Goal: Task Accomplishment & Management: Use online tool/utility

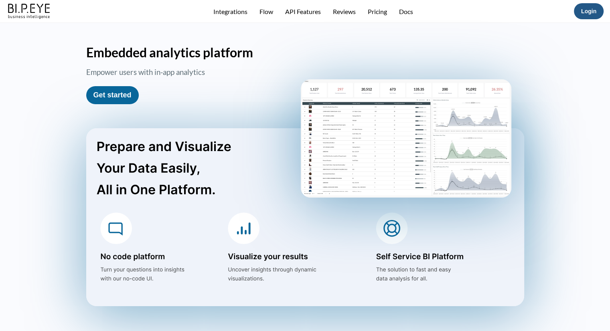
click at [592, 8] on link "Login" at bounding box center [588, 11] width 15 height 6
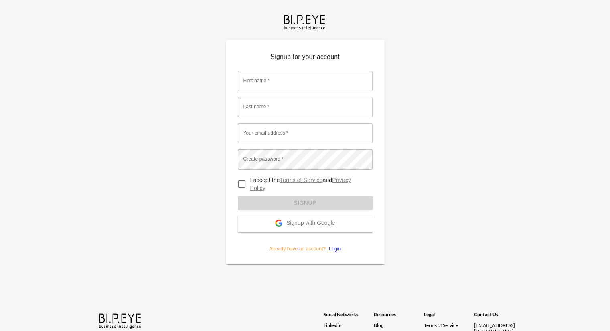
click at [312, 224] on span "Signup with Google" at bounding box center [310, 224] width 49 height 8
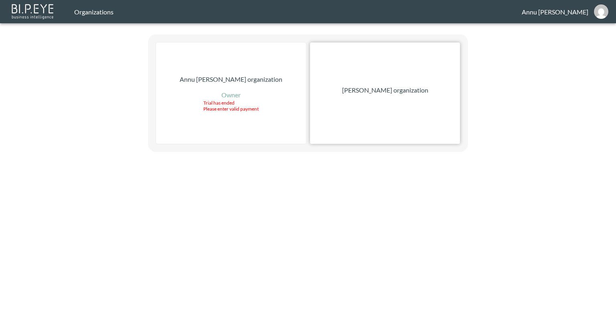
click at [386, 94] on p "[PERSON_NAME] organization" at bounding box center [385, 90] width 86 height 10
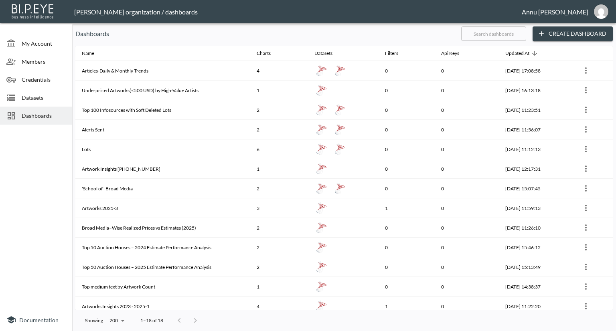
click at [48, 99] on span "Datasets" at bounding box center [44, 97] width 44 height 8
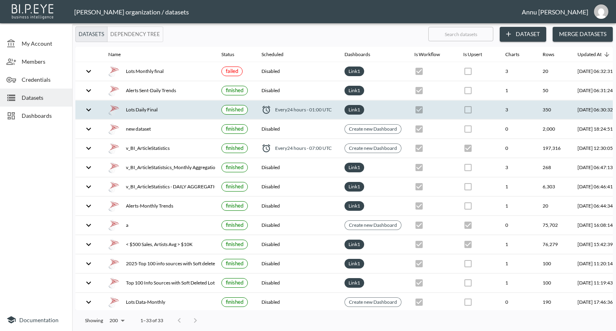
click at [180, 111] on div "Lots Daily Final" at bounding box center [158, 109] width 100 height 11
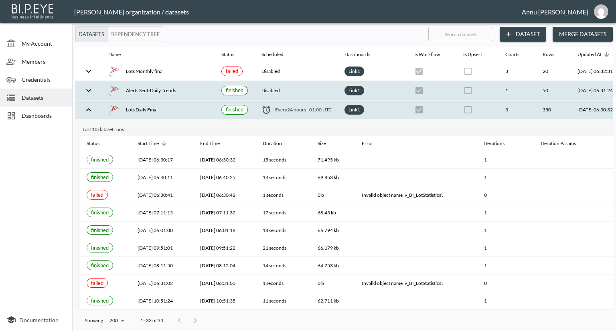
click at [178, 87] on div "Alerts Sent-Daily Trends" at bounding box center [158, 90] width 100 height 11
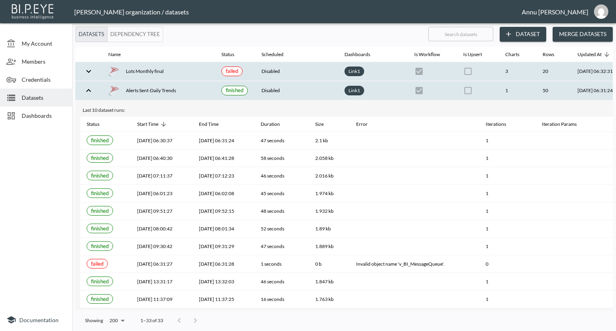
click at [177, 72] on div "Lots Monthly final" at bounding box center [158, 71] width 100 height 11
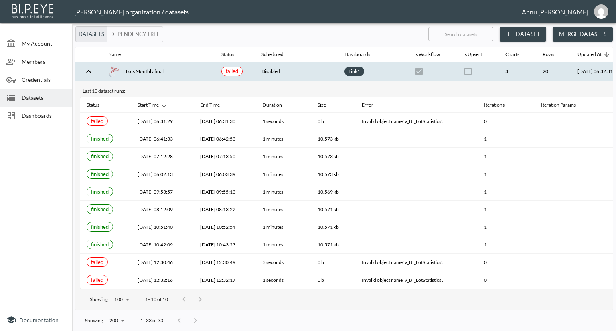
click at [141, 67] on div "Lots Monthly final" at bounding box center [158, 71] width 100 height 11
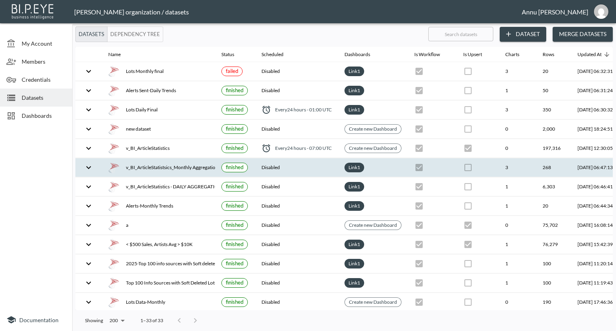
click at [134, 166] on div "v_BI_ArticleStatistsics_Monthly Aggregation" at bounding box center [158, 167] width 100 height 11
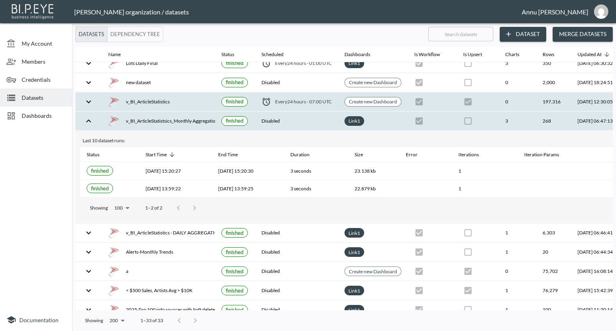
scroll to position [80, 0]
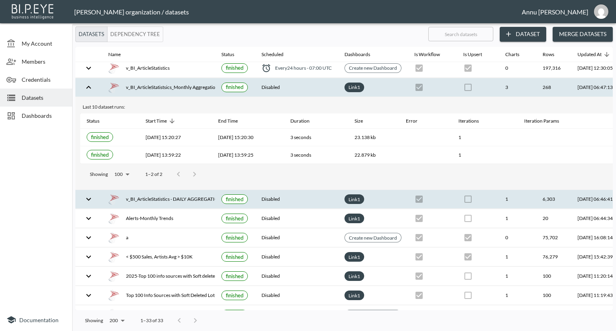
click at [176, 200] on div "v_BI_ArticleStatistics - DAILY AGGREGATION" at bounding box center [158, 199] width 100 height 11
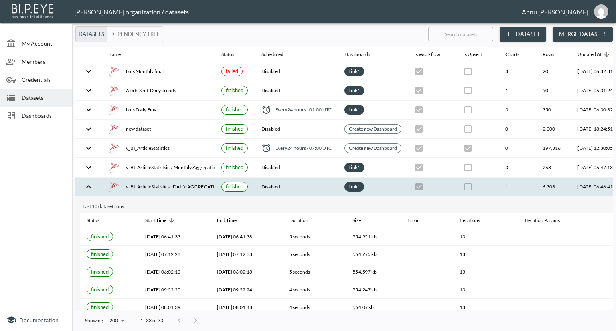
scroll to position [0, 47]
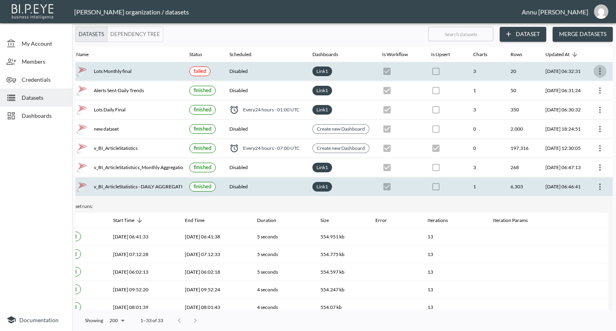
click at [595, 68] on icon "more" at bounding box center [600, 72] width 10 height 10
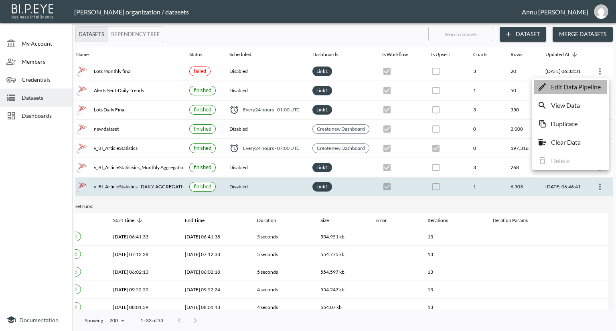
click at [577, 85] on p "Edit Data Pipeline" at bounding box center [576, 87] width 50 height 10
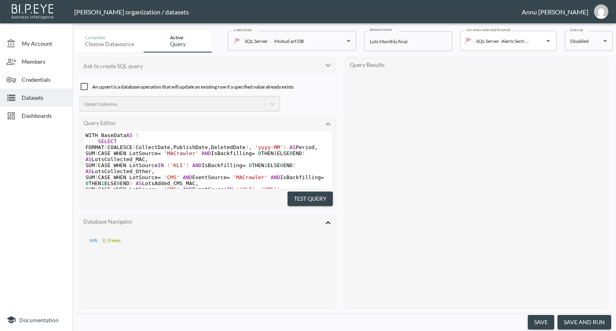
click at [579, 42] on body "BI.P.EYE, Interactive Analytics Dashboards - app Nadia Senft organization / dat…" at bounding box center [308, 165] width 616 height 331
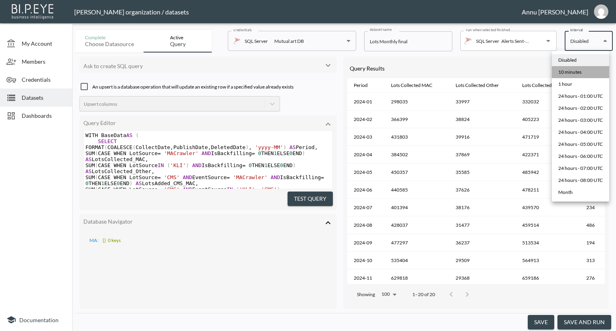
click at [571, 71] on div "10 minutes" at bounding box center [569, 72] width 23 height 7
type input "*/10 * * * *"
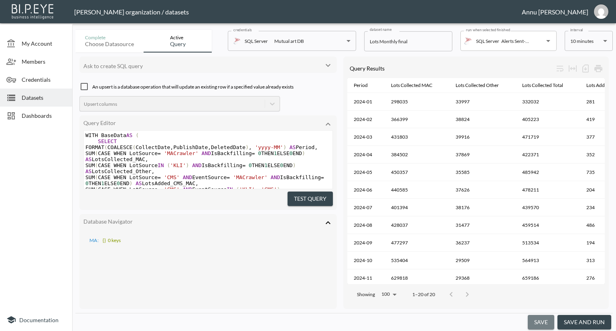
click at [550, 324] on button "save" at bounding box center [541, 322] width 26 height 15
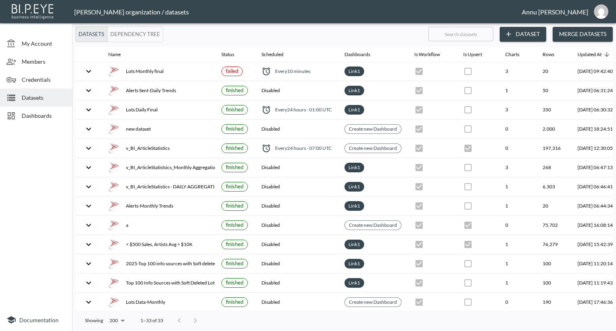
click at [25, 117] on span "Dashboards" at bounding box center [44, 115] width 44 height 8
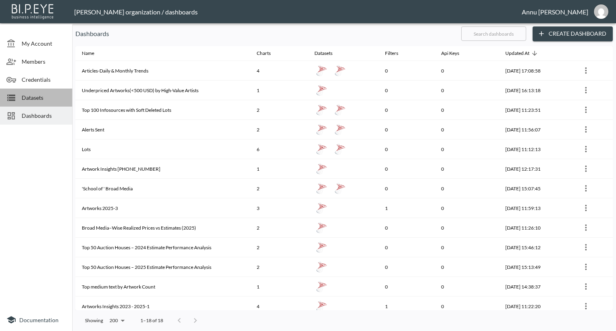
click at [51, 100] on span "Datasets" at bounding box center [44, 97] width 44 height 8
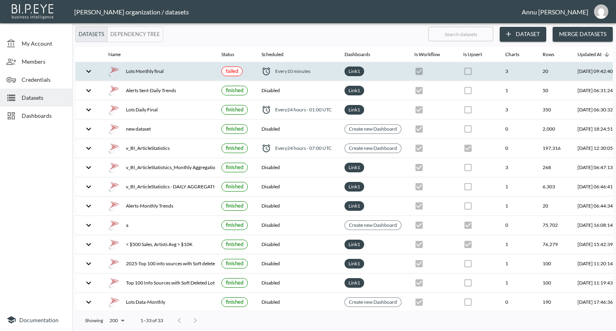
click at [160, 72] on div "Lots Monthly final" at bounding box center [158, 71] width 100 height 11
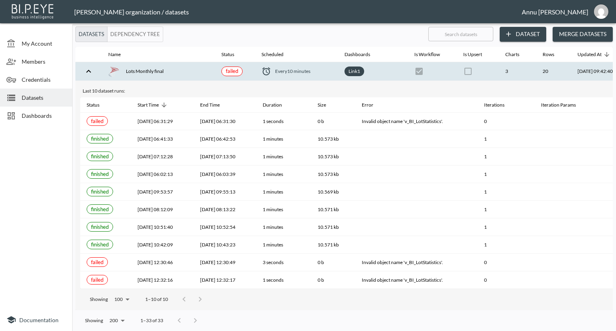
click at [153, 74] on div "Lots Monthly final" at bounding box center [158, 71] width 100 height 11
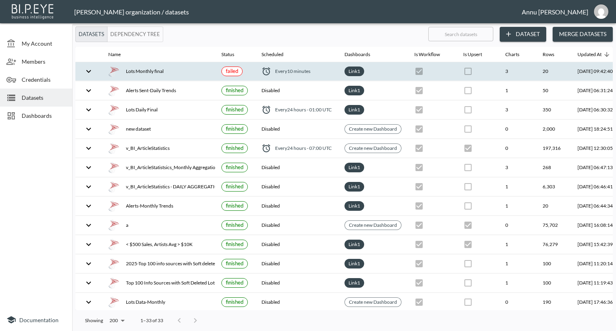
click at [153, 71] on div "Lots Monthly final" at bounding box center [158, 71] width 100 height 11
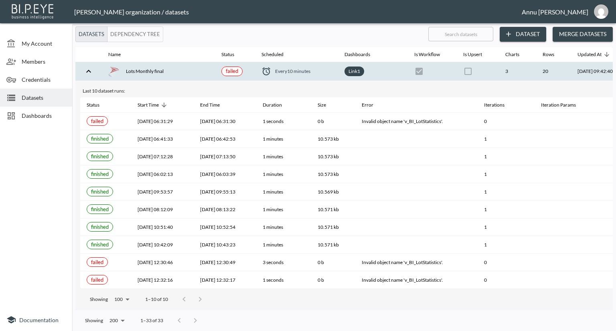
click at [32, 114] on span "Dashboards" at bounding box center [44, 115] width 44 height 8
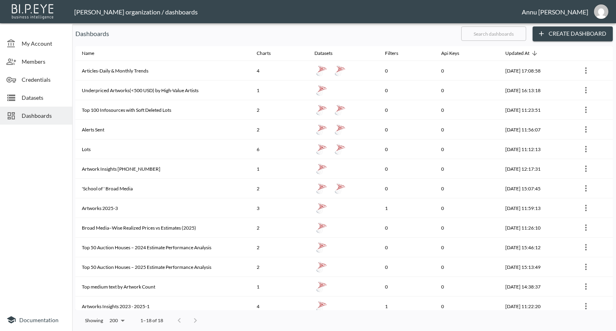
click at [45, 96] on span "Datasets" at bounding box center [44, 97] width 44 height 8
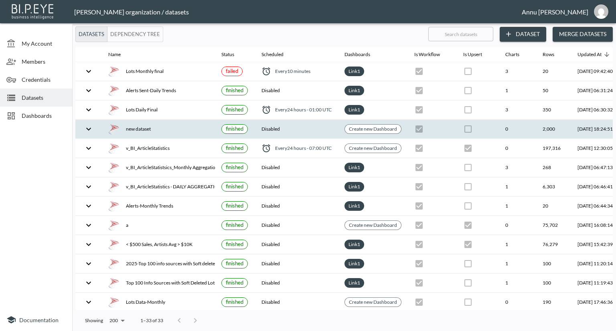
click at [148, 127] on div "new dataset" at bounding box center [158, 128] width 100 height 11
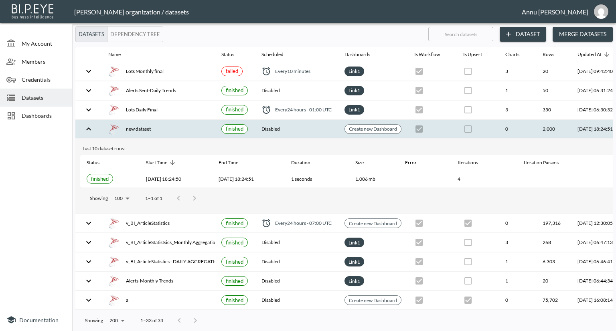
drag, startPoint x: 443, startPoint y: 306, endPoint x: 477, endPoint y: 308, distance: 33.4
click at [477, 308] on div "Name Status Scheduled Dashboards Is Workflow Is Upsert Charts Rows Updated At L…" at bounding box center [343, 178] width 537 height 263
click at [366, 130] on link "Create new Dashboard" at bounding box center [372, 128] width 51 height 9
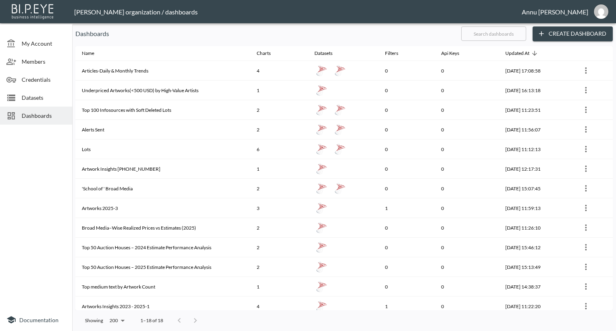
click at [564, 33] on button "Create Dashboard" at bounding box center [572, 33] width 80 height 15
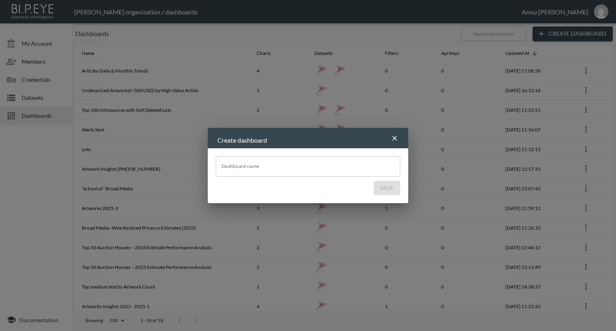
click at [342, 165] on input "Dashboard name" at bounding box center [308, 166] width 184 height 20
type input "new chart"
click at [397, 188] on button "Save" at bounding box center [387, 188] width 26 height 15
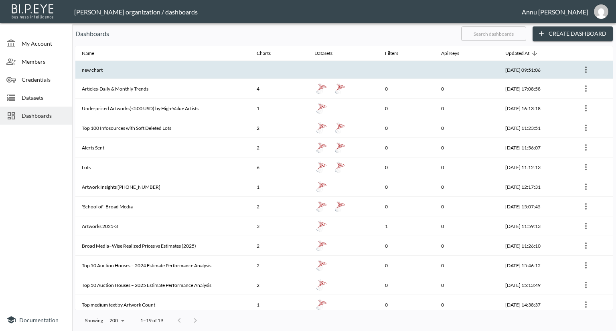
click at [213, 73] on th "new chart" at bounding box center [162, 70] width 175 height 18
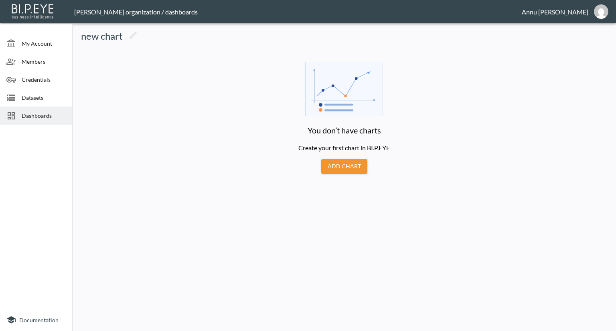
click at [333, 167] on button "Add Chart" at bounding box center [344, 166] width 46 height 15
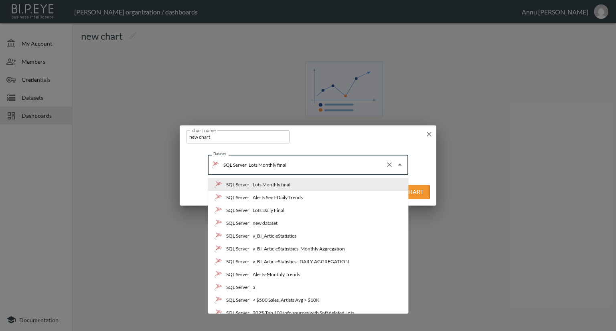
click at [293, 164] on input "Lots Monthly final" at bounding box center [315, 164] width 136 height 13
click at [297, 222] on li "SQL Server new dataset" at bounding box center [308, 223] width 200 height 13
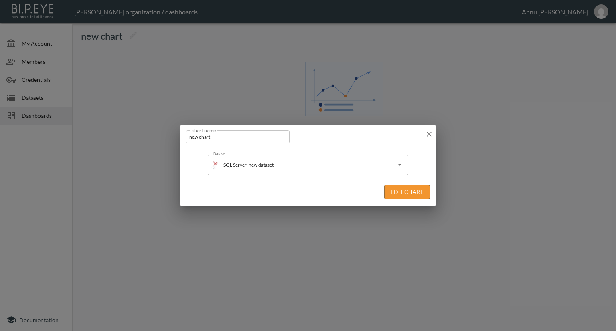
click at [407, 191] on button "Edit Chart" at bounding box center [407, 192] width 46 height 15
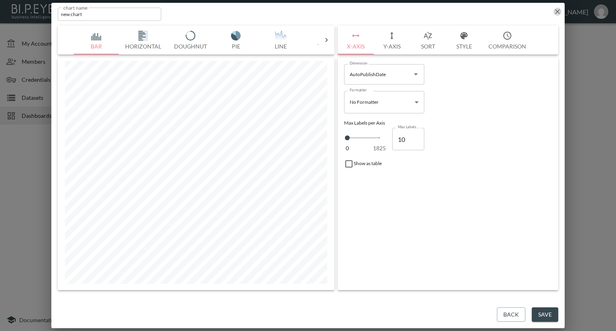
click at [554, 11] on icon "button" at bounding box center [557, 12] width 8 height 8
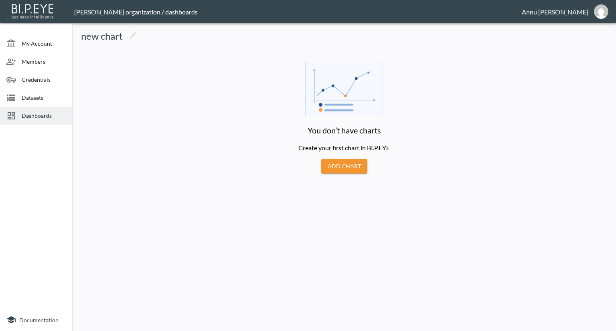
click at [45, 100] on span "Datasets" at bounding box center [44, 97] width 44 height 8
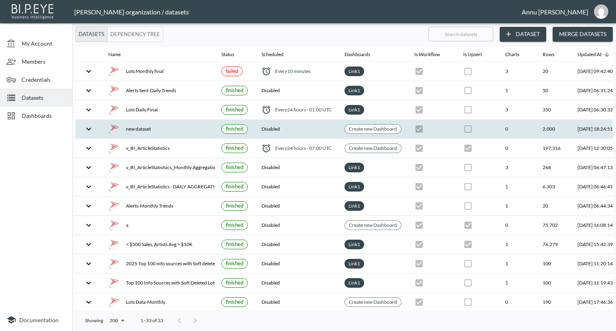
click at [147, 125] on div "new dataset" at bounding box center [158, 128] width 100 height 11
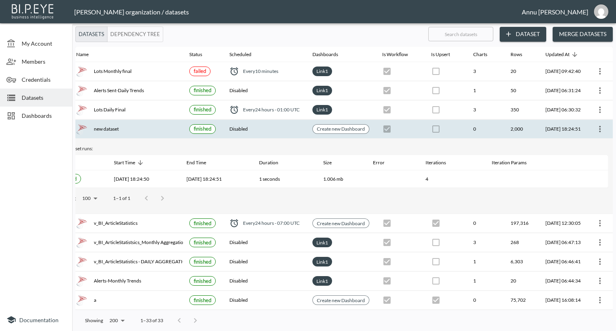
scroll to position [0, 47]
click at [596, 127] on icon "more" at bounding box center [600, 129] width 10 height 10
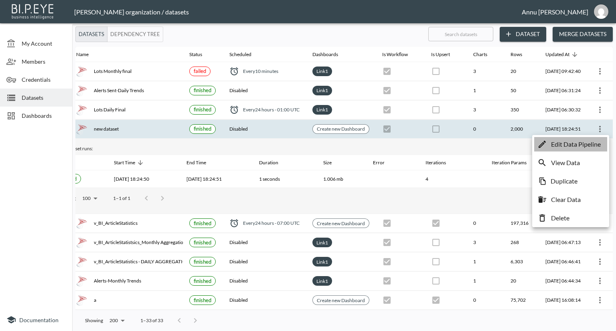
click at [583, 144] on p "Edit Data Pipeline" at bounding box center [576, 145] width 50 height 10
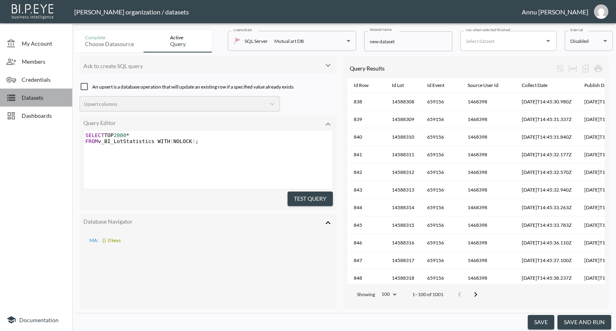
click at [35, 100] on span "Datasets" at bounding box center [44, 97] width 44 height 8
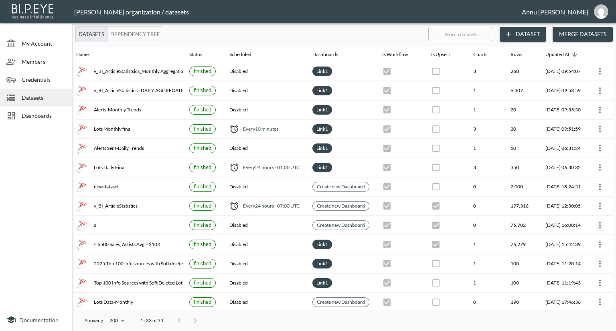
scroll to position [0, 47]
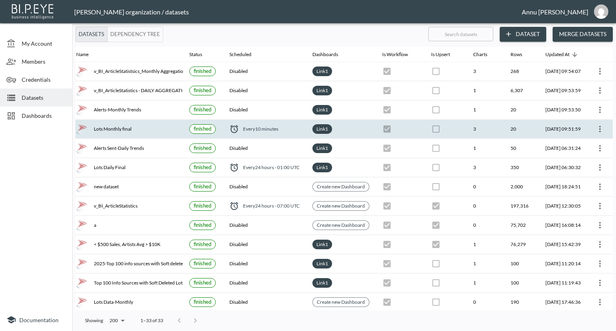
click at [123, 127] on div "Lots Monthly final" at bounding box center [126, 128] width 100 height 11
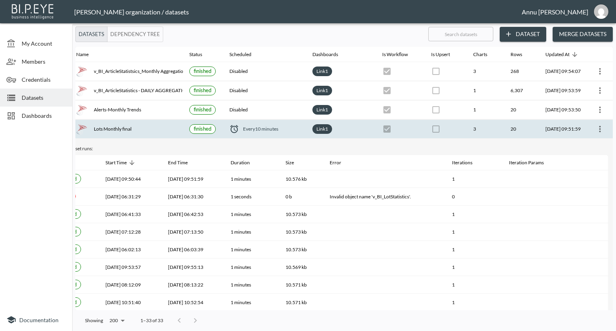
click at [598, 132] on icon "more" at bounding box center [600, 129] width 10 height 10
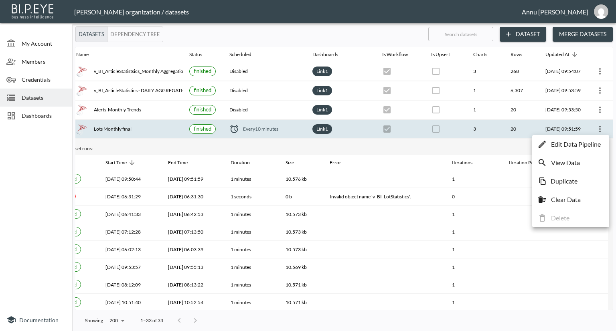
click at [584, 142] on p "Edit Data Pipeline" at bounding box center [576, 145] width 50 height 10
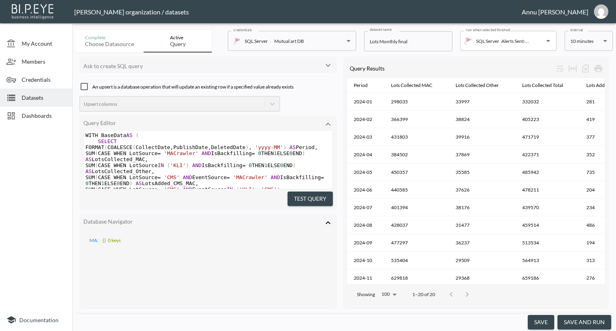
click at [569, 40] on body "BI.P.EYE, Interactive Analytics Dashboards - app Nadia Senft organization / dat…" at bounding box center [308, 165] width 616 height 331
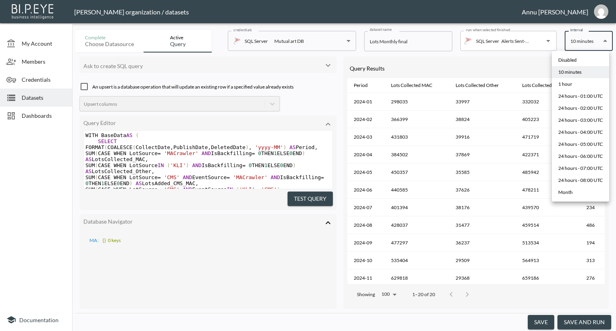
click at [573, 58] on div "Disabled" at bounding box center [567, 60] width 18 height 7
type input "Disabled"
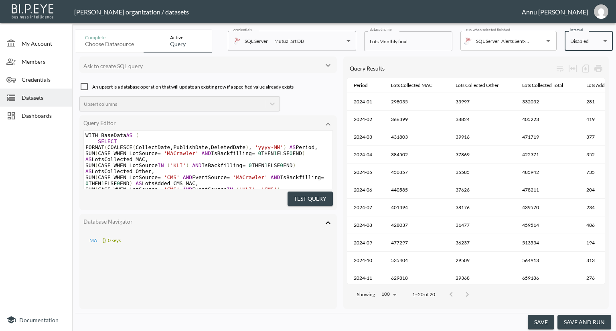
click at [542, 320] on button "save" at bounding box center [541, 322] width 26 height 15
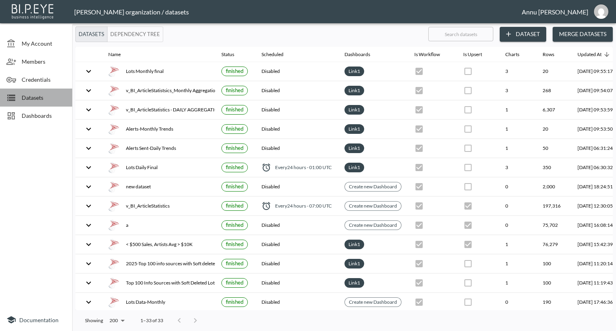
click at [39, 97] on span "Datasets" at bounding box center [44, 97] width 44 height 8
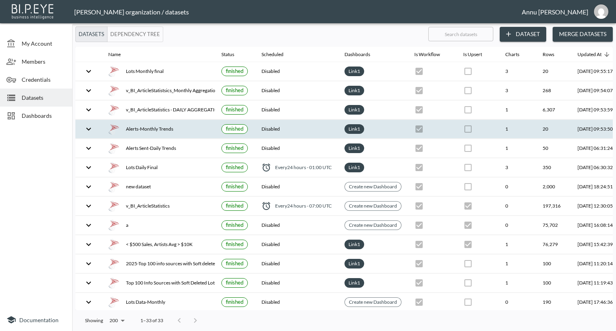
click at [154, 133] on div "Alerts-Monthly Trends" at bounding box center [158, 128] width 100 height 11
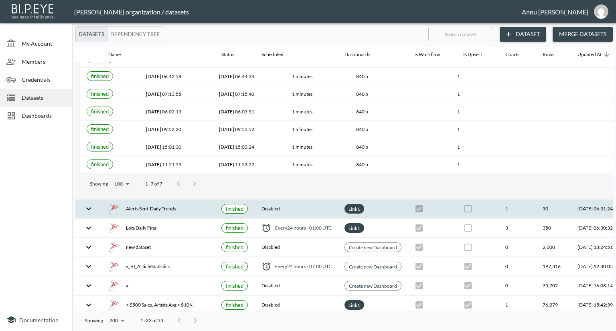
scroll to position [160, 0]
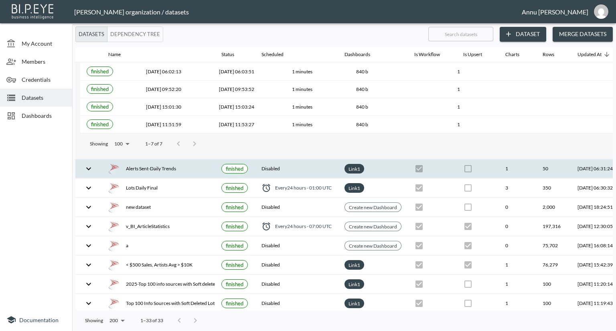
click at [146, 170] on div "Alerts Sent-Daily Trends" at bounding box center [158, 168] width 100 height 11
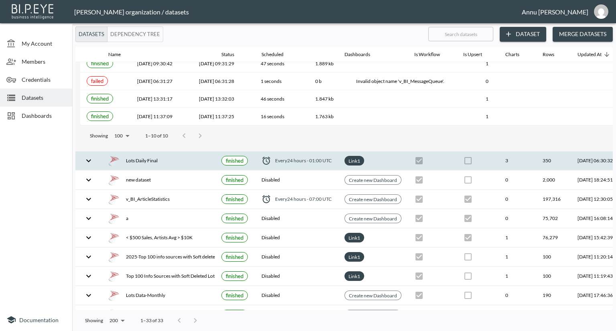
scroll to position [321, 0]
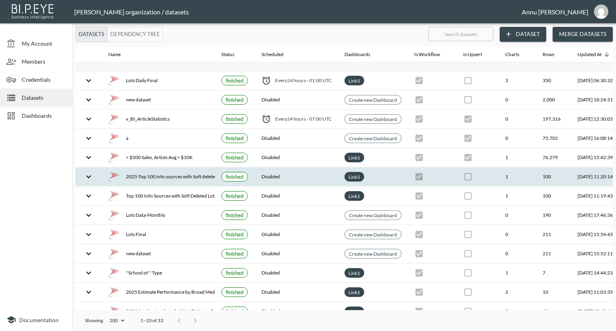
click at [155, 177] on div "2025-Top 100 info sources with Soft deleted Lots" at bounding box center [158, 176] width 100 height 11
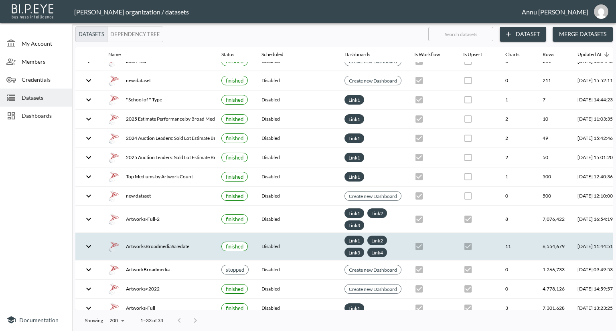
scroll to position [316, 0]
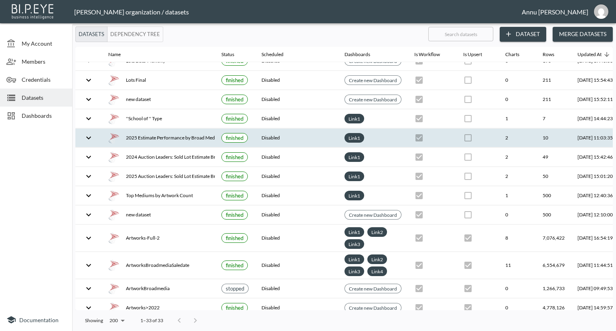
click at [154, 136] on div "2025 Estimate Performance by Broad Media" at bounding box center [158, 137] width 100 height 11
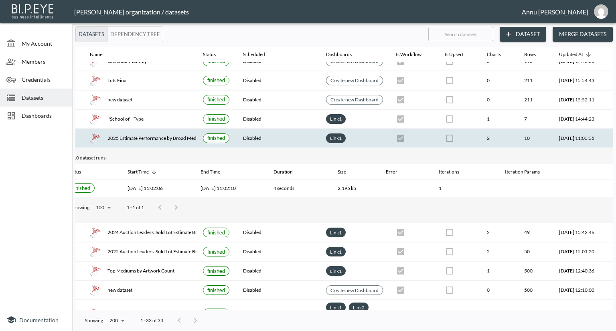
scroll to position [241, 47]
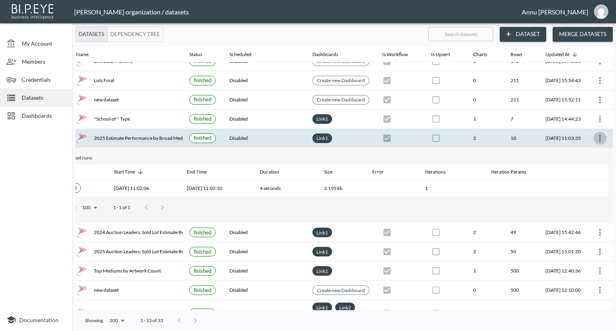
click at [601, 134] on icon "more" at bounding box center [600, 139] width 10 height 10
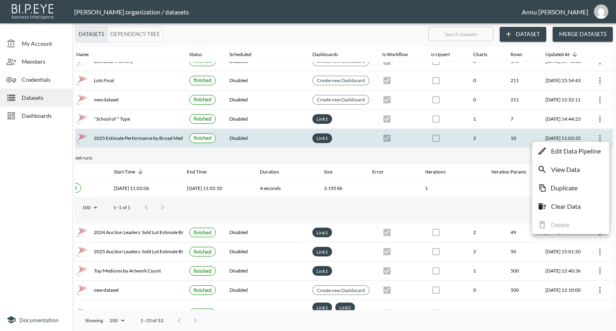
click at [580, 152] on p "Edit Data Pipeline" at bounding box center [576, 151] width 50 height 10
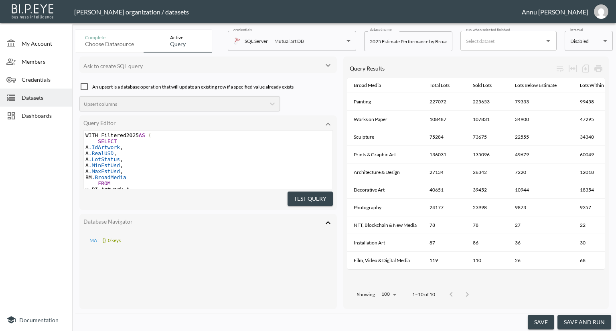
click at [583, 42] on body "BI.P.EYE, Interactive Analytics Dashboards - app Nadia Senft organization / dat…" at bounding box center [308, 165] width 616 height 331
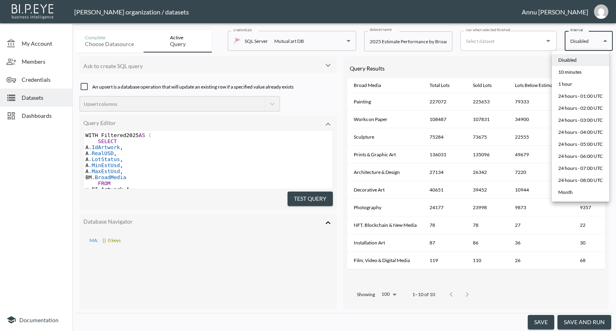
click at [576, 71] on div "10 minutes" at bounding box center [569, 72] width 23 height 7
type input "*/10 * * * *"
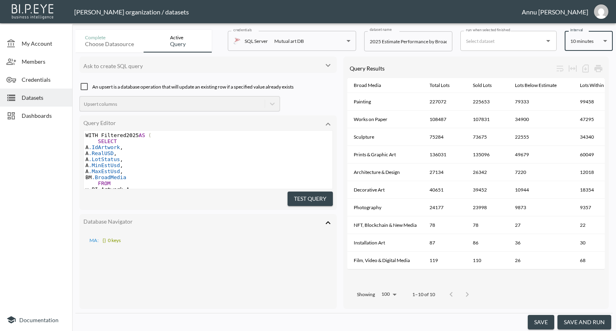
click at [541, 322] on button "save" at bounding box center [541, 322] width 26 height 15
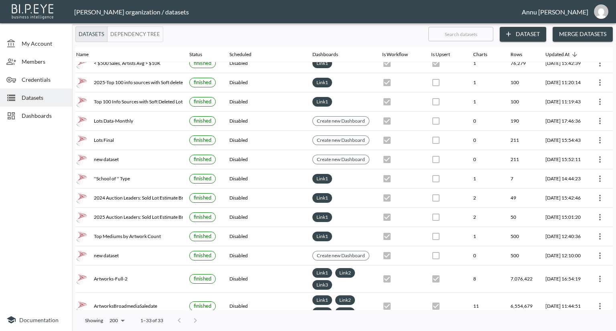
scroll to position [200, 47]
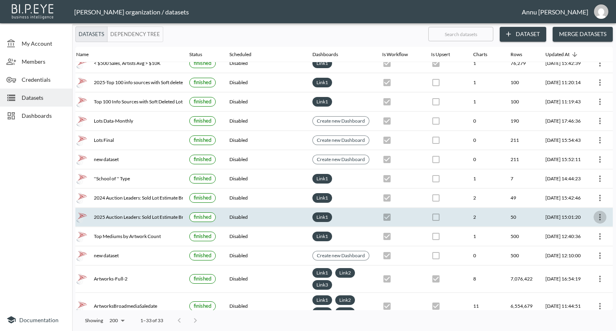
click at [598, 215] on icon "more" at bounding box center [600, 217] width 10 height 10
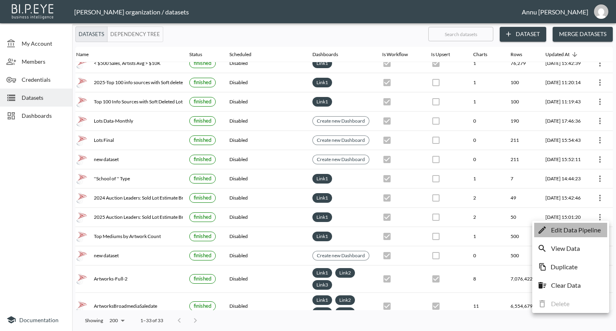
click at [576, 230] on p "Edit Data Pipeline" at bounding box center [576, 230] width 50 height 10
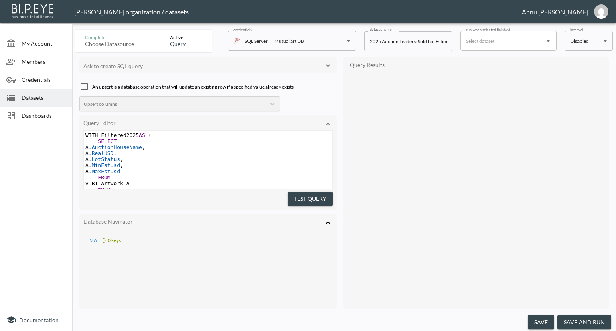
click at [505, 42] on input "run when selected finished" at bounding box center [502, 40] width 77 height 13
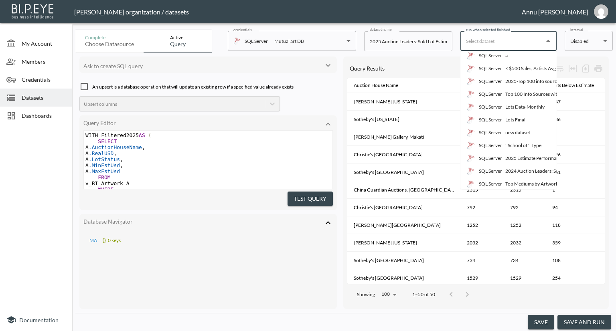
scroll to position [120, 0]
click at [515, 146] on div "2025 Estimate Performance by Broad Media" at bounding box center [551, 145] width 93 height 7
type input "2025 Estimate Performance by Broad Media"
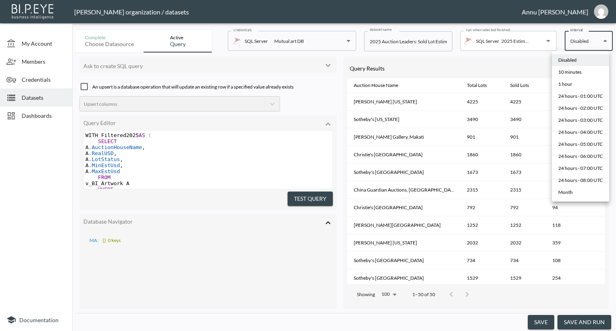
click at [587, 47] on body "BI.P.EYE, Interactive Analytics Dashboards - app Nadia Senft organization / dat…" at bounding box center [308, 165] width 616 height 331
click at [581, 60] on li "Disabled" at bounding box center [580, 60] width 57 height 12
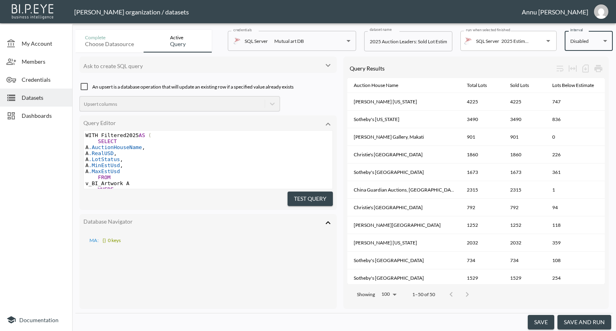
click at [548, 320] on button "save" at bounding box center [541, 322] width 26 height 15
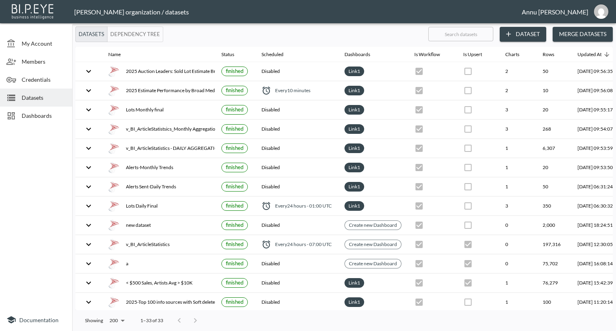
click at [29, 95] on span "Datasets" at bounding box center [44, 97] width 44 height 8
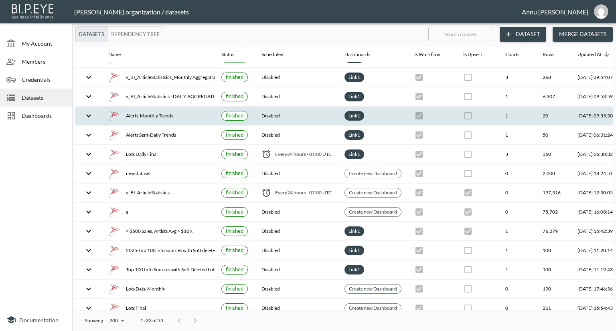
scroll to position [160, 0]
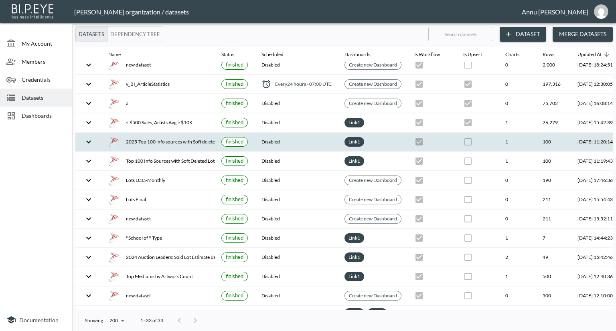
click at [184, 142] on div "2025-Top 100 info sources with Soft deleted Lots" at bounding box center [158, 141] width 100 height 11
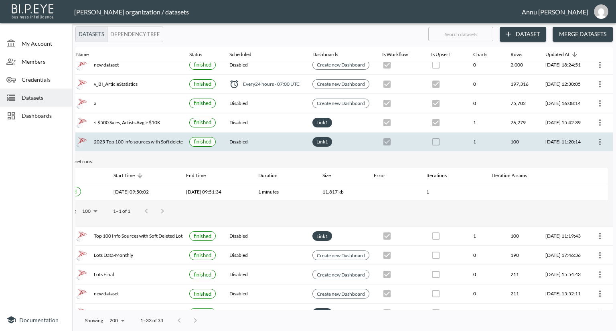
scroll to position [160, 47]
click at [595, 138] on icon "more" at bounding box center [600, 142] width 10 height 10
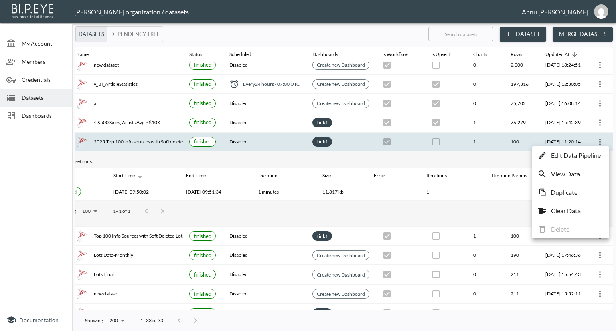
click at [579, 158] on p "Edit Data Pipeline" at bounding box center [576, 156] width 50 height 10
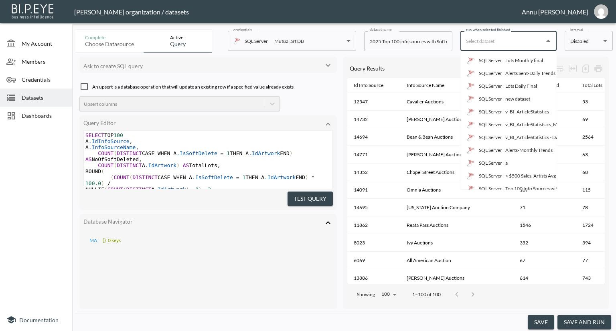
click at [516, 44] on input "run when selected finished" at bounding box center [502, 40] width 77 height 13
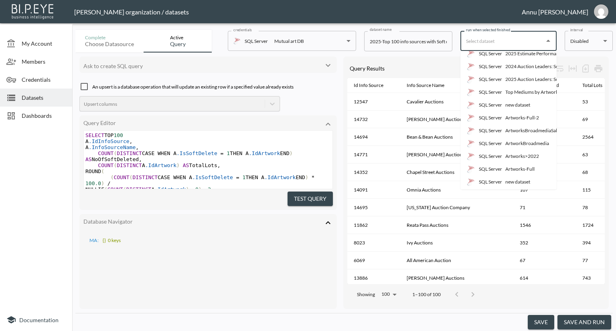
scroll to position [200, 0]
click at [24, 188] on div at bounding box center [36, 218] width 72 height 181
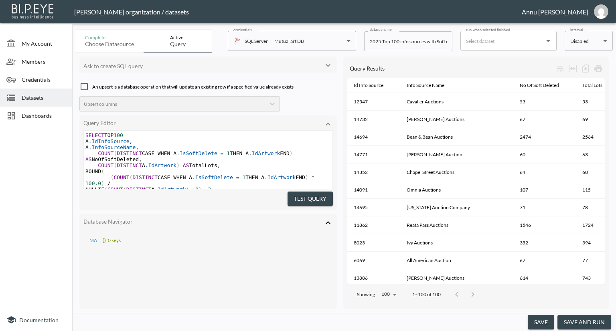
click at [31, 96] on span "Datasets" at bounding box center [44, 97] width 44 height 8
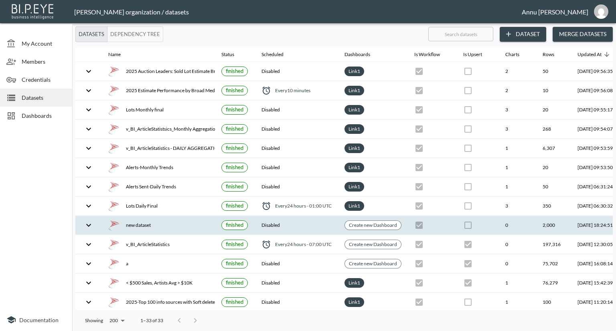
click at [142, 224] on div "new dataset" at bounding box center [158, 225] width 100 height 11
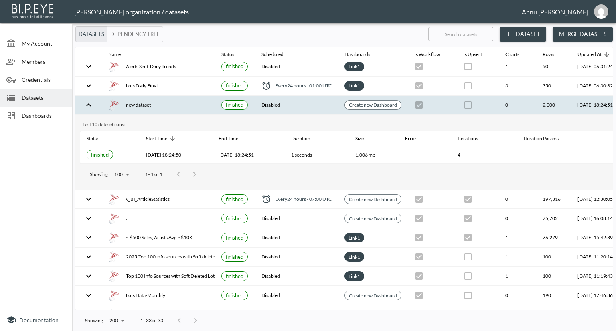
scroll to position [120, 47]
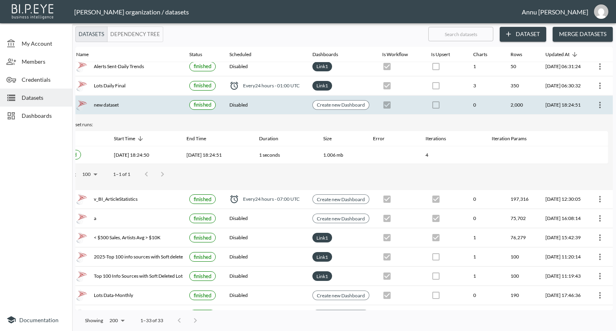
click at [596, 101] on icon "more" at bounding box center [600, 105] width 10 height 10
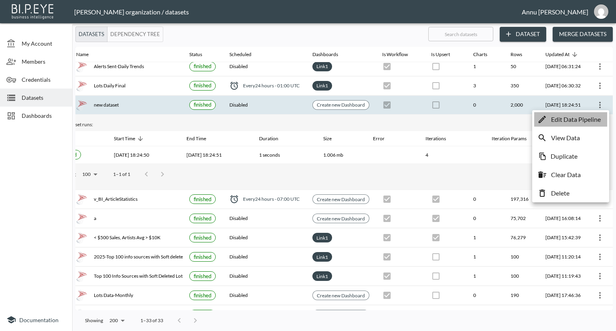
click at [589, 116] on p "Edit Data Pipeline" at bounding box center [576, 120] width 50 height 10
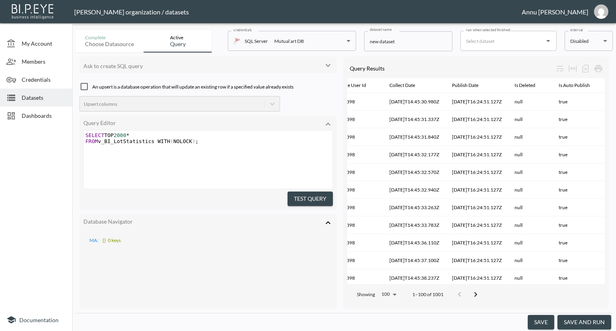
scroll to position [0, 140]
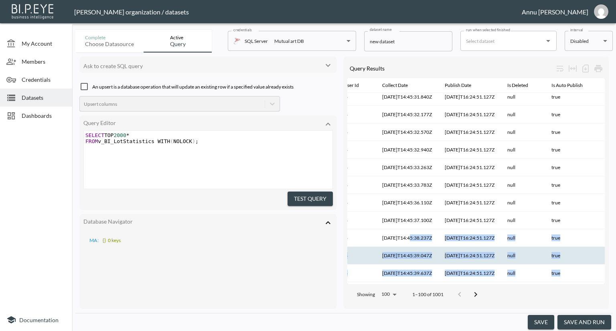
drag, startPoint x: 409, startPoint y: 275, endPoint x: 415, endPoint y: 275, distance: 6.4
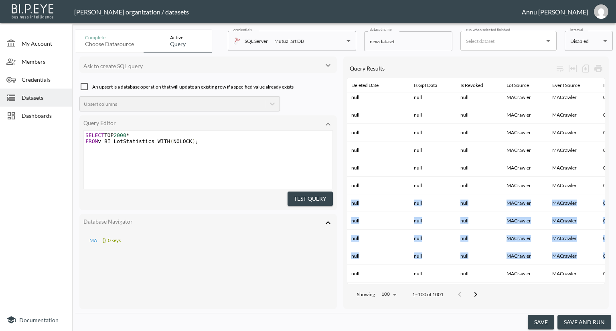
scroll to position [75, 943]
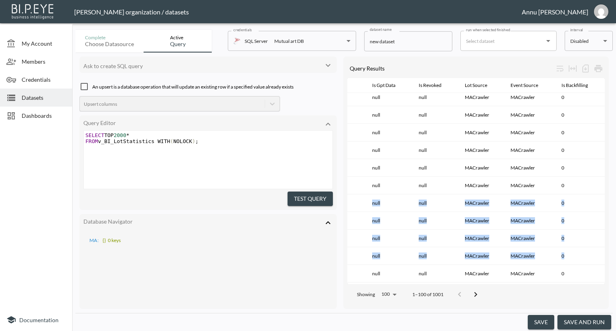
drag, startPoint x: 32, startPoint y: 96, endPoint x: 40, endPoint y: 92, distance: 9.3
click at [32, 96] on span "Datasets" at bounding box center [44, 97] width 44 height 8
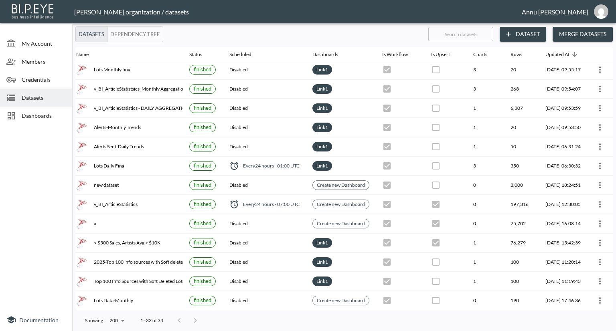
scroll to position [40, 47]
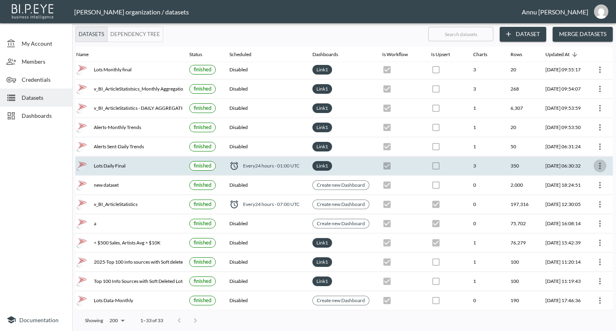
click at [599, 165] on icon "more" at bounding box center [600, 166] width 2 height 6
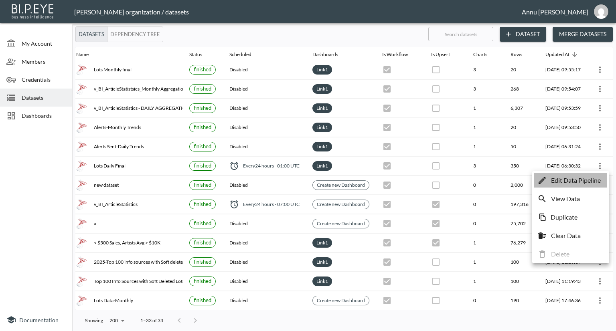
click at [582, 179] on p "Edit Data Pipeline" at bounding box center [576, 181] width 50 height 10
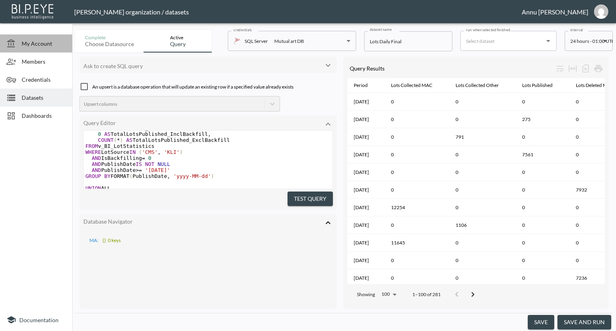
click at [36, 40] on span "My Account" at bounding box center [44, 43] width 44 height 8
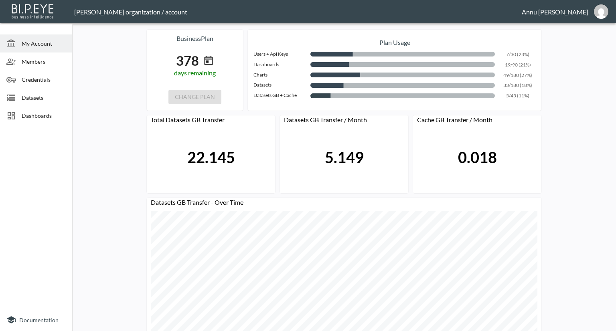
click at [37, 91] on div "Datasets" at bounding box center [36, 98] width 72 height 18
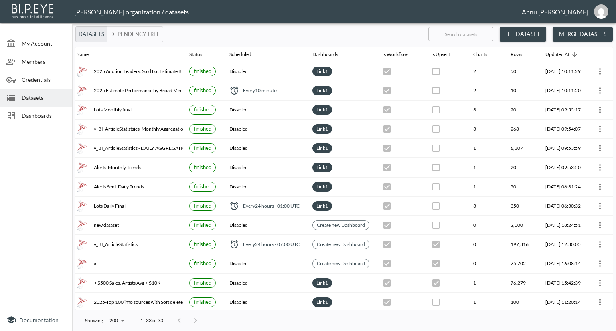
scroll to position [0, 47]
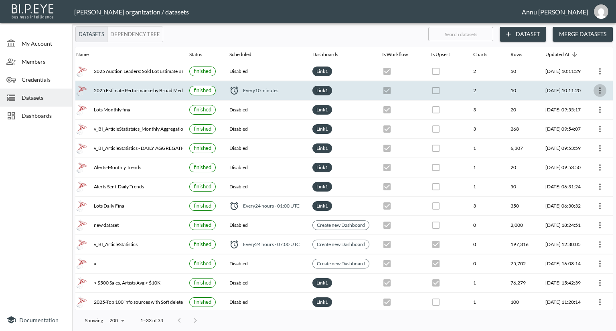
click at [595, 89] on icon "more" at bounding box center [600, 91] width 10 height 10
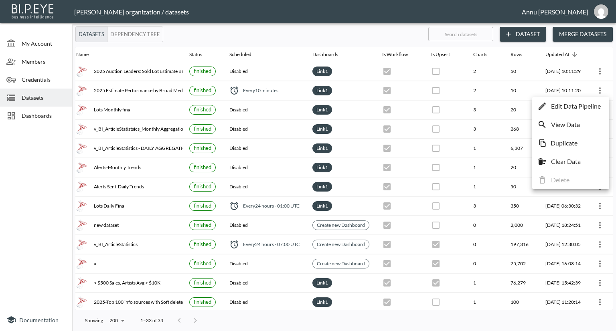
click at [583, 106] on p "Edit Data Pipeline" at bounding box center [576, 106] width 50 height 10
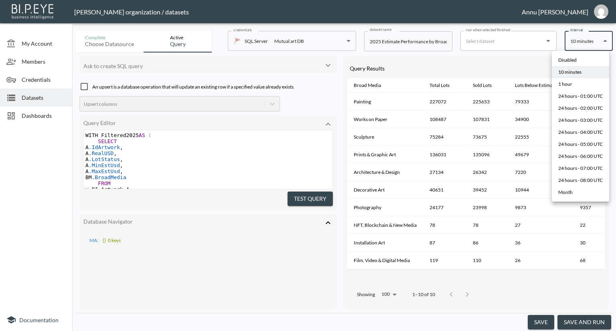
click at [584, 45] on body "BI.P.EYE, Interactive Analytics Dashboards - app Nadia Senft organization / dat…" at bounding box center [308, 165] width 616 height 331
click at [581, 58] on li "Disabled" at bounding box center [580, 60] width 57 height 12
type input "Disabled"
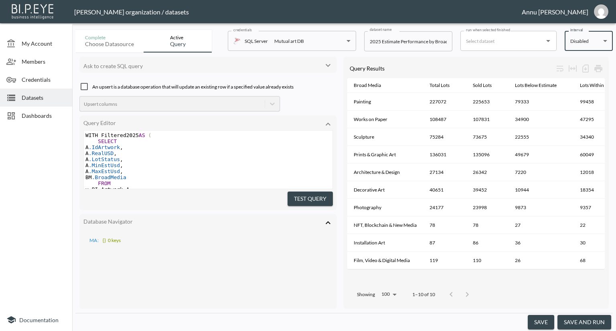
click at [543, 316] on button "save" at bounding box center [541, 322] width 26 height 15
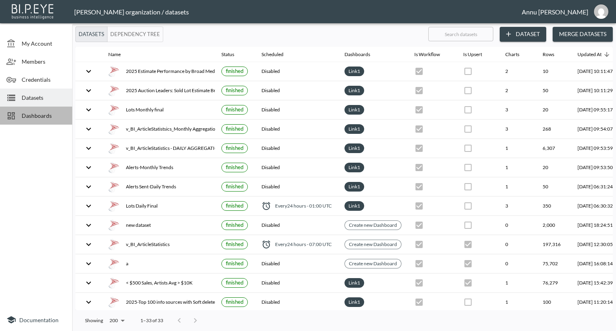
click at [51, 116] on span "Dashboards" at bounding box center [44, 115] width 44 height 8
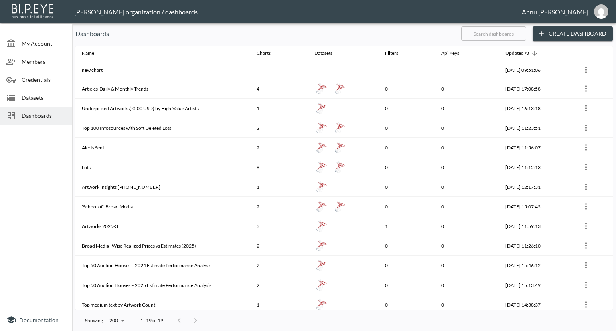
click at [42, 96] on span "Datasets" at bounding box center [44, 97] width 44 height 8
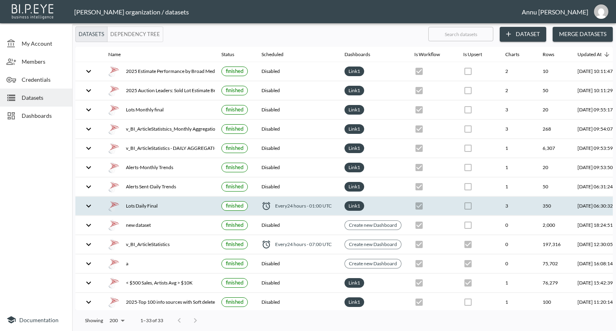
click at [161, 202] on div "Lots Daily Final" at bounding box center [158, 205] width 100 height 11
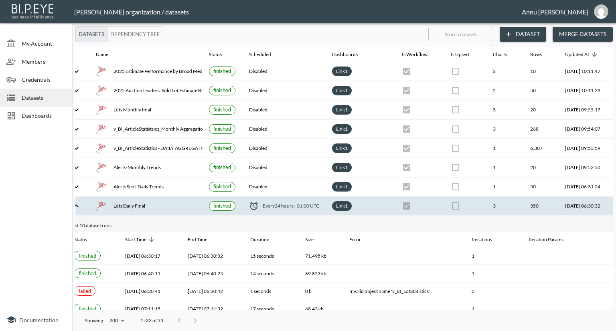
scroll to position [0, 47]
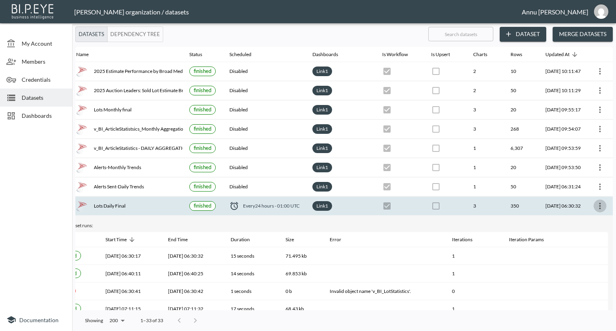
click at [601, 206] on icon "more" at bounding box center [600, 206] width 10 height 10
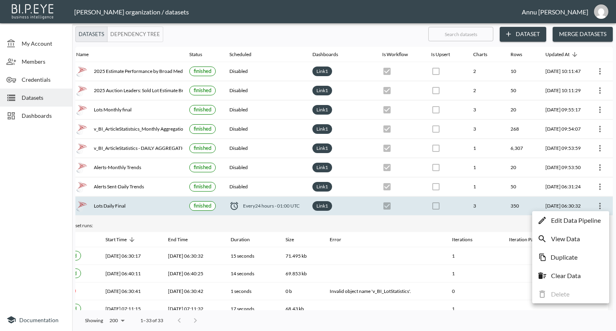
click at [575, 220] on p "Edit Data Pipeline" at bounding box center [576, 221] width 50 height 10
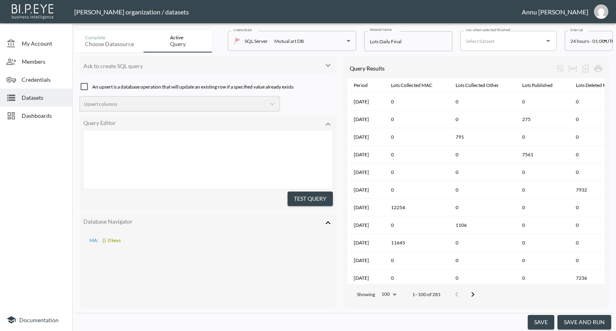
scroll to position [475, 0]
type textarea "-- Lots Collected: MAC SELECT FORMAT(CollectDate, 'yyyy-MM-dd') AS Period, COUN…"
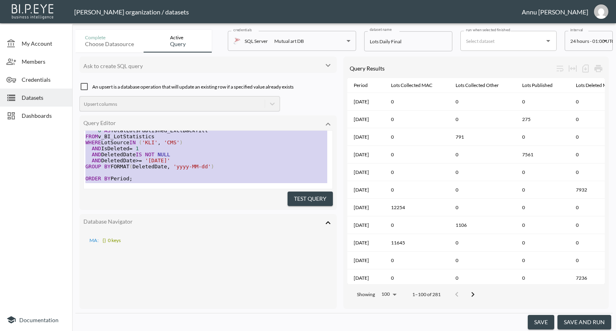
drag, startPoint x: 85, startPoint y: 132, endPoint x: 112, endPoint y: 260, distance: 131.1
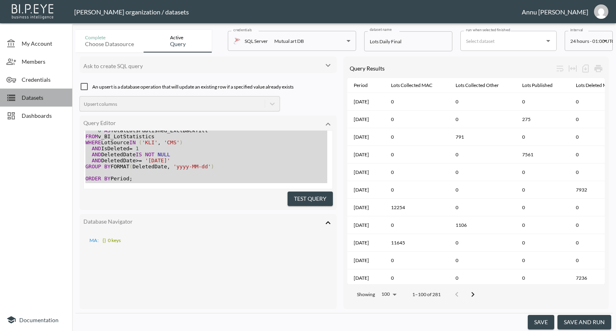
click at [40, 94] on span "Datasets" at bounding box center [44, 97] width 44 height 8
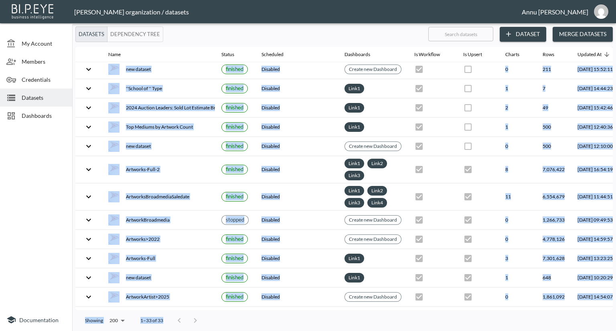
scroll to position [401, 0]
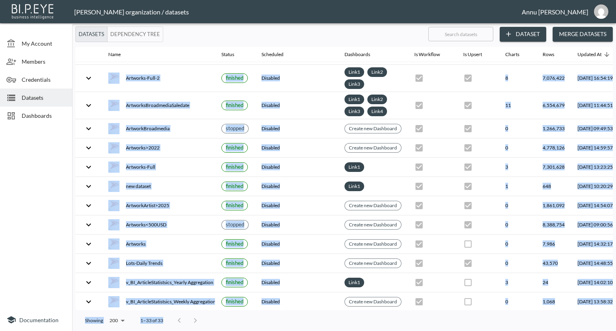
drag, startPoint x: 164, startPoint y: 306, endPoint x: 219, endPoint y: 315, distance: 55.4
click at [219, 315] on div "Datasets Dependency Tree ​ Dataset Merge Datasets Name Status Scheduled Dashboa…" at bounding box center [344, 178] width 544 height 305
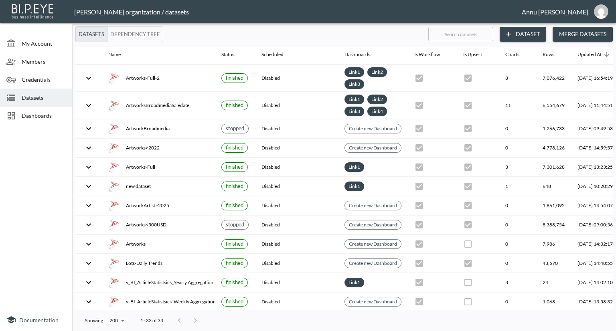
click at [20, 161] on div at bounding box center [36, 218] width 72 height 181
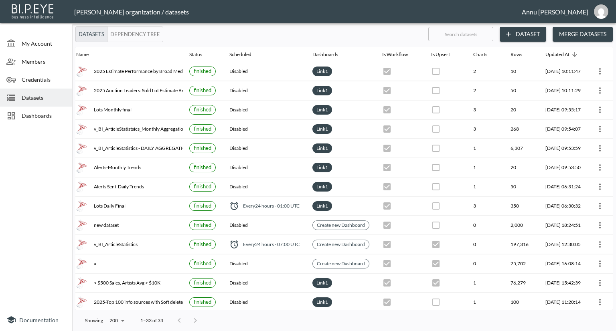
scroll to position [0, 47]
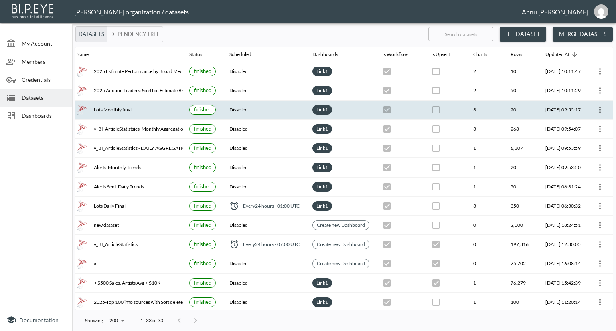
click at [598, 108] on icon "more" at bounding box center [600, 110] width 10 height 10
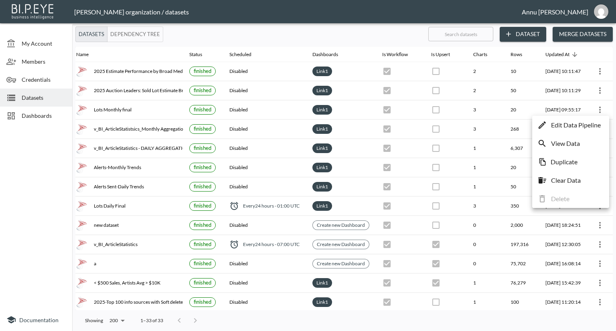
click at [589, 125] on p "Edit Data Pipeline" at bounding box center [576, 125] width 50 height 10
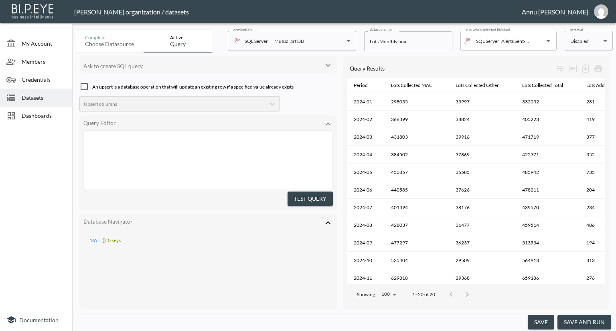
scroll to position [512, 0]
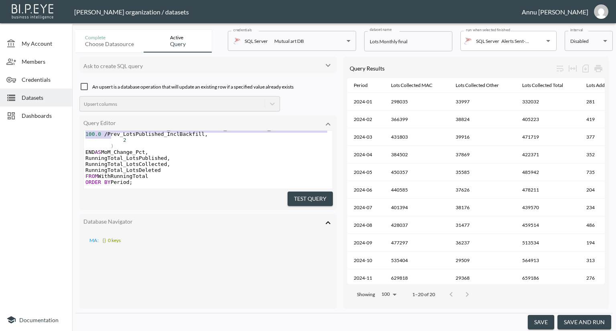
type textarea "WITH BaseData AS ( SELECT FORMAT(COALESCE(CollectDate, PublishDate, DeletedDate…"
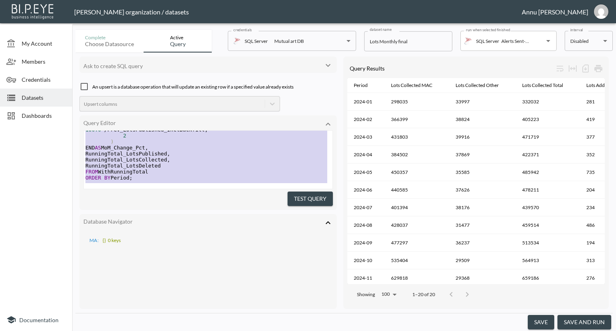
drag, startPoint x: 85, startPoint y: 133, endPoint x: 112, endPoint y: 237, distance: 108.1
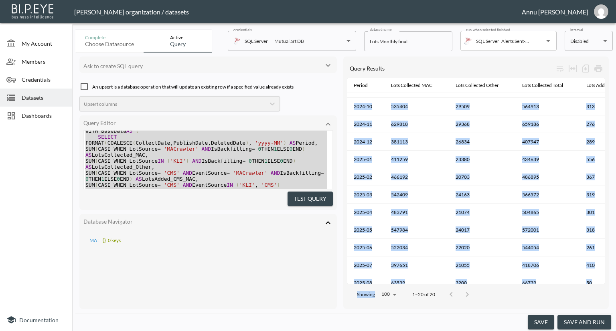
scroll to position [170, 0]
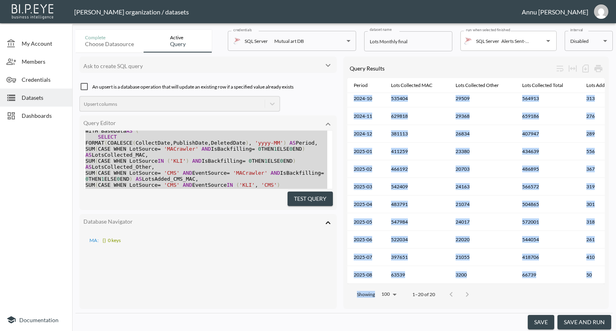
drag, startPoint x: 392, startPoint y: 280, endPoint x: 401, endPoint y: 279, distance: 9.0
click at [401, 279] on div "Query Results Period Lots Collected MAC Lots Collected Other Lots Collected Tot…" at bounding box center [475, 183] width 265 height 253
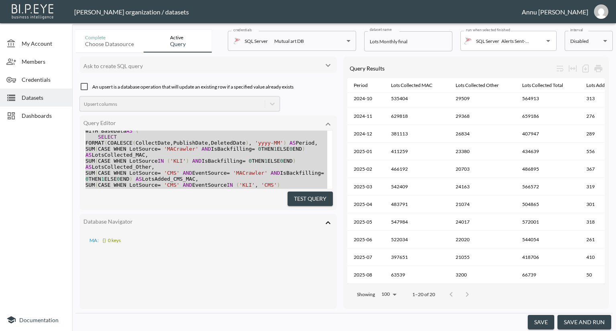
click at [289, 268] on div "MA : {} 0 keys" at bounding box center [207, 268] width 249 height 78
click at [44, 113] on span "Dashboards" at bounding box center [44, 115] width 44 height 8
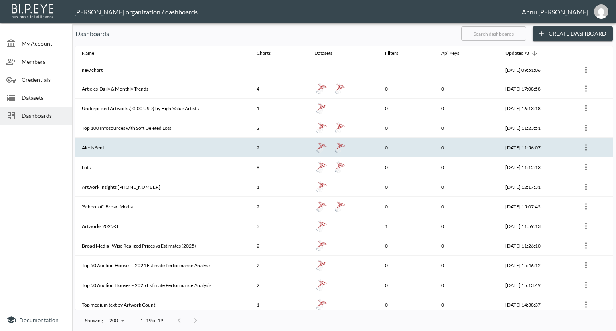
scroll to position [80, 0]
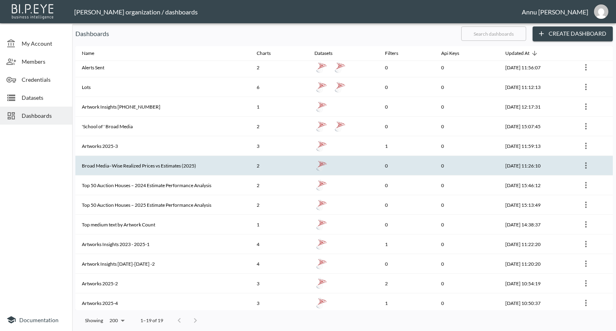
click at [160, 163] on th "Broad Media–Wise Realized Prices vs Estimates (2025)" at bounding box center [162, 166] width 175 height 20
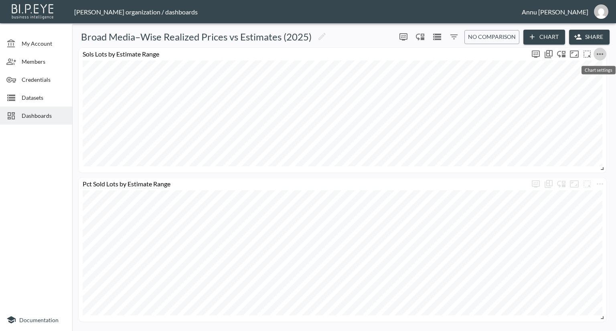
click at [597, 53] on icon "more" at bounding box center [600, 54] width 10 height 10
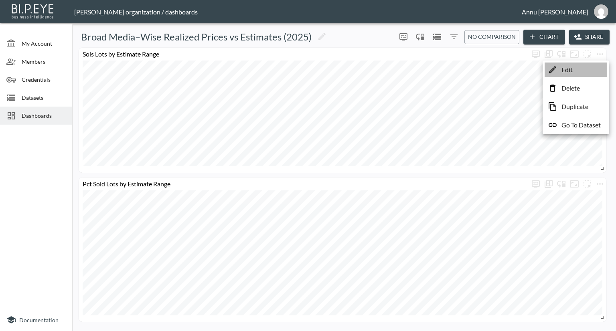
click at [576, 71] on li "Edit" at bounding box center [575, 70] width 63 height 14
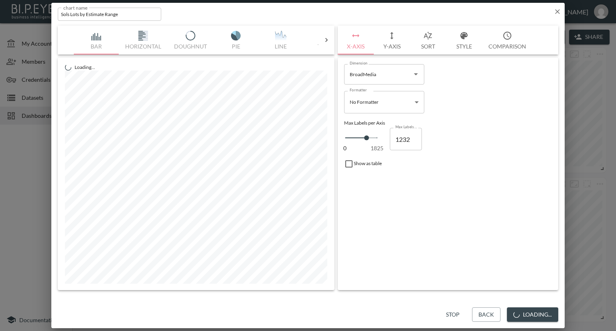
click at [396, 44] on button "Y-Axis" at bounding box center [392, 40] width 36 height 29
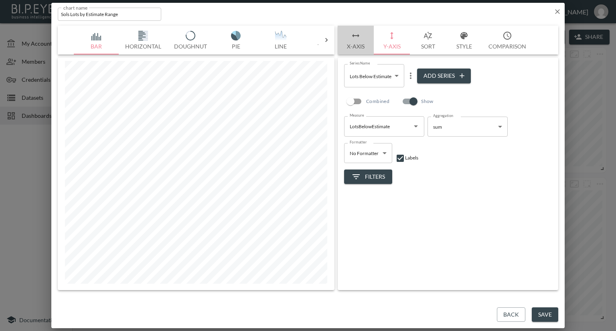
click at [356, 45] on button "X-Axis" at bounding box center [356, 40] width 36 height 29
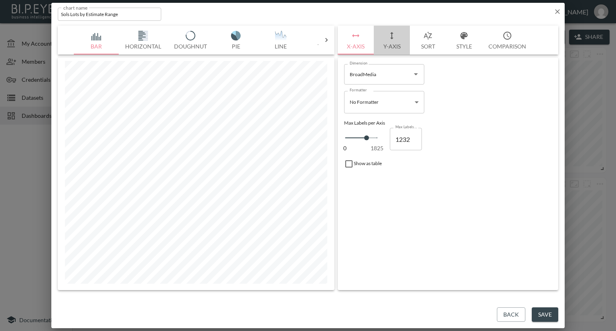
click at [388, 48] on button "Y-Axis" at bounding box center [392, 40] width 36 height 29
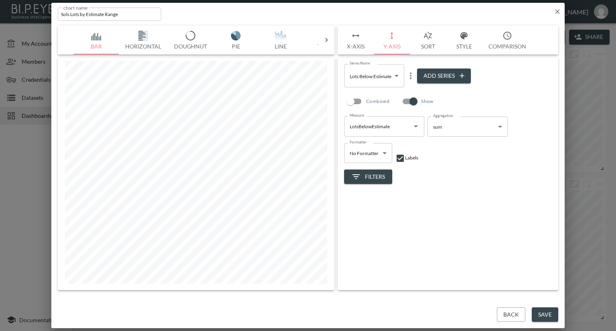
click at [555, 12] on icon "button" at bounding box center [557, 12] width 8 height 8
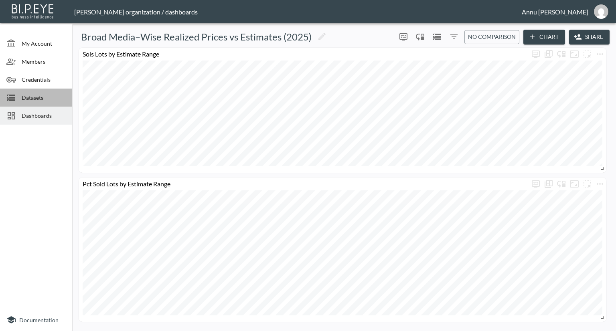
click at [36, 94] on span "Datasets" at bounding box center [44, 97] width 44 height 8
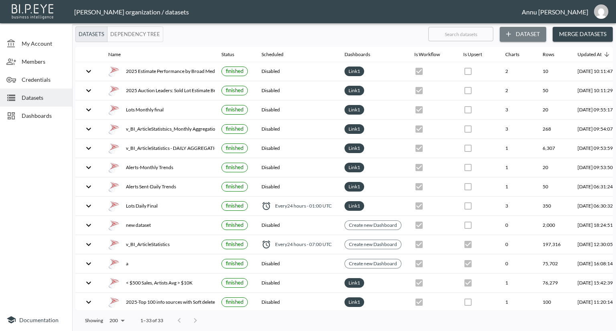
click at [528, 34] on button "Dataset" at bounding box center [523, 34] width 47 height 15
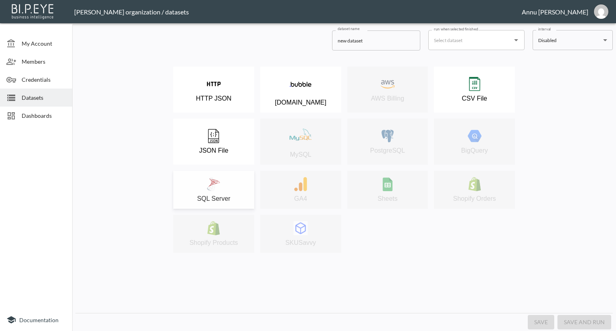
click at [225, 180] on div "SQL Server" at bounding box center [213, 189] width 73 height 25
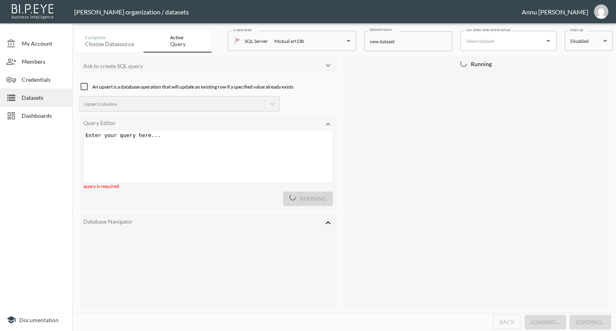
click at [174, 138] on div "Enter your query here... xxxxxxxxxx ​" at bounding box center [209, 135] width 251 height 9
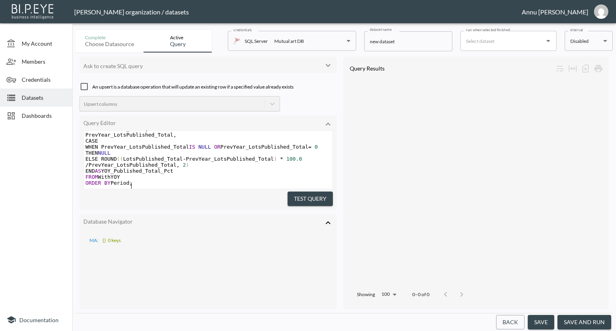
scroll to position [45, 0]
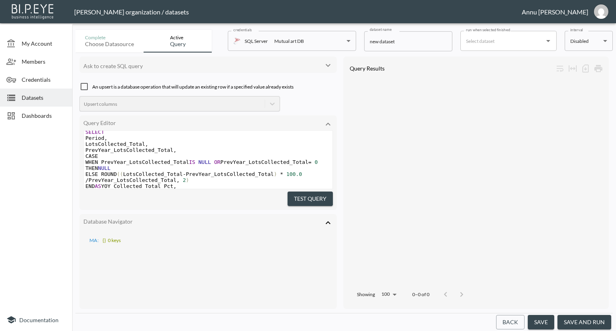
type textarea "WITH BaseData AS ( SELECT FORMAT(COALESCE(CollectDate, PublishDate, DeletedDate…"
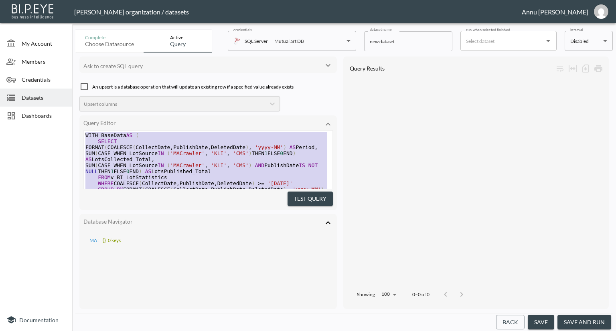
drag, startPoint x: 160, startPoint y: 178, endPoint x: 79, endPoint y: 98, distance: 114.0
click at [79, 98] on div "Ask to create SQL query An upsert is a database operation that will update an e…" at bounding box center [343, 183] width 537 height 261
click at [36, 92] on div "Datasets" at bounding box center [36, 98] width 72 height 18
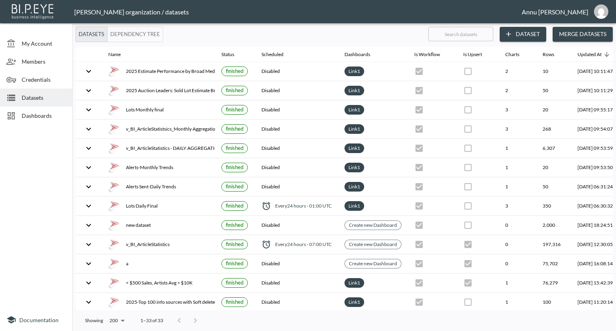
click at [521, 34] on button "Dataset" at bounding box center [523, 34] width 47 height 15
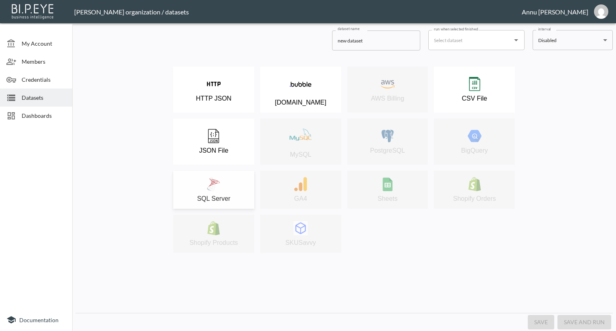
click at [221, 177] on div "SQL Server" at bounding box center [213, 189] width 73 height 25
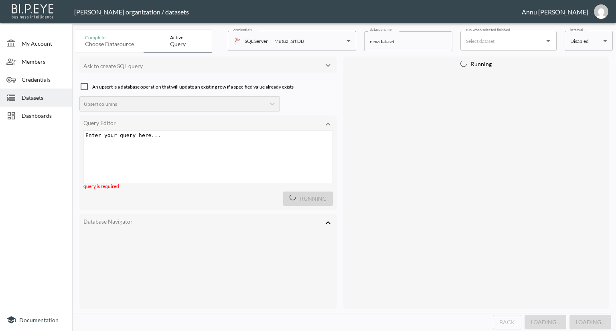
click at [194, 152] on div "Enter your query here... xxxxxxxxxx ​" at bounding box center [218, 167] width 269 height 72
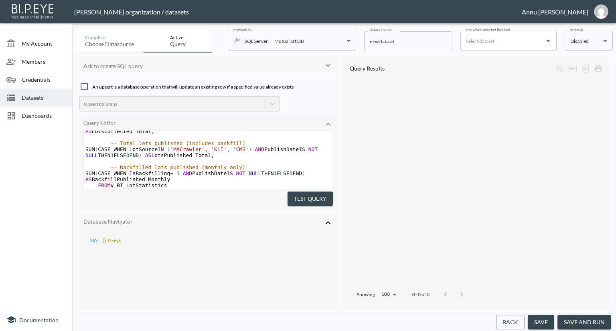
scroll to position [66, 0]
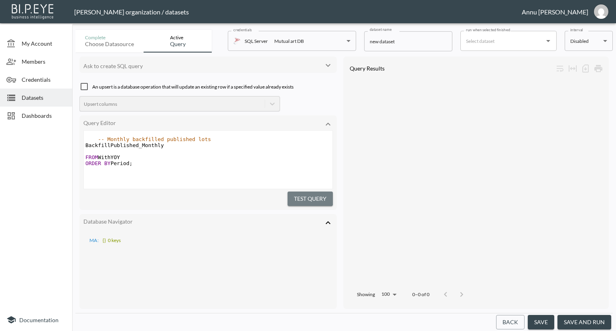
click at [293, 195] on button "Test Query" at bounding box center [309, 199] width 45 height 15
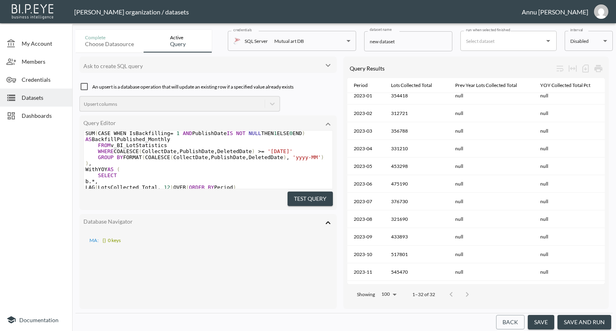
scroll to position [0, 0]
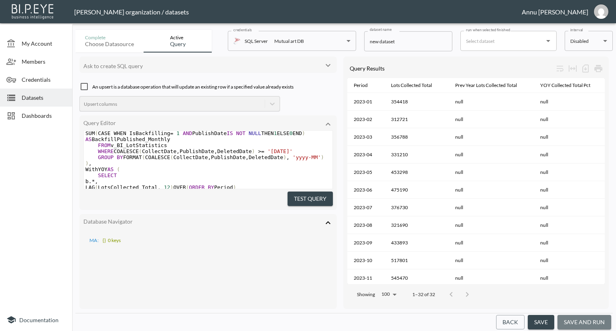
click at [589, 320] on button "save and run" at bounding box center [584, 322] width 54 height 15
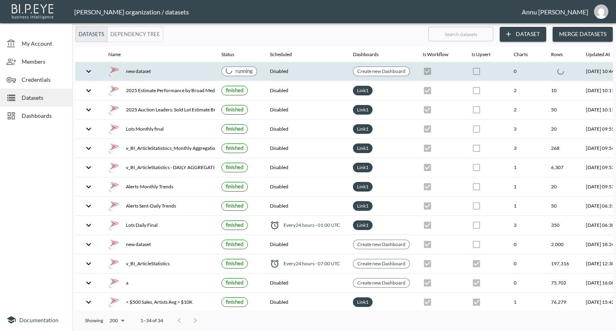
click at [134, 72] on div "new dataset" at bounding box center [158, 71] width 100 height 11
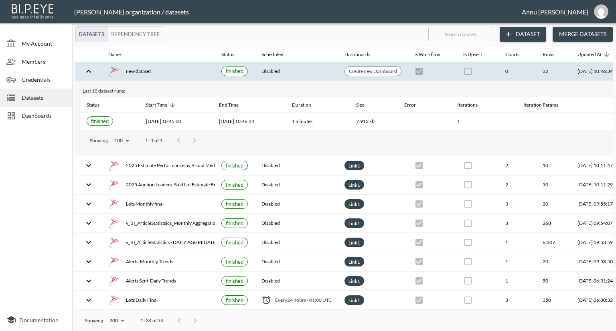
click at [45, 95] on span "Datasets" at bounding box center [44, 97] width 44 height 8
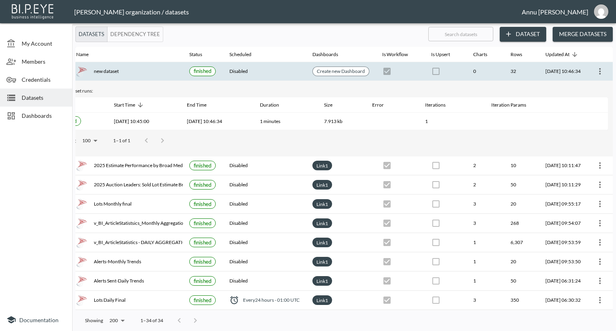
click at [599, 69] on icon "more" at bounding box center [600, 71] width 2 height 6
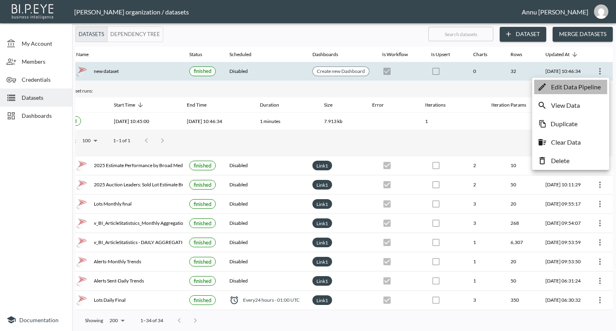
click at [582, 89] on p "Edit Data Pipeline" at bounding box center [576, 87] width 50 height 10
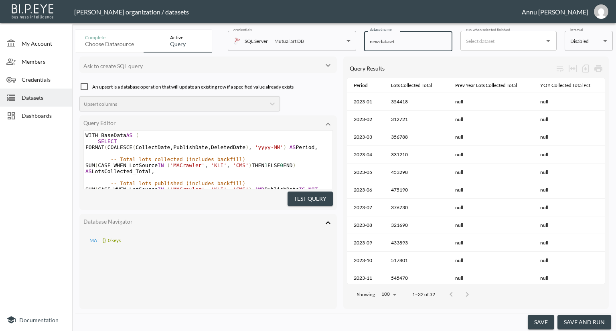
drag, startPoint x: 423, startPoint y: 42, endPoint x: 339, endPoint y: 42, distance: 83.4
click at [339, 42] on div "Complete Choose datasource Active Query credentials SQL Server Mutual art DB 82…" at bounding box center [343, 39] width 537 height 26
type input "Lots YOY"
click at [547, 318] on button "save" at bounding box center [541, 322] width 26 height 15
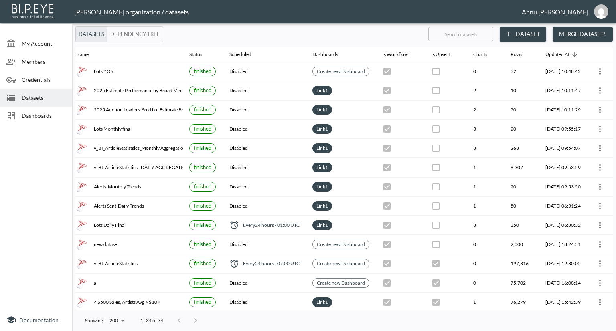
scroll to position [0, 47]
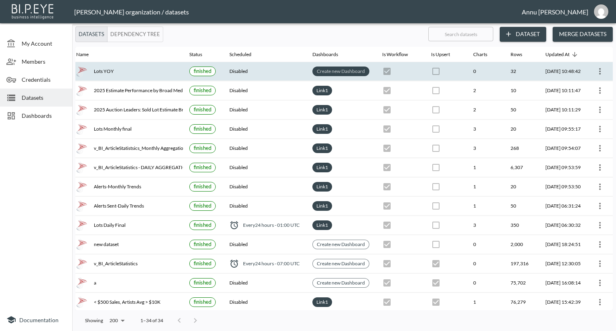
click at [325, 72] on link "Create new Dashboard" at bounding box center [340, 71] width 51 height 9
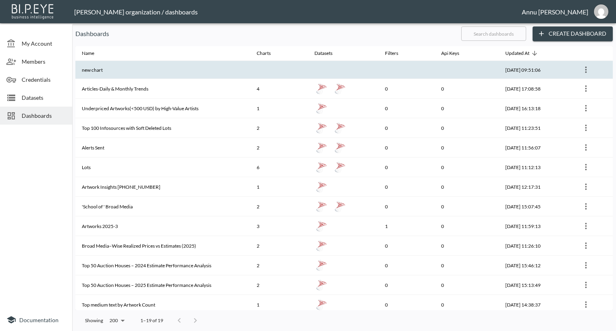
click at [250, 70] on th at bounding box center [279, 70] width 58 height 18
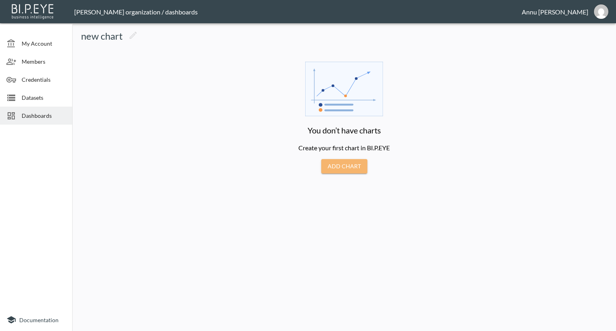
click at [352, 164] on button "Add Chart" at bounding box center [344, 166] width 46 height 15
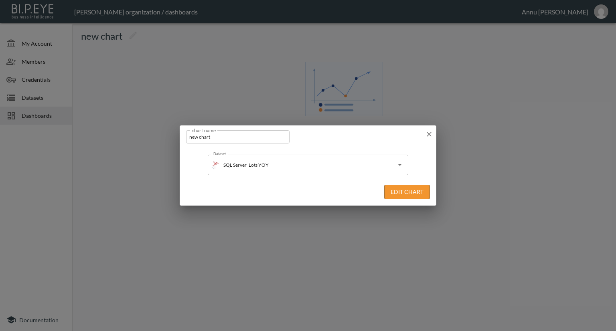
drag, startPoint x: 394, startPoint y: 188, endPoint x: 395, endPoint y: 180, distance: 8.9
click at [394, 188] on button "Edit Chart" at bounding box center [407, 192] width 46 height 15
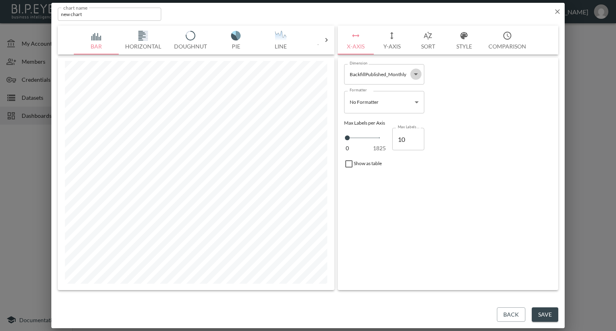
click at [415, 77] on icon "Open" at bounding box center [416, 74] width 10 height 10
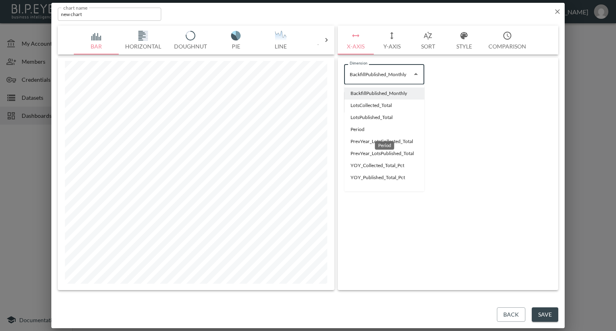
click at [356, 130] on li "Period" at bounding box center [384, 129] width 80 height 12
type input "Period"
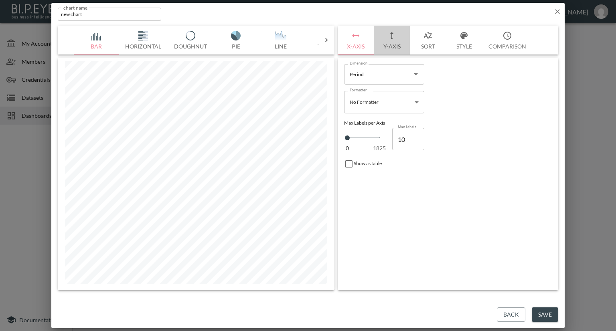
click at [393, 47] on button "Y-Axis" at bounding box center [392, 40] width 36 height 29
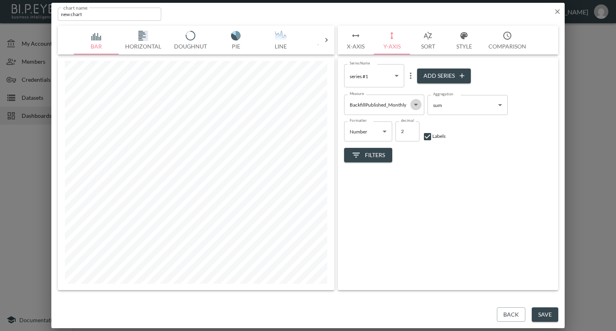
click at [414, 105] on icon "Open" at bounding box center [416, 105] width 10 height 10
click at [139, 37] on img "button" at bounding box center [143, 36] width 32 height 10
click at [355, 43] on button "X-Axis" at bounding box center [356, 40] width 36 height 29
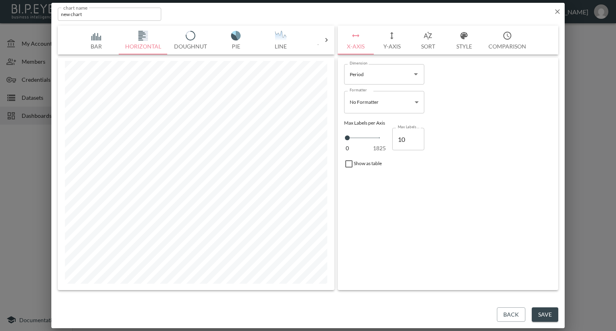
click at [410, 137] on input "10" at bounding box center [408, 139] width 32 height 22
type input "100"
click at [418, 106] on body "BI.P.EYE, Interactive Analytics Dashboards - app Nadia Senft organization / das…" at bounding box center [308, 165] width 616 height 331
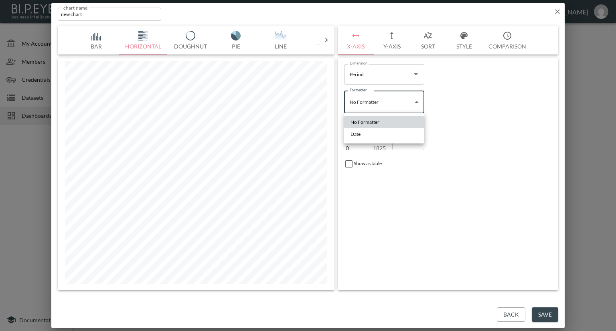
click at [380, 133] on li "Date" at bounding box center [384, 134] width 80 height 12
type input "Date"
click at [390, 46] on button "Y-Axis" at bounding box center [392, 40] width 36 height 29
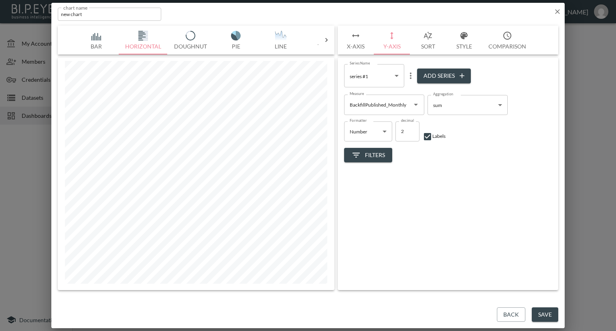
click at [397, 75] on body "BI.P.EYE, Interactive Analytics Dashboards - app Nadia Senft organization / das…" at bounding box center [308, 165] width 616 height 331
click at [460, 162] on div at bounding box center [308, 165] width 616 height 331
click at [414, 103] on icon "Open" at bounding box center [416, 105] width 10 height 10
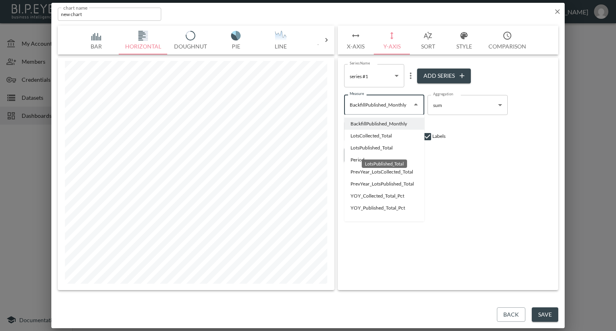
click at [383, 149] on li "LotsPublished_Total" at bounding box center [384, 148] width 80 height 12
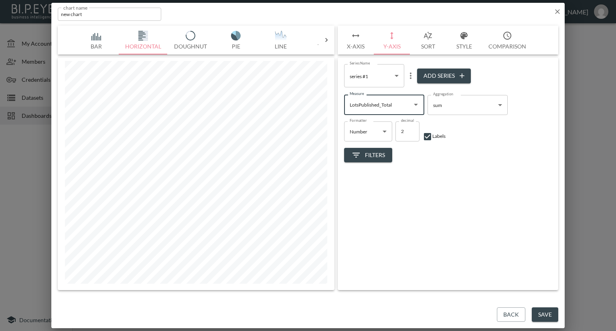
click at [414, 105] on icon "Open" at bounding box center [416, 105] width 10 height 10
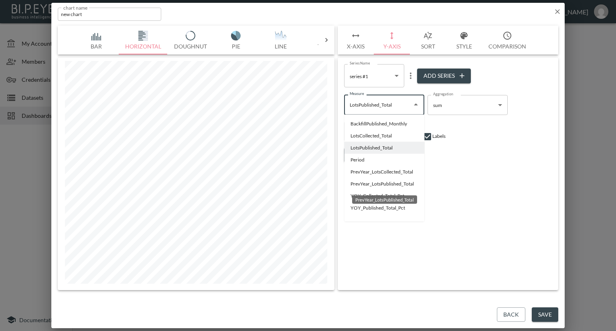
click at [413, 184] on li "PrevYear_LotsPublished_Total" at bounding box center [384, 184] width 80 height 12
type input "PrevYear_LotsPublished_Total"
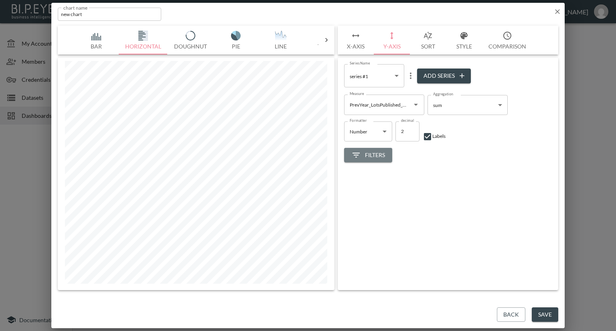
click at [376, 154] on span "Filters" at bounding box center [368, 155] width 34 height 10
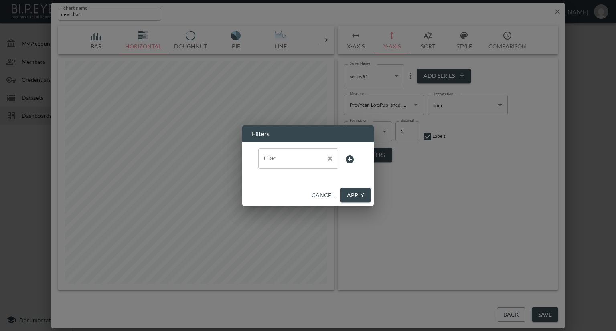
click at [310, 163] on input "Filter" at bounding box center [292, 158] width 61 height 13
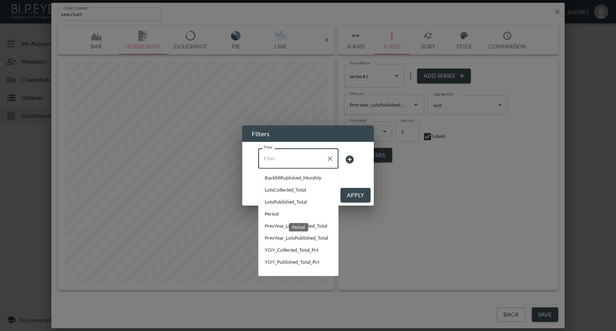
click at [267, 210] on span "Period" at bounding box center [298, 213] width 67 height 7
type input "Period"
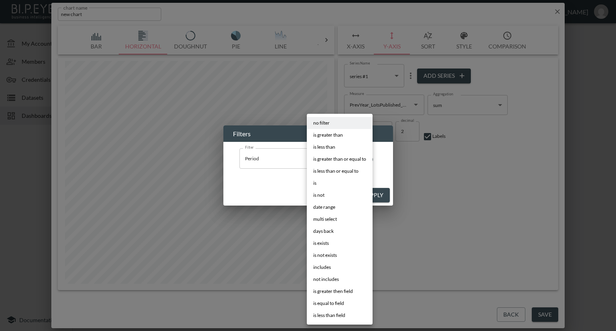
click at [334, 164] on body "BI.P.EYE, Interactive Analytics Dashboards - app Nadia Senft organization / das…" at bounding box center [308, 165] width 616 height 331
click at [330, 157] on span "is greater than or equal to" at bounding box center [339, 159] width 53 height 7
type input "is greater than or equal to"
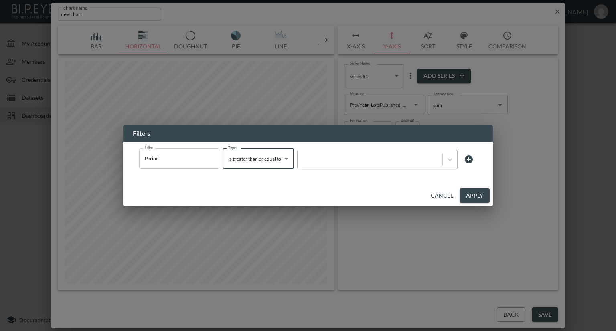
click at [347, 159] on div at bounding box center [369, 160] width 137 height 8
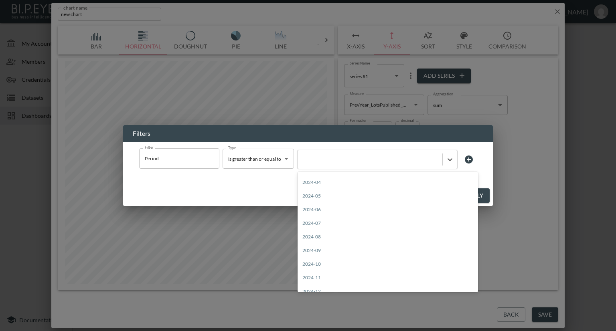
scroll to position [160, 0]
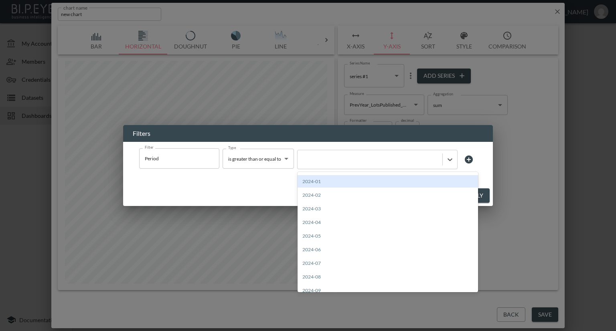
click at [320, 180] on div "2024-01" at bounding box center [387, 181] width 180 height 12
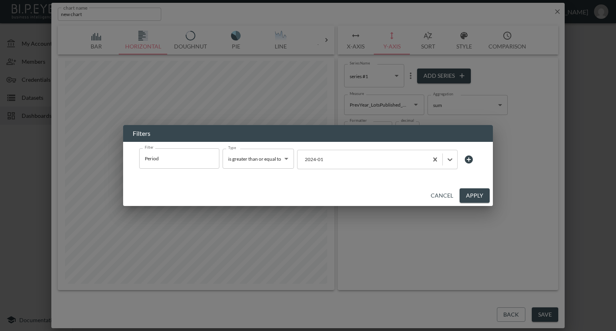
click at [481, 195] on button "Apply" at bounding box center [474, 195] width 30 height 15
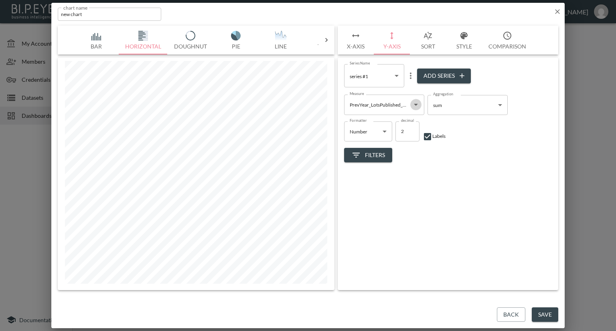
click at [415, 106] on icon "Open" at bounding box center [416, 105] width 10 height 10
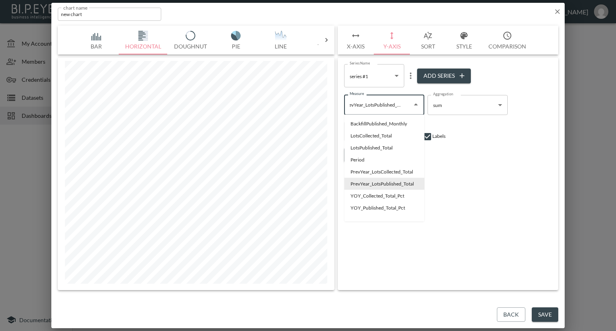
scroll to position [0, 0]
click at [508, 161] on div "Filters" at bounding box center [448, 152] width 208 height 21
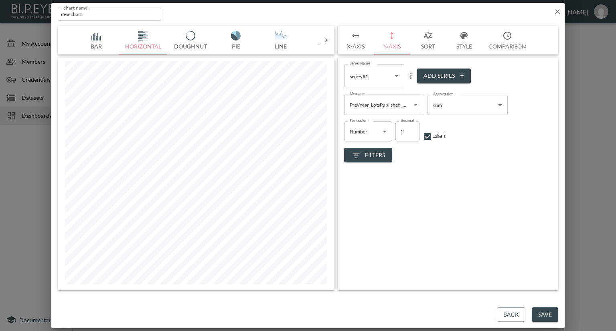
click at [381, 154] on span "Filters" at bounding box center [368, 155] width 34 height 10
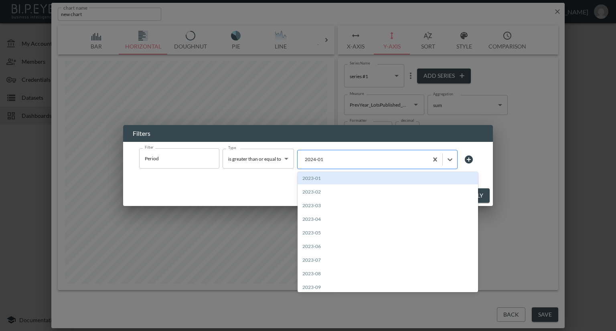
click at [371, 159] on div at bounding box center [362, 160] width 122 height 8
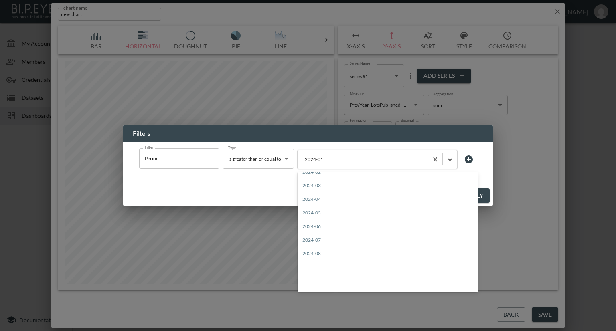
scroll to position [281, 0]
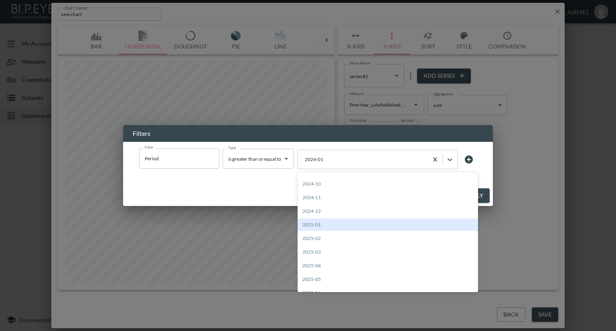
click at [322, 224] on div "2025-01" at bounding box center [387, 225] width 180 height 12
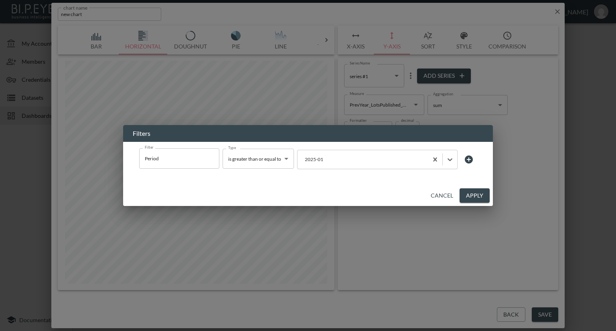
click at [475, 194] on button "Apply" at bounding box center [474, 195] width 30 height 15
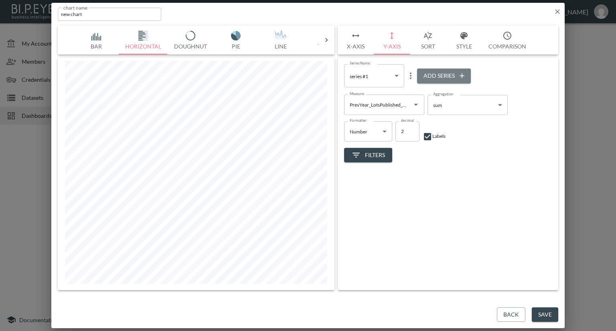
click at [443, 73] on button "Add Series" at bounding box center [444, 76] width 54 height 15
type input "ac213a69-e3c9-47a3-9d50-8b435646aa04"
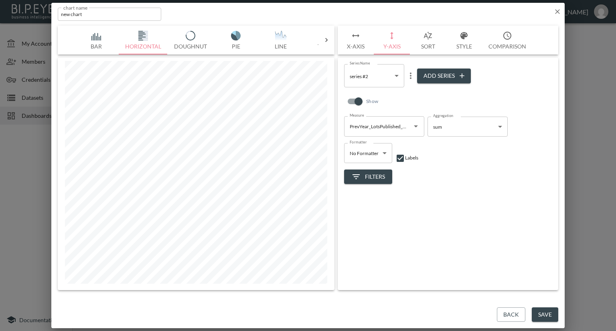
click at [416, 125] on icon "Open" at bounding box center [416, 126] width 4 height 2
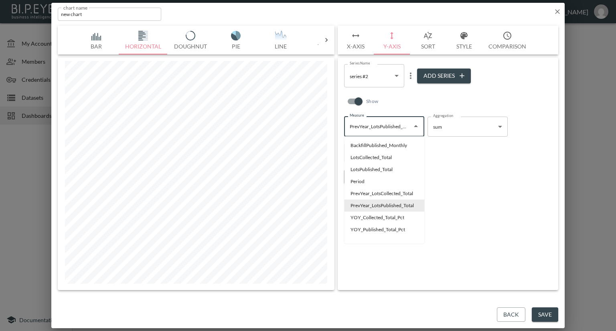
scroll to position [0, 6]
click at [379, 169] on li "LotsPublished_Total" at bounding box center [384, 170] width 80 height 12
type input "LotsPublished_Total"
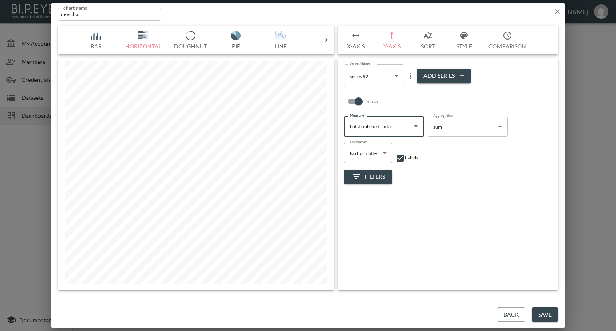
scroll to position [0, 0]
click at [542, 314] on button "Save" at bounding box center [545, 315] width 26 height 15
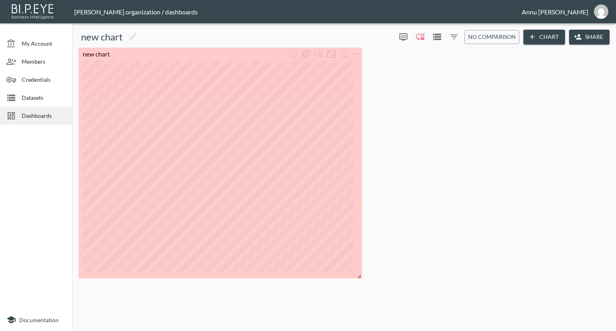
drag, startPoint x: 203, startPoint y: 97, endPoint x: 360, endPoint y: 277, distance: 238.7
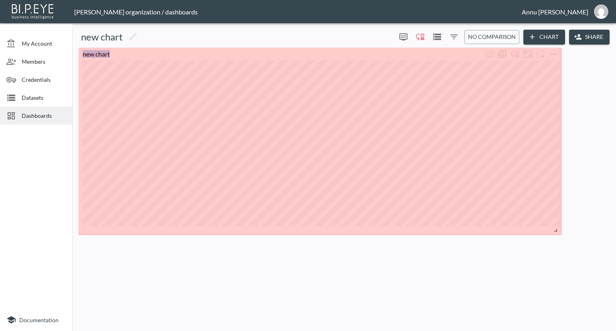
drag, startPoint x: 358, startPoint y: 273, endPoint x: 552, endPoint y: 232, distance: 198.0
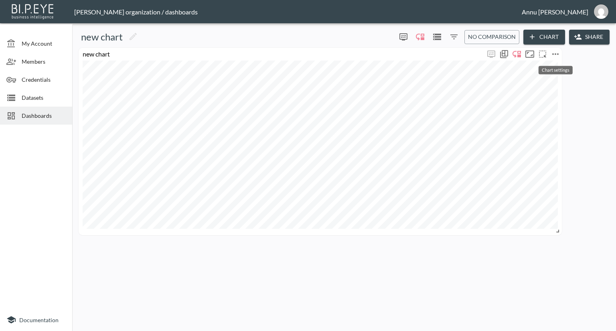
click at [555, 48] on button "more" at bounding box center [555, 54] width 13 height 13
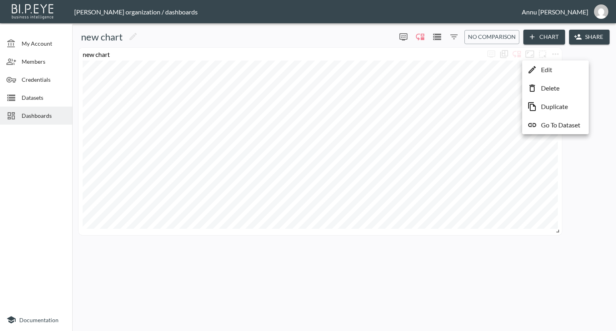
click at [553, 70] on li "Edit" at bounding box center [555, 70] width 63 height 14
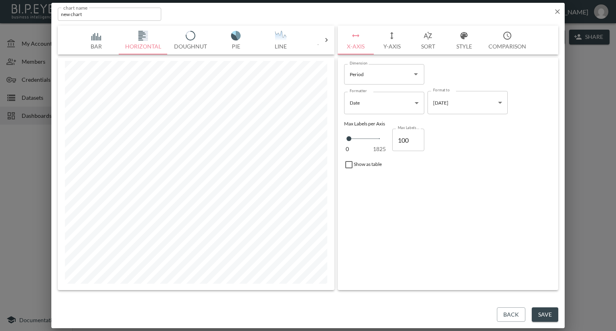
click at [390, 46] on button "Y-Axis" at bounding box center [392, 40] width 36 height 29
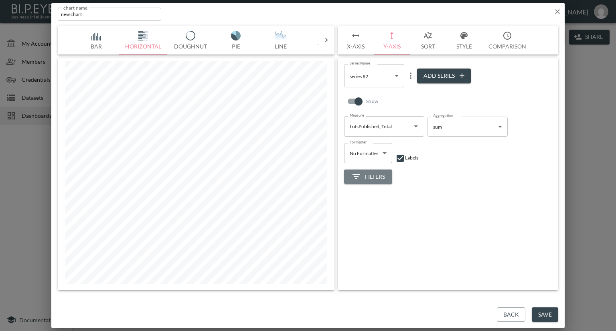
click at [370, 174] on span "Filters" at bounding box center [368, 177] width 34 height 10
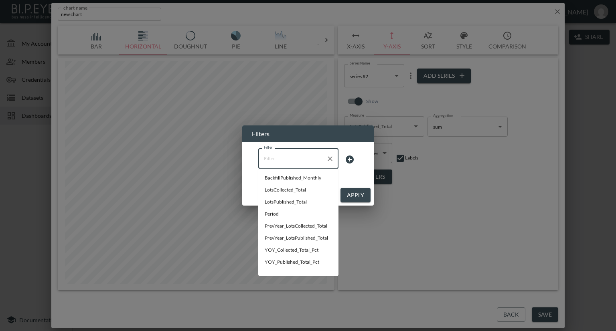
click at [287, 159] on input "Filter" at bounding box center [292, 158] width 61 height 13
click at [273, 212] on span "Period" at bounding box center [298, 213] width 67 height 7
type input "Period"
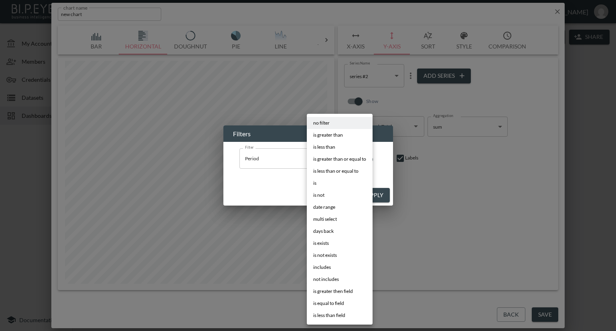
click at [343, 159] on body "BI.P.EYE, Interactive Analytics Dashboards - app Nadia Senft organization / das…" at bounding box center [308, 165] width 616 height 331
click at [330, 158] on span "is greater than or equal to" at bounding box center [339, 159] width 53 height 7
type input "is greater than or equal to"
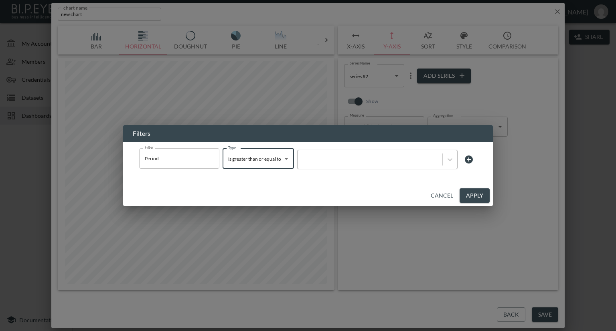
click at [347, 159] on div at bounding box center [369, 160] width 137 height 8
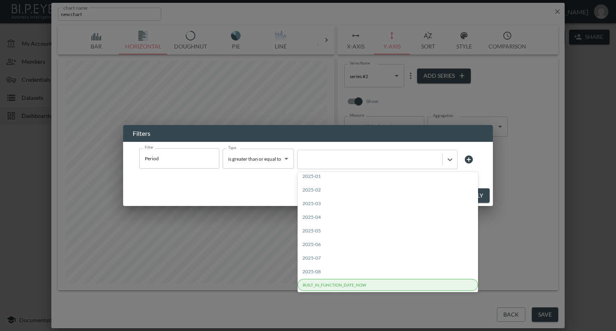
scroll to position [330, 0]
click at [316, 175] on div "2025-01" at bounding box center [387, 176] width 180 height 12
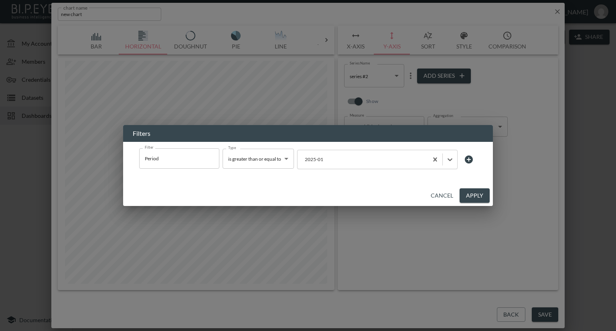
click at [469, 198] on button "Apply" at bounding box center [474, 195] width 30 height 15
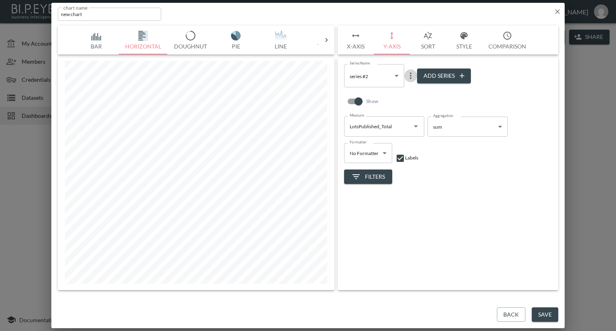
click at [410, 78] on icon "more" at bounding box center [411, 76] width 2 height 6
click at [412, 89] on p "Edit" at bounding box center [412, 92] width 11 height 10
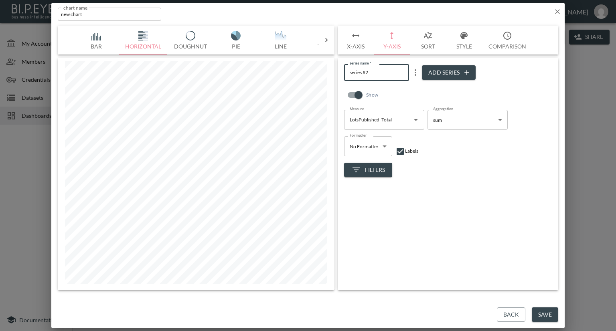
drag, startPoint x: 382, startPoint y: 69, endPoint x: 327, endPoint y: 71, distance: 54.5
click at [327, 71] on div "Bar Horizontal Doughnut Pie Line Table Single Map Google Stacked Calendar Title…" at bounding box center [308, 158] width 500 height 265
type input "Lots Published"
click at [429, 87] on div "Show" at bounding box center [448, 97] width 208 height 26
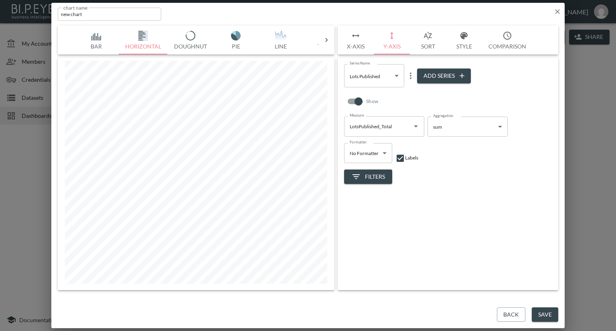
click at [397, 76] on body "BI.P.EYE, Interactive Analytics Dashboards - app Nadia Senft organization / das…" at bounding box center [308, 165] width 616 height 331
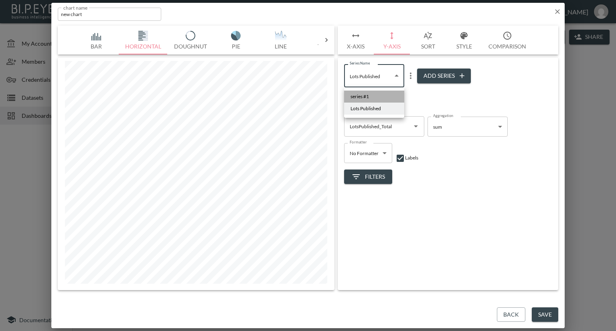
click at [386, 95] on li "series #1" at bounding box center [374, 97] width 60 height 12
type input "824489db-01a2-4c85-a3bb-85a8ae7ab7e3"
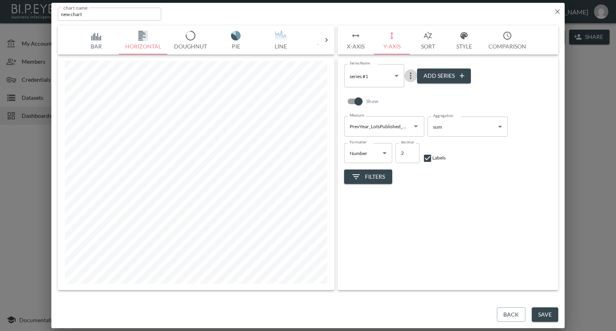
click at [409, 75] on icon "more" at bounding box center [411, 76] width 10 height 10
click at [412, 88] on p "Edit" at bounding box center [412, 92] width 11 height 10
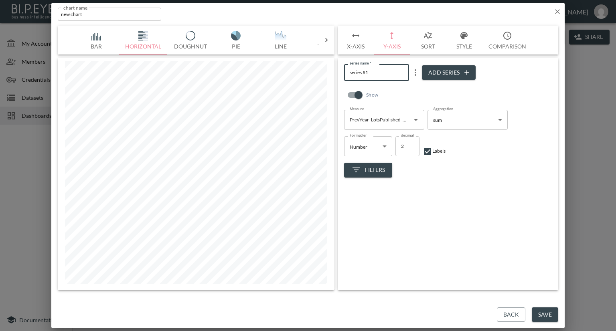
click at [316, 74] on div "Bar Horizontal Doughnut Pie Line Table Single Map Google Stacked Calendar Title…" at bounding box center [308, 158] width 500 height 265
type input "P"
type input "Lots Published_2024"
click at [414, 91] on div "Show" at bounding box center [448, 97] width 208 height 26
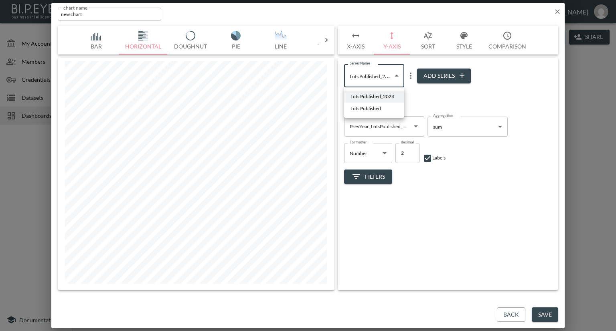
click at [389, 79] on body "BI.P.EYE, Interactive Analytics Dashboards - app Nadia Senft organization / das…" at bounding box center [308, 165] width 616 height 331
click at [382, 107] on li "Lots Published" at bounding box center [374, 109] width 60 height 12
type input "ac213a69-e3c9-47a3-9d50-8b435646aa04"
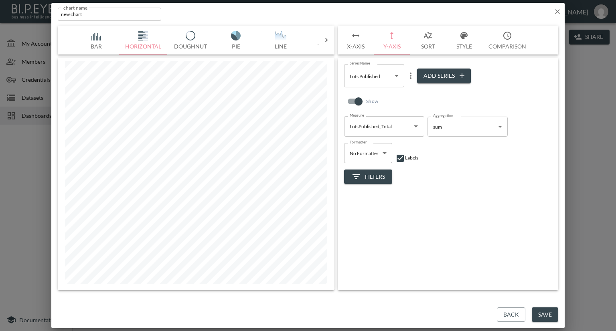
click at [410, 94] on div "Show" at bounding box center [448, 104] width 208 height 26
click at [537, 316] on button "Save" at bounding box center [545, 315] width 26 height 15
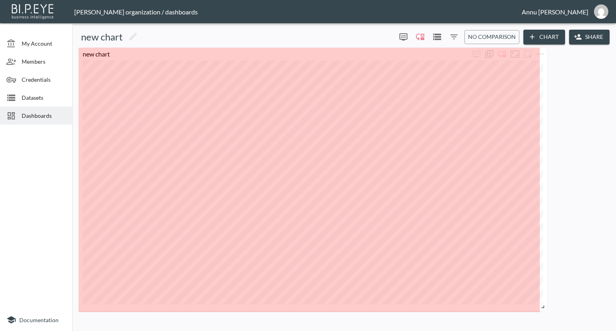
drag, startPoint x: 555, startPoint y: 231, endPoint x: 540, endPoint y: 307, distance: 77.2
click at [540, 307] on span at bounding box center [541, 305] width 8 height 8
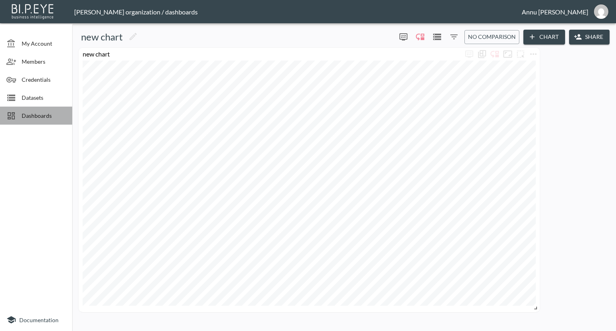
click at [36, 116] on span "Dashboards" at bounding box center [44, 115] width 44 height 8
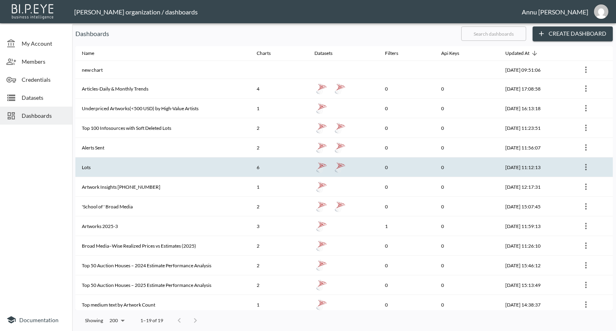
click at [103, 166] on th "Lots" at bounding box center [162, 168] width 175 height 20
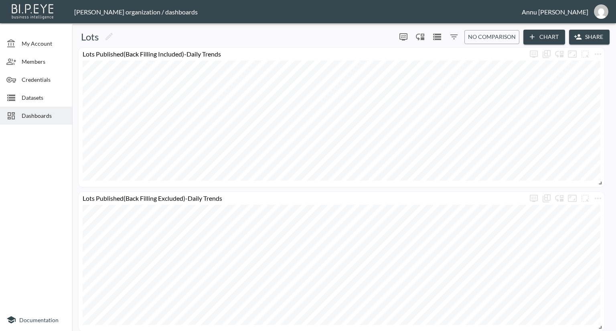
click at [39, 115] on span "Dashboards" at bounding box center [44, 115] width 44 height 8
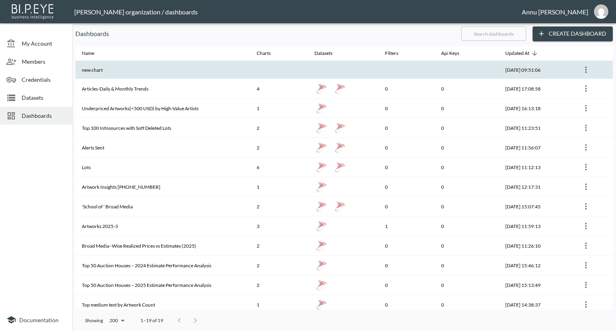
click at [138, 67] on th "new chart" at bounding box center [162, 70] width 175 height 18
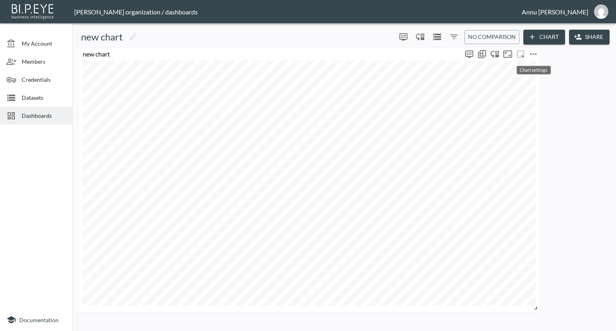
click at [533, 52] on icon "more" at bounding box center [533, 54] width 10 height 10
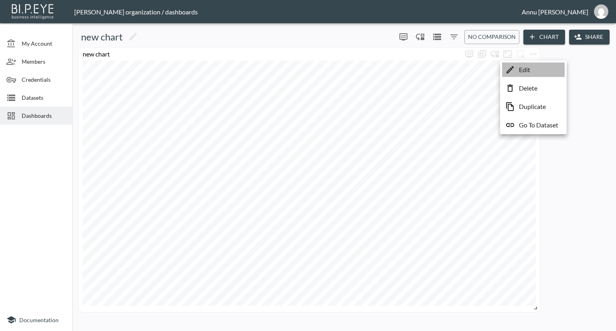
click at [526, 69] on p "Edit" at bounding box center [524, 70] width 11 height 10
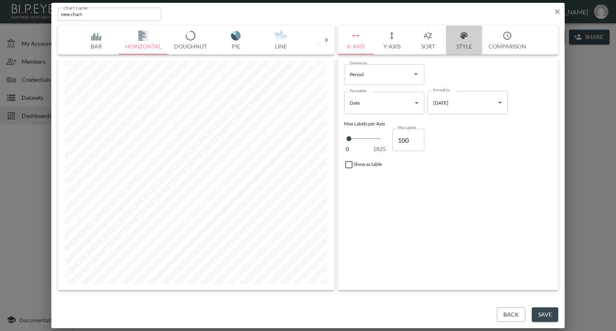
click at [460, 46] on button "Style" at bounding box center [464, 40] width 36 height 29
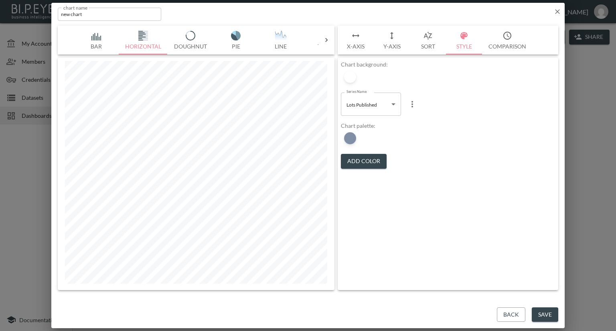
click at [393, 106] on body "BI.P.EYE, Interactive Analytics Dashboards - app Nadia Senft organization / das…" at bounding box center [308, 165] width 616 height 331
click at [384, 123] on span "Lots Published_2024" at bounding box center [369, 124] width 44 height 7
type input "824489db-01a2-4c85-a3bb-85a8ae7ab7e3"
click at [364, 160] on button "Add Color" at bounding box center [364, 161] width 46 height 15
click at [353, 140] on div at bounding box center [350, 138] width 12 height 12
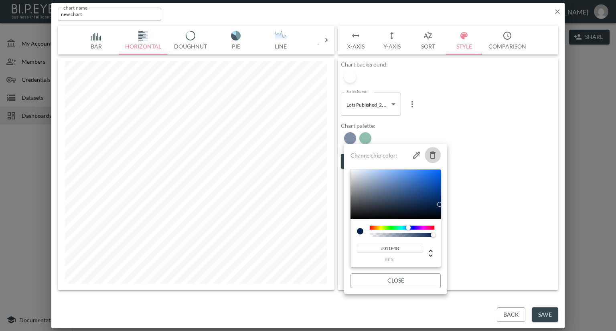
click at [433, 153] on icon "button" at bounding box center [433, 155] width 10 height 10
type input "#237F5D"
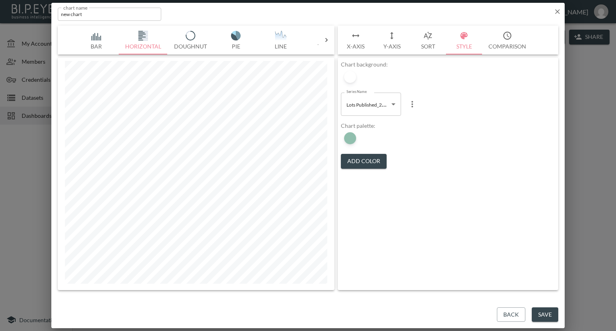
click at [551, 313] on button "Save" at bounding box center [545, 315] width 26 height 15
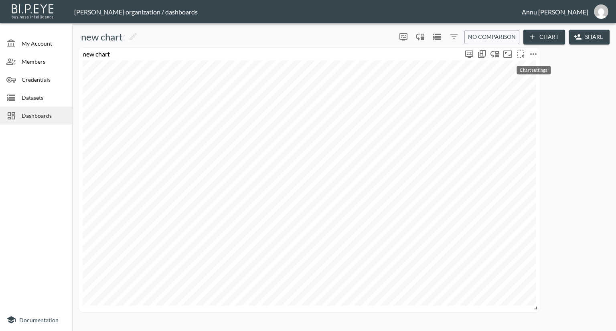
click at [534, 53] on icon "more" at bounding box center [533, 54] width 10 height 10
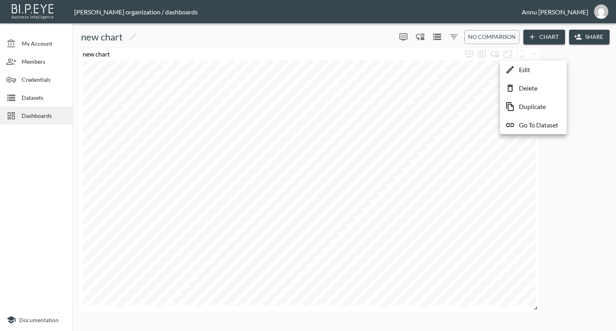
click at [524, 66] on p "Edit" at bounding box center [524, 70] width 11 height 10
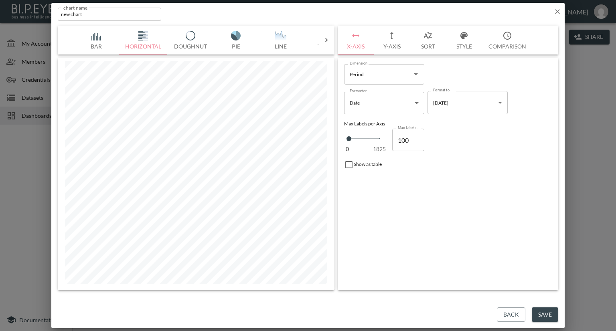
click at [94, 38] on img "button" at bounding box center [96, 36] width 32 height 10
click at [542, 315] on button "Save" at bounding box center [545, 315] width 26 height 15
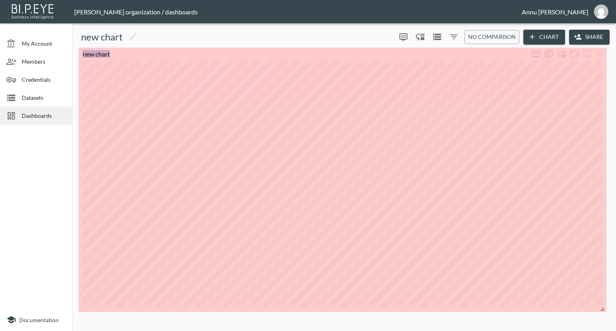
drag, startPoint x: 536, startPoint y: 308, endPoint x: 614, endPoint y: 310, distance: 77.8
click at [614, 310] on div "new chart 0 0 No comparison Chart Share new chart" at bounding box center [344, 178] width 544 height 305
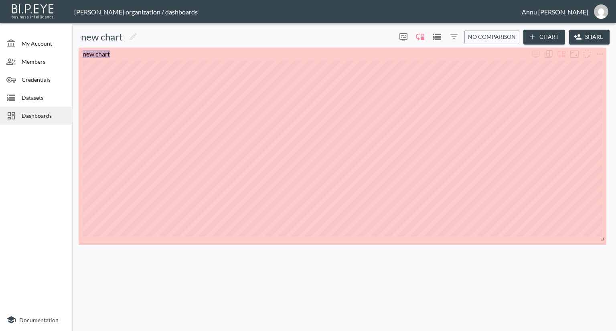
drag, startPoint x: 601, startPoint y: 310, endPoint x: 606, endPoint y: 241, distance: 69.1
click at [606, 241] on div "new chart" at bounding box center [342, 146] width 534 height 197
click at [607, 243] on div "new chart" at bounding box center [342, 146] width 534 height 197
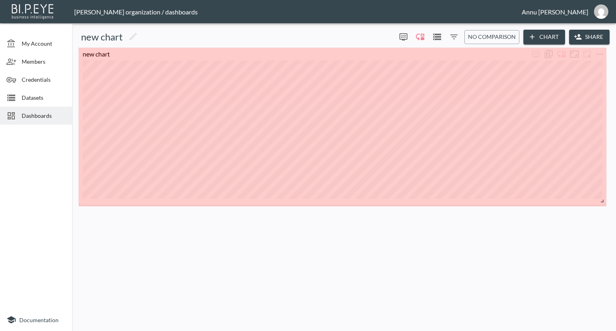
drag, startPoint x: 601, startPoint y: 242, endPoint x: 602, endPoint y: 202, distance: 39.7
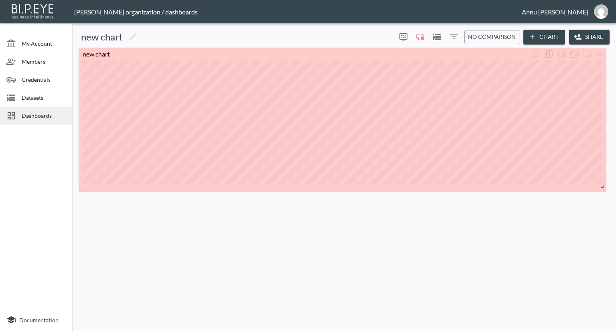
drag, startPoint x: 601, startPoint y: 203, endPoint x: 603, endPoint y: 187, distance: 15.7
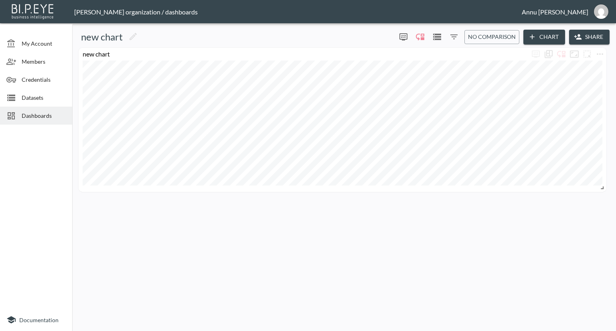
click at [579, 222] on div "new chart 0 0 No comparison Chart Share new chart" at bounding box center [343, 176] width 537 height 301
click at [539, 34] on button "Chart" at bounding box center [544, 37] width 42 height 15
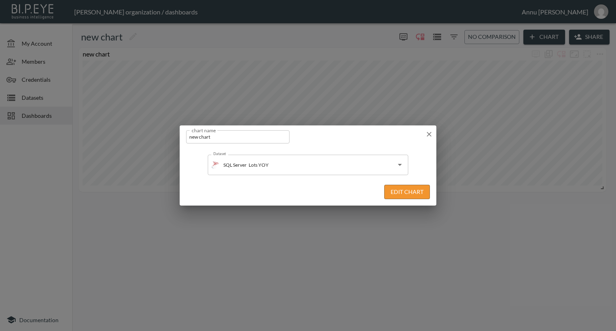
click at [391, 189] on button "Edit Chart" at bounding box center [407, 192] width 46 height 15
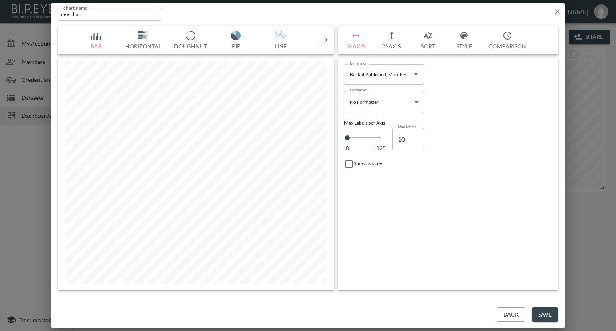
click at [557, 10] on icon "button" at bounding box center [557, 12] width 8 height 8
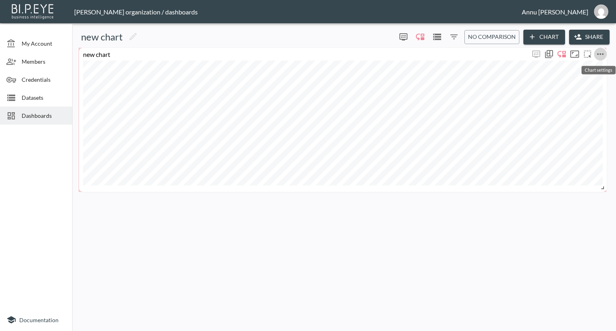
click at [603, 53] on icon "more" at bounding box center [600, 54] width 10 height 10
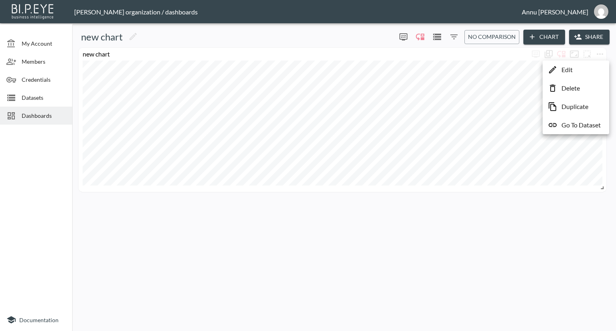
click at [570, 108] on p "Duplicate" at bounding box center [574, 107] width 27 height 10
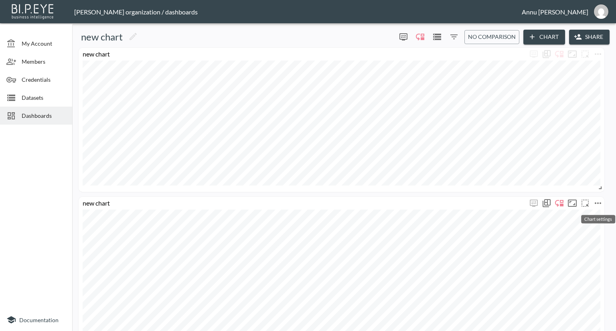
click at [599, 199] on icon "more" at bounding box center [598, 203] width 10 height 10
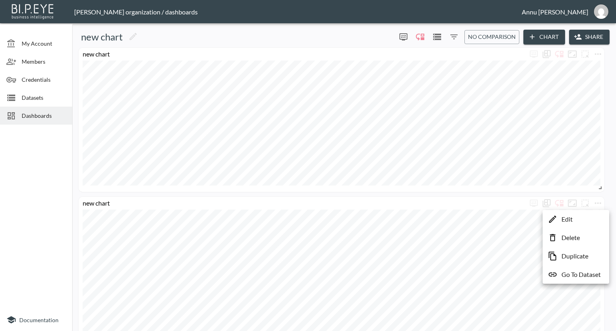
click at [583, 219] on li "Edit" at bounding box center [575, 219] width 63 height 14
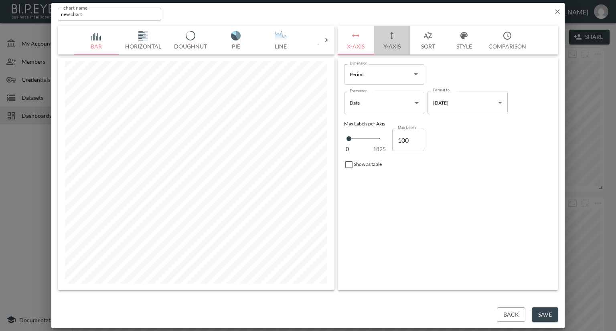
click at [394, 44] on button "Y-Axis" at bounding box center [392, 40] width 36 height 29
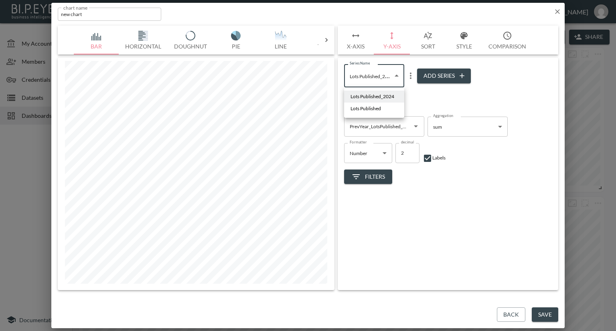
click at [395, 75] on body "BI.P.EYE, Interactive Analytics Dashboards - app Nadia Senft organization / das…" at bounding box center [308, 165] width 616 height 331
click at [438, 97] on div at bounding box center [308, 165] width 616 height 331
click at [416, 125] on icon "Open" at bounding box center [416, 126] width 10 height 10
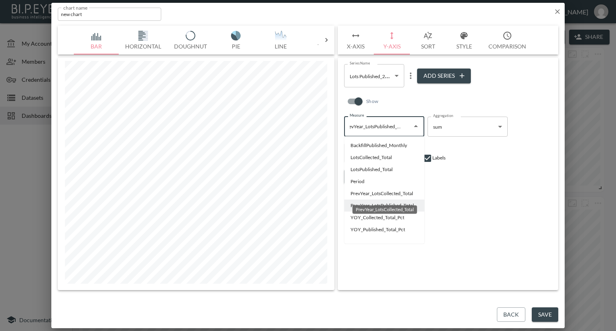
click at [392, 194] on li "PrevYear_LotsCollected_Total" at bounding box center [384, 194] width 80 height 12
type input "PrevYear_LotsCollected_Total"
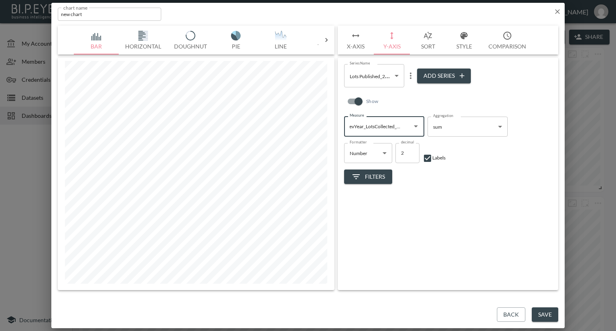
click at [409, 76] on icon "more" at bounding box center [411, 76] width 10 height 10
click at [415, 90] on p "Edit" at bounding box center [412, 92] width 11 height 10
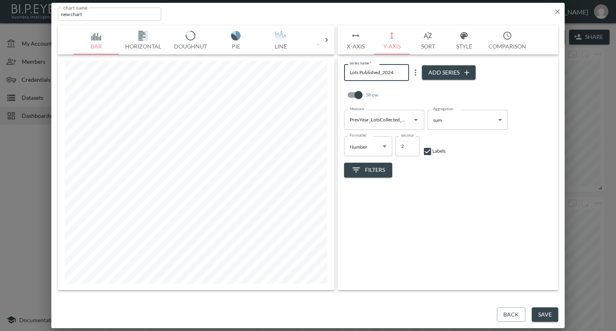
drag, startPoint x: 399, startPoint y: 73, endPoint x: 377, endPoint y: 74, distance: 22.1
click at [377, 74] on input "Lots Published_2024" at bounding box center [376, 72] width 65 height 16
click at [378, 77] on input "Lots Published_2024" at bounding box center [376, 72] width 65 height 16
click at [380, 73] on input "Lots Published_2024" at bounding box center [376, 72] width 65 height 16
type input "Lots Collected_2024"
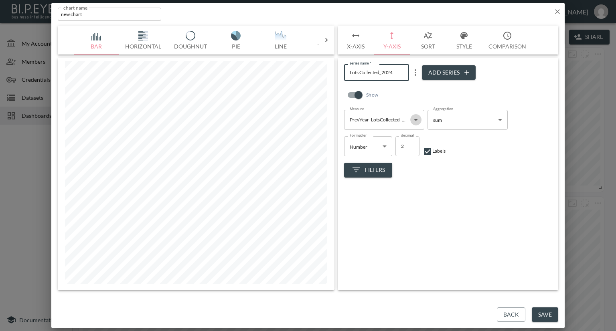
click at [415, 119] on icon "Open" at bounding box center [416, 120] width 4 height 2
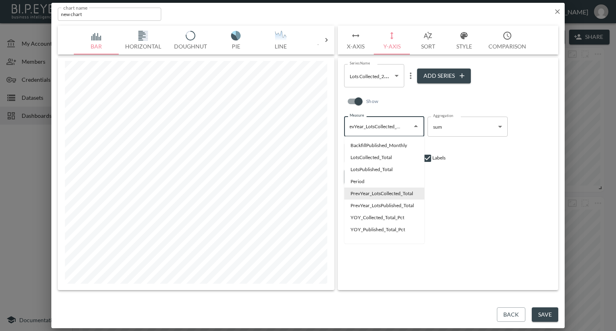
click at [411, 87] on div "Series Name Lots Collected_2024 824489db-01a2-4c85-a3bb-85a8ae7ab7e3 Series Nam…" at bounding box center [448, 77] width 208 height 26
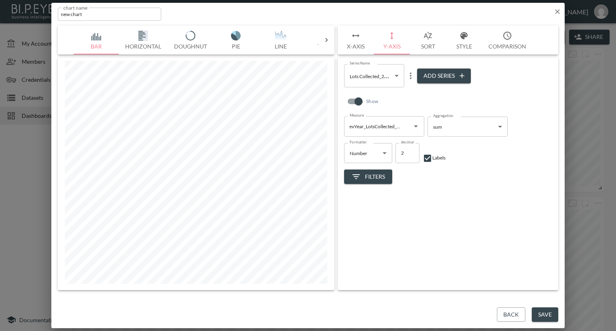
scroll to position [0, 0]
click at [399, 75] on body "BI.P.EYE, Interactive Analytics Dashboards - app Nadia Senft organization / das…" at bounding box center [308, 165] width 616 height 331
click at [383, 106] on li "Lots Published" at bounding box center [374, 109] width 60 height 12
type input "ac213a69-e3c9-47a3-9d50-8b435646aa04"
click at [409, 74] on icon "more" at bounding box center [411, 76] width 10 height 10
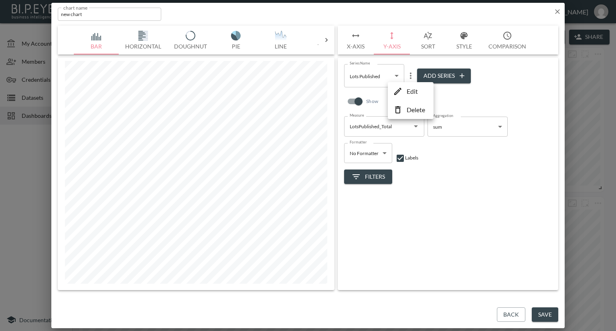
click at [407, 90] on p "Edit" at bounding box center [412, 92] width 11 height 10
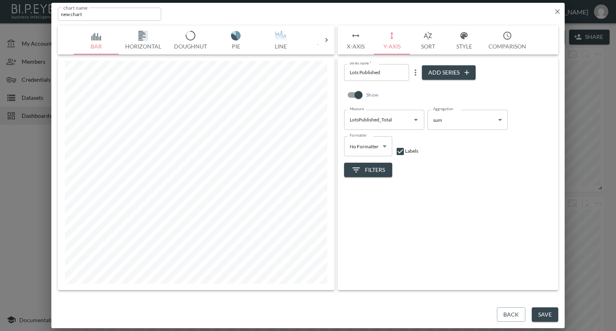
click at [386, 71] on input "Lots Published" at bounding box center [376, 72] width 65 height 16
type input "Lots Collected"
click at [416, 121] on icon "Open" at bounding box center [416, 120] width 10 height 10
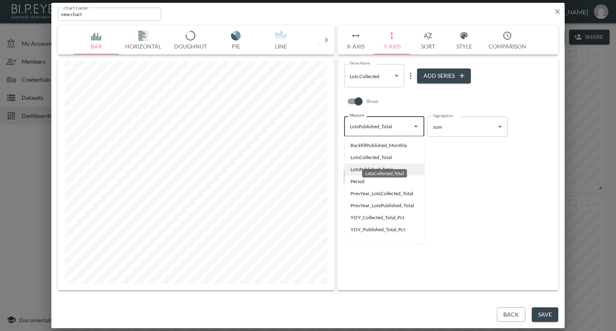
click at [353, 158] on li "LotsCollected_Total" at bounding box center [384, 158] width 80 height 12
type input "LotsCollected_Total"
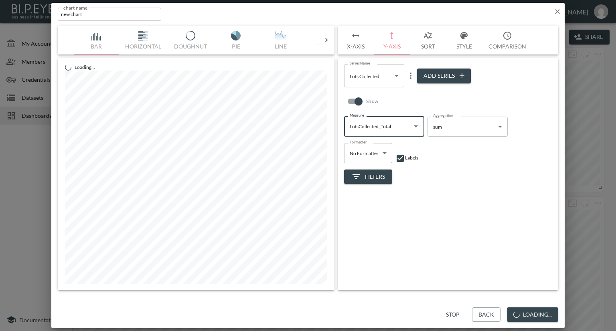
click at [397, 77] on body "BI.P.EYE, Interactive Analytics Dashboards - app Nadia Senft organization / das…" at bounding box center [308, 165] width 616 height 331
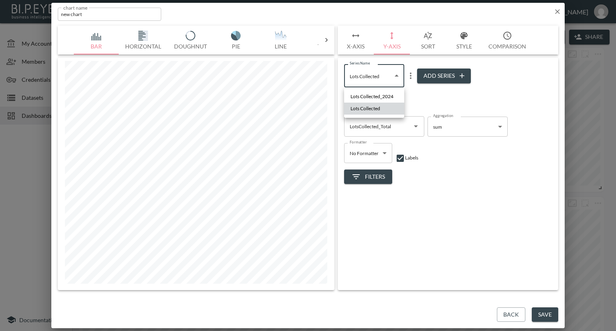
click at [388, 94] on span "Lots Collected_2024" at bounding box center [371, 96] width 43 height 7
type input "824489db-01a2-4c85-a3bb-85a8ae7ab7e3"
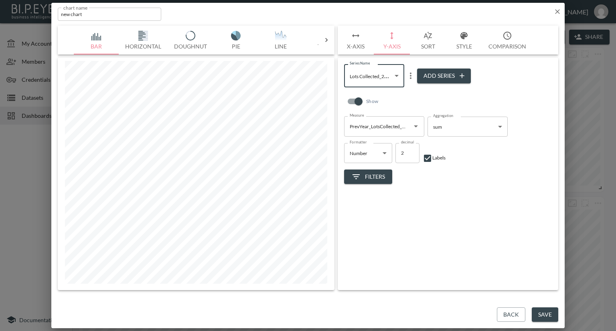
click at [539, 314] on button "Save" at bounding box center [545, 315] width 26 height 15
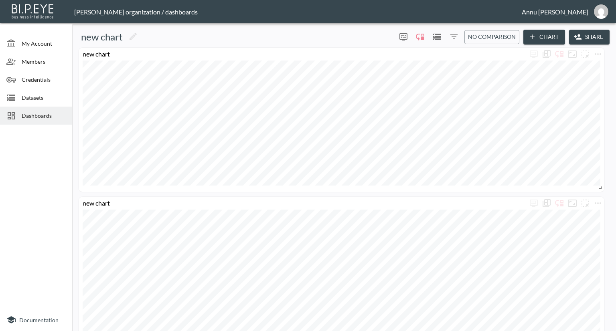
scroll to position [16, 0]
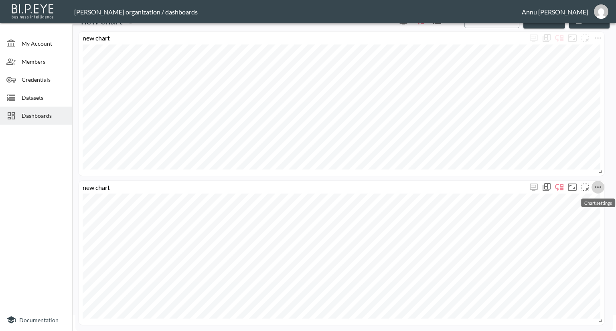
click at [599, 188] on icon "more" at bounding box center [598, 187] width 10 height 10
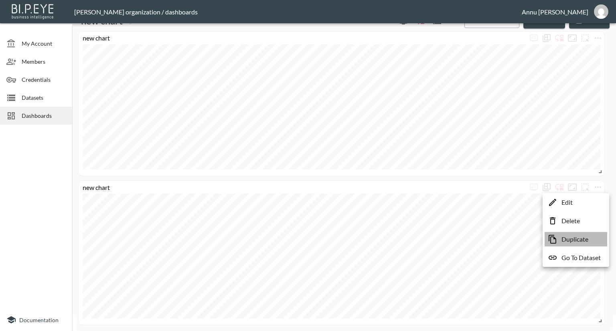
click at [572, 239] on p "Duplicate" at bounding box center [574, 240] width 27 height 10
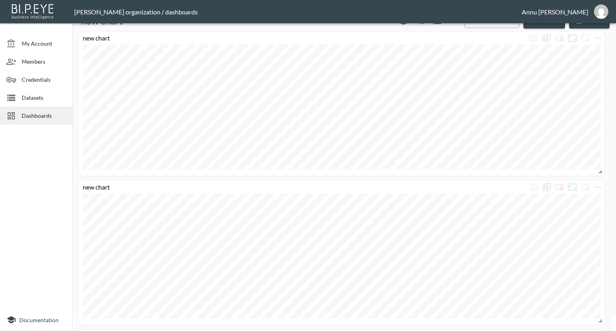
scroll to position [165, 0]
click at [595, 184] on icon "more" at bounding box center [598, 187] width 10 height 10
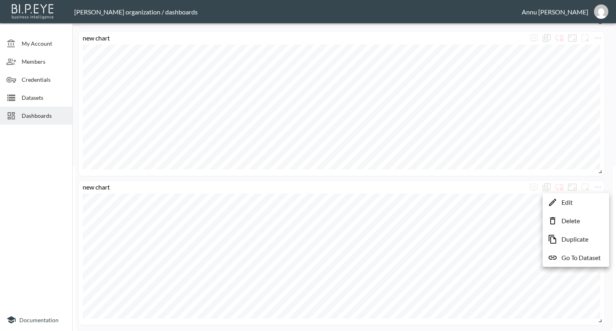
click at [571, 199] on p "Edit" at bounding box center [566, 203] width 11 height 10
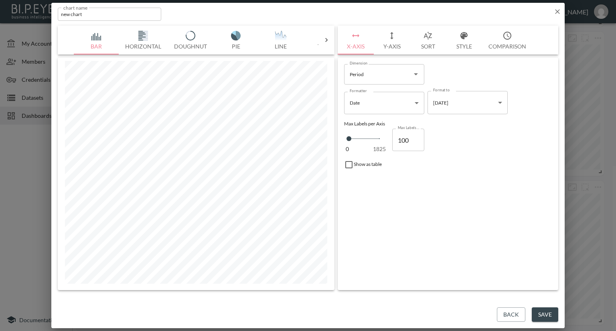
click at [391, 45] on button "Y-Axis" at bounding box center [392, 40] width 36 height 29
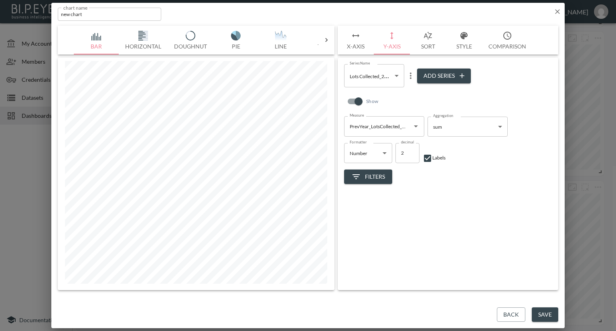
click at [417, 126] on icon "Open" at bounding box center [416, 126] width 4 height 2
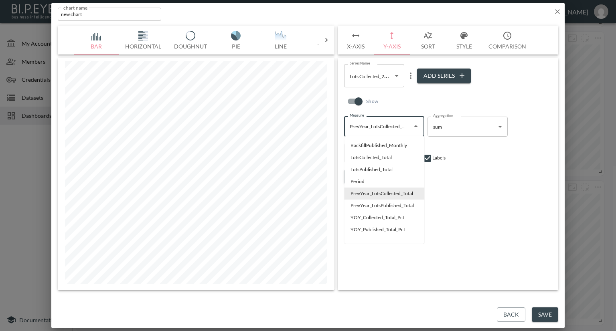
scroll to position [0, 5]
click at [554, 12] on icon "button" at bounding box center [557, 12] width 8 height 8
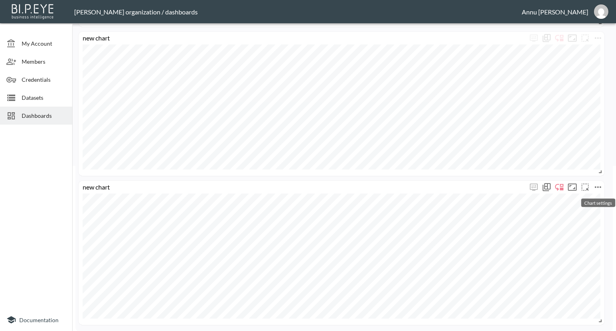
click at [595, 186] on icon "more" at bounding box center [598, 187] width 6 height 2
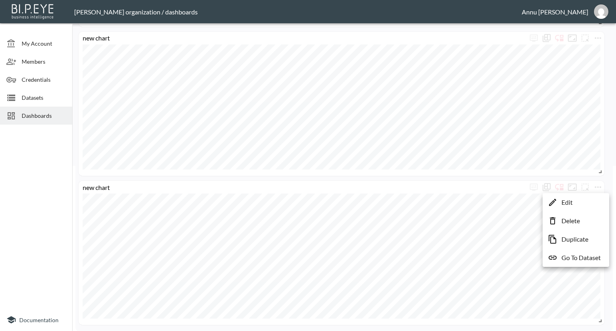
click at [476, 222] on div at bounding box center [308, 165] width 616 height 331
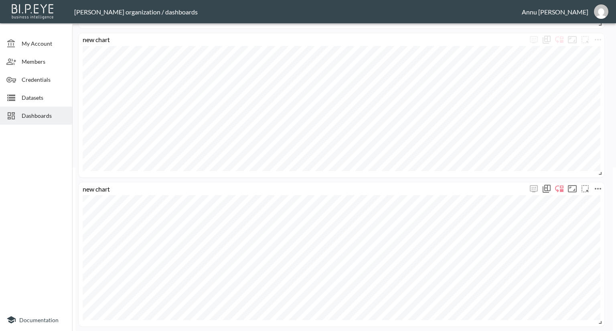
scroll to position [165, 0]
click at [597, 185] on icon "more" at bounding box center [598, 187] width 10 height 10
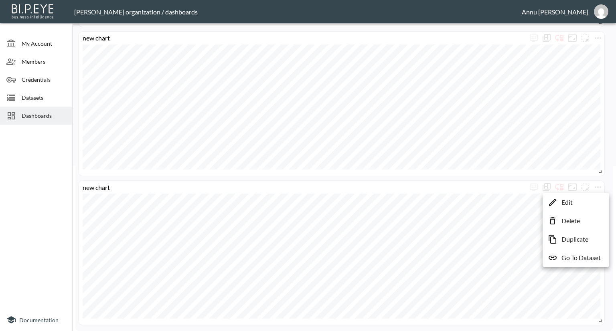
click at [578, 220] on p "Delete" at bounding box center [570, 221] width 18 height 10
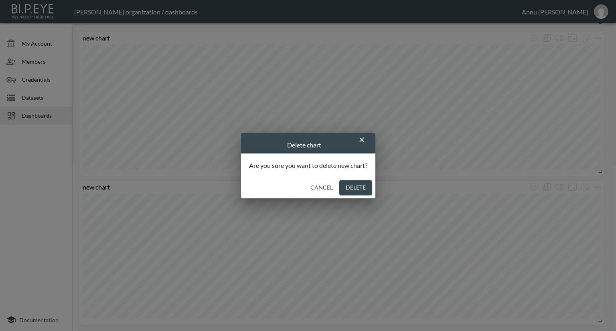
click at [353, 190] on button "Delete" at bounding box center [355, 187] width 33 height 15
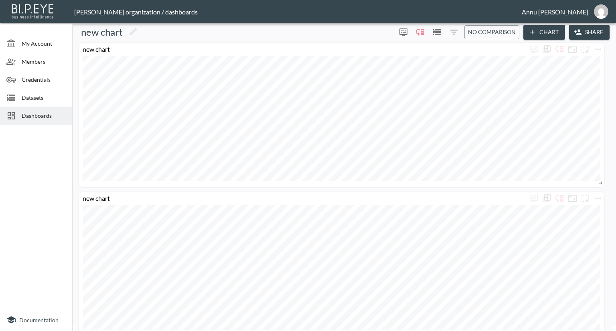
scroll to position [0, 0]
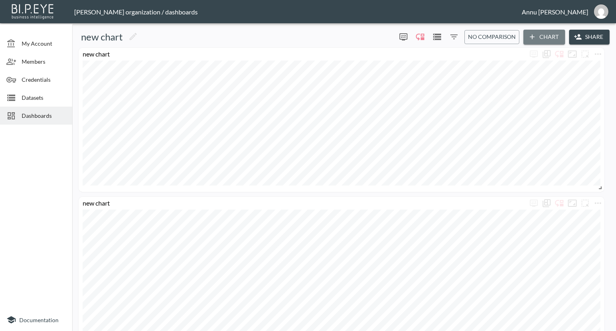
click at [554, 38] on button "Chart" at bounding box center [544, 37] width 42 height 15
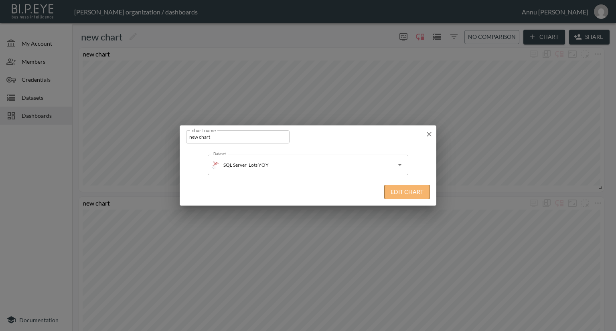
click at [396, 190] on button "Edit Chart" at bounding box center [407, 192] width 46 height 15
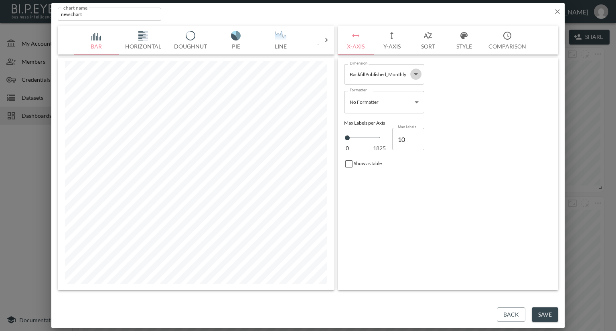
click at [415, 76] on icon "Open" at bounding box center [416, 74] width 10 height 10
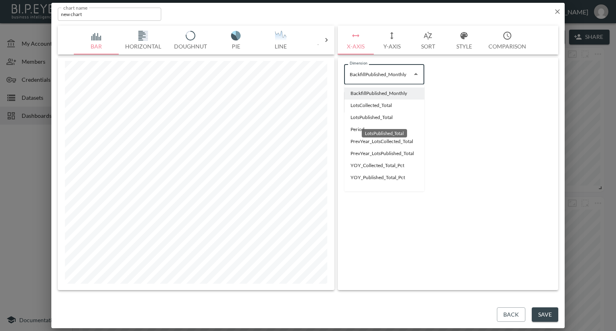
click at [380, 125] on div "LotsPublished_Total" at bounding box center [384, 130] width 47 height 15
click at [355, 131] on li "Period" at bounding box center [384, 129] width 80 height 12
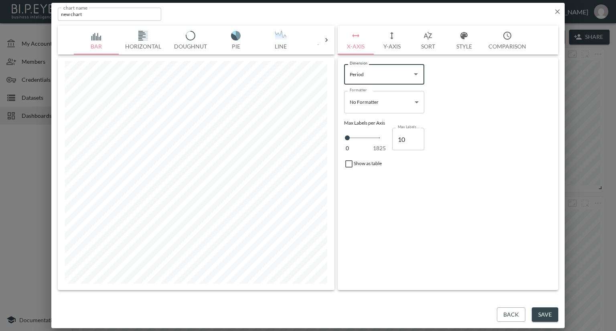
type input "Period"
click at [397, 45] on button "Y-Axis" at bounding box center [392, 40] width 36 height 29
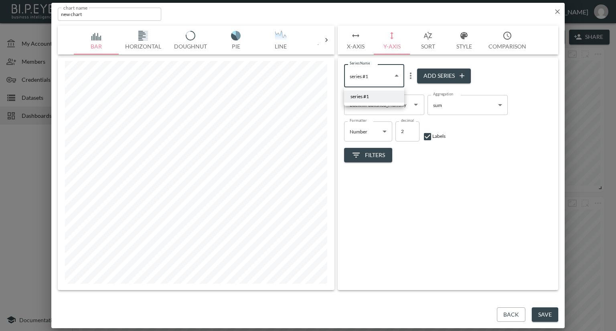
click at [398, 76] on body "BI.P.EYE, Interactive Analytics Dashboards - app Nadia Senft organization / das…" at bounding box center [308, 165] width 616 height 331
click at [506, 76] on div at bounding box center [308, 165] width 616 height 331
click at [414, 109] on icon "Open" at bounding box center [416, 105] width 10 height 10
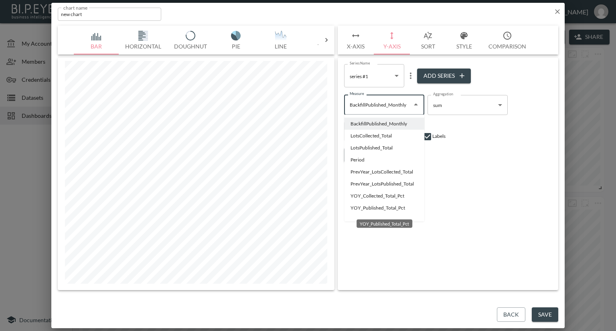
click at [366, 207] on li "YOY_Published_Total_Pct" at bounding box center [384, 208] width 80 height 12
type input "YOY_Published_Total_Pct"
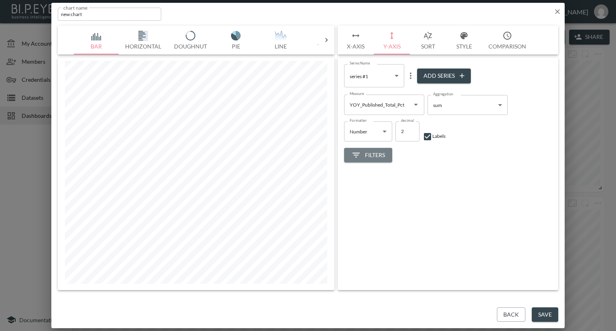
click at [374, 156] on span "Filters" at bounding box center [368, 155] width 34 height 10
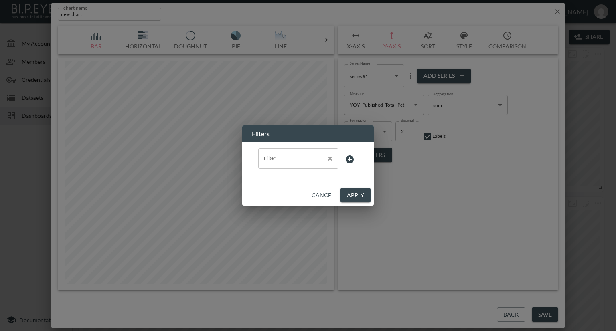
click at [302, 162] on input "Filter" at bounding box center [292, 158] width 61 height 13
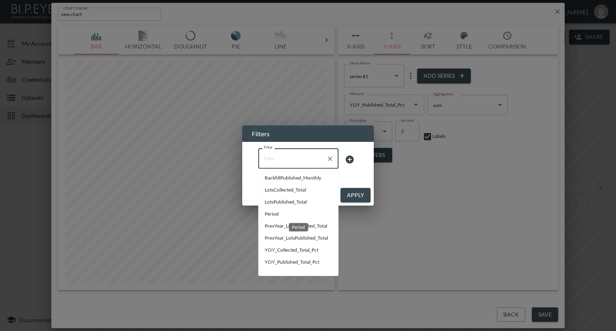
click at [271, 215] on span "Period" at bounding box center [298, 213] width 67 height 7
type input "Period"
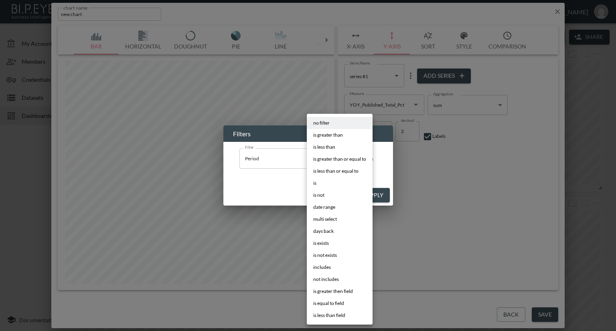
click at [345, 161] on body "BI.P.EYE, Interactive Analytics Dashboards - app Nadia Senft organization / das…" at bounding box center [308, 165] width 616 height 331
click at [335, 160] on span "is greater than or equal to" at bounding box center [339, 159] width 53 height 7
type input "is greater than or equal to"
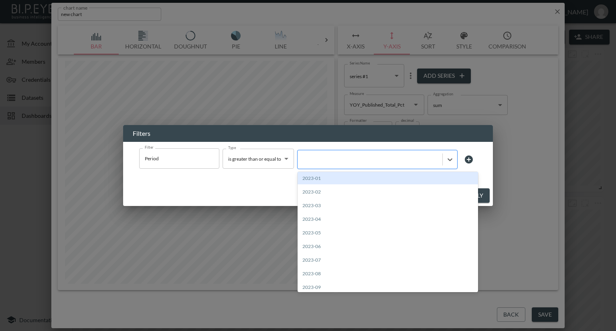
click at [365, 162] on div at bounding box center [369, 160] width 137 height 8
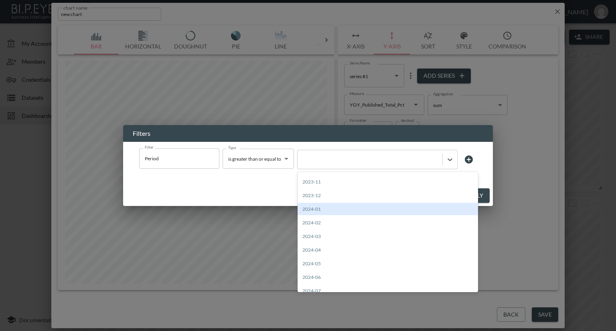
scroll to position [120, 0]
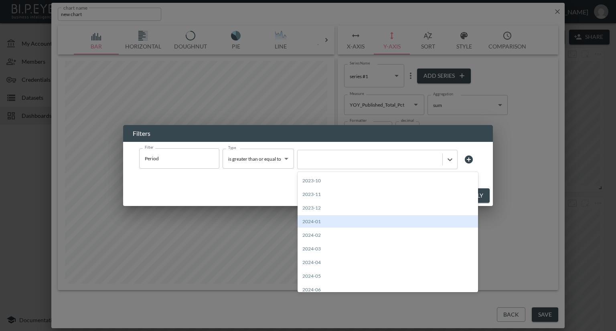
click at [331, 219] on div "2024-01" at bounding box center [387, 221] width 180 height 12
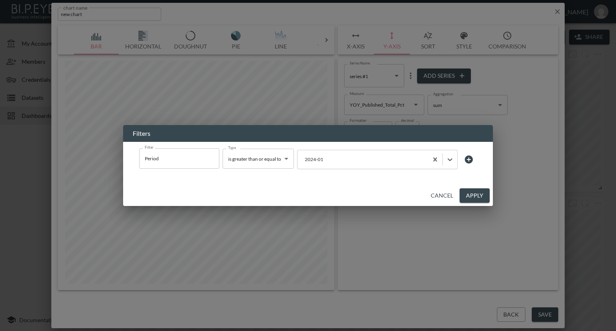
click at [471, 193] on button "Apply" at bounding box center [474, 195] width 30 height 15
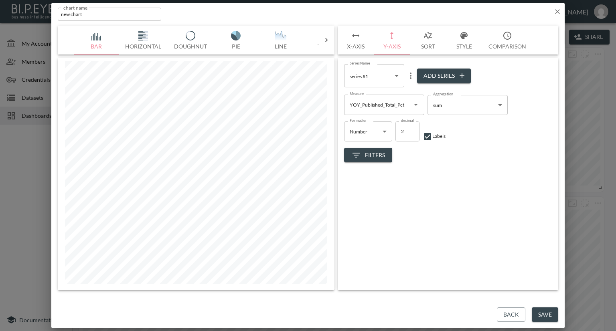
click at [359, 45] on button "X-Axis" at bounding box center [356, 40] width 36 height 29
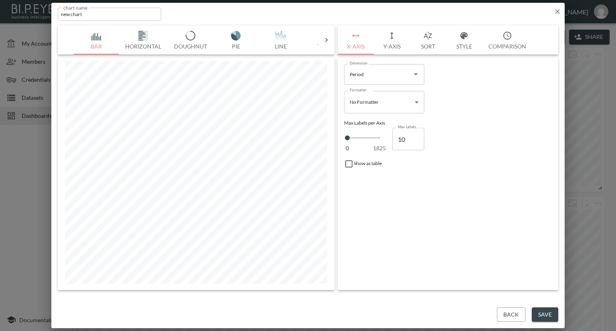
click at [380, 101] on body "BI.P.EYE, Interactive Analytics Dashboards - app Nadia Senft organization / das…" at bounding box center [308, 165] width 616 height 331
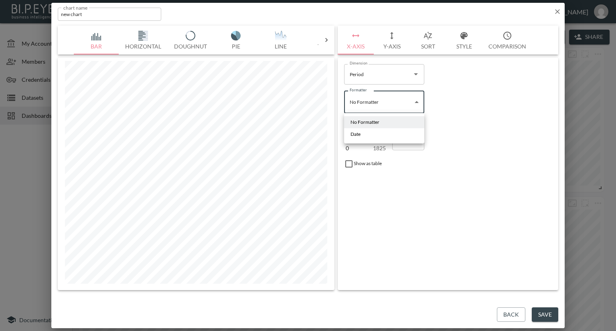
click at [368, 135] on li "Date" at bounding box center [384, 134] width 80 height 12
type input "Date"
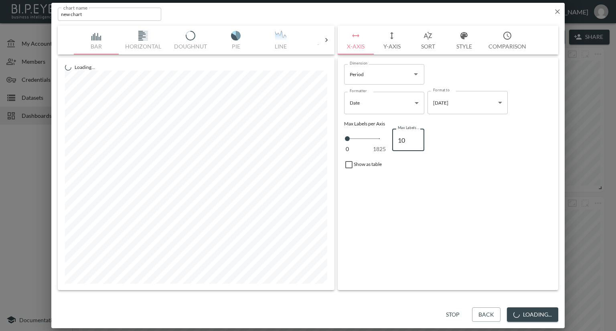
click at [406, 140] on input "10" at bounding box center [408, 140] width 32 height 22
type input "100"
click at [542, 314] on button "Save" at bounding box center [545, 315] width 26 height 15
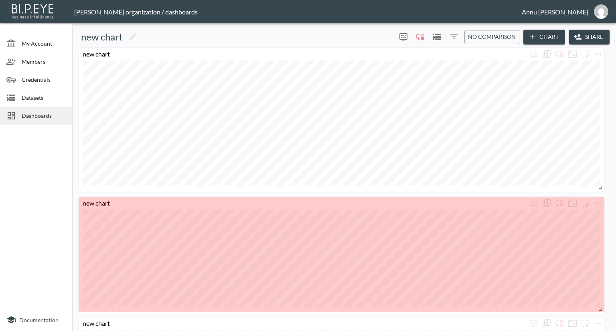
drag, startPoint x: 203, startPoint y: 246, endPoint x: 601, endPoint y: 310, distance: 403.7
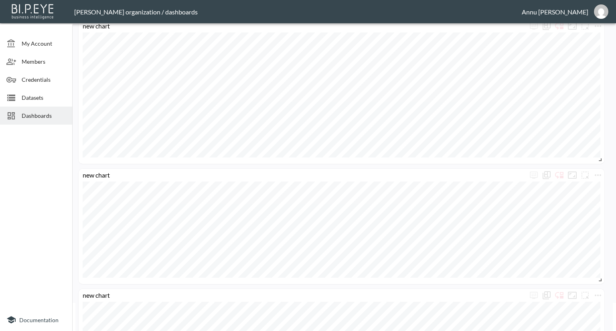
scroll to position [40, 0]
click at [600, 162] on icon "more" at bounding box center [598, 163] width 6 height 2
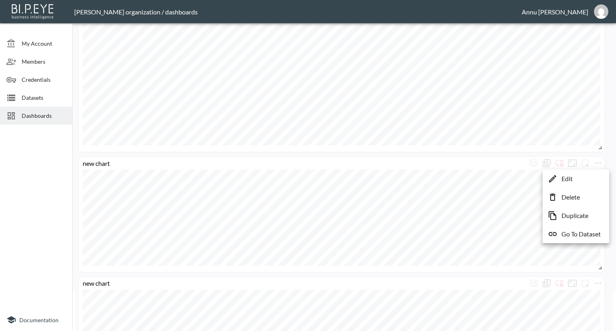
click at [571, 179] on p "Edit" at bounding box center [566, 179] width 11 height 10
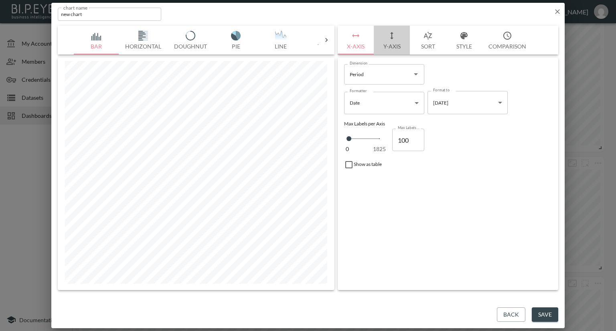
click at [395, 46] on button "Y-Axis" at bounding box center [392, 40] width 36 height 29
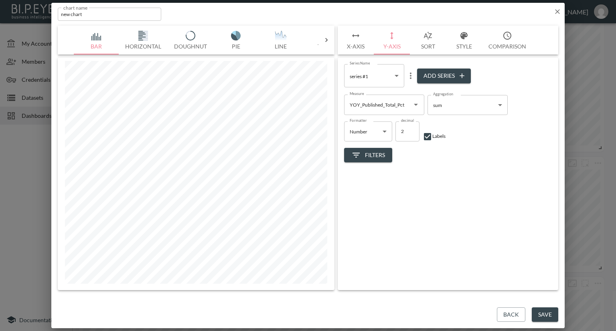
click at [373, 154] on span "Filters" at bounding box center [368, 155] width 34 height 10
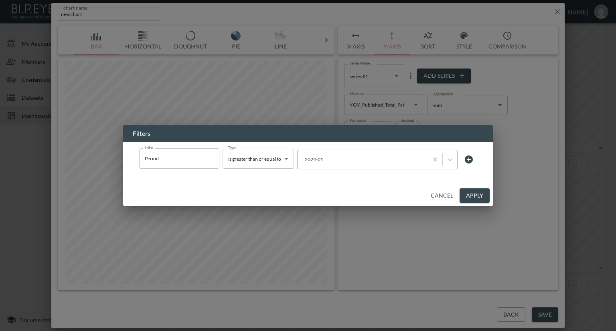
click at [377, 159] on div at bounding box center [362, 160] width 122 height 8
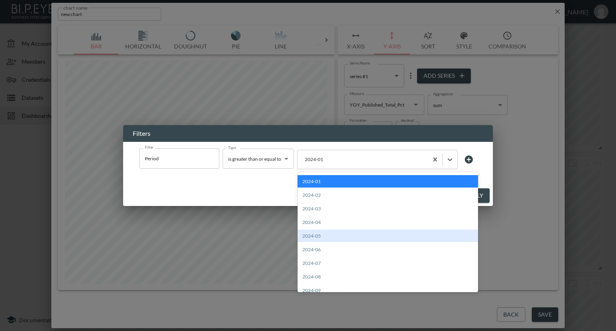
scroll to position [281, 0]
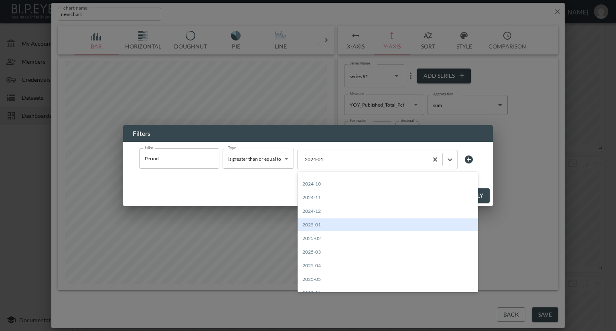
click at [324, 225] on div "2025-01" at bounding box center [387, 225] width 180 height 12
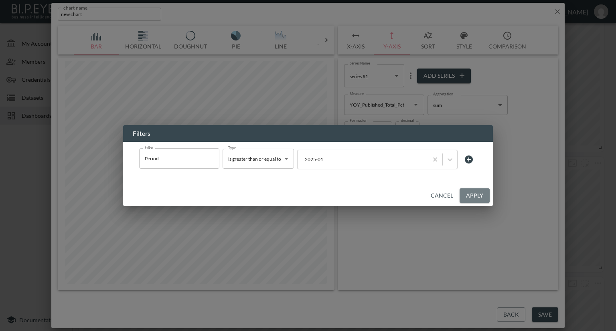
click at [470, 195] on button "Apply" at bounding box center [474, 195] width 30 height 15
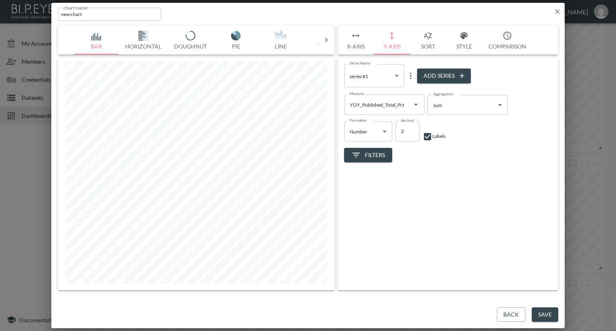
click at [459, 43] on button "Style" at bounding box center [464, 40] width 36 height 29
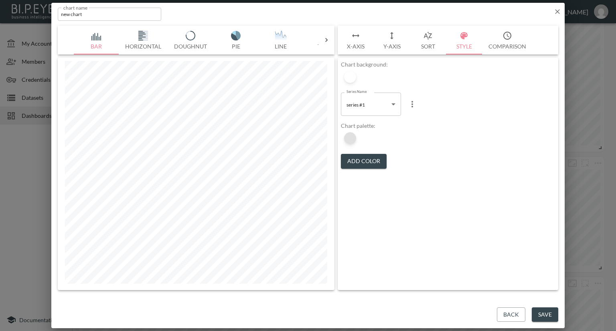
click at [353, 138] on div at bounding box center [350, 138] width 12 height 12
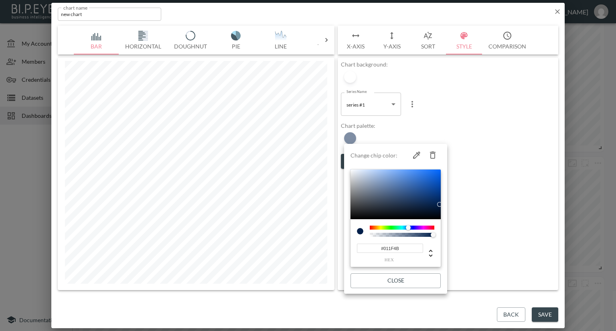
click at [421, 134] on div at bounding box center [308, 165] width 616 height 331
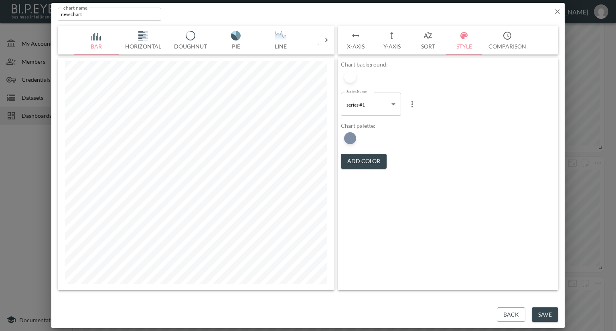
click at [360, 161] on button "Add Color" at bounding box center [364, 161] width 46 height 15
click at [351, 140] on div at bounding box center [350, 138] width 12 height 12
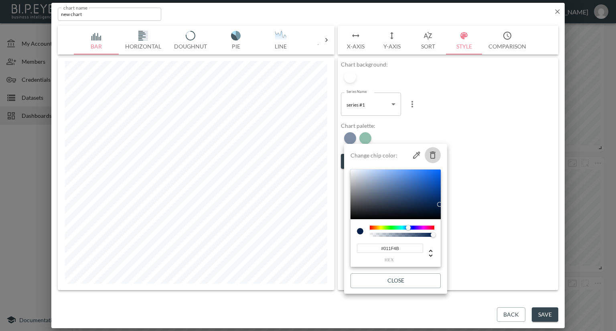
click at [434, 153] on icon "button" at bounding box center [433, 155] width 6 height 7
type input "#237F5D"
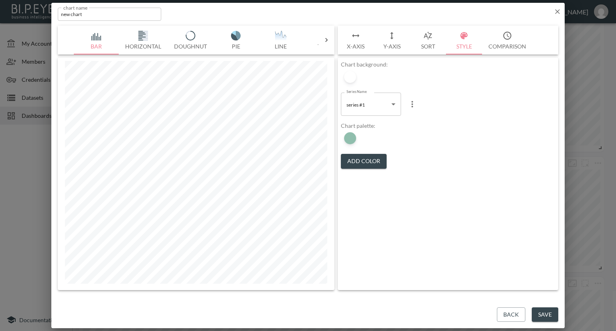
click at [544, 320] on button "Save" at bounding box center [545, 315] width 26 height 15
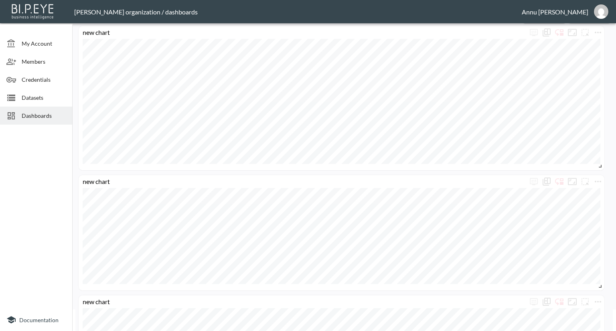
scroll to position [40, 0]
click at [594, 162] on icon "more" at bounding box center [598, 163] width 10 height 10
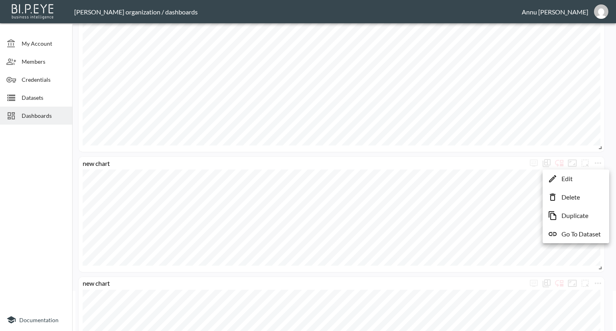
click at [576, 178] on li "Edit" at bounding box center [575, 179] width 63 height 14
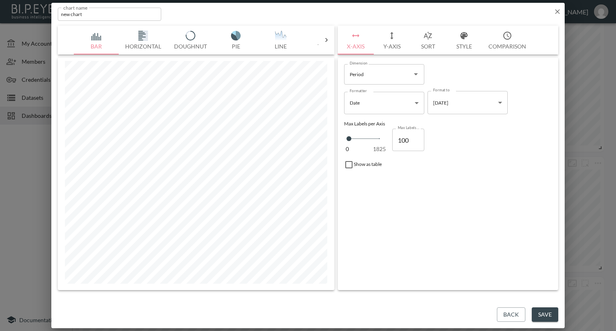
click at [278, 37] on img "button" at bounding box center [281, 36] width 32 height 10
click at [327, 39] on icon at bounding box center [326, 40] width 8 height 8
click at [328, 40] on icon at bounding box center [326, 40] width 8 height 8
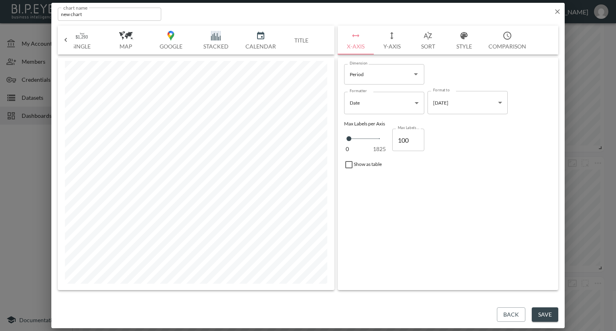
click at [211, 37] on img "button" at bounding box center [216, 36] width 32 height 10
click at [301, 38] on button "Title" at bounding box center [301, 40] width 36 height 29
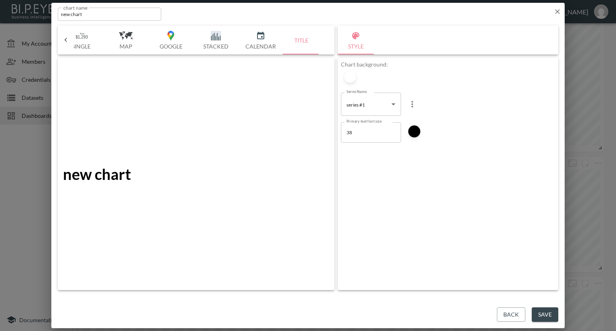
click at [215, 40] on button "Stacked" at bounding box center [215, 40] width 45 height 29
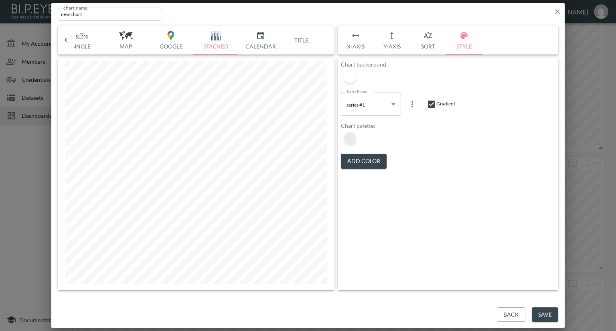
click at [353, 138] on div at bounding box center [350, 138] width 12 height 12
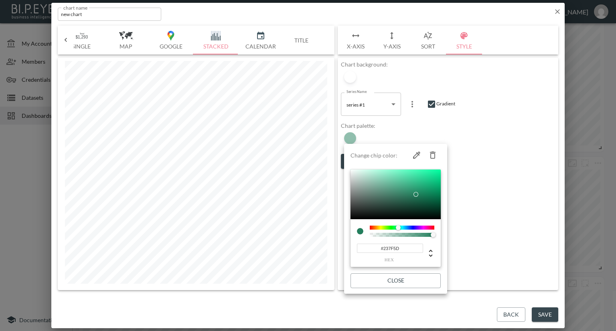
click at [353, 137] on div at bounding box center [308, 165] width 616 height 331
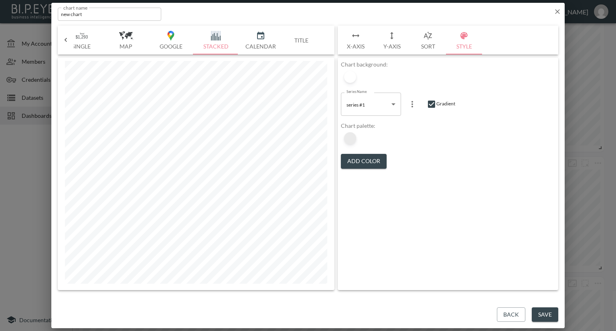
click at [352, 138] on div at bounding box center [350, 138] width 12 height 12
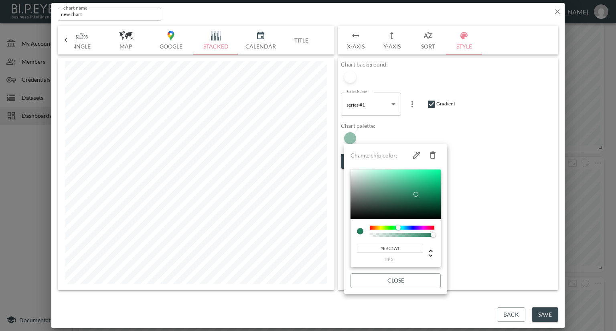
click at [391, 182] on div at bounding box center [395, 195] width 90 height 50
click at [371, 196] on div at bounding box center [395, 195] width 90 height 50
click at [385, 190] on div at bounding box center [395, 195] width 90 height 50
click at [385, 182] on div at bounding box center [395, 195] width 90 height 50
click at [389, 192] on div at bounding box center [395, 195] width 90 height 50
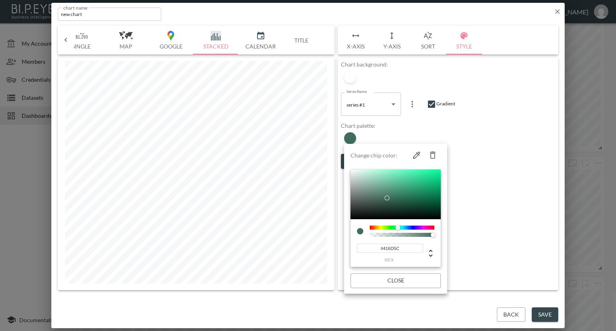
click at [386, 198] on div at bounding box center [395, 195] width 90 height 50
click at [403, 200] on div at bounding box center [395, 195] width 90 height 50
click at [393, 189] on div at bounding box center [395, 195] width 90 height 50
type input "#68A48D"
click at [384, 187] on div at bounding box center [395, 195] width 90 height 50
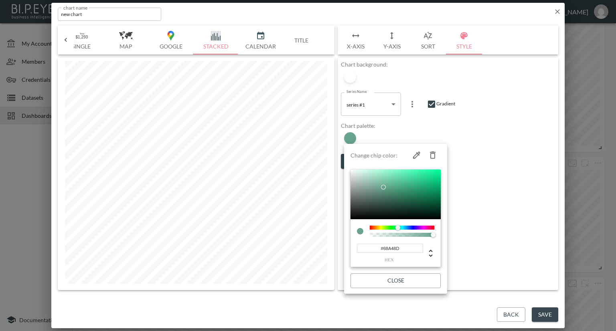
click at [459, 150] on div at bounding box center [308, 165] width 616 height 331
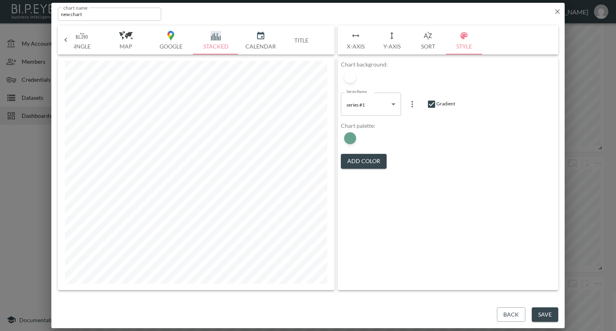
click at [544, 311] on button "Save" at bounding box center [545, 315] width 26 height 15
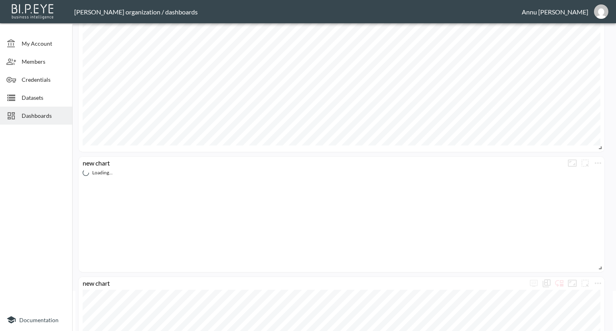
scroll to position [0, 0]
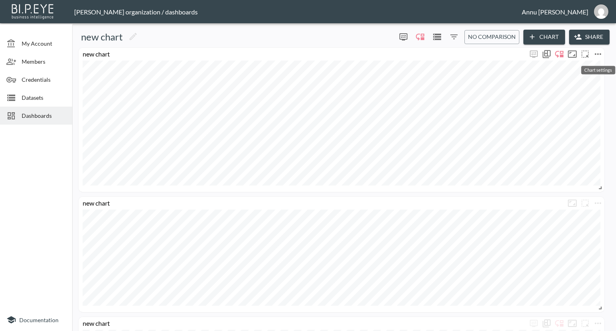
click at [597, 53] on icon "more" at bounding box center [598, 54] width 10 height 10
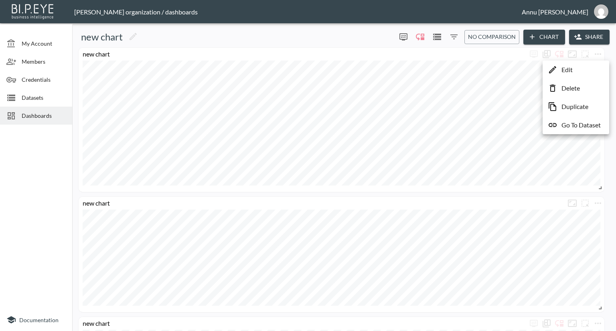
click at [573, 73] on li "Edit" at bounding box center [575, 70] width 63 height 14
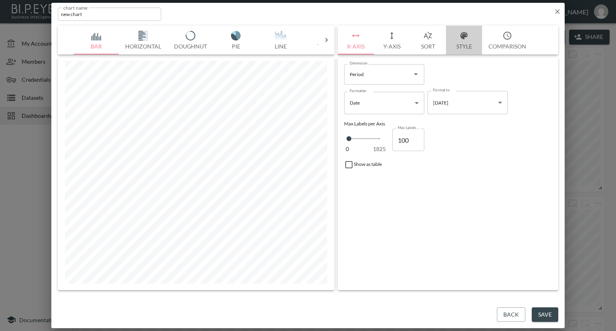
click at [461, 43] on button "Style" at bounding box center [464, 40] width 36 height 29
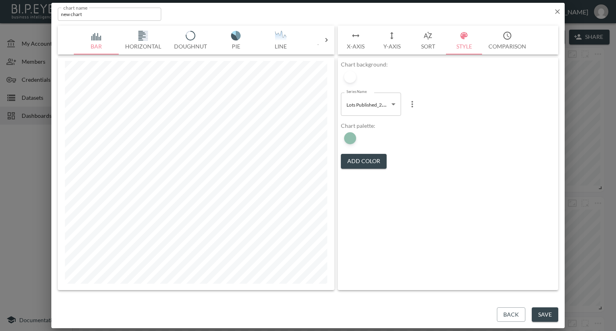
click at [362, 157] on button "Add Color" at bounding box center [364, 161] width 46 height 15
click at [349, 138] on div at bounding box center [350, 138] width 12 height 12
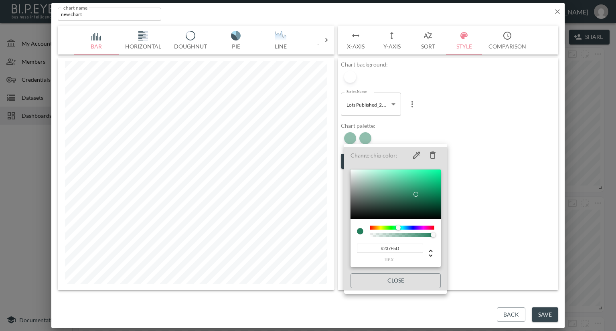
drag, startPoint x: 396, startPoint y: 247, endPoint x: 340, endPoint y: 245, distance: 55.8
click at [340, 245] on div "Change chip color: #237F5D hex Close" at bounding box center [308, 165] width 616 height 331
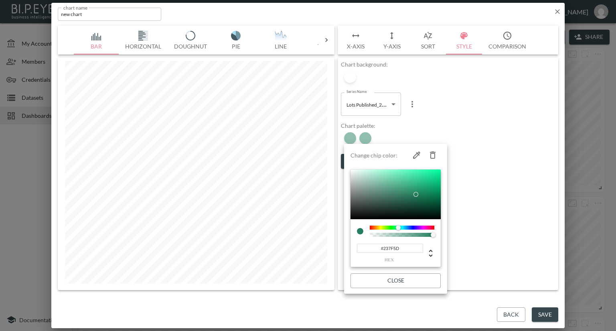
click at [433, 153] on icon "button" at bounding box center [433, 155] width 10 height 10
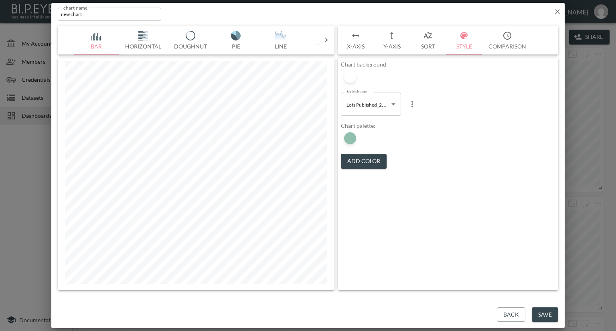
click at [554, 11] on icon "button" at bounding box center [557, 12] width 8 height 8
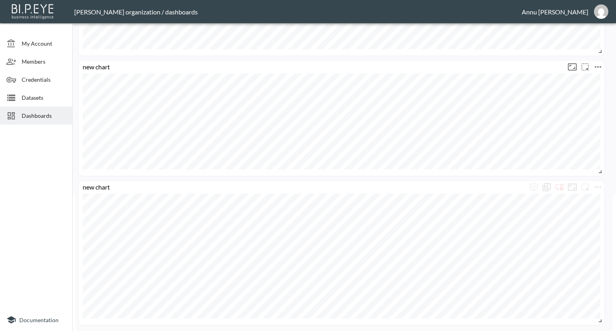
scroll to position [56, 0]
click at [600, 146] on icon "more" at bounding box center [598, 147] width 6 height 2
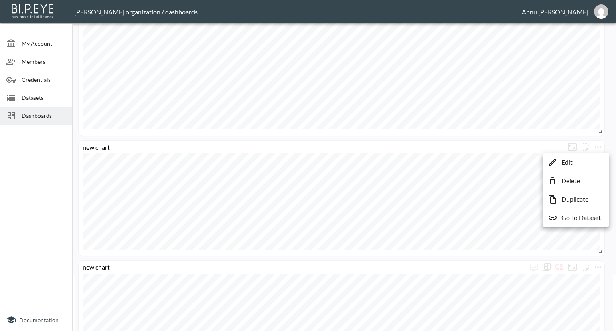
click at [571, 160] on p "Edit" at bounding box center [566, 163] width 11 height 10
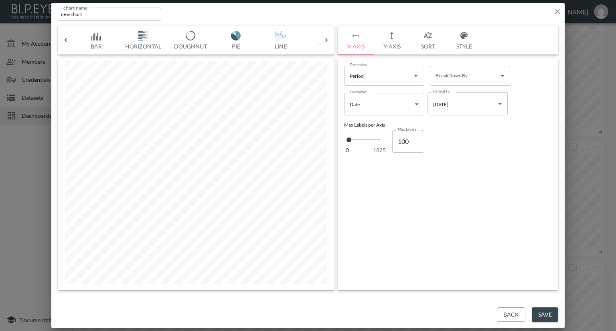
scroll to position [0, 176]
click at [463, 40] on button "Style" at bounding box center [464, 40] width 36 height 29
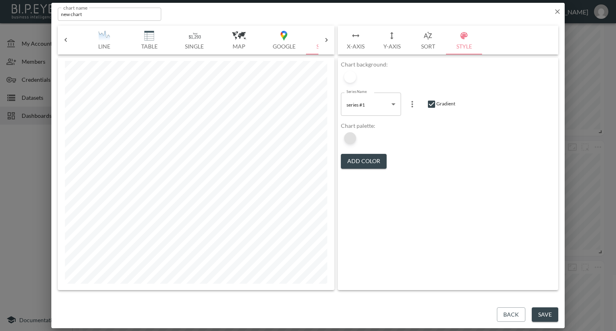
click at [350, 136] on div at bounding box center [350, 138] width 12 height 12
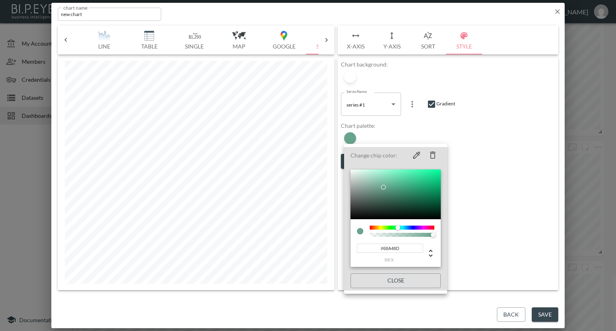
drag, startPoint x: 406, startPoint y: 247, endPoint x: 318, endPoint y: 248, distance: 87.8
click at [318, 248] on div "Change chip color: #68A48D hex Close" at bounding box center [308, 165] width 616 height 331
paste input "237F5"
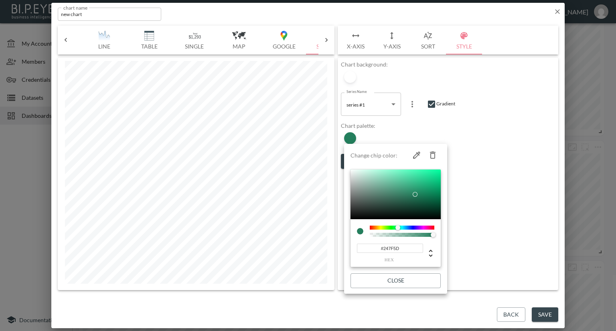
click at [415, 194] on div at bounding box center [415, 194] width 5 height 5
type input "36"
type input "0.07"
drag, startPoint x: 432, startPoint y: 234, endPoint x: 375, endPoint y: 236, distance: 57.0
click at [375, 236] on div at bounding box center [375, 235] width 5 height 5
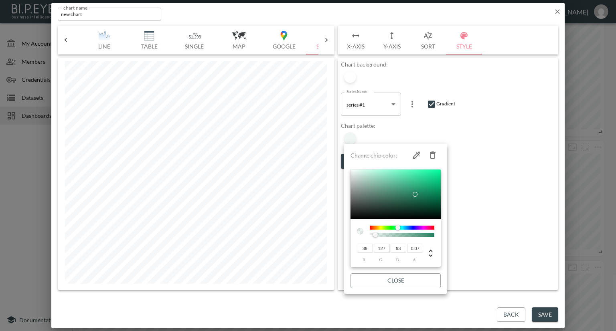
type input "127"
type input "53"
type input "36"
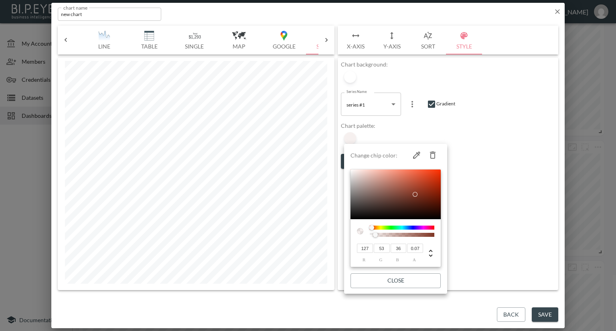
click at [372, 227] on div at bounding box center [402, 228] width 65 height 4
click at [379, 235] on div at bounding box center [377, 235] width 5 height 5
click at [382, 236] on div at bounding box center [384, 235] width 5 height 5
click at [387, 236] on div at bounding box center [402, 235] width 62 height 4
click at [394, 235] on div at bounding box center [402, 235] width 62 height 4
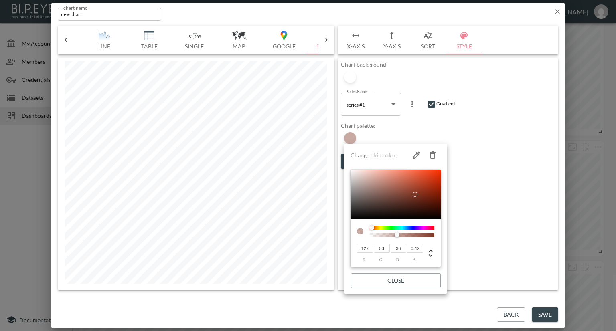
click at [397, 235] on div at bounding box center [399, 235] width 5 height 5
click at [403, 235] on div at bounding box center [402, 235] width 62 height 4
click at [409, 235] on div at bounding box center [402, 235] width 62 height 4
click at [414, 235] on div at bounding box center [402, 235] width 62 height 4
type input "0.79"
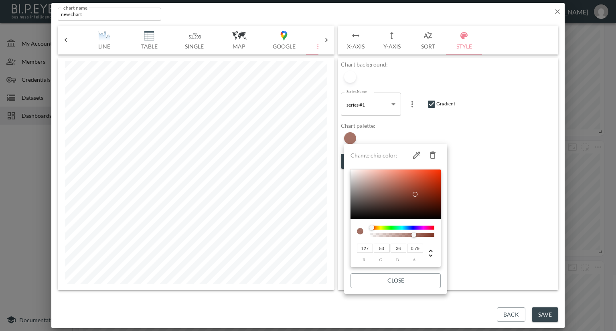
click at [420, 235] on div at bounding box center [402, 235] width 62 height 4
type input "62"
type input "127"
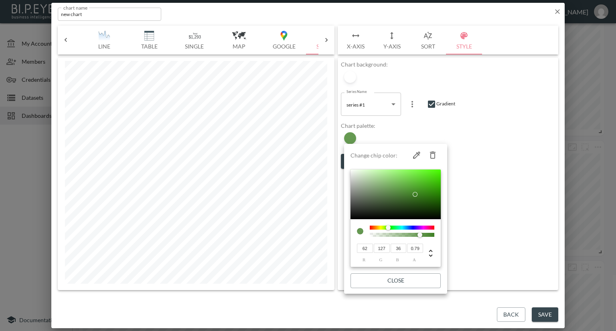
drag, startPoint x: 388, startPoint y: 227, endPoint x: 387, endPoint y: 231, distance: 4.2
click at [388, 227] on div at bounding box center [402, 228] width 65 height 4
type input "36"
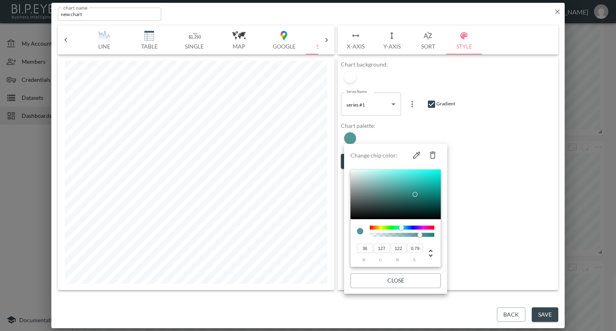
type input "125"
type input "122"
type input "127"
type input "125"
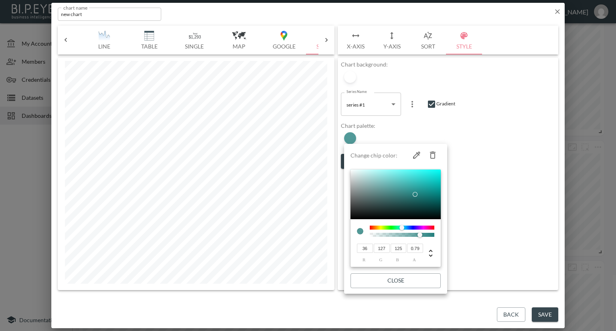
drag, startPoint x: 388, startPoint y: 228, endPoint x: 402, endPoint y: 228, distance: 13.6
click at [402, 228] on div at bounding box center [401, 227] width 5 height 5
drag, startPoint x: 370, startPoint y: 247, endPoint x: 357, endPoint y: 248, distance: 13.7
click at [357, 248] on input "36" at bounding box center [365, 248] width 16 height 9
type input "1"
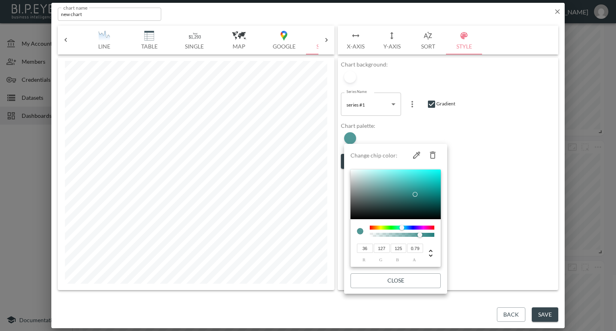
type input "1"
type input "10"
drag, startPoint x: 384, startPoint y: 248, endPoint x: 369, endPoint y: 251, distance: 15.5
click at [369, 251] on div "10 r 127 g 125 b 1 a" at bounding box center [387, 252] width 67 height 19
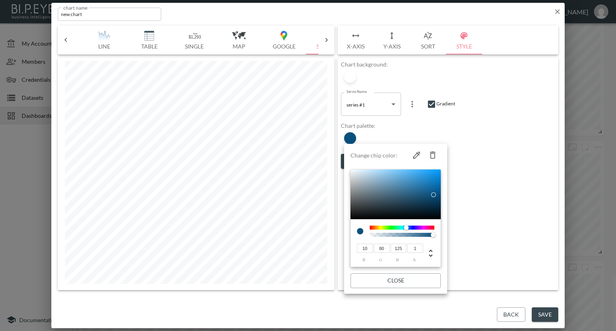
drag, startPoint x: 386, startPoint y: 248, endPoint x: 369, endPoint y: 249, distance: 16.9
click at [369, 249] on div "10 r 80 g 125 b 1 a" at bounding box center [387, 252] width 67 height 19
click at [386, 247] on input "100" at bounding box center [382, 248] width 16 height 9
type input "100"
drag, startPoint x: 402, startPoint y: 247, endPoint x: 391, endPoint y: 248, distance: 11.2
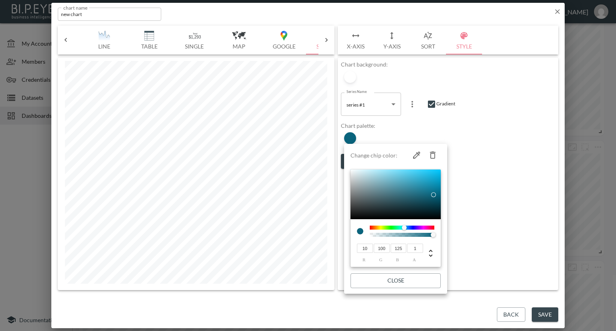
click at [391, 248] on input "125" at bounding box center [399, 248] width 16 height 9
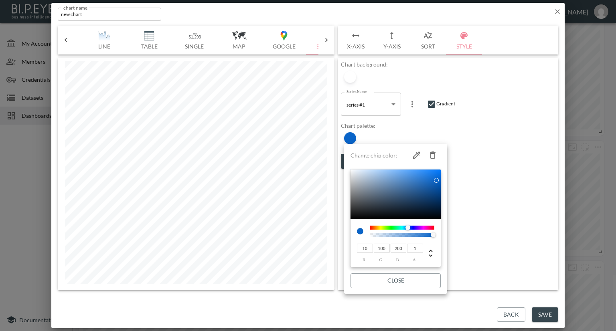
drag, startPoint x: 405, startPoint y: 249, endPoint x: 380, endPoint y: 249, distance: 24.5
click at [380, 249] on div "10 r 100 g 200 b 1 a" at bounding box center [387, 252] width 67 height 19
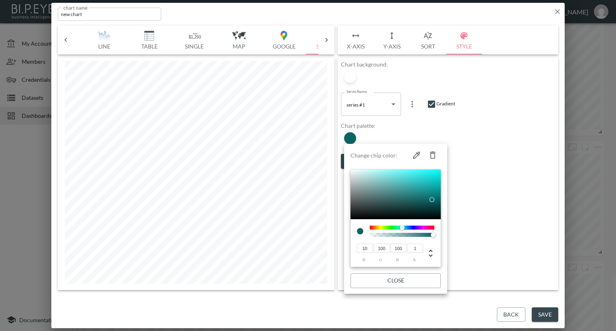
type input "100"
type input "101"
type input "152"
click at [381, 190] on div at bounding box center [395, 195] width 90 height 50
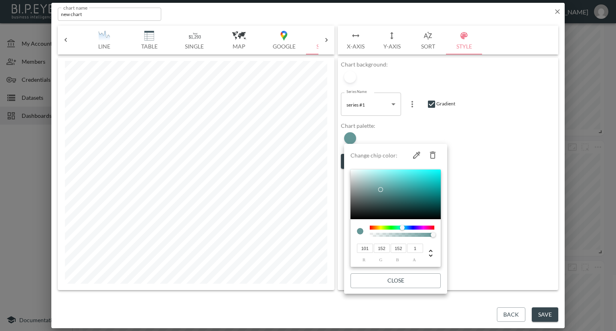
type input "192"
type input "236"
click at [367, 173] on div at bounding box center [395, 195] width 90 height 50
click at [415, 156] on icon "button" at bounding box center [417, 155] width 10 height 10
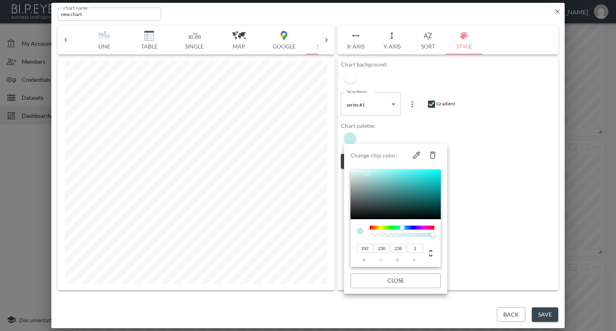
type input "255"
click at [413, 156] on icon "button" at bounding box center [417, 155] width 10 height 10
type input "85"
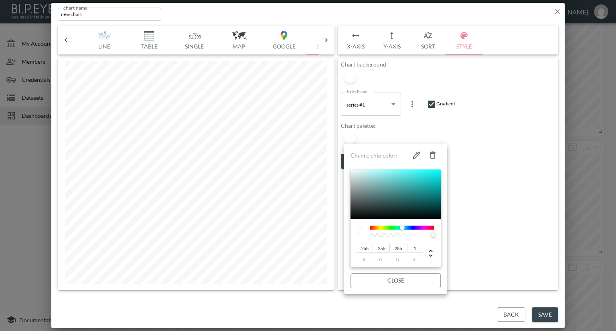
type input "201"
type input "156"
type input "228"
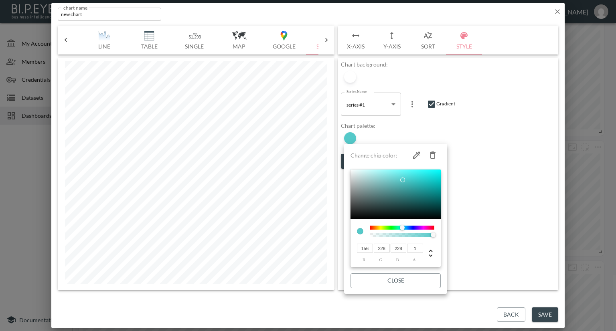
click at [379, 175] on div at bounding box center [395, 195] width 90 height 50
type input "187"
type input "226"
click at [366, 175] on div at bounding box center [395, 195] width 90 height 50
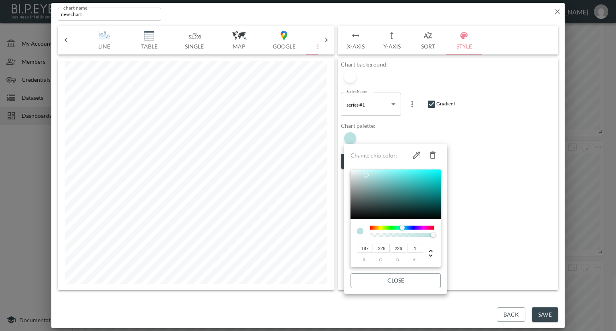
click at [432, 154] on icon "button" at bounding box center [433, 155] width 10 height 10
type input "34"
type input "25"
type input "77"
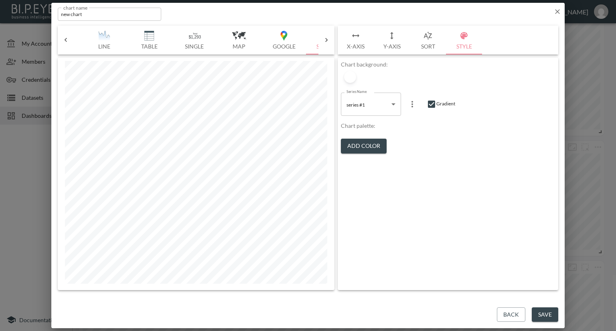
click at [441, 156] on div "Chart background: Series Name series #1 d6a0d80f-cf15-4c31-bb52-c7f78424bfbd Se…" at bounding box center [448, 174] width 221 height 233
click at [353, 148] on button "Add Color" at bounding box center [364, 146] width 46 height 15
click at [351, 139] on div at bounding box center [350, 138] width 12 height 12
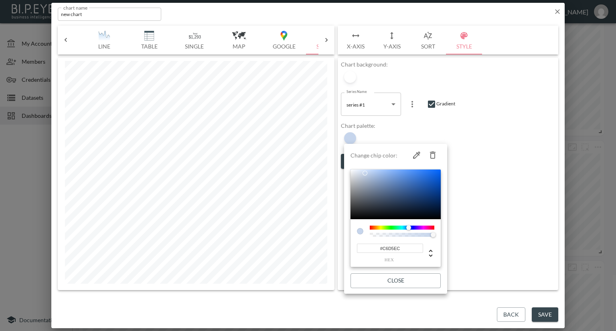
click at [365, 173] on div at bounding box center [395, 195] width 90 height 50
drag, startPoint x: 402, startPoint y: 247, endPoint x: 361, endPoint y: 247, distance: 40.5
click at [361, 247] on input "#C6D5EC" at bounding box center [390, 248] width 66 height 9
paste input "237F5D"
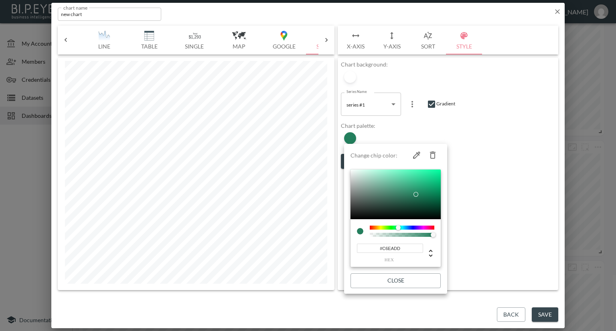
click at [364, 174] on div at bounding box center [395, 195] width 90 height 50
click at [380, 184] on div at bounding box center [395, 195] width 90 height 50
click at [367, 183] on div at bounding box center [395, 195] width 90 height 50
click at [359, 175] on div at bounding box center [395, 195] width 90 height 50
click at [373, 172] on div at bounding box center [395, 195] width 90 height 50
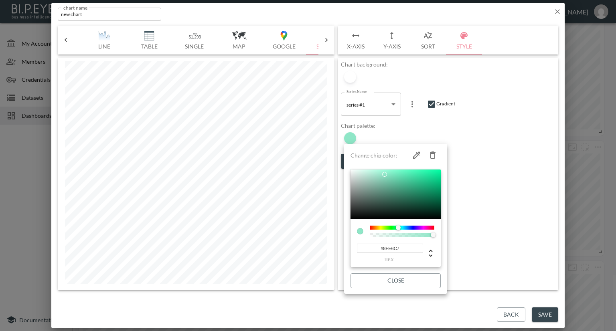
click at [384, 174] on div at bounding box center [395, 195] width 90 height 50
click at [372, 182] on div at bounding box center [395, 195] width 90 height 50
click at [362, 182] on div at bounding box center [395, 195] width 90 height 50
click at [369, 188] on div at bounding box center [395, 195] width 90 height 50
click at [374, 179] on div at bounding box center [395, 195] width 90 height 50
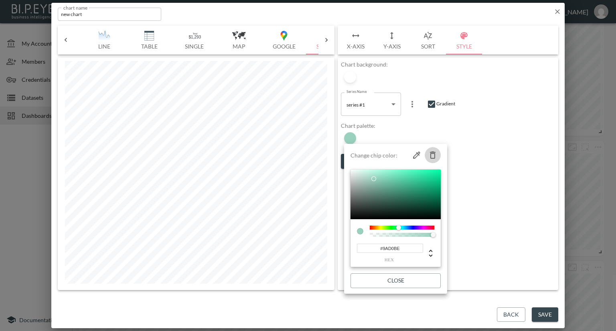
click at [430, 156] on icon "button" at bounding box center [433, 155] width 10 height 10
type input "#22194D"
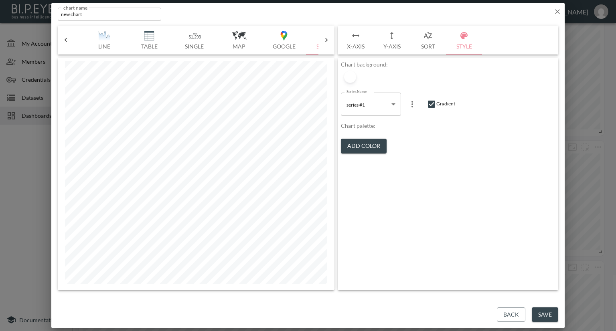
click at [370, 148] on button "Add Color" at bounding box center [364, 146] width 46 height 15
click at [353, 139] on div at bounding box center [350, 138] width 12 height 12
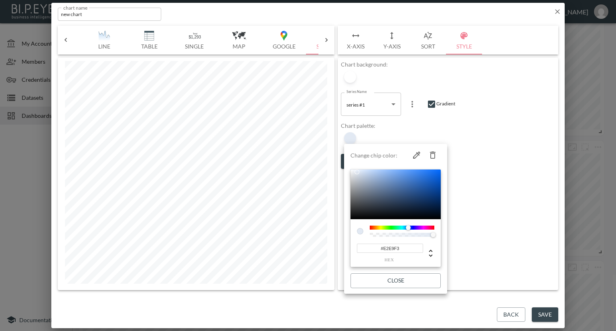
click at [356, 172] on div at bounding box center [395, 195] width 90 height 50
click at [368, 174] on div at bounding box center [395, 195] width 90 height 50
click at [374, 176] on div at bounding box center [395, 195] width 90 height 50
click at [384, 175] on div at bounding box center [395, 195] width 90 height 50
click at [395, 174] on div at bounding box center [395, 195] width 90 height 50
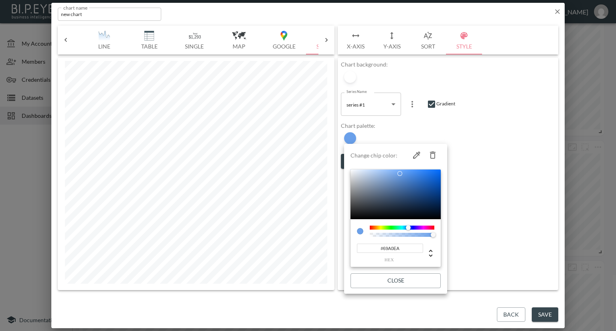
click at [400, 174] on div at bounding box center [395, 195] width 90 height 50
click at [411, 175] on div at bounding box center [395, 195] width 90 height 50
click at [424, 175] on div at bounding box center [395, 195] width 90 height 50
click at [431, 176] on div at bounding box center [395, 195] width 90 height 50
click at [429, 196] on div at bounding box center [395, 195] width 90 height 50
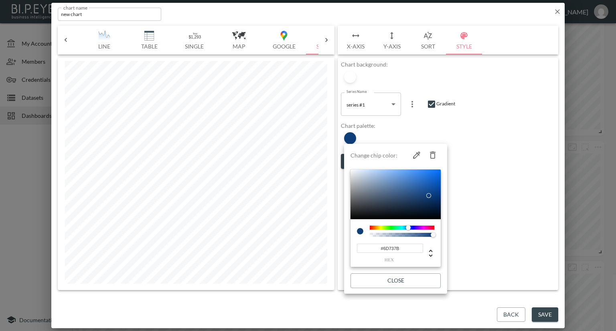
click at [360, 195] on div at bounding box center [395, 195] width 90 height 50
click at [378, 192] on div at bounding box center [395, 195] width 90 height 50
click at [364, 188] on div at bounding box center [395, 195] width 90 height 50
click at [362, 179] on div at bounding box center [395, 195] width 90 height 50
click at [368, 195] on div at bounding box center [395, 195] width 90 height 50
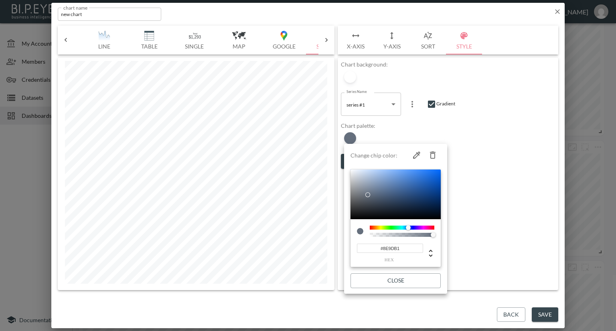
click at [368, 185] on div at bounding box center [395, 195] width 90 height 50
click at [378, 188] on div at bounding box center [395, 195] width 90 height 50
type input "#A1B0C1"
drag, startPoint x: 378, startPoint y: 186, endPoint x: 365, endPoint y: 182, distance: 13.7
click at [365, 182] on div at bounding box center [365, 181] width 5 height 5
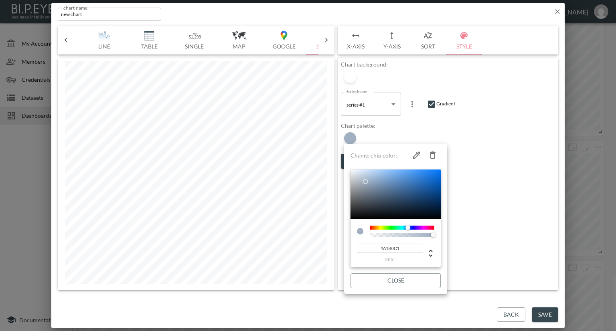
click at [539, 311] on div at bounding box center [308, 165] width 616 height 331
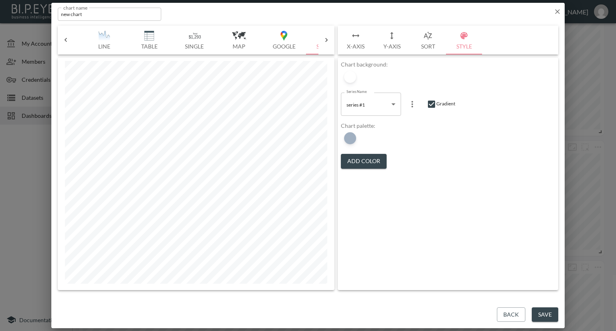
click at [542, 315] on button "Save" at bounding box center [545, 315] width 26 height 15
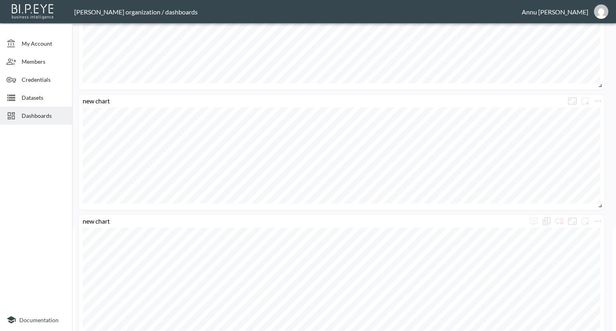
scroll to position [56, 0]
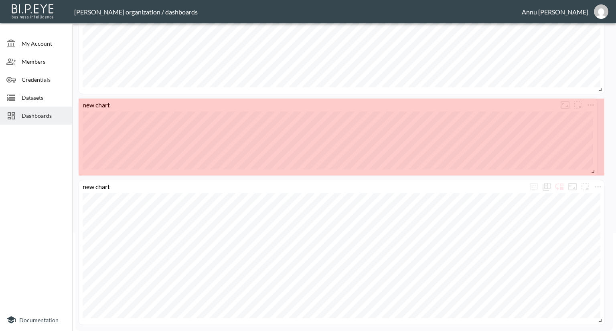
click at [593, 55] on div "new chart new chart new chart" at bounding box center [342, 136] width 534 height 375
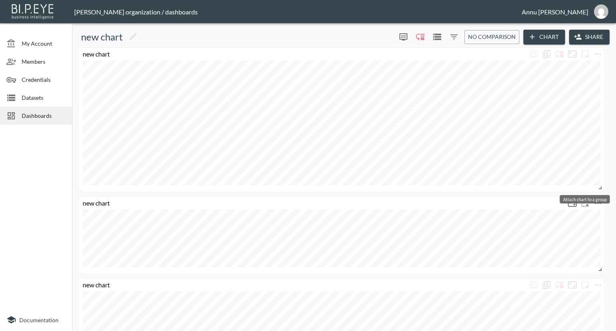
scroll to position [40, 0]
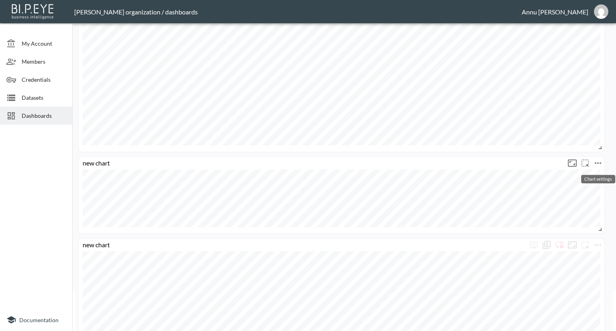
click at [600, 161] on icon "more" at bounding box center [598, 163] width 10 height 10
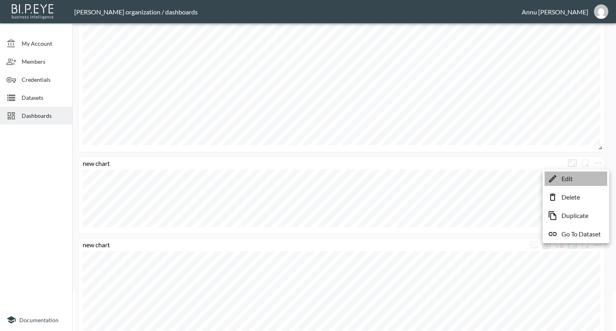
click at [580, 178] on li "Edit" at bounding box center [575, 179] width 63 height 14
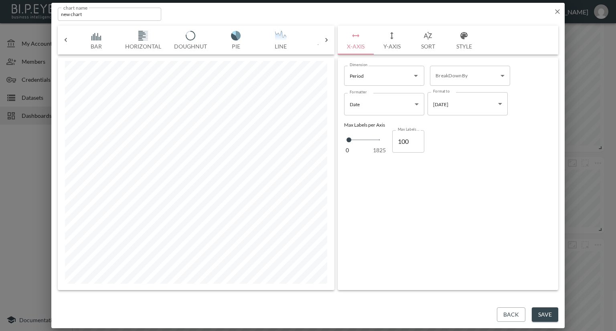
scroll to position [0, 176]
click at [147, 32] on img "button" at bounding box center [149, 36] width 32 height 10
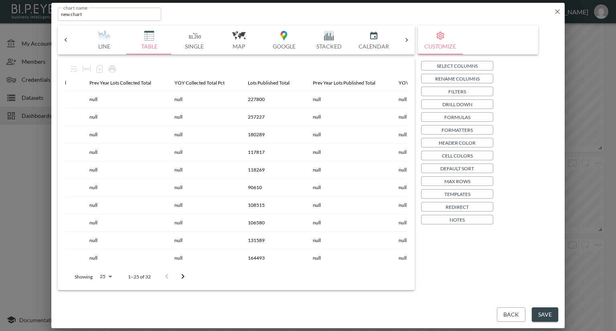
scroll to position [0, 0]
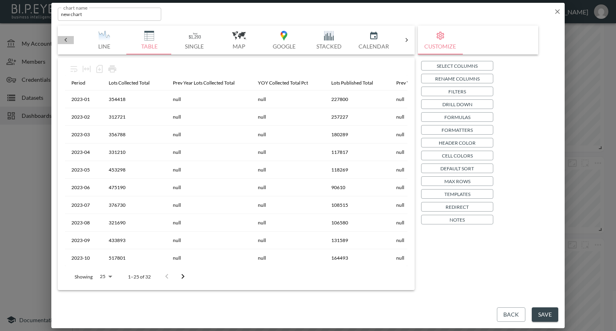
click at [66, 41] on icon at bounding box center [66, 40] width 2 height 4
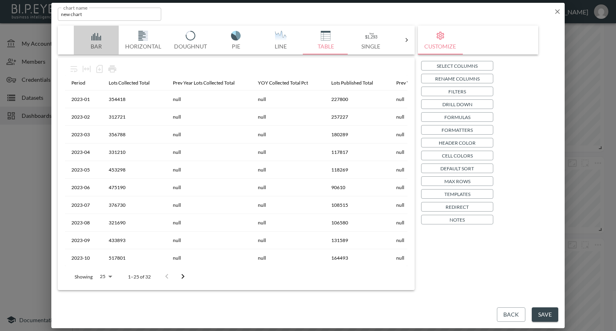
click at [95, 36] on img "button" at bounding box center [96, 36] width 32 height 10
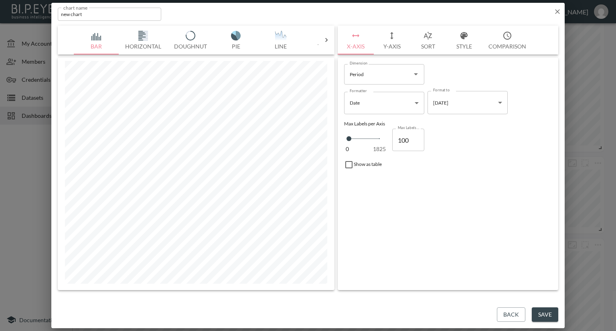
click at [545, 310] on button "Save" at bounding box center [545, 315] width 26 height 15
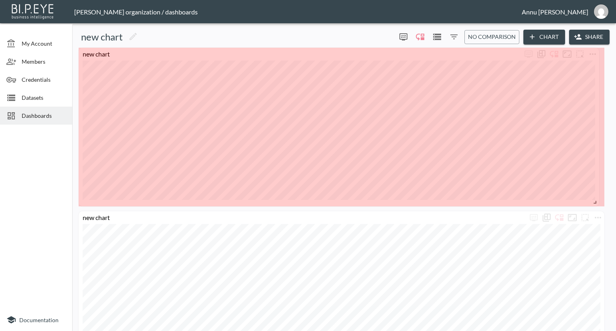
drag, startPoint x: 600, startPoint y: 188, endPoint x: 595, endPoint y: 202, distance: 15.3
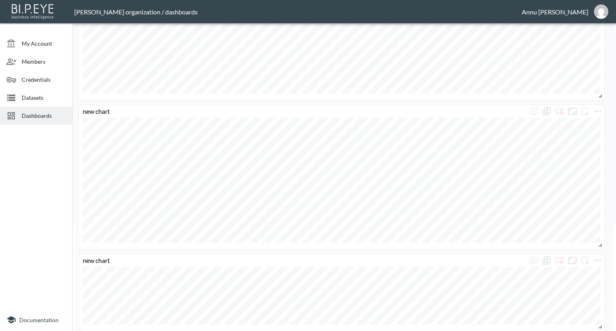
scroll to position [112, 0]
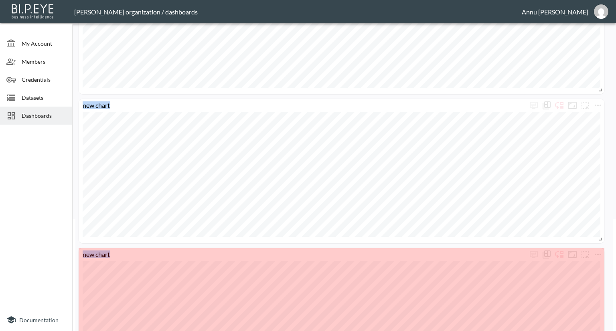
drag, startPoint x: 601, startPoint y: 321, endPoint x: 607, endPoint y: 344, distance: 23.1
click at [607, 331] on html "BI.P.EYE, Interactive Analytics Dashboards - app Nadia Senft organization / das…" at bounding box center [308, 165] width 616 height 331
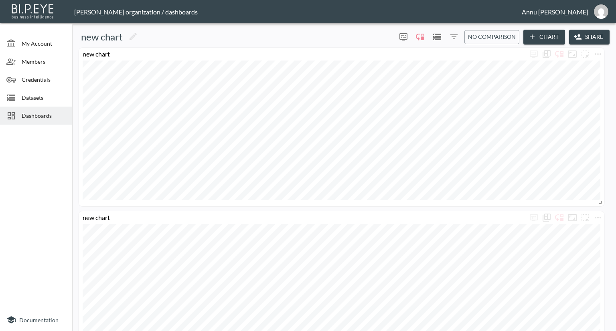
scroll to position [0, 0]
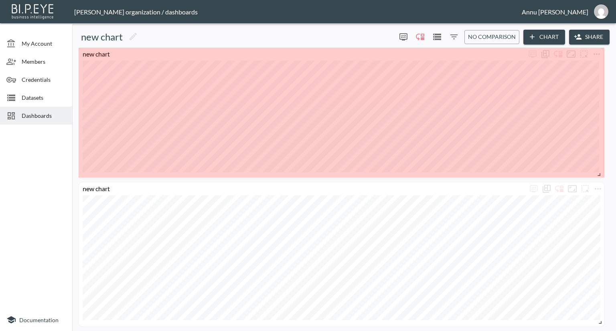
drag, startPoint x: 601, startPoint y: 203, endPoint x: 600, endPoint y: 176, distance: 27.7
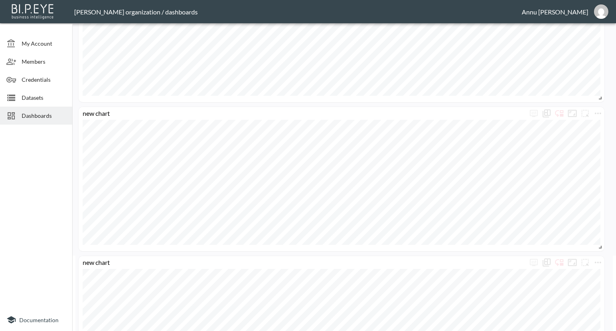
scroll to position [80, 0]
click at [600, 245] on div "new chart" at bounding box center [340, 174] width 526 height 144
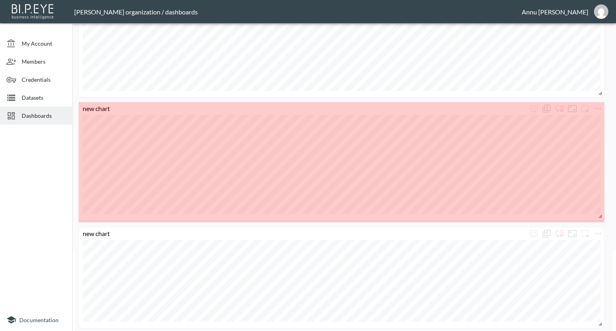
drag, startPoint x: 599, startPoint y: 244, endPoint x: 601, endPoint y: 218, distance: 26.1
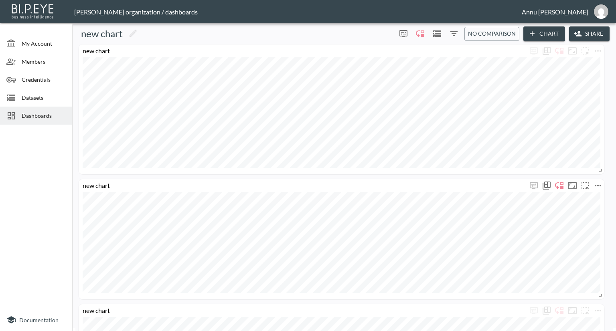
scroll to position [83, 0]
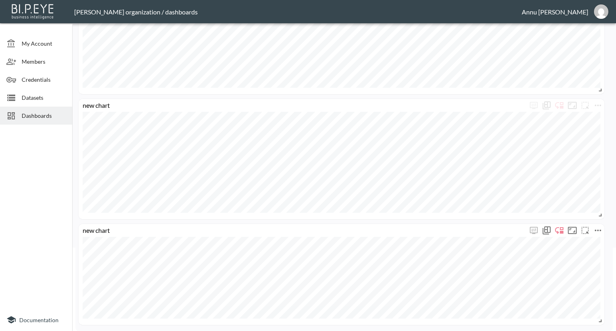
click at [597, 230] on icon "more" at bounding box center [598, 231] width 10 height 10
click at [573, 247] on li "Edit" at bounding box center [575, 246] width 63 height 14
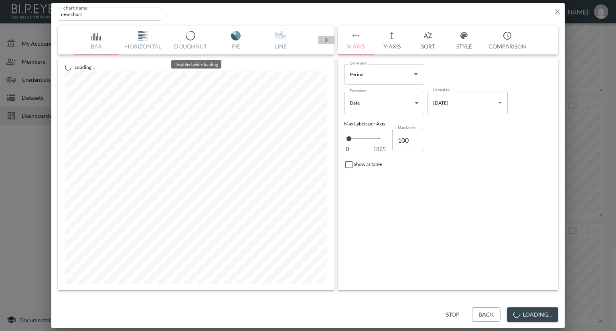
click at [327, 41] on icon at bounding box center [326, 40] width 8 height 8
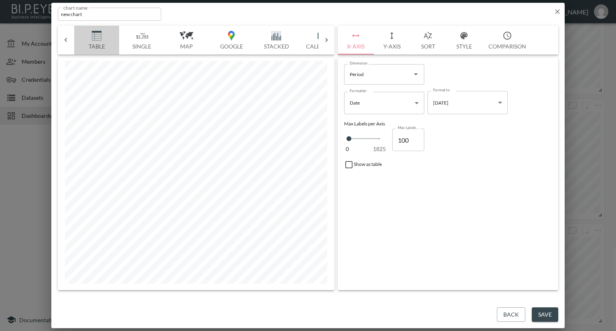
click at [97, 34] on img "button" at bounding box center [97, 36] width 32 height 10
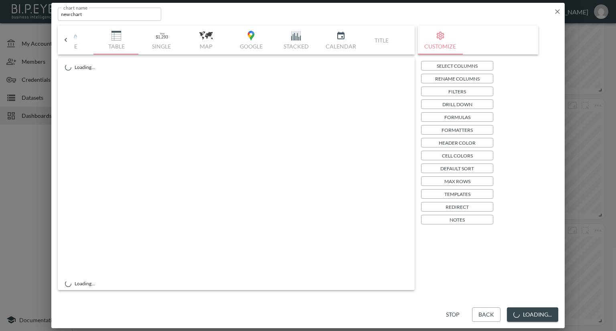
click at [446, 64] on p "Select Columns" at bounding box center [457, 66] width 41 height 8
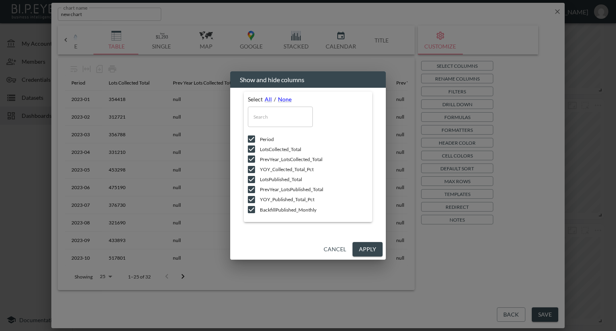
click at [253, 138] on input "checkbox" at bounding box center [251, 139] width 17 height 8
checkbox input "true"
click at [253, 148] on input "checkbox" at bounding box center [251, 149] width 17 height 8
checkbox input "false"
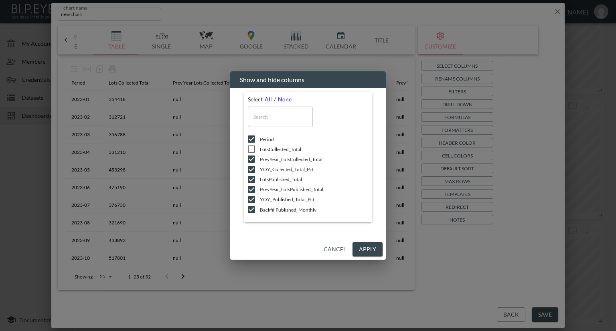
click at [251, 156] on input "checkbox" at bounding box center [251, 159] width 17 height 8
checkbox input "false"
click at [254, 169] on input "checkbox" at bounding box center [251, 170] width 17 height 8
checkbox input "false"
click at [251, 180] on input "checkbox" at bounding box center [251, 180] width 17 height 8
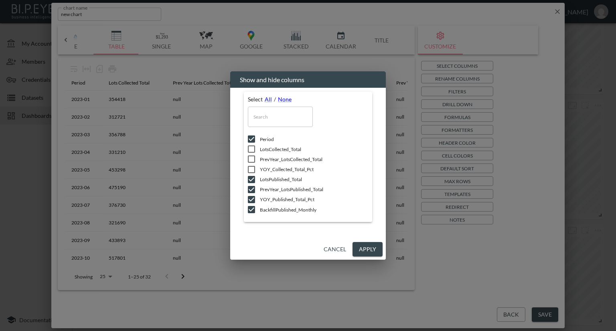
checkbox input "false"
click at [252, 188] on input "checkbox" at bounding box center [251, 190] width 17 height 8
checkbox input "false"
click at [253, 198] on input "checkbox" at bounding box center [251, 200] width 17 height 8
checkbox input "false"
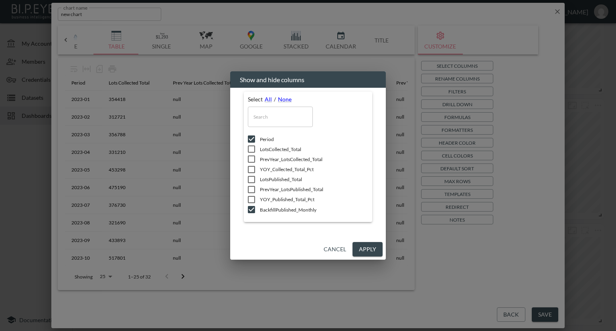
click at [251, 209] on input "checkbox" at bounding box center [251, 210] width 17 height 8
checkbox input "false"
click at [253, 198] on input "checkbox" at bounding box center [251, 200] width 17 height 8
checkbox input "true"
click at [253, 167] on input "checkbox" at bounding box center [251, 170] width 17 height 8
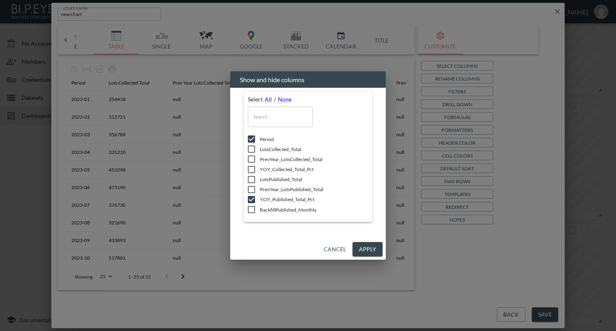
checkbox input "true"
click at [361, 245] on button "Apply" at bounding box center [367, 249] width 30 height 15
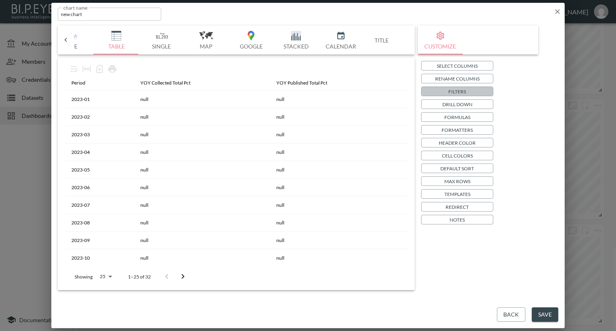
click at [441, 93] on button "Filters" at bounding box center [457, 92] width 72 height 10
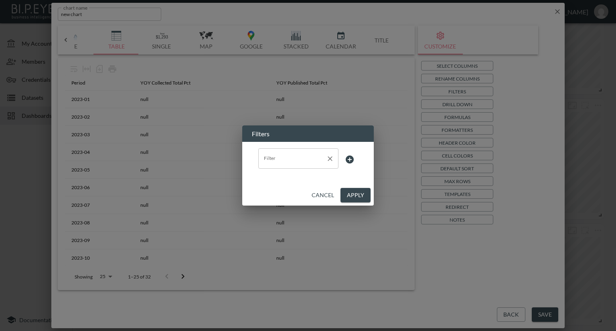
click at [299, 162] on input "Filter" at bounding box center [292, 158] width 61 height 13
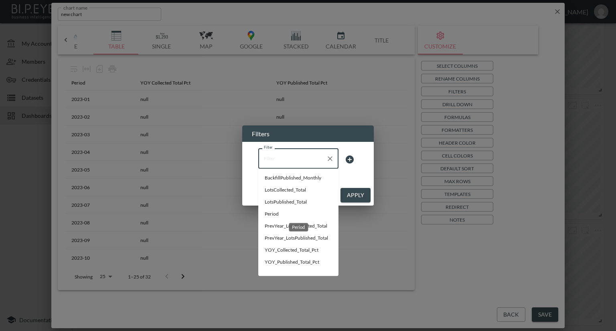
click at [268, 215] on span "Period" at bounding box center [298, 213] width 67 height 7
type input "Period"
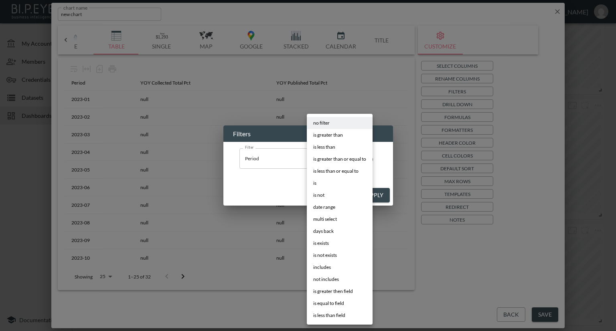
click at [342, 154] on body "BI.P.EYE, Interactive Analytics Dashboards - app Nadia Senft organization / das…" at bounding box center [308, 165] width 616 height 331
click at [329, 159] on span "is greater than or equal to" at bounding box center [339, 159] width 53 height 7
type input "is greater than or equal to"
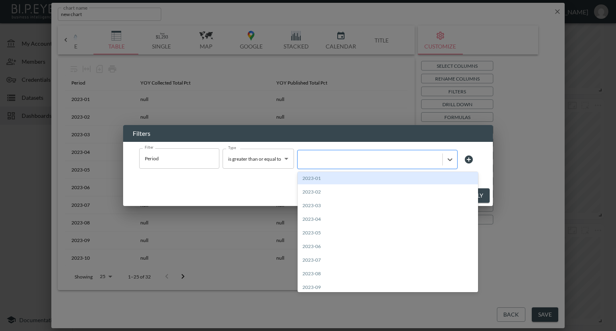
click at [349, 159] on div at bounding box center [369, 160] width 137 height 8
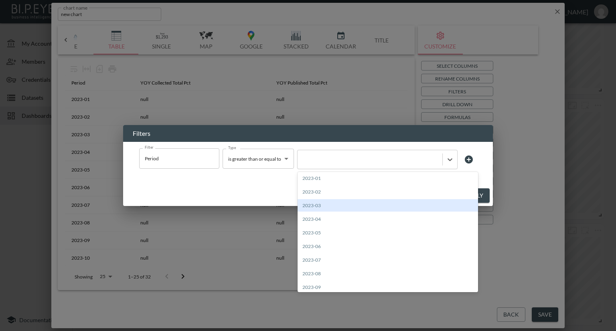
scroll to position [160, 0]
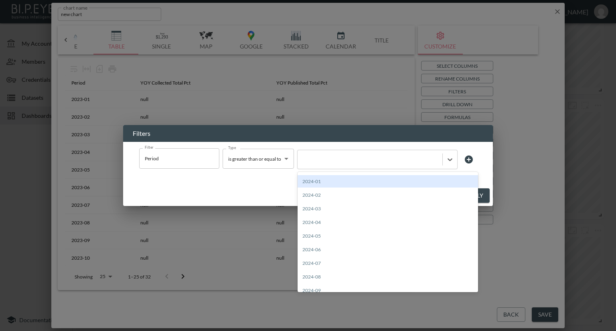
click at [320, 180] on div "2024-01" at bounding box center [387, 181] width 180 height 12
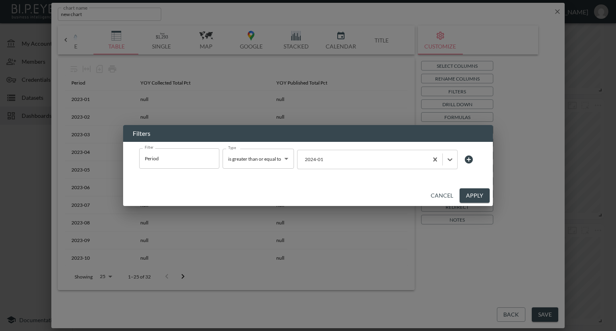
click at [479, 195] on button "Apply" at bounding box center [474, 195] width 30 height 15
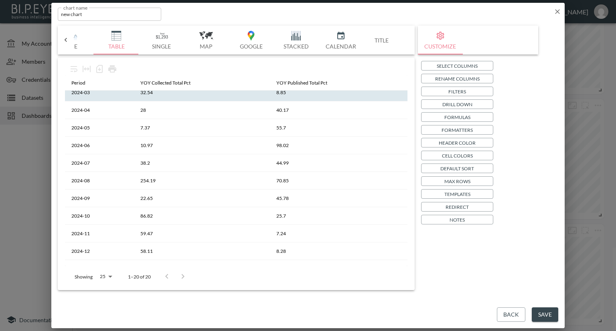
scroll to position [0, 0]
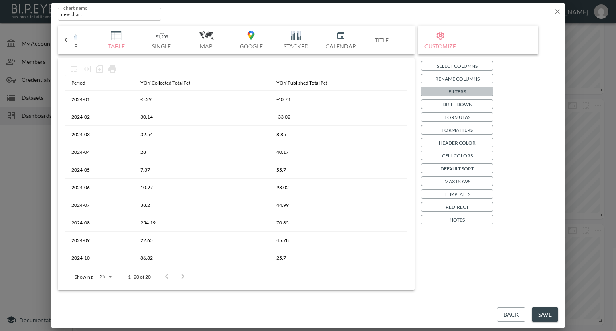
click at [459, 92] on p "Filters" at bounding box center [457, 91] width 18 height 8
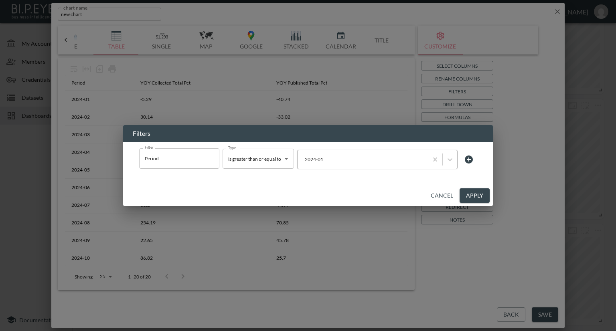
click at [359, 156] on div at bounding box center [362, 160] width 122 height 8
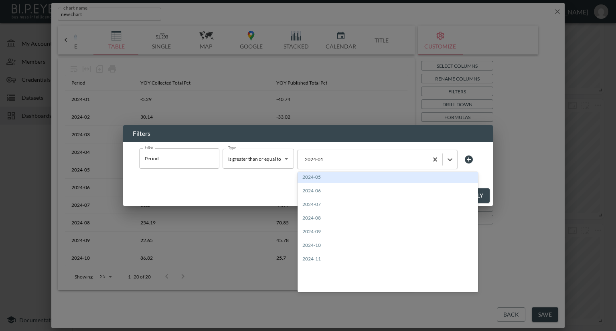
scroll to position [281, 0]
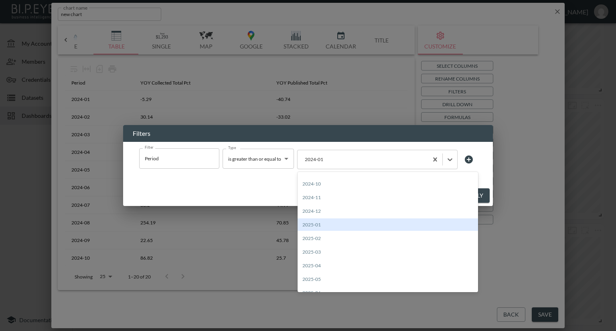
click at [317, 224] on div "2025-01" at bounding box center [387, 225] width 180 height 12
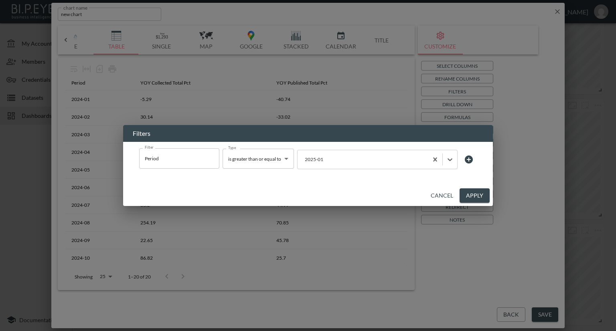
click at [471, 196] on button "Apply" at bounding box center [474, 195] width 30 height 15
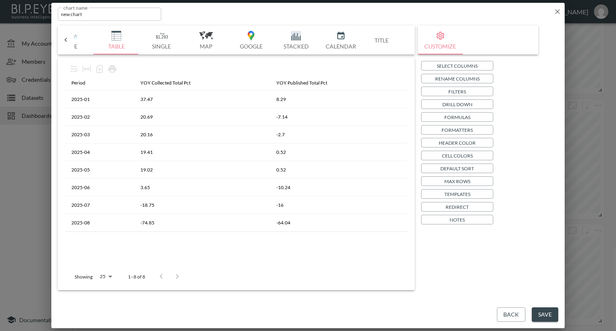
click at [540, 312] on button "Save" at bounding box center [545, 315] width 26 height 15
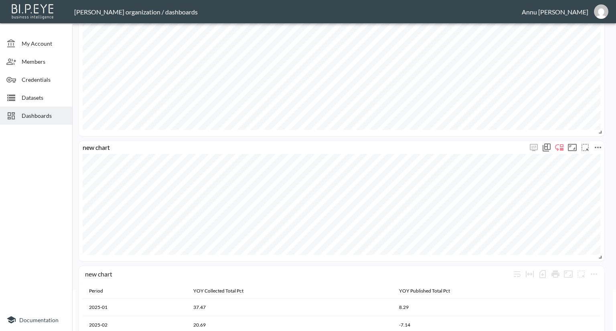
scroll to position [83, 0]
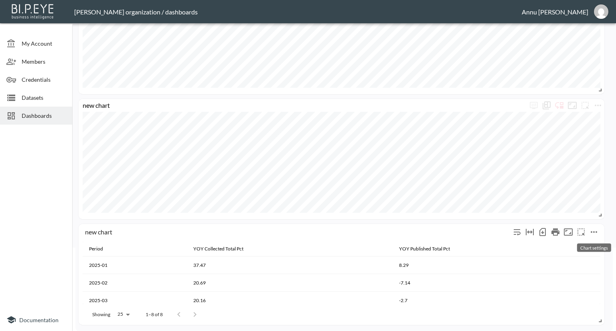
click at [592, 231] on icon "more" at bounding box center [594, 232] width 10 height 10
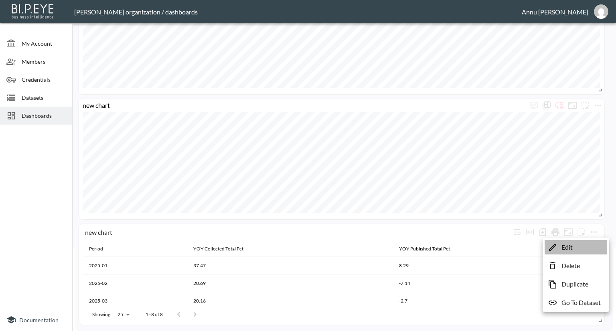
click at [573, 246] on li "Edit" at bounding box center [575, 247] width 63 height 14
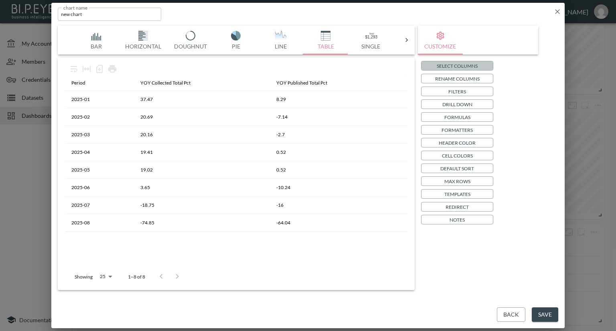
click at [458, 65] on p "Select Columns" at bounding box center [457, 66] width 41 height 8
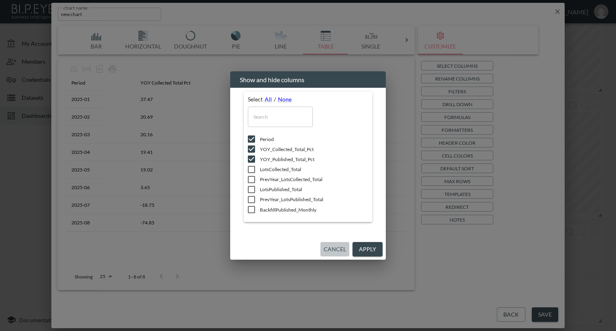
click at [345, 248] on button "Cancel" at bounding box center [334, 249] width 29 height 15
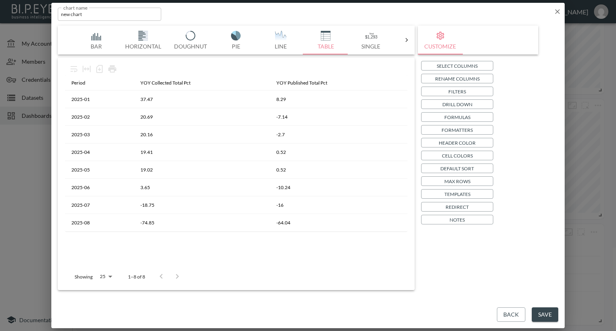
click at [554, 11] on icon "button" at bounding box center [557, 12] width 8 height 8
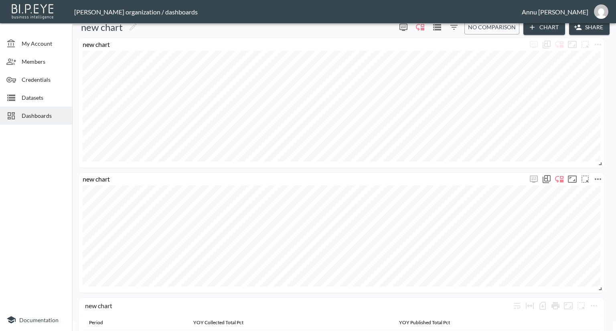
scroll to position [0, 0]
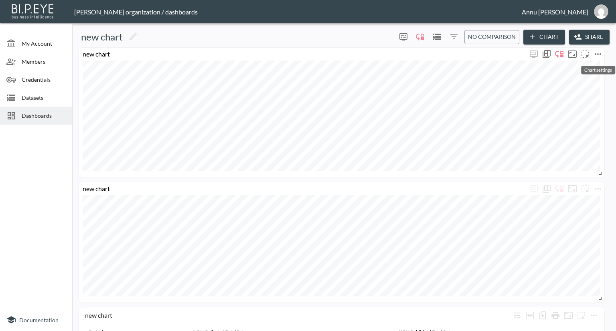
click at [597, 52] on icon "more" at bounding box center [598, 54] width 10 height 10
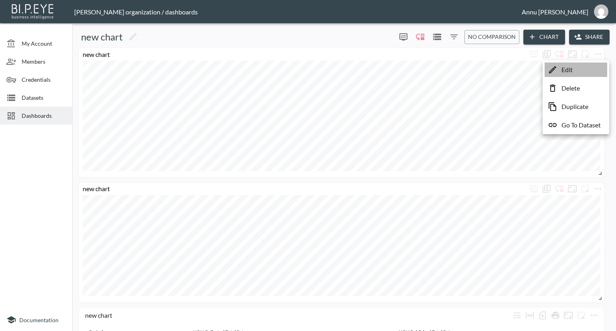
click at [564, 69] on p "Edit" at bounding box center [566, 70] width 11 height 10
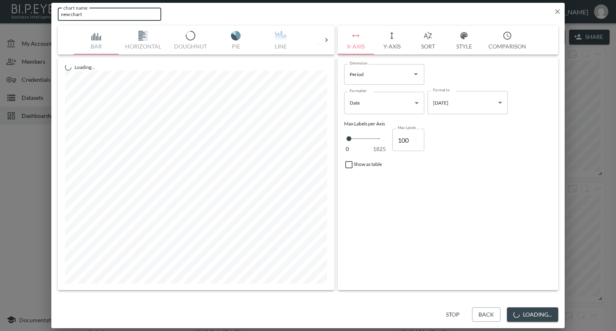
drag, startPoint x: 112, startPoint y: 16, endPoint x: 9, endPoint y: 15, distance: 103.4
click at [9, 15] on div "chart name new chart chart name Bar Horizontal Doughnut Pie Line Table Single M…" at bounding box center [308, 165] width 616 height 331
paste input "- Year-on-Year Comparison of Published Lots (Monthly View)"
type input "- Year-on-Year Comparison of Published Lots (Monthly View)"
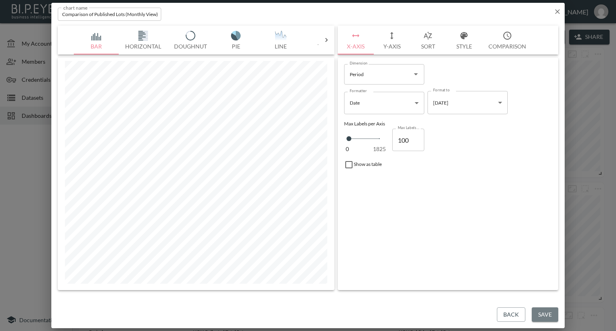
click at [546, 310] on button "Save" at bounding box center [545, 315] width 26 height 15
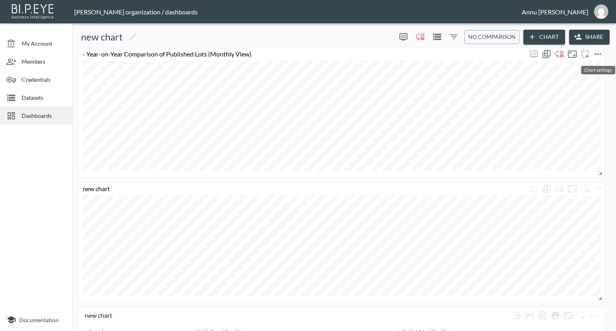
click at [601, 53] on icon "more" at bounding box center [598, 54] width 10 height 10
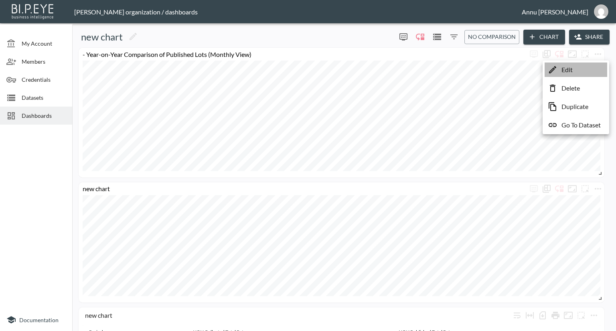
click at [574, 71] on li "Edit" at bounding box center [575, 70] width 63 height 14
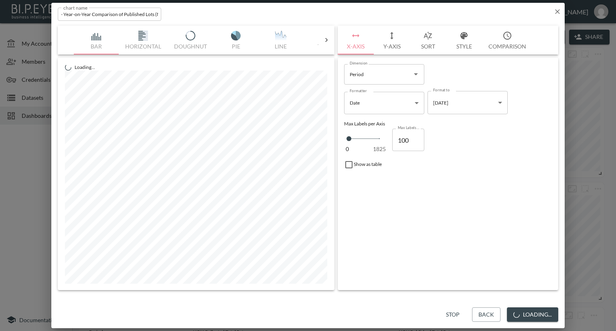
click at [64, 14] on input "- Year-on-Year Comparison of Published Lots (Monthly View)" at bounding box center [109, 14] width 103 height 13
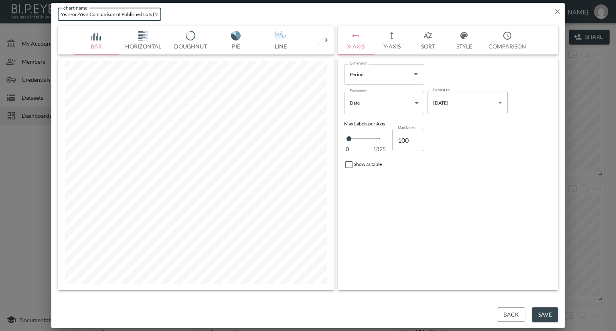
type input "Year-on-Year Comparison of Published Lots (Monthly View)"
click at [549, 309] on button "Save" at bounding box center [545, 315] width 26 height 15
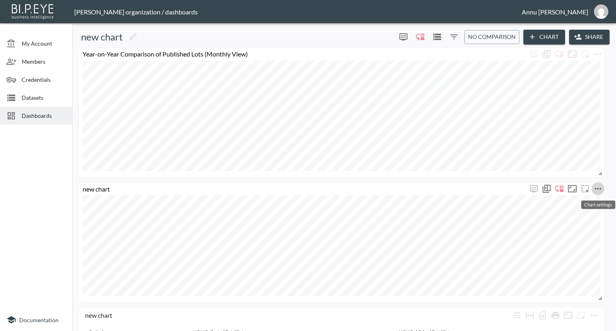
click at [598, 186] on icon "more" at bounding box center [598, 189] width 10 height 10
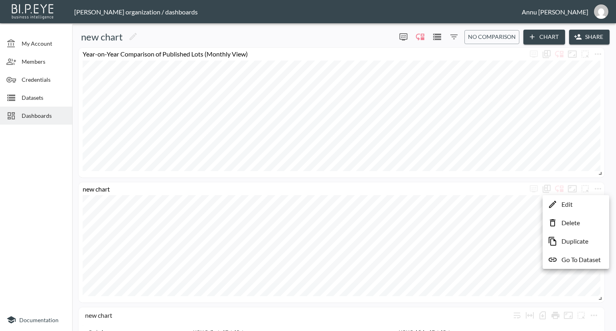
click at [568, 201] on p "Edit" at bounding box center [566, 205] width 11 height 10
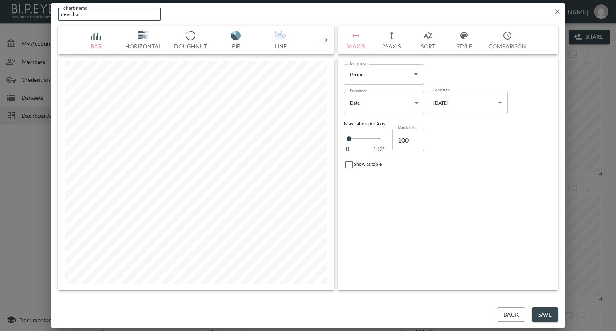
drag, startPoint x: 101, startPoint y: 10, endPoint x: 41, endPoint y: 12, distance: 59.4
click at [41, 12] on div "chart name new chart chart name Bar Horizontal Doughnut Pie Line Table Single M…" at bounding box center [308, 165] width 616 height 331
paste input "- Year-on-Year Comparison of Published Lots (Monthly View)"
click at [113, 14] on input "- Year-on-Year Comparison of Published Lots (Monthly View)" at bounding box center [109, 14] width 103 height 13
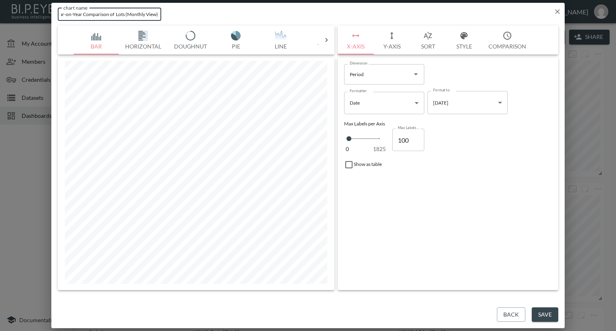
scroll to position [0, 9]
type input "- Year-on-Year Comparison of Collected Lots (Monthly View)"
click at [555, 316] on button "Save" at bounding box center [545, 315] width 26 height 15
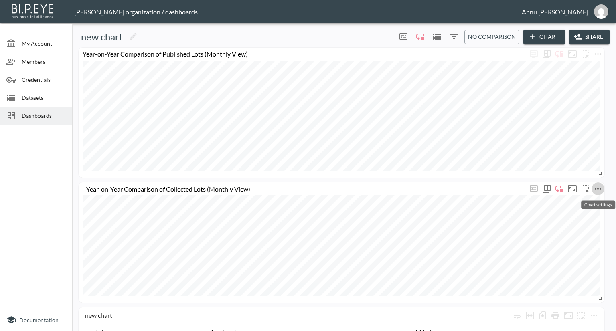
click at [599, 188] on icon "more" at bounding box center [598, 189] width 10 height 10
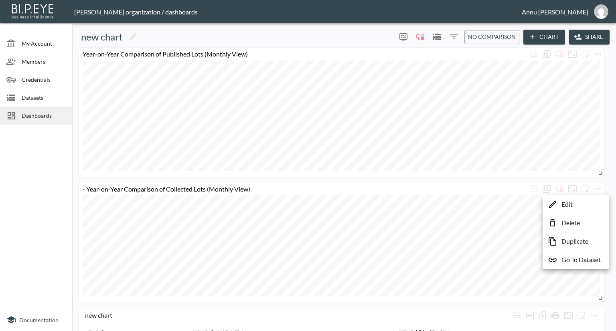
click at [573, 203] on li "Edit" at bounding box center [575, 204] width 63 height 14
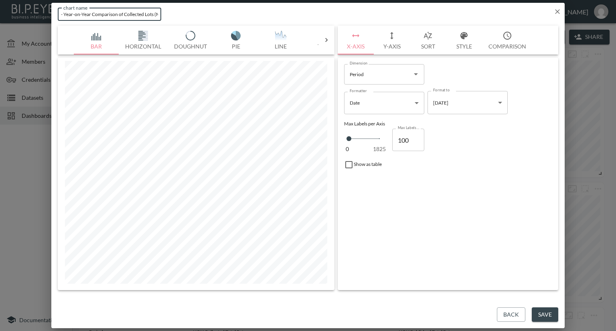
click at [65, 14] on input "- Year-on-Year Comparison of Collected Lots (Monthly View)" at bounding box center [109, 14] width 103 height 13
click at [64, 14] on input "- Year-on-Year Comparison of Collected Lots (Monthly View)" at bounding box center [109, 14] width 103 height 13
type input "Year-on-Year Comparison of Collected Lots (Monthly View)"
click at [538, 313] on button "Save" at bounding box center [545, 315] width 26 height 15
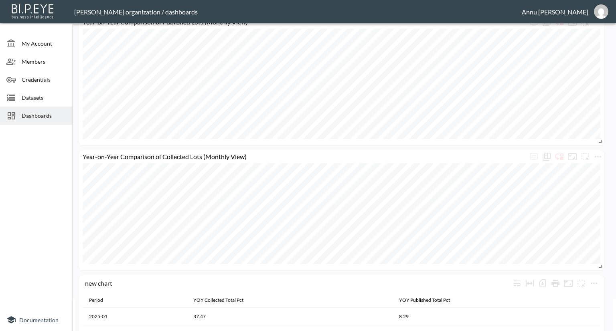
scroll to position [83, 0]
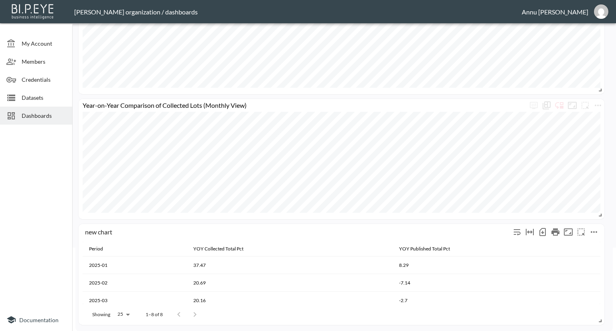
click at [589, 233] on icon "more" at bounding box center [594, 232] width 10 height 10
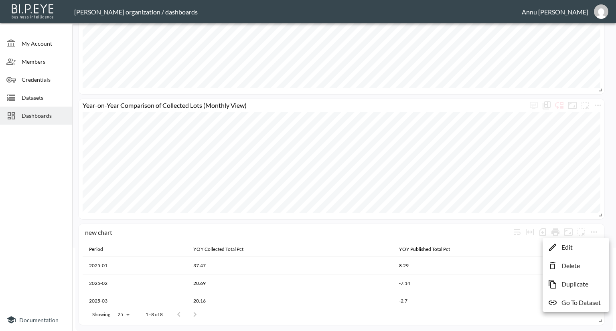
click at [572, 265] on p "Delete" at bounding box center [570, 266] width 18 height 10
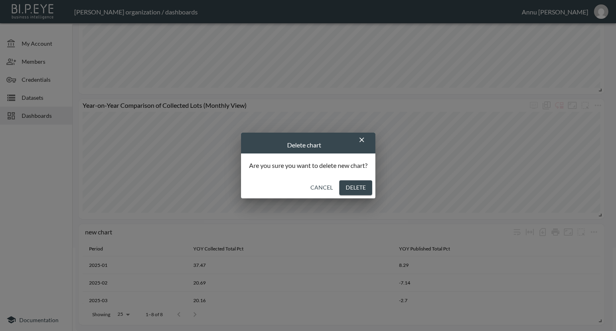
click at [362, 186] on button "Delete" at bounding box center [355, 187] width 33 height 15
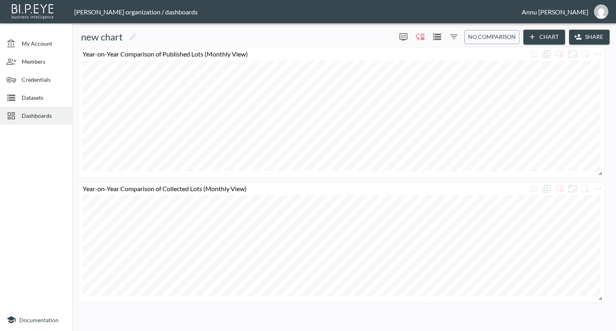
scroll to position [0, 0]
click at [134, 32] on icon "Edit" at bounding box center [133, 37] width 10 height 10
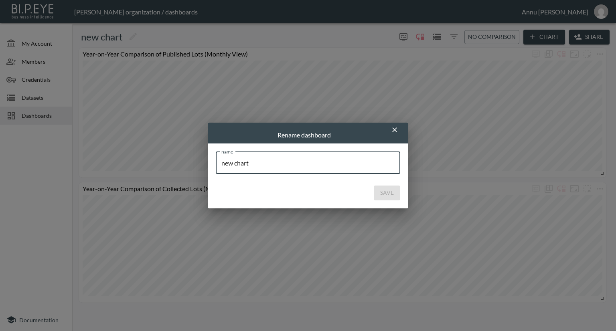
drag, startPoint x: 251, startPoint y: 163, endPoint x: 197, endPoint y: 160, distance: 53.4
click at [197, 160] on div "Rename dashboard name new chart name Save" at bounding box center [308, 165] width 616 height 331
type input "[PERSON_NAME] Published and Collected"
click at [395, 194] on button "Save" at bounding box center [387, 193] width 26 height 15
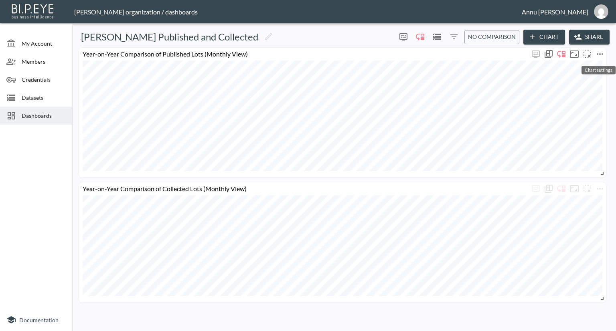
click at [604, 51] on icon "more" at bounding box center [600, 54] width 10 height 10
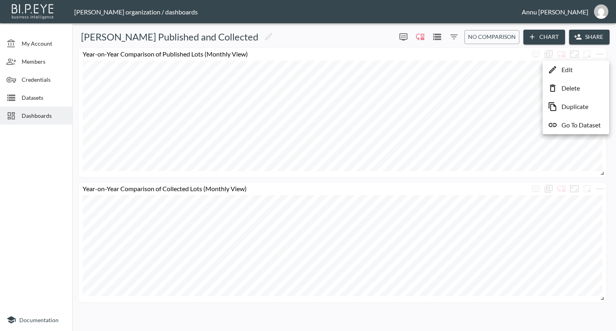
click at [35, 162] on div at bounding box center [308, 165] width 616 height 331
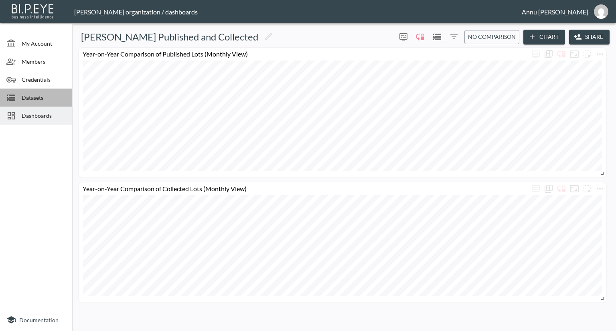
click at [45, 97] on span "Datasets" at bounding box center [44, 97] width 44 height 8
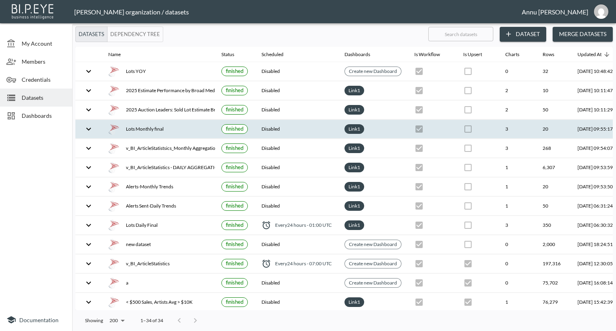
click at [156, 125] on div "Lots Monthly final" at bounding box center [158, 128] width 100 height 11
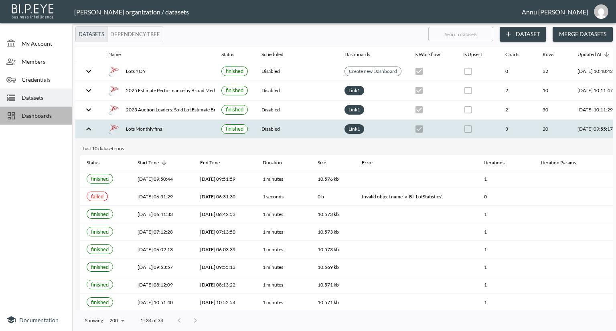
click at [33, 113] on span "Dashboards" at bounding box center [44, 115] width 44 height 8
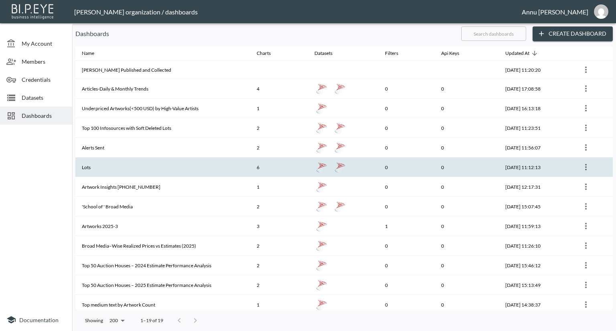
click at [123, 162] on th "Lots" at bounding box center [162, 168] width 175 height 20
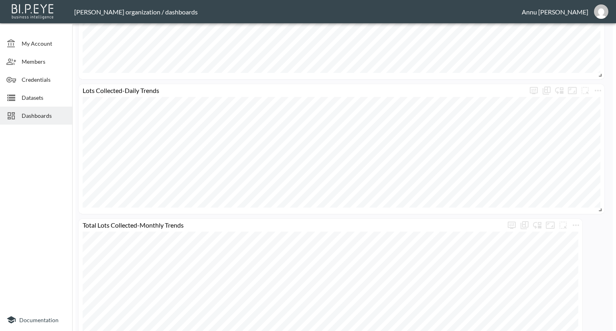
scroll to position [560, 0]
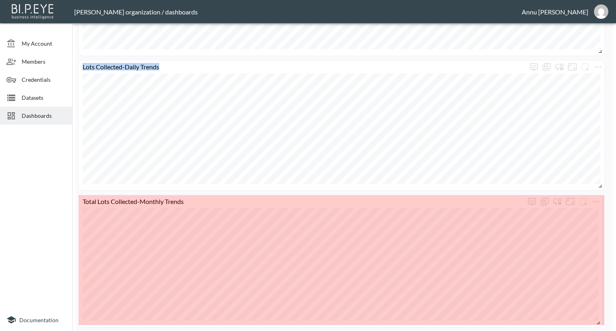
drag, startPoint x: 579, startPoint y: 321, endPoint x: 599, endPoint y: 323, distance: 20.1
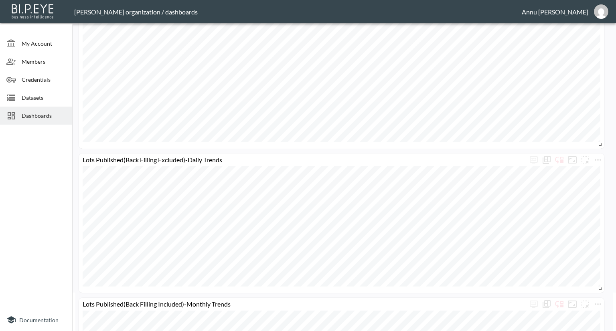
scroll to position [0, 0]
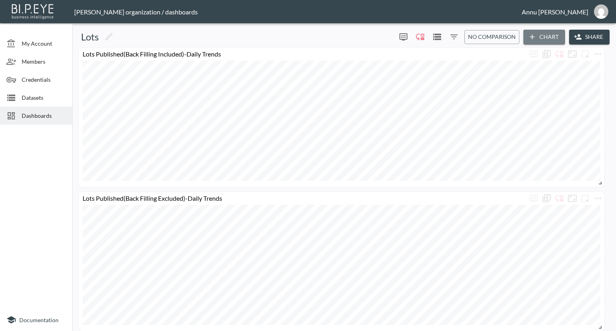
click at [534, 36] on icon "button" at bounding box center [532, 37] width 8 height 8
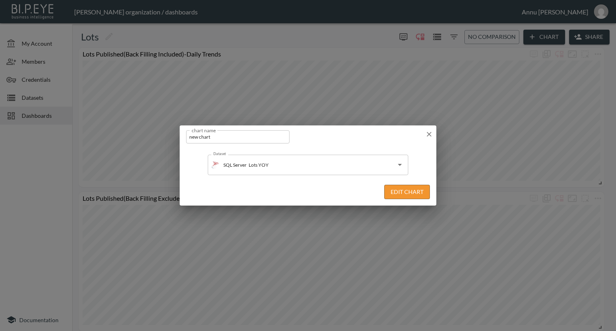
click at [400, 193] on button "Edit Chart" at bounding box center [407, 192] width 46 height 15
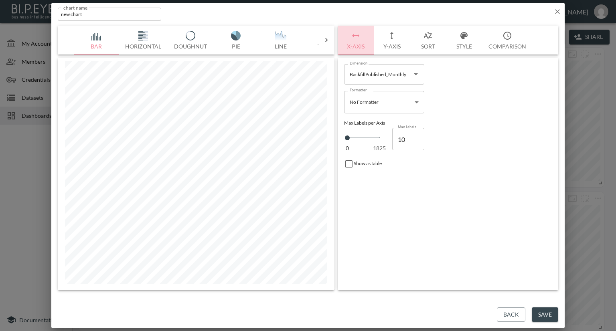
click at [360, 45] on button "X-Axis" at bounding box center [356, 40] width 36 height 29
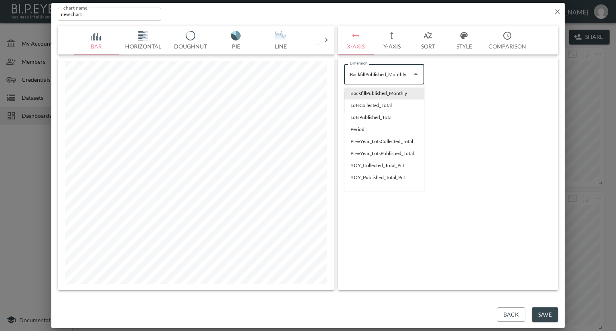
click at [398, 74] on input "BackfillPublished_Monthly" at bounding box center [378, 74] width 61 height 13
click at [359, 126] on li "Period" at bounding box center [384, 129] width 80 height 12
type input "Period"
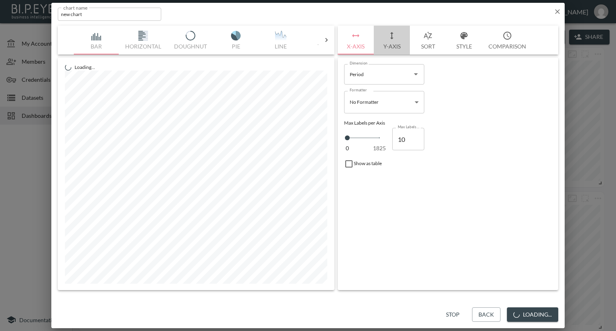
click at [399, 45] on button "Y-Axis" at bounding box center [392, 40] width 36 height 29
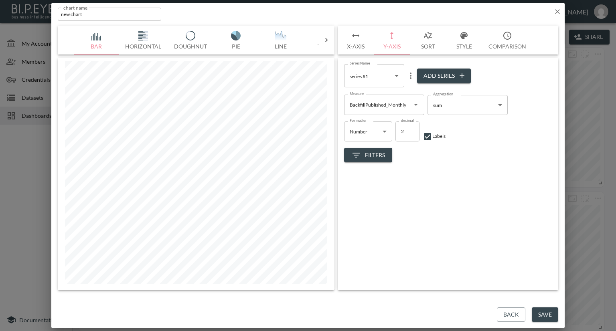
click at [357, 45] on button "X-Axis" at bounding box center [356, 40] width 36 height 29
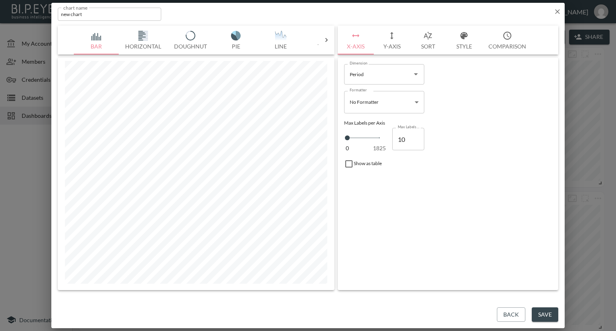
click at [400, 102] on body "BI.P.EYE, Interactive Analytics Dashboards - app Nadia Senft organization / das…" at bounding box center [308, 165] width 616 height 331
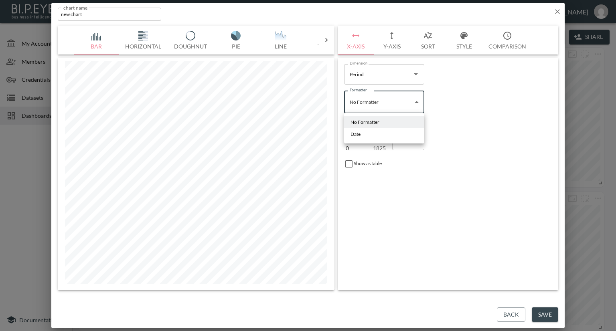
click at [365, 132] on li "Date" at bounding box center [384, 134] width 80 height 12
type input "Date"
click at [392, 46] on button "Y-Axis" at bounding box center [392, 40] width 36 height 29
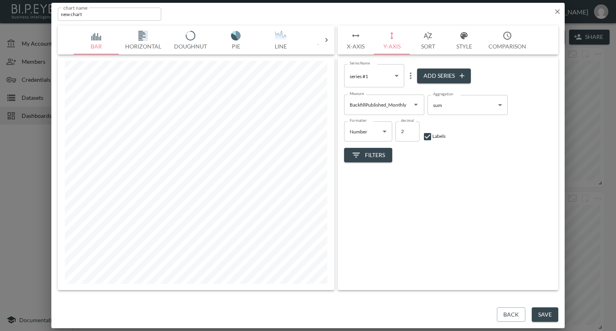
click at [410, 76] on icon "more" at bounding box center [411, 76] width 2 height 6
click at [403, 92] on li "Edit" at bounding box center [411, 91] width 42 height 14
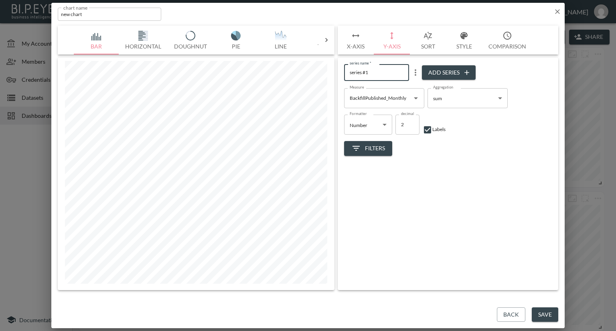
drag, startPoint x: 376, startPoint y: 74, endPoint x: 344, endPoint y: 74, distance: 31.3
click at [344, 74] on input "series #1" at bounding box center [376, 72] width 65 height 16
type input "BackFilling Published"
click at [380, 146] on span "Filters" at bounding box center [368, 149] width 34 height 10
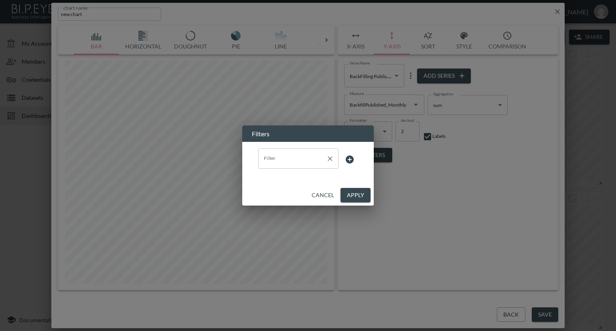
click at [315, 158] on input "Filter" at bounding box center [292, 158] width 61 height 13
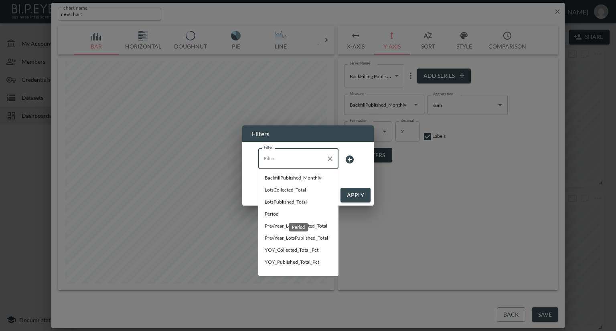
click at [269, 214] on span "Period" at bounding box center [298, 213] width 67 height 7
type input "Period"
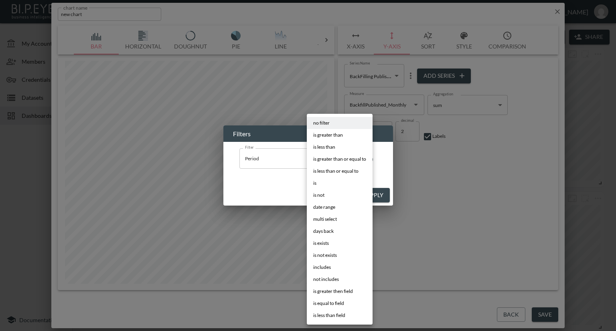
click at [335, 164] on body "BI.P.EYE, Interactive Analytics Dashboards - app Nadia Senft organization / das…" at bounding box center [308, 165] width 616 height 331
click at [332, 157] on span "is greater than or equal to" at bounding box center [339, 159] width 53 height 7
type input "is greater than or equal to"
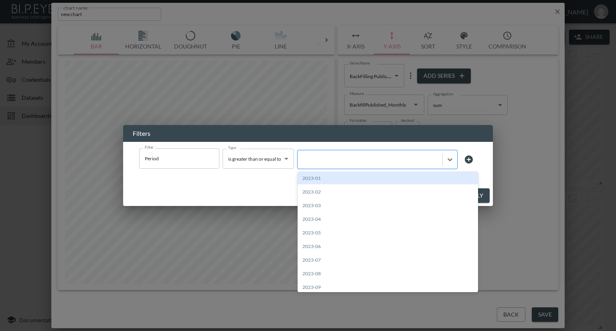
click at [339, 158] on div at bounding box center [369, 160] width 137 height 8
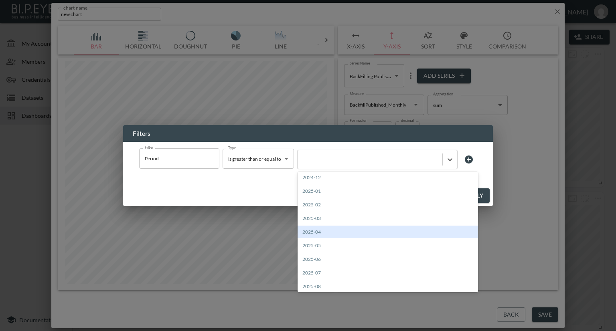
scroll to position [289, 0]
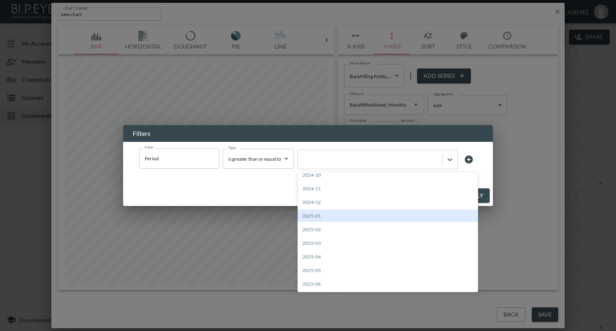
click at [319, 215] on div "2025-01" at bounding box center [387, 216] width 180 height 12
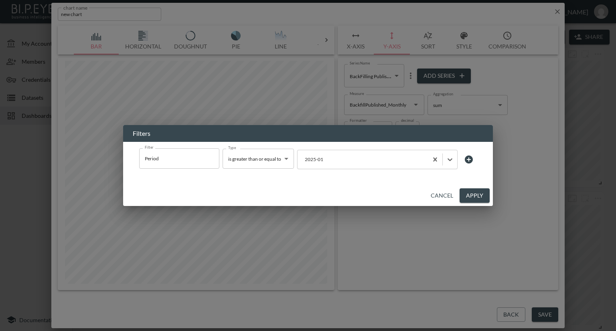
click at [463, 196] on button "Apply" at bounding box center [474, 195] width 30 height 15
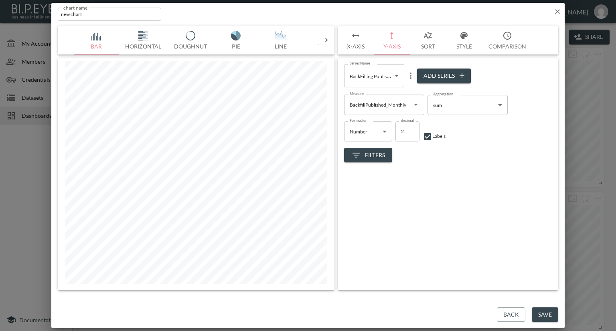
click at [363, 47] on button "X-Axis" at bounding box center [356, 40] width 36 height 29
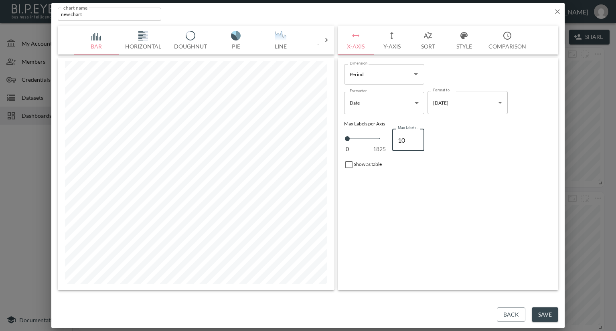
click at [407, 136] on input "10" at bounding box center [408, 140] width 32 height 22
type input "100"
click at [536, 312] on button "Save" at bounding box center [545, 315] width 26 height 15
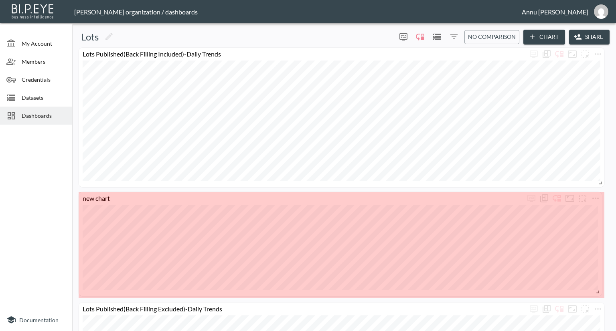
drag, startPoint x: 203, startPoint y: 239, endPoint x: 599, endPoint y: 290, distance: 398.6
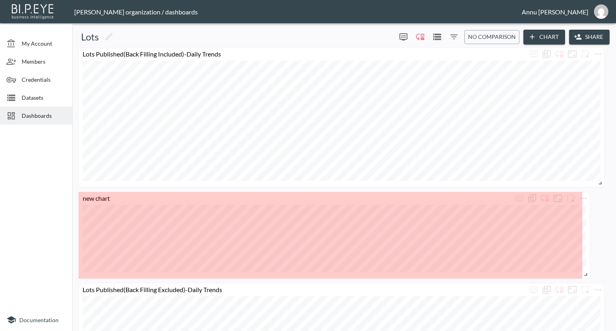
drag, startPoint x: 600, startPoint y: 293, endPoint x: 585, endPoint y: 274, distance: 24.1
click at [585, 274] on span at bounding box center [584, 273] width 8 height 8
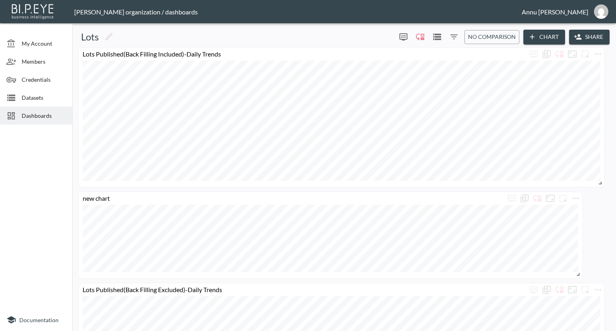
scroll to position [80, 0]
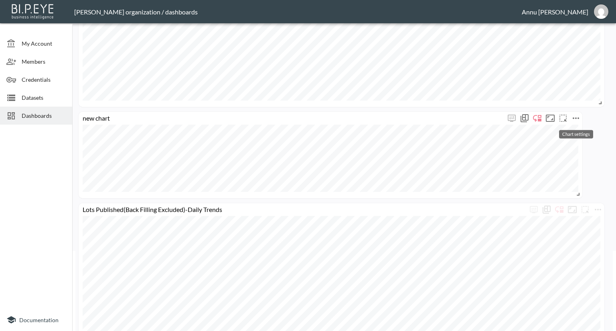
click at [577, 117] on icon "more" at bounding box center [576, 118] width 10 height 10
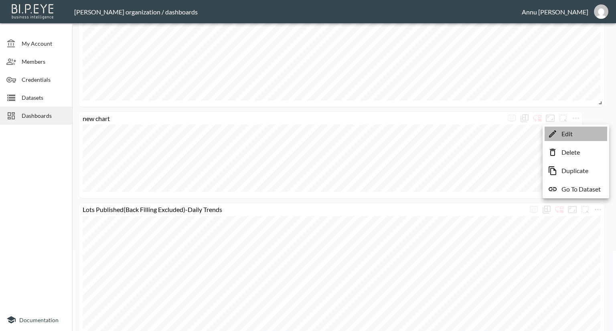
click at [569, 134] on p "Edit" at bounding box center [566, 134] width 11 height 10
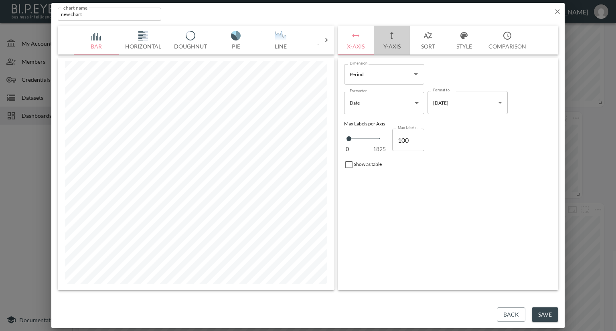
click at [391, 44] on button "Y-Axis" at bounding box center [392, 40] width 36 height 29
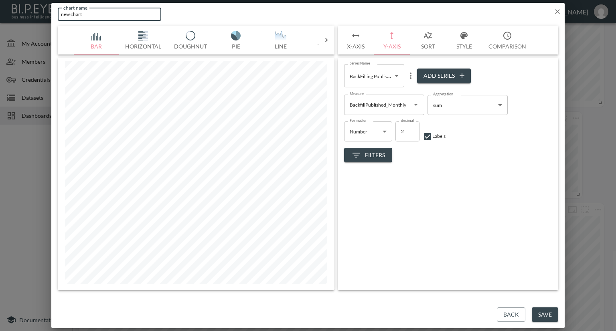
drag, startPoint x: 103, startPoint y: 18, endPoint x: 0, endPoint y: 15, distance: 102.7
click at [0, 15] on div "chart name new chart chart name Bar Horizontal Doughnut Pie Line Table Single M…" at bounding box center [308, 165] width 616 height 331
click at [73, 14] on input "BackFilling Published" at bounding box center [109, 14] width 103 height 13
click at [71, 14] on input "BackFilling Published" at bounding box center [109, 14] width 103 height 13
click at [117, 14] on input "Back Filling Published" at bounding box center [109, 14] width 103 height 13
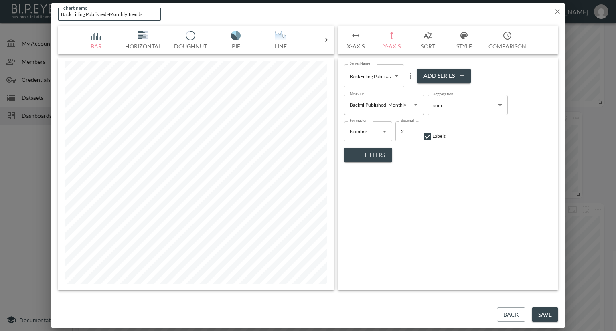
type input "Back Filling Published -Monthly Trends"
click at [380, 152] on span "Filters" at bounding box center [368, 155] width 34 height 10
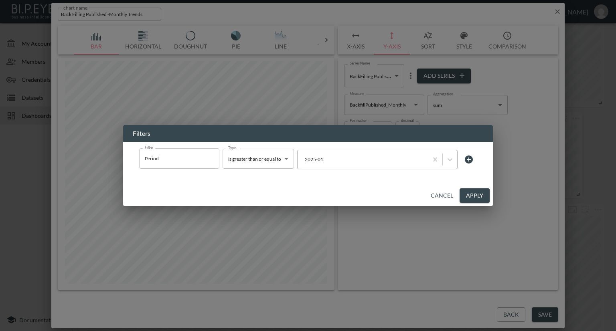
click at [346, 162] on div at bounding box center [362, 160] width 122 height 8
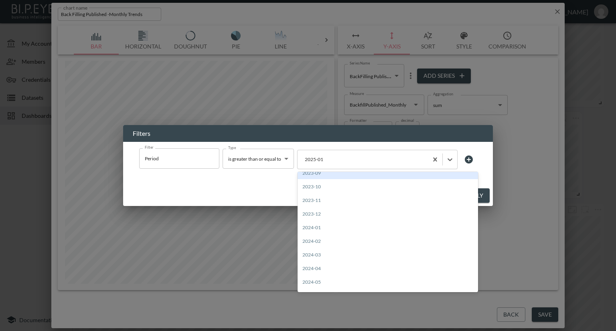
scroll to position [200, 0]
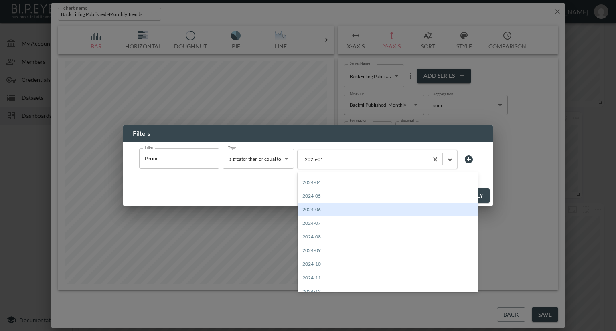
click at [489, 244] on div "Filters Filter Period Filter Type is greater than or equal to is greater than o…" at bounding box center [308, 165] width 616 height 331
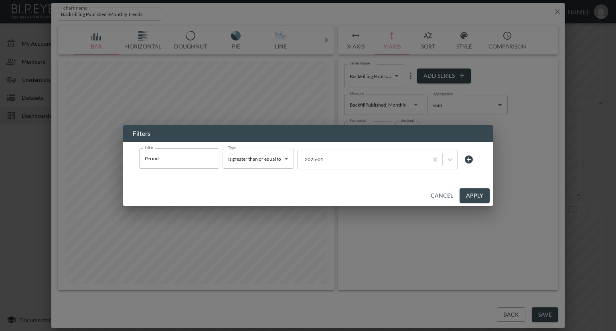
drag, startPoint x: 467, startPoint y: 196, endPoint x: 471, endPoint y: 196, distance: 4.8
click at [467, 196] on button "Apply" at bounding box center [474, 195] width 30 height 15
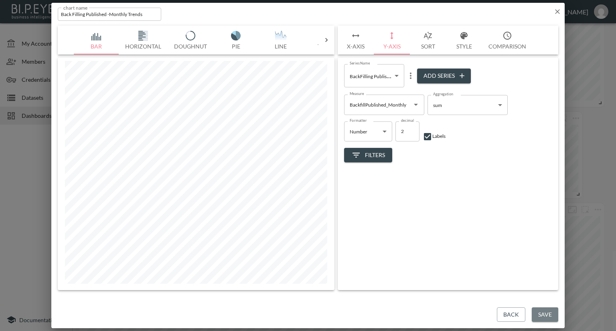
click at [540, 314] on button "Save" at bounding box center [545, 315] width 26 height 15
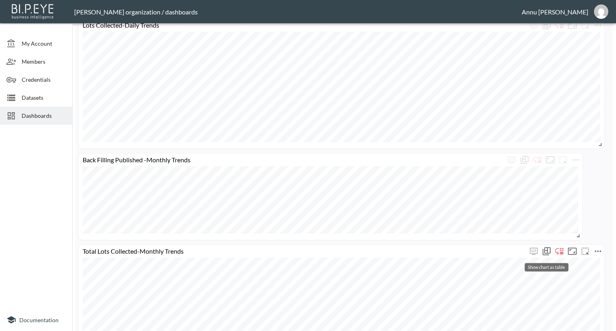
scroll to position [651, 0]
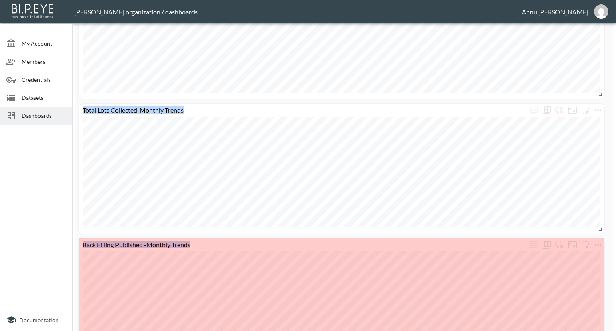
drag, startPoint x: 577, startPoint y: 322, endPoint x: 599, endPoint y: 337, distance: 26.8
click at [599, 331] on html "BI.P.EYE, Interactive Analytics Dashboards - app Nadia Senft organization / das…" at bounding box center [308, 165] width 616 height 331
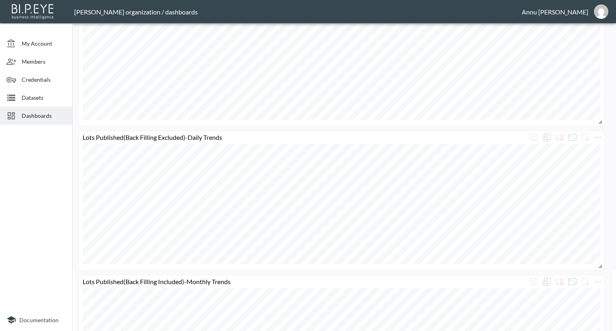
scroll to position [0, 0]
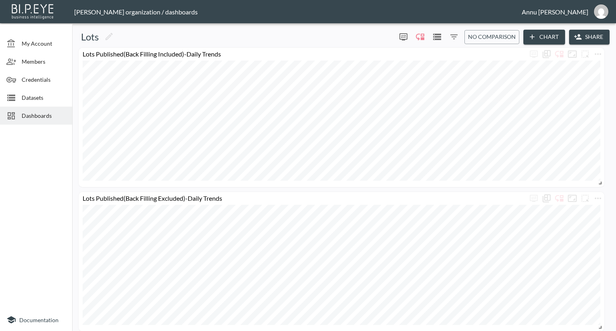
click at [48, 115] on span "Dashboards" at bounding box center [44, 115] width 44 height 8
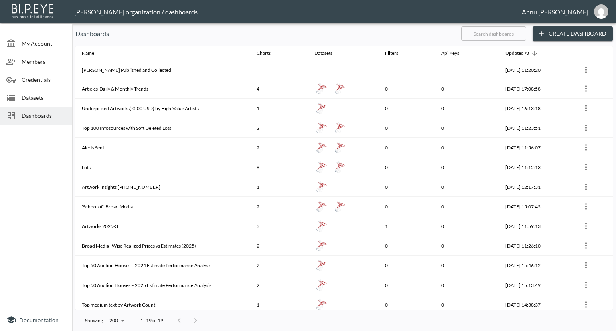
drag, startPoint x: 25, startPoint y: 91, endPoint x: 56, endPoint y: 92, distance: 31.3
click at [25, 91] on div "Datasets" at bounding box center [36, 98] width 72 height 18
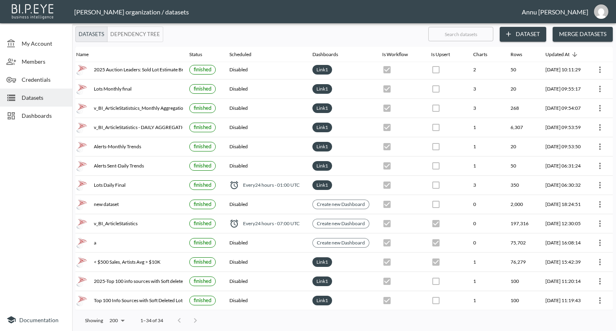
scroll to position [40, 47]
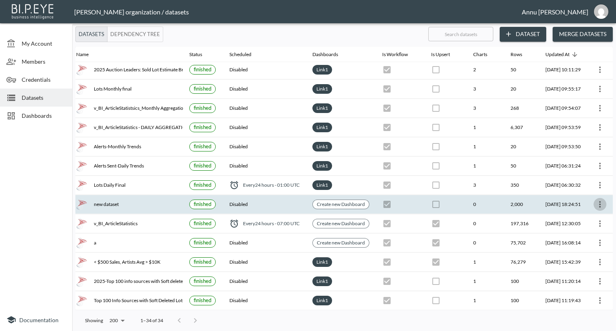
click at [601, 200] on icon "more" at bounding box center [600, 205] width 10 height 10
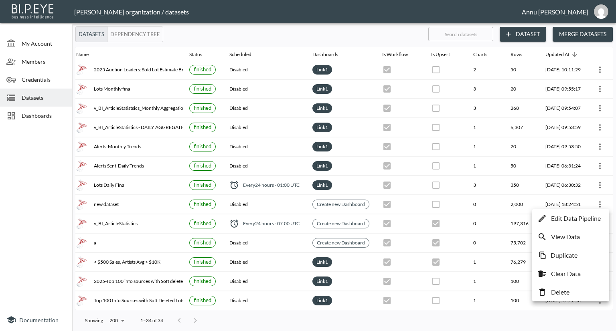
click at [585, 216] on p "Edit Data Pipeline" at bounding box center [576, 219] width 50 height 10
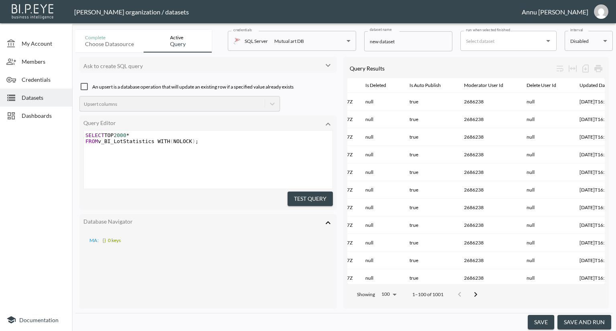
scroll to position [459, 263]
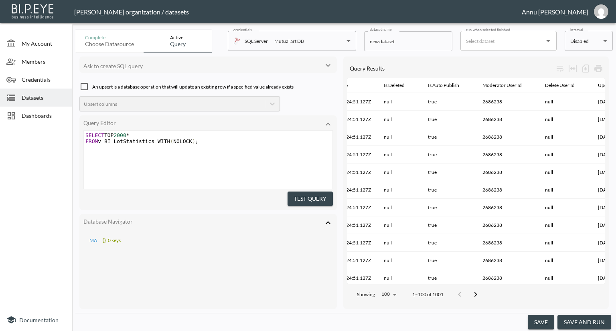
type textarea "SELECT TOP 2000* FROM v_BI_LotStatistics WITH (NOLOCK);"
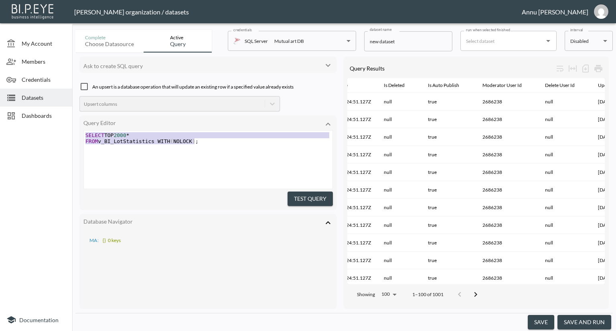
drag, startPoint x: 202, startPoint y: 142, endPoint x: 25, endPoint y: 119, distance: 178.2
click at [25, 119] on div "My Account Members Credentials Datasets Dashboards Documentation Complete Choos…" at bounding box center [308, 165] width 616 height 331
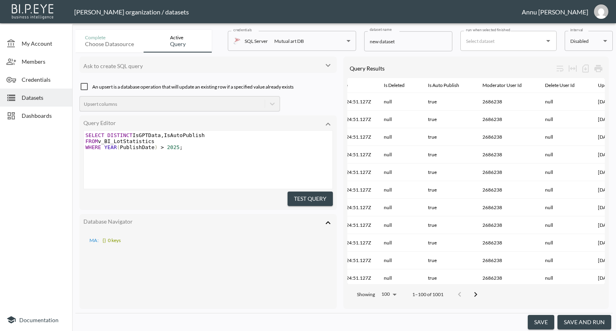
click at [43, 98] on span "Datasets" at bounding box center [44, 97] width 44 height 8
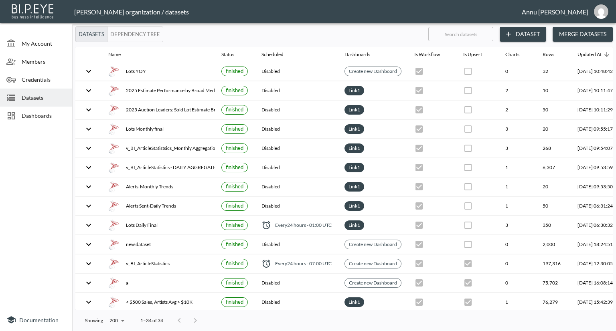
click at [534, 34] on button "Dataset" at bounding box center [523, 34] width 47 height 15
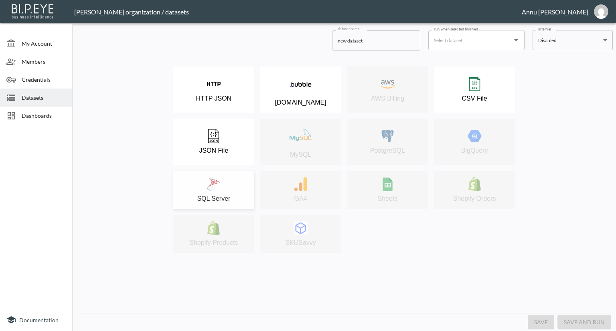
click at [223, 180] on div "SQL Server" at bounding box center [213, 189] width 73 height 25
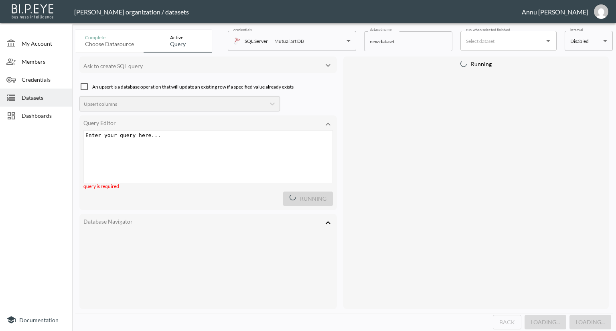
click at [168, 144] on div "Enter your query here... xxxxxxxxxx ​" at bounding box center [218, 167] width 269 height 72
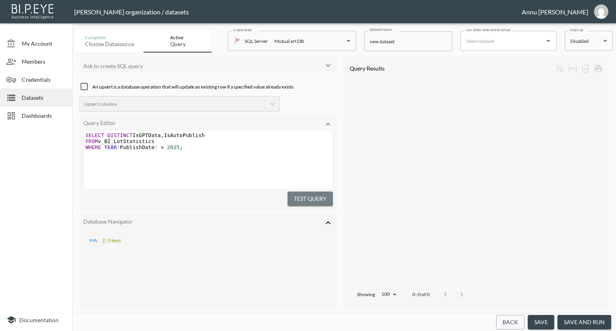
click at [297, 196] on button "Test Query" at bounding box center [309, 199] width 45 height 15
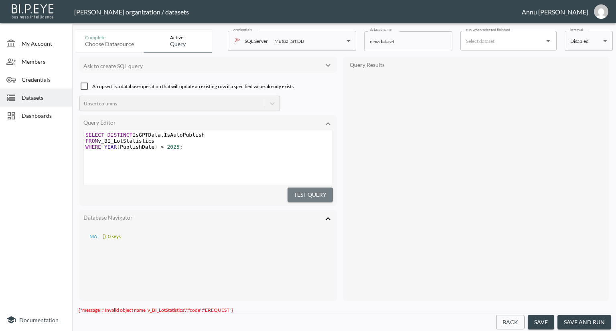
click at [308, 188] on button "Test Query" at bounding box center [309, 195] width 45 height 15
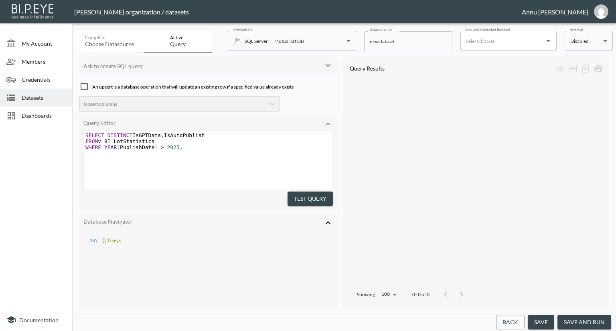
click at [34, 97] on span "Datasets" at bounding box center [44, 97] width 44 height 8
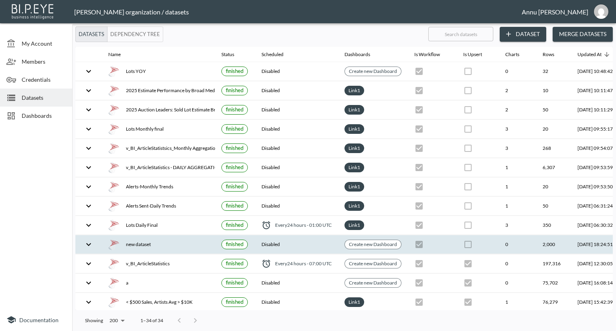
click at [154, 246] on div "new dataset" at bounding box center [158, 244] width 100 height 11
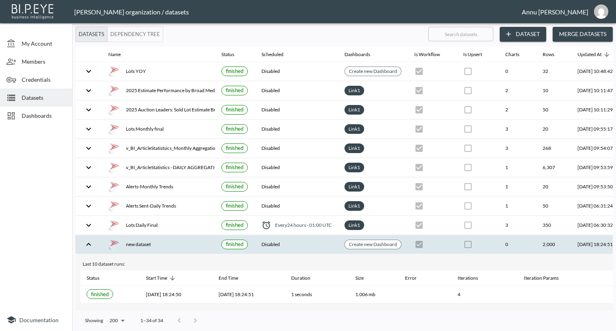
drag, startPoint x: 274, startPoint y: 315, endPoint x: 431, endPoint y: 323, distance: 157.8
click at [431, 323] on div "Showing 200 200 1–34 of 34" at bounding box center [343, 320] width 537 height 21
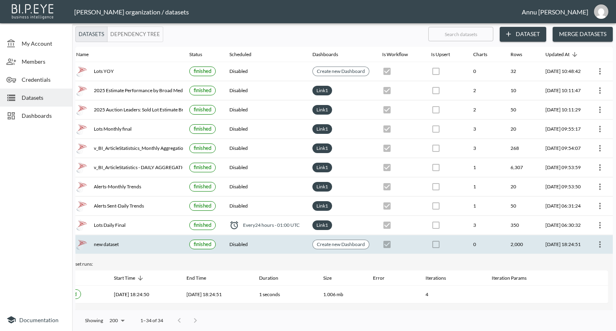
click at [595, 242] on icon "more" at bounding box center [600, 245] width 10 height 10
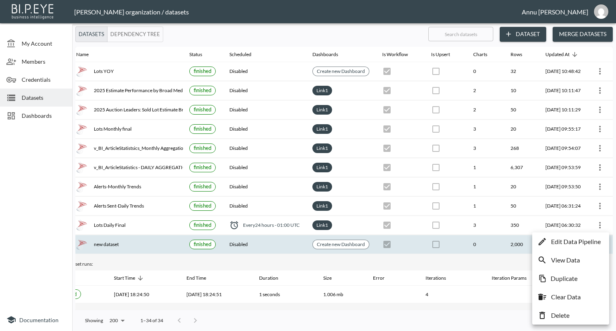
click at [582, 244] on p "Edit Data Pipeline" at bounding box center [576, 242] width 50 height 10
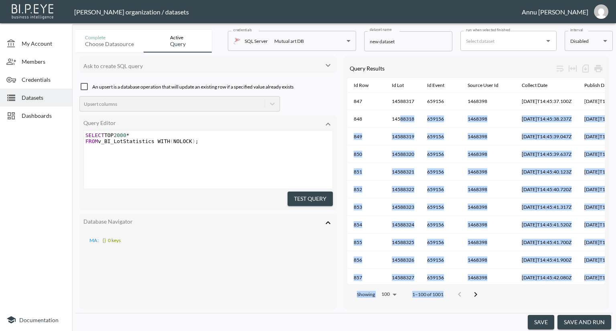
scroll to position [325, 0]
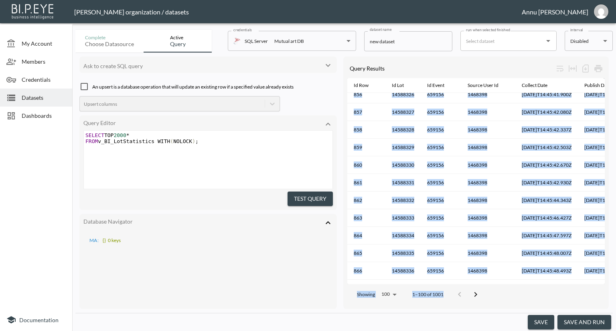
drag, startPoint x: 400, startPoint y: 276, endPoint x: 512, endPoint y: 283, distance: 111.7
click at [512, 283] on div "Query Results Id Row Id Lot Id Event Source User Id Collect Date Publish Date I…" at bounding box center [475, 183] width 265 height 253
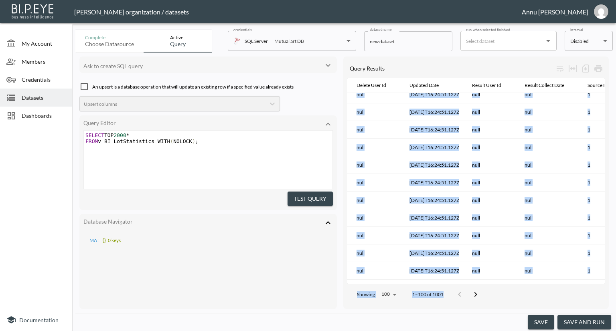
scroll to position [325, 527]
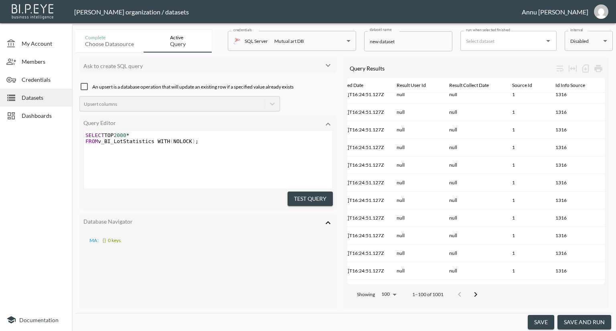
click at [264, 275] on div "MA : {} 0 keys" at bounding box center [207, 268] width 249 height 78
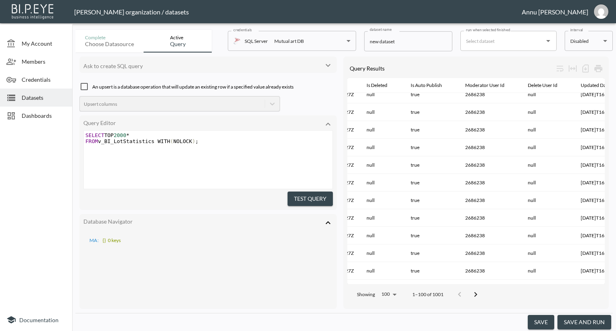
scroll to position [325, 330]
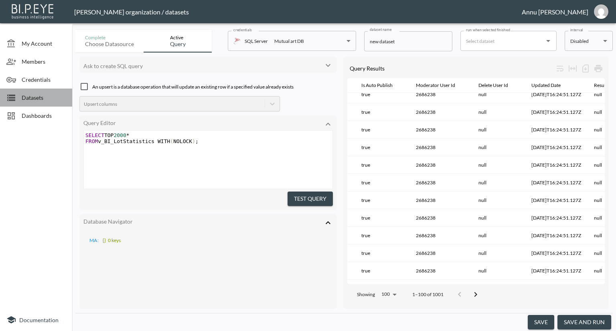
click at [45, 98] on span "Datasets" at bounding box center [44, 97] width 44 height 8
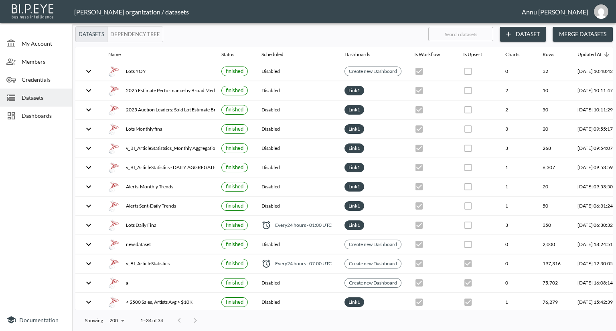
click at [515, 33] on button "Dataset" at bounding box center [523, 34] width 47 height 15
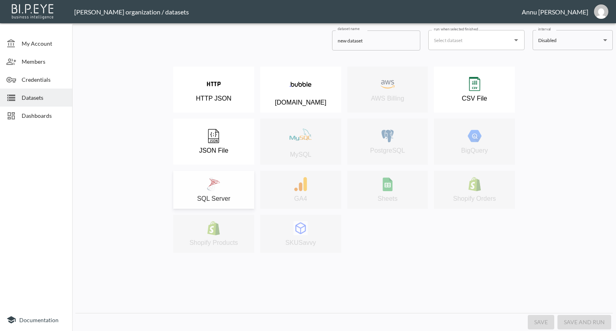
click at [222, 180] on div "SQL Server" at bounding box center [213, 189] width 73 height 25
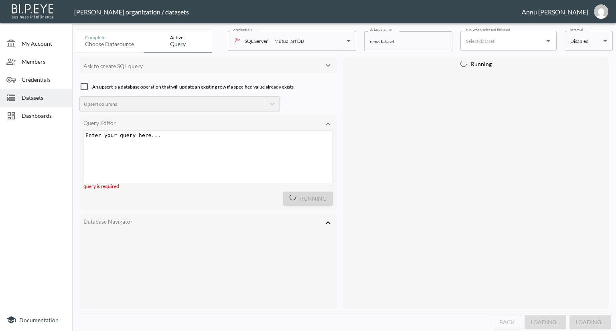
click at [170, 138] on div "Enter your query here... xxxxxxxxxx ​" at bounding box center [209, 135] width 251 height 9
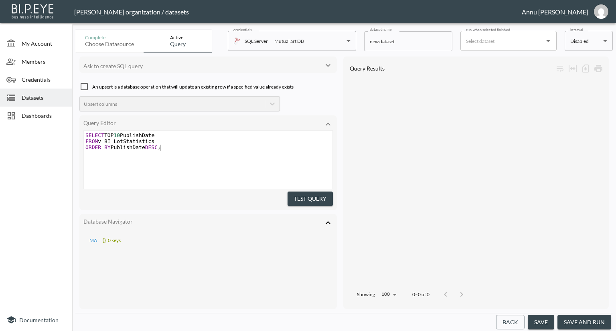
type textarea "SELECT TOP 10 PublishDate FROM v_BI_LotStatistics ORDER BY PublishDate DESC;"
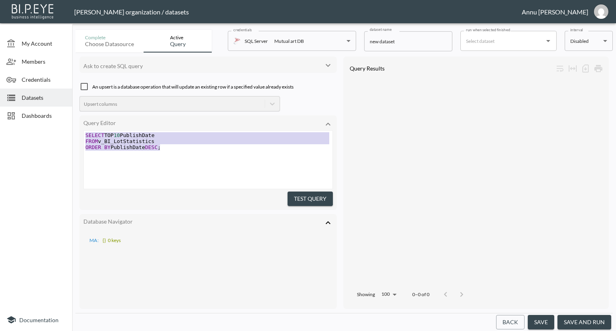
drag, startPoint x: 176, startPoint y: 150, endPoint x: 27, endPoint y: 132, distance: 150.6
click at [27, 133] on div "My Account Members Credentials Datasets Dashboards Documentation Complete Choos…" at bounding box center [308, 165] width 616 height 331
paste textarea
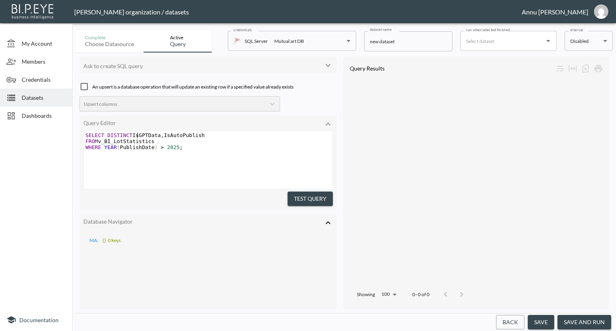
click at [137, 136] on span "SELECT DISTINCT IsGPTData , IsAutoPublish" at bounding box center [144, 135] width 119 height 6
click at [148, 136] on span "SELECT DISTINCT Is GPTData , IsAutoPublish" at bounding box center [146, 135] width 122 height 6
click at [175, 136] on span "SELECT DISTINCT Is GPT Data , IsAutoPublish" at bounding box center [147, 135] width 125 height 6
click at [188, 136] on span "SELECT DISTINCT Is GPT Data , Is AutoPublish" at bounding box center [149, 135] width 129 height 6
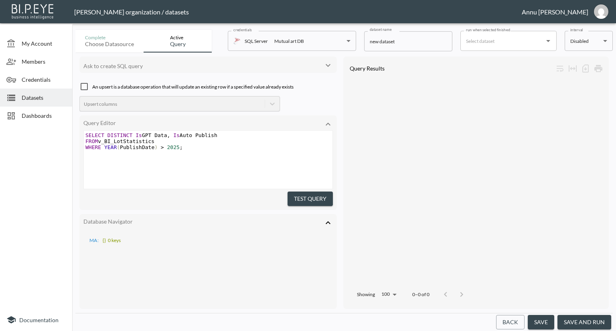
click at [295, 193] on button "Test Query" at bounding box center [309, 199] width 45 height 15
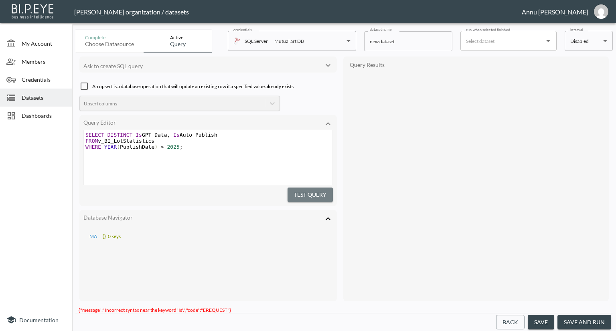
click at [300, 191] on button "Test Query" at bounding box center [309, 195] width 45 height 15
click at [39, 94] on span "Datasets" at bounding box center [44, 97] width 44 height 8
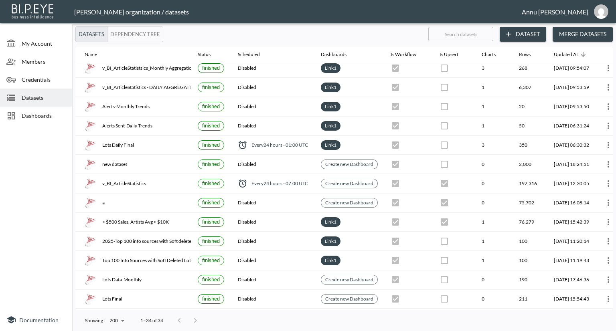
scroll to position [80, 47]
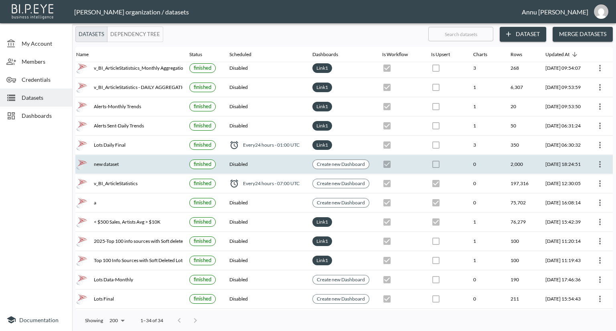
click at [600, 162] on icon "more" at bounding box center [600, 165] width 10 height 10
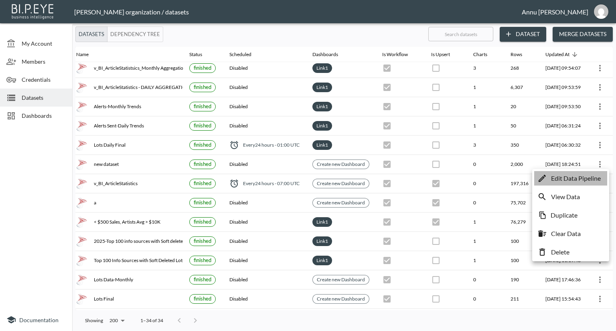
click at [589, 177] on p "Edit Data Pipeline" at bounding box center [576, 179] width 50 height 10
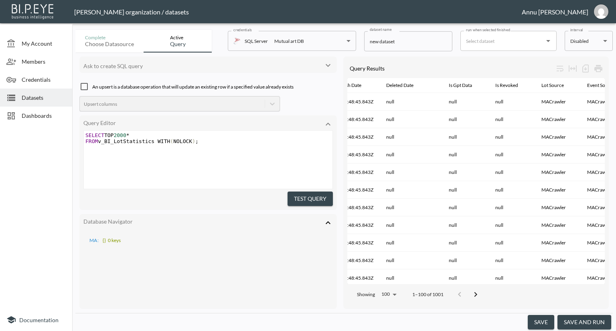
scroll to position [0, 817]
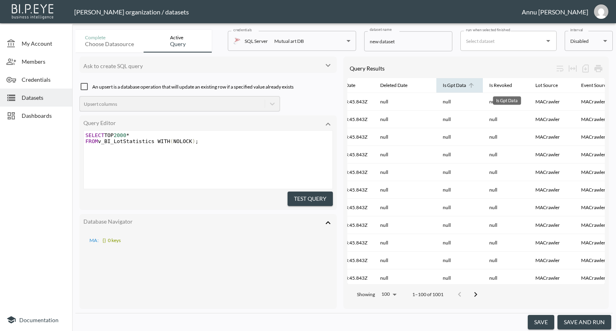
drag, startPoint x: 499, startPoint y: 86, endPoint x: 504, endPoint y: 86, distance: 5.6
click at [466, 86] on div "Is Gpt Data" at bounding box center [454, 86] width 23 height 10
drag, startPoint x: 518, startPoint y: 101, endPoint x: 496, endPoint y: 100, distance: 22.9
click at [496, 100] on div "Is Gpt Data" at bounding box center [507, 100] width 28 height 8
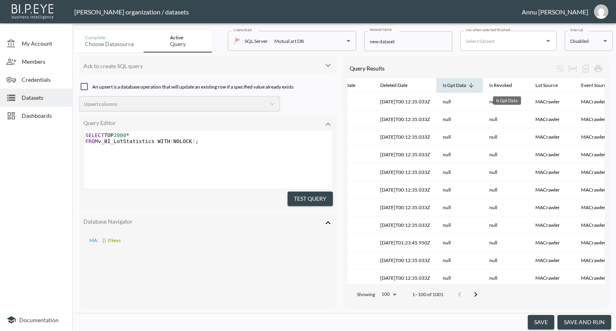
click at [466, 85] on div "Is Gpt Data" at bounding box center [454, 86] width 23 height 10
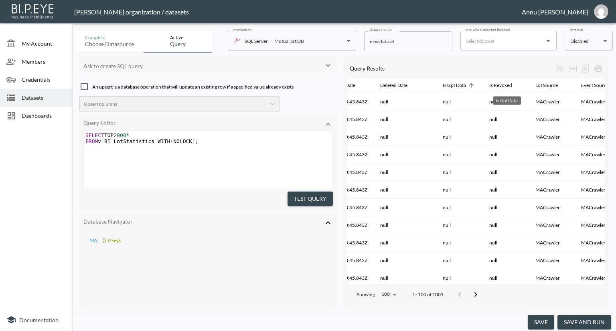
click at [518, 98] on div "Is Gpt Data" at bounding box center [507, 100] width 28 height 8
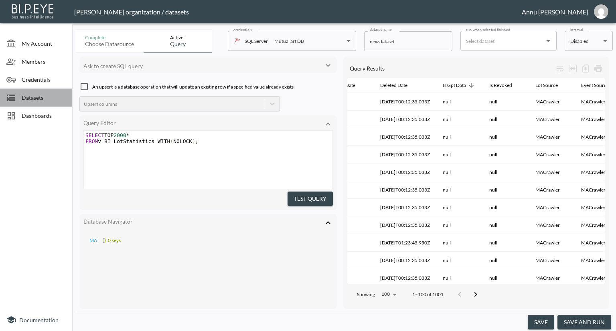
click at [31, 97] on span "Datasets" at bounding box center [44, 97] width 44 height 8
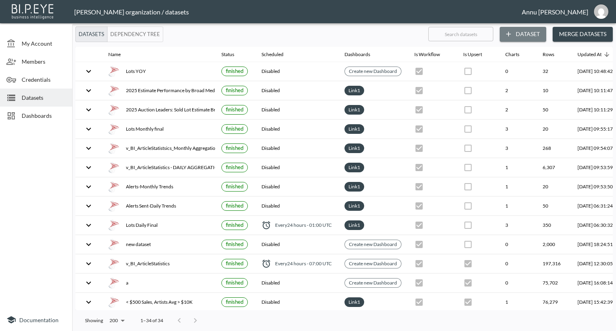
click at [528, 35] on button "Dataset" at bounding box center [523, 34] width 47 height 15
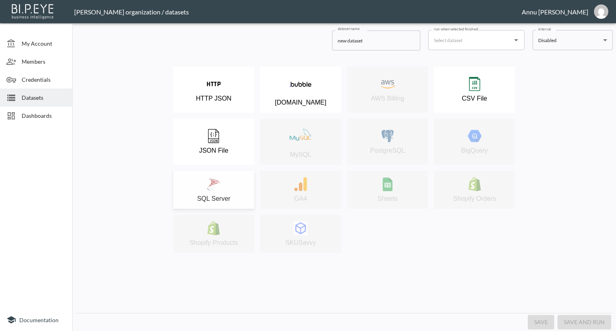
click at [217, 188] on img at bounding box center [213, 184] width 14 height 14
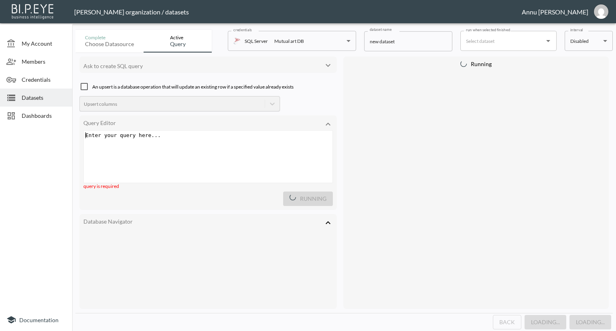
click at [167, 138] on div "Enter your query here... xxxxxxxxxx ​" at bounding box center [209, 135] width 251 height 9
click at [226, 140] on div "Enter your query here... xxxxxxxxxx ​" at bounding box center [218, 167] width 269 height 72
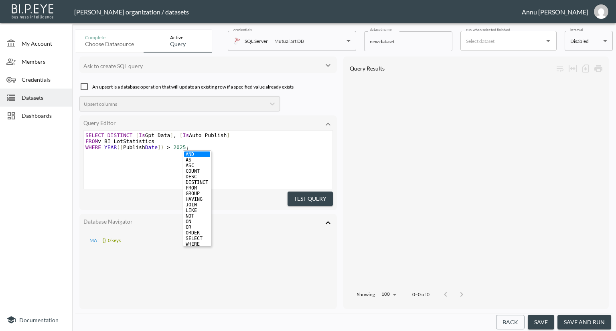
click at [157, 171] on div "xxxxxxxxxx SELECT DISTINCT [ Is Gpt Data ] , [ Is Auto Publish ] FROM v_BI_LotS…" at bounding box center [218, 170] width 269 height 78
click at [292, 195] on button "Test Query" at bounding box center [309, 199] width 45 height 15
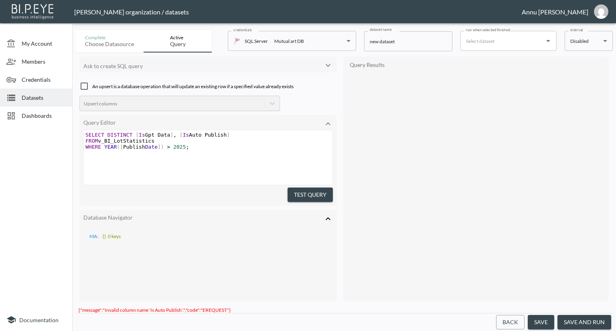
click at [36, 97] on span "Datasets" at bounding box center [44, 97] width 44 height 8
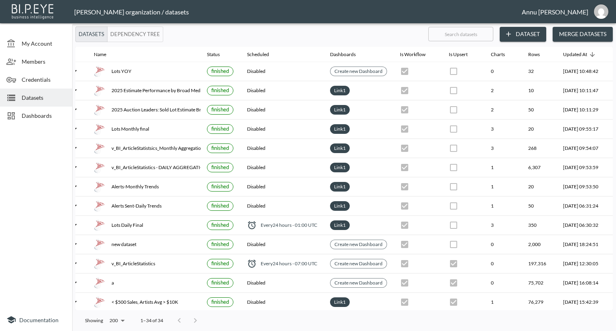
scroll to position [0, 18]
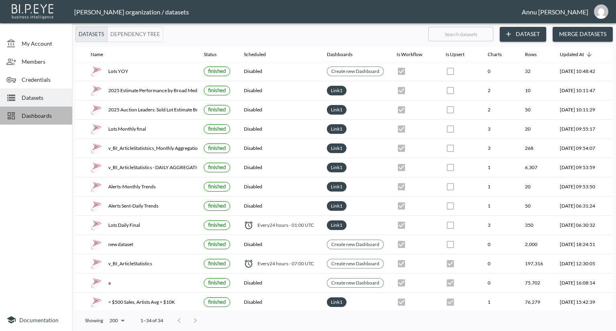
click at [40, 114] on span "Dashboards" at bounding box center [44, 115] width 44 height 8
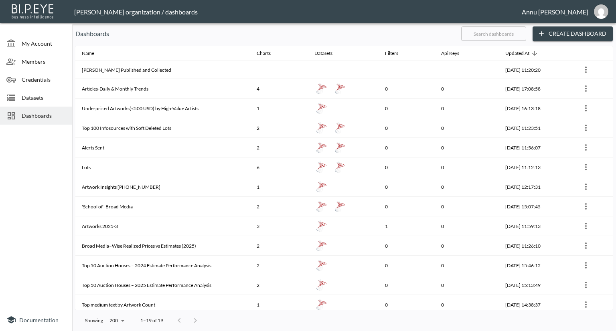
click at [42, 94] on span "Datasets" at bounding box center [44, 97] width 44 height 8
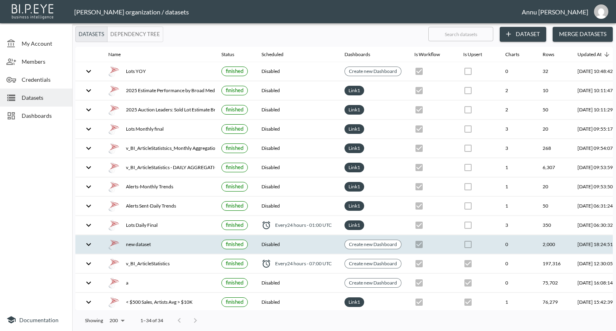
click at [144, 241] on div "new dataset" at bounding box center [158, 244] width 100 height 11
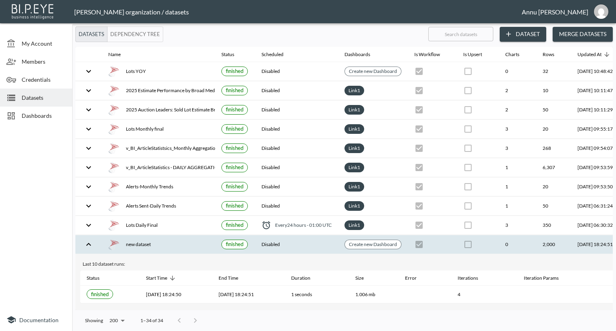
scroll to position [0, 47]
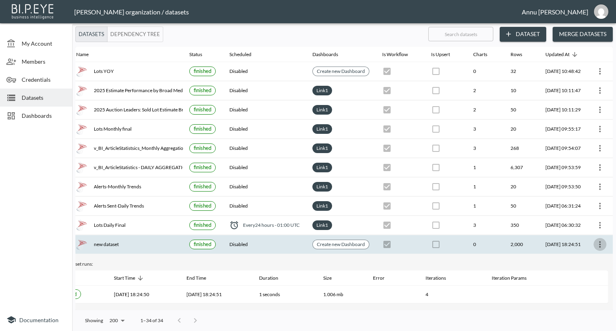
click at [603, 241] on button "more" at bounding box center [599, 244] width 13 height 13
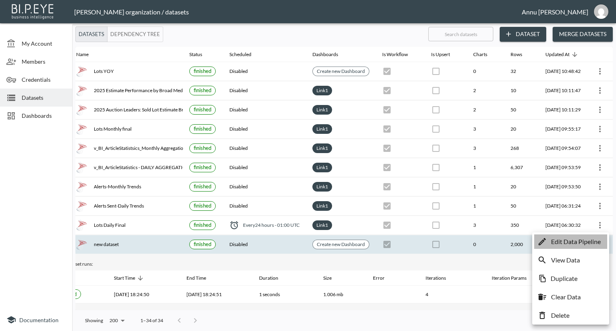
click at [592, 245] on p "Edit Data Pipeline" at bounding box center [576, 242] width 50 height 10
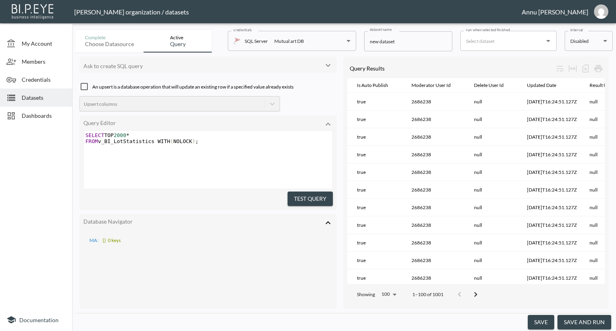
scroll to position [0, 331]
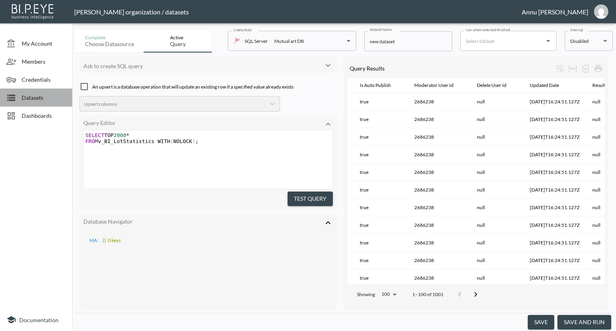
click at [40, 97] on span "Datasets" at bounding box center [44, 97] width 44 height 8
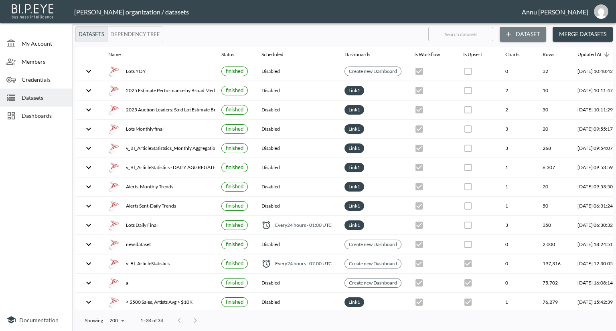
click at [509, 31] on icon "button" at bounding box center [508, 34] width 8 height 8
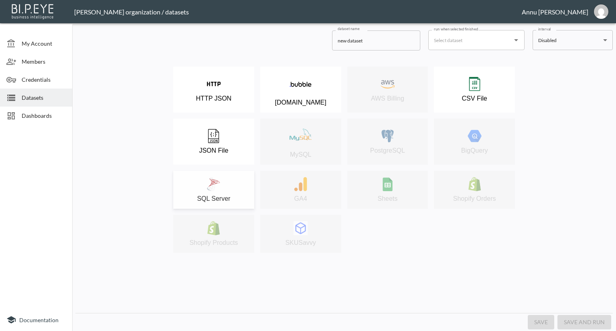
click at [217, 188] on img at bounding box center [213, 184] width 14 height 14
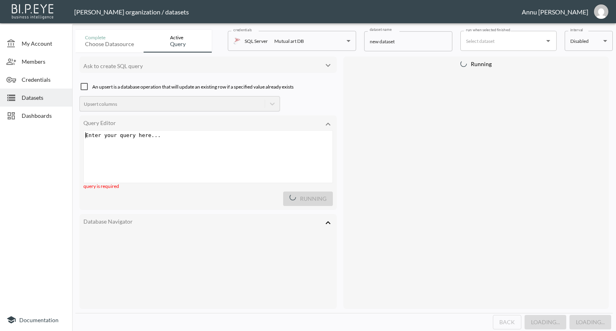
click at [187, 144] on div "Enter your query here... xxxxxxxxxx ​" at bounding box center [218, 167] width 269 height 72
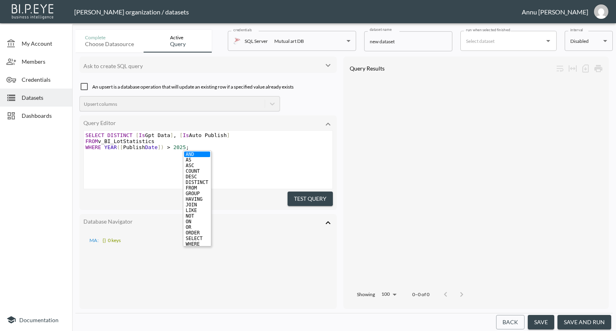
click at [244, 159] on div "xxxxxxxxxx SELECT DISTINCT [ Is Gpt Data ] , [ Is Auto Publish ] FROM v_BI_LotS…" at bounding box center [218, 170] width 269 height 78
click at [299, 199] on button "Test Query" at bounding box center [309, 199] width 45 height 15
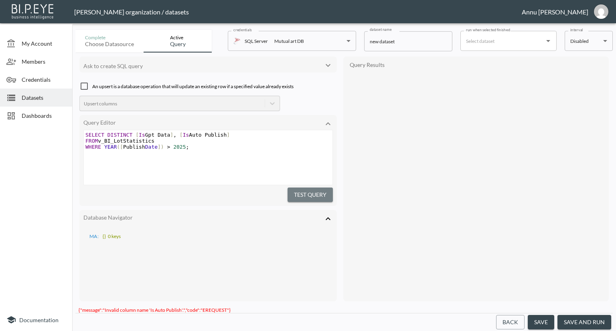
click at [290, 196] on button "Test Query" at bounding box center [309, 195] width 45 height 15
click at [186, 132] on span "SELECT DISTINCT [ Is Gpt Data ] , [ Is Auto Publish ]" at bounding box center [157, 135] width 144 height 6
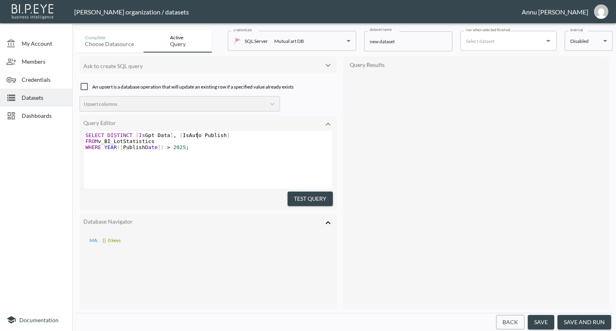
click at [198, 135] on span "SELECT DISTINCT [ Is Gpt Data ] , [ IsAuto Publish ]" at bounding box center [157, 135] width 144 height 6
click at [301, 202] on button "Test Query" at bounding box center [309, 199] width 45 height 15
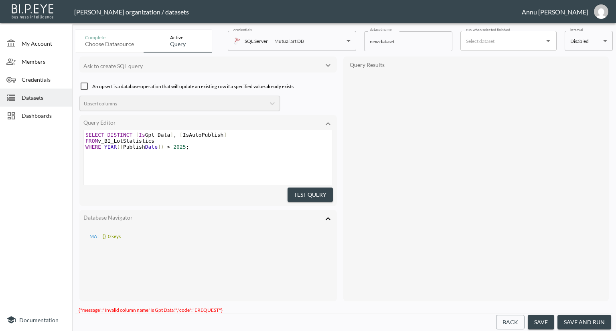
click at [142, 132] on span "SELECT DISTINCT [ Is Gpt Data ] , [ IsAutoPublish ]" at bounding box center [155, 135] width 141 height 6
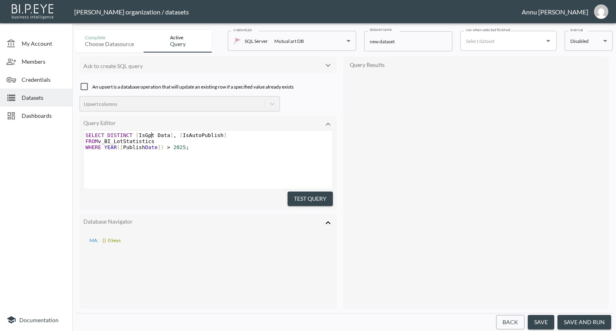
click at [152, 134] on span "SELECT DISTINCT [ IsGpt Data ] , [ IsAutoPublish ]" at bounding box center [155, 135] width 141 height 6
click at [43, 96] on span "Datasets" at bounding box center [44, 97] width 44 height 8
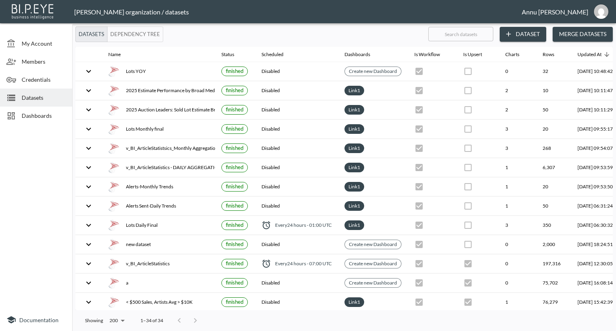
scroll to position [0, 47]
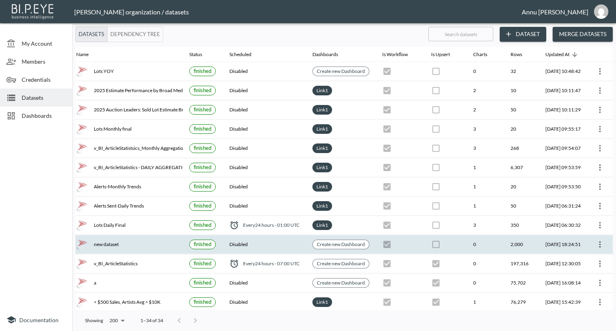
click at [595, 243] on icon "more" at bounding box center [600, 245] width 10 height 10
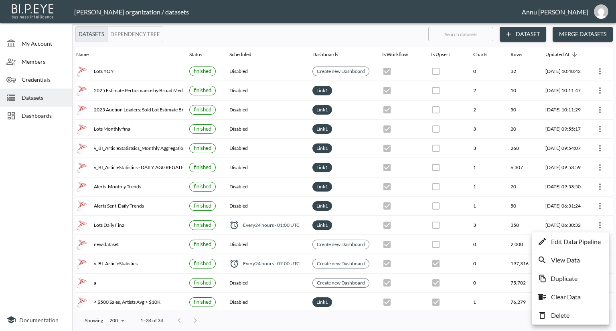
click at [568, 243] on p "Edit Data Pipeline" at bounding box center [576, 242] width 50 height 10
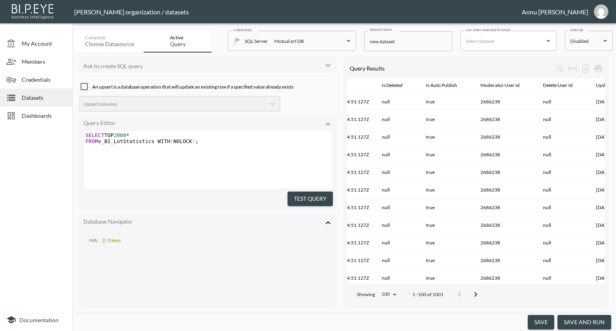
scroll to position [0, 250]
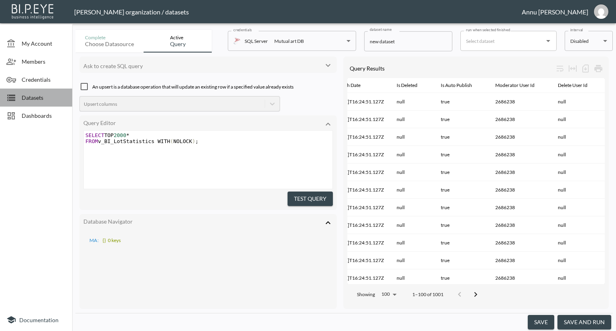
click at [35, 99] on span "Datasets" at bounding box center [44, 97] width 44 height 8
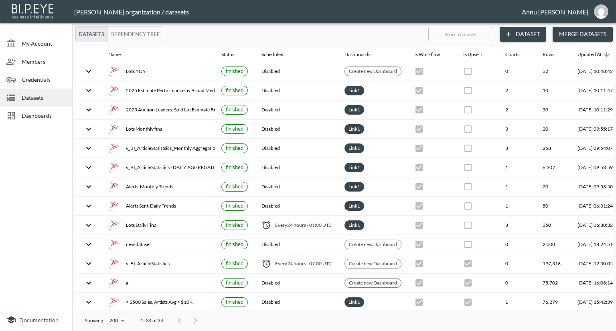
click at [42, 96] on span "Datasets" at bounding box center [44, 97] width 44 height 8
click at [514, 29] on button "Dataset" at bounding box center [523, 34] width 47 height 15
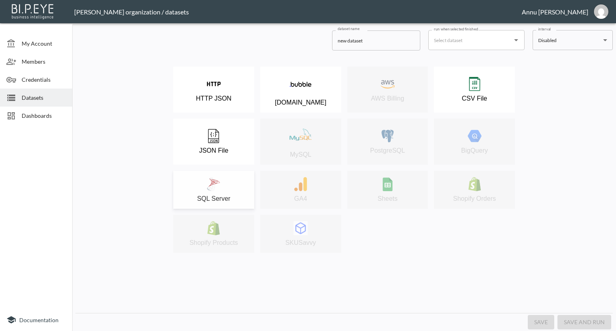
click at [223, 184] on div "SQL Server" at bounding box center [213, 189] width 73 height 25
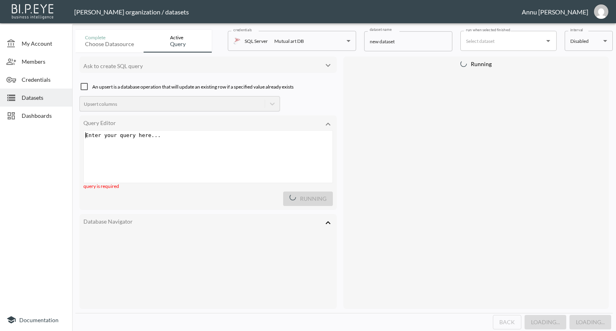
click at [159, 140] on div "Enter your query here... xxxxxxxxxx ​" at bounding box center [209, 135] width 251 height 9
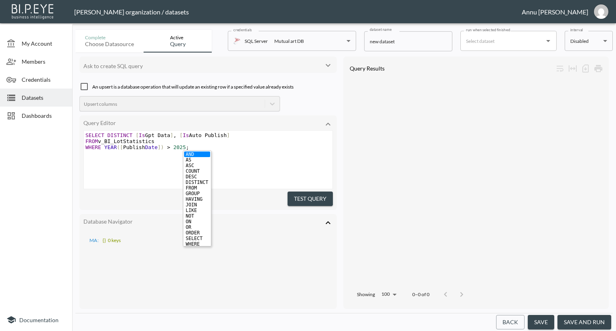
click at [234, 151] on div "xxxxxxxxxx SELECT DISTINCT [ Is Gpt Data ] , [ Is Auto Publish ] FROM v_BI_LotS…" at bounding box center [209, 141] width 251 height 21
click at [260, 194] on div "Test Query" at bounding box center [207, 197] width 249 height 17
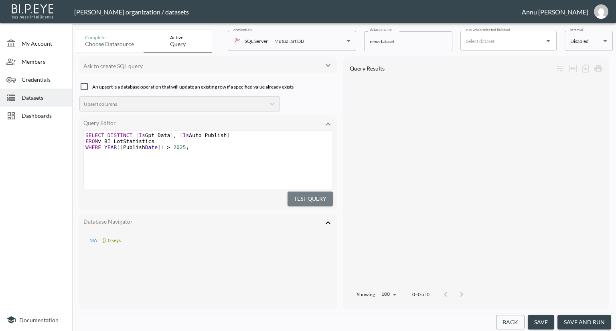
click at [311, 198] on button "Test Query" at bounding box center [309, 199] width 45 height 15
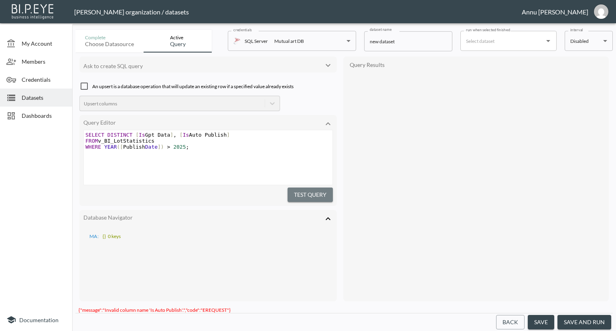
click at [303, 194] on button "Test Query" at bounding box center [309, 195] width 45 height 15
click at [302, 193] on button "Test Query" at bounding box center [309, 195] width 45 height 15
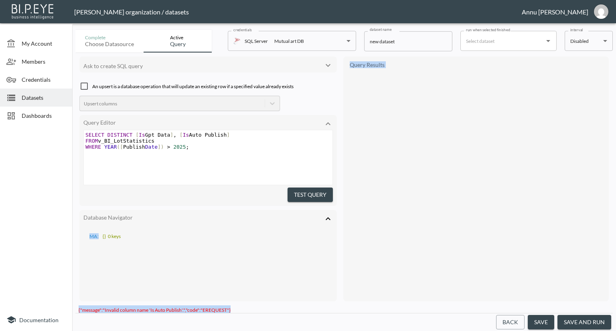
drag, startPoint x: 233, startPoint y: 303, endPoint x: 83, endPoint y: 295, distance: 149.3
click at [83, 295] on div "Complete Choose datasource Active Query credentials SQL Server Mutual art DB 82…" at bounding box center [343, 178] width 537 height 305
copy div "MA : {} 0 keys Query Results {"message":"Invalid column name 'Is Auto Publish'.…"
click at [30, 111] on span "Dashboards" at bounding box center [44, 115] width 44 height 8
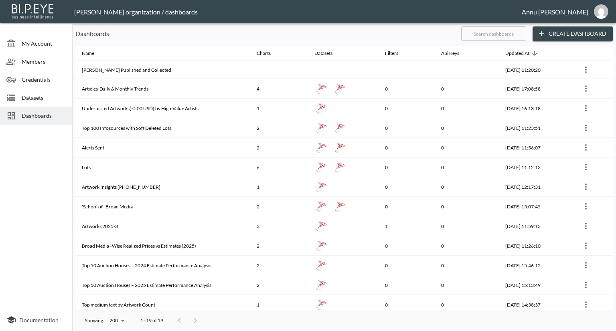
click at [33, 100] on span "Datasets" at bounding box center [44, 97] width 44 height 8
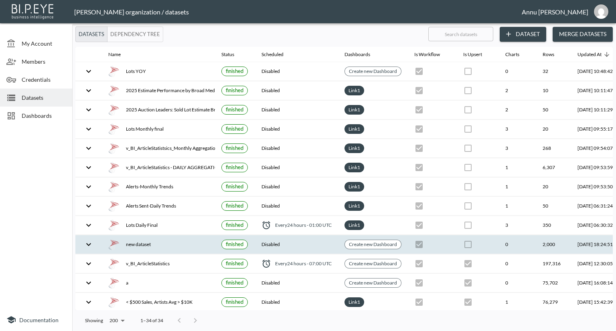
click at [156, 245] on div "new dataset" at bounding box center [158, 244] width 100 height 11
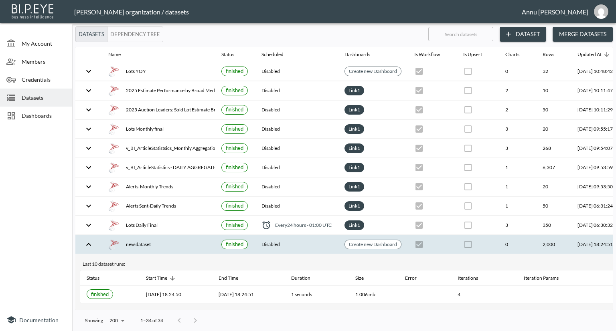
scroll to position [0, 47]
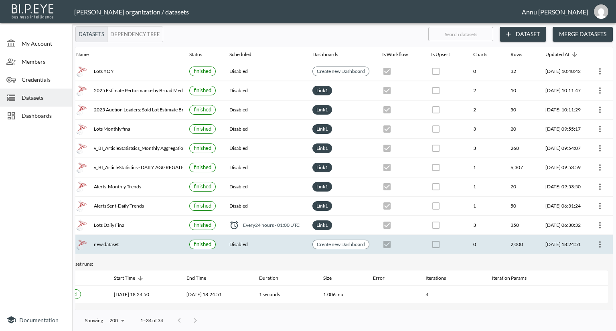
click at [602, 241] on icon "more" at bounding box center [600, 245] width 10 height 10
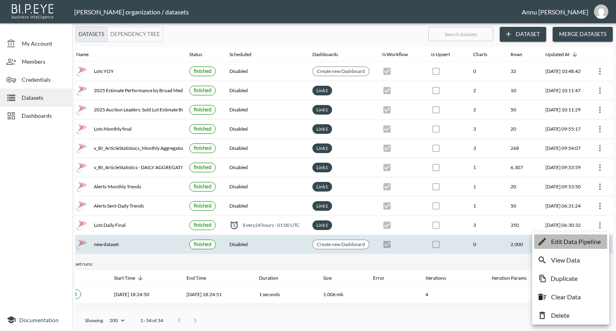
click at [569, 244] on p "Edit Data Pipeline" at bounding box center [576, 242] width 50 height 10
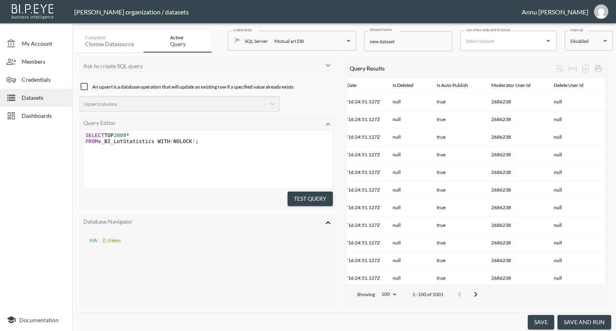
scroll to position [0, 196]
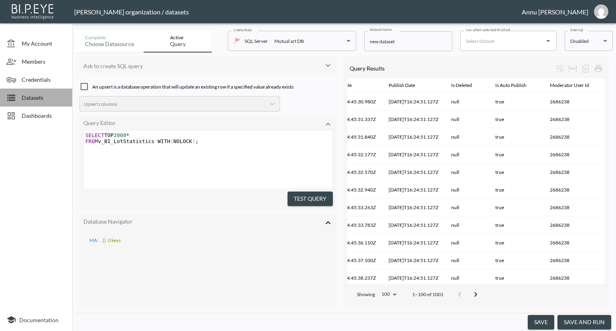
click at [38, 93] on span "Datasets" at bounding box center [44, 97] width 44 height 8
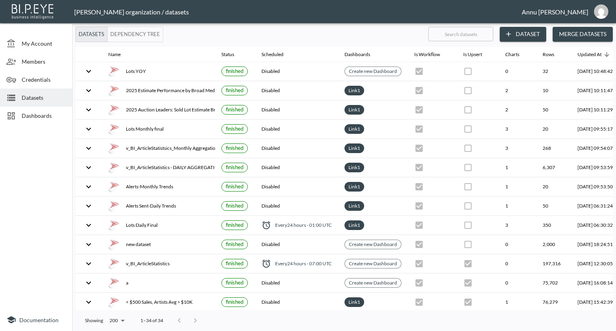
click at [526, 32] on button "Dataset" at bounding box center [523, 34] width 47 height 15
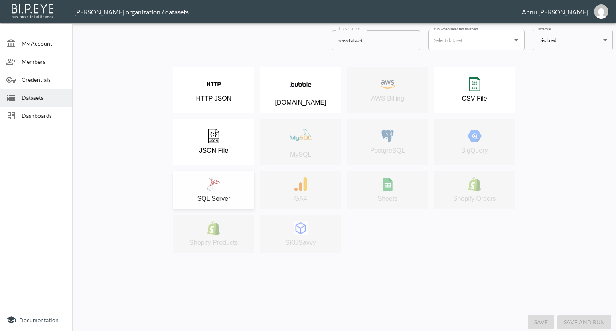
click at [237, 178] on div "SQL Server" at bounding box center [213, 189] width 73 height 25
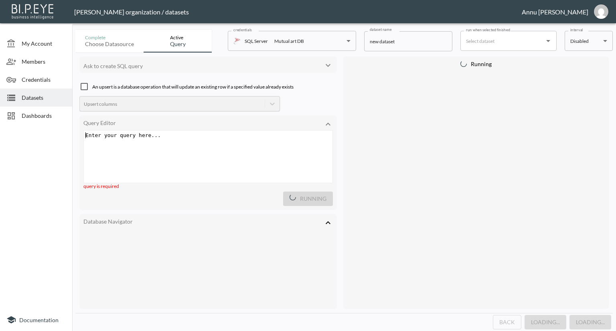
click at [184, 146] on div "Enter your query here... xxxxxxxxxx ​" at bounding box center [218, 167] width 269 height 72
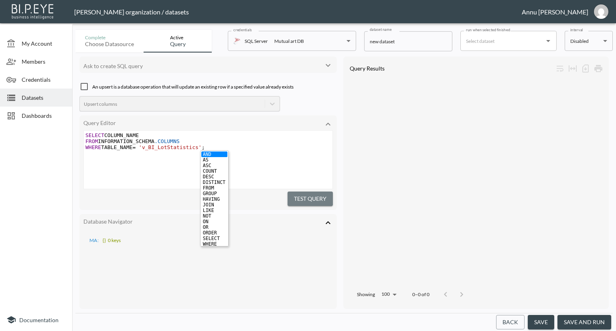
click at [312, 198] on button "Test Query" at bounding box center [309, 199] width 45 height 15
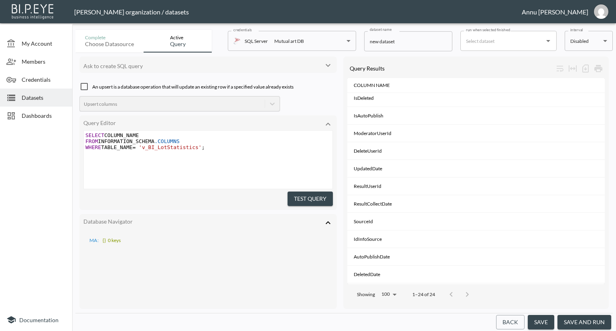
scroll to position [76, 0]
type textarea "SELECT COLUMN_NAME FROM INFORMATION_SCHEMA.COLUMNS WHERE TABLE_NAME = 'v_BI_Lot…"
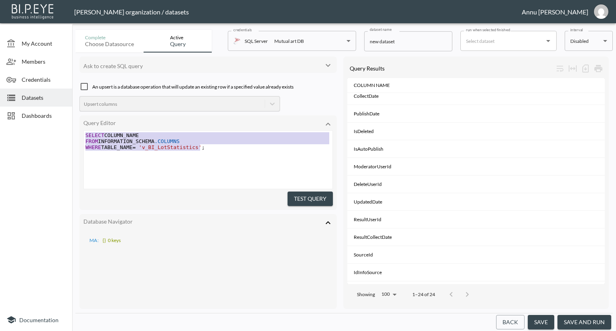
drag, startPoint x: 206, startPoint y: 148, endPoint x: 47, endPoint y: 118, distance: 162.3
click at [47, 118] on div "My Account Members Credentials Datasets Dashboards Documentation Complete Choos…" at bounding box center [308, 165] width 616 height 331
click at [202, 146] on span ";" at bounding box center [203, 147] width 3 height 6
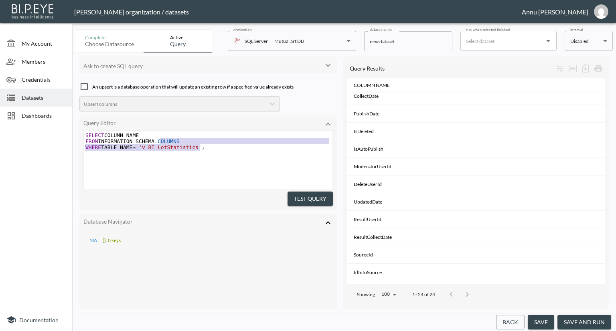
type textarea "SELECT COLUMN_NAME FROM INFORMATION_SCHEMA.COLUMNS WHERE TABLE_NAME = 'v_BI_Lot…"
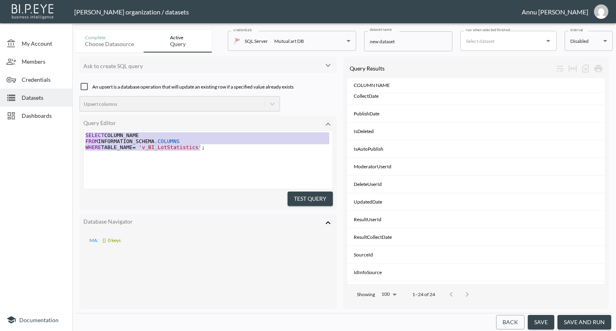
drag, startPoint x: 203, startPoint y: 147, endPoint x: 38, endPoint y: 120, distance: 166.6
click at [38, 120] on div "My Account Members Credentials Datasets Dashboards Documentation Complete Choos…" at bounding box center [308, 165] width 616 height 331
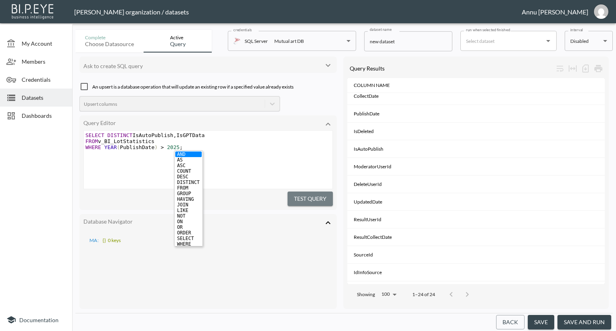
click at [310, 198] on button "Test Query" at bounding box center [309, 199] width 45 height 15
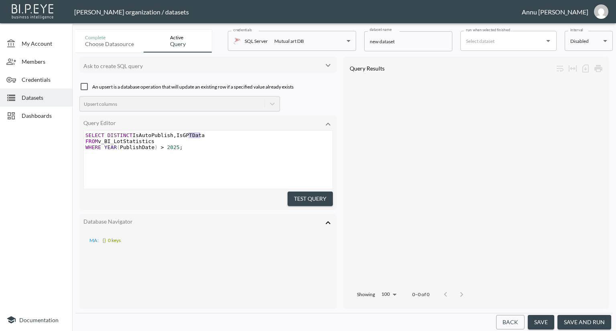
type textarea ", IsGPTData"
drag, startPoint x: 202, startPoint y: 136, endPoint x: 168, endPoint y: 135, distance: 33.7
click at [168, 135] on pre "SELECT DISTINCT IsAutoPublish , IsGPTData" at bounding box center [209, 135] width 251 height 6
drag, startPoint x: 307, startPoint y: 201, endPoint x: 319, endPoint y: 177, distance: 26.9
click at [307, 200] on button "Test Query" at bounding box center [309, 199] width 45 height 15
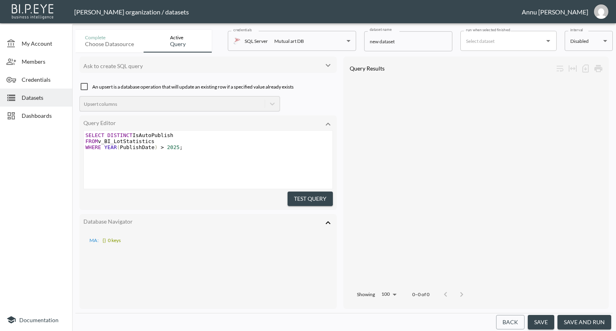
click at [168, 135] on pre "SELECT DISTINCT IsAutoPublish" at bounding box center [209, 135] width 251 height 6
click at [460, 287] on div at bounding box center [453, 295] width 32 height 16
click at [176, 136] on pre "SELECT DISTINCT IsAutoPublish" at bounding box center [209, 135] width 251 height 6
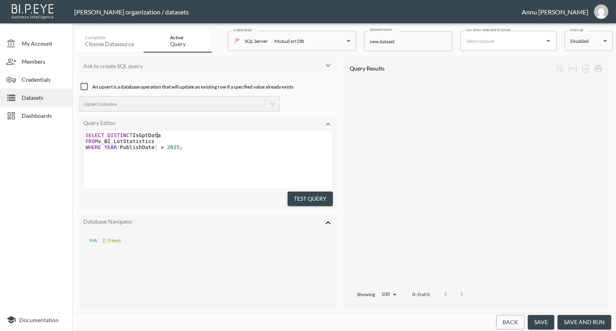
type textarea "GptData"
click at [321, 199] on button "Test Query" at bounding box center [309, 199] width 45 height 15
type textarea "SELECT DISTINCT IsGptData FROM v_BI_LotStatistics WHERE YEAR(PublishDate) > 202…"
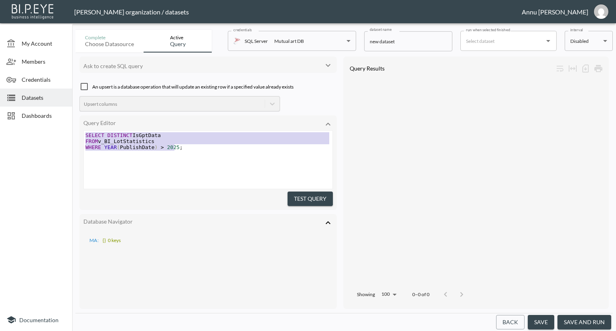
drag, startPoint x: 194, startPoint y: 154, endPoint x: 36, endPoint y: 128, distance: 159.7
click at [36, 128] on div "My Account Members Credentials Datasets Dashboards Documentation Complete Choos…" at bounding box center [308, 165] width 616 height 331
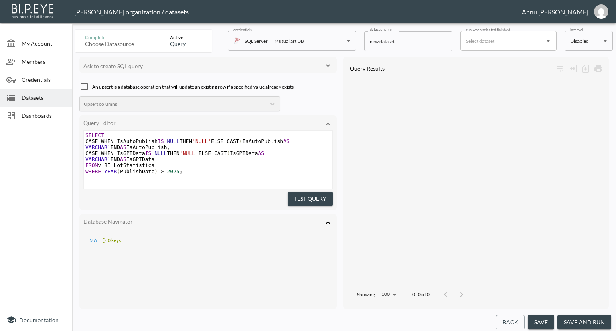
scroll to position [1, 0]
click at [297, 195] on button "Test Query" at bounding box center [309, 199] width 45 height 15
click at [393, 291] on body "BI.P.EYE, Interactive Analytics Dashboards - app Nadia Senft organization / dat…" at bounding box center [308, 165] width 616 height 331
click at [393, 272] on li "1000" at bounding box center [388, 271] width 31 height 14
click at [398, 291] on body "BI.P.EYE, Interactive Analytics Dashboards - app Nadia Senft organization / dat…" at bounding box center [308, 165] width 616 height 331
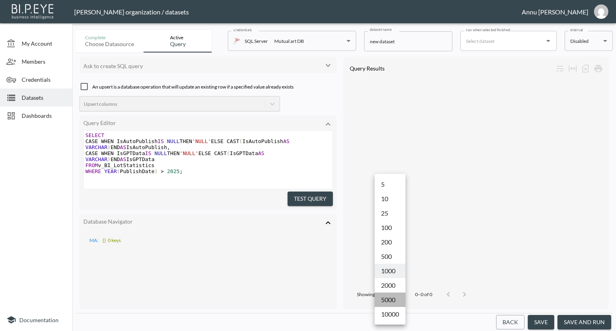
click at [391, 298] on li "5000" at bounding box center [389, 300] width 31 height 14
click at [395, 291] on body "BI.P.EYE, Interactive Analytics Dashboards - app Nadia Senft organization / dat…" at bounding box center [308, 165] width 616 height 331
click at [388, 229] on li "100" at bounding box center [389, 228] width 31 height 14
type input "100"
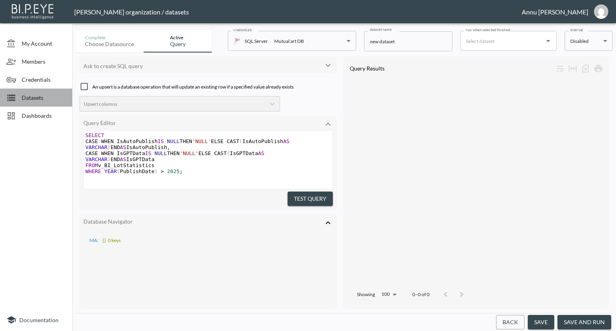
click at [49, 100] on span "Datasets" at bounding box center [44, 97] width 44 height 8
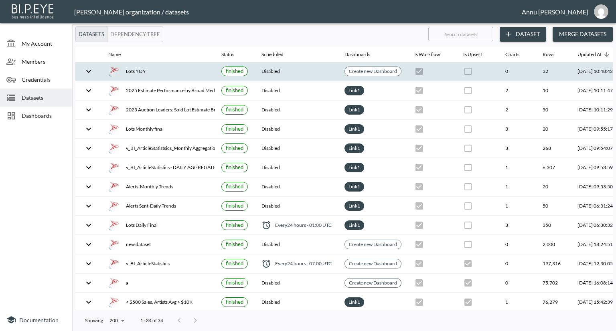
click at [151, 71] on div "Lots YOY" at bounding box center [158, 71] width 100 height 11
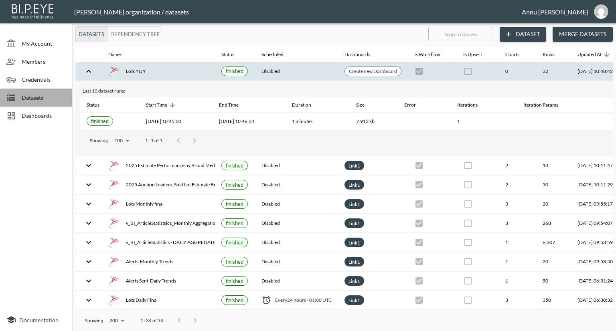
click at [48, 98] on span "Datasets" at bounding box center [44, 97] width 44 height 8
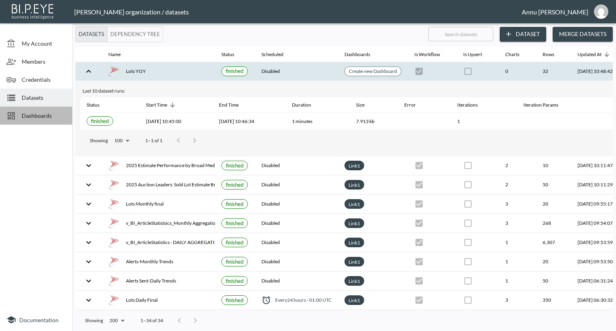
click at [38, 114] on span "Dashboards" at bounding box center [44, 115] width 44 height 8
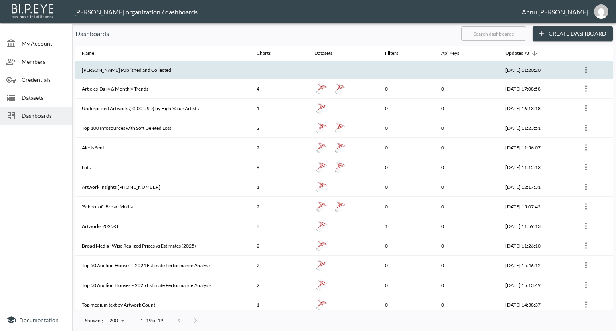
click at [127, 73] on th "[PERSON_NAME] Published and Collected" at bounding box center [162, 70] width 175 height 18
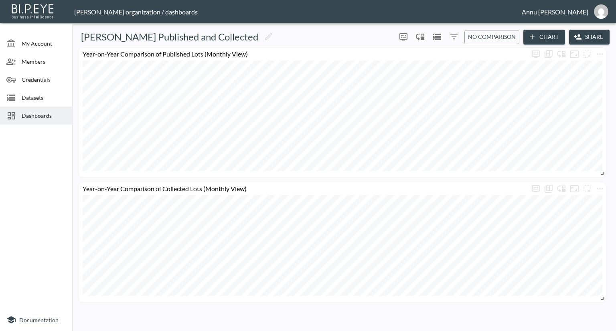
click at [40, 98] on span "Datasets" at bounding box center [44, 97] width 44 height 8
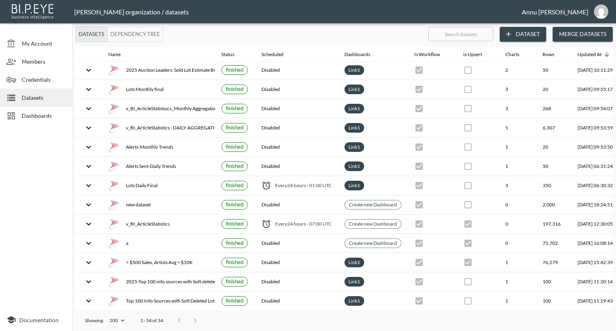
scroll to position [80, 0]
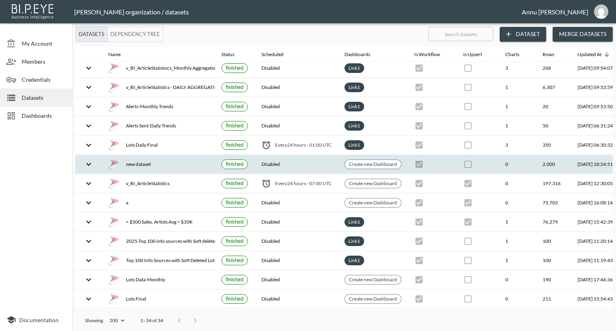
click at [157, 159] on div "new dataset" at bounding box center [158, 164] width 100 height 11
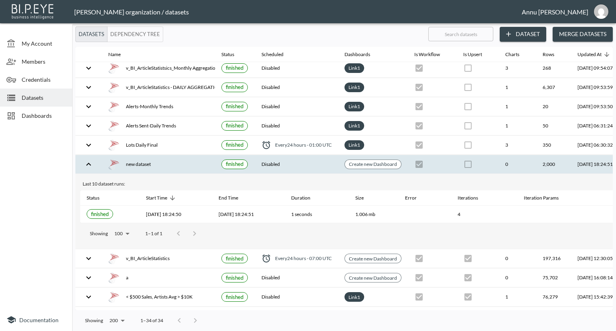
scroll to position [80, 47]
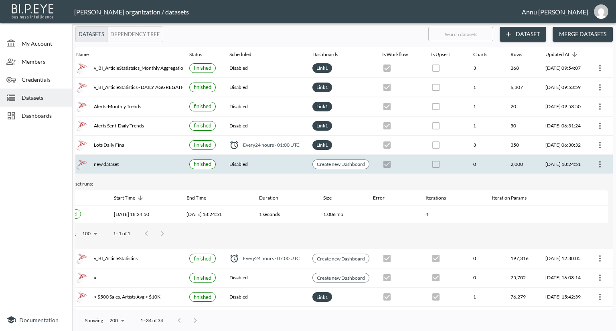
click at [599, 161] on icon "more" at bounding box center [600, 164] width 2 height 6
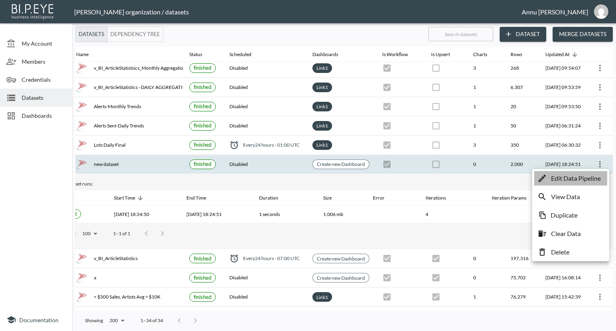
click at [576, 177] on p "Edit Data Pipeline" at bounding box center [576, 179] width 50 height 10
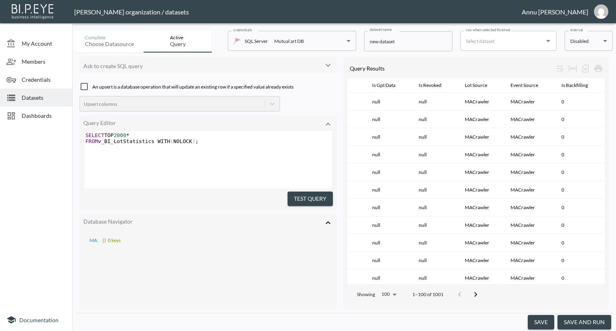
scroll to position [0, 894]
click at [128, 135] on span "*" at bounding box center [127, 135] width 3 height 6
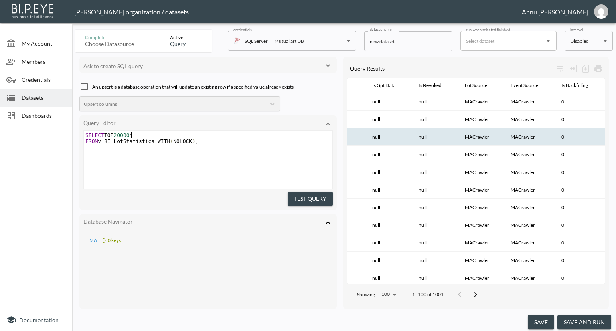
scroll to position [0, 2]
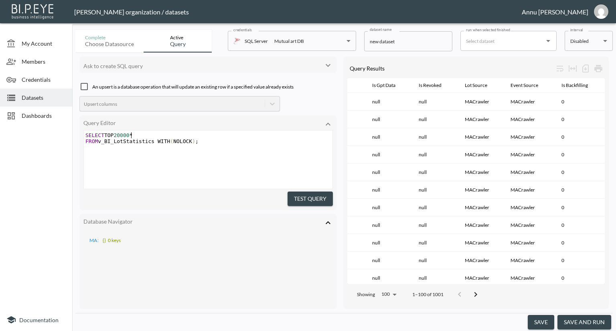
type textarea "0"
click at [299, 200] on button "Test Query" at bounding box center [309, 199] width 45 height 15
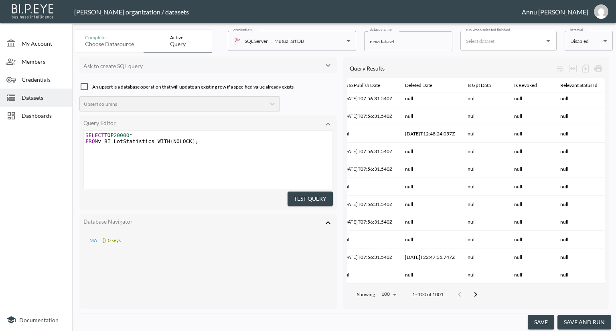
scroll to position [1581, 793]
click at [576, 323] on button "save and run" at bounding box center [584, 322] width 54 height 15
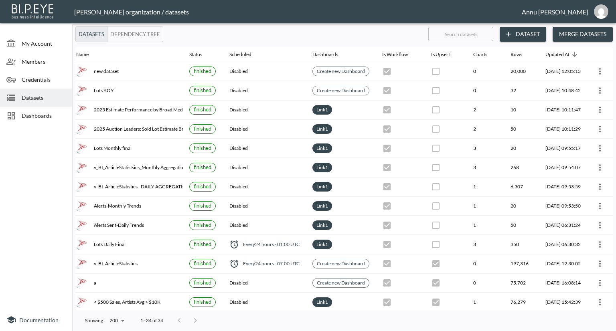
scroll to position [0, 47]
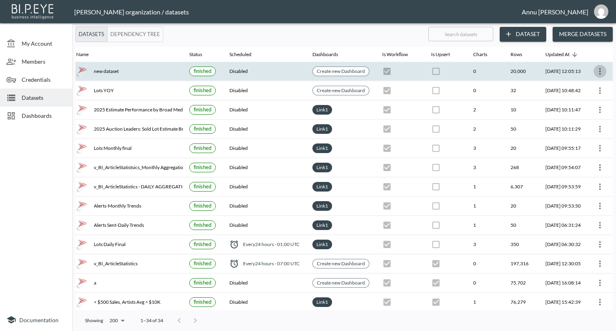
click at [599, 69] on icon "more" at bounding box center [600, 71] width 2 height 6
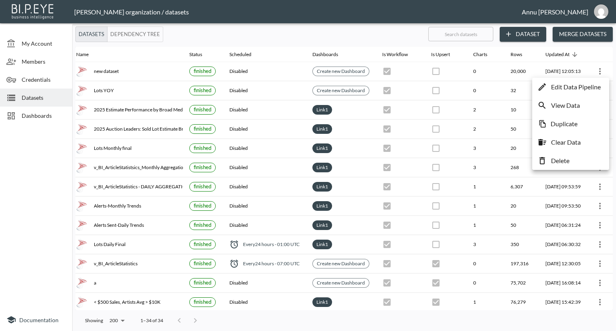
click at [585, 86] on p "Edit Data Pipeline" at bounding box center [576, 87] width 50 height 10
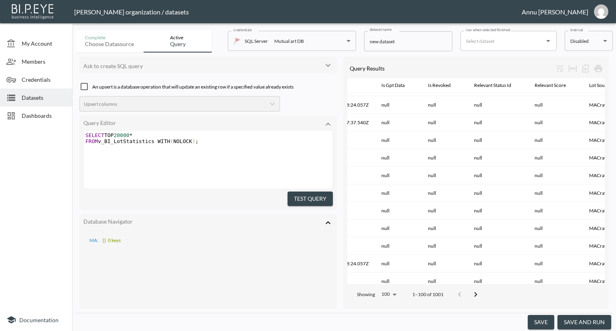
scroll to position [1581, 879]
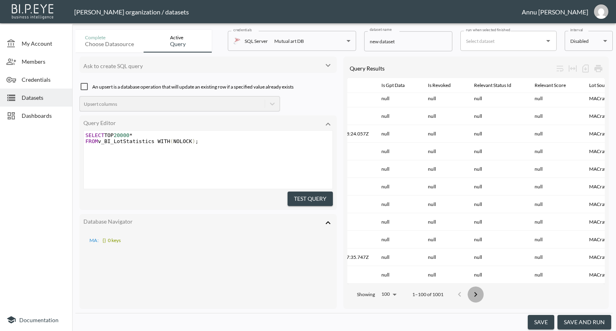
click at [474, 291] on icon "Go to next page" at bounding box center [476, 295] width 10 height 10
click at [481, 292] on icon "Go to next page" at bounding box center [481, 294] width 3 height 5
click at [484, 290] on icon "Go to next page" at bounding box center [481, 295] width 10 height 10
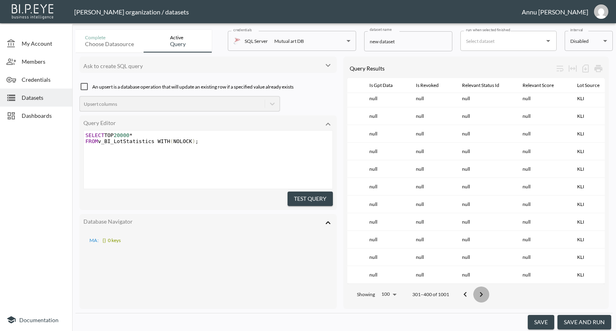
click at [478, 290] on icon "Go to next page" at bounding box center [481, 295] width 10 height 10
click at [132, 134] on span "*" at bounding box center [130, 135] width 3 height 6
click at [120, 135] on span "20000" at bounding box center [121, 135] width 16 height 6
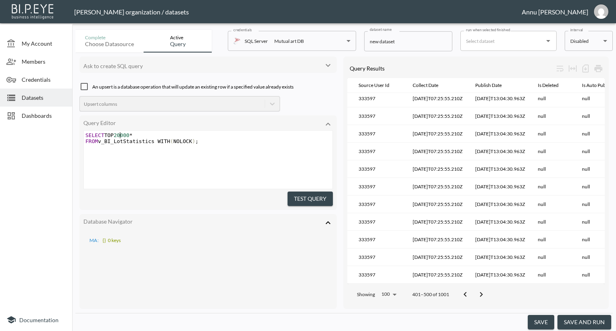
scroll to position [1581, 164]
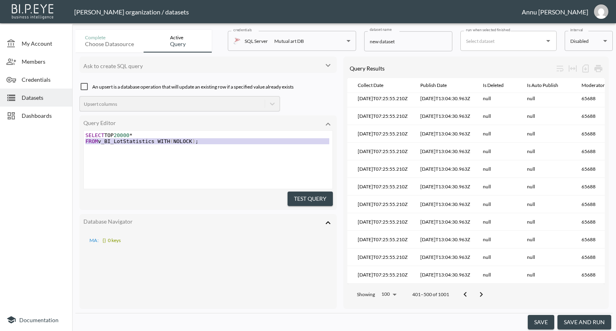
type textarea "SELECT TOP 20000* FROM v_BI_LotStatistics WITH (NOLOCK);"
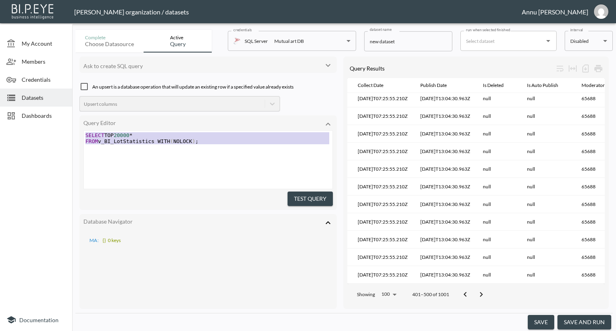
drag, startPoint x: 206, startPoint y: 145, endPoint x: 80, endPoint y: 134, distance: 126.0
click at [80, 134] on div "Query Editor SELECT TOP 20000* FROM v_BI_LotStatistics WITH (NOLOCK); x SELECT …" at bounding box center [207, 162] width 257 height 95
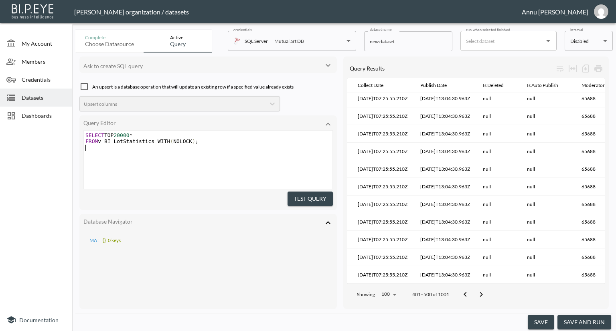
click at [241, 146] on pre "​" at bounding box center [209, 147] width 251 height 6
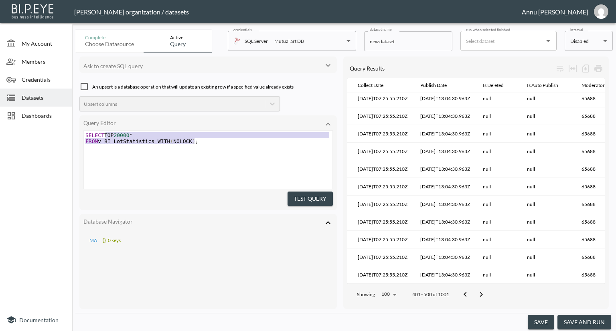
type textarea "SELECT TOP 20000* FROM v_BI_LotStatistics WITH (NOLOCK);"
drag, startPoint x: 209, startPoint y: 143, endPoint x: 61, endPoint y: 132, distance: 149.2
click at [61, 132] on div "My Account Members Credentials Datasets Dashboards Documentation Complete Choos…" at bounding box center [308, 165] width 616 height 331
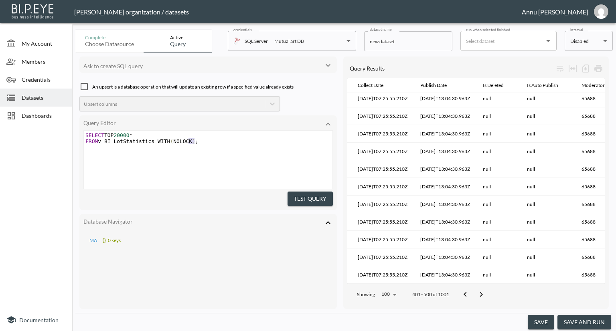
type textarea "SELECT TOP 20000* FROM v_BI_LotStatistics WITH (NOLOCK);"
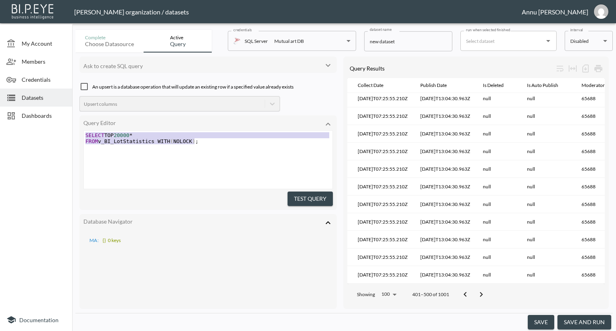
drag, startPoint x: 197, startPoint y: 143, endPoint x: 49, endPoint y: 125, distance: 148.9
click at [49, 125] on div "My Account Members Credentials Datasets Dashboards Documentation Complete Choos…" at bounding box center [308, 165] width 616 height 331
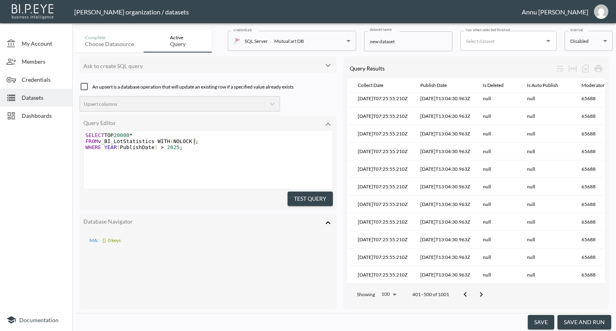
click at [202, 142] on pre "FROM v_BI_LotStatistics WITH ( NOLOCK ) ;" at bounding box center [209, 141] width 251 height 6
click at [298, 195] on button "Test Query" at bounding box center [309, 199] width 45 height 15
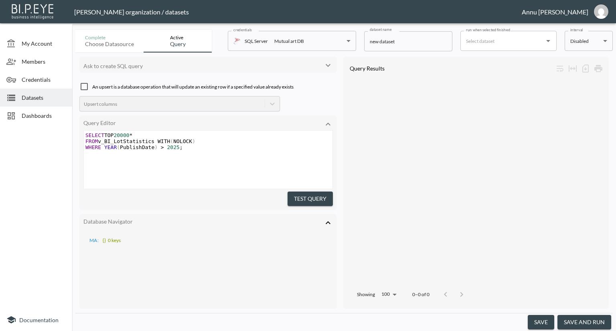
click at [158, 148] on span "WHERE YEAR ( PublishDate ) > 2025 ;" at bounding box center [133, 147] width 97 height 6
type textarea "="
click at [302, 192] on button "Test Query" at bounding box center [309, 199] width 45 height 15
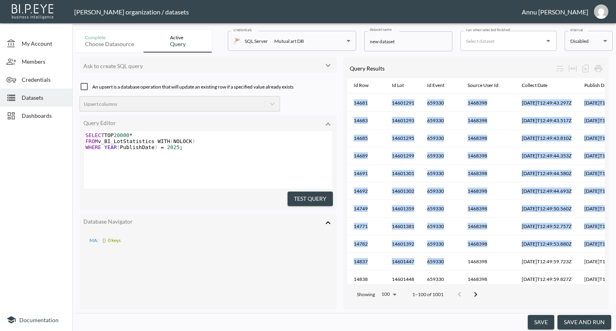
drag, startPoint x: 395, startPoint y: 276, endPoint x: 448, endPoint y: 279, distance: 53.0
click at [448, 279] on div "Id Row Id Lot Id Event Source User Id Collect Date Publish Date Is Deleted Is A…" at bounding box center [475, 181] width 257 height 206
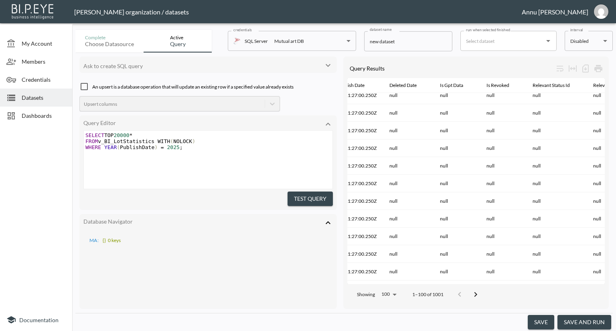
scroll to position [1581, 808]
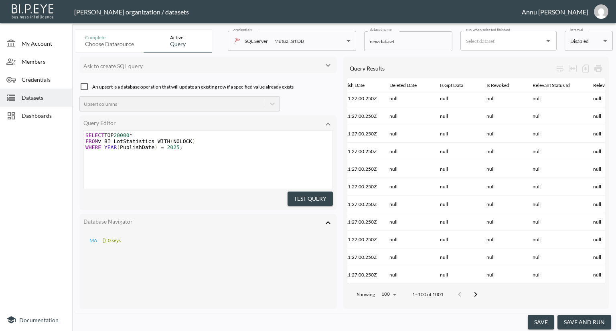
click at [478, 290] on icon "Go to next page" at bounding box center [476, 295] width 10 height 10
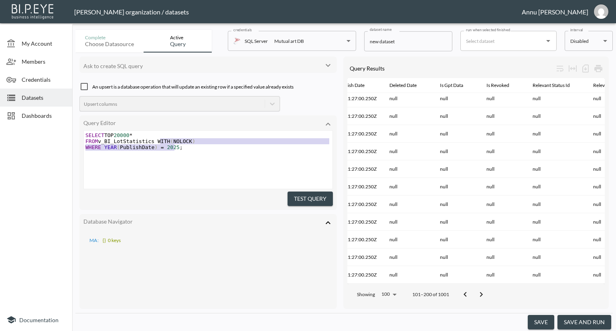
type textarea "SELECT TOP 20000* FROM v_BI_LotStatistics WITH (NOLOCK) WHERE YEAR(PublishDate)…"
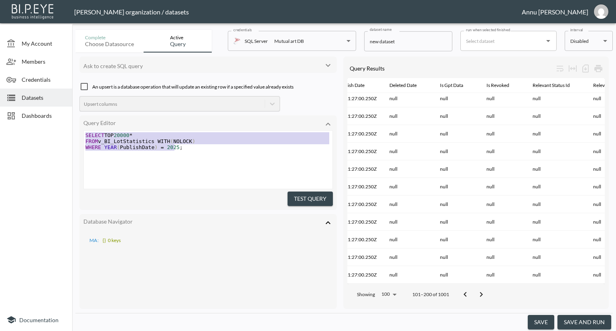
drag, startPoint x: 159, startPoint y: 141, endPoint x: 88, endPoint y: 127, distance: 71.9
click at [88, 127] on div "Query Editor SELECT TOP 20000* FROM v_BI_LotStatistics WITH (NOLOCK) WHERE YEAR…" at bounding box center [207, 162] width 257 height 95
click at [184, 147] on pre "WHERE YEAR ( PublishDate ) = 2025 ;" at bounding box center [209, 147] width 251 height 6
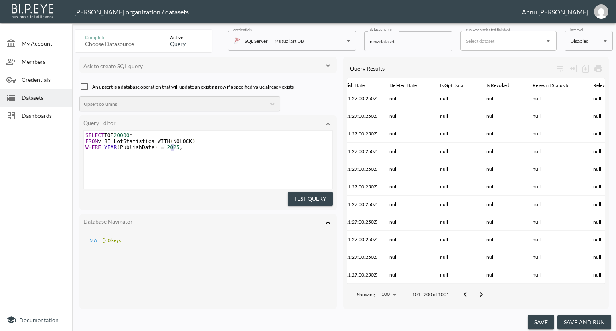
type textarea "SELECT TOP 20000* FROM v_BI_LotStatistics WITH (NOLOCK) WHERE YEAR(PublishDate)…"
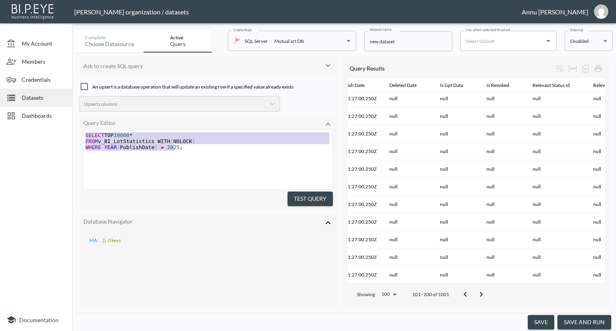
drag, startPoint x: 179, startPoint y: 147, endPoint x: 52, endPoint y: 129, distance: 128.3
click at [52, 130] on div "My Account Members Credentials Datasets Dashboards Documentation Complete Choos…" at bounding box center [308, 165] width 616 height 331
paste textarea
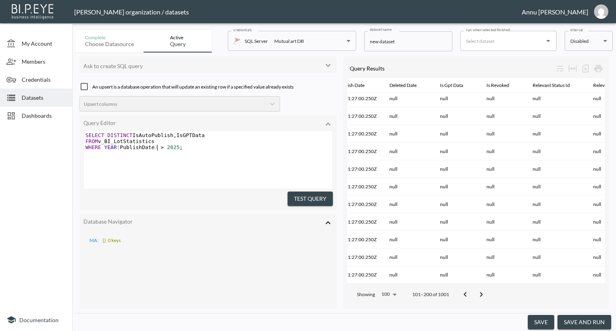
click at [157, 146] on span "WHERE YEAR ( PublishDate ) > 2025 ;" at bounding box center [133, 147] width 97 height 6
type textarea "="
click at [295, 198] on button "Test Query" at bounding box center [309, 199] width 45 height 15
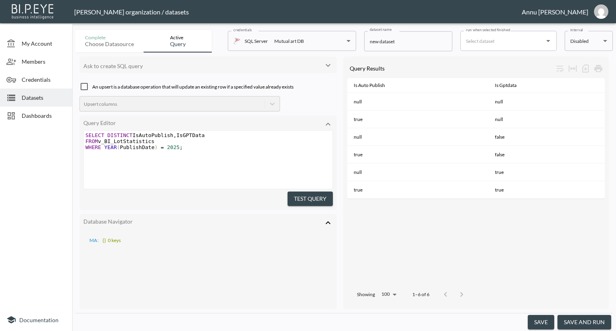
click at [180, 147] on span ";" at bounding box center [181, 147] width 3 height 6
type textarea "SELECT DISTINCT IsAutoPublish, IsGPTData FROM v_BI_LotStatistics WHERE YEAR(Pub…"
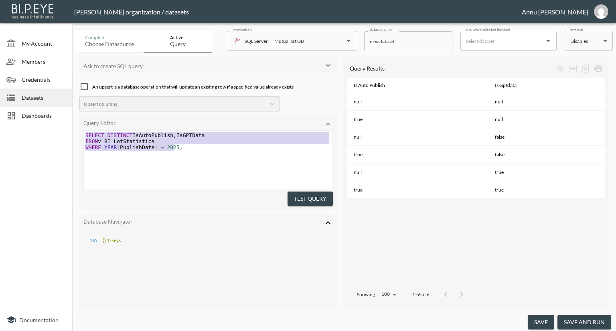
drag, startPoint x: 179, startPoint y: 146, endPoint x: 62, endPoint y: 130, distance: 118.1
click at [62, 130] on div "My Account Members Credentials Datasets Dashboards Documentation Complete Choos…" at bounding box center [308, 165] width 616 height 331
click at [186, 148] on pre "WHERE YEAR ( PublishDate ) = 2025 ;" at bounding box center [209, 147] width 251 height 6
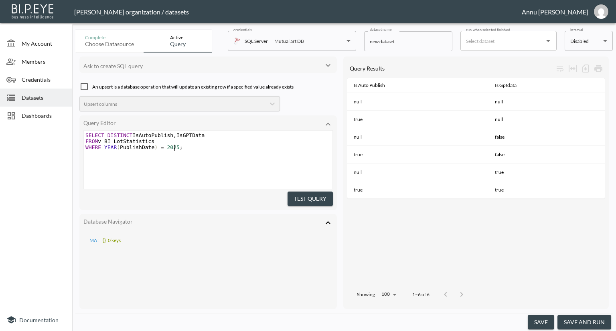
type textarea "SELECT DISTINCT IsAutoPublish, IsGPTData FROM v_BI_LotStatistics WHERE YEAR(Pub…"
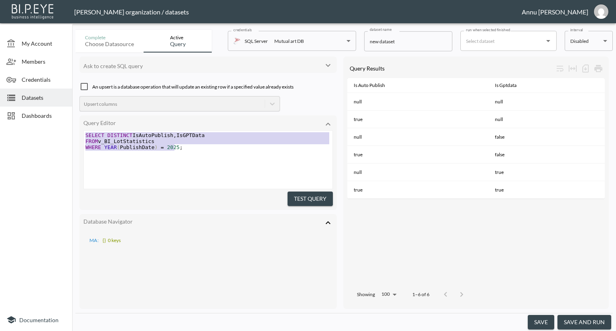
drag, startPoint x: 178, startPoint y: 149, endPoint x: 56, endPoint y: 126, distance: 124.5
click at [56, 126] on div "My Account Members Credentials Datasets Dashboards Documentation Complete Choos…" at bounding box center [308, 165] width 616 height 331
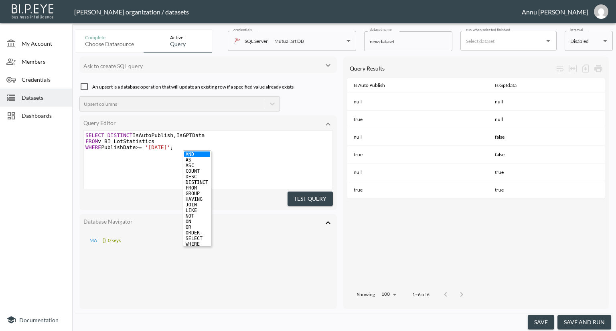
click at [295, 194] on button "Test Query" at bounding box center [309, 199] width 45 height 15
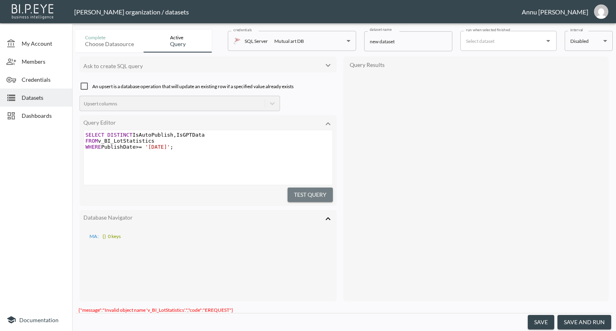
click at [319, 196] on button "Test Query" at bounding box center [309, 195] width 45 height 15
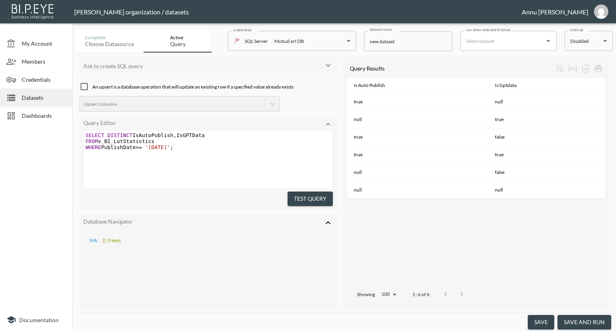
click at [172, 136] on span "SELECT DISTINCT IsAutoPublish , IsGPTData" at bounding box center [144, 135] width 119 height 6
click at [292, 192] on button "Test Query" at bounding box center [309, 199] width 45 height 15
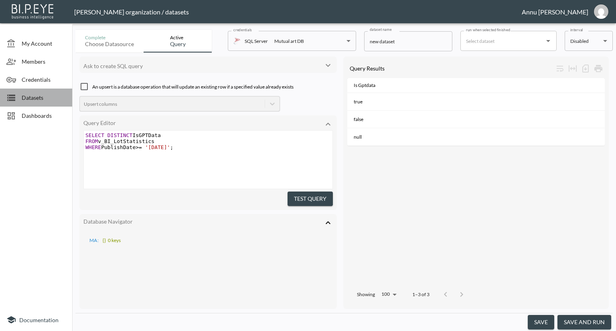
click at [45, 95] on span "Datasets" at bounding box center [44, 97] width 44 height 8
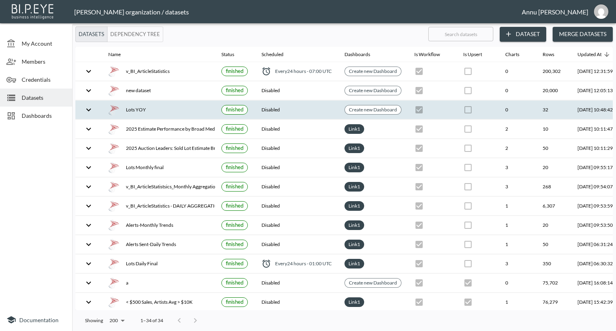
click at [137, 109] on div "Lots YOY" at bounding box center [158, 109] width 100 height 11
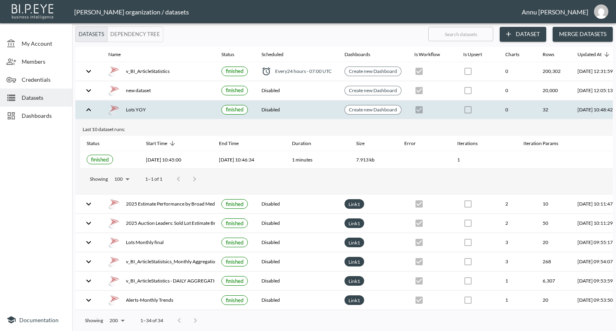
scroll to position [0, 47]
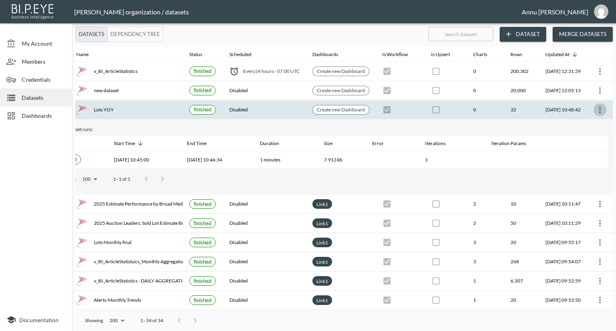
click at [597, 112] on icon "more" at bounding box center [600, 110] width 10 height 10
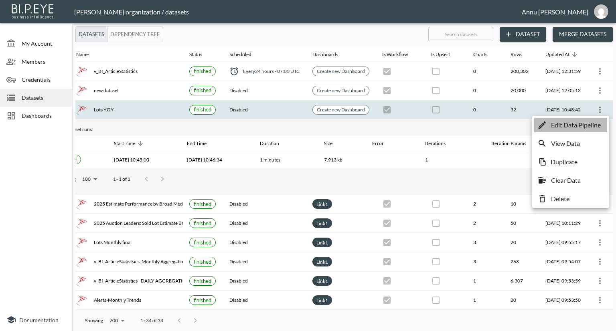
click at [583, 123] on p "Edit Data Pipeline" at bounding box center [576, 125] width 50 height 10
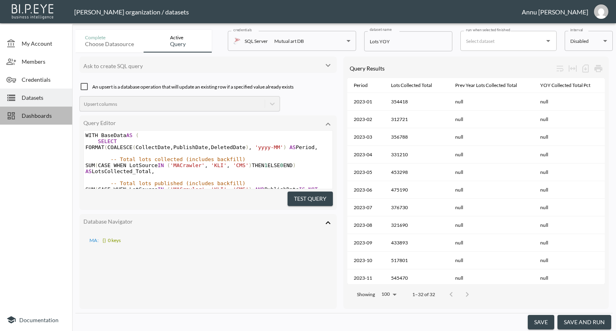
click at [32, 113] on span "Dashboards" at bounding box center [44, 115] width 44 height 8
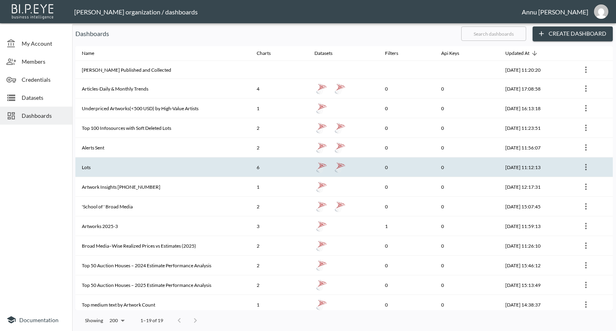
click at [116, 167] on th "Lots" at bounding box center [162, 168] width 175 height 20
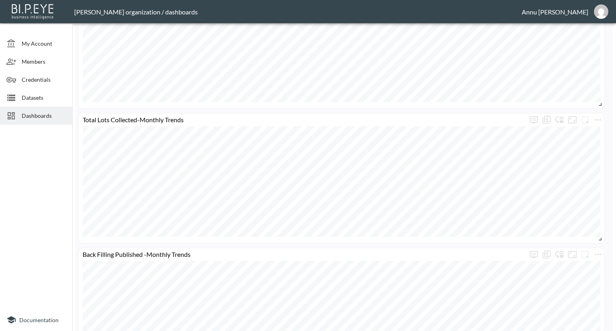
scroll to position [666, 0]
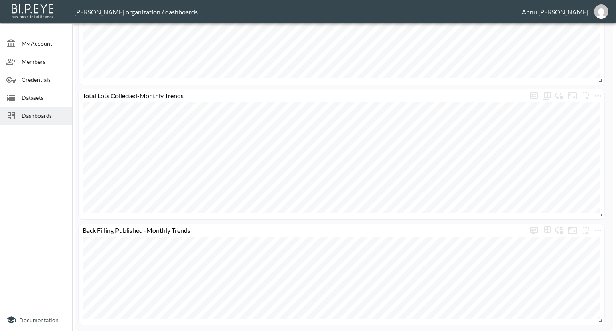
click at [44, 113] on span "Dashboards" at bounding box center [44, 115] width 44 height 8
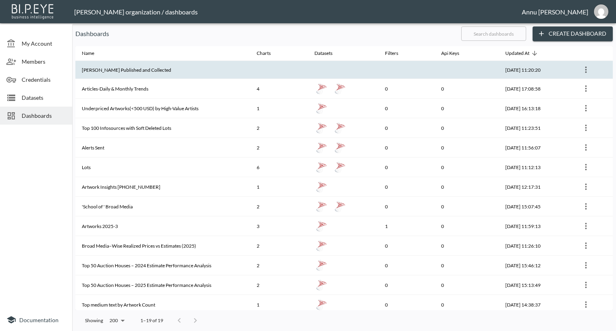
click at [140, 70] on th "[PERSON_NAME] Published and Collected" at bounding box center [162, 70] width 175 height 18
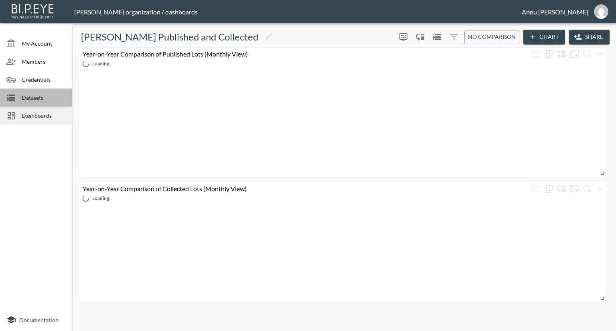
click at [42, 97] on span "Datasets" at bounding box center [44, 97] width 44 height 8
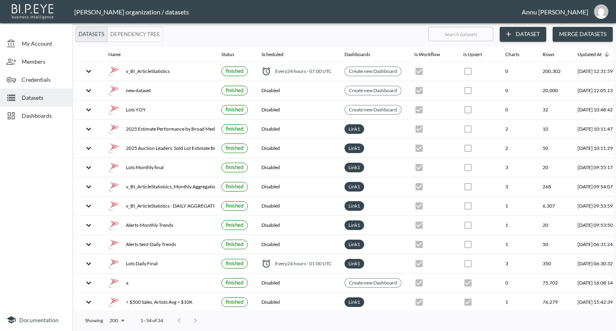
click at [42, 115] on span "Dashboards" at bounding box center [44, 115] width 44 height 8
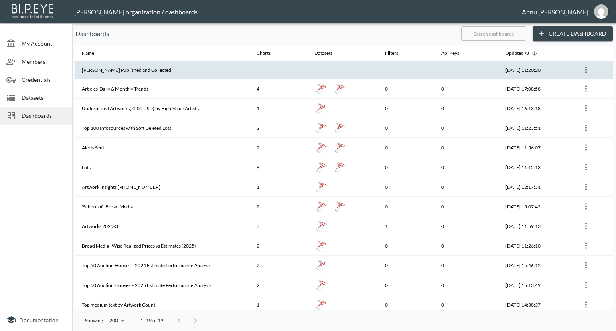
click at [125, 69] on th "[PERSON_NAME] Published and Collected" at bounding box center [162, 70] width 175 height 18
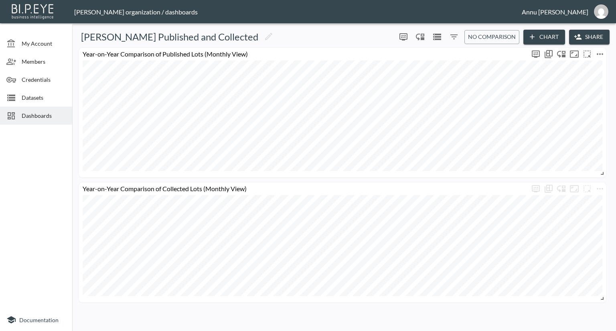
click at [600, 53] on icon "more" at bounding box center [600, 54] width 10 height 10
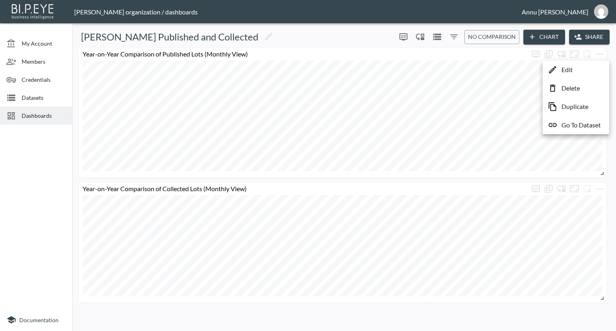
click at [568, 70] on p "Edit" at bounding box center [566, 70] width 11 height 10
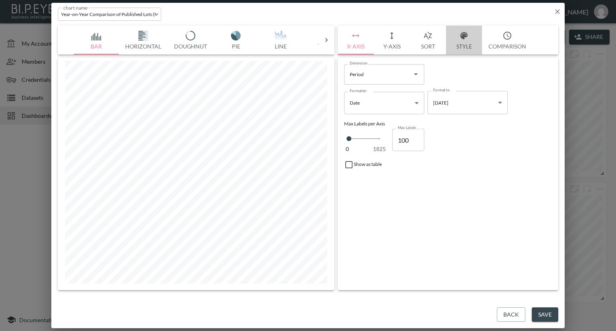
click at [468, 44] on button "Style" at bounding box center [464, 40] width 36 height 29
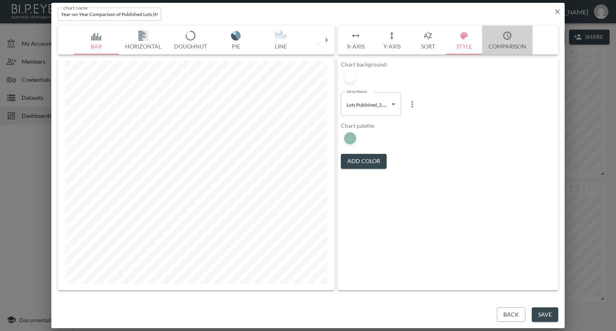
click at [508, 47] on button "Comparison" at bounding box center [507, 40] width 51 height 29
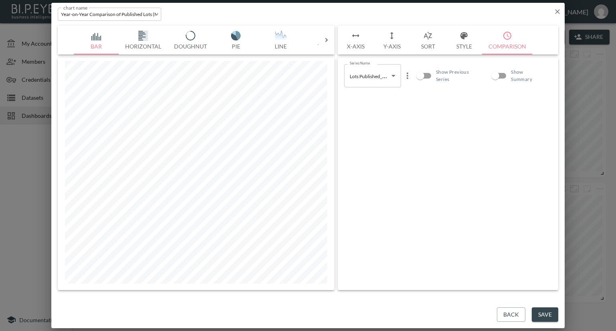
click at [429, 75] on input "Show Previous Series" at bounding box center [420, 75] width 46 height 15
click at [420, 75] on input "Show Previous Series" at bounding box center [428, 75] width 46 height 15
click at [429, 73] on input "Show Previous Series" at bounding box center [420, 75] width 46 height 15
click at [417, 74] on input "Show Previous Series" at bounding box center [428, 75] width 46 height 15
checkbox input "false"
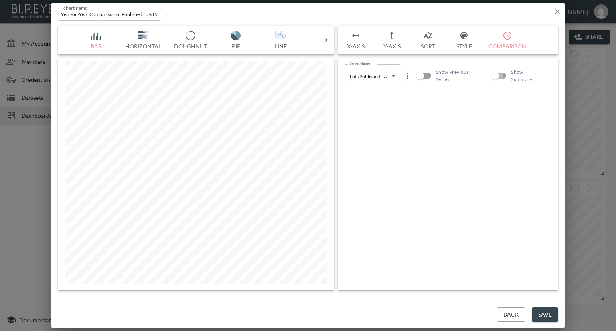
click at [502, 76] on input "Show Summary" at bounding box center [495, 75] width 46 height 15
click at [491, 76] on input "Show Summary" at bounding box center [503, 75] width 46 height 15
checkbox input "false"
click at [431, 45] on button "Sort" at bounding box center [428, 40] width 36 height 29
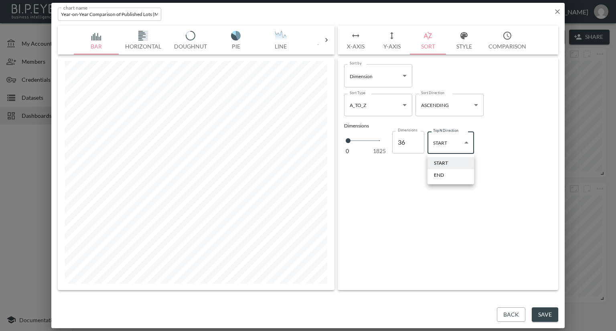
click at [467, 145] on body "BI.P.EYE, Interactive Analytics Dashboards - app [PERSON_NAME] organization / d…" at bounding box center [308, 165] width 616 height 331
click at [447, 175] on li "END" at bounding box center [450, 175] width 47 height 12
type input "end"
click at [538, 310] on button "Save" at bounding box center [545, 315] width 26 height 15
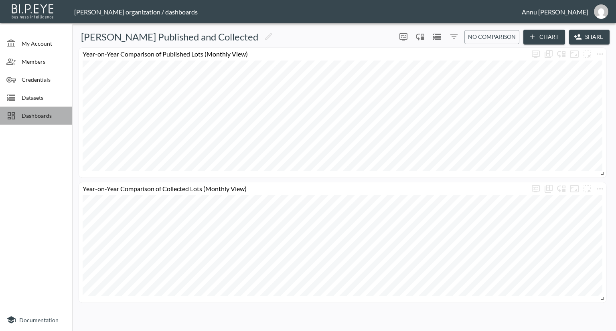
click at [44, 110] on div "Dashboards" at bounding box center [36, 116] width 72 height 18
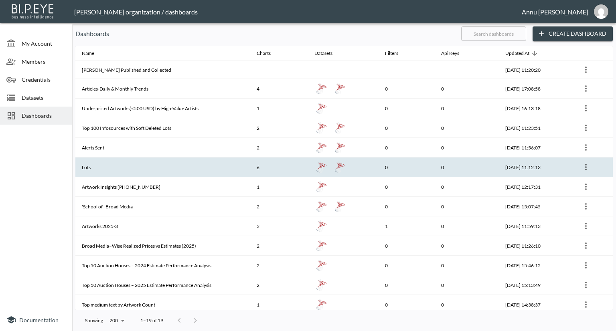
click at [115, 165] on th "Lots" at bounding box center [162, 168] width 175 height 20
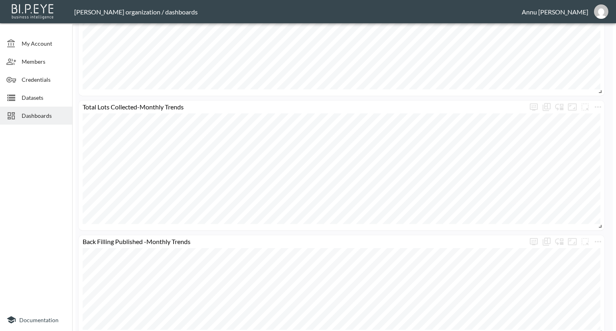
scroll to position [666, 0]
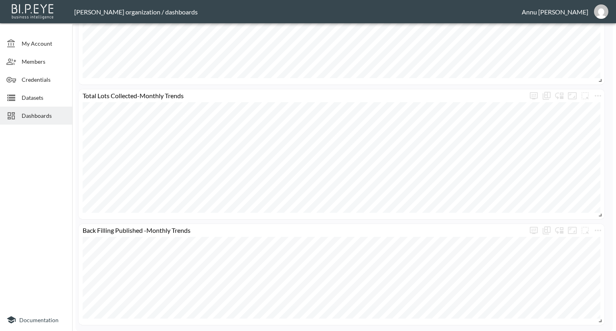
click at [37, 97] on span "Datasets" at bounding box center [44, 97] width 44 height 8
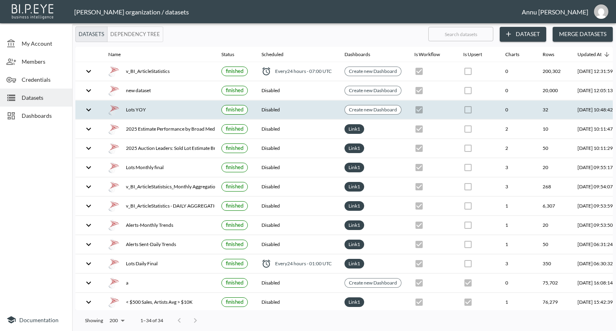
click at [156, 105] on div "Lots YOY" at bounding box center [158, 109] width 100 height 11
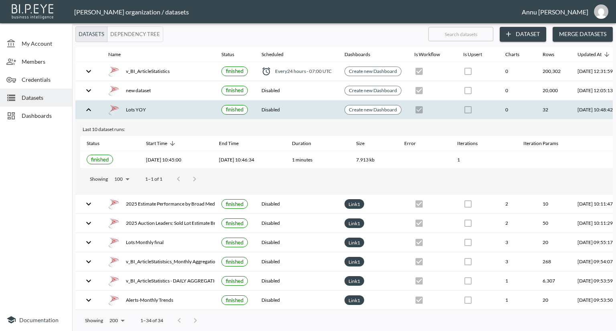
scroll to position [0, 47]
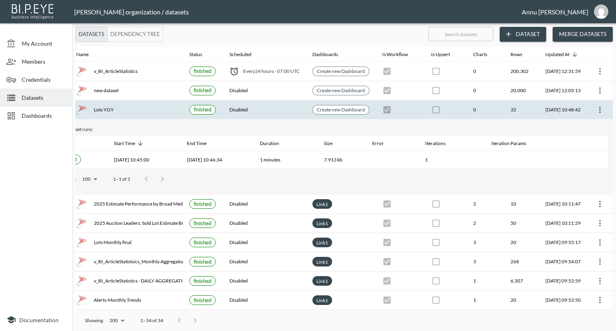
click at [599, 107] on icon "more" at bounding box center [600, 110] width 10 height 10
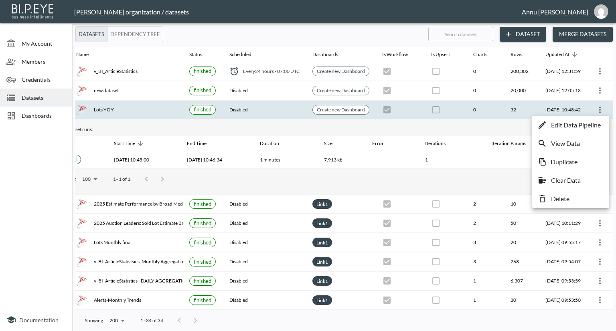
click at [572, 125] on p "Edit Data Pipeline" at bounding box center [576, 125] width 50 height 10
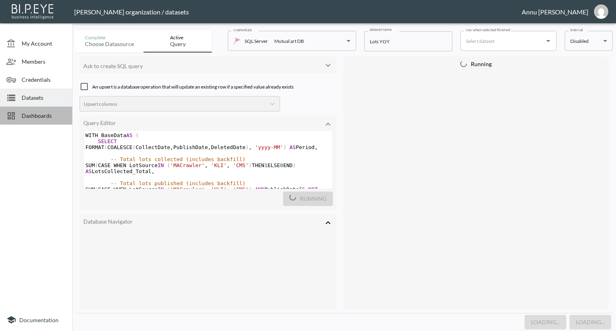
click at [37, 117] on span "Dashboards" at bounding box center [44, 115] width 44 height 8
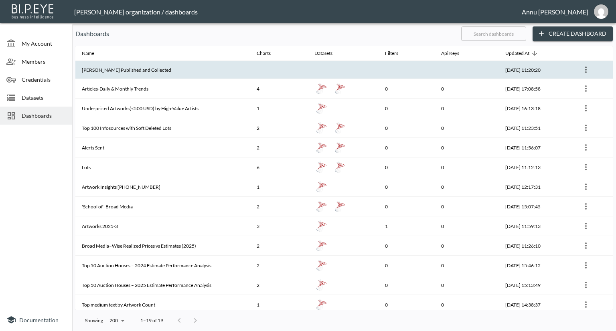
click at [121, 71] on th "[PERSON_NAME] Published and Collected" at bounding box center [162, 70] width 175 height 18
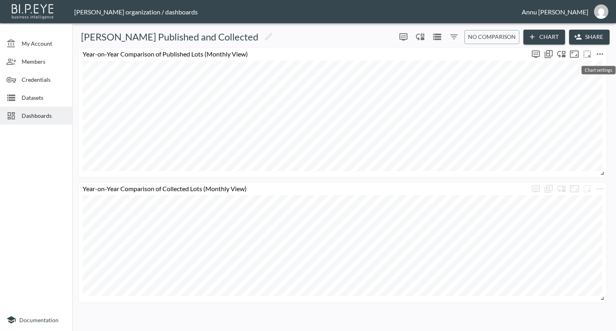
click at [601, 51] on icon "more" at bounding box center [600, 54] width 10 height 10
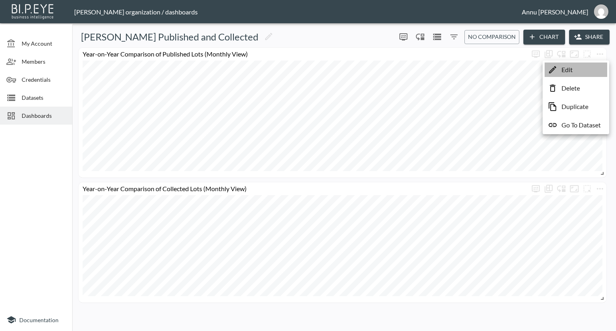
click at [567, 72] on p "Edit" at bounding box center [566, 70] width 11 height 10
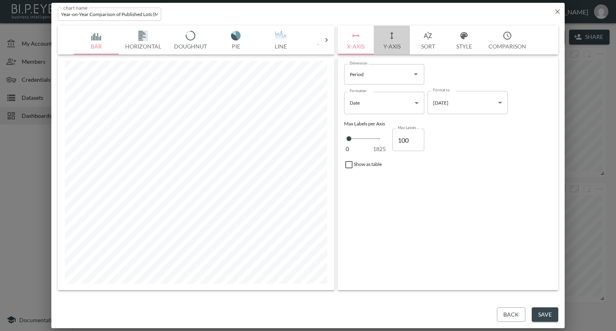
click at [391, 46] on button "Y-Axis" at bounding box center [392, 40] width 36 height 29
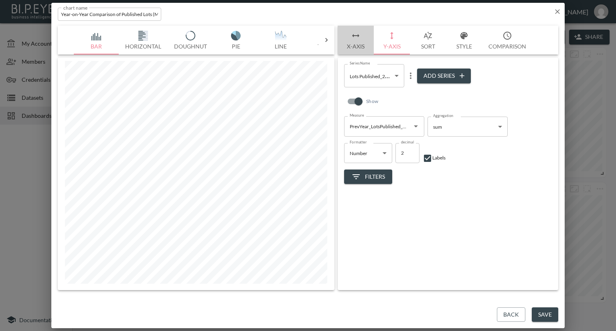
click at [356, 49] on button "X-Axis" at bounding box center [356, 40] width 36 height 29
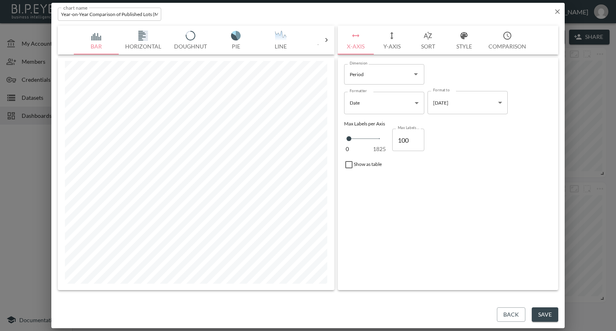
click at [384, 48] on button "Y-Axis" at bounding box center [392, 40] width 36 height 29
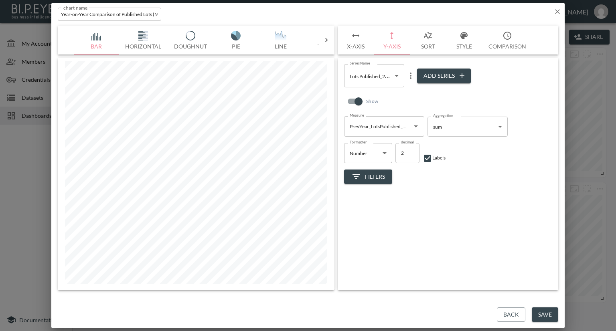
click at [371, 174] on span "Filters" at bounding box center [368, 177] width 34 height 10
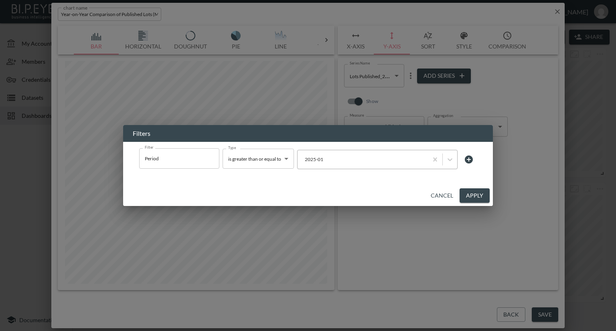
click at [356, 161] on div at bounding box center [362, 160] width 122 height 8
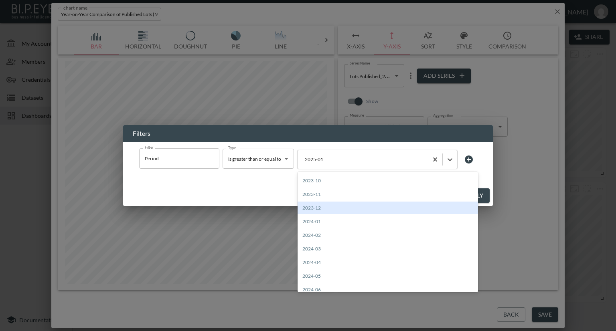
scroll to position [160, 0]
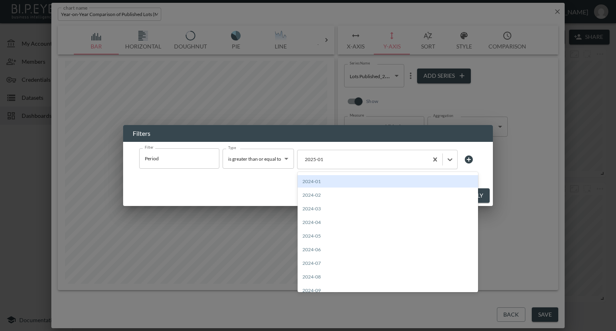
click at [319, 178] on div "2024-01" at bounding box center [387, 181] width 180 height 12
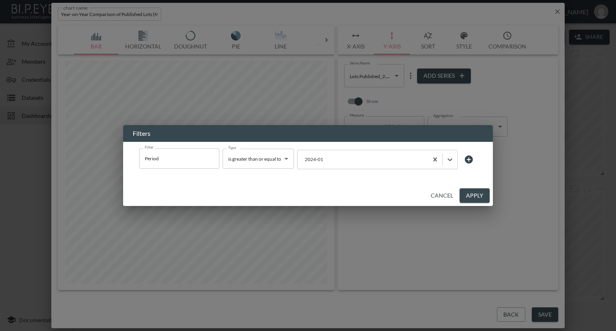
click at [471, 194] on button "Apply" at bounding box center [474, 195] width 30 height 15
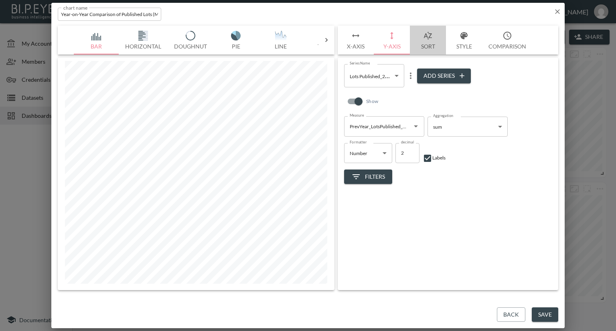
click at [427, 47] on button "Sort" at bounding box center [428, 40] width 36 height 29
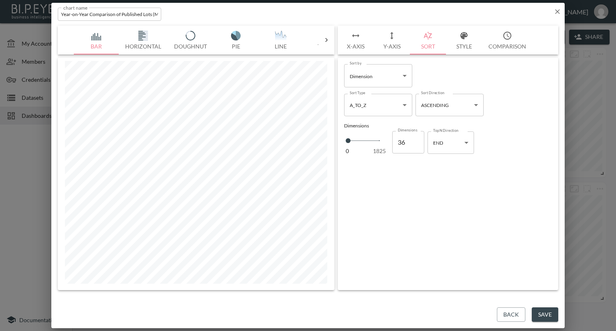
drag, startPoint x: 558, startPoint y: 9, endPoint x: 554, endPoint y: 12, distance: 5.0
click at [559, 9] on icon "button" at bounding box center [557, 12] width 8 height 8
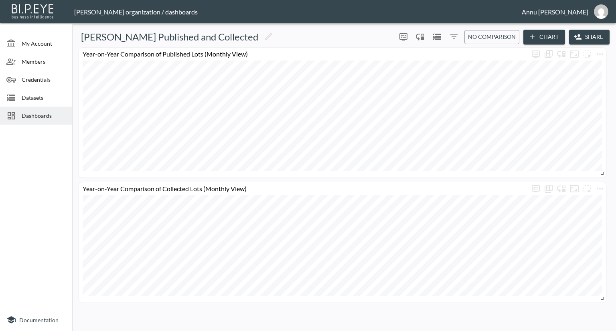
click at [42, 117] on span "Dashboards" at bounding box center [44, 115] width 44 height 8
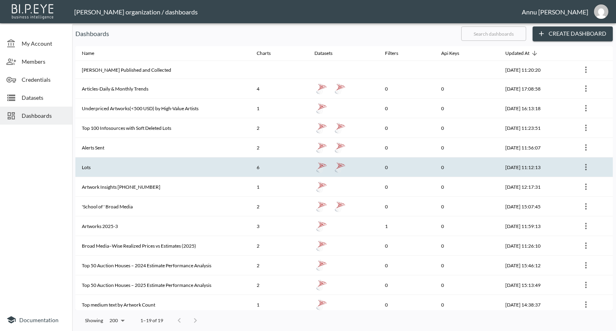
click at [117, 161] on th "Lots" at bounding box center [162, 168] width 175 height 20
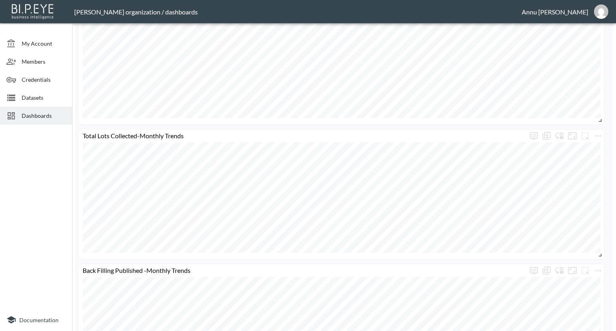
scroll to position [666, 0]
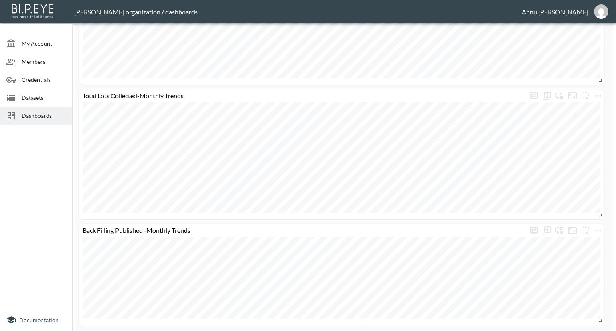
click at [38, 119] on span "Dashboards" at bounding box center [44, 115] width 44 height 8
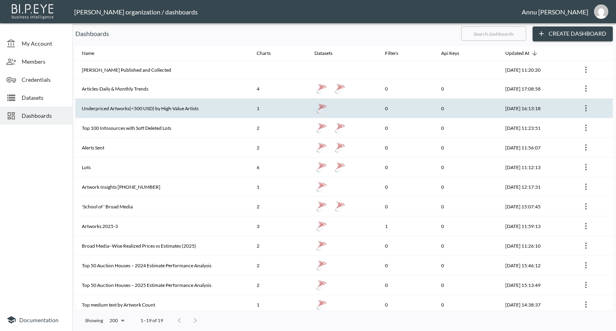
click at [102, 114] on th "Underpriced Artworks(<500 USD) by High-Value Artists" at bounding box center [162, 109] width 175 height 20
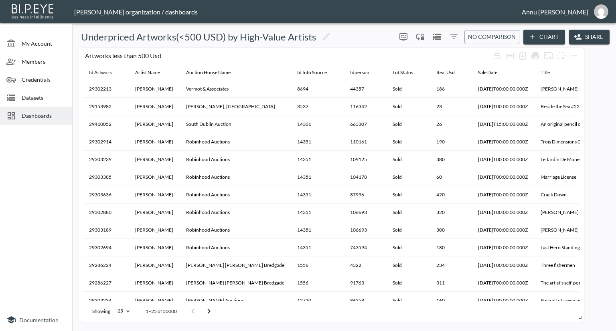
click at [27, 113] on span "Dashboards" at bounding box center [44, 115] width 44 height 8
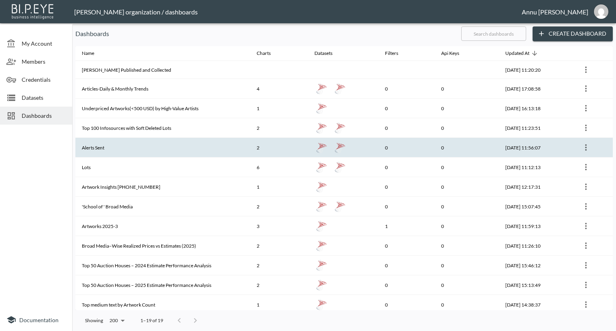
click at [112, 146] on th "Alerts Sent" at bounding box center [162, 148] width 175 height 20
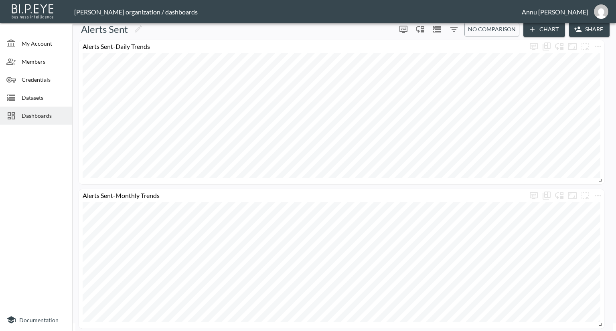
scroll to position [11, 0]
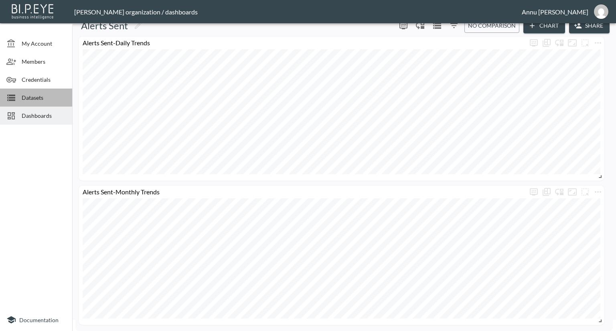
click at [42, 95] on span "Datasets" at bounding box center [44, 97] width 44 height 8
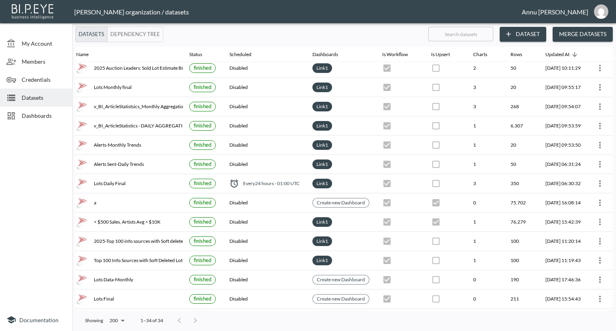
scroll to position [80, 47]
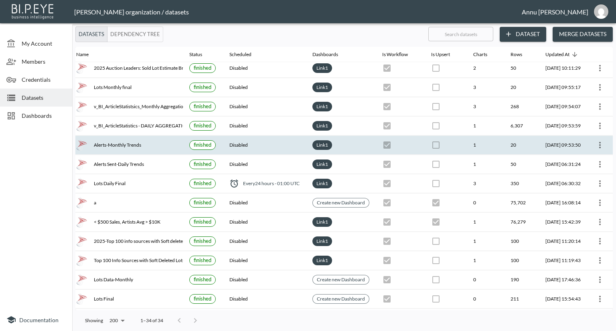
click at [596, 141] on icon "more" at bounding box center [600, 145] width 10 height 10
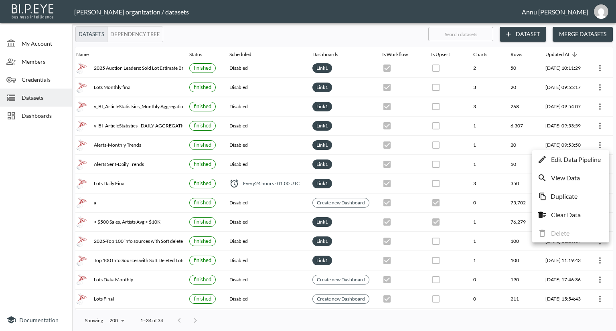
click at [573, 160] on p "Edit Data Pipeline" at bounding box center [576, 160] width 50 height 10
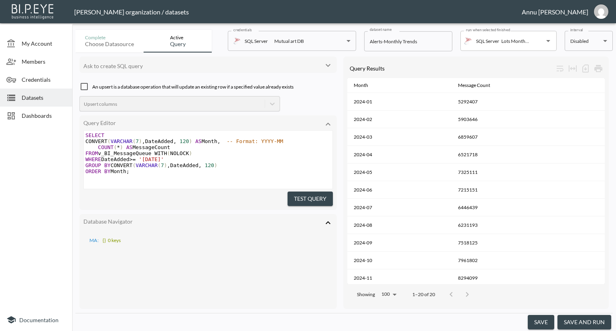
scroll to position [7, 0]
type textarea "SELECT CONVERT(VARCHAR(7), DateAdded, 120) AS Month, -- Format: YYYY-MM COUNT(*…"
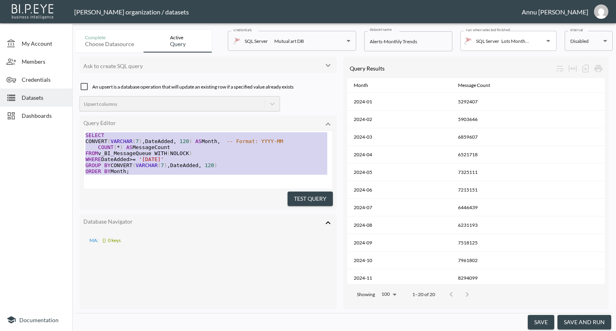
scroll to position [0, 0]
drag, startPoint x: 151, startPoint y: 170, endPoint x: 49, endPoint y: 108, distance: 119.2
click at [49, 108] on div "My Account Members Credentials Datasets Dashboards Documentation Complete Choos…" at bounding box center [308, 165] width 616 height 331
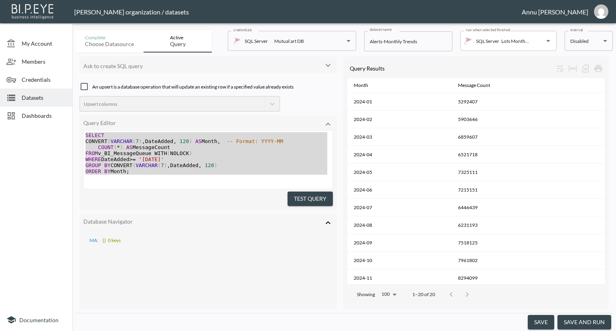
click at [43, 172] on div at bounding box center [36, 218] width 72 height 181
click at [40, 95] on span "Datasets" at bounding box center [44, 97] width 44 height 8
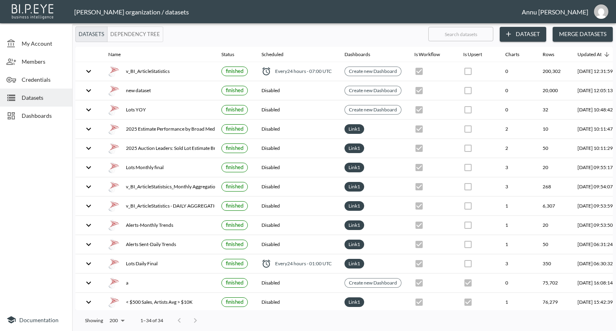
click at [525, 32] on button "Dataset" at bounding box center [523, 34] width 47 height 15
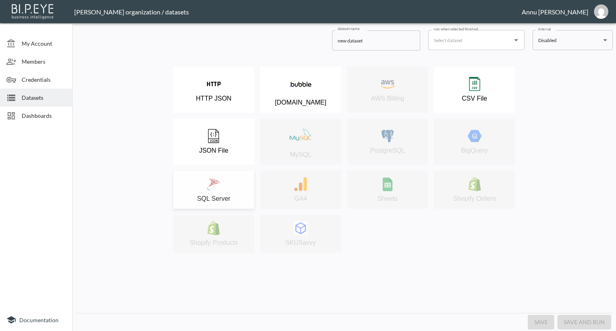
click at [221, 185] on div "SQL Server" at bounding box center [213, 189] width 73 height 25
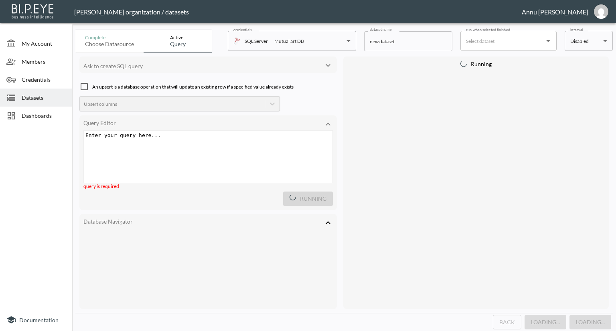
click at [167, 140] on div "Enter your query here... xxxxxxxxxx ​" at bounding box center [218, 167] width 269 height 72
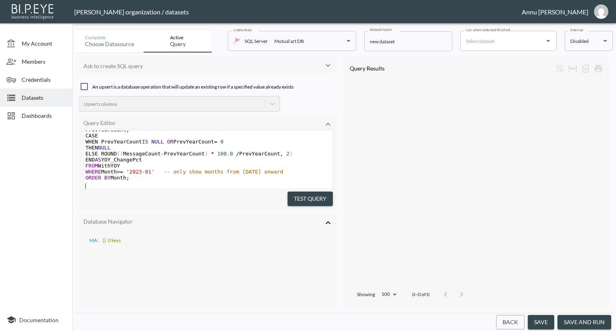
scroll to position [123, 0]
click at [290, 198] on button "Test Query" at bounding box center [309, 199] width 45 height 15
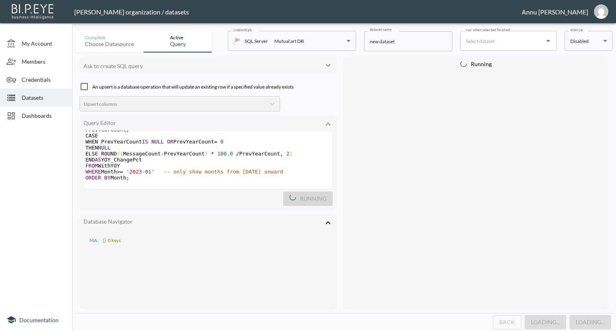
scroll to position [120, 0]
click at [50, 98] on span "Datasets" at bounding box center [44, 97] width 44 height 8
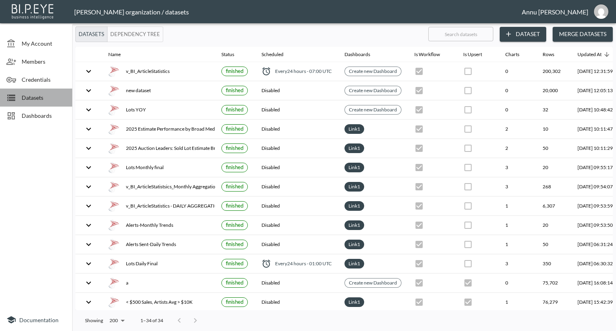
click at [36, 98] on span "Datasets" at bounding box center [44, 97] width 44 height 8
click at [605, 11] on img "annu@mutualart.com" at bounding box center [601, 11] width 14 height 14
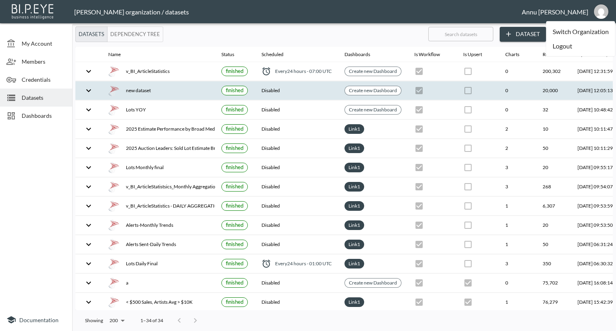
click at [183, 97] on th "new dataset" at bounding box center [158, 90] width 113 height 19
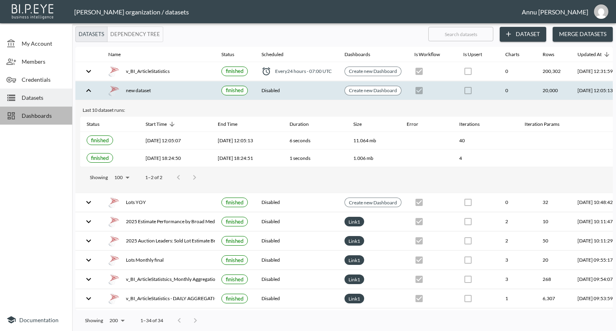
click at [33, 116] on span "Dashboards" at bounding box center [44, 115] width 44 height 8
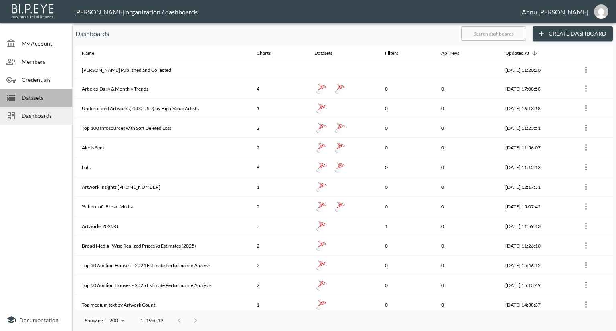
click at [34, 99] on span "Datasets" at bounding box center [44, 97] width 44 height 8
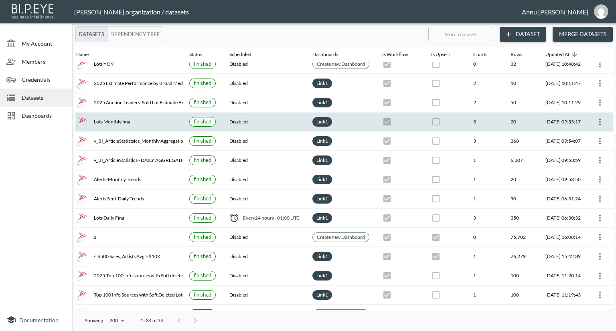
scroll to position [0, 47]
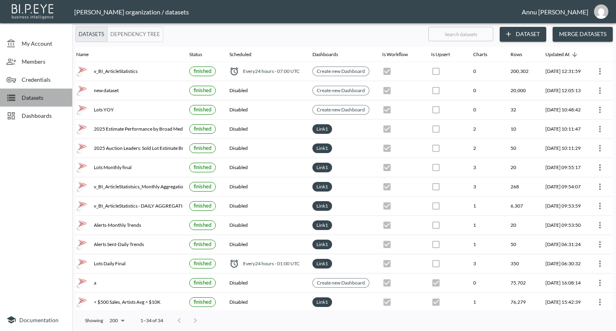
click at [37, 96] on span "Datasets" at bounding box center [44, 97] width 44 height 8
click at [515, 34] on button "Dataset" at bounding box center [523, 34] width 47 height 15
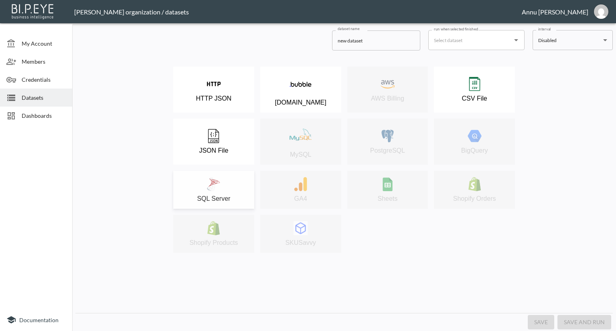
click at [224, 179] on div "SQL Server" at bounding box center [213, 189] width 73 height 25
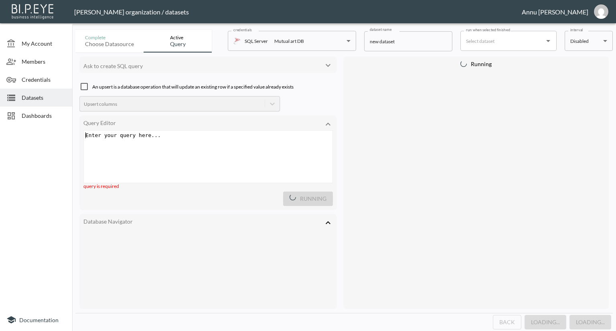
click at [183, 139] on div "Enter your query here... xxxxxxxxxx ​" at bounding box center [209, 135] width 251 height 9
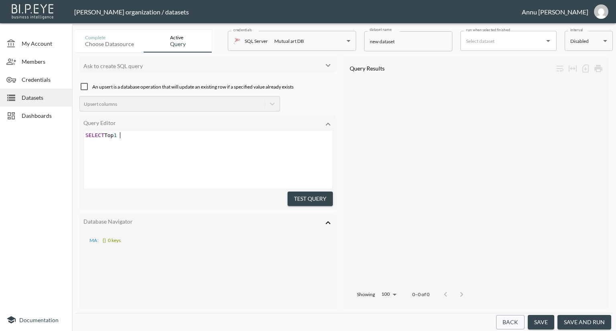
scroll to position [0, 34]
type textarea "SELECT Top 1#"
type textarea "* from v_BI_Messageque"
type textarea "Queue"
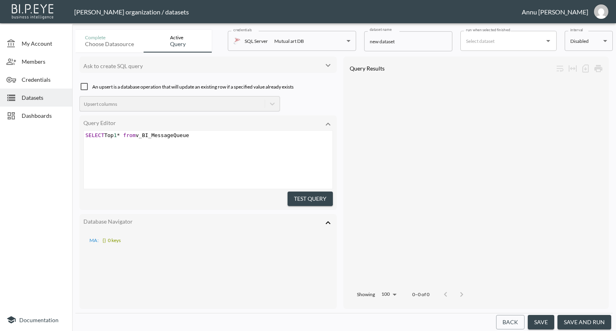
click at [313, 197] on button "Test Query" at bounding box center [309, 199] width 45 height 15
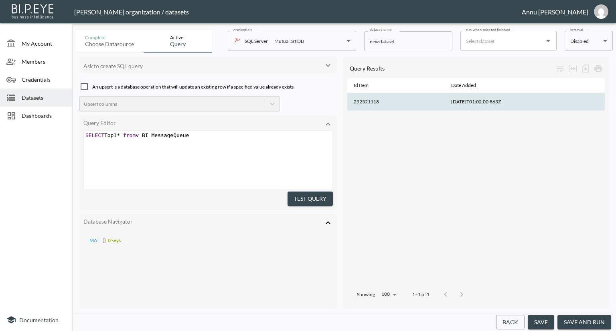
drag, startPoint x: 504, startPoint y: 101, endPoint x: 379, endPoint y: 99, distance: 124.3
click at [379, 99] on tr "292521118 [DATE]T01:02:00.863Z" at bounding box center [475, 102] width 257 height 18
click at [352, 79] on th "Id Item" at bounding box center [395, 85] width 97 height 15
type textarea "SELECT Top 1* from v_BI_MessageQueue"
drag, startPoint x: 198, startPoint y: 136, endPoint x: 0, endPoint y: 130, distance: 198.1
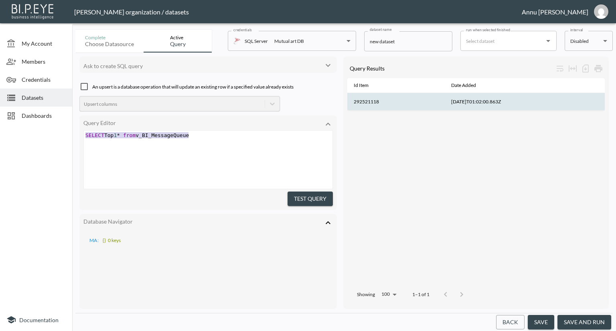
click at [0, 130] on div "My Account Members Credentials Datasets Dashboards Documentation Complete Choos…" at bounding box center [308, 165] width 616 height 331
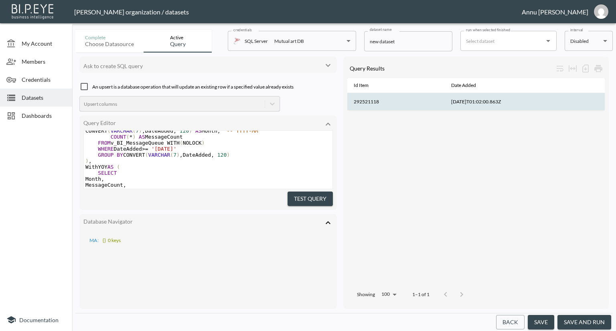
scroll to position [0, 0]
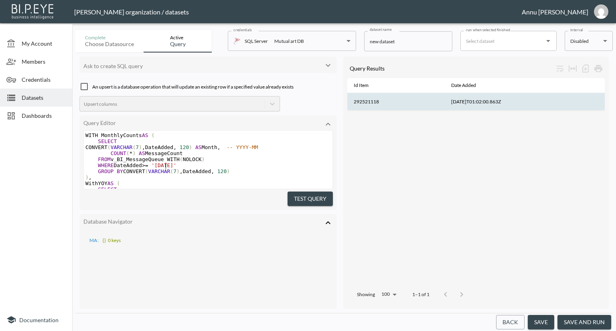
click at [166, 164] on span "'[DATE]'" at bounding box center [163, 165] width 25 height 6
type textarea "4"
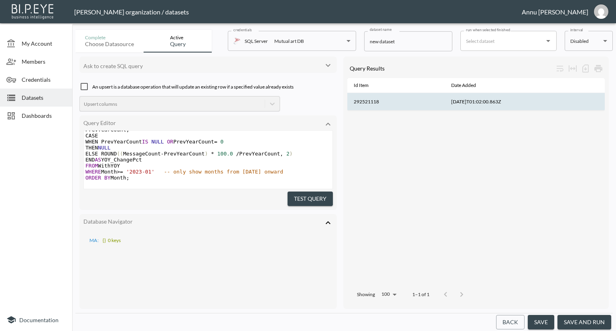
scroll to position [123, 0]
click at [142, 169] on span "'2023-01'" at bounding box center [140, 172] width 28 height 6
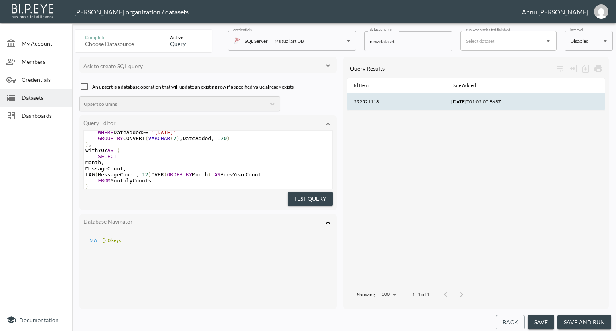
scroll to position [39, 0]
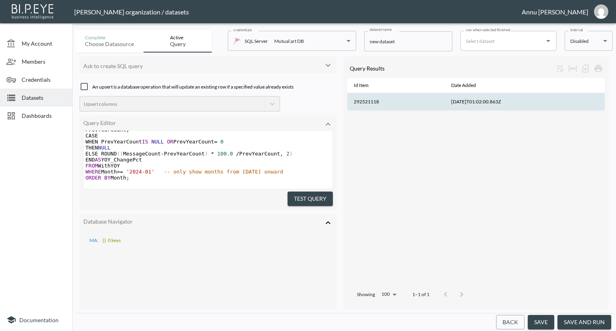
type textarea "4"
click at [314, 194] on button "Test Query" at bounding box center [309, 199] width 45 height 15
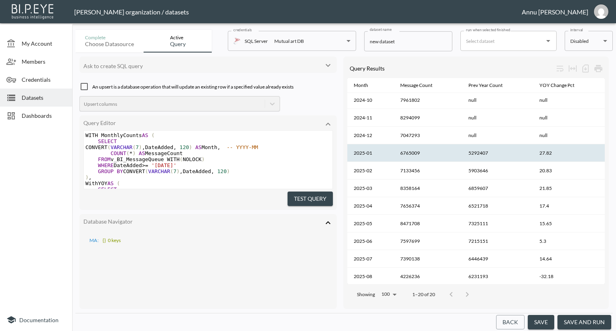
scroll to position [166, 0]
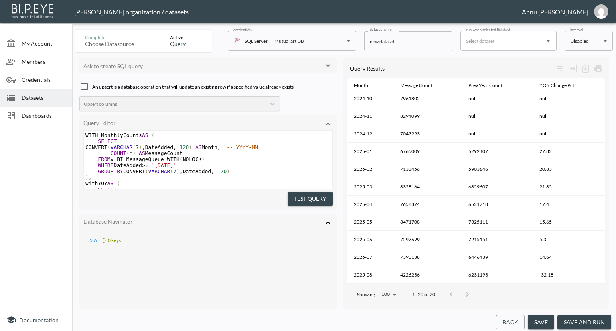
click at [601, 319] on button "save and run" at bounding box center [584, 322] width 54 height 15
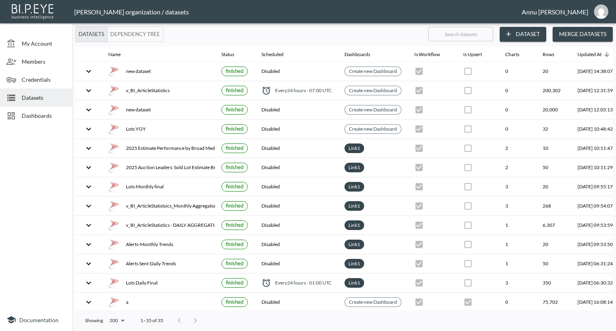
scroll to position [0, 47]
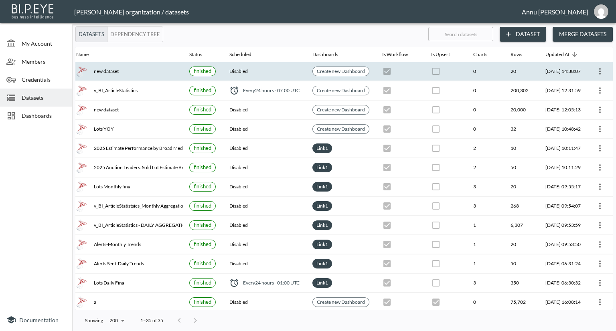
click at [601, 70] on icon "more" at bounding box center [600, 72] width 10 height 10
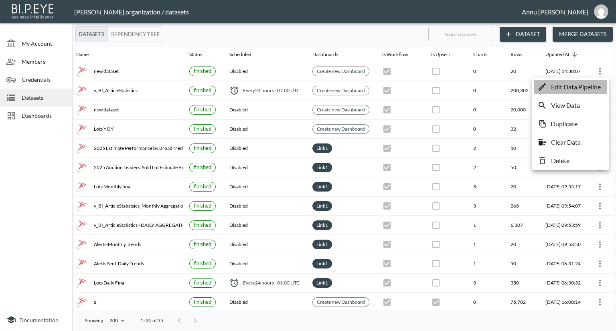
click at [575, 85] on p "Edit Data Pipeline" at bounding box center [576, 87] width 50 height 10
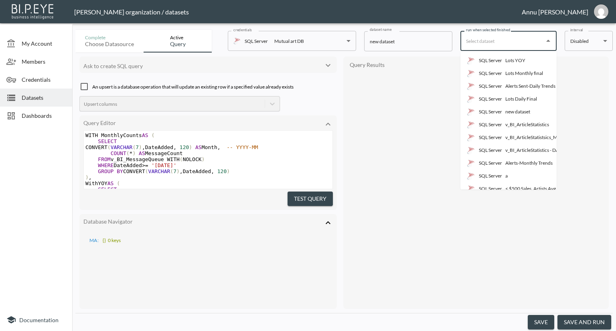
click at [480, 43] on input "run when selected finished" at bounding box center [502, 40] width 77 height 13
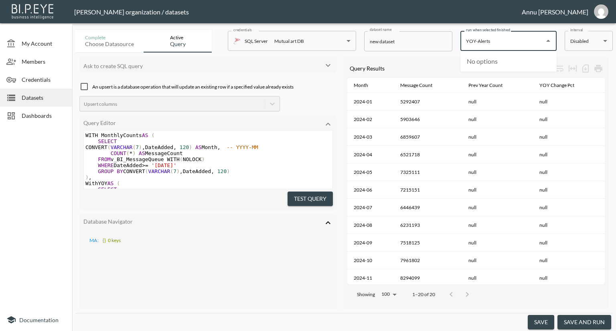
type input "YOY-Alerts"
click at [542, 319] on button "save" at bounding box center [541, 322] width 26 height 15
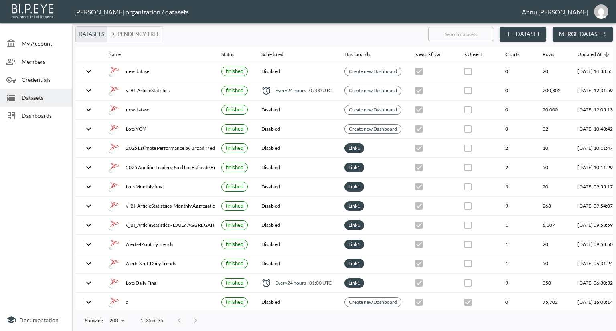
scroll to position [0, 47]
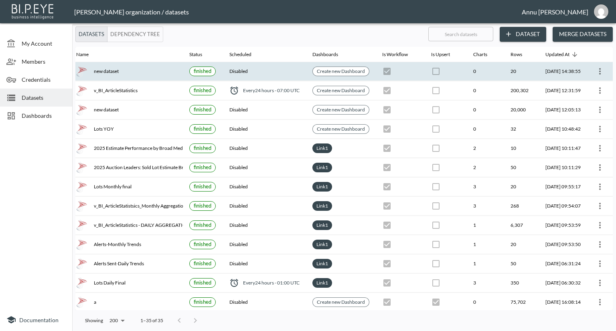
click at [595, 70] on icon "more" at bounding box center [600, 72] width 10 height 10
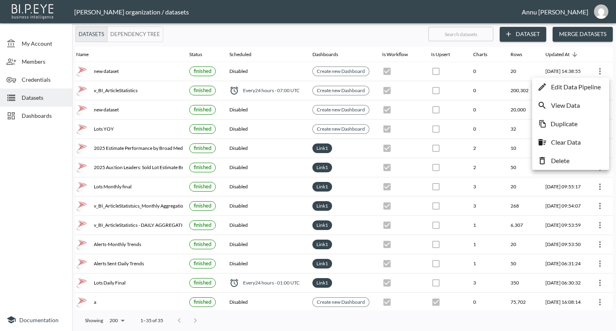
click at [576, 86] on p "Edit Data Pipeline" at bounding box center [576, 87] width 50 height 10
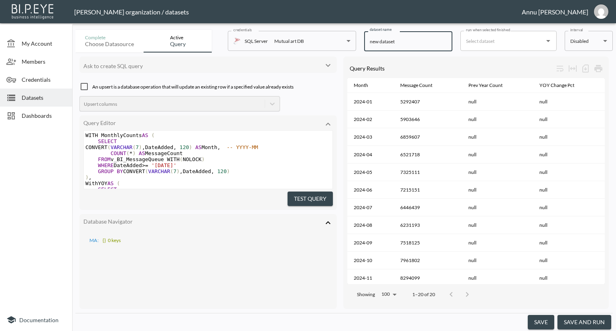
drag, startPoint x: 412, startPoint y: 40, endPoint x: 342, endPoint y: 40, distance: 70.6
click at [342, 40] on div "Complete Choose datasource Active Query credentials SQL Server Mutual art DB 82…" at bounding box center [343, 39] width 537 height 26
type input "YOY Alerts"
click at [547, 323] on button "save" at bounding box center [541, 322] width 26 height 15
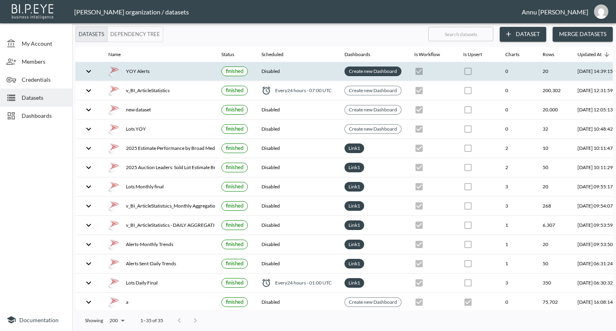
click at [398, 68] on link "Create new Dashboard" at bounding box center [372, 71] width 51 height 9
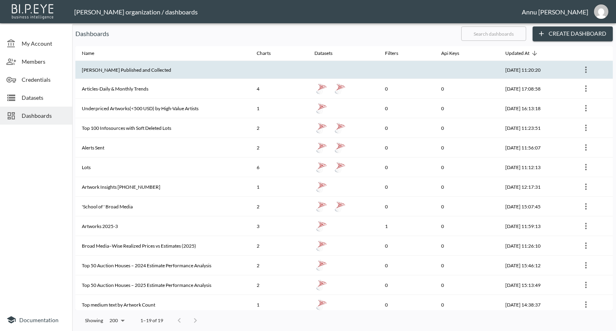
click at [293, 68] on th at bounding box center [279, 70] width 58 height 18
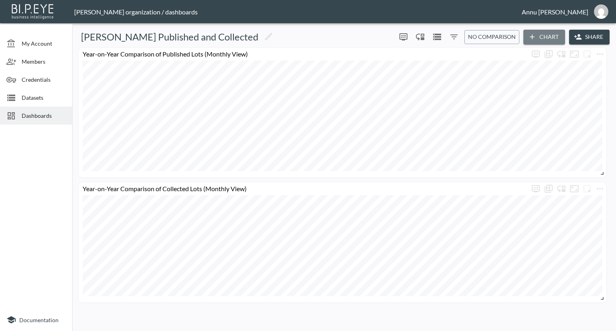
click at [554, 37] on button "Chart" at bounding box center [544, 37] width 42 height 15
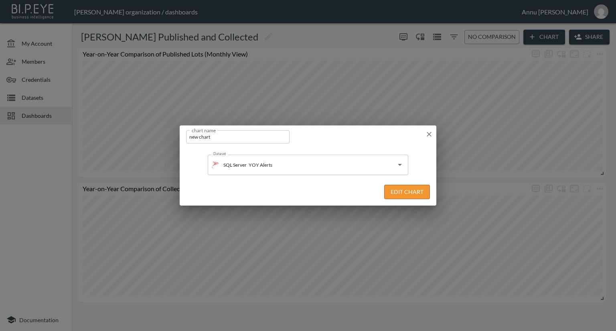
click at [403, 190] on button "Edit Chart" at bounding box center [407, 192] width 46 height 15
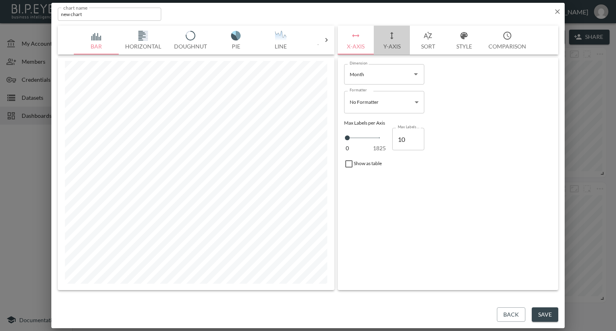
click at [393, 44] on button "Y-Axis" at bounding box center [392, 40] width 36 height 29
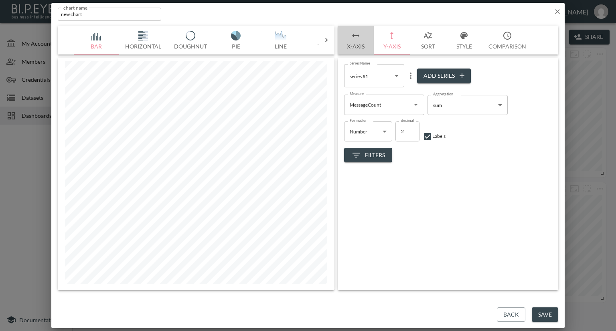
click at [361, 42] on button "X-Axis" at bounding box center [356, 40] width 36 height 29
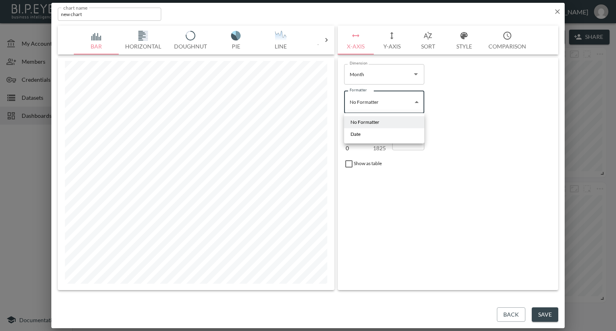
click at [411, 105] on body "BI.P.EYE, Interactive Analytics Dashboards - app [PERSON_NAME] organization / d…" at bounding box center [308, 165] width 616 height 331
click at [381, 134] on li "Date" at bounding box center [384, 134] width 80 height 12
type input "Date"
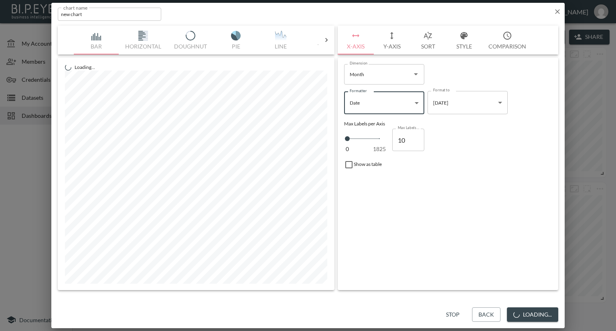
click at [405, 139] on input "10" at bounding box center [408, 140] width 32 height 22
type input "100"
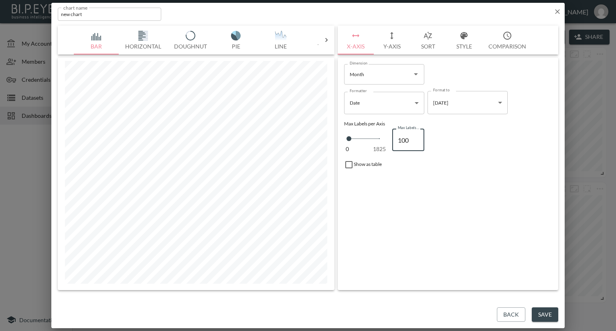
type input "100"
click at [398, 48] on button "Y-Axis" at bounding box center [392, 40] width 36 height 29
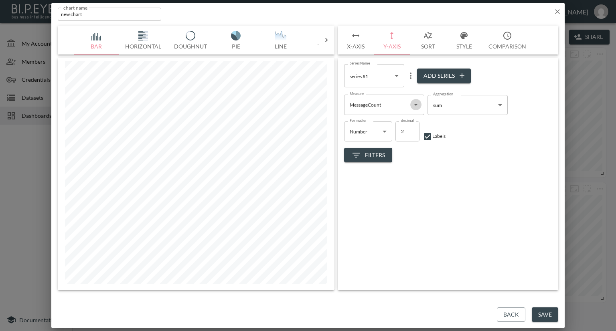
click at [417, 105] on icon "Open" at bounding box center [416, 105] width 10 height 10
click at [493, 160] on div "Filters" at bounding box center [448, 152] width 208 height 21
click at [437, 71] on button "Add Series" at bounding box center [444, 76] width 54 height 15
type input "f1d36761-84cd-4912-9bbb-dc832bc36f76"
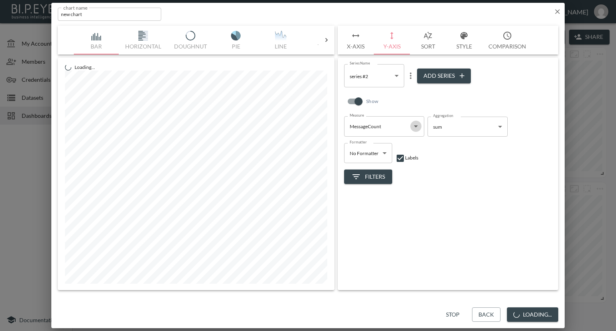
click at [418, 125] on icon "Open" at bounding box center [416, 126] width 10 height 10
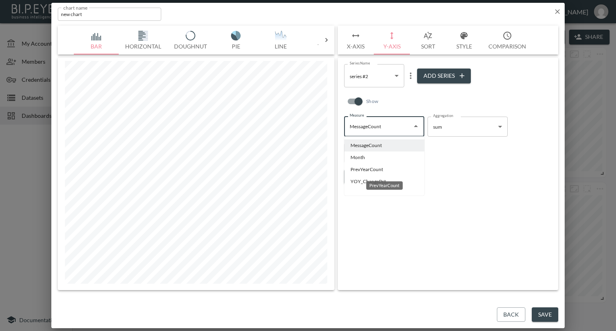
click at [381, 169] on li "PrevYearCount" at bounding box center [384, 170] width 80 height 12
type input "PrevYearCount"
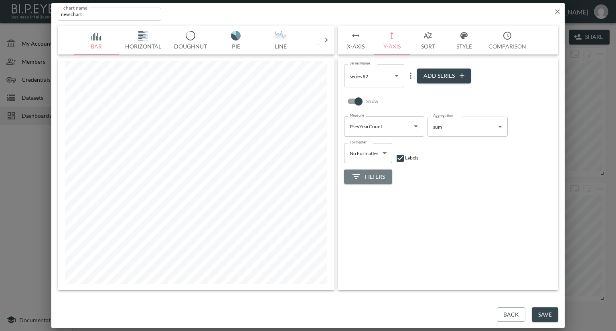
click at [377, 171] on button "Filters" at bounding box center [368, 177] width 48 height 15
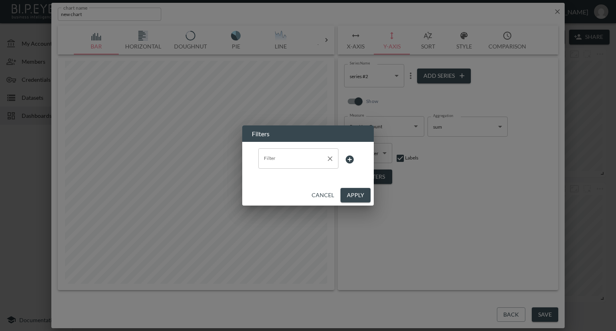
click at [310, 158] on input "Filter" at bounding box center [292, 158] width 61 height 13
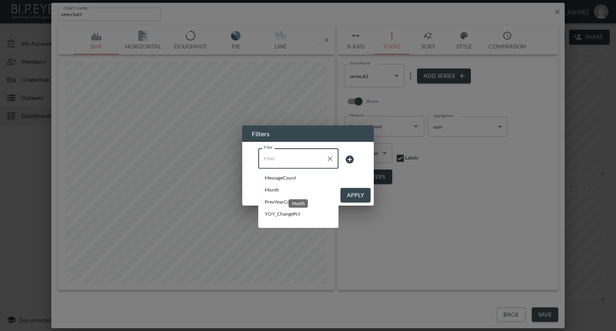
click at [278, 187] on span "Month" at bounding box center [298, 189] width 67 height 7
type input "Month"
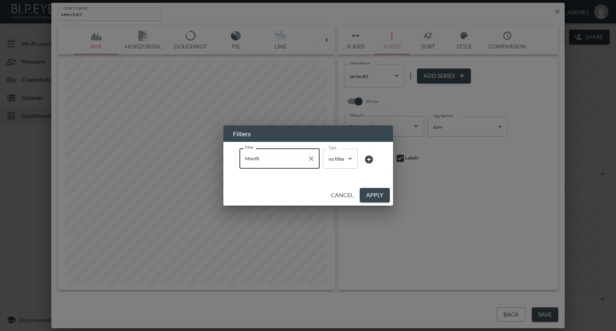
click at [334, 164] on body "BI.P.EYE, Interactive Analytics Dashboards - app [PERSON_NAME] organization / d…" at bounding box center [308, 165] width 616 height 331
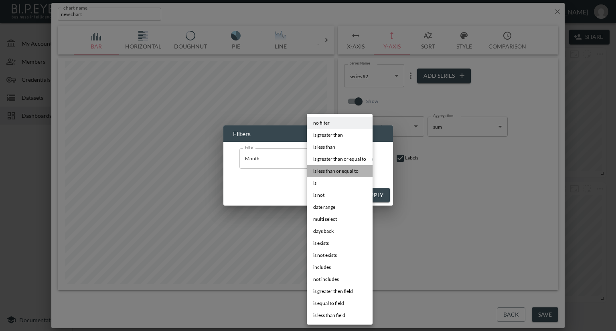
click at [325, 172] on span "is less than or equal to" at bounding box center [335, 171] width 45 height 7
type input "is less than or equal to"
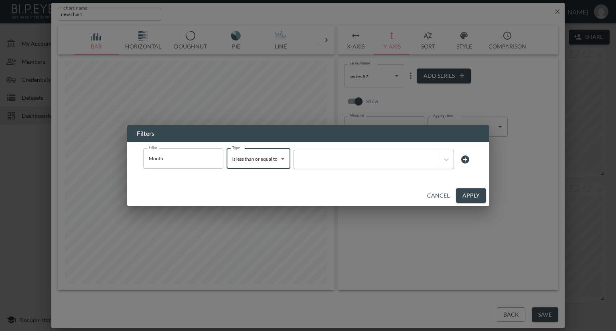
click at [354, 162] on div at bounding box center [366, 160] width 137 height 8
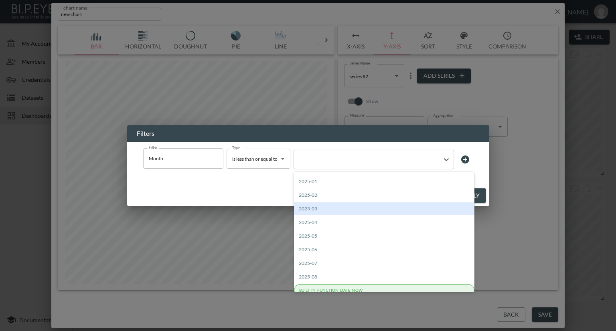
scroll to position [166, 0]
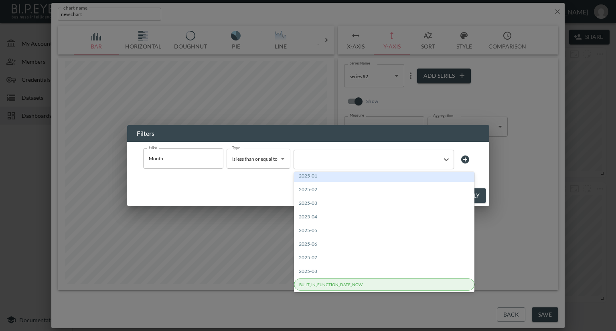
click at [322, 176] on div "2025-01" at bounding box center [384, 176] width 180 height 12
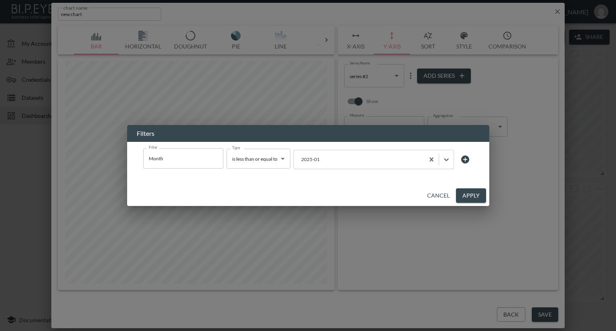
click at [475, 197] on button "Apply" at bounding box center [471, 195] width 30 height 15
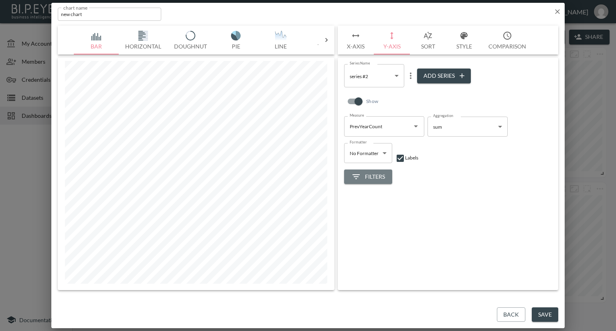
click at [374, 170] on button "Filters" at bounding box center [368, 177] width 48 height 15
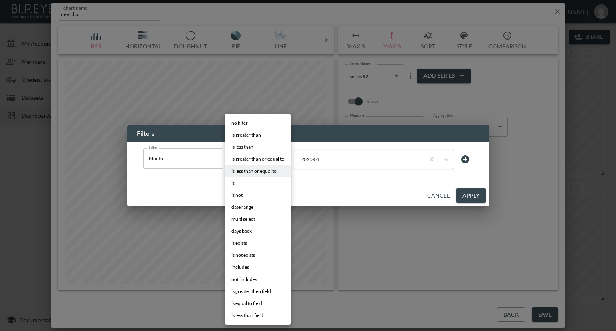
click at [281, 159] on body "BI.P.EYE, Interactive Analytics Dashboards - app [PERSON_NAME] organization / d…" at bounding box center [308, 165] width 616 height 331
click at [247, 158] on span "is greater than or equal to" at bounding box center [257, 159] width 53 height 7
type input "is greater than or equal to"
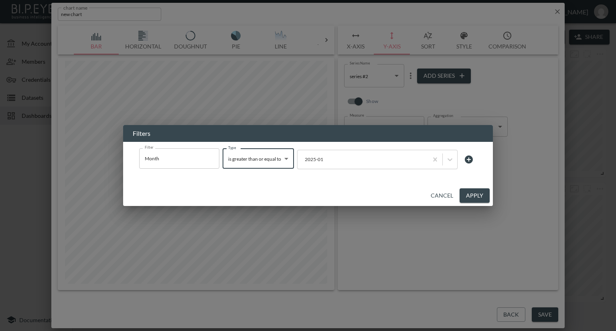
click at [475, 195] on button "Apply" at bounding box center [474, 195] width 30 height 15
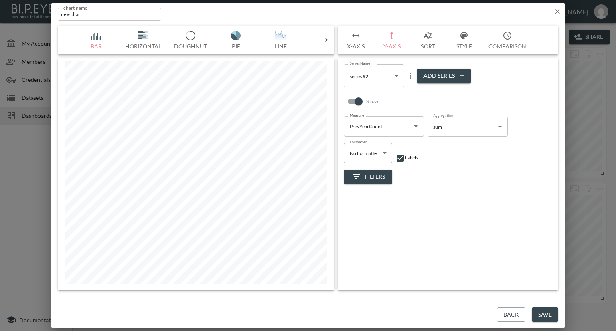
click at [381, 174] on span "Filters" at bounding box center [368, 177] width 34 height 10
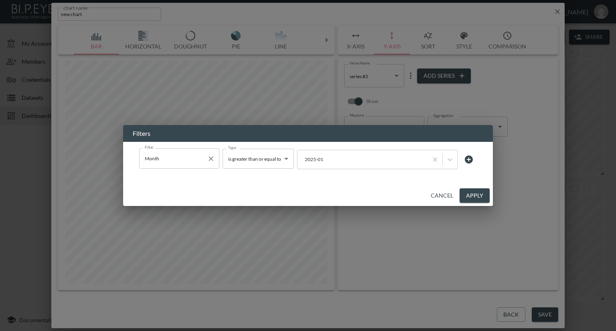
click at [160, 163] on input "Month" at bounding box center [173, 158] width 61 height 13
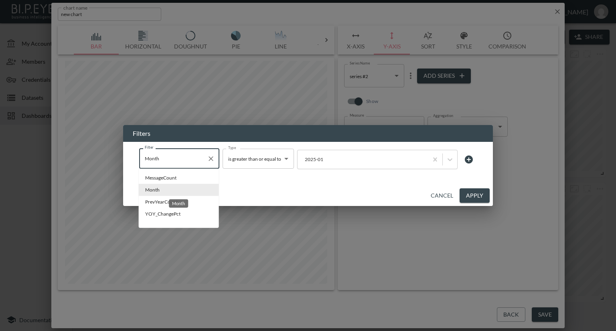
click at [156, 188] on span "Month" at bounding box center [178, 189] width 67 height 7
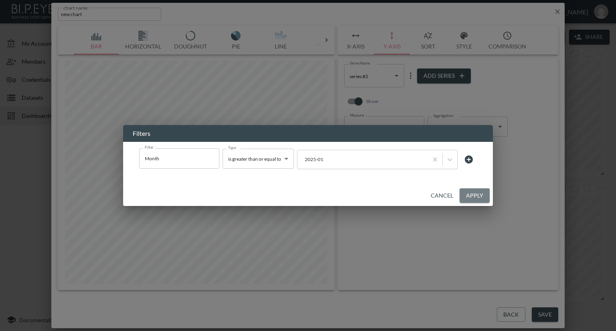
click at [482, 196] on button "Apply" at bounding box center [474, 195] width 30 height 15
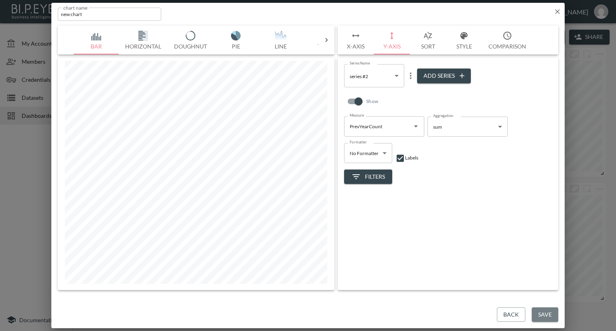
click at [544, 313] on button "Save" at bounding box center [545, 315] width 26 height 15
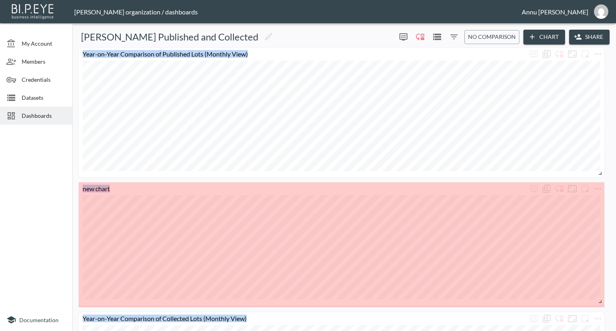
drag, startPoint x: 202, startPoint y: 230, endPoint x: 608, endPoint y: 300, distance: 411.8
click at [608, 300] on div "Year-on-Year Comparison of Published Lots (Monthly View) Year-on-Year Compariso…" at bounding box center [343, 240] width 537 height 391
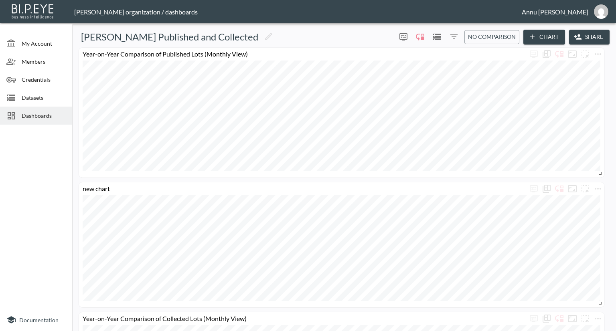
click at [453, 35] on icon "Filters" at bounding box center [453, 36] width 7 height 5
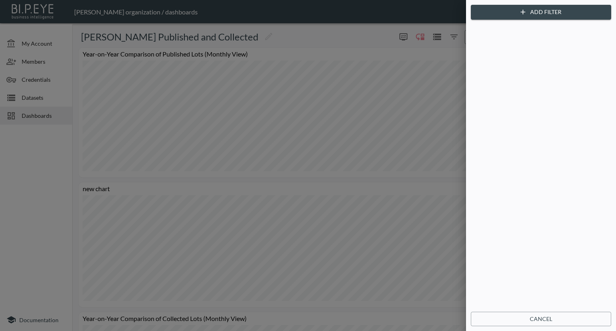
click at [445, 27] on div at bounding box center [308, 165] width 616 height 331
click at [520, 316] on button "Cancel" at bounding box center [541, 319] width 140 height 15
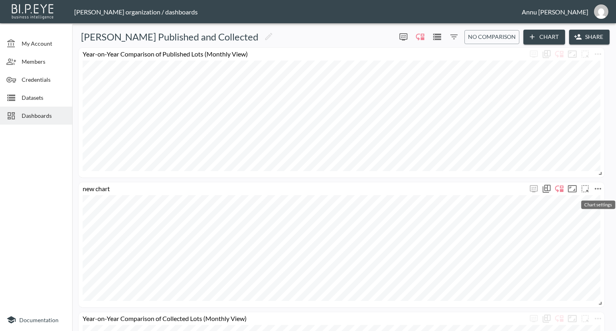
click at [600, 187] on icon "more" at bounding box center [598, 189] width 10 height 10
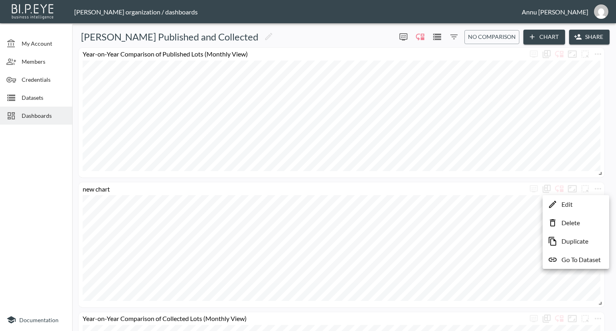
click at [575, 203] on li "Edit" at bounding box center [575, 204] width 63 height 14
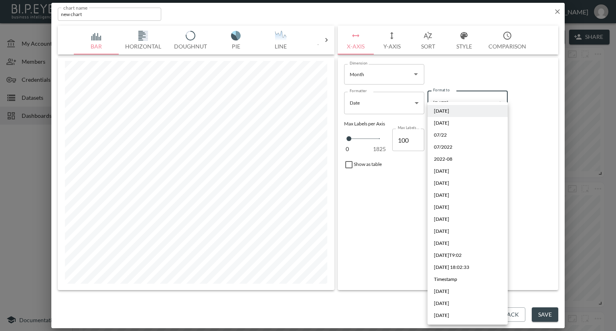
click at [443, 106] on body "BI.P.EYE, Interactive Analytics Dashboards - app [PERSON_NAME] organization / d…" at bounding box center [308, 165] width 616 height 331
click at [443, 113] on span "[DATE]" at bounding box center [441, 110] width 15 height 7
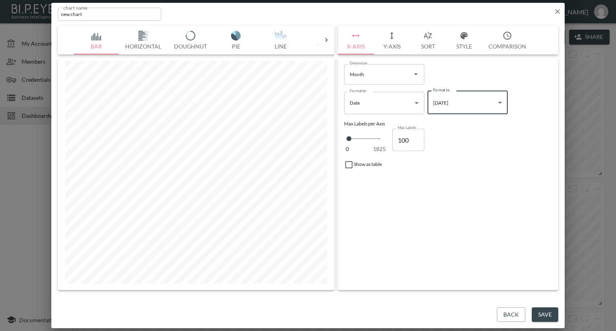
click at [395, 45] on button "Y-Axis" at bounding box center [392, 40] width 36 height 29
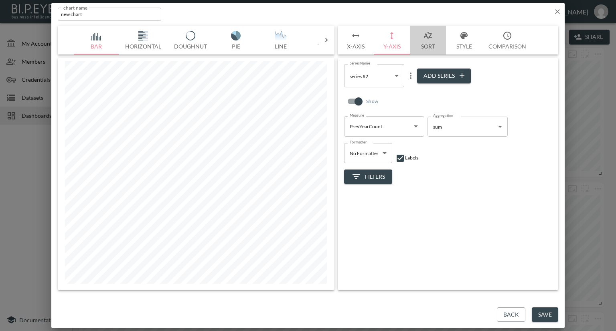
click at [425, 44] on button "Sort" at bounding box center [428, 40] width 36 height 29
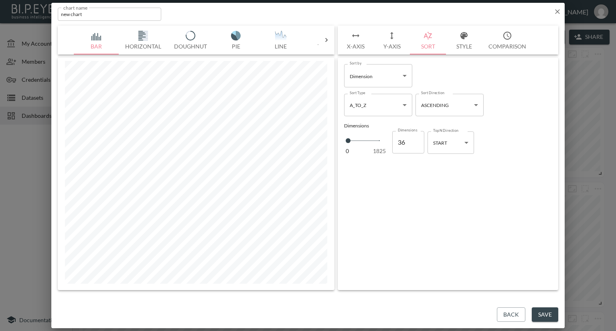
click at [463, 138] on body "BI.P.EYE, Interactive Analytics Dashboards - app [PERSON_NAME] organization / d…" at bounding box center [308, 165] width 616 height 331
click at [442, 174] on div "END" at bounding box center [439, 175] width 10 height 7
type input "end"
click at [393, 45] on button "Y-Axis" at bounding box center [392, 40] width 36 height 29
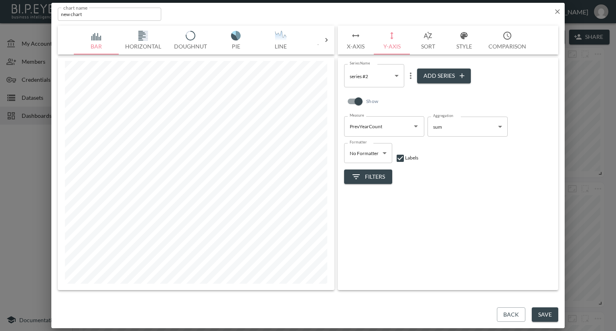
click at [470, 200] on div "Series Name series #2 f1d36761-84cd-4912-9bbb-dc832bc36f76 Series Name Add Seri…" at bounding box center [448, 174] width 221 height 233
click at [375, 175] on span "Filters" at bounding box center [368, 177] width 34 height 10
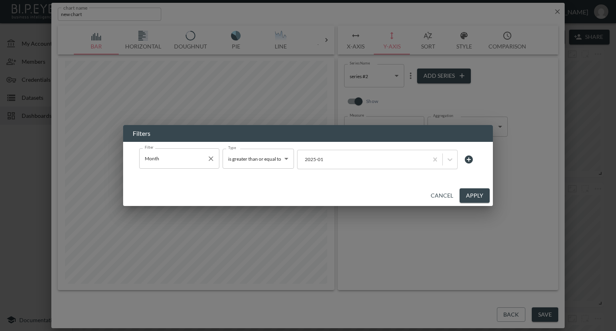
click at [212, 164] on button "Clear" at bounding box center [210, 158] width 11 height 11
type input "no filter"
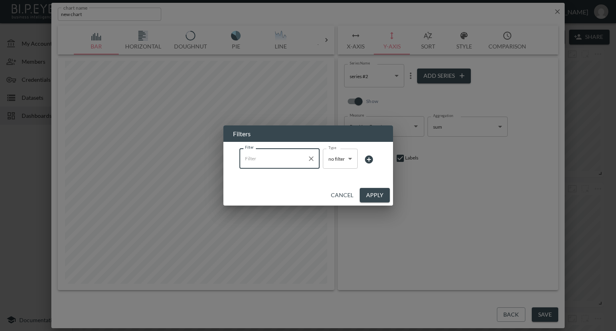
click at [278, 165] on input "Filter" at bounding box center [273, 158] width 61 height 13
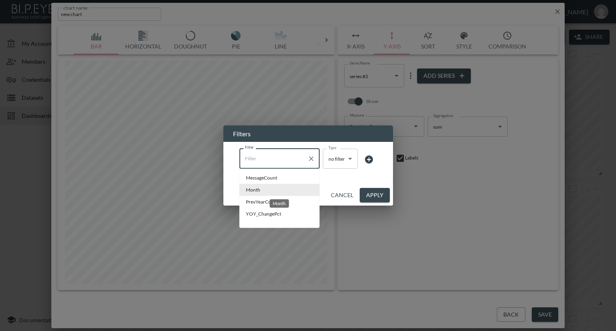
click at [257, 190] on span "Month" at bounding box center [279, 189] width 67 height 7
type input "Month"
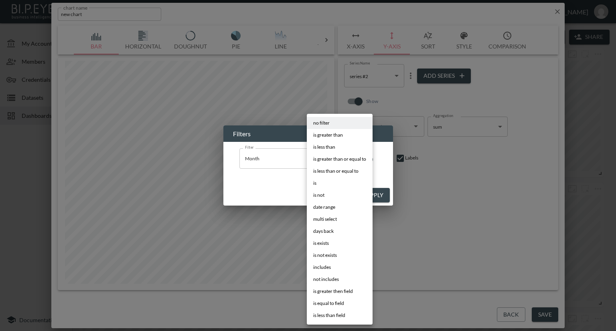
click at [331, 164] on body "BI.P.EYE, Interactive Analytics Dashboards - app [PERSON_NAME] organization / d…" at bounding box center [308, 165] width 616 height 331
click at [326, 161] on span "is greater than or equal to" at bounding box center [339, 159] width 53 height 7
type input "is greater than or equal to"
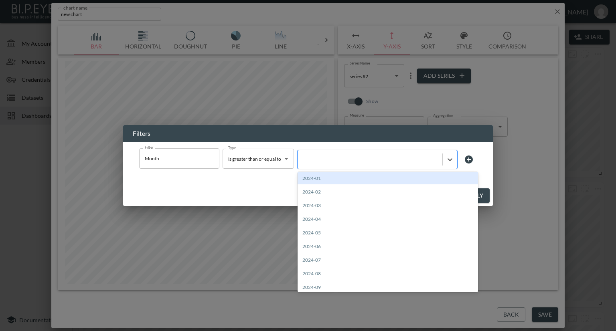
click at [341, 160] on div at bounding box center [369, 160] width 137 height 8
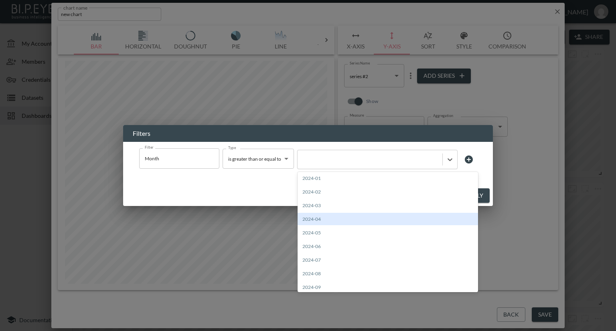
click at [548, 225] on div "Filters Filter Month Filter Type is greater than or equal to is greater than or…" at bounding box center [308, 165] width 616 height 331
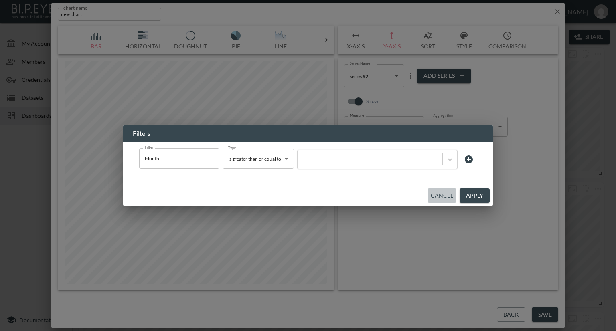
click at [453, 194] on button "Cancel" at bounding box center [441, 195] width 29 height 15
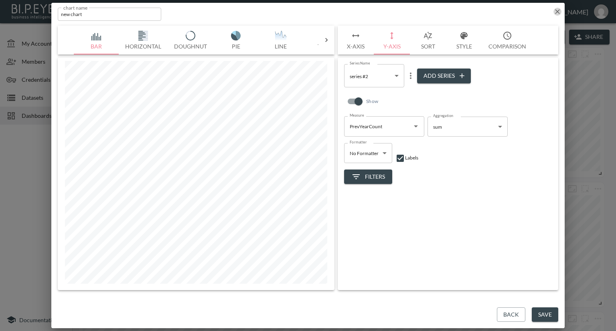
click at [553, 8] on icon "button" at bounding box center [557, 12] width 8 height 8
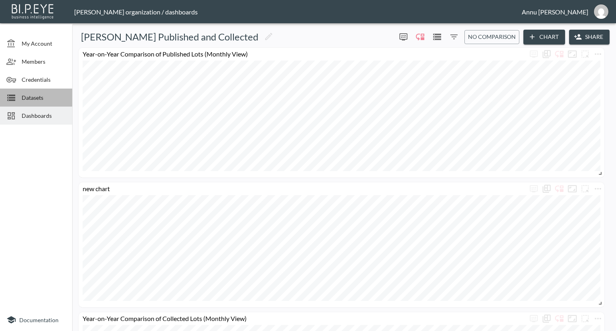
click at [30, 98] on span "Datasets" at bounding box center [44, 97] width 44 height 8
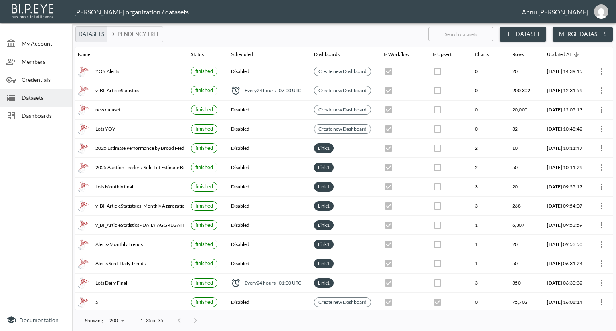
scroll to position [0, 47]
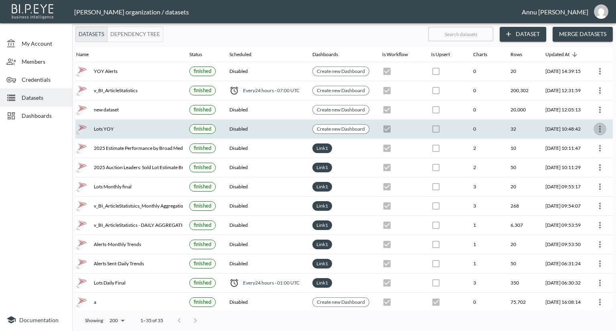
click at [603, 126] on icon "more" at bounding box center [600, 129] width 10 height 10
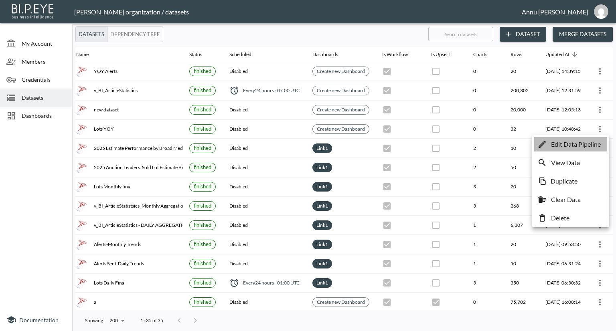
click at [580, 140] on p "Edit Data Pipeline" at bounding box center [576, 145] width 50 height 10
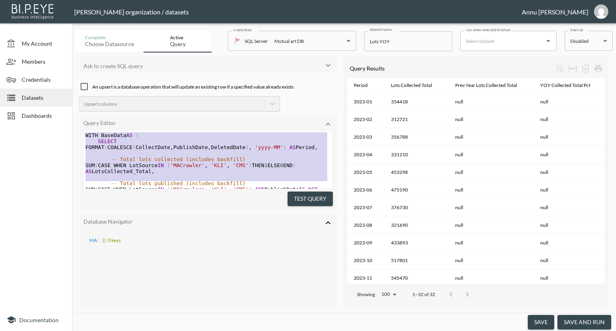
scroll to position [312, 0]
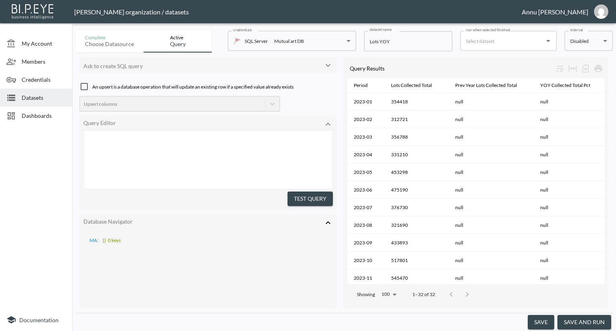
type textarea "WITH BaseData AS ( SELECT FORMAT(COALESCE(CollectDate, PublishDate, DeletedDate…"
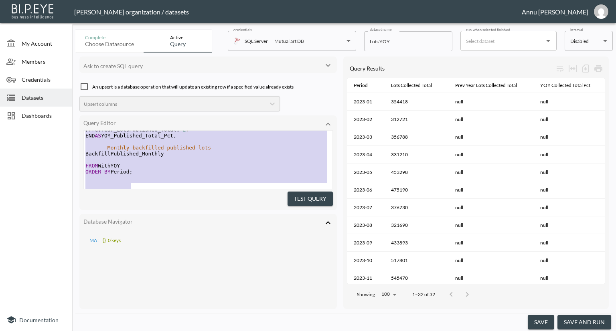
drag, startPoint x: 85, startPoint y: 135, endPoint x: 143, endPoint y: 230, distance: 111.5
click at [31, 111] on span "Dashboards" at bounding box center [44, 115] width 44 height 8
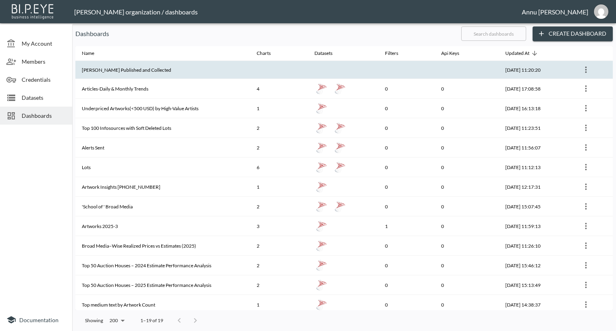
click at [127, 68] on th "[PERSON_NAME] Published and Collected" at bounding box center [162, 70] width 175 height 18
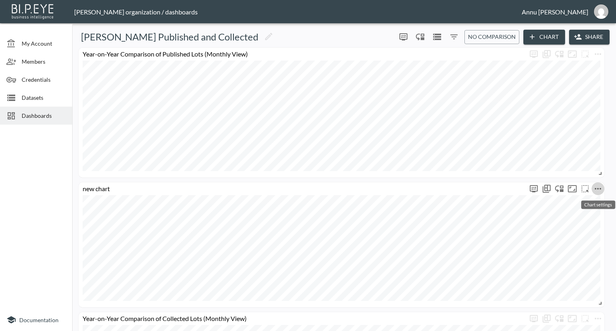
click at [593, 188] on icon "more" at bounding box center [598, 189] width 10 height 10
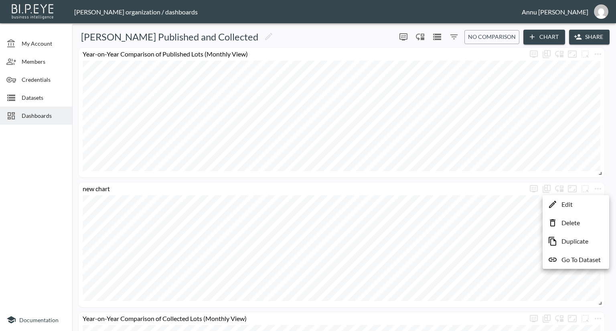
click at [574, 201] on li "Edit" at bounding box center [575, 204] width 63 height 14
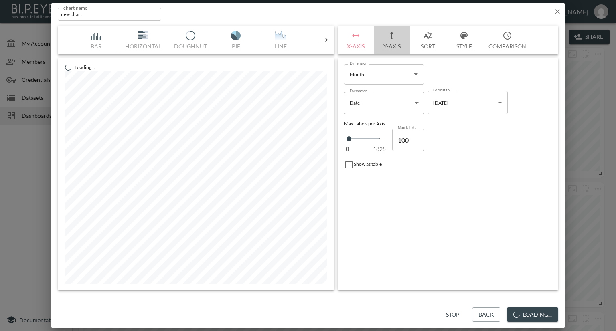
click at [384, 45] on button "Y-Axis" at bounding box center [392, 40] width 36 height 29
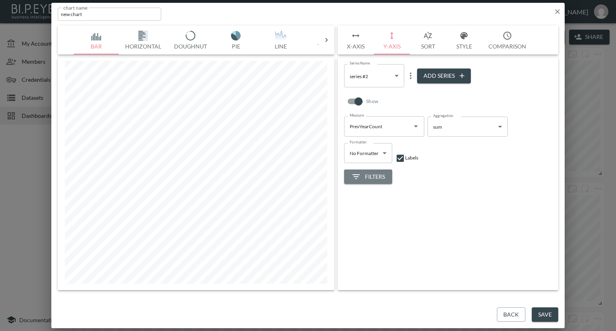
click at [366, 173] on span "Filters" at bounding box center [368, 177] width 34 height 10
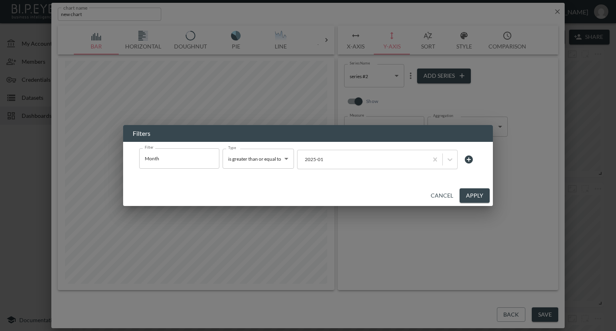
click at [468, 158] on icon at bounding box center [469, 160] width 8 height 8
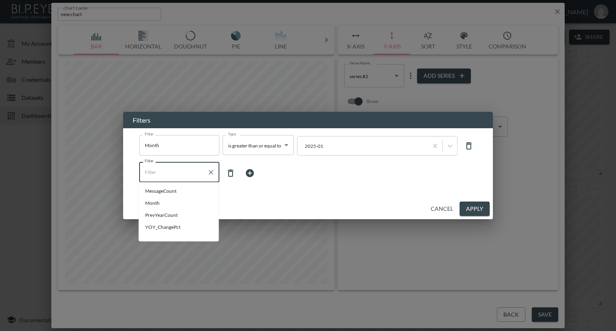
click at [180, 173] on input "Filter" at bounding box center [173, 172] width 61 height 13
click at [162, 217] on span "PrevYearCount" at bounding box center [178, 215] width 67 height 7
type input "PrevYearCount"
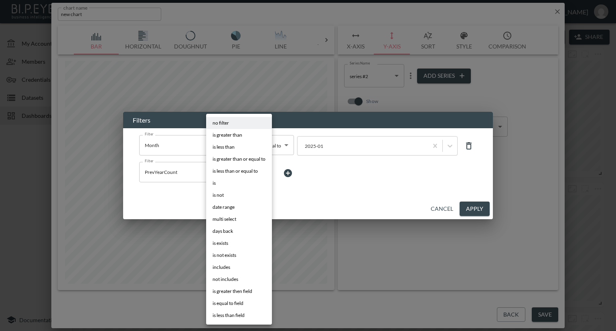
click at [239, 172] on body "BI.P.EYE, Interactive Analytics Dashboards - app [PERSON_NAME] organization / d…" at bounding box center [308, 165] width 616 height 331
click at [226, 193] on li "is not" at bounding box center [239, 195] width 66 height 12
type input "is not"
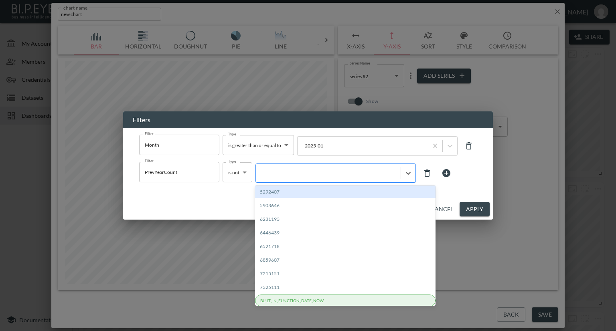
click at [306, 177] on div at bounding box center [328, 173] width 145 height 11
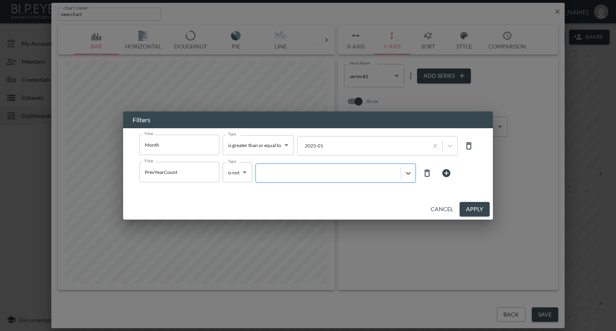
click at [298, 175] on div at bounding box center [328, 173] width 137 height 8
type input "0"
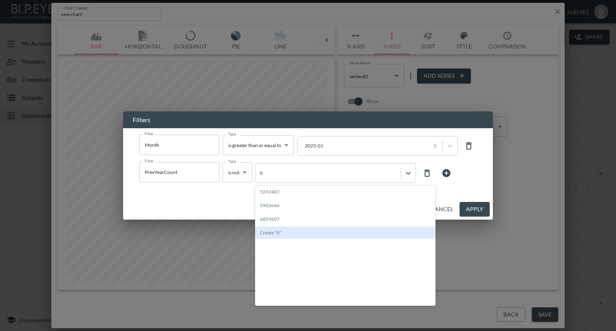
click at [284, 232] on div "Create "0"" at bounding box center [345, 233] width 180 height 12
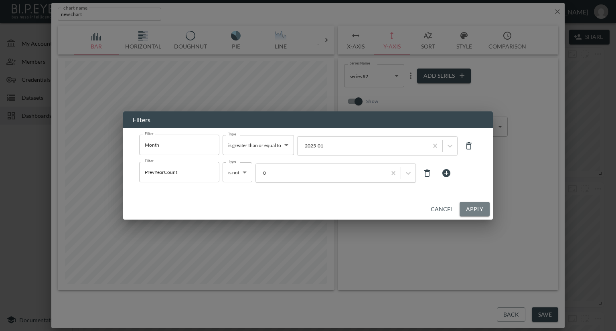
click at [467, 209] on button "Apply" at bounding box center [474, 209] width 30 height 15
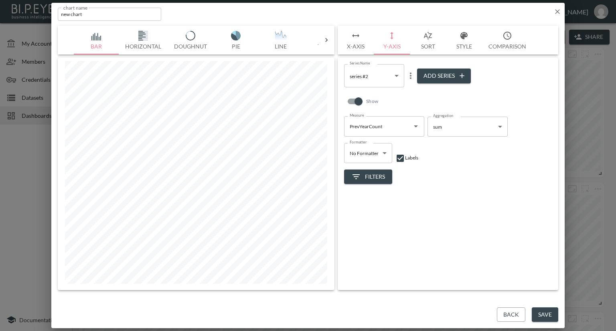
click at [539, 309] on button "Save" at bounding box center [545, 315] width 26 height 15
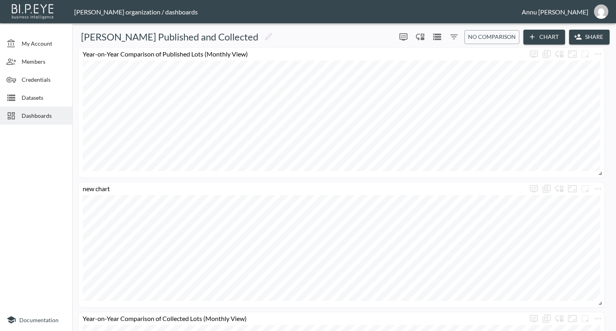
click at [39, 96] on span "Datasets" at bounding box center [44, 97] width 44 height 8
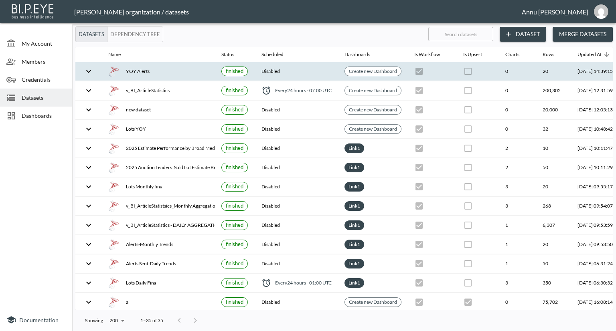
click at [143, 74] on div "YOY Alerts" at bounding box center [158, 71] width 100 height 11
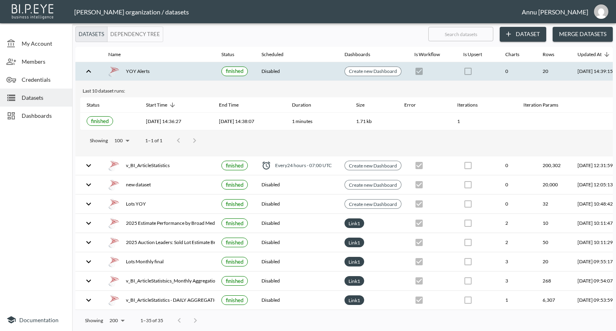
scroll to position [0, 47]
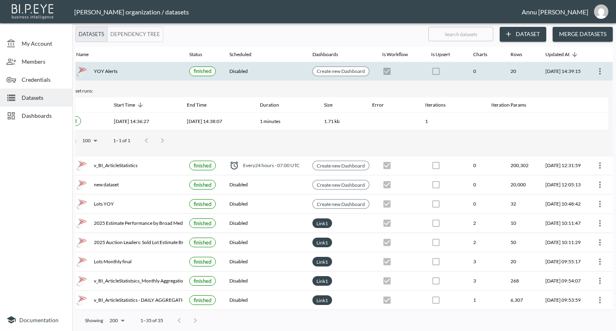
click at [599, 71] on icon "more" at bounding box center [600, 71] width 2 height 6
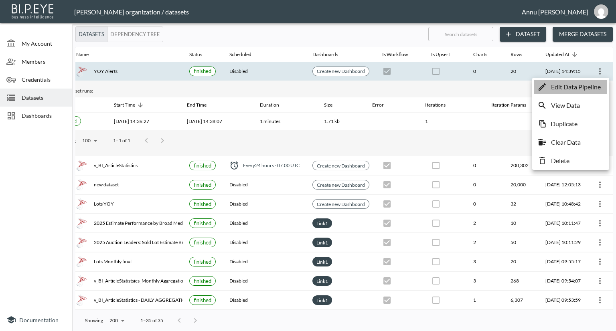
click at [561, 87] on p "Edit Data Pipeline" at bounding box center [576, 87] width 50 height 10
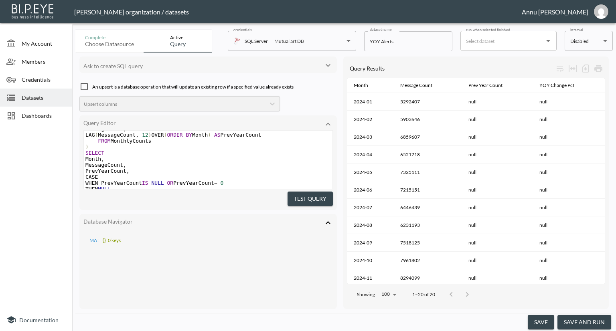
scroll to position [123, 0]
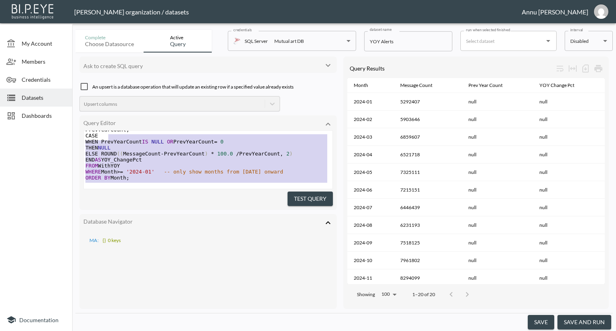
type textarea "WITH MonthlyCounts AS ( SELECT CONVERT(VARCHAR(7), DateAdded, 120) AS Month, --…"
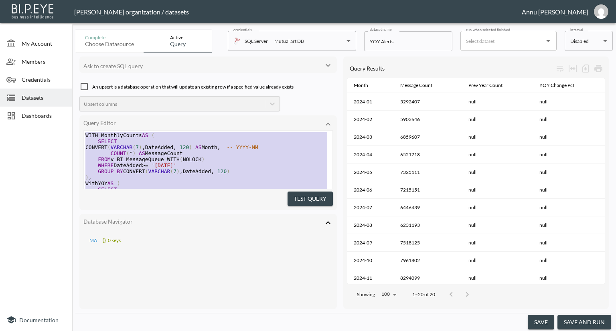
drag, startPoint x: 155, startPoint y: 175, endPoint x: 63, endPoint y: 65, distance: 144.0
click at [63, 65] on div "My Account Members Credentials Datasets Dashboards Documentation Complete Choos…" at bounding box center [308, 165] width 616 height 331
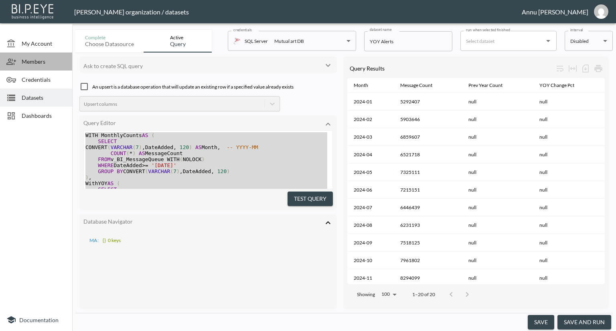
click at [63, 65] on span "Members" at bounding box center [44, 61] width 44 height 8
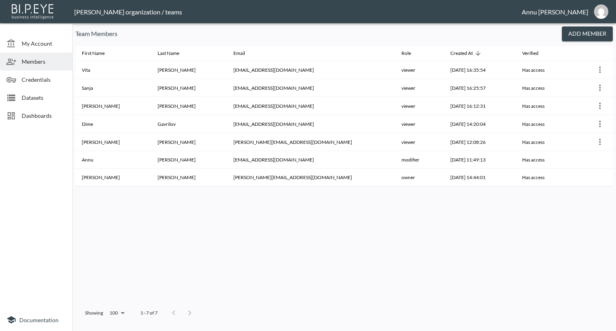
click at [44, 97] on span "Datasets" at bounding box center [44, 97] width 44 height 8
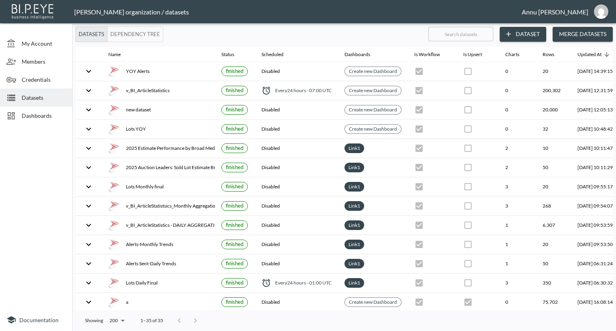
scroll to position [0, 47]
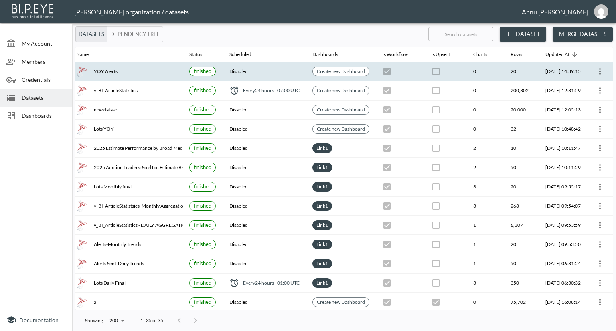
click at [600, 73] on icon "more" at bounding box center [600, 72] width 10 height 10
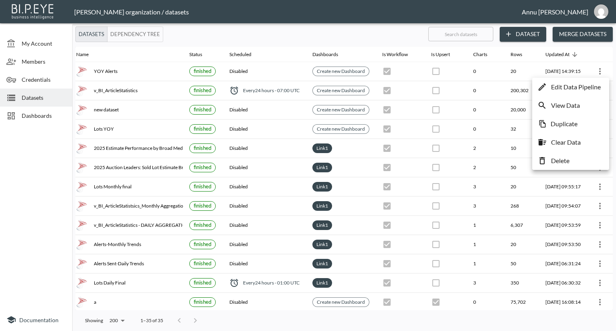
click at [576, 89] on p "Edit Data Pipeline" at bounding box center [576, 87] width 50 height 10
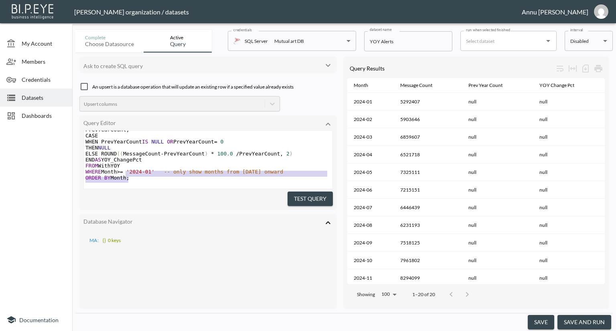
scroll to position [14, 0]
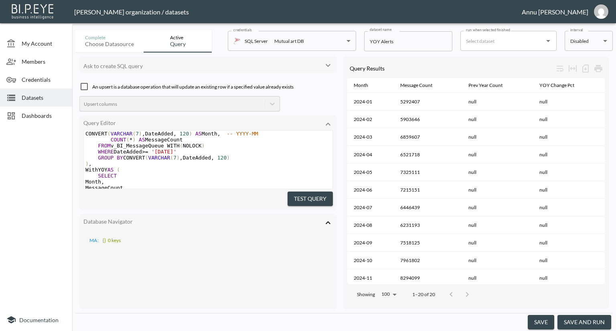
type textarea "WITH MonthlyCounts AS ( SELECT CONVERT(VARCHAR(7), DateAdded, 120) AS Month, --…"
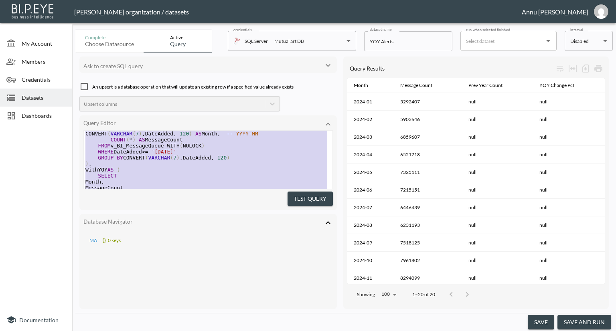
scroll to position [0, 0]
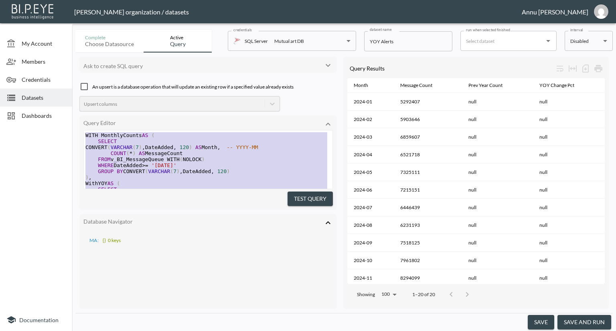
drag, startPoint x: 125, startPoint y: 162, endPoint x: 80, endPoint y: 69, distance: 102.9
click at [80, 69] on div "Ask to create SQL query An upsert is a database operation that will update an e…" at bounding box center [207, 183] width 257 height 253
paste textarea
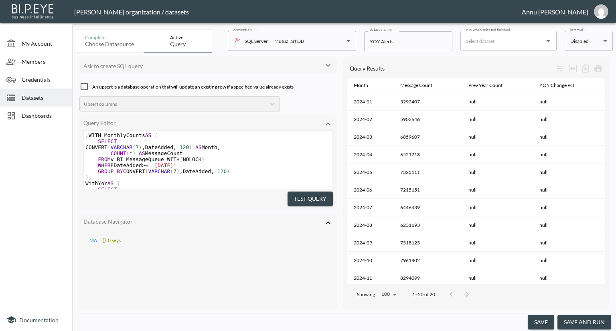
click at [166, 166] on span "'[DATE]'" at bounding box center [163, 165] width 25 height 6
type textarea "4"
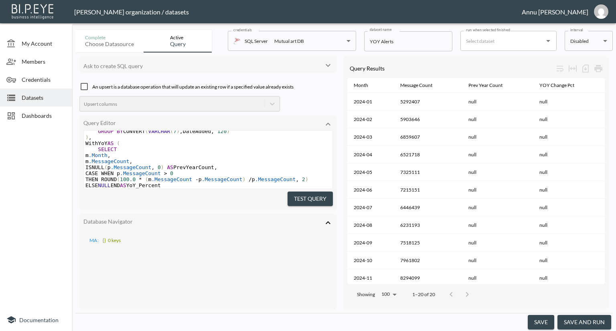
scroll to position [0, 0]
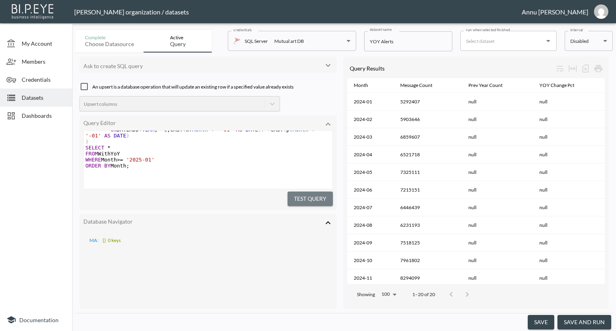
click at [304, 196] on button "Test Query" at bounding box center [309, 199] width 45 height 15
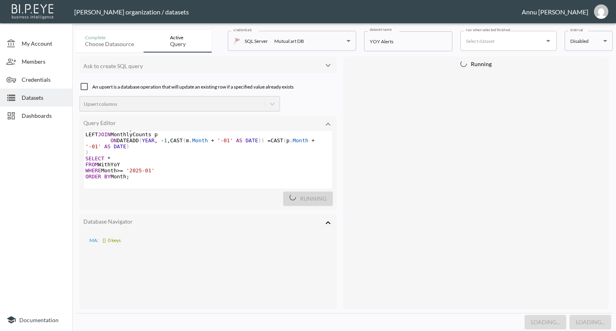
scroll to position [123, 0]
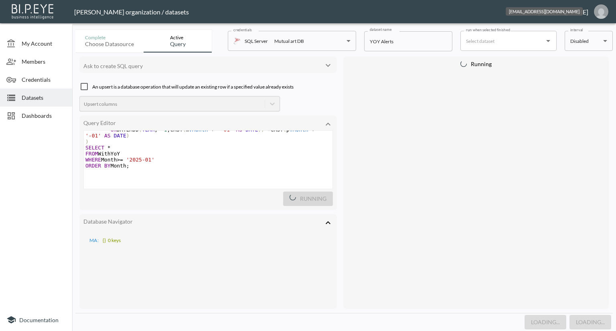
drag, startPoint x: 598, startPoint y: 12, endPoint x: 595, endPoint y: 15, distance: 4.3
click at [598, 12] on img "annu@mutualart.com" at bounding box center [601, 11] width 14 height 14
click at [4, 153] on div at bounding box center [36, 218] width 72 height 181
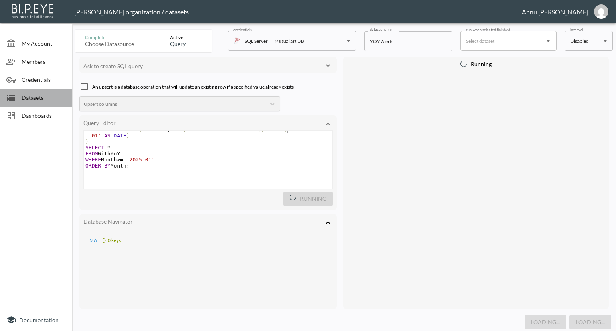
click at [35, 97] on span "Datasets" at bounding box center [44, 97] width 44 height 8
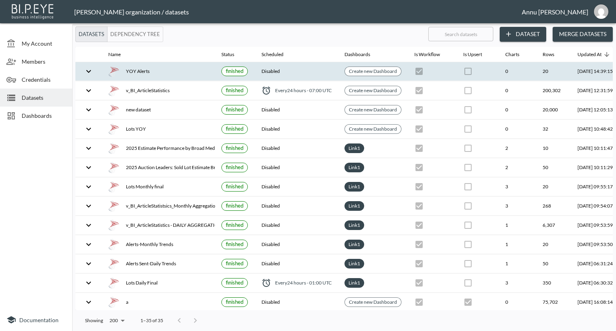
click at [165, 71] on div "YOY Alerts" at bounding box center [158, 71] width 100 height 11
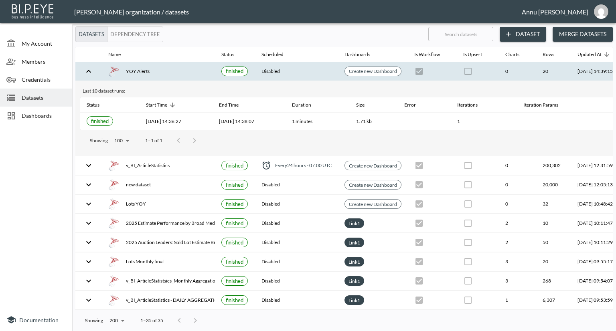
scroll to position [0, 47]
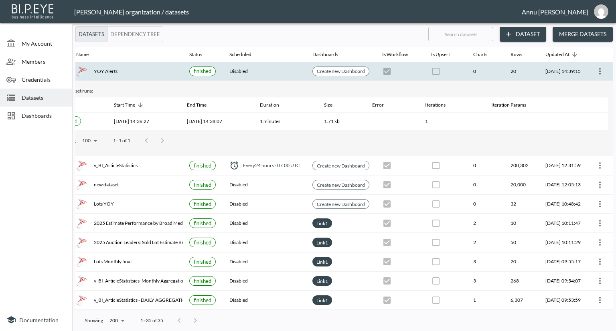
click at [603, 68] on span at bounding box center [599, 71] width 13 height 6
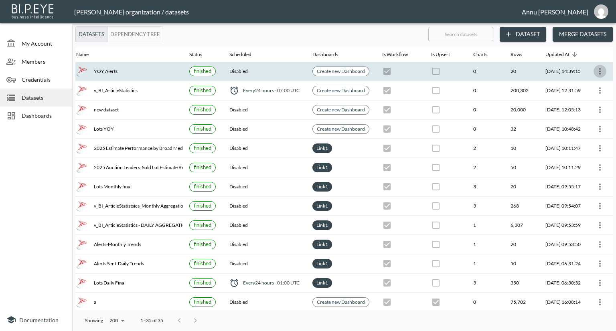
click at [597, 70] on icon "more" at bounding box center [600, 72] width 10 height 10
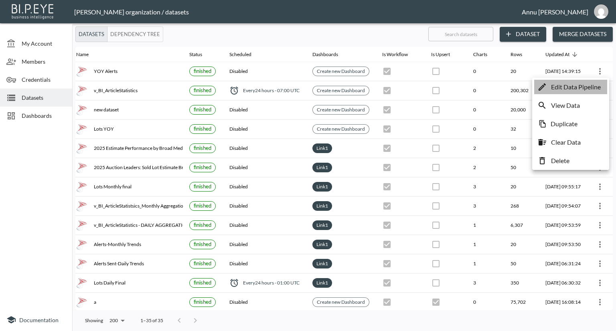
click at [581, 89] on p "Edit Data Pipeline" at bounding box center [576, 87] width 50 height 10
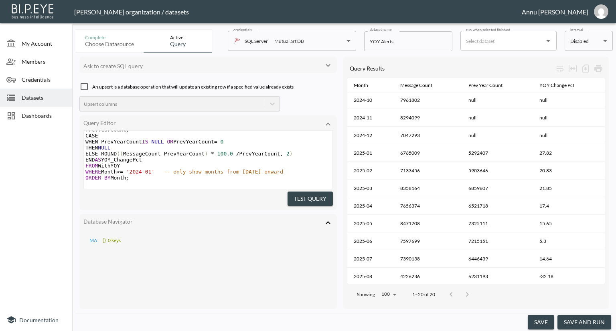
scroll to position [123, 0]
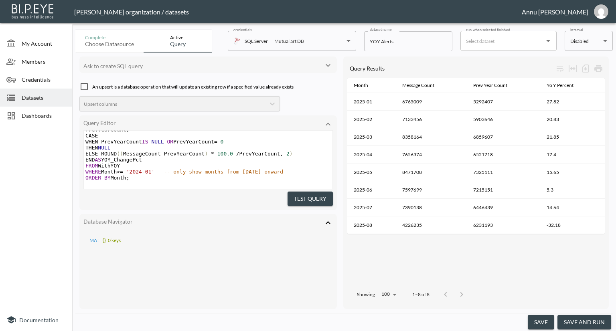
click at [143, 169] on span "'2024-01'" at bounding box center [140, 172] width 28 height 6
type textarea "5"
click at [35, 97] on span "Datasets" at bounding box center [44, 97] width 44 height 8
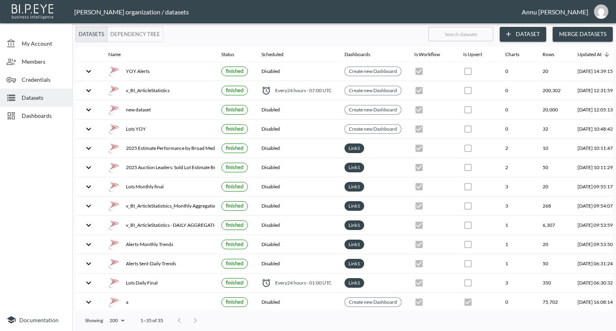
scroll to position [0, 47]
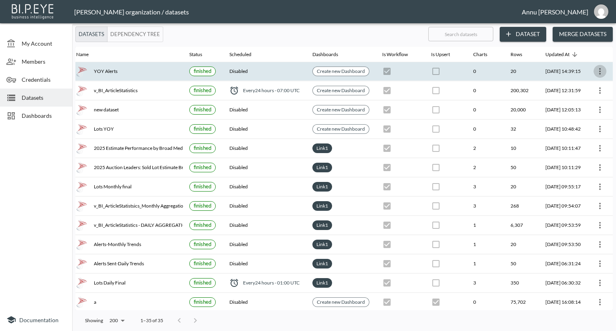
click at [601, 65] on button "more" at bounding box center [599, 71] width 13 height 13
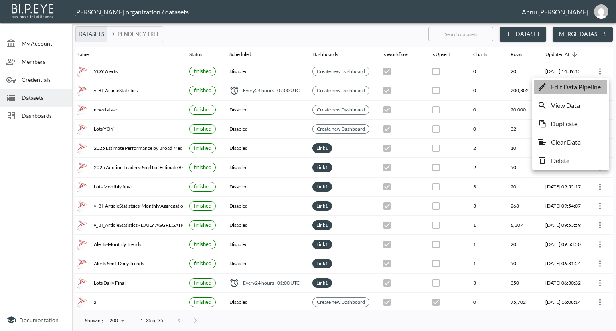
click at [587, 89] on p "Edit Data Pipeline" at bounding box center [576, 87] width 50 height 10
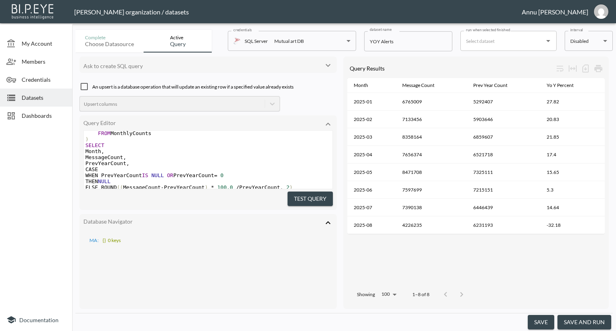
scroll to position [123, 0]
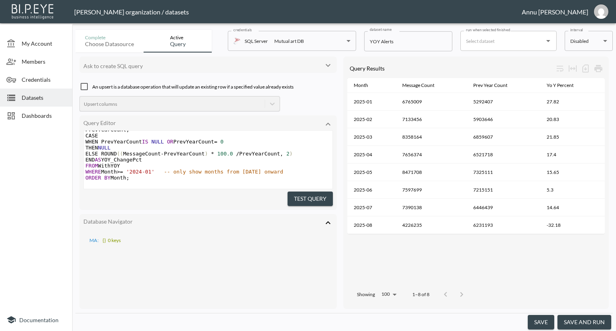
click at [143, 169] on span "'2024-01'" at bounding box center [140, 172] width 28 height 6
type textarea "5"
click at [199, 181] on pre "​" at bounding box center [208, 184] width 249 height 6
click at [289, 192] on button "Test Query" at bounding box center [309, 199] width 45 height 15
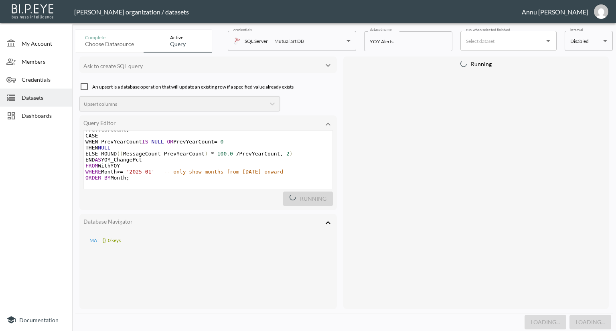
scroll to position [123, 0]
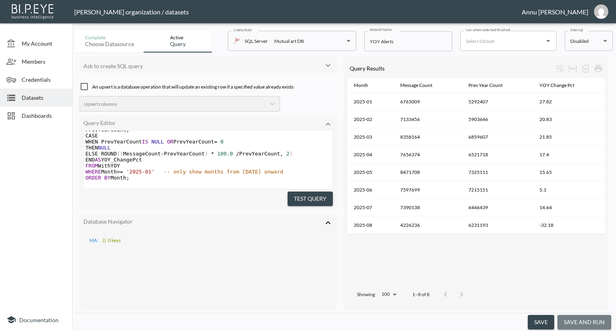
click at [587, 320] on button "save and run" at bounding box center [584, 322] width 54 height 15
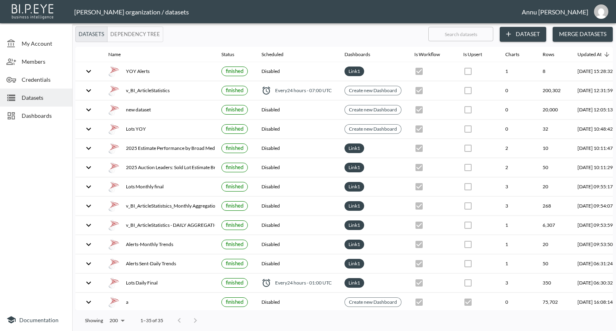
click at [51, 111] on span "Dashboards" at bounding box center [44, 115] width 44 height 8
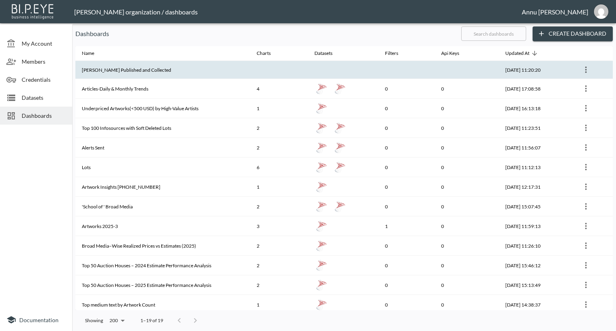
click at [142, 73] on th "[PERSON_NAME] Published and Collected" at bounding box center [162, 70] width 175 height 18
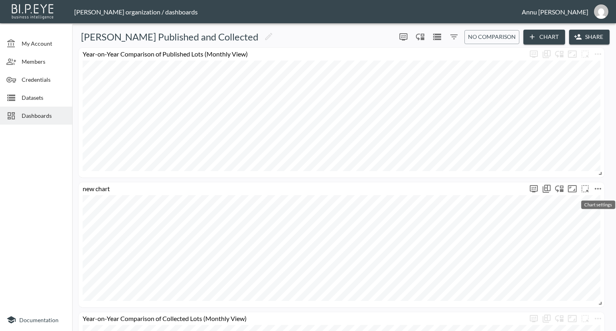
click at [599, 188] on icon "more" at bounding box center [598, 189] width 10 height 10
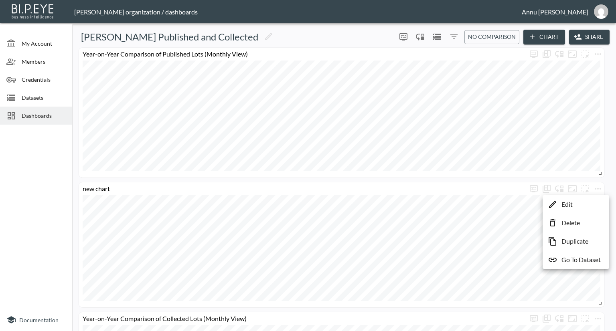
click at [573, 198] on li "Edit" at bounding box center [575, 204] width 63 height 14
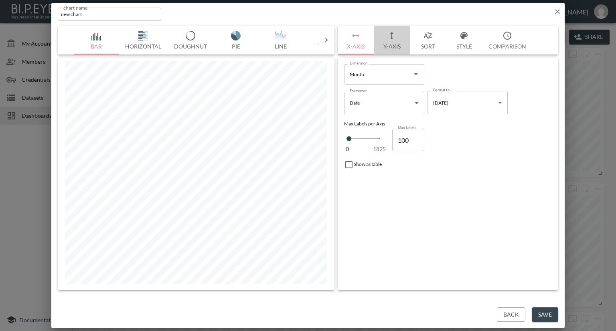
click at [395, 45] on button "Y-Axis" at bounding box center [392, 40] width 36 height 29
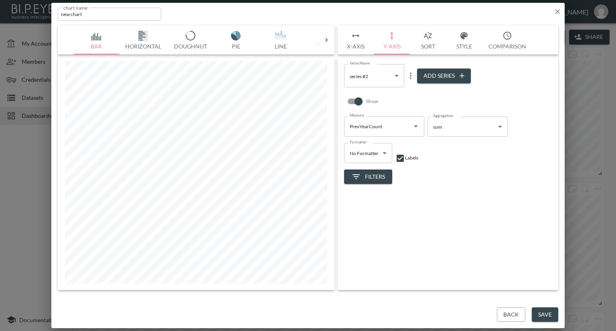
click at [411, 77] on icon "more" at bounding box center [411, 76] width 10 height 10
click at [409, 89] on p "Edit" at bounding box center [412, 92] width 11 height 10
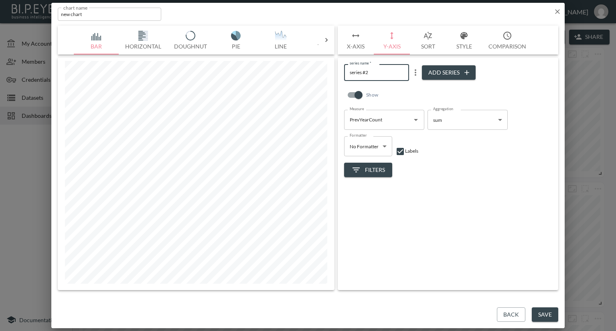
click at [323, 73] on div "Bar Horizontal Doughnut Pie Line Table Single Map Google Stacked Calendar Title…" at bounding box center [308, 158] width 500 height 265
type input "L"
type input "Alerts-2024"
click at [391, 89] on div "Show" at bounding box center [448, 97] width 208 height 26
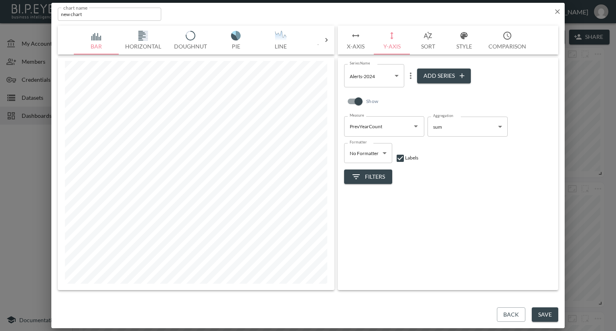
click at [395, 77] on body "BI.P.EYE, Interactive Analytics Dashboards - app [PERSON_NAME] organization / d…" at bounding box center [308, 165] width 616 height 331
click at [380, 94] on li "series #1" at bounding box center [374, 97] width 60 height 12
type input "537a3f16-8c99-40d1-b6e6-502c072b979b"
click at [395, 77] on body "BI.P.EYE, Interactive Analytics Dashboards - app [PERSON_NAME] organization / d…" at bounding box center [308, 165] width 616 height 331
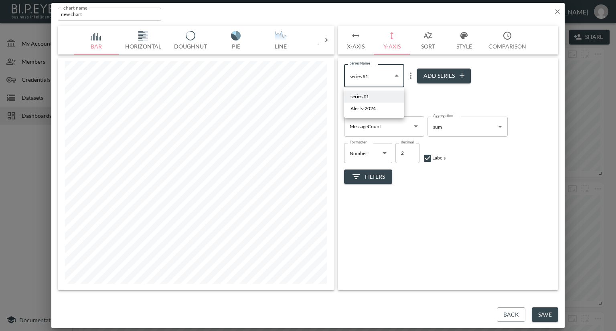
click at [417, 98] on div at bounding box center [308, 165] width 616 height 331
click at [411, 75] on icon "more" at bounding box center [411, 76] width 2 height 6
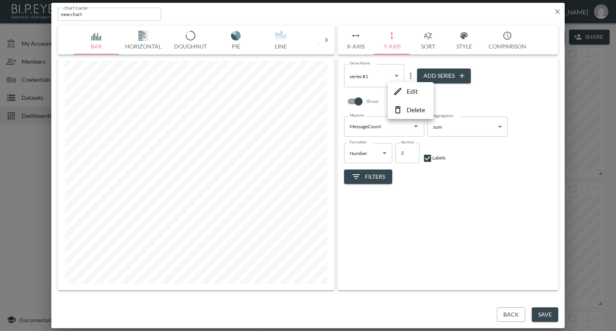
click at [413, 91] on p "Edit" at bounding box center [412, 92] width 11 height 10
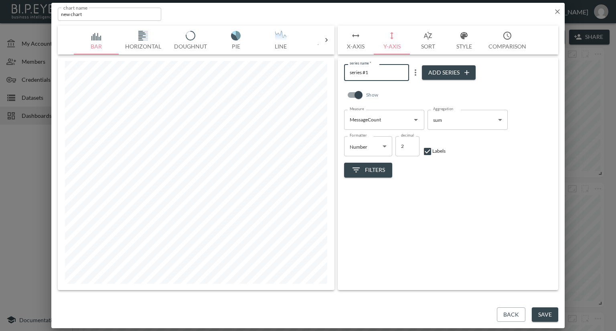
drag, startPoint x: 380, startPoint y: 74, endPoint x: 333, endPoint y: 74, distance: 47.3
click at [333, 74] on div "Bar Horizontal Doughnut Pie Line Table Single Map Google Stacked Calendar Title…" at bounding box center [308, 158] width 500 height 265
type input "Current Year Alerts"
click at [417, 95] on div "Show" at bounding box center [448, 97] width 208 height 26
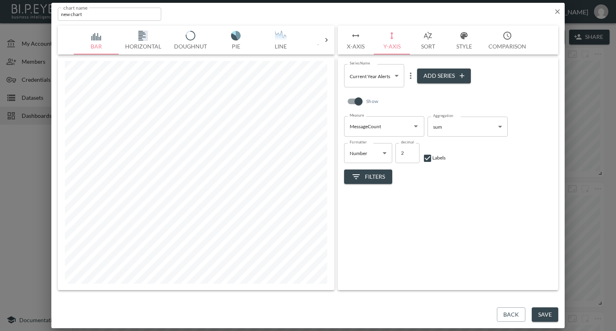
click at [394, 77] on body "BI.P.EYE, Interactive Analytics Dashboards - app [PERSON_NAME] organization / d…" at bounding box center [308, 165] width 616 height 331
click at [373, 108] on span "Alerts-2024" at bounding box center [362, 108] width 25 height 7
type input "f1d36761-84cd-4912-9bbb-dc832bc36f76"
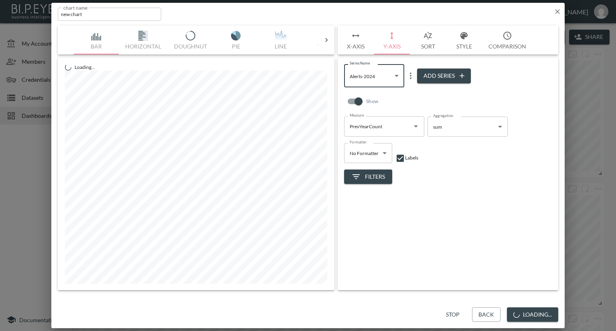
click at [407, 77] on icon "more" at bounding box center [411, 76] width 10 height 10
click at [407, 91] on p "Edit" at bounding box center [412, 92] width 11 height 10
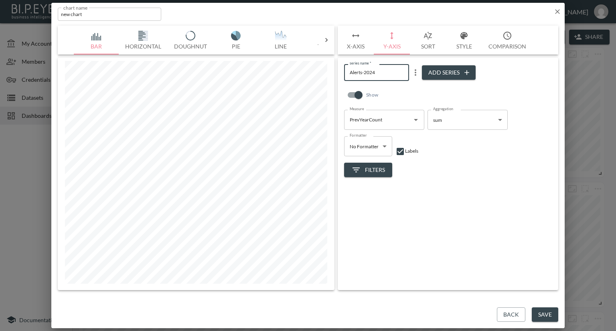
drag, startPoint x: 380, startPoint y: 73, endPoint x: 345, endPoint y: 74, distance: 35.7
click at [345, 74] on input "Alerts-2024" at bounding box center [376, 72] width 65 height 16
type input "Previous Year Alerts"
click at [497, 176] on div "Filters" at bounding box center [448, 166] width 208 height 21
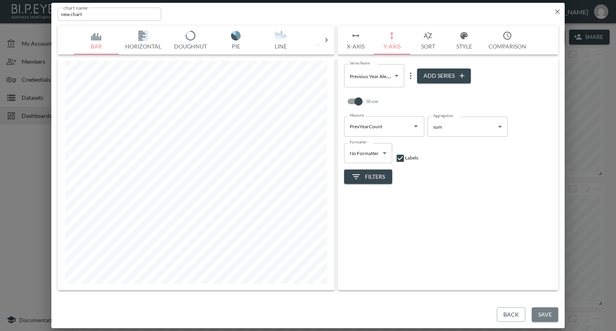
click at [542, 312] on button "Save" at bounding box center [545, 315] width 26 height 15
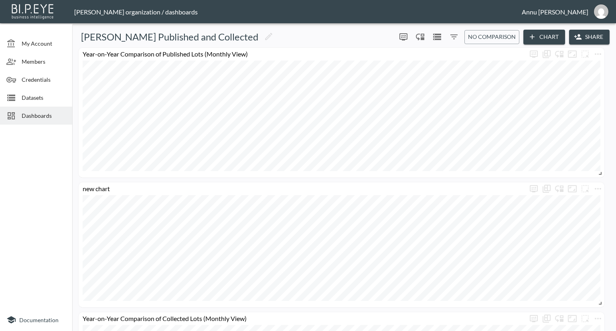
scroll to position [40, 0]
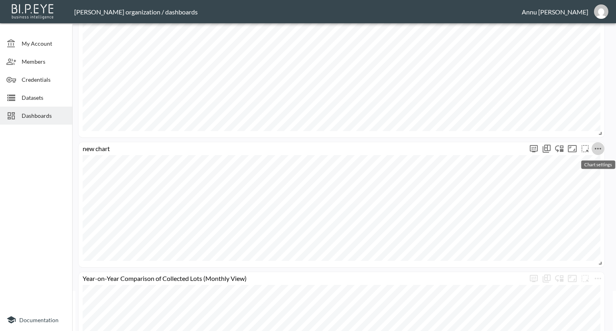
click at [597, 148] on icon "more" at bounding box center [598, 149] width 10 height 10
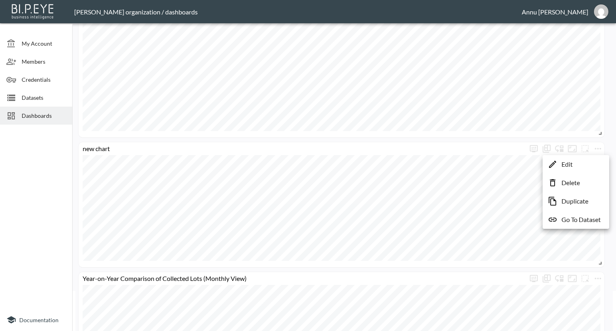
click at [572, 162] on p "Edit" at bounding box center [566, 165] width 11 height 10
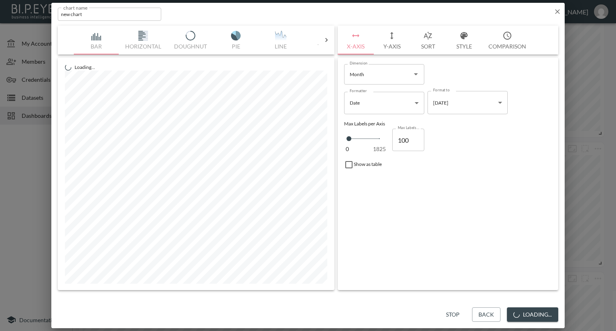
click at [401, 46] on button "Y-Axis" at bounding box center [392, 40] width 36 height 29
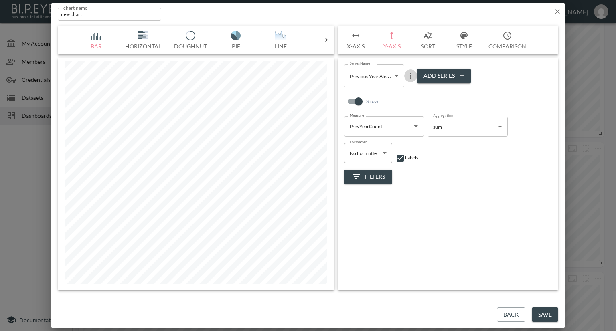
click at [409, 76] on icon "more" at bounding box center [411, 76] width 10 height 10
click at [408, 90] on p "Edit" at bounding box center [412, 92] width 11 height 10
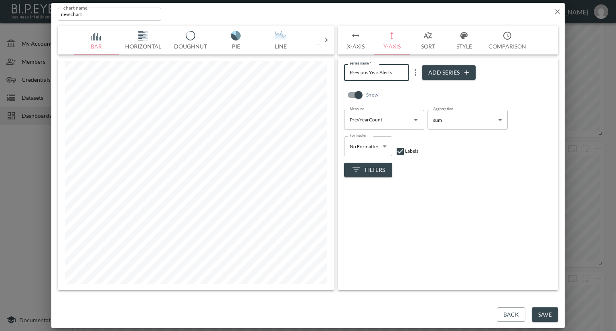
drag, startPoint x: 393, startPoint y: 74, endPoint x: 346, endPoint y: 76, distance: 46.6
click at [346, 76] on input "Previous Year Alerts" at bounding box center [376, 72] width 65 height 16
type input "Alerts-2024"
click at [428, 98] on div "Show" at bounding box center [448, 97] width 208 height 26
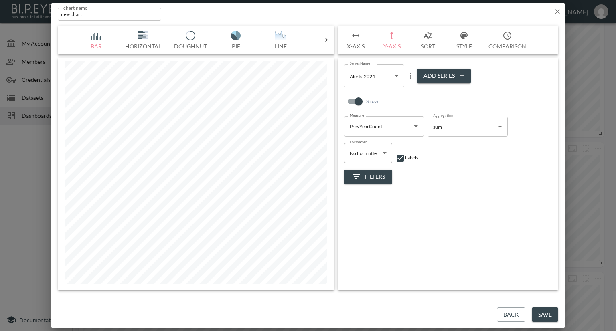
click at [388, 77] on body "BI.P.EYE, Interactive Analytics Dashboards - app [PERSON_NAME] organization / d…" at bounding box center [308, 165] width 616 height 331
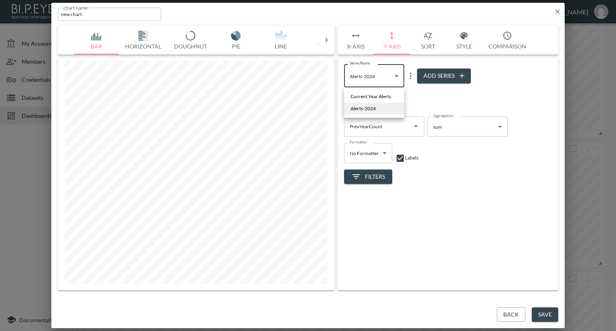
click at [371, 95] on span "Current Year Alerts" at bounding box center [370, 96] width 40 height 7
type input "537a3f16-8c99-40d1-b6e6-502c072b979b"
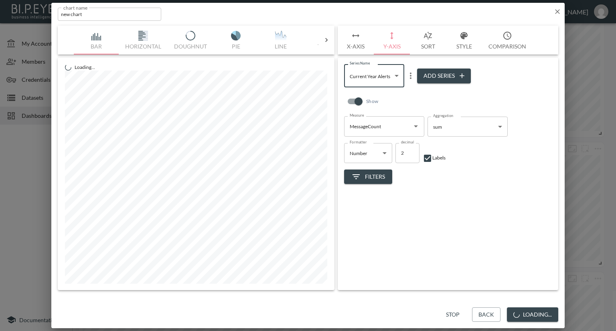
click at [409, 74] on icon "more" at bounding box center [411, 76] width 10 height 10
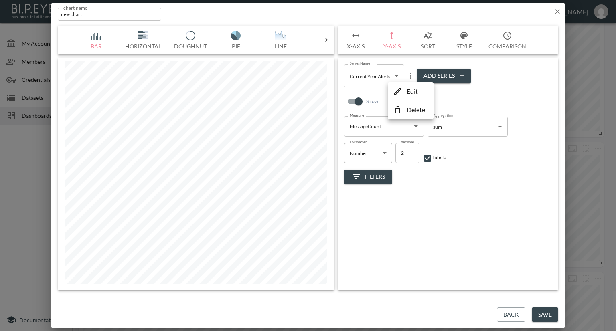
click at [410, 88] on p "Edit" at bounding box center [412, 92] width 11 height 10
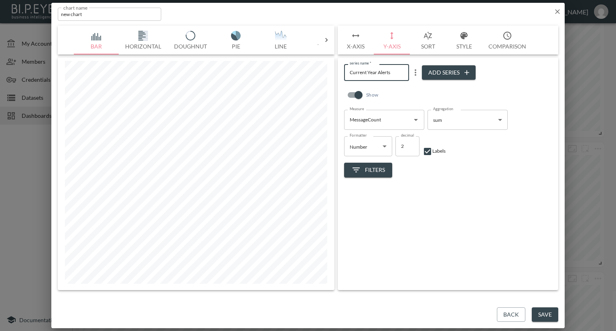
click at [311, 77] on div "Bar Horizontal Doughnut Pie Line Table Single Map Google Stacked Calendar Title…" at bounding box center [308, 158] width 500 height 265
type input "Alerts-2025"
click at [540, 316] on button "Save" at bounding box center [545, 315] width 26 height 15
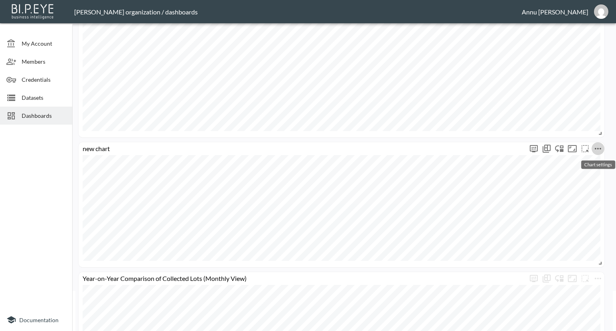
click at [595, 149] on icon "more" at bounding box center [598, 149] width 6 height 2
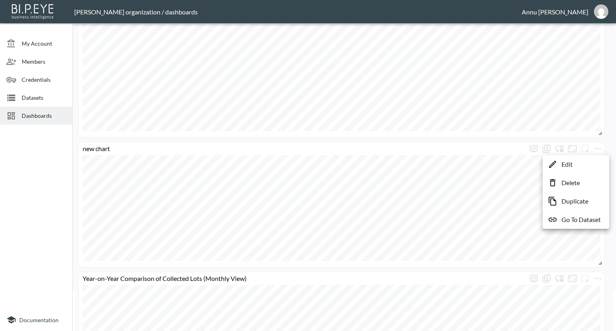
click at [577, 165] on li "Edit" at bounding box center [575, 164] width 63 height 14
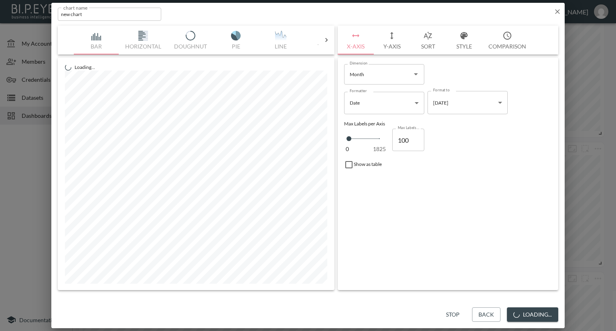
click at [463, 42] on button "Style" at bounding box center [464, 40] width 36 height 29
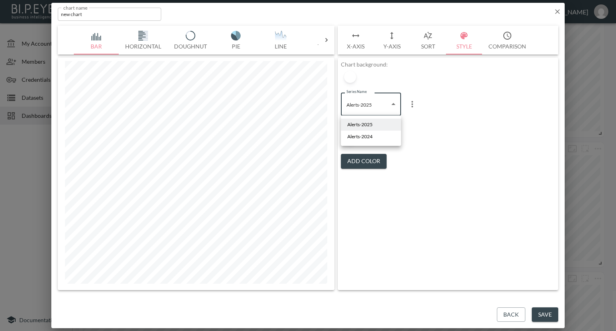
click at [376, 105] on body "BI.P.EYE, Interactive Analytics Dashboards - app [PERSON_NAME] organization / d…" at bounding box center [308, 165] width 616 height 331
click at [372, 134] on span "Alerts-2024" at bounding box center [359, 136] width 25 height 7
type input "f1d36761-84cd-4912-9bbb-dc832bc36f76"
click at [369, 158] on button "Add Color" at bounding box center [364, 161] width 46 height 15
click at [352, 135] on div at bounding box center [350, 138] width 12 height 12
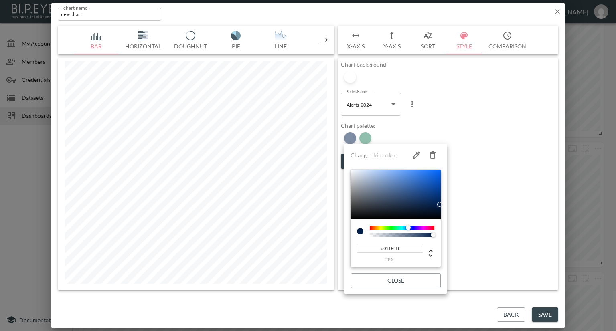
click at [430, 151] on icon "button" at bounding box center [433, 155] width 10 height 10
type input "#237F5D"
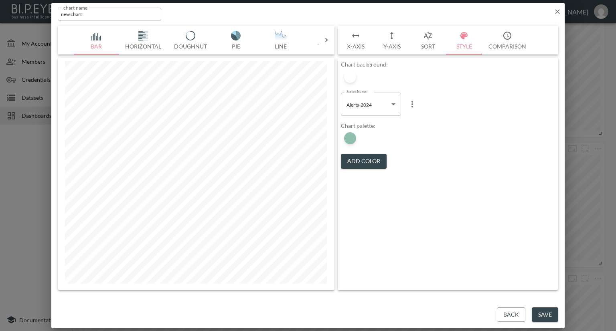
click at [540, 310] on button "Save" at bounding box center [545, 315] width 26 height 15
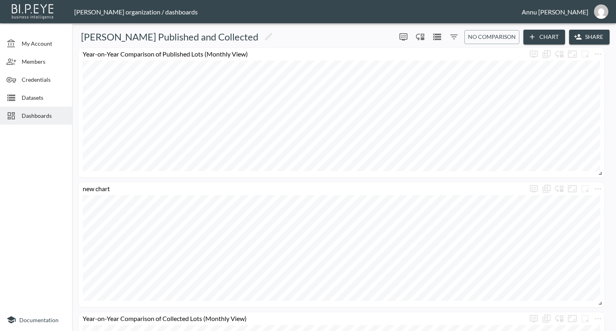
scroll to position [80, 0]
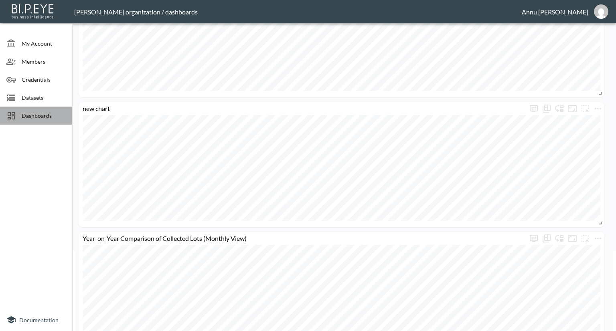
click at [40, 117] on span "Dashboards" at bounding box center [44, 115] width 44 height 8
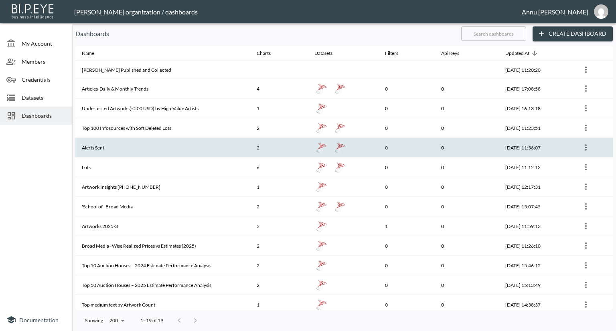
click at [583, 150] on icon "more" at bounding box center [586, 148] width 10 height 10
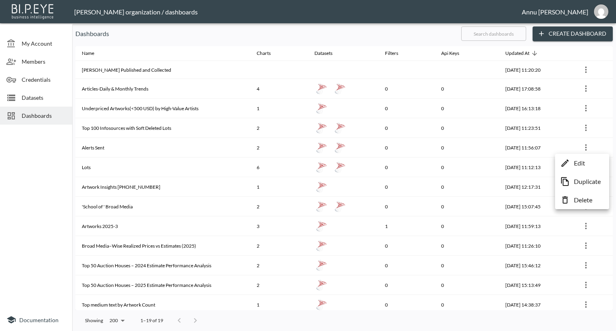
click at [577, 161] on p "Edit" at bounding box center [579, 163] width 11 height 10
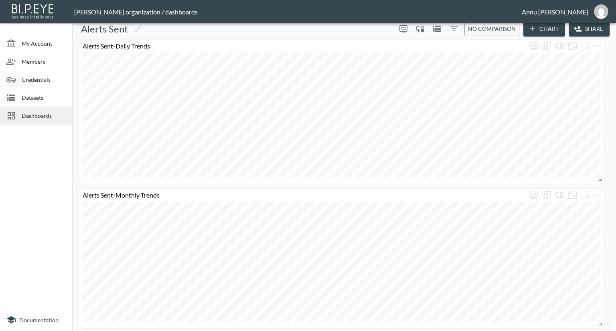
scroll to position [11, 0]
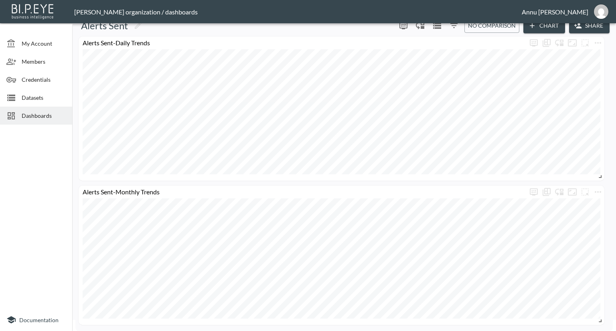
click at [47, 118] on span "Dashboards" at bounding box center [44, 115] width 44 height 8
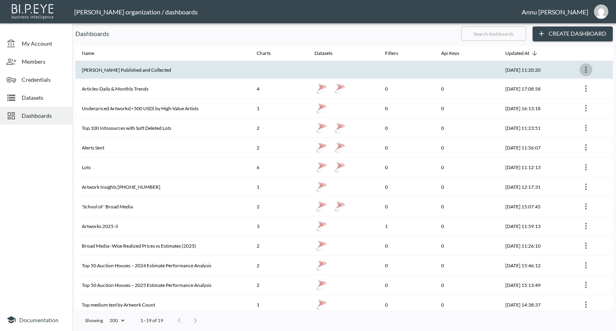
click at [587, 72] on icon "more" at bounding box center [586, 70] width 10 height 10
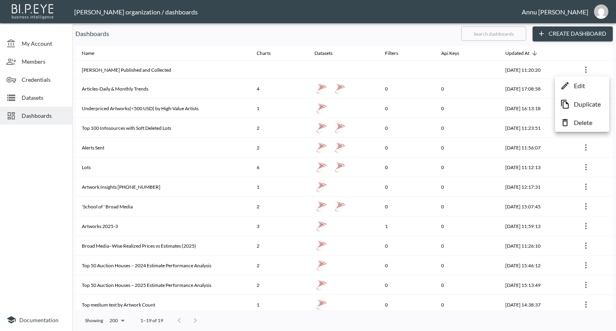
click at [581, 85] on p "Edit" at bounding box center [579, 86] width 11 height 10
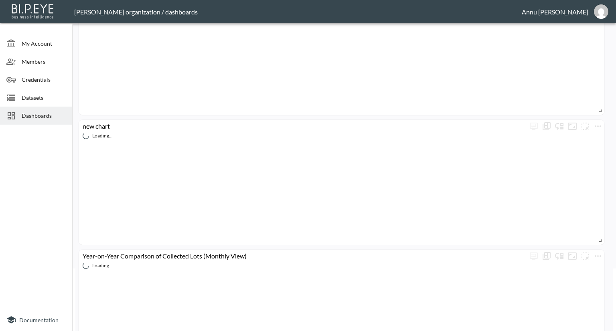
scroll to position [107, 0]
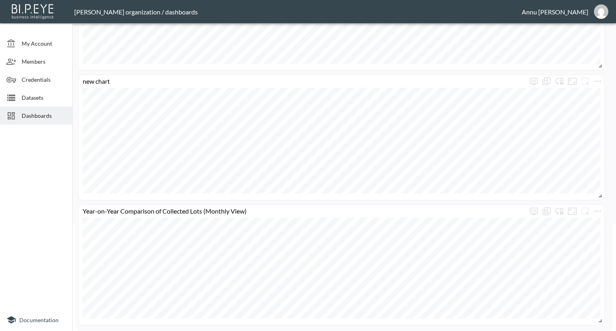
click at [44, 116] on span "Dashboards" at bounding box center [44, 115] width 44 height 8
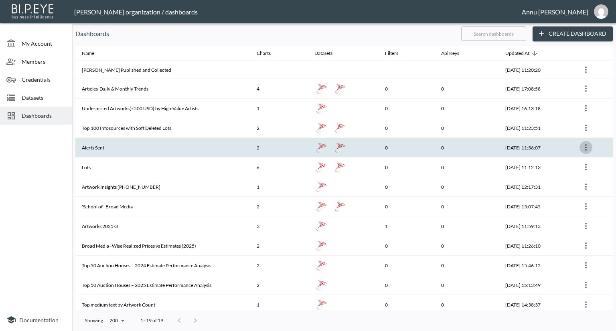
click at [585, 148] on icon "more" at bounding box center [586, 148] width 10 height 10
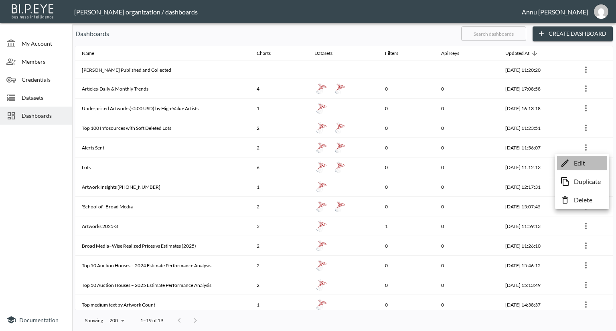
click at [578, 160] on p "Edit" at bounding box center [579, 163] width 11 height 10
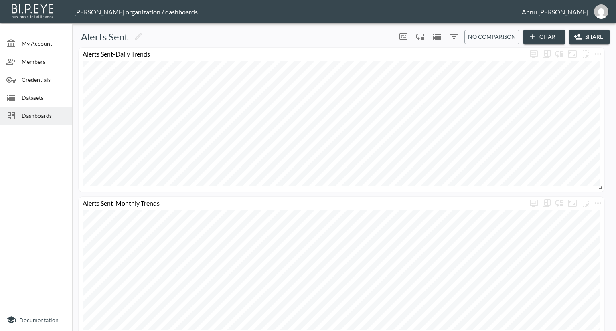
click at [43, 96] on span "Datasets" at bounding box center [44, 97] width 44 height 8
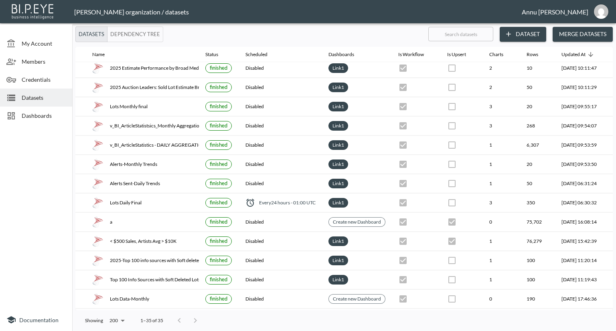
scroll to position [80, 47]
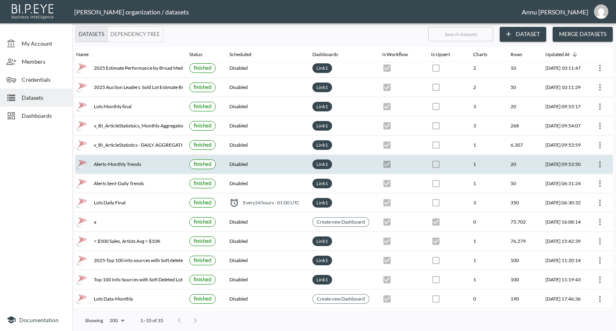
click at [596, 160] on icon "more" at bounding box center [600, 165] width 10 height 10
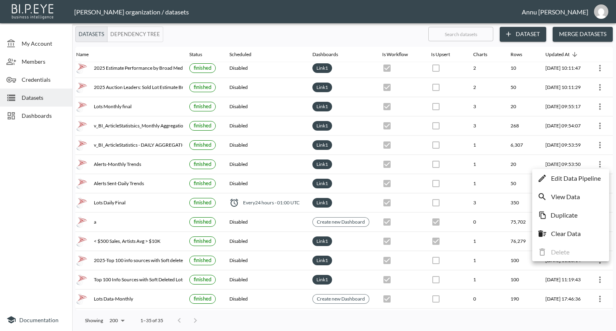
click at [583, 177] on p "Edit Data Pipeline" at bounding box center [576, 179] width 50 height 10
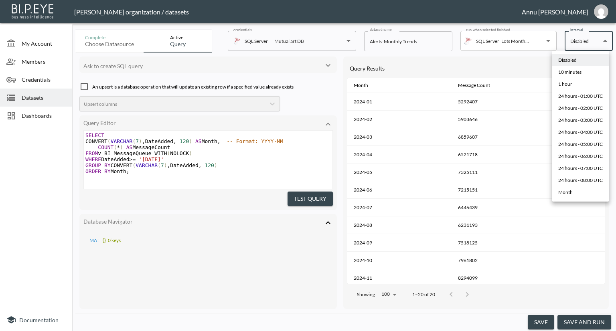
click at [593, 41] on body "BI.P.EYE, Interactive Analytics Dashboards - app [PERSON_NAME] organization / d…" at bounding box center [308, 165] width 616 height 331
click at [571, 73] on div "10 minutes" at bounding box center [569, 72] width 23 height 7
type input "*/10 * * * *"
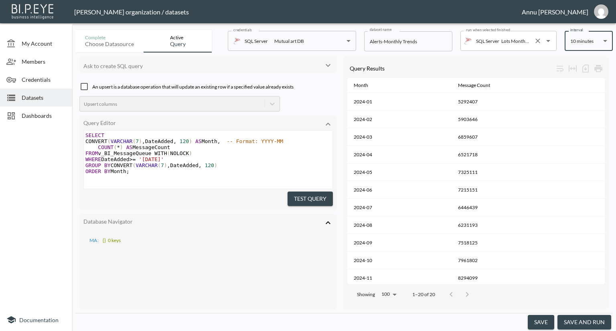
click at [538, 41] on icon "Clear" at bounding box center [537, 40] width 5 height 5
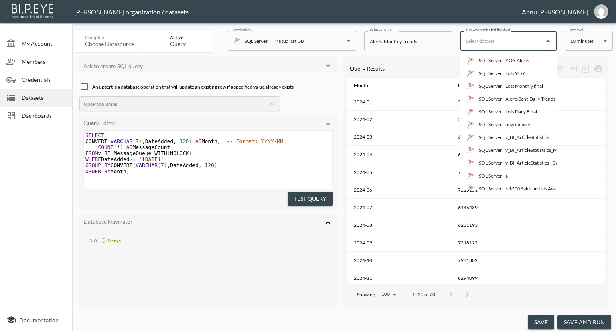
click at [542, 322] on button "save" at bounding box center [541, 322] width 26 height 15
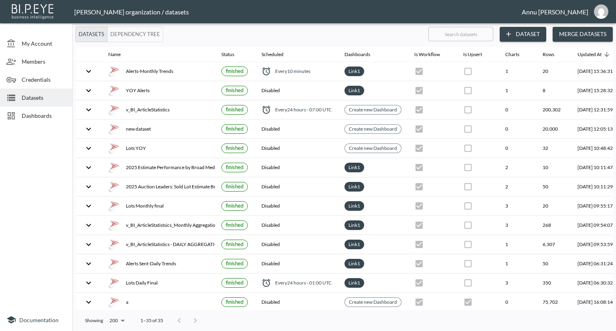
click at [45, 116] on span "Dashboards" at bounding box center [44, 115] width 44 height 8
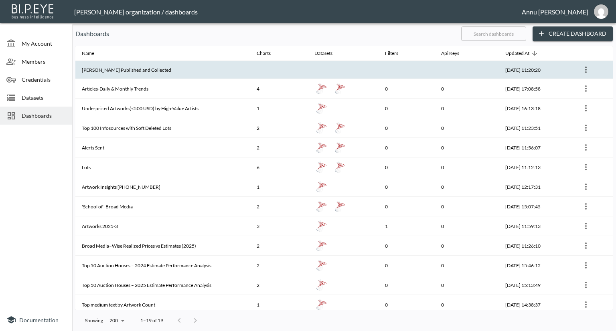
click at [122, 67] on th "[PERSON_NAME] Published and Collected" at bounding box center [162, 70] width 175 height 18
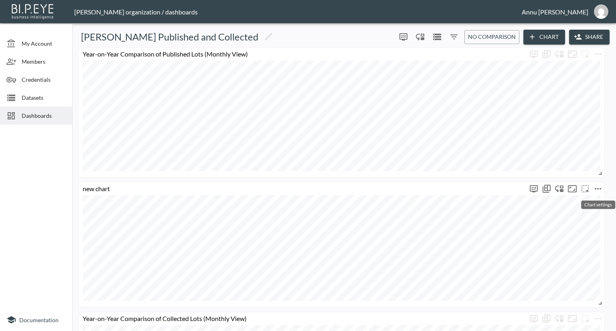
click at [597, 190] on icon "more" at bounding box center [598, 189] width 10 height 10
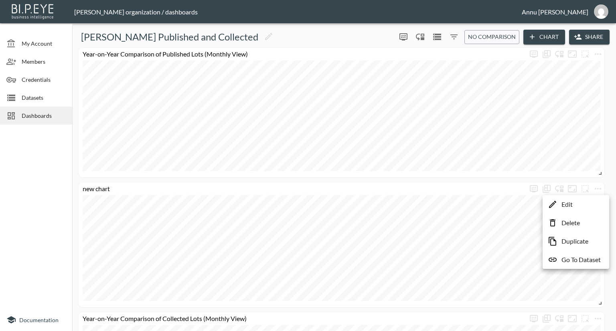
click at [572, 202] on p "Edit" at bounding box center [566, 205] width 11 height 10
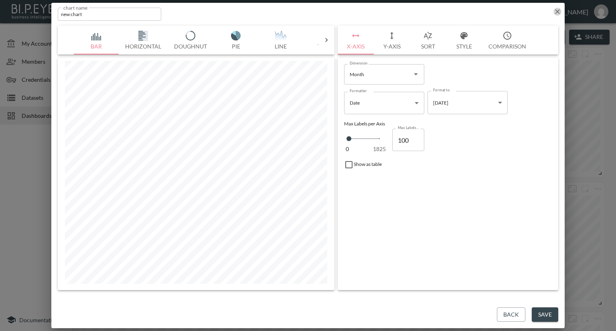
click at [559, 12] on icon "button" at bounding box center [557, 12] width 8 height 8
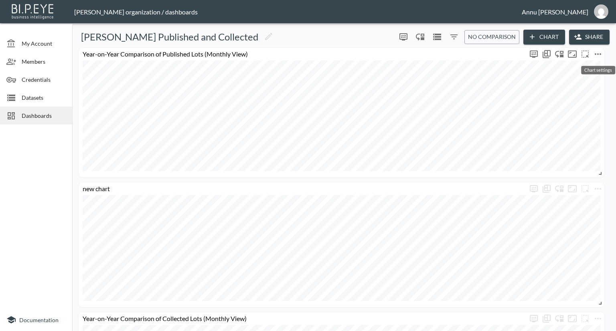
click at [599, 55] on icon "more" at bounding box center [598, 54] width 10 height 10
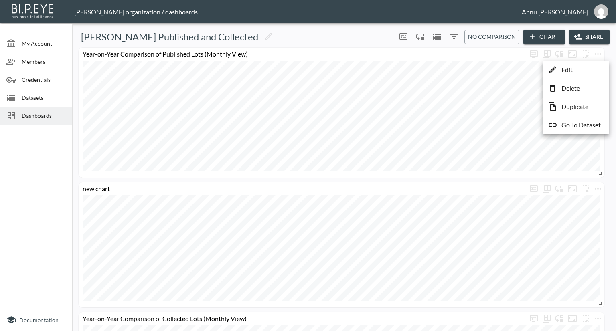
click at [577, 71] on li "Edit" at bounding box center [575, 70] width 63 height 14
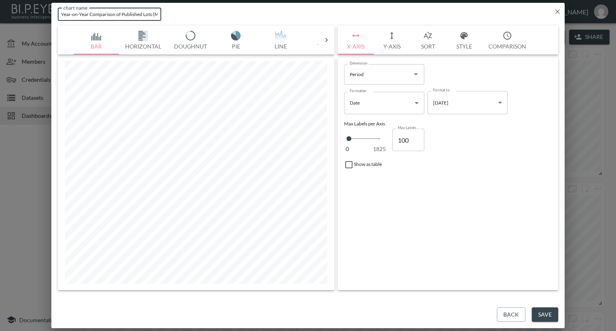
scroll to position [0, 27]
drag, startPoint x: 61, startPoint y: 13, endPoint x: 296, endPoint y: 26, distance: 235.7
click at [296, 26] on div "chart name Year-on-Year Comparison of Published Lots (Monthly View) chart name …" at bounding box center [307, 166] width 513 height 326
click at [560, 13] on icon "button" at bounding box center [557, 12] width 8 height 8
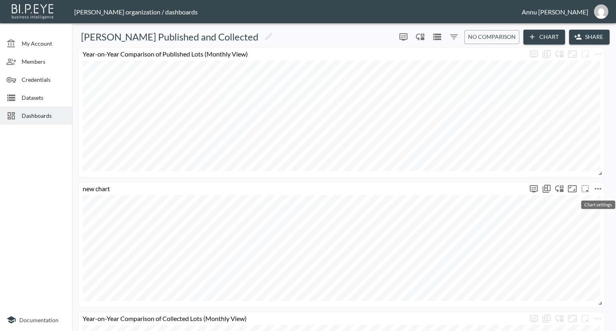
click at [599, 190] on icon "more" at bounding box center [598, 189] width 10 height 10
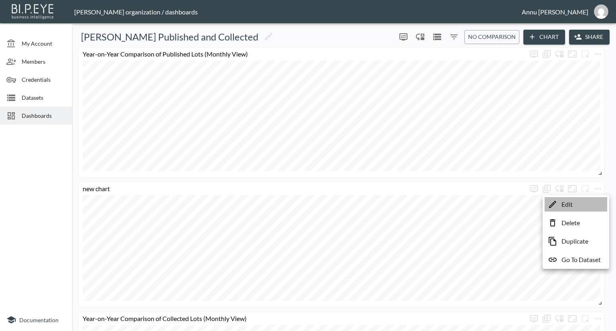
click at [581, 203] on li "Edit" at bounding box center [575, 204] width 63 height 14
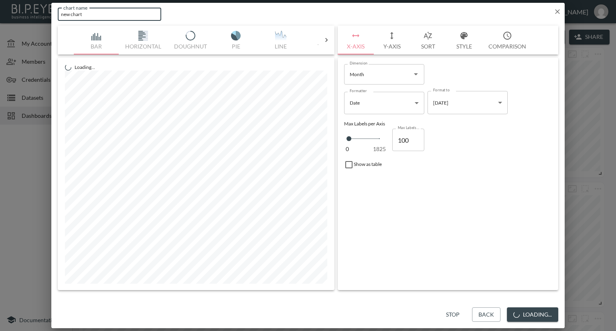
drag, startPoint x: 110, startPoint y: 16, endPoint x: 45, endPoint y: 17, distance: 64.6
click at [45, 17] on div "chart name new chart chart name Bar Horizontal Doughnut Pie Line Table Single M…" at bounding box center [308, 165] width 616 height 331
paste input "Year-on-Year Comparison of Published Lots (Monthly View)"
click at [73, 14] on input "Year-on-Year Comparison of Published Lots (Monthly View)" at bounding box center [109, 14] width 103 height 13
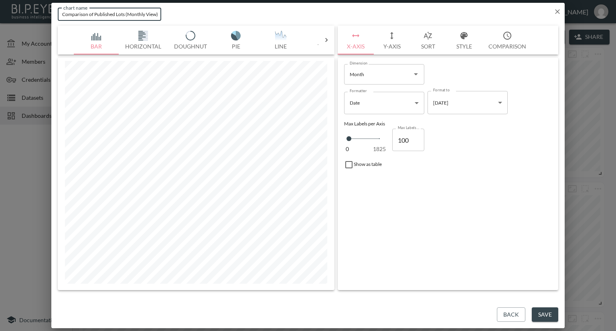
click at [67, 15] on input "Year-on-Year Comparison of Published Lots (Monthly View)" at bounding box center [109, 14] width 103 height 13
type input "Year-on-Year Comparison of Alerts Sent (Monthly View)"
click at [546, 313] on button "Save" at bounding box center [545, 315] width 26 height 15
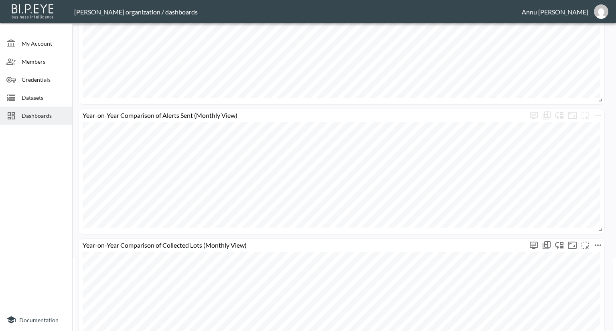
scroll to position [27, 0]
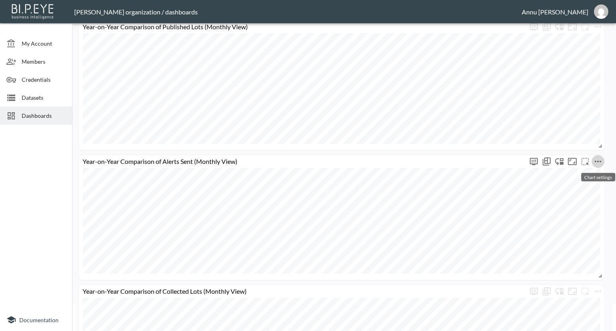
click at [597, 161] on icon "more" at bounding box center [598, 162] width 10 height 10
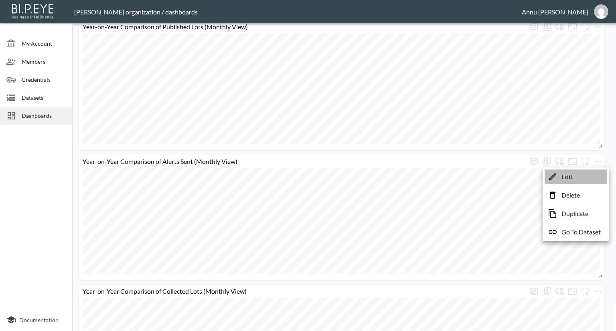
click at [578, 176] on li "Edit" at bounding box center [575, 177] width 63 height 14
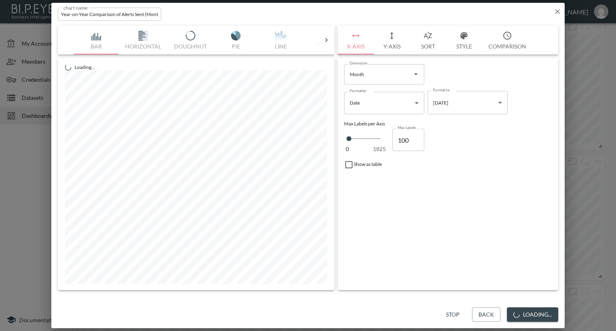
click at [395, 44] on button "Y-Axis" at bounding box center [392, 40] width 36 height 29
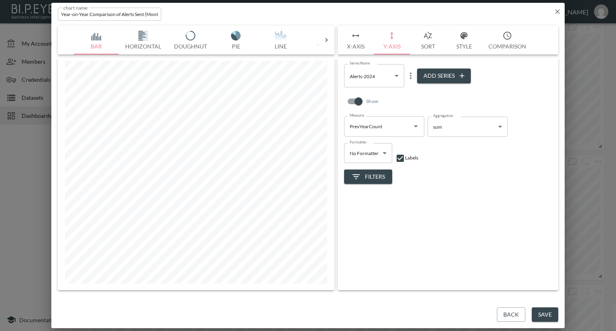
click at [379, 75] on body "BI.P.EYE, Interactive Analytics Dashboards - app [PERSON_NAME] organization / d…" at bounding box center [308, 165] width 616 height 331
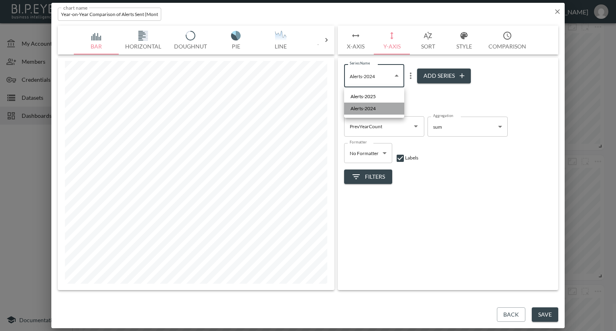
click at [372, 110] on span "Alerts-2024" at bounding box center [362, 108] width 25 height 7
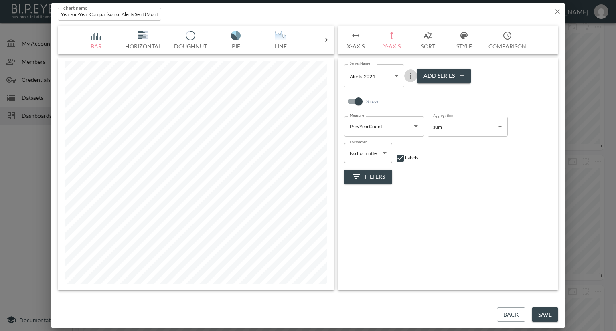
click at [409, 74] on icon "more" at bounding box center [411, 76] width 10 height 10
click at [410, 74] on div at bounding box center [308, 165] width 616 height 331
click at [366, 78] on body "BI.P.EYE, Interactive Analytics Dashboards - app [PERSON_NAME] organization / d…" at bounding box center [308, 165] width 616 height 331
click at [369, 97] on span "Alerts-2025" at bounding box center [362, 96] width 25 height 7
click at [409, 77] on icon "more" at bounding box center [411, 76] width 10 height 10
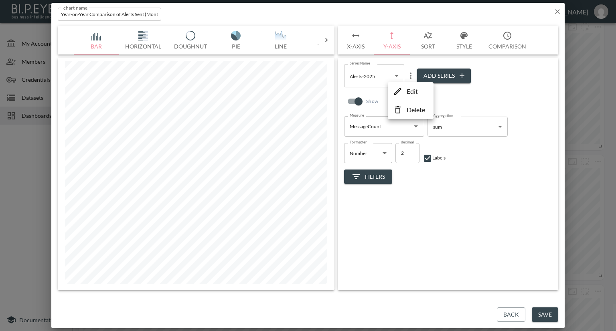
click at [418, 113] on p "Delete" at bounding box center [416, 110] width 18 height 10
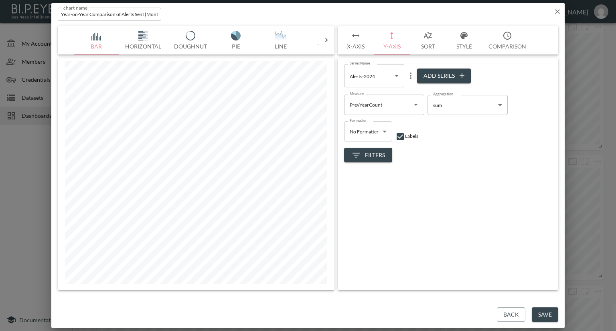
click at [436, 75] on button "Add Series" at bounding box center [444, 76] width 54 height 15
type input "36063d29-7fe9-4752-bc4a-d8403d8564e4"
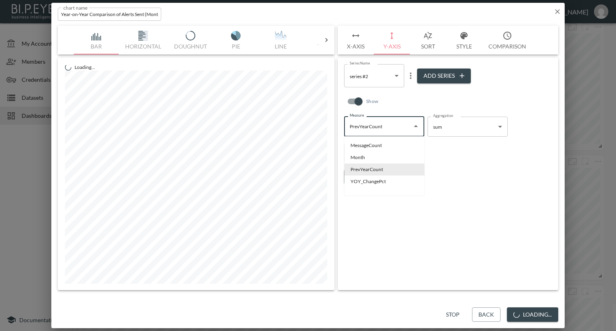
click at [399, 126] on input "PrevYearCount" at bounding box center [378, 126] width 61 height 13
click at [385, 146] on li "MessageCount" at bounding box center [384, 146] width 80 height 12
type input "MessageCount"
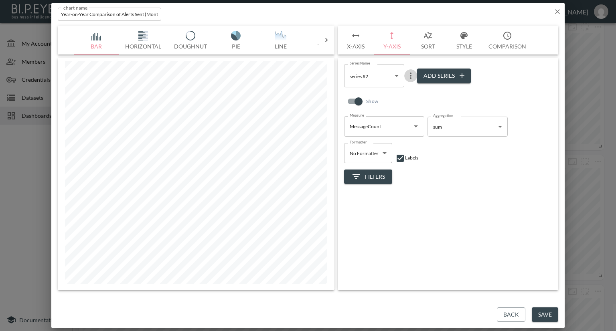
click at [410, 78] on icon "more" at bounding box center [411, 76] width 2 height 6
click at [411, 93] on p "Edit" at bounding box center [412, 92] width 11 height 10
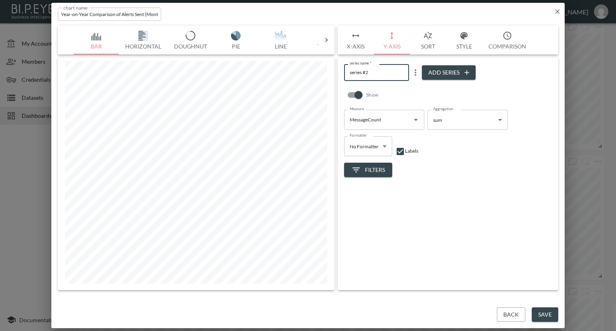
drag, startPoint x: 377, startPoint y: 73, endPoint x: 337, endPoint y: 74, distance: 40.1
click at [337, 74] on div "Bar Horizontal Doughnut Pie Line Table Single Map Google Stacked Calendar Title…" at bounding box center [308, 158] width 500 height 265
type input "Alerts-2025"
click at [538, 315] on button "Save" at bounding box center [545, 315] width 26 height 15
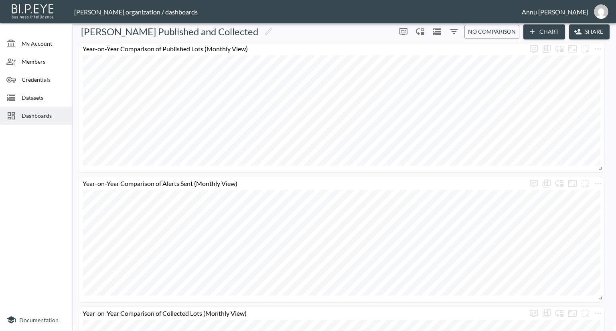
scroll to position [0, 0]
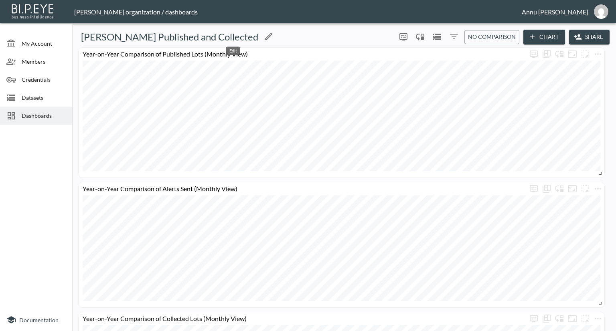
click at [264, 37] on icon "Edit" at bounding box center [269, 37] width 10 height 10
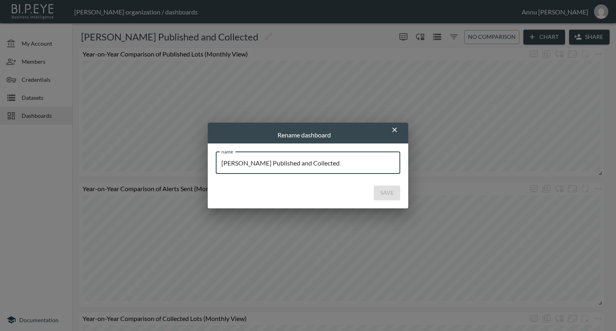
drag, startPoint x: 321, startPoint y: 166, endPoint x: 207, endPoint y: 160, distance: 114.1
click at [207, 162] on div "Rename dashboard name [PERSON_NAME] Published and Collected name Save" at bounding box center [308, 165] width 616 height 331
type input "Alerts & Lots – YoY Trends"
click at [393, 194] on button "Save" at bounding box center [387, 193] width 26 height 15
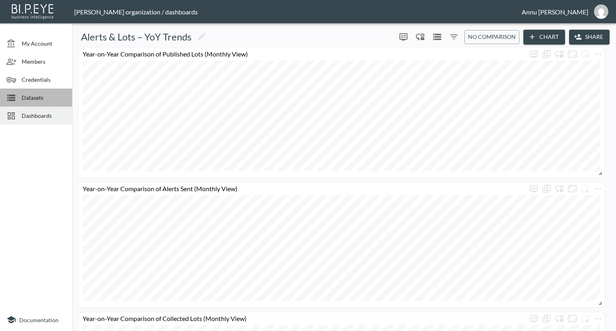
click at [32, 95] on span "Datasets" at bounding box center [44, 97] width 44 height 8
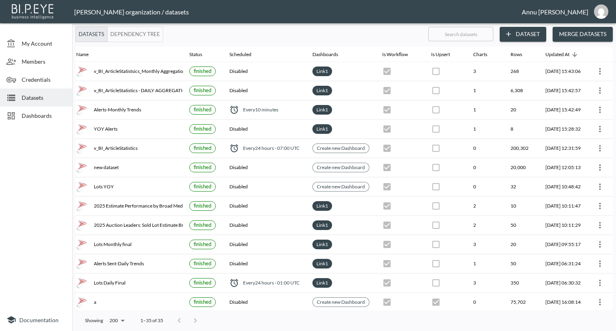
scroll to position [0, 47]
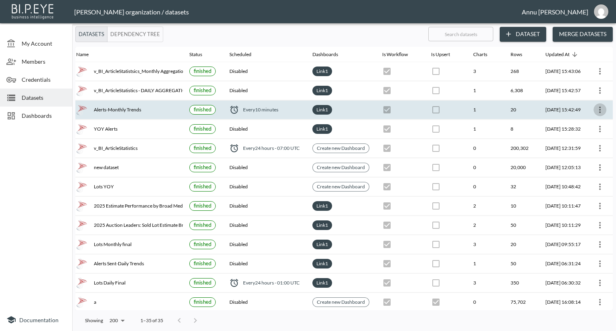
click at [596, 108] on icon "more" at bounding box center [600, 110] width 10 height 10
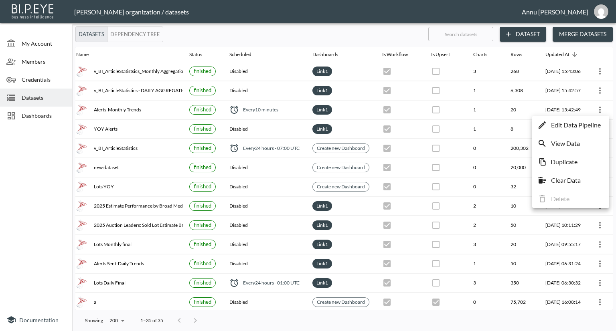
click at [582, 126] on p "Edit Data Pipeline" at bounding box center [576, 125] width 50 height 10
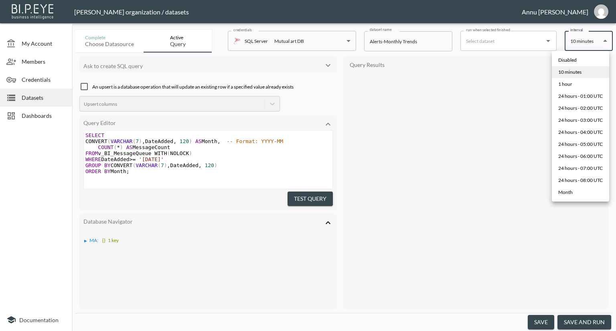
click at [571, 45] on body "BI.P.EYE, Interactive Analytics Dashboards - app [PERSON_NAME] organization / d…" at bounding box center [308, 165] width 616 height 331
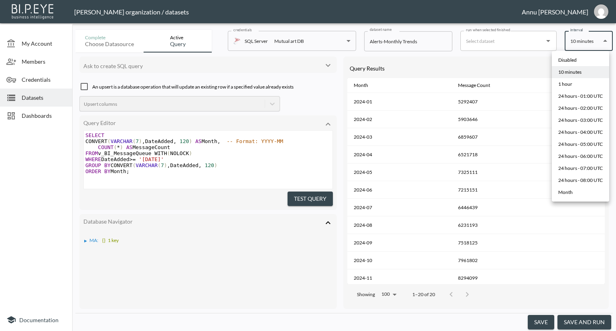
click at [572, 59] on div "Disabled" at bounding box center [567, 60] width 18 height 7
type input "Disabled"
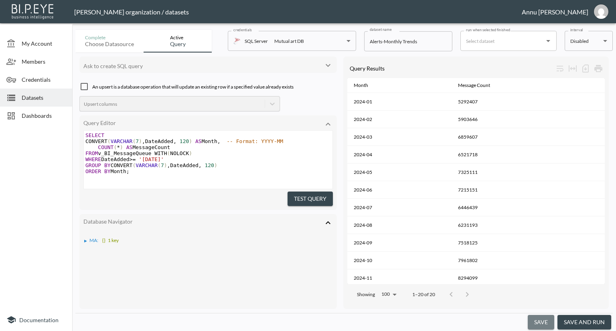
click at [548, 319] on button "save" at bounding box center [541, 322] width 26 height 15
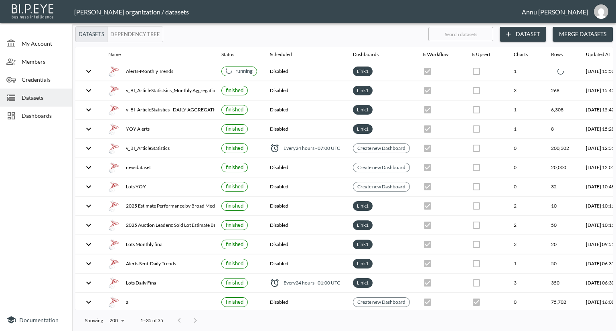
click at [35, 116] on span "Dashboards" at bounding box center [44, 115] width 44 height 8
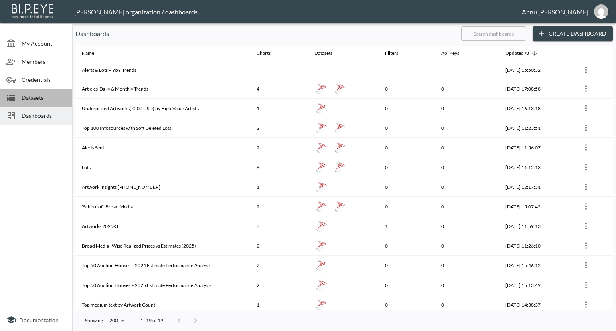
click at [35, 96] on span "Datasets" at bounding box center [44, 97] width 44 height 8
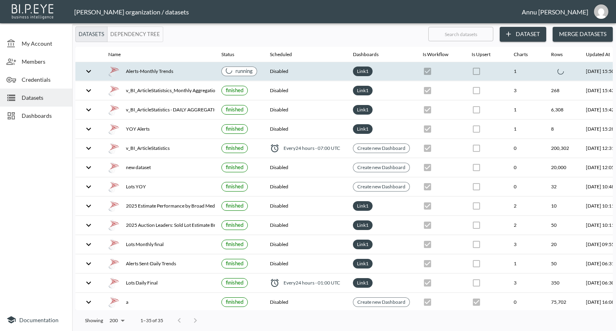
click at [181, 74] on div "Alerts-Monthly Trends" at bounding box center [158, 71] width 100 height 11
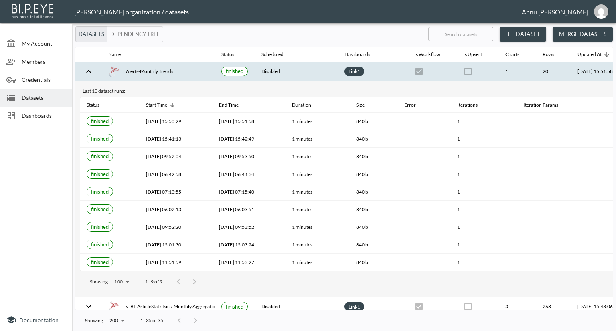
click at [34, 114] on span "Dashboards" at bounding box center [44, 115] width 44 height 8
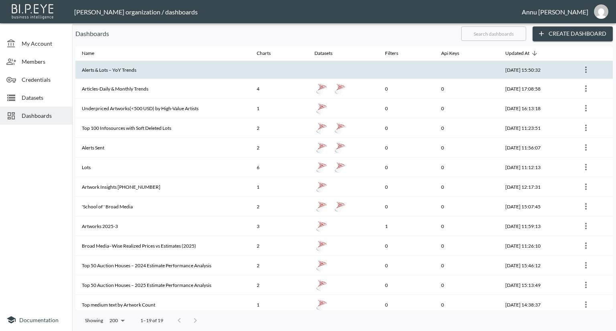
click at [122, 69] on th "Alerts & Lots – YoY Trends" at bounding box center [162, 70] width 175 height 18
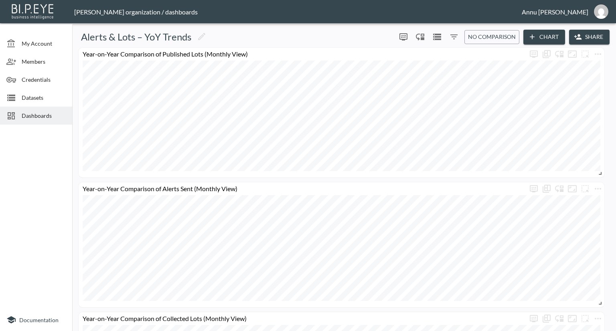
scroll to position [107, 0]
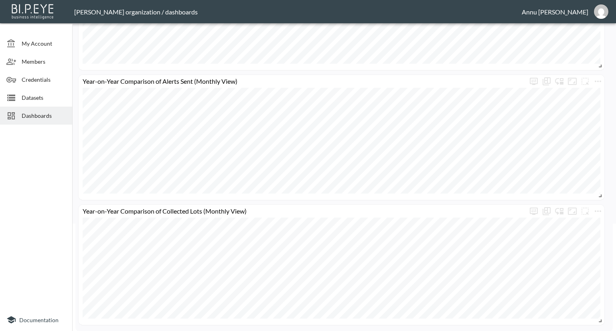
click at [523, 49] on div "Year-on-Year Comparison of Published Lots (Monthly View) Year-on-Year Compariso…" at bounding box center [342, 132] width 534 height 385
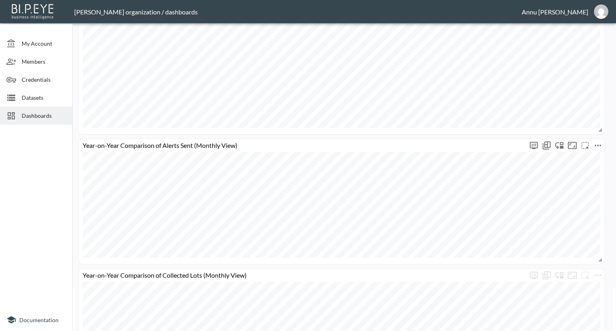
scroll to position [0, 0]
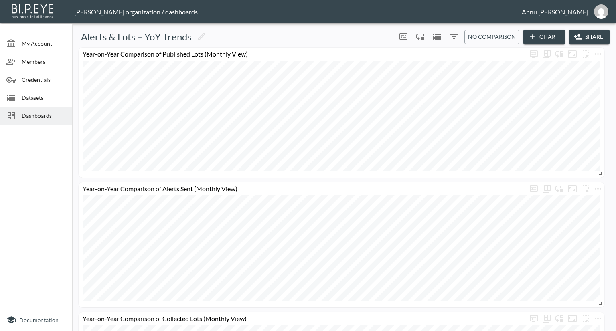
click at [517, 131] on div "Year-on-Year Comparison of Published Lots (Monthly View) Year-on-Year Compariso…" at bounding box center [342, 240] width 534 height 385
click at [483, 146] on div "Year-on-Year Comparison of Published Lots (Monthly View) Year-on-Year Compariso…" at bounding box center [342, 240] width 534 height 385
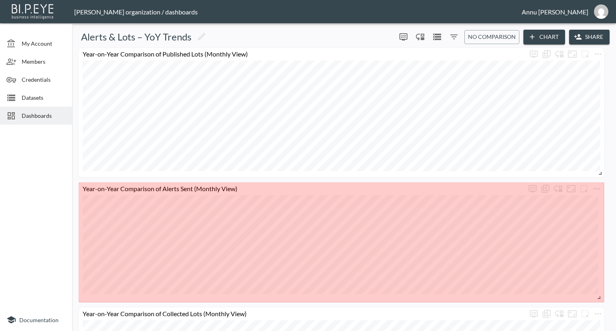
drag, startPoint x: 599, startPoint y: 303, endPoint x: 598, endPoint y: 295, distance: 7.4
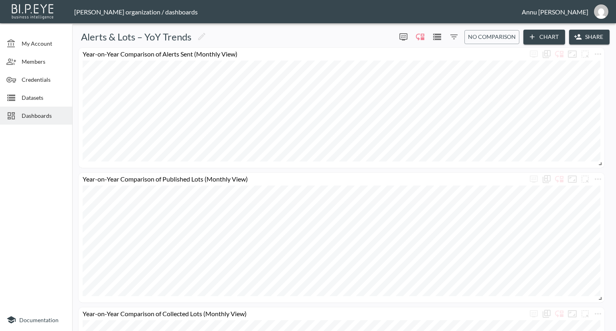
click at [33, 117] on span "Dashboards" at bounding box center [44, 115] width 44 height 8
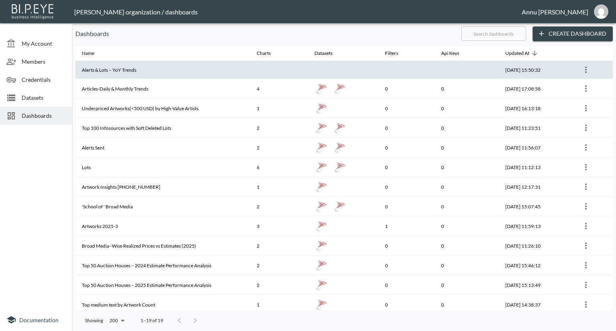
click at [150, 69] on th "Alerts & Lots – YoY Trends" at bounding box center [162, 70] width 175 height 18
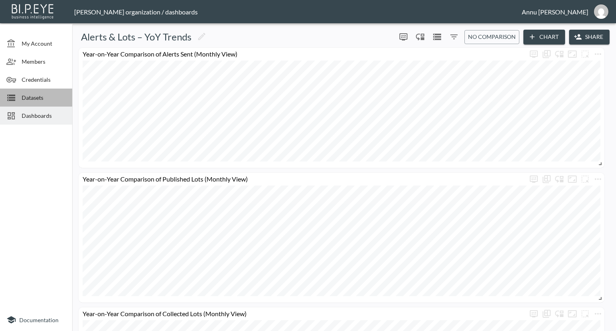
click at [38, 98] on span "Datasets" at bounding box center [44, 97] width 44 height 8
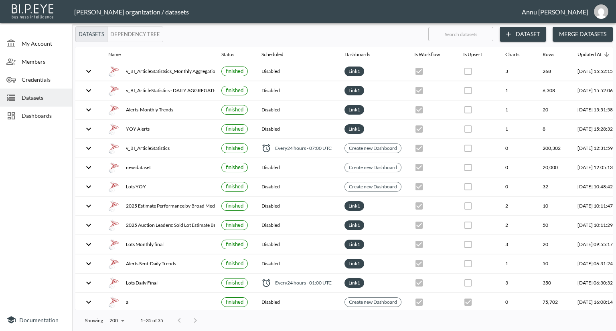
click at [41, 117] on span "Dashboards" at bounding box center [44, 115] width 44 height 8
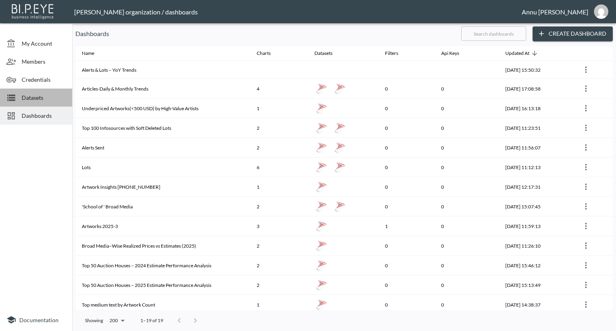
click at [42, 99] on span "Datasets" at bounding box center [44, 97] width 44 height 8
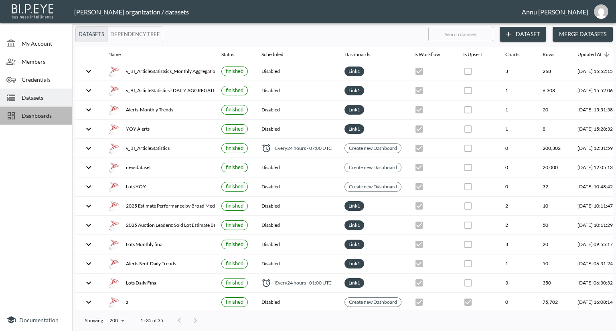
click at [45, 114] on span "Dashboards" at bounding box center [44, 115] width 44 height 8
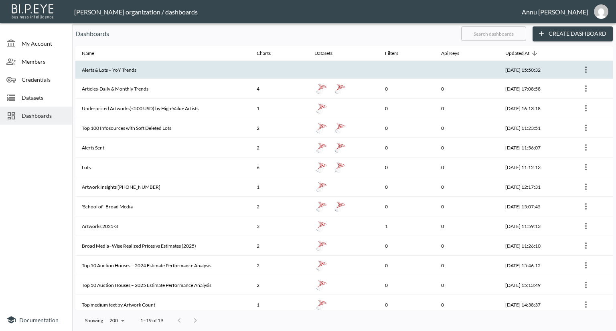
click at [130, 69] on th "Alerts & Lots – YoY Trends" at bounding box center [162, 70] width 175 height 18
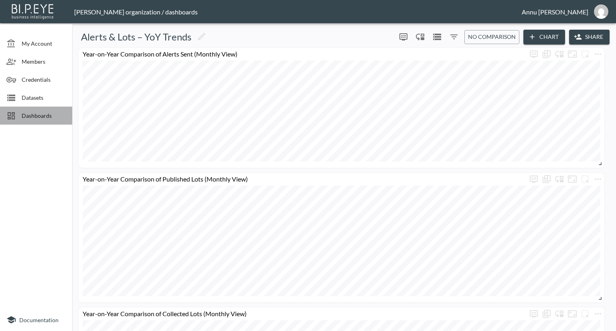
click at [53, 113] on span "Dashboards" at bounding box center [44, 115] width 44 height 8
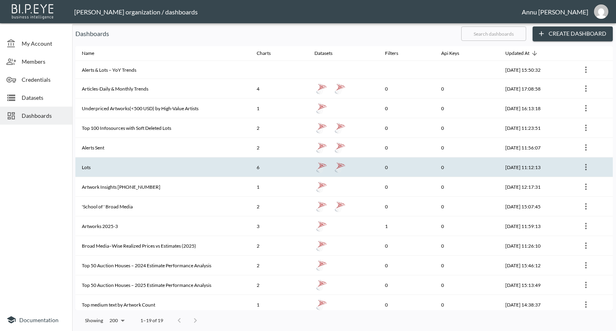
click at [154, 163] on th "Lots" at bounding box center [162, 168] width 175 height 20
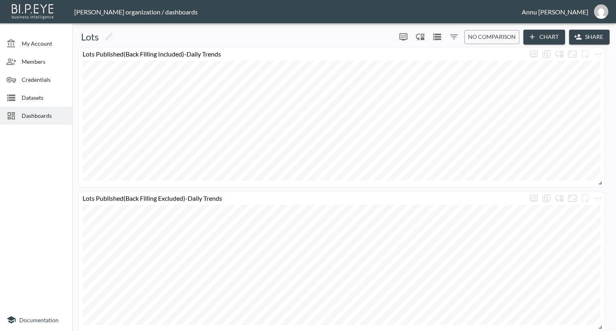
click at [31, 117] on span "Dashboards" at bounding box center [44, 115] width 44 height 8
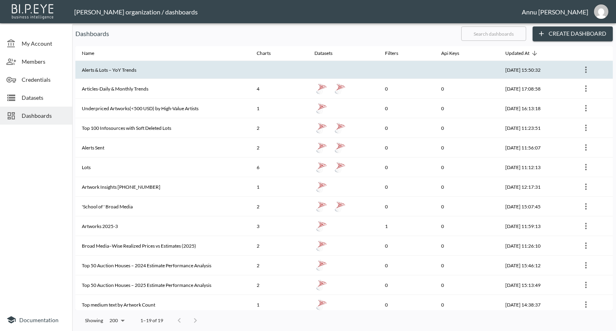
click at [132, 71] on th "Alerts & Lots – YoY Trends" at bounding box center [162, 70] width 175 height 18
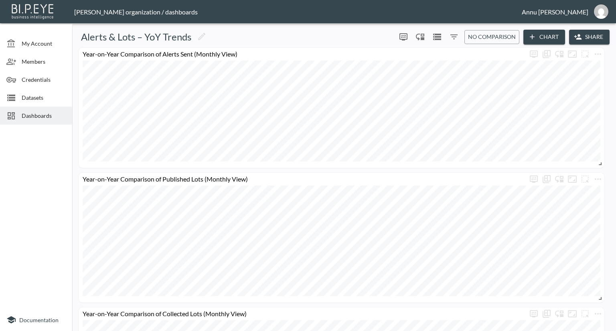
click at [58, 111] on span "Dashboards" at bounding box center [44, 115] width 44 height 8
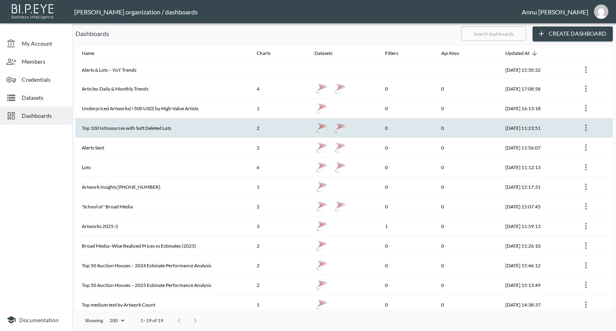
click at [140, 129] on th "Top 100 Infosources with Soft Deleted Lots" at bounding box center [162, 128] width 175 height 20
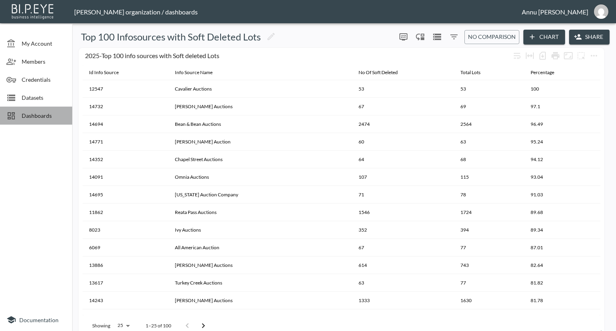
click at [47, 120] on div "Dashboards" at bounding box center [36, 116] width 72 height 18
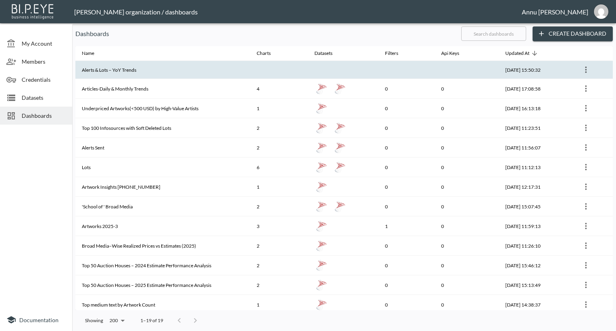
click at [114, 69] on th "Alerts & Lots – YoY Trends" at bounding box center [162, 70] width 175 height 18
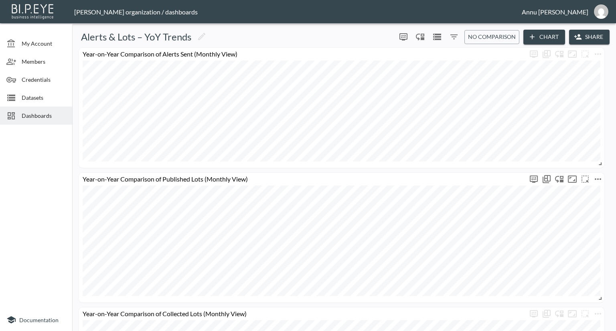
scroll to position [103, 0]
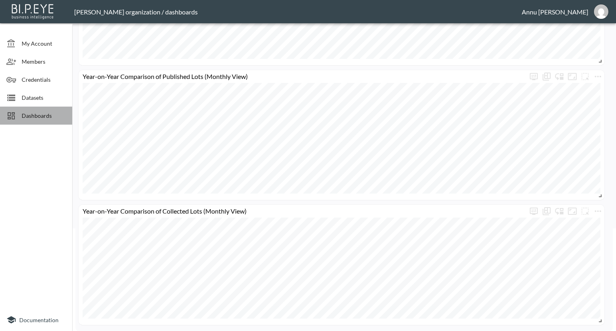
click at [46, 114] on span "Dashboards" at bounding box center [44, 115] width 44 height 8
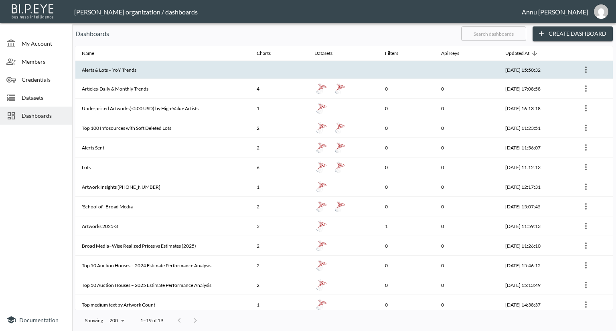
click at [130, 72] on th "Alerts & Lots – YoY Trends" at bounding box center [162, 70] width 175 height 18
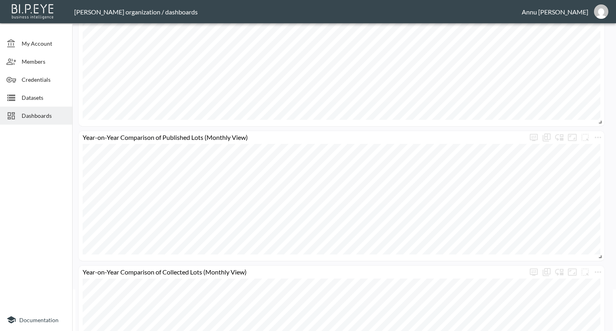
scroll to position [103, 0]
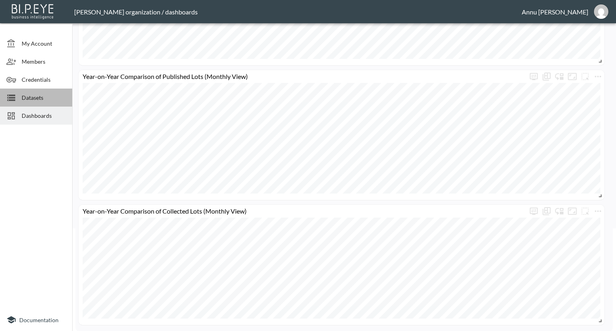
click at [34, 95] on span "Datasets" at bounding box center [44, 97] width 44 height 8
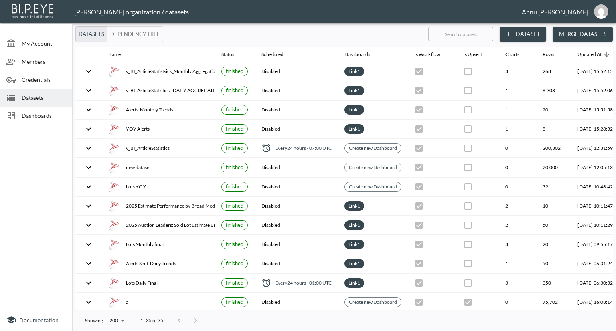
click at [40, 116] on span "Dashboards" at bounding box center [44, 115] width 44 height 8
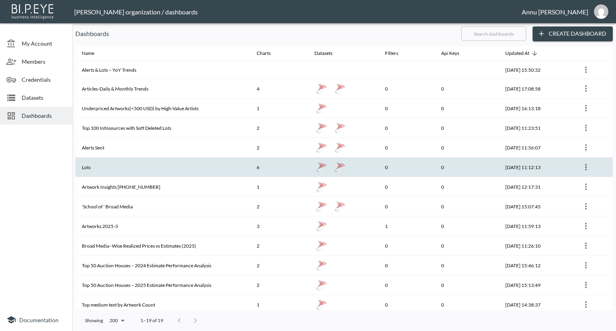
click at [127, 170] on th "Lots" at bounding box center [162, 168] width 175 height 20
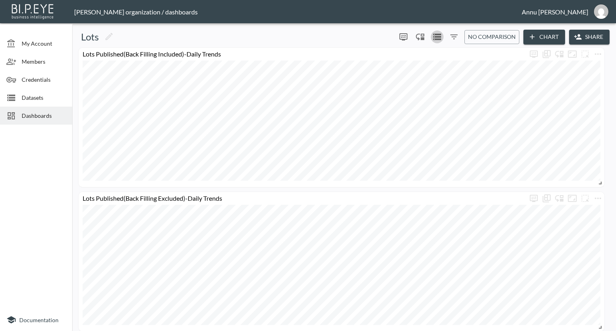
click at [436, 38] on icon "Datasets" at bounding box center [437, 37] width 10 height 10
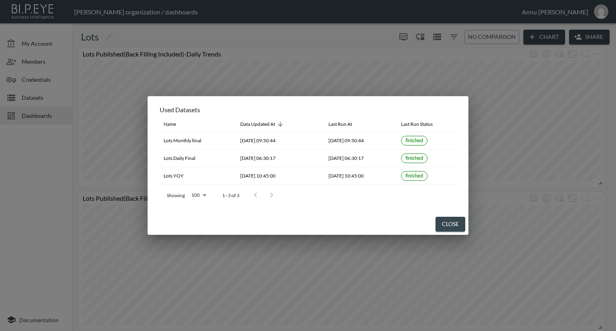
click at [8, 153] on div "Used Datasets Name Data Updated At Last Run At Last Run Status Lots Monthly fin…" at bounding box center [308, 165] width 616 height 331
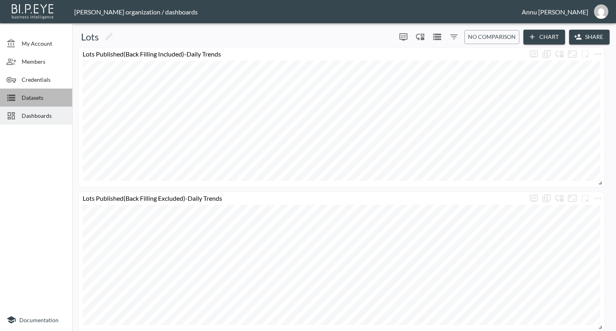
click at [34, 97] on span "Datasets" at bounding box center [44, 97] width 44 height 8
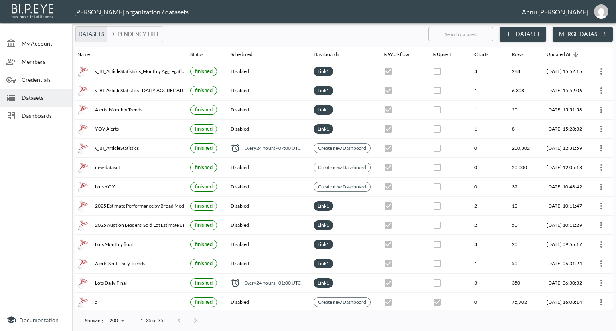
scroll to position [0, 47]
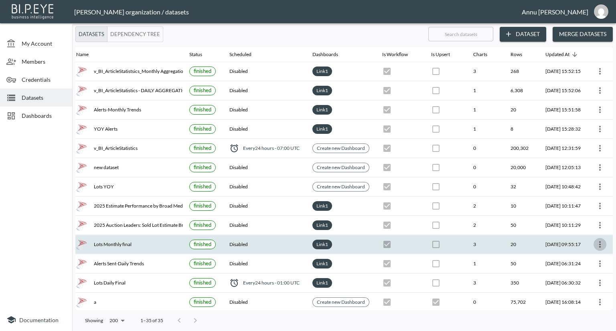
click at [596, 241] on icon "more" at bounding box center [600, 245] width 10 height 10
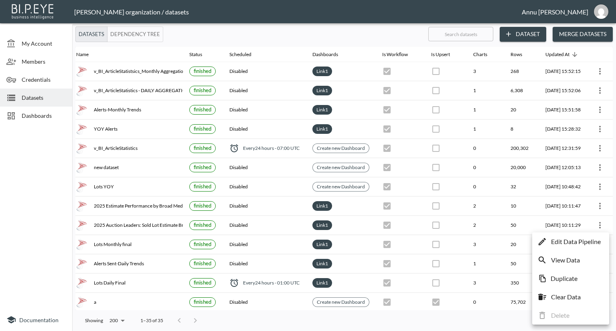
click at [28, 231] on div at bounding box center [308, 165] width 616 height 331
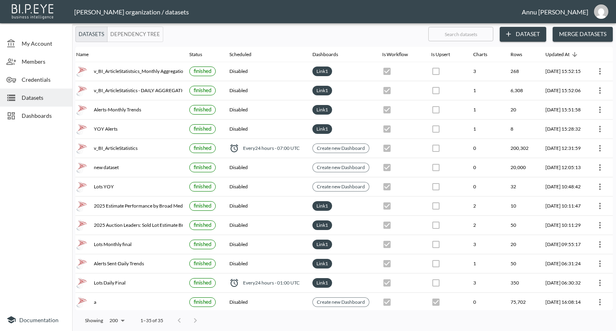
scroll to position [0, 0]
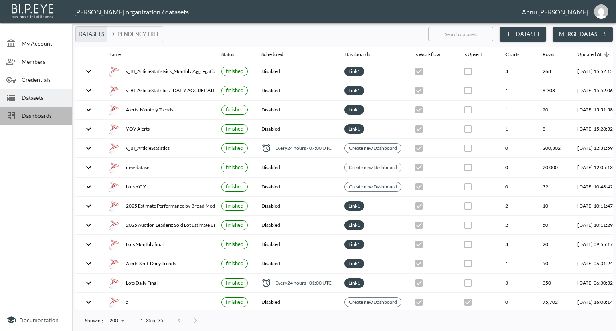
click at [41, 115] on span "Dashboards" at bounding box center [44, 115] width 44 height 8
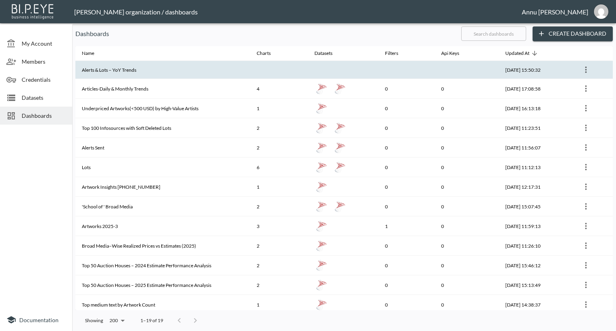
click at [178, 73] on th "Alerts & Lots – YoY Trends" at bounding box center [162, 70] width 175 height 18
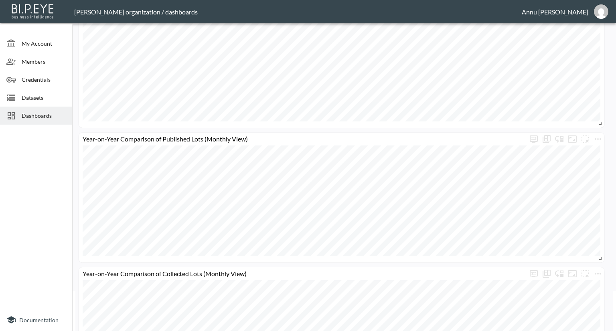
scroll to position [103, 0]
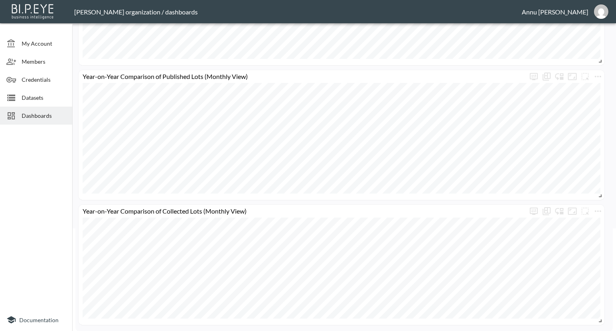
click at [53, 115] on span "Dashboards" at bounding box center [44, 115] width 44 height 8
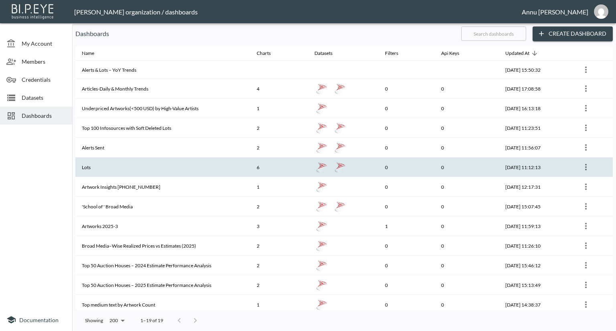
click at [121, 167] on th "Lots" at bounding box center [162, 168] width 175 height 20
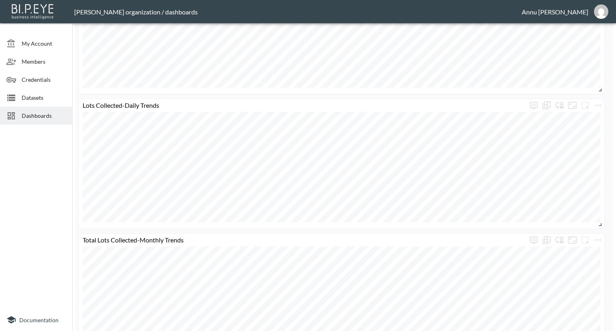
scroll to position [641, 0]
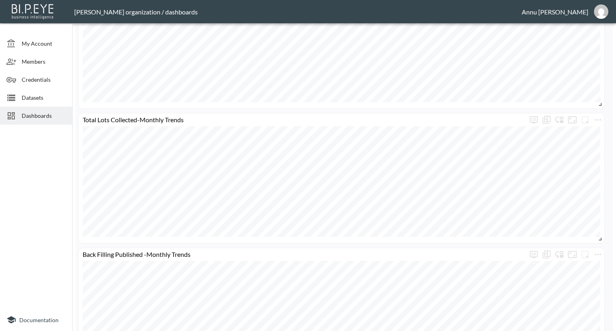
click at [48, 116] on span "Dashboards" at bounding box center [44, 115] width 44 height 8
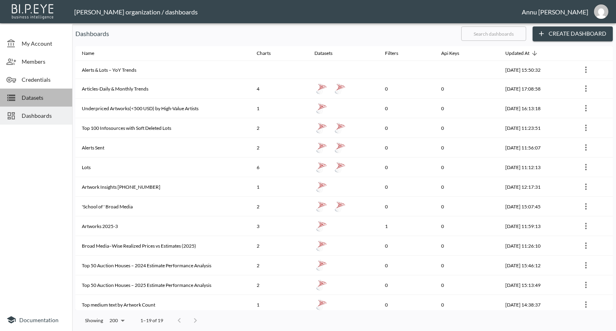
click at [45, 98] on span "Datasets" at bounding box center [44, 97] width 44 height 8
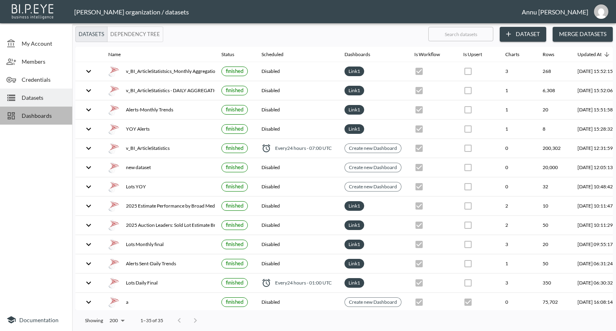
click at [45, 116] on span "Dashboards" at bounding box center [44, 115] width 44 height 8
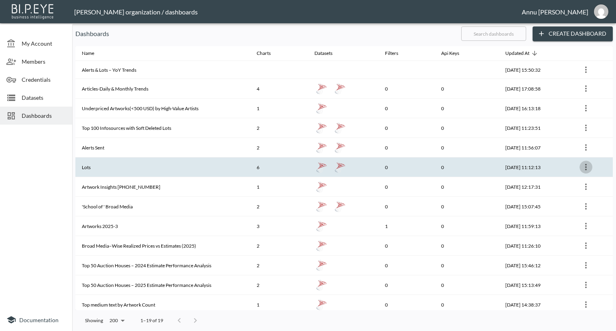
click at [584, 164] on icon "more" at bounding box center [586, 167] width 10 height 10
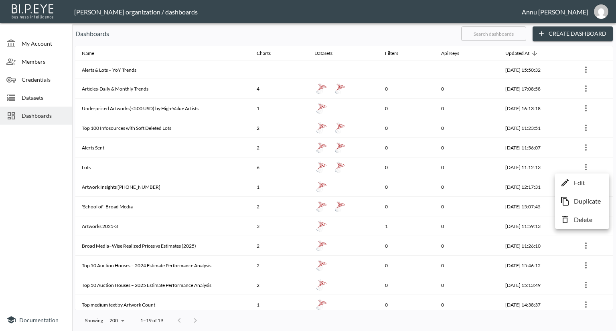
click at [583, 180] on p "Edit" at bounding box center [579, 183] width 11 height 10
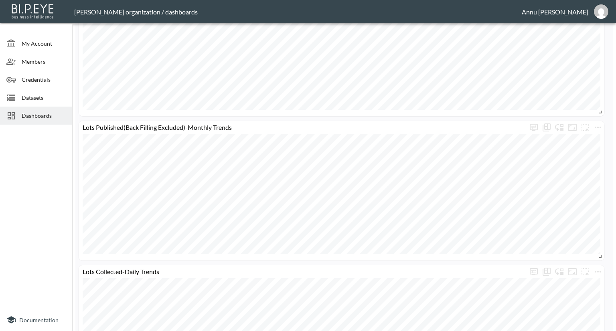
scroll to position [345, 0]
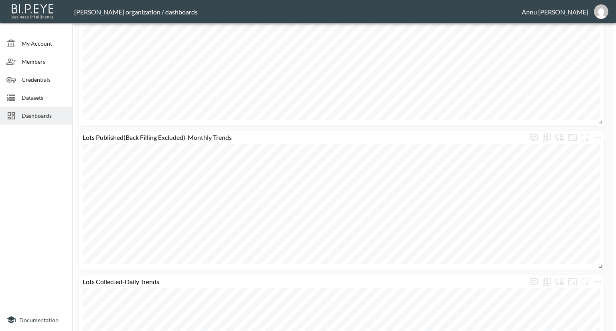
click at [42, 98] on span "Datasets" at bounding box center [44, 97] width 44 height 8
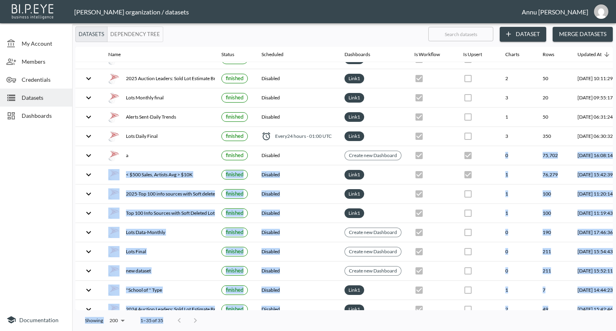
drag, startPoint x: 392, startPoint y: 306, endPoint x: 461, endPoint y: 310, distance: 68.7
click at [461, 310] on div "Datasets Dependency Tree ​ Dataset Merge Datasets Name Status Scheduled Dashboa…" at bounding box center [344, 178] width 544 height 305
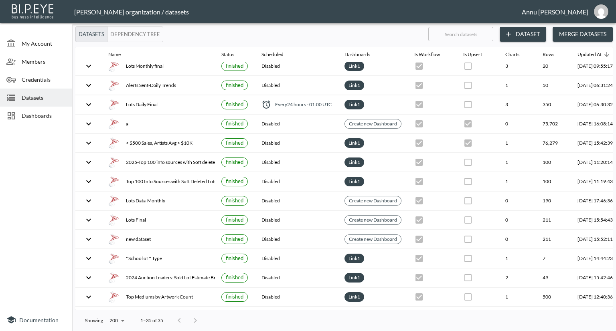
click at [32, 184] on div at bounding box center [36, 218] width 72 height 181
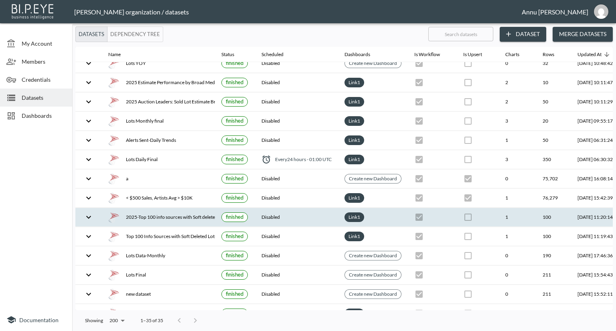
scroll to position [18, 0]
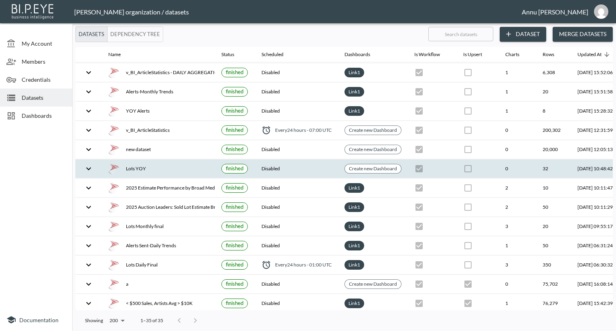
click at [219, 169] on th "finished" at bounding box center [235, 169] width 40 height 19
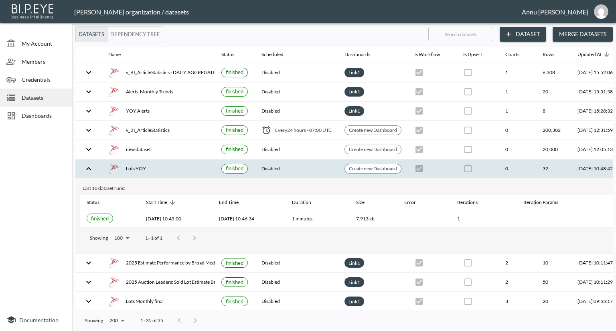
click at [32, 112] on span "Dashboards" at bounding box center [44, 115] width 44 height 8
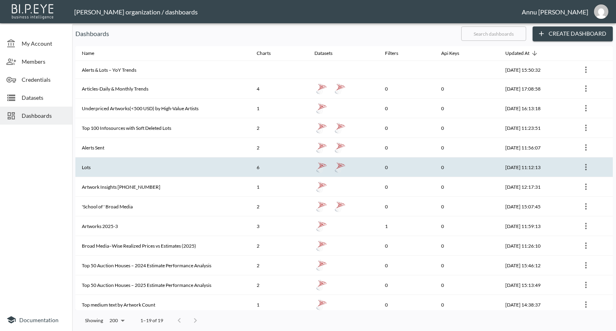
click at [118, 162] on th "Lots" at bounding box center [162, 168] width 175 height 20
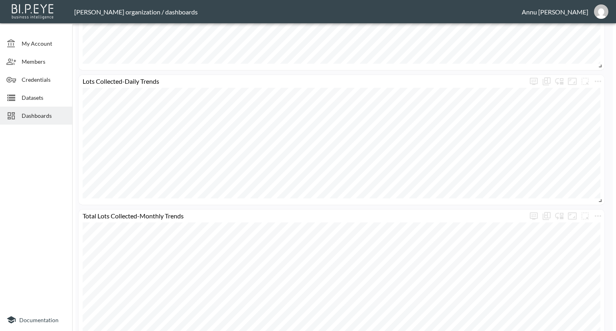
scroll to position [585, 0]
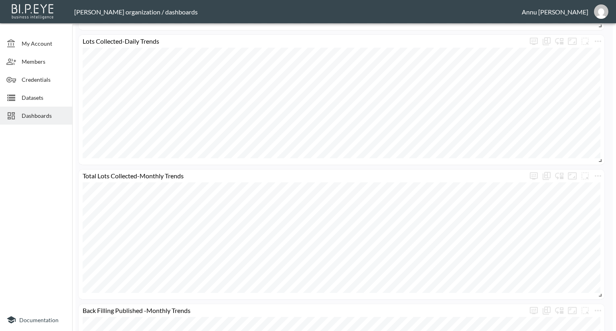
click at [45, 114] on span "Dashboards" at bounding box center [44, 115] width 44 height 8
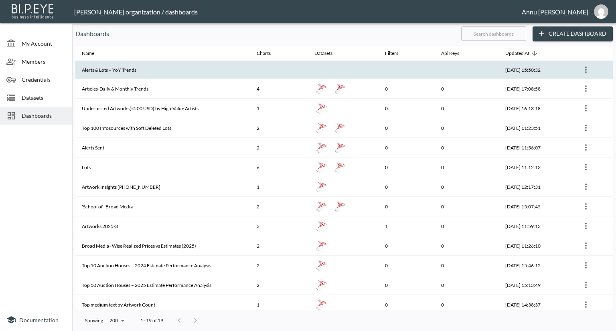
click at [118, 69] on th "Alerts & Lots – YoY Trends" at bounding box center [162, 70] width 175 height 18
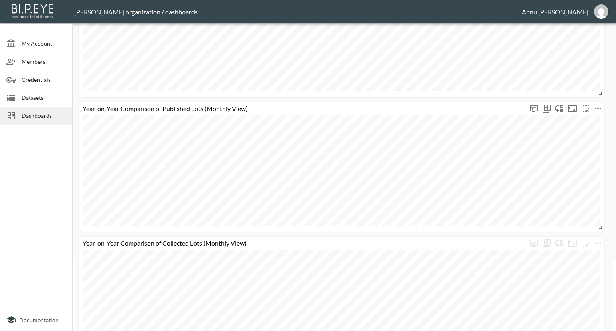
scroll to position [103, 0]
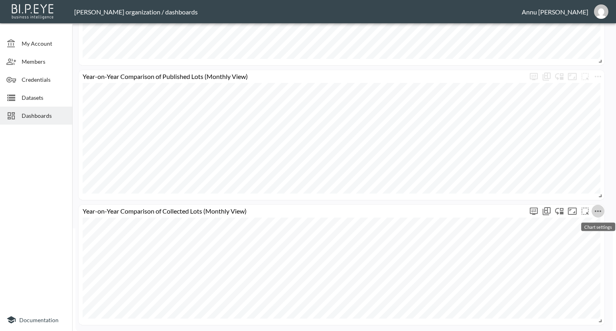
click at [601, 210] on icon "more" at bounding box center [598, 211] width 6 height 2
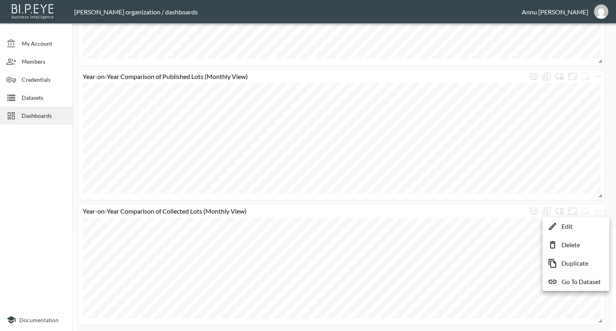
click at [571, 246] on p "Delete" at bounding box center [570, 245] width 18 height 10
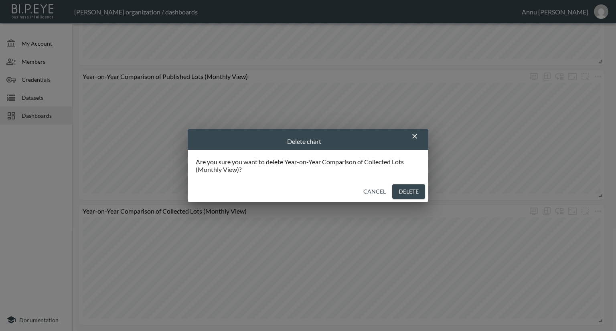
click at [419, 192] on button "Delete" at bounding box center [408, 191] width 33 height 15
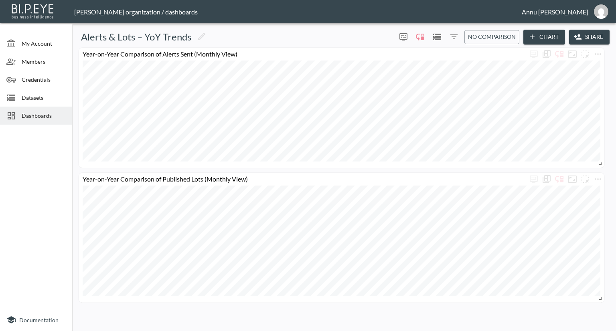
scroll to position [0, 0]
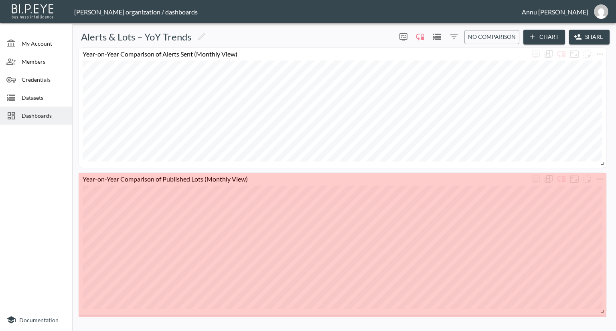
drag, startPoint x: 603, startPoint y: 299, endPoint x: 603, endPoint y: 312, distance: 12.4
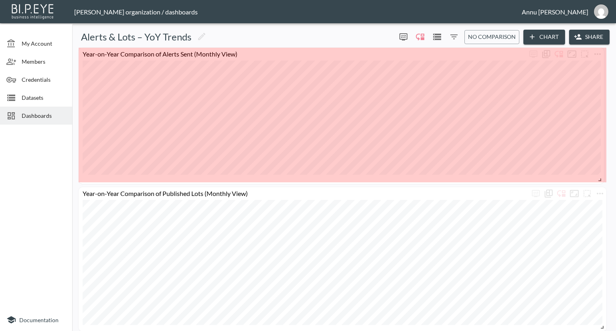
drag, startPoint x: 603, startPoint y: 164, endPoint x: 601, endPoint y: 180, distance: 16.6
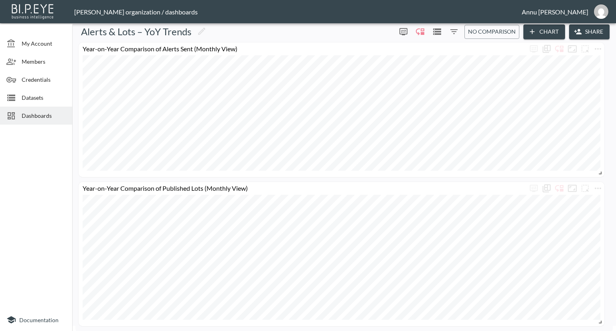
scroll to position [6, 0]
click at [56, 114] on span "Dashboards" at bounding box center [44, 115] width 44 height 8
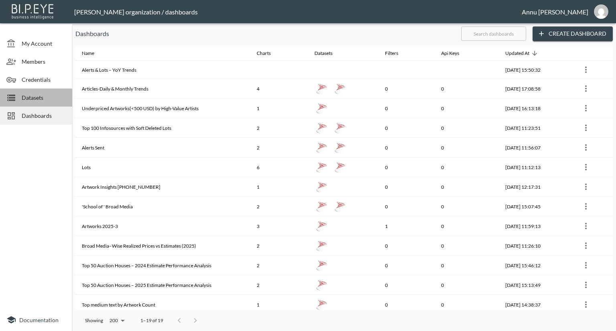
click at [57, 100] on span "Datasets" at bounding box center [44, 97] width 44 height 8
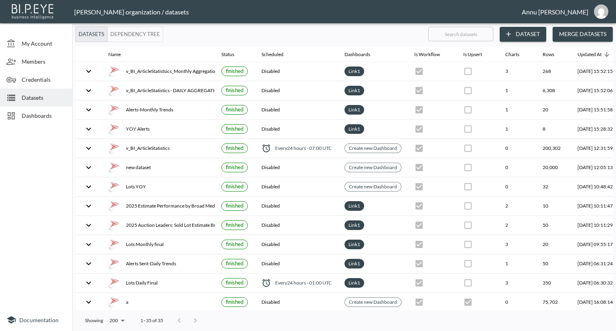
scroll to position [0, 47]
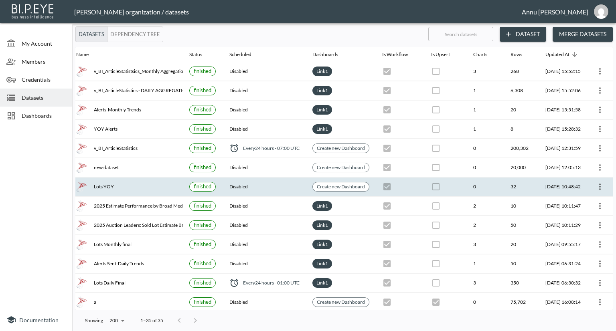
click at [595, 183] on icon "more" at bounding box center [600, 187] width 10 height 10
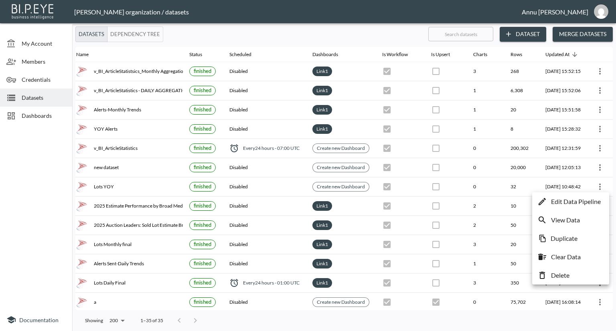
click at [586, 198] on p "Edit Data Pipeline" at bounding box center [576, 202] width 50 height 10
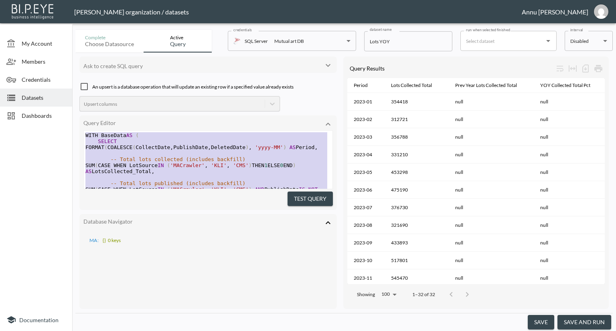
scroll to position [250, 0]
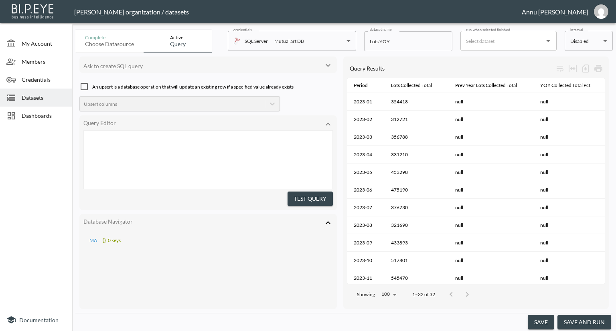
type textarea "WITH BaseData AS ( SELECT FORMAT(COALESCE(CollectDate, PublishDate, DeletedDate…"
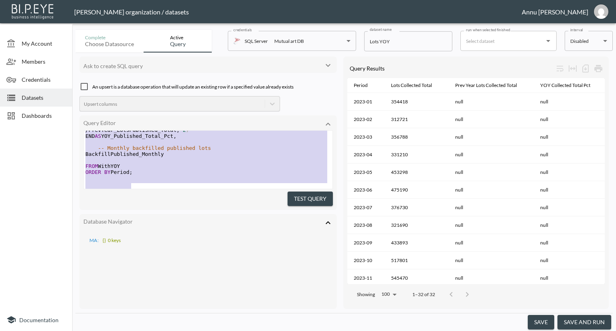
drag, startPoint x: 83, startPoint y: 134, endPoint x: 137, endPoint y: 249, distance: 126.5
click at [39, 97] on span "Datasets" at bounding box center [44, 97] width 44 height 8
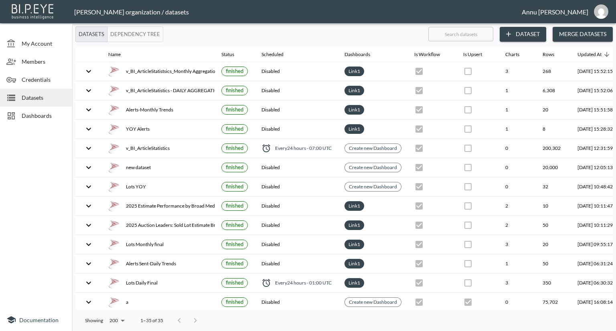
scroll to position [0, 47]
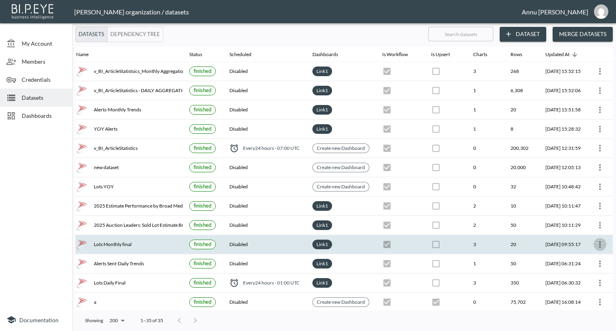
click at [599, 241] on icon "more" at bounding box center [600, 244] width 2 height 6
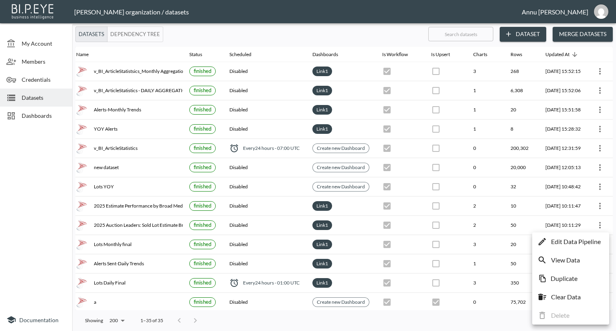
click at [576, 241] on p "Edit Data Pipeline" at bounding box center [576, 242] width 50 height 10
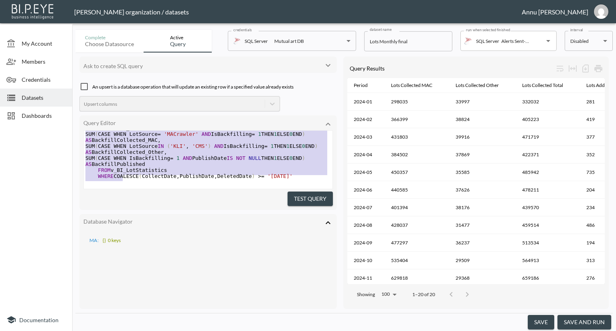
scroll to position [512, 0]
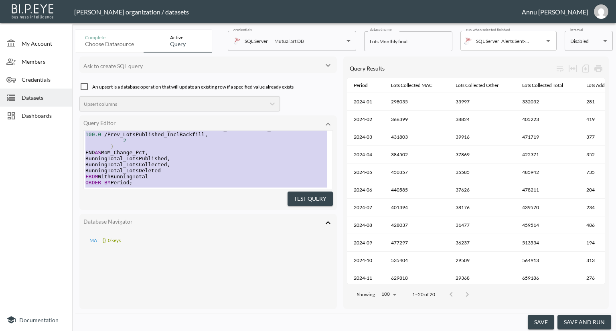
type textarea "WITH BaseData AS ( SELECT FORMAT(COALESCE(CollectDate, PublishDate, DeletedDate…"
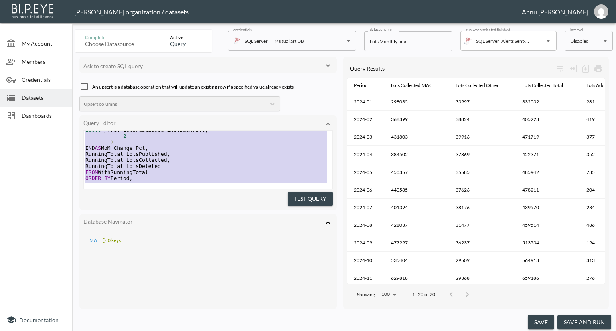
drag, startPoint x: 83, startPoint y: 134, endPoint x: 127, endPoint y: 221, distance: 97.4
click at [59, 145] on div at bounding box center [36, 218] width 72 height 181
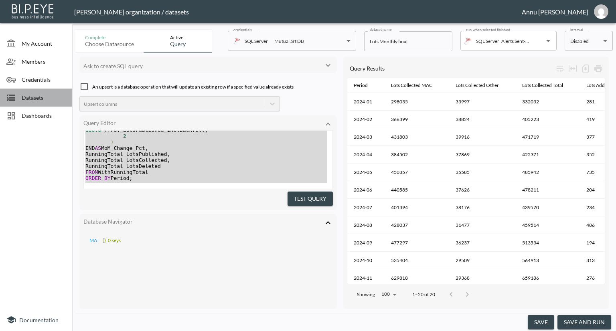
click at [41, 99] on span "Datasets" at bounding box center [44, 97] width 44 height 8
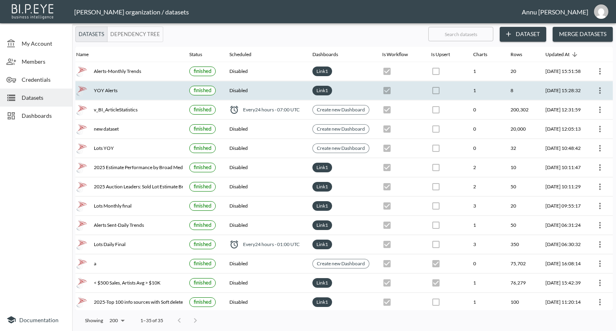
scroll to position [80, 47]
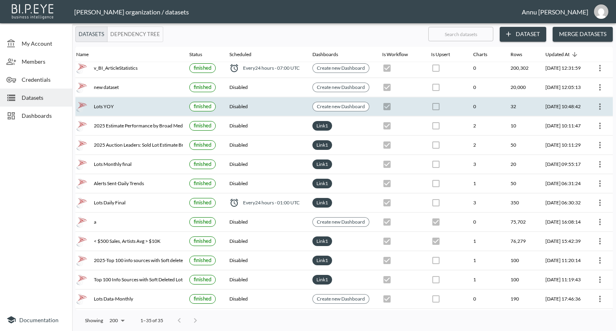
click at [601, 106] on icon "more" at bounding box center [600, 107] width 10 height 10
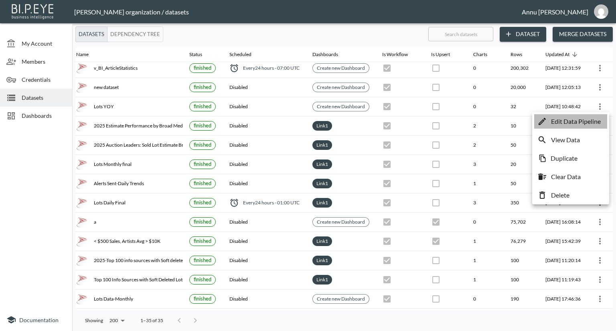
click at [578, 121] on p "Edit Data Pipeline" at bounding box center [576, 122] width 50 height 10
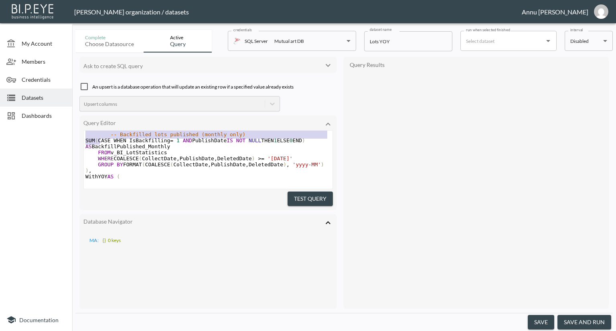
scroll to position [312, 0]
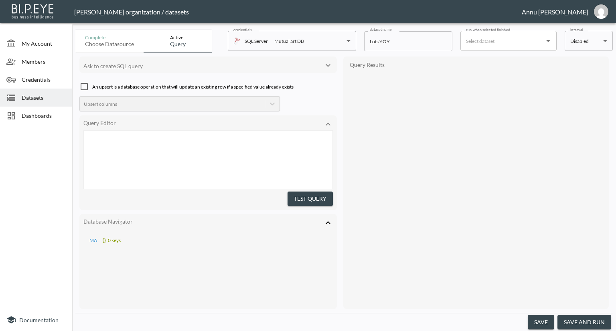
type textarea "WITH BaseData AS ( SELECT FORMAT(COALESCE(CollectDate, PublishDate, DeletedDate…"
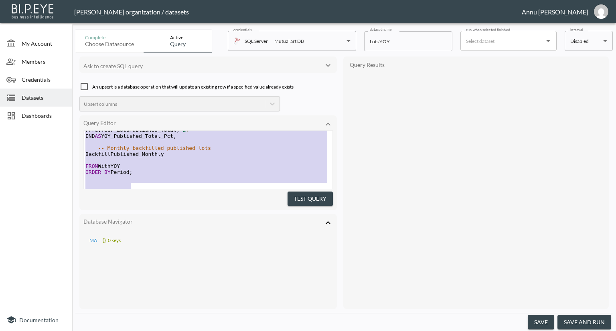
drag, startPoint x: 85, startPoint y: 134, endPoint x: 104, endPoint y: 258, distance: 125.8
click at [54, 185] on div at bounding box center [36, 218] width 72 height 181
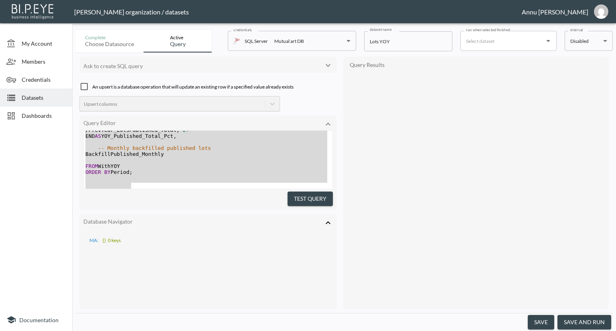
click at [55, 154] on div at bounding box center [36, 218] width 72 height 181
click at [29, 145] on div at bounding box center [36, 218] width 72 height 181
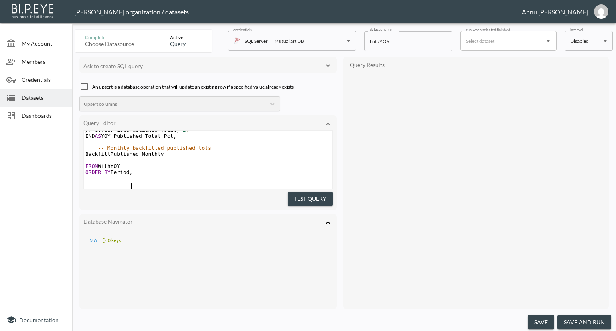
click at [173, 175] on pre "ORDER BY Period ;" at bounding box center [208, 172] width 249 height 6
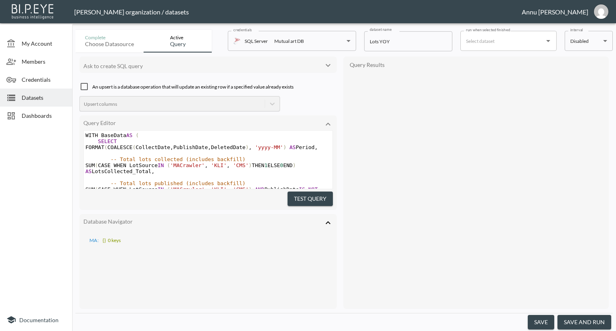
scroll to position [160, 0]
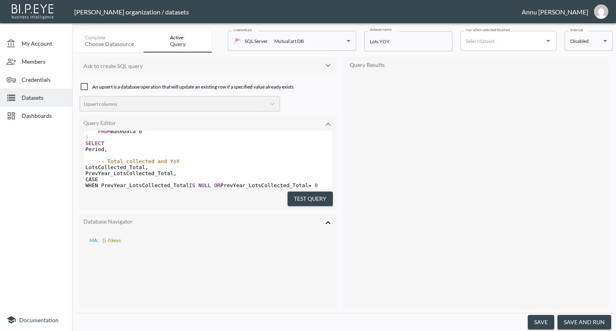
click at [52, 160] on div at bounding box center [36, 218] width 72 height 181
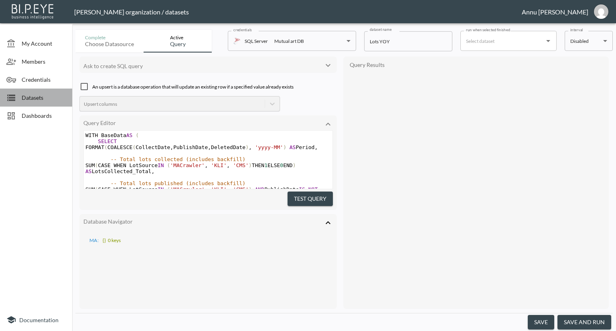
click at [35, 96] on span "Datasets" at bounding box center [44, 97] width 44 height 8
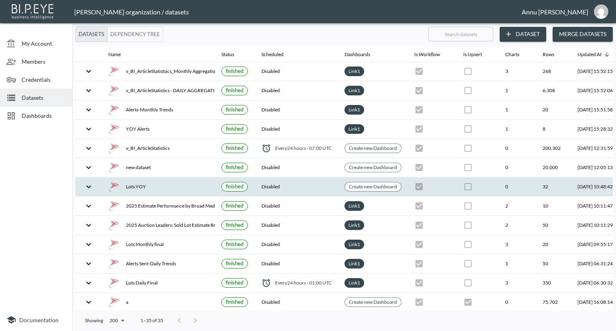
click at [140, 191] on div "Lots YOY" at bounding box center [158, 186] width 100 height 11
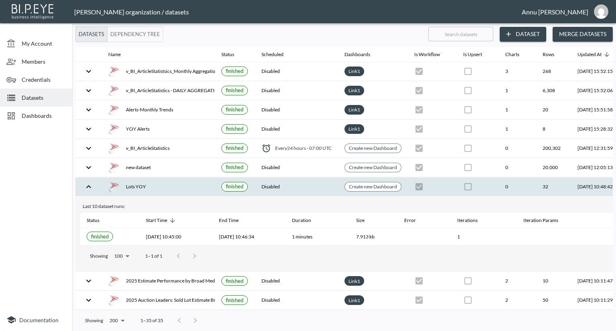
scroll to position [0, 47]
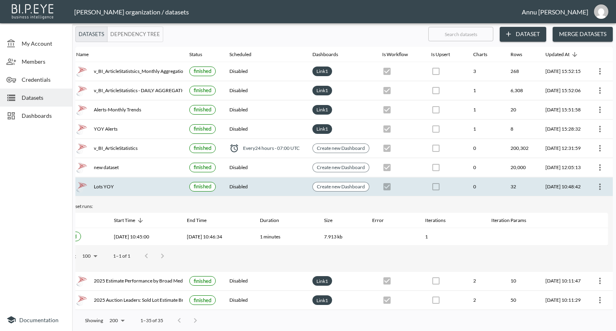
click at [599, 189] on icon "more" at bounding box center [600, 187] width 10 height 10
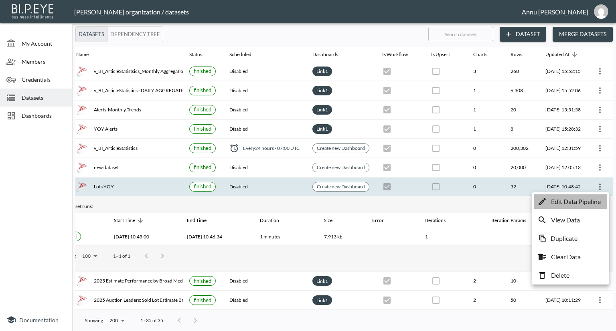
click at [585, 204] on p "Edit Data Pipeline" at bounding box center [576, 202] width 50 height 10
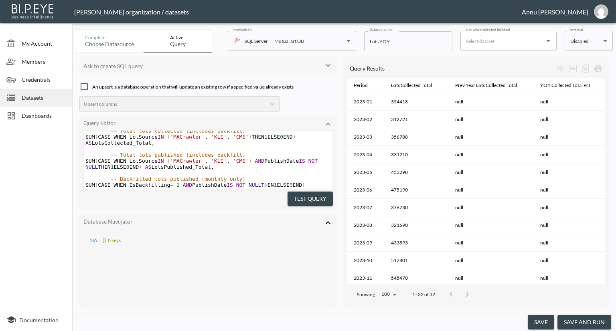
scroll to position [40, 0]
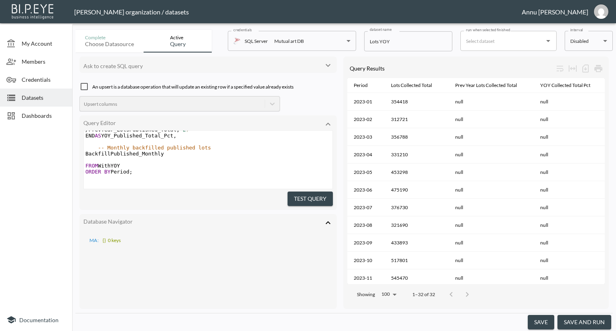
click at [34, 59] on span "Members" at bounding box center [44, 61] width 44 height 8
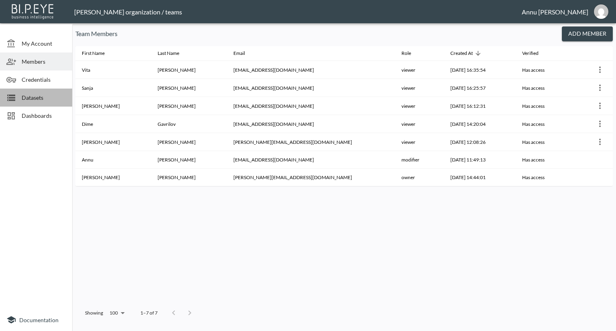
click at [32, 94] on span "Datasets" at bounding box center [44, 97] width 44 height 8
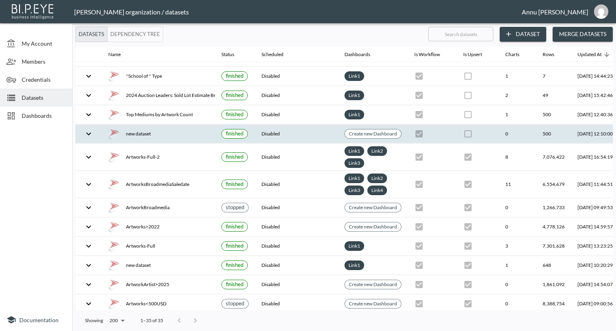
scroll to position [439, 0]
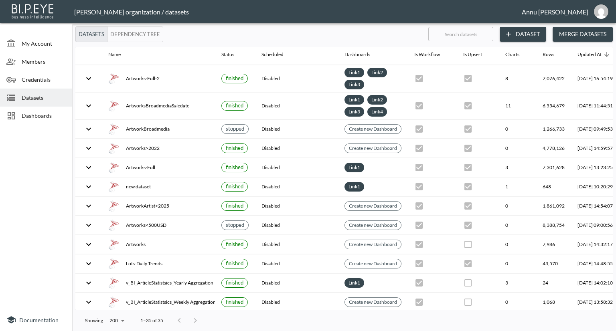
click at [42, 44] on span "My Account" at bounding box center [44, 43] width 44 height 8
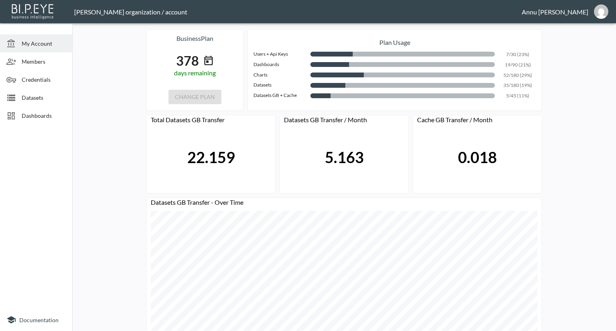
click at [55, 99] on span "Datasets" at bounding box center [44, 97] width 44 height 8
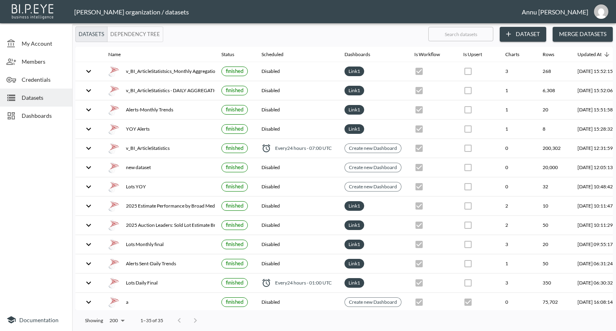
click at [35, 109] on div "Dashboards" at bounding box center [36, 116] width 72 height 18
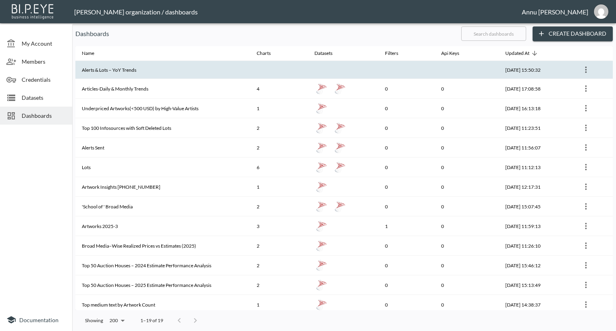
click at [109, 70] on th "Alerts & Lots – YoY Trends" at bounding box center [162, 70] width 175 height 18
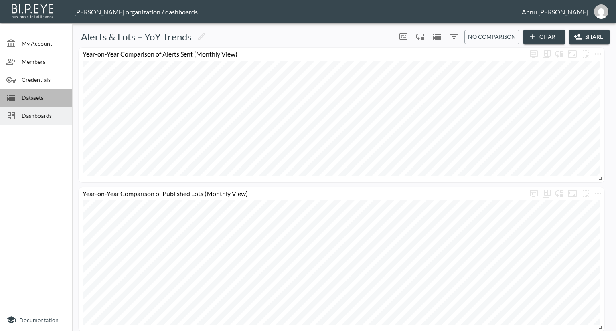
click at [40, 99] on span "Datasets" at bounding box center [44, 97] width 44 height 8
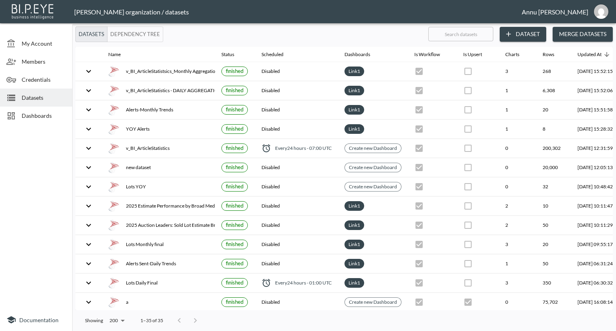
scroll to position [0, 47]
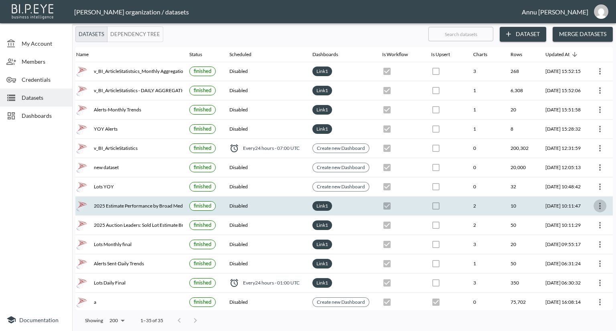
click at [601, 201] on icon "more" at bounding box center [600, 206] width 10 height 10
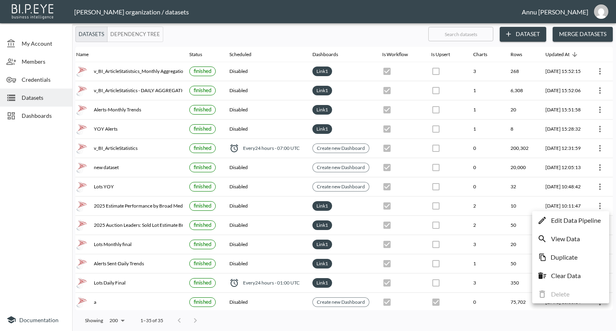
click at [36, 183] on div at bounding box center [308, 165] width 616 height 331
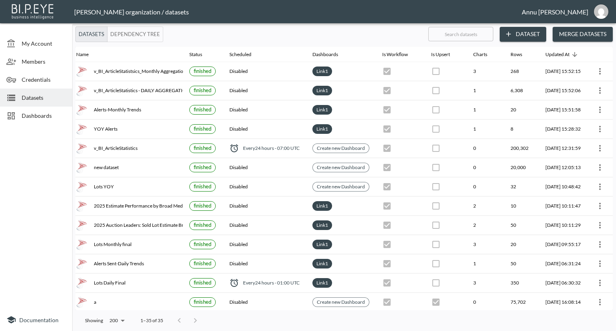
scroll to position [0, 0]
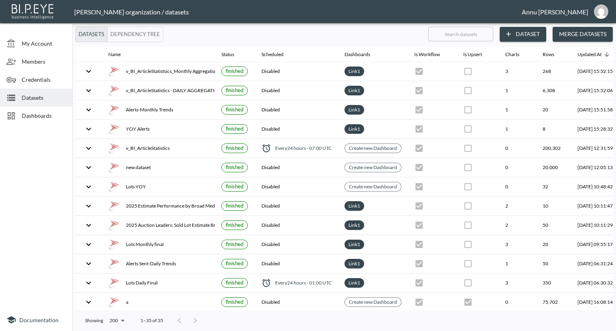
click at [40, 117] on span "Dashboards" at bounding box center [44, 115] width 44 height 8
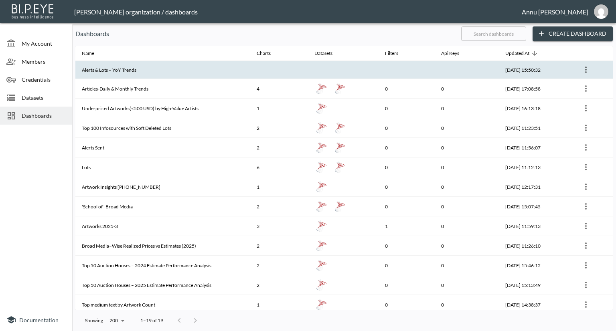
click at [190, 69] on th "Alerts & Lots – YoY Trends" at bounding box center [162, 70] width 175 height 18
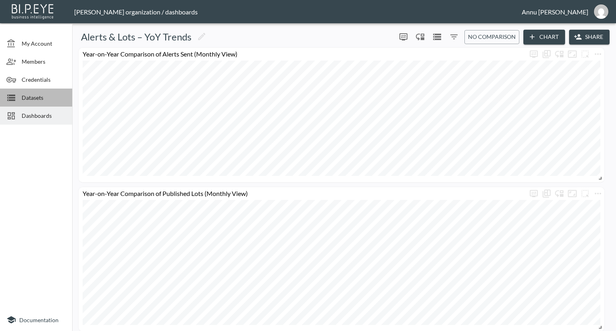
click at [42, 98] on span "Datasets" at bounding box center [44, 97] width 44 height 8
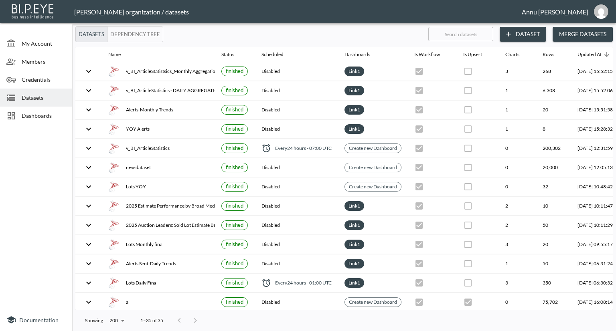
click at [525, 34] on button "Dataset" at bounding box center [523, 34] width 47 height 15
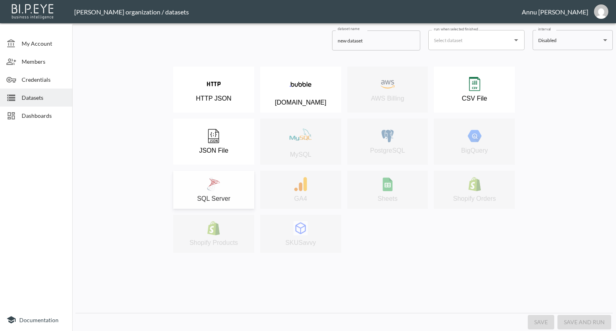
click at [219, 178] on img at bounding box center [213, 184] width 14 height 14
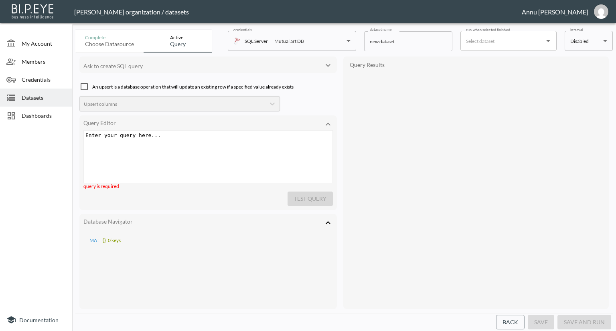
click at [178, 135] on pre "​" at bounding box center [209, 135] width 251 height 6
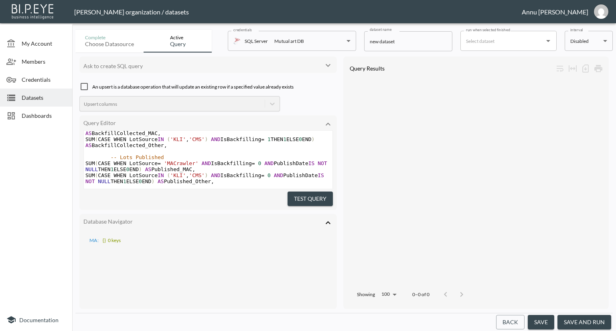
click at [296, 199] on button "Test Query" at bounding box center [309, 199] width 45 height 15
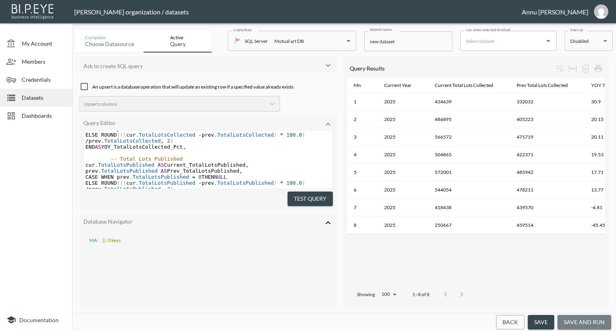
click at [595, 317] on button "save and run" at bounding box center [584, 322] width 54 height 15
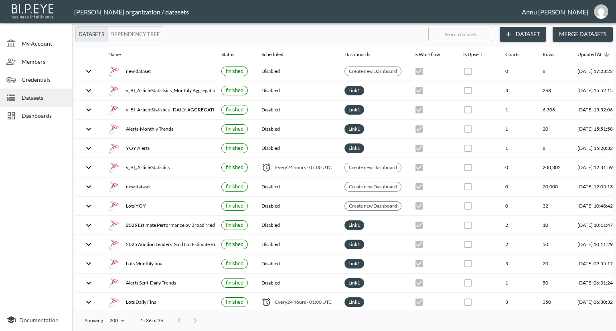
scroll to position [0, 47]
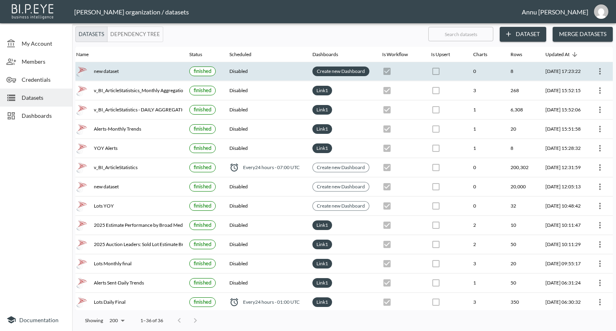
click at [345, 70] on link "Create new Dashboard" at bounding box center [340, 71] width 51 height 9
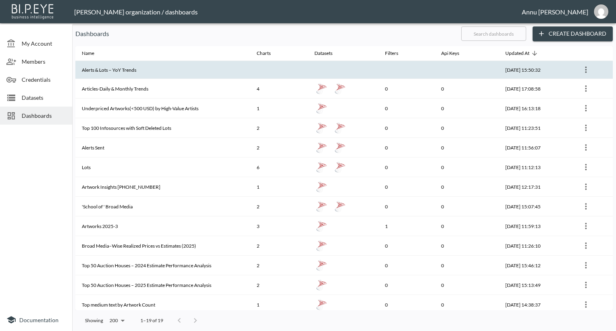
click at [217, 77] on th "Alerts & Lots – YoY Trends" at bounding box center [162, 70] width 175 height 18
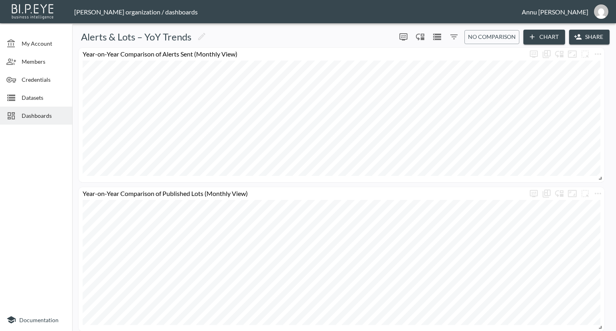
scroll to position [6, 0]
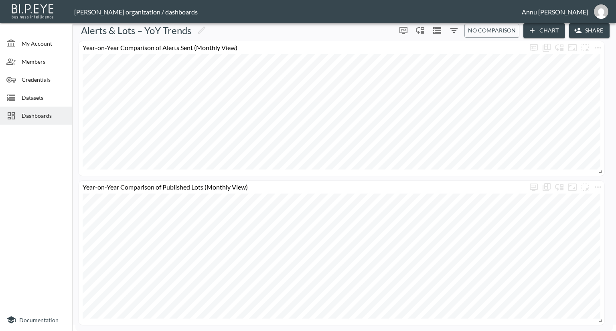
click at [552, 31] on button "Chart" at bounding box center [544, 30] width 42 height 15
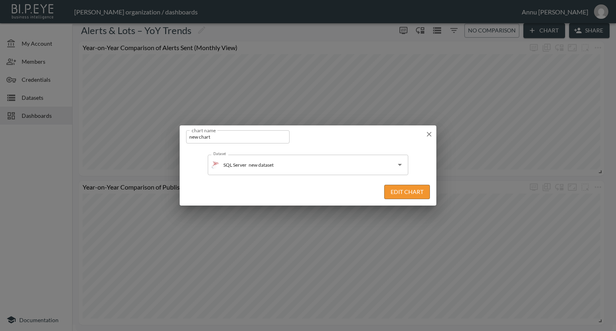
click at [393, 190] on button "Edit Chart" at bounding box center [407, 192] width 46 height 15
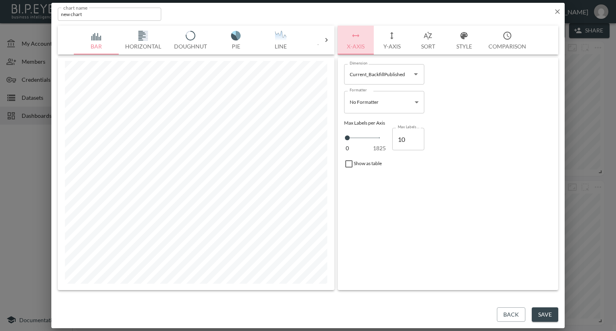
click at [358, 46] on button "X-Axis" at bounding box center [356, 40] width 36 height 29
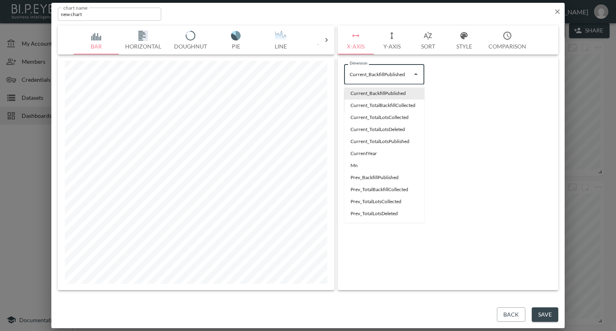
click at [374, 73] on input "Current_BackfillPublished" at bounding box center [378, 74] width 61 height 13
click at [361, 166] on li "Mn" at bounding box center [384, 166] width 80 height 12
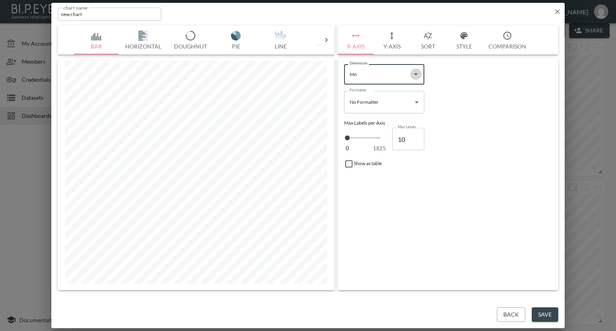
click at [415, 77] on icon "Open" at bounding box center [416, 74] width 10 height 10
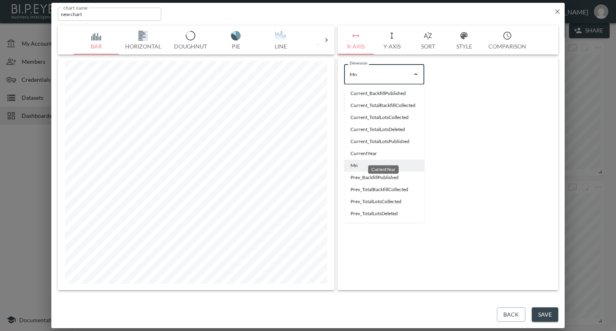
click at [361, 153] on li "CurrentYear" at bounding box center [384, 154] width 80 height 12
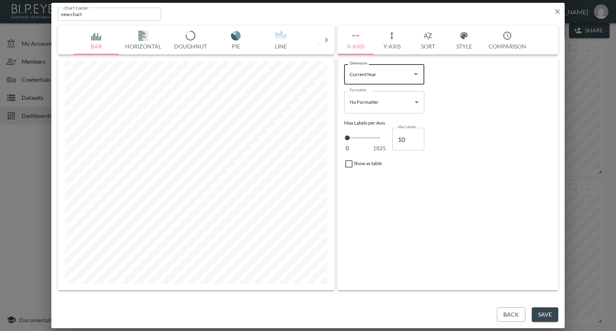
click at [377, 98] on body "BI.P.EYE, Interactive Analytics Dashboards - app Nadia Senft organization / das…" at bounding box center [308, 165] width 616 height 331
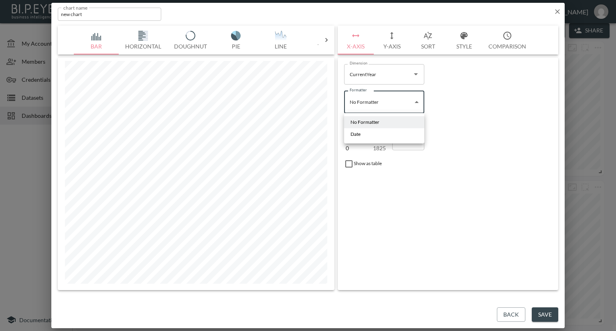
click at [381, 76] on div at bounding box center [308, 165] width 616 height 331
click at [381, 76] on input "CurrentYear" at bounding box center [378, 74] width 61 height 13
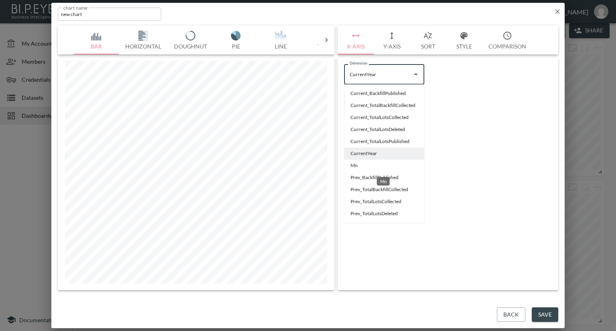
click at [362, 166] on li "Mn" at bounding box center [384, 166] width 80 height 12
type input "Mn"
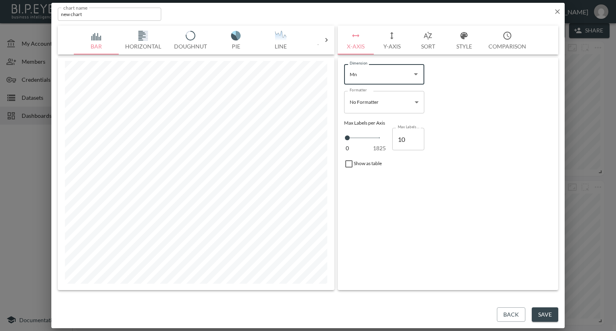
click at [558, 13] on icon "button" at bounding box center [557, 12] width 8 height 8
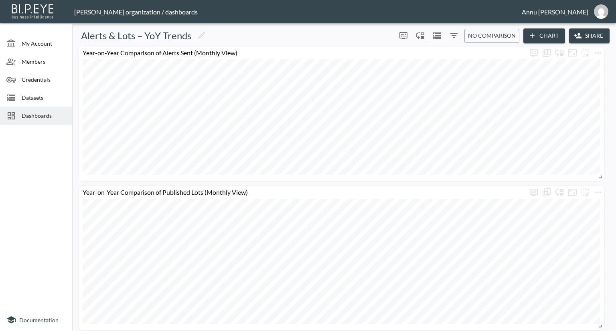
scroll to position [0, 0]
click at [544, 32] on button "Chart" at bounding box center [544, 37] width 42 height 15
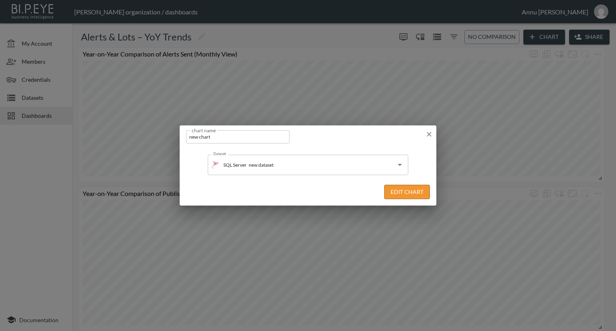
click at [408, 192] on button "Edit Chart" at bounding box center [407, 192] width 46 height 15
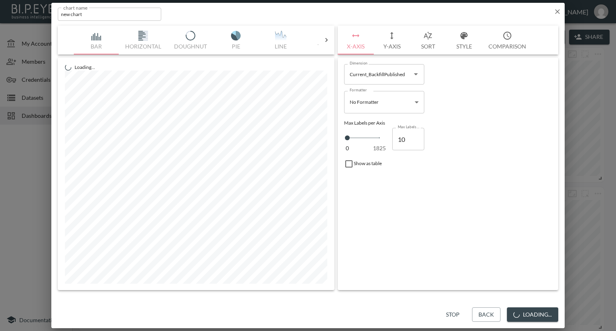
click at [415, 101] on body "BI.P.EYE, Interactive Analytics Dashboards - app Nadia Senft organization / das…" at bounding box center [308, 165] width 616 height 331
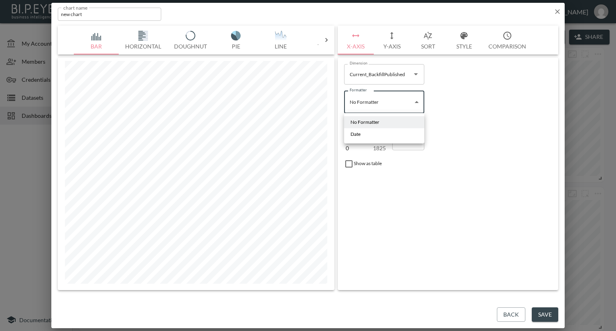
click at [377, 79] on div at bounding box center [308, 165] width 616 height 331
click at [392, 73] on input "Current_BackfillPublished" at bounding box center [378, 74] width 61 height 13
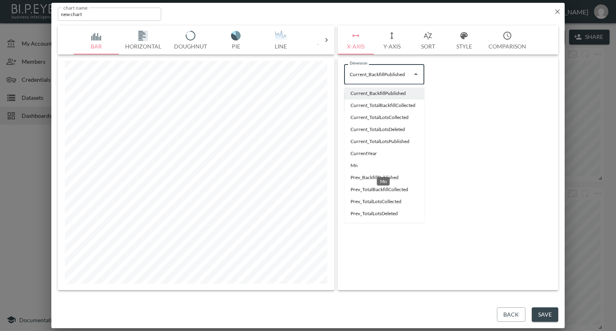
click at [365, 166] on li "Mn" at bounding box center [384, 166] width 80 height 12
type input "Mn"
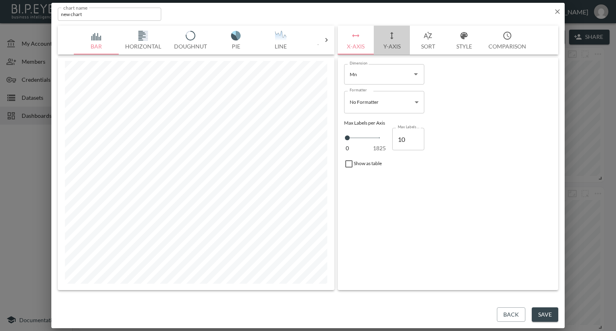
click at [393, 46] on button "Y-Axis" at bounding box center [392, 40] width 36 height 29
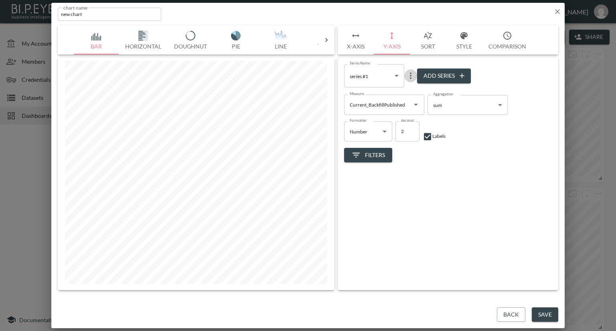
click at [408, 76] on icon "more" at bounding box center [411, 76] width 10 height 10
click at [397, 76] on div at bounding box center [308, 165] width 616 height 331
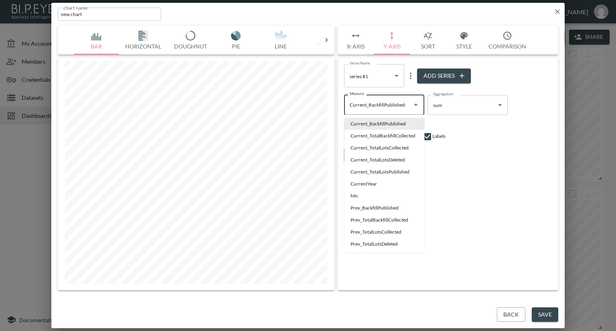
click at [407, 106] on input "Current_BackfillPublished" at bounding box center [378, 104] width 61 height 13
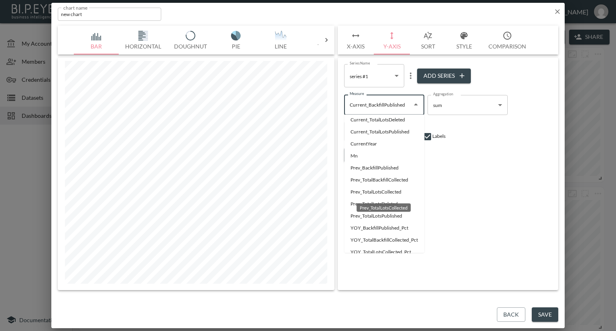
click at [373, 192] on li "Prev_TotalLotsCollected" at bounding box center [384, 192] width 80 height 12
type input "Prev_TotalLotsCollected"
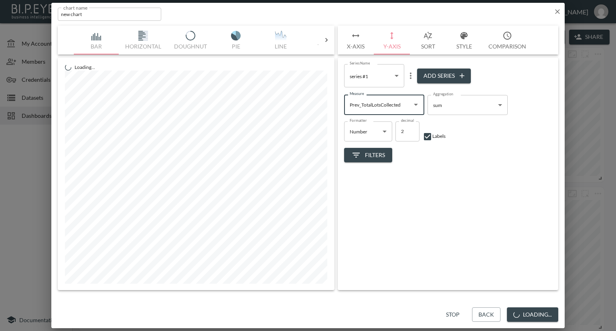
click at [436, 74] on button "Add Series" at bounding box center [444, 76] width 54 height 15
type input "3c1104d7-9814-4a76-85b4-5d977bd83952"
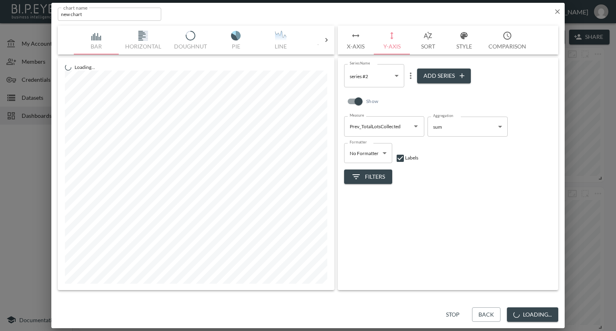
click at [416, 128] on icon "Open" at bounding box center [416, 126] width 10 height 10
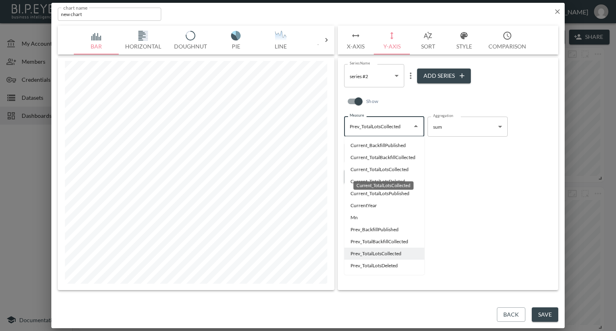
click at [372, 170] on li "Current_TotalLotsCollected" at bounding box center [384, 170] width 80 height 12
type input "Current_TotalLotsCollected"
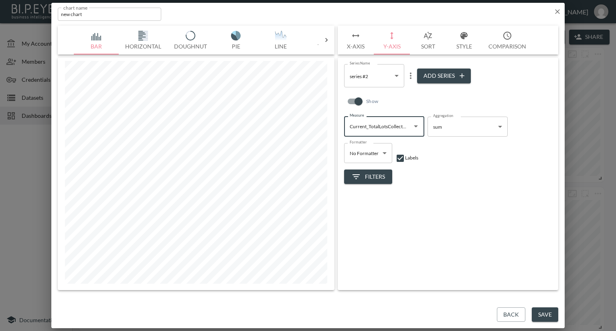
click at [396, 73] on body "BI.P.EYE, Interactive Analytics Dashboards - app Nadia Senft organization / das…" at bounding box center [308, 165] width 616 height 331
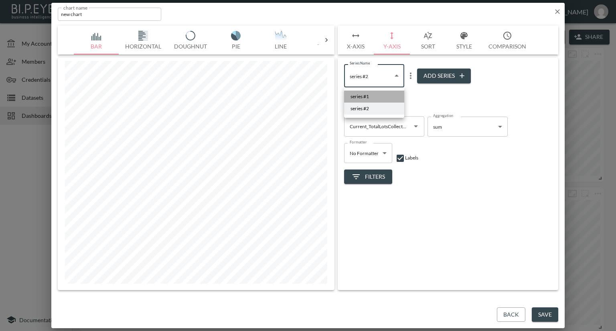
click at [376, 97] on li "series #1" at bounding box center [374, 97] width 60 height 12
type input "8d89a3fc-d6f4-4ea3-92f4-01470ad8f7cd"
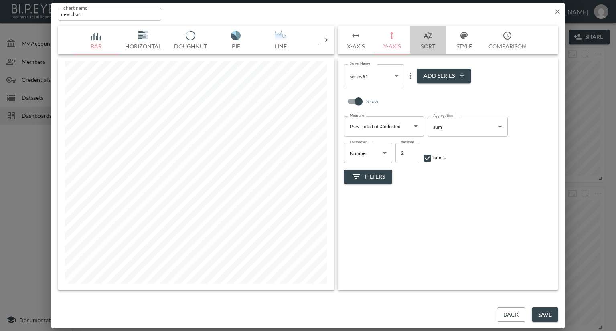
click at [427, 45] on button "Sort" at bounding box center [428, 40] width 36 height 29
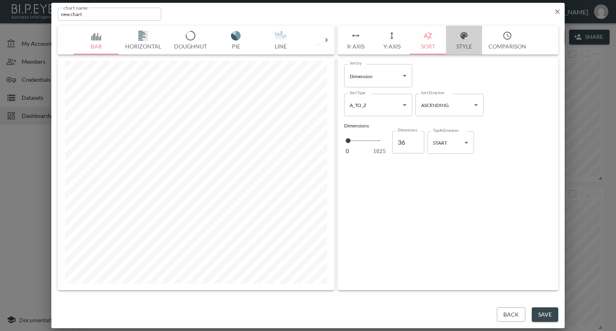
click at [457, 45] on button "Style" at bounding box center [464, 40] width 36 height 29
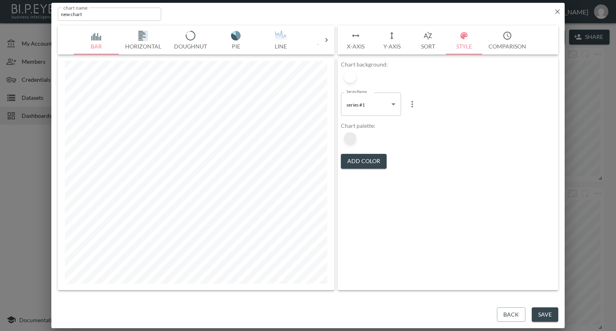
click at [353, 136] on div at bounding box center [350, 138] width 12 height 12
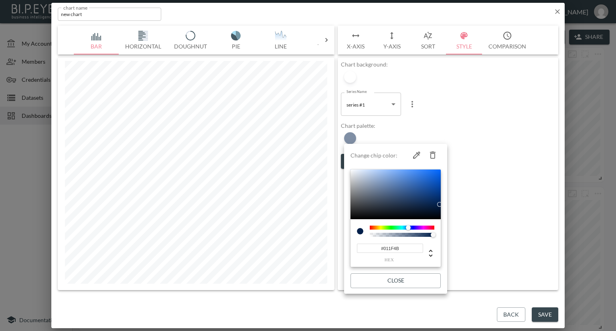
click at [377, 135] on div at bounding box center [308, 165] width 616 height 331
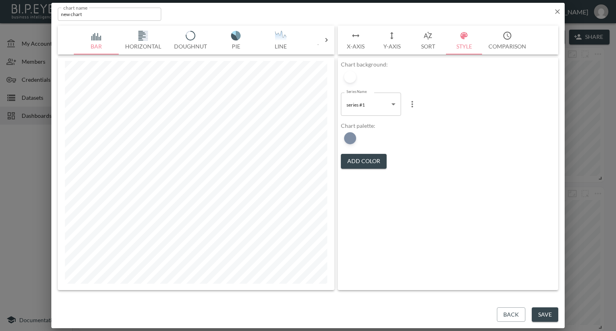
click at [364, 162] on button "Add Color" at bounding box center [364, 161] width 46 height 15
click at [352, 138] on div at bounding box center [350, 138] width 12 height 12
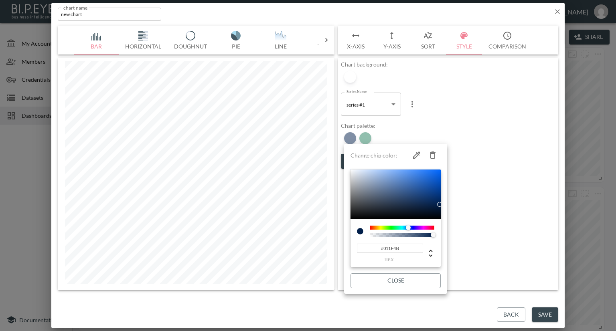
click at [431, 156] on icon "button" at bounding box center [433, 155] width 6 height 7
type input "#237F5D"
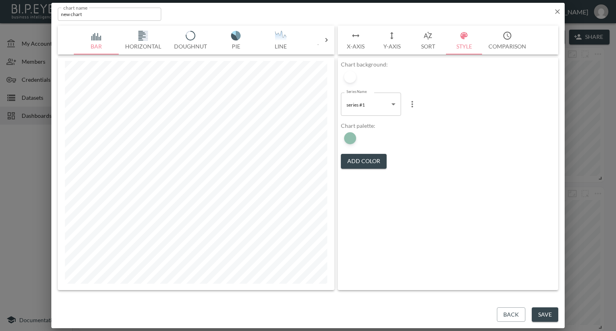
click at [547, 316] on button "Save" at bounding box center [545, 315] width 26 height 15
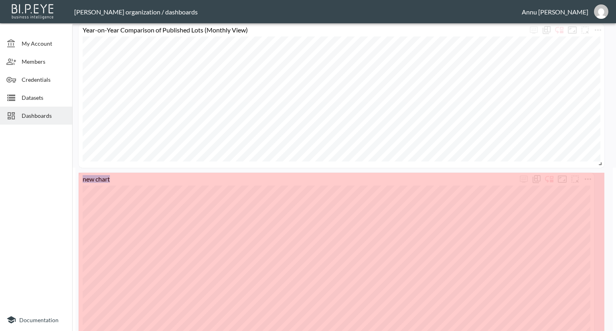
scroll to position [180, 0]
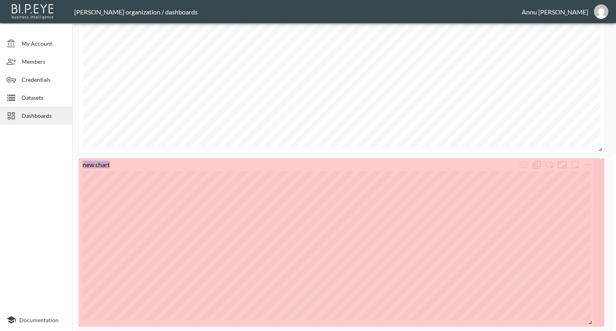
drag, startPoint x: 203, startPoint y: 320, endPoint x: 590, endPoint y: 322, distance: 387.3
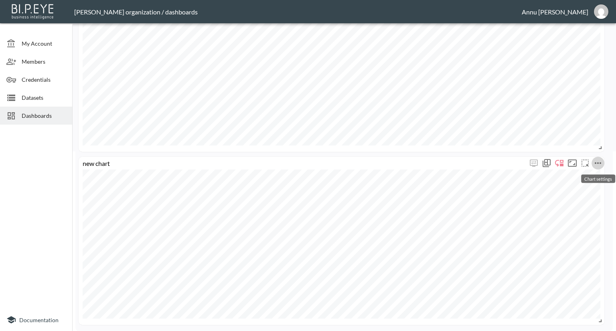
click at [600, 161] on icon "more" at bounding box center [598, 163] width 10 height 10
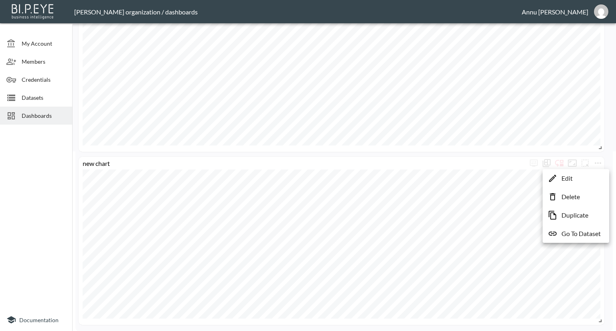
click at [582, 179] on li "Edit" at bounding box center [575, 178] width 63 height 14
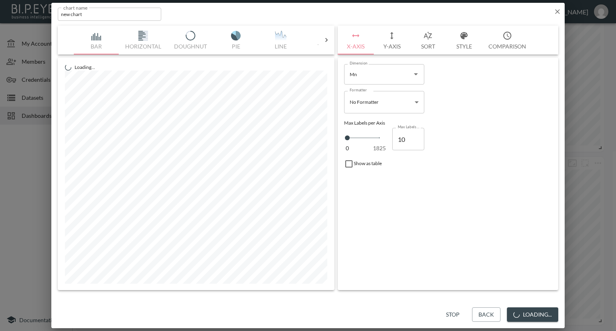
click at [114, 14] on input "new chart" at bounding box center [109, 14] width 103 height 13
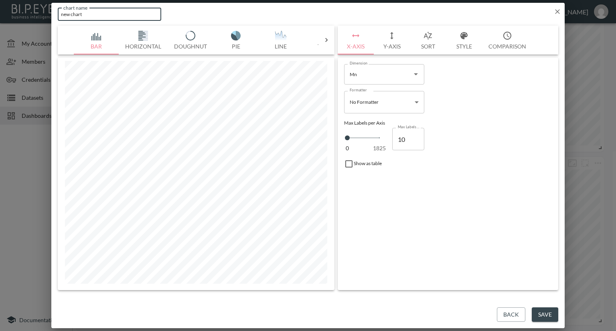
click at [110, 15] on input "new chart" at bounding box center [109, 14] width 103 height 13
drag, startPoint x: 95, startPoint y: 15, endPoint x: 51, endPoint y: 16, distance: 43.3
click at [51, 16] on div "chart name new chart chart name" at bounding box center [307, 13] width 513 height 20
type input "L"
type input "Year-on-Year Comparison of Collected Lots (Monthly View)"
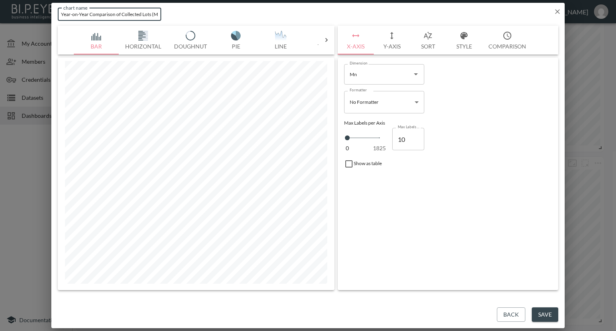
click at [544, 316] on button "Save" at bounding box center [545, 315] width 26 height 15
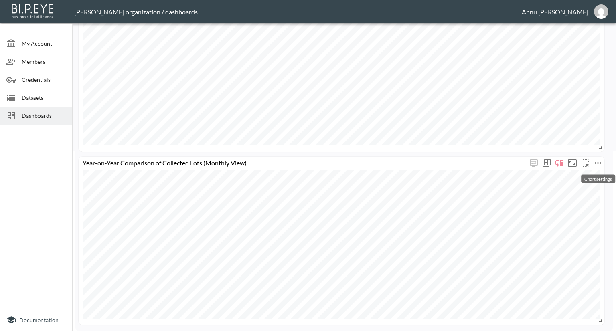
click at [601, 162] on icon "more" at bounding box center [598, 163] width 10 height 10
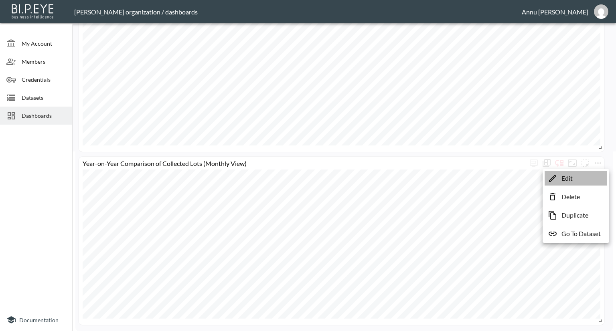
click at [577, 181] on li "Edit" at bounding box center [575, 178] width 63 height 14
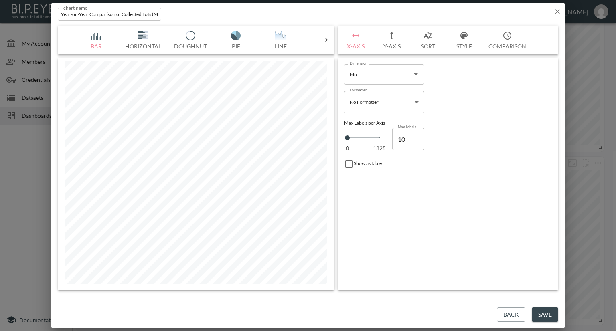
click at [399, 45] on button "Y-Axis" at bounding box center [392, 40] width 36 height 29
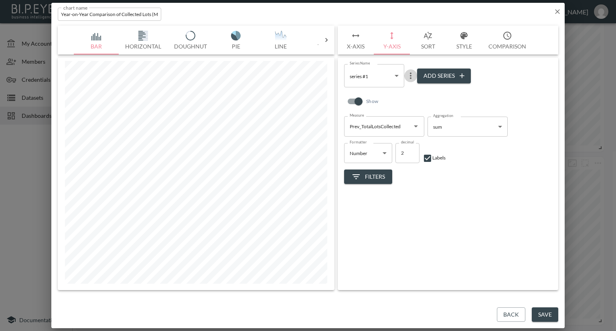
click at [411, 73] on icon "more" at bounding box center [411, 76] width 2 height 6
click at [404, 89] on li "Edit" at bounding box center [411, 91] width 42 height 14
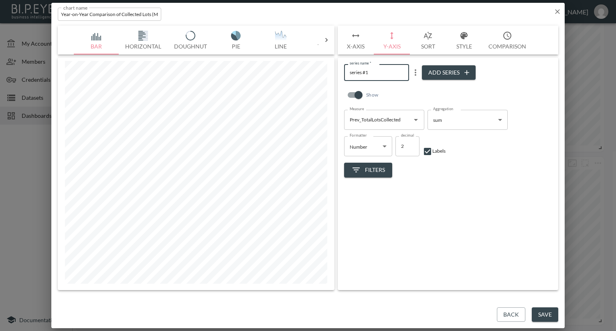
drag, startPoint x: 375, startPoint y: 73, endPoint x: 339, endPoint y: 73, distance: 36.5
click at [339, 73] on div "series name   * series #1 series name   * Add Series Show Measure Prev_TotalLot…" at bounding box center [448, 174] width 221 height 233
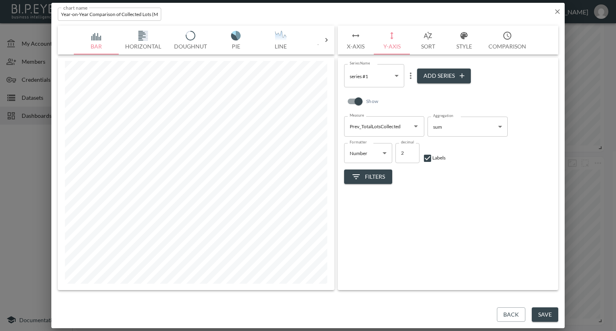
click at [410, 77] on icon "more" at bounding box center [411, 76] width 10 height 10
click at [412, 90] on p "Edit" at bounding box center [412, 92] width 11 height 10
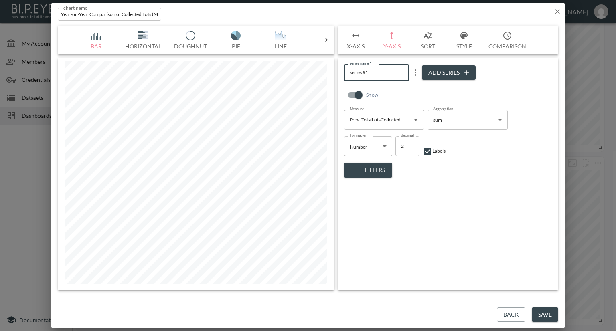
drag, startPoint x: 372, startPoint y: 71, endPoint x: 330, endPoint y: 72, distance: 42.1
click at [330, 72] on div "Bar Horizontal Doughnut Pie Line Table Single Map Google Stacked Calendar Title…" at bounding box center [308, 158] width 500 height 265
type input "Lots Collected 2024"
click at [506, 273] on div "series name   * Lots Collected 2024 series name   * Add Series Show Measure Pre…" at bounding box center [448, 174] width 221 height 233
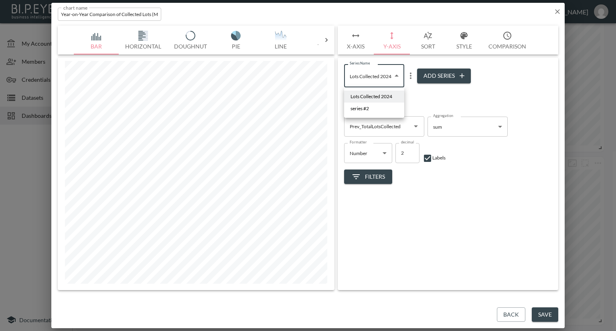
click at [391, 81] on body "BI.P.EYE, Interactive Analytics Dashboards - app Nadia Senft organization / das…" at bounding box center [308, 165] width 616 height 331
click at [380, 108] on li "series #2" at bounding box center [374, 109] width 60 height 12
type input "3c1104d7-9814-4a76-85b4-5d977bd83952"
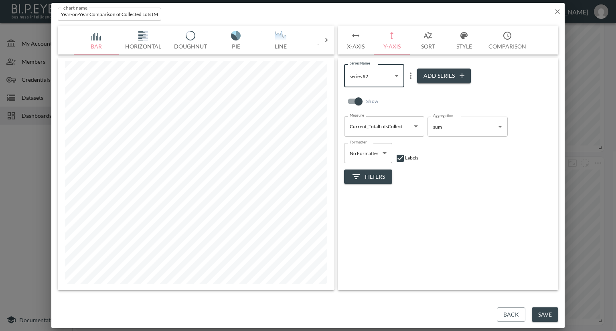
click at [410, 76] on icon "more" at bounding box center [411, 76] width 10 height 10
click at [410, 89] on p "Edit" at bounding box center [412, 92] width 11 height 10
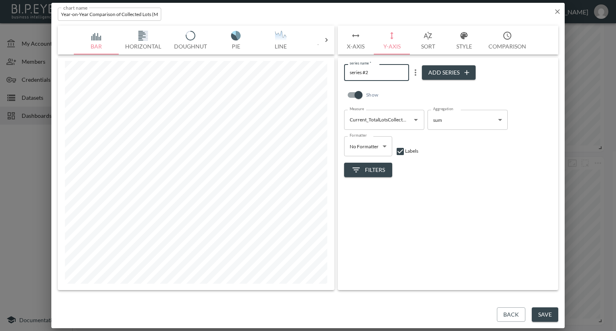
drag, startPoint x: 359, startPoint y: 73, endPoint x: 338, endPoint y: 73, distance: 20.8
click at [338, 73] on div "series name   * series #2 series name   * Add Series Show Measure Current_Total…" at bounding box center [448, 174] width 221 height 233
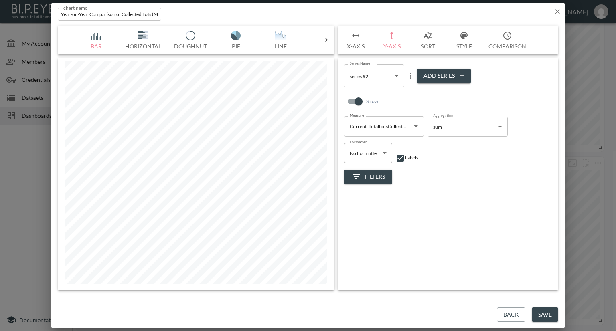
click at [412, 76] on icon "more" at bounding box center [411, 76] width 10 height 10
click at [411, 92] on p "Edit" at bounding box center [412, 92] width 11 height 10
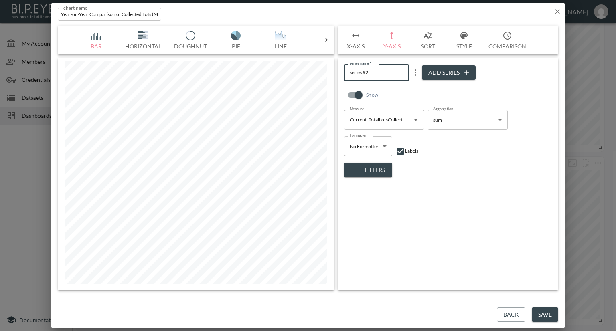
click at [327, 74] on div "Bar Horizontal Doughnut Pie Line Table Single Map Google Stacked Calendar Title…" at bounding box center [308, 158] width 500 height 265
type input "Lots Collected 2025"
click at [542, 316] on button "Save" at bounding box center [545, 315] width 26 height 15
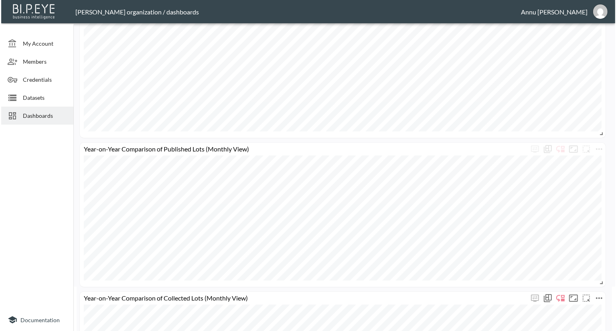
scroll to position [0, 0]
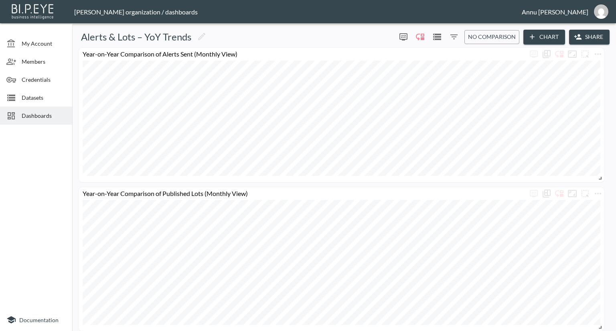
click at [545, 34] on button "Chart" at bounding box center [544, 37] width 42 height 15
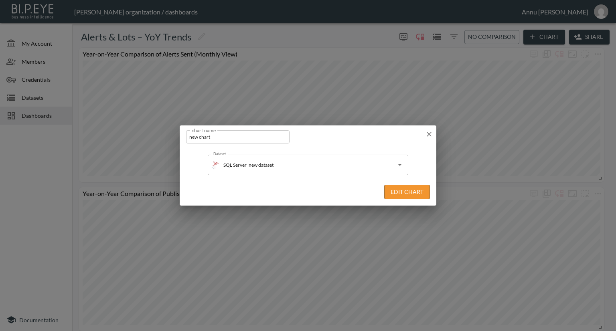
click at [406, 189] on button "Edit Chart" at bounding box center [407, 192] width 46 height 15
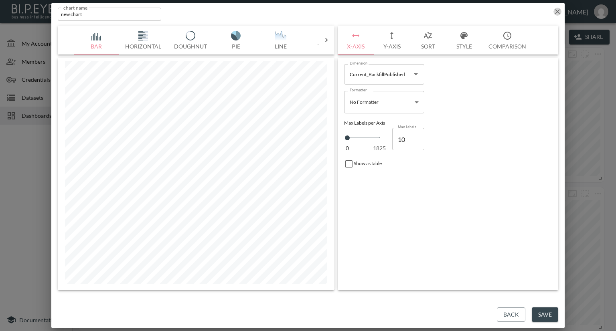
click at [556, 8] on icon "button" at bounding box center [557, 12] width 8 height 8
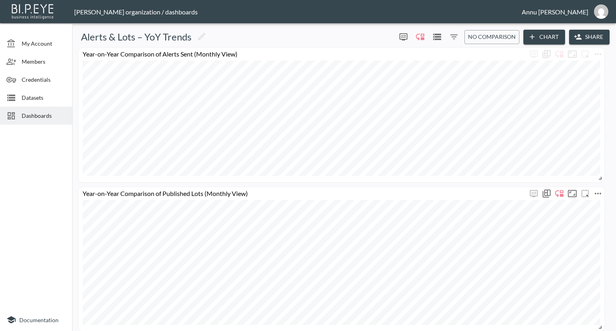
click at [595, 191] on icon "more" at bounding box center [598, 194] width 10 height 10
click at [569, 244] on p "Duplicate" at bounding box center [574, 246] width 27 height 10
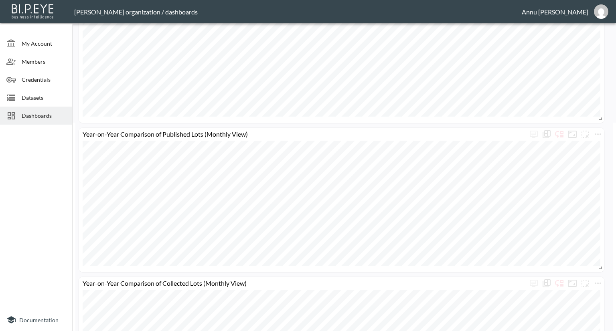
scroll to position [329, 0]
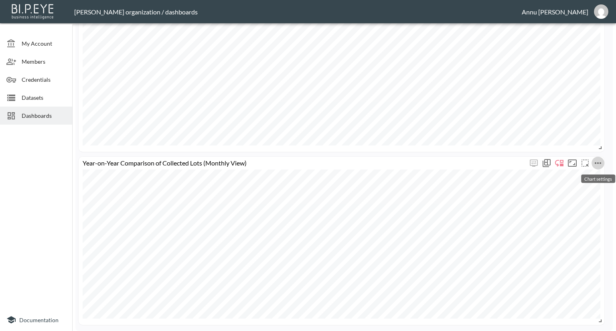
click at [601, 162] on icon "more" at bounding box center [598, 163] width 10 height 10
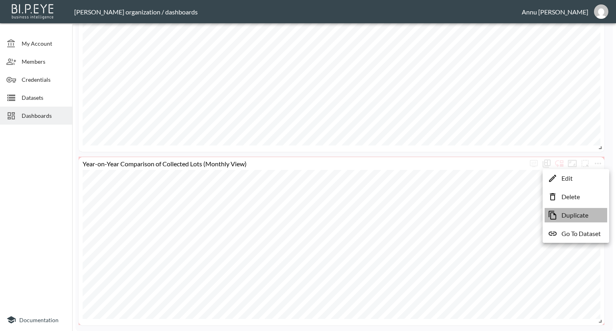
click at [577, 212] on p "Duplicate" at bounding box center [574, 215] width 27 height 10
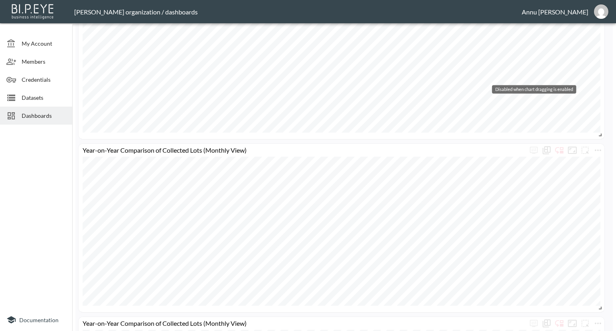
scroll to position [502, 0]
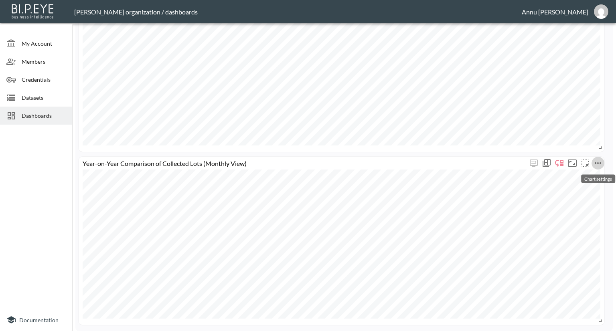
click at [600, 162] on icon "more" at bounding box center [598, 163] width 6 height 2
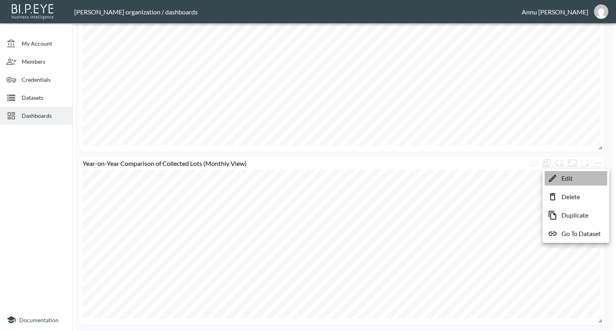
click at [581, 178] on li "Edit" at bounding box center [575, 178] width 63 height 14
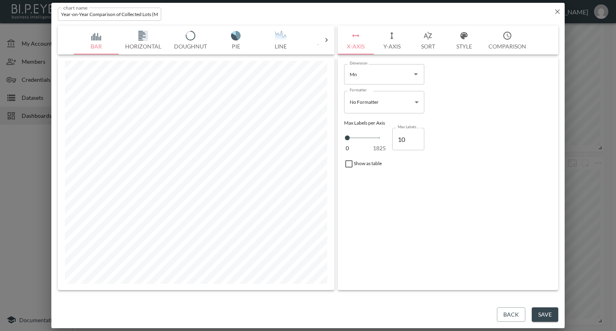
click at [396, 46] on button "Y-Axis" at bounding box center [392, 40] width 36 height 29
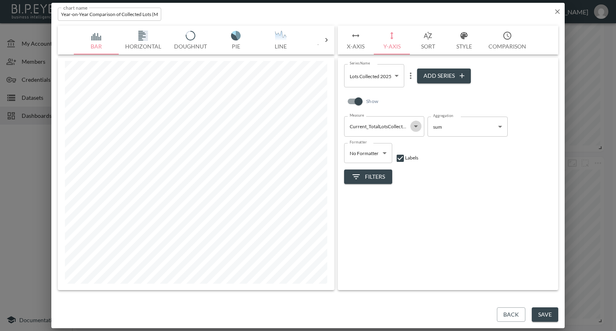
click at [415, 127] on icon "Open" at bounding box center [416, 126] width 10 height 10
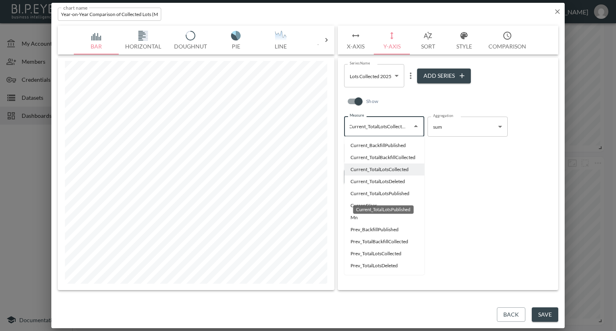
click at [385, 195] on li "Current_TotalLotsPublished" at bounding box center [384, 194] width 80 height 12
type input "Current_TotalLotsPublished"
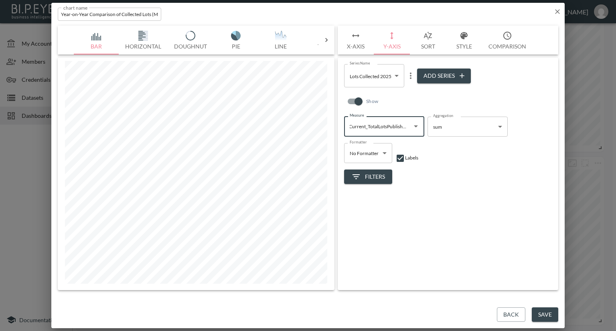
scroll to position [0, 0]
click at [398, 74] on body "BI.P.EYE, Interactive Analytics Dashboards - app Nadia Senft organization / das…" at bounding box center [308, 165] width 616 height 331
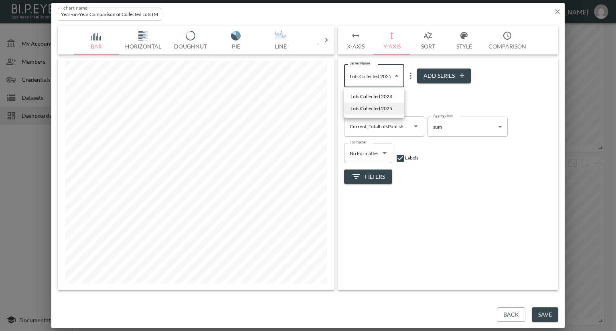
click at [416, 103] on div at bounding box center [308, 165] width 616 height 331
click at [408, 77] on icon "more" at bounding box center [411, 76] width 10 height 10
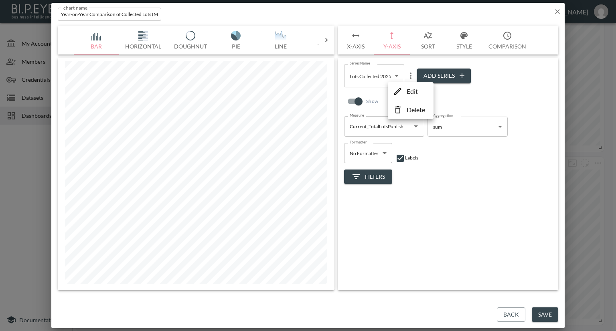
click at [408, 90] on p "Edit" at bounding box center [412, 92] width 11 height 10
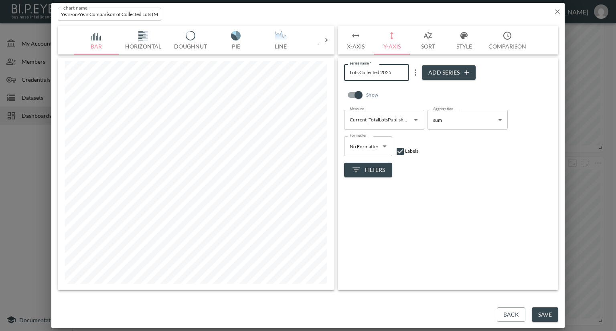
drag, startPoint x: 379, startPoint y: 71, endPoint x: 360, endPoint y: 72, distance: 19.3
click at [360, 72] on input "Lots Collected 2025" at bounding box center [376, 72] width 65 height 16
type input "Lots Published 2025"
click at [404, 92] on div "Show" at bounding box center [448, 97] width 208 height 26
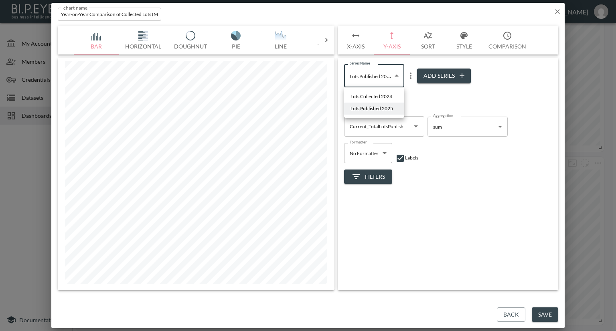
click at [398, 79] on body "BI.P.EYE, Interactive Analytics Dashboards - app Nadia Senft organization / das…" at bounding box center [308, 165] width 616 height 331
click at [386, 95] on span "Lots Collected 2024" at bounding box center [371, 96] width 42 height 7
type input "8d89a3fc-d6f4-4ea3-92f4-01470ad8f7cd"
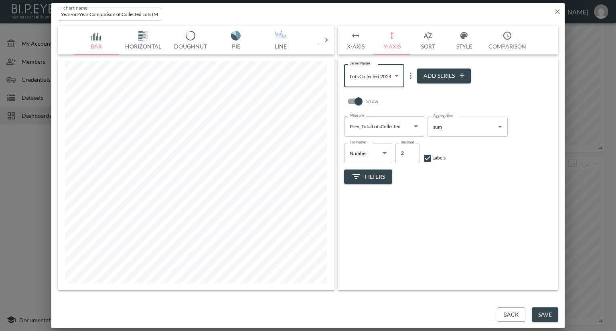
click at [415, 125] on icon "Open" at bounding box center [416, 126] width 4 height 2
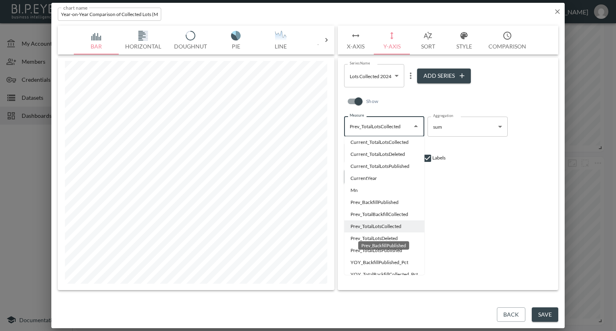
scroll to position [40, 0]
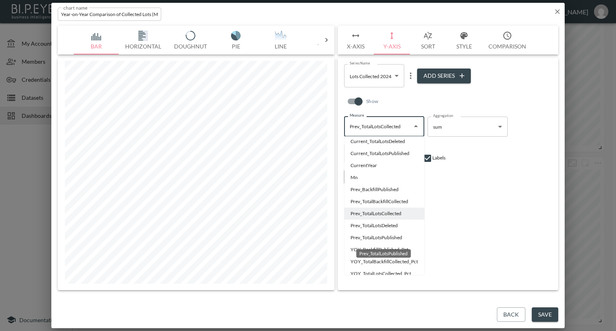
click at [390, 237] on li "Prev_TotalLotsPublished" at bounding box center [384, 238] width 80 height 12
type input "Prev_TotalLotsPublished"
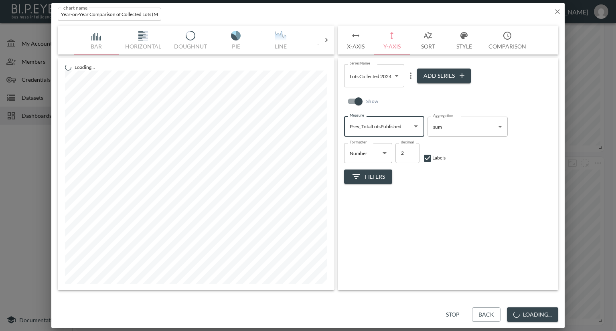
click at [408, 77] on icon "more" at bounding box center [411, 76] width 10 height 10
click at [407, 91] on p "Edit" at bounding box center [412, 92] width 11 height 10
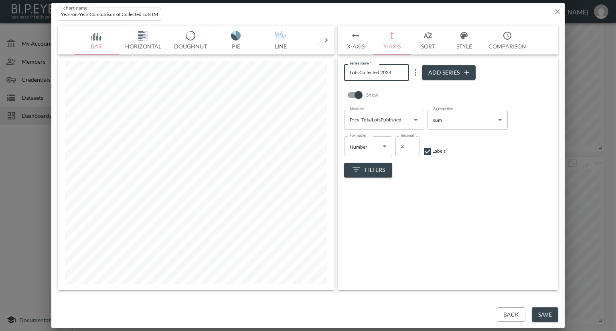
click at [392, 72] on input "Lots Collected 2024" at bounding box center [376, 72] width 65 height 16
click at [379, 73] on input "Lots Collected 2024" at bounding box center [376, 72] width 65 height 16
click at [362, 73] on input "Lots published 2024" at bounding box center [376, 72] width 65 height 16
type input "Lots Published 2024"
click at [538, 310] on button "Save" at bounding box center [545, 315] width 26 height 15
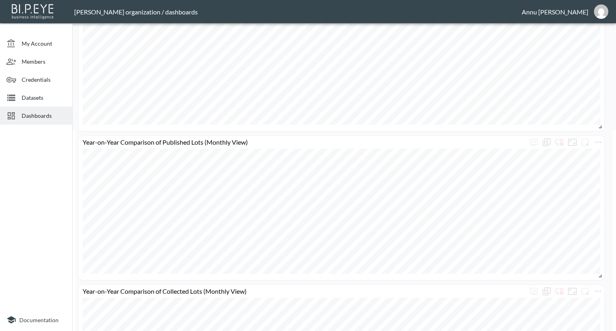
scroll to position [141, 0]
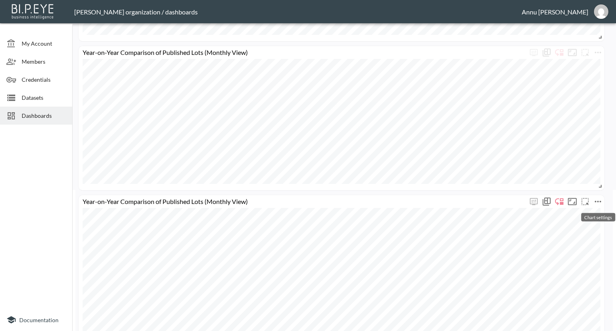
click at [597, 200] on icon "more" at bounding box center [598, 202] width 10 height 10
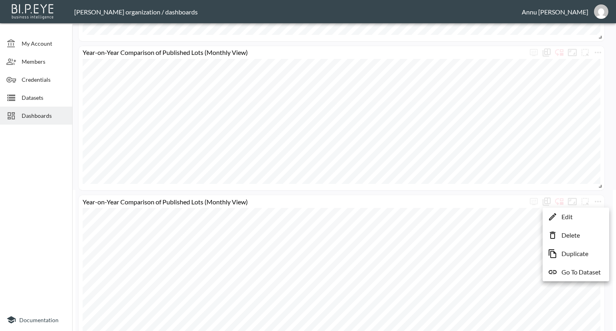
click at [574, 233] on p "Delete" at bounding box center [570, 236] width 18 height 10
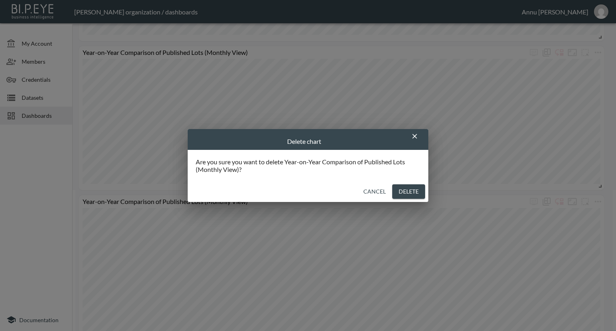
click at [400, 191] on button "Delete" at bounding box center [408, 191] width 33 height 15
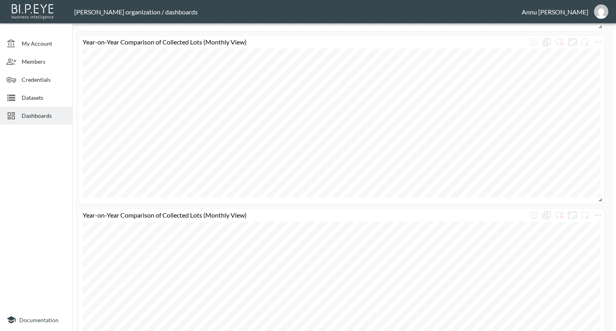
scroll to position [313, 0]
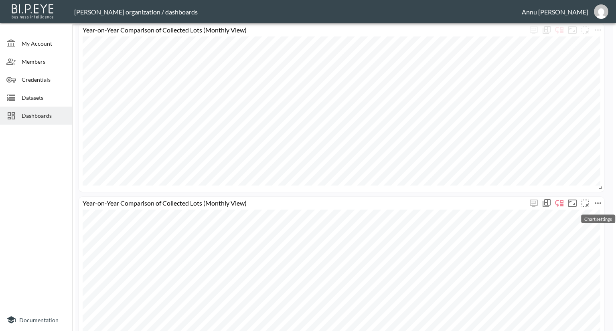
click at [597, 203] on icon "more" at bounding box center [598, 203] width 6 height 2
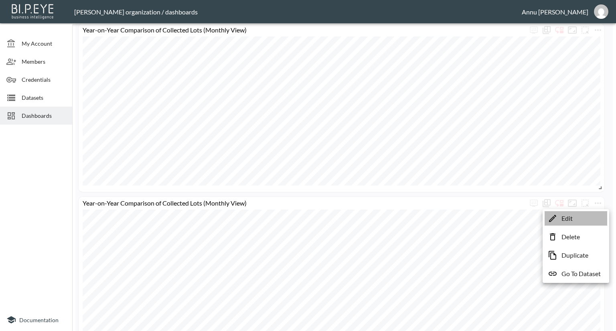
click at [569, 222] on p "Edit" at bounding box center [566, 219] width 11 height 10
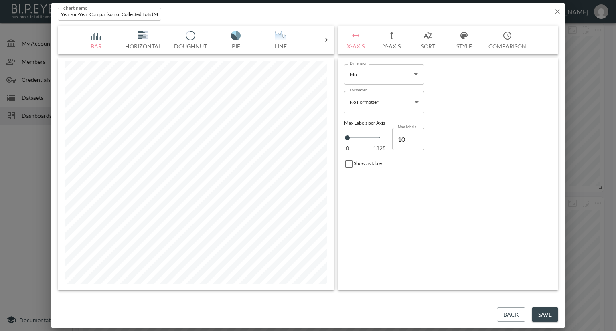
click at [140, 13] on input "Year-on-Year Comparison of Collected Lots (Monthly View)" at bounding box center [109, 14] width 103 height 13
type input "Year-on-Year Comparison of Published Lots (Monthly View)"
click at [548, 315] on button "Save" at bounding box center [545, 315] width 26 height 15
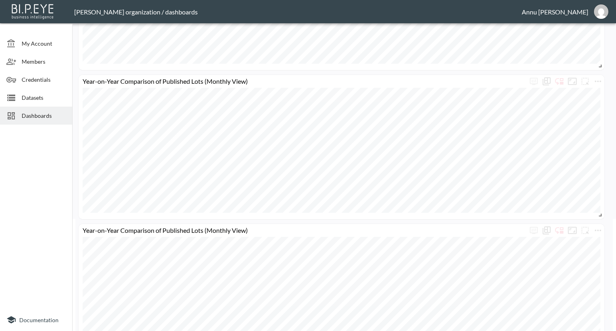
scroll to position [152, 0]
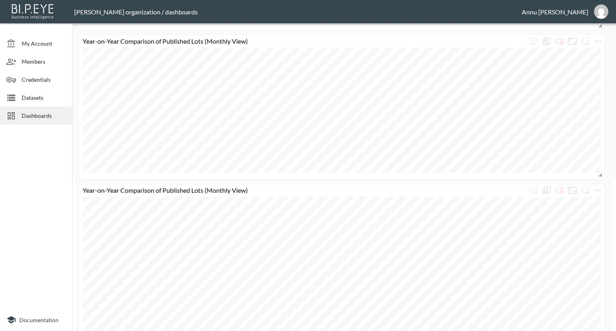
click at [42, 102] on div "Datasets" at bounding box center [36, 98] width 72 height 18
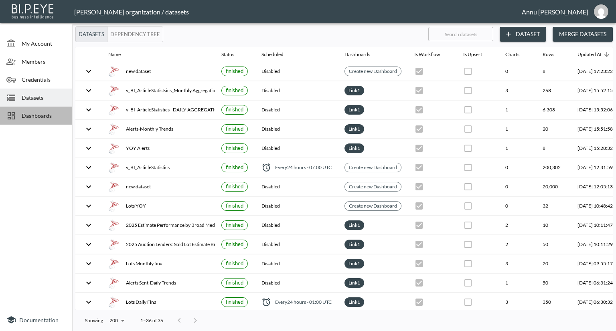
click at [41, 112] on span "Dashboards" at bounding box center [44, 115] width 44 height 8
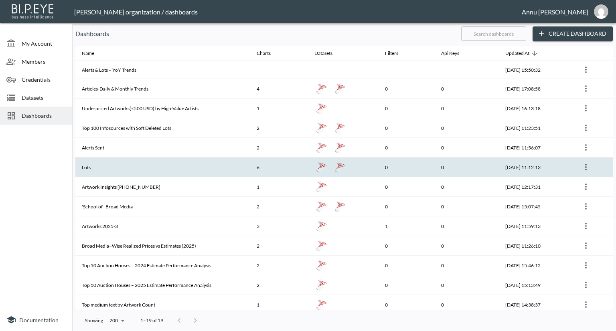
click at [112, 168] on th "Lots" at bounding box center [162, 168] width 175 height 20
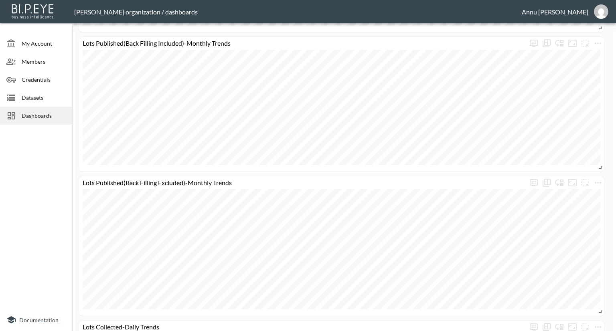
scroll to position [281, 0]
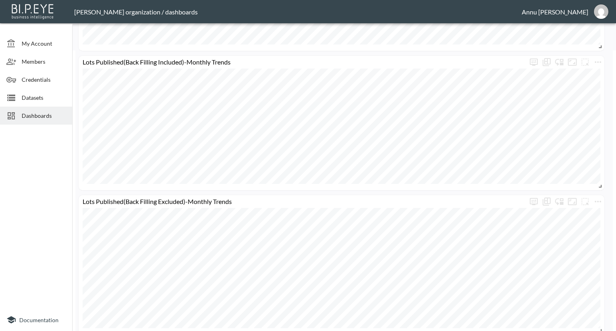
click at [33, 94] on span "Datasets" at bounding box center [44, 97] width 44 height 8
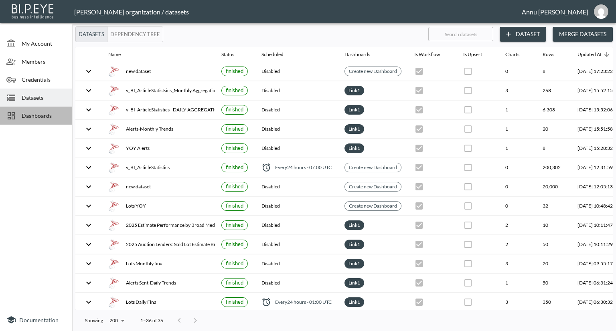
click at [36, 118] on span "Dashboards" at bounding box center [44, 115] width 44 height 8
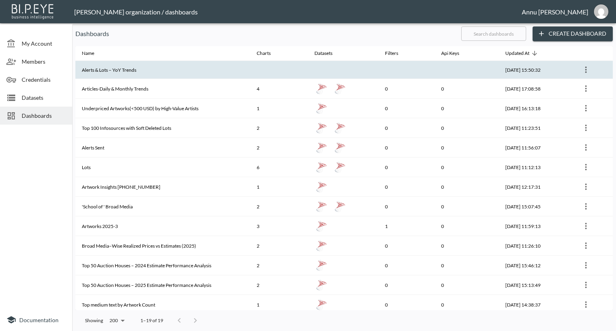
click at [149, 67] on th "Alerts & Lots – YoY Trends" at bounding box center [162, 70] width 175 height 18
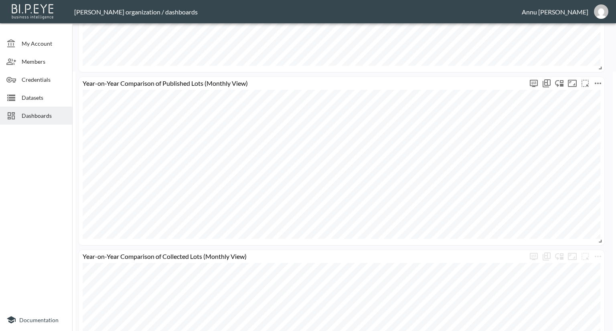
scroll to position [241, 0]
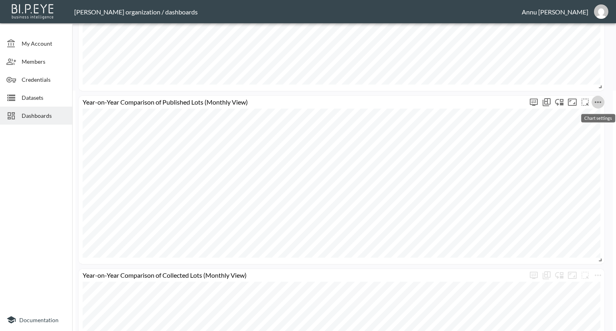
click at [599, 100] on icon "more" at bounding box center [598, 102] width 10 height 10
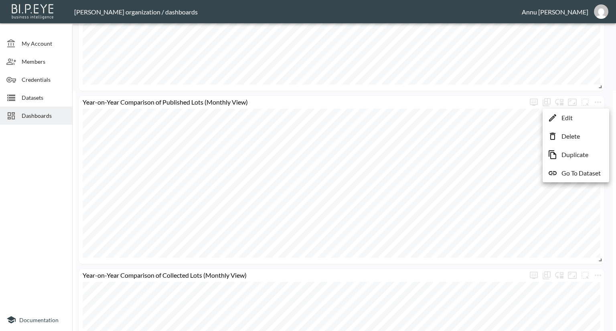
click at [503, 141] on div at bounding box center [308, 165] width 616 height 331
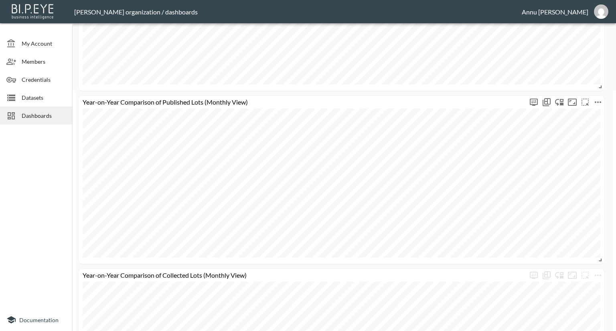
click at [598, 103] on icon "more" at bounding box center [598, 102] width 10 height 10
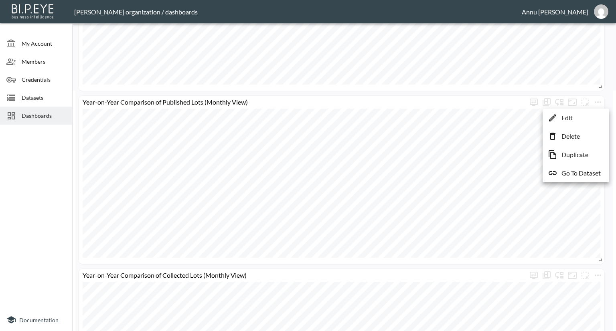
click at [581, 119] on li "Edit" at bounding box center [575, 118] width 63 height 14
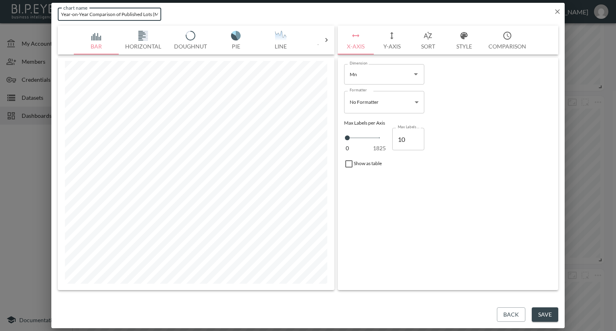
click at [155, 14] on input "Year-on-Year Comparison of Published Lots (Monthly View)" at bounding box center [109, 14] width 103 height 13
click at [125, 13] on input "Year-on-Year Comparison of Published Lots (Monthly View) BackFilling Excluded" at bounding box center [109, 14] width 103 height 13
type input "Year-on-Year Comparison of Published Lots (Monthly View) Back Filling Excluded"
click at [543, 311] on button "Save" at bounding box center [545, 315] width 26 height 15
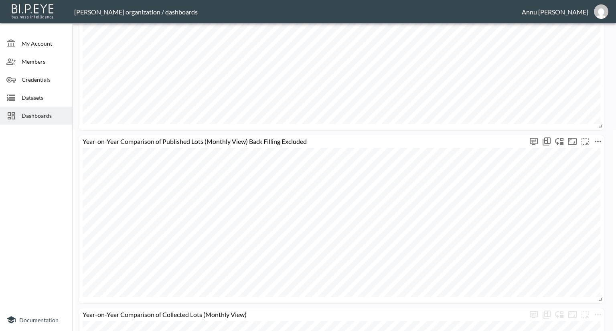
scroll to position [200, 0]
click at [595, 142] on icon "more" at bounding box center [598, 143] width 6 height 2
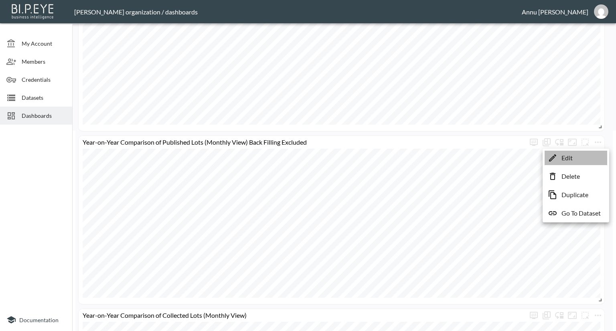
click at [572, 157] on p "Edit" at bounding box center [566, 158] width 11 height 10
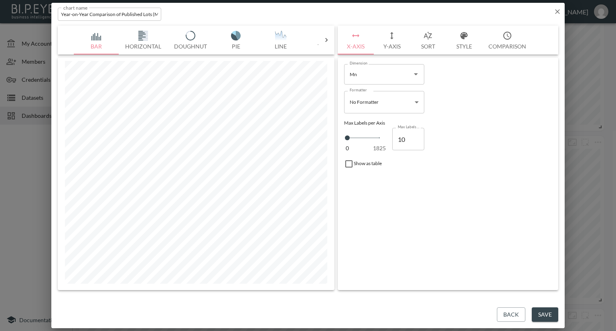
click at [394, 48] on button "Y-Axis" at bounding box center [392, 40] width 36 height 29
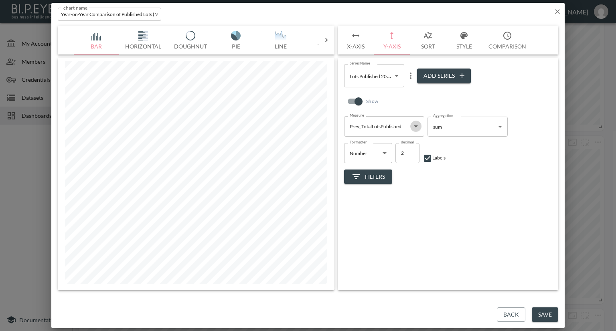
click at [417, 126] on icon "Open" at bounding box center [416, 126] width 10 height 10
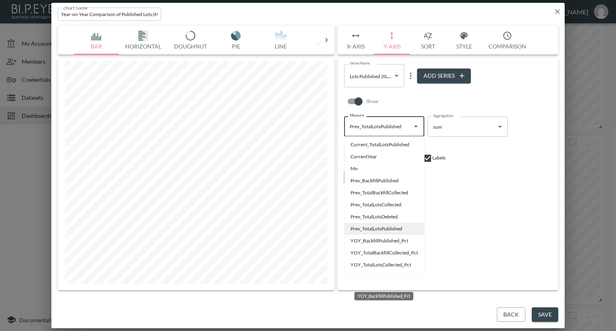
scroll to position [0, 0]
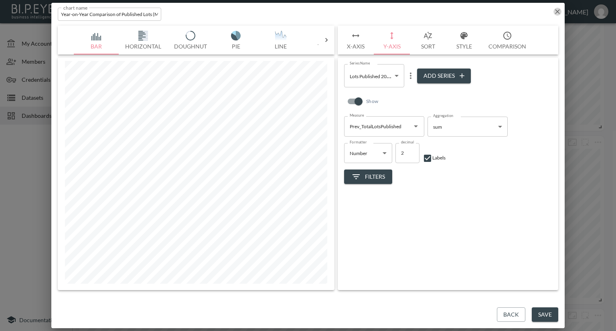
click at [557, 9] on icon "button" at bounding box center [557, 12] width 8 height 8
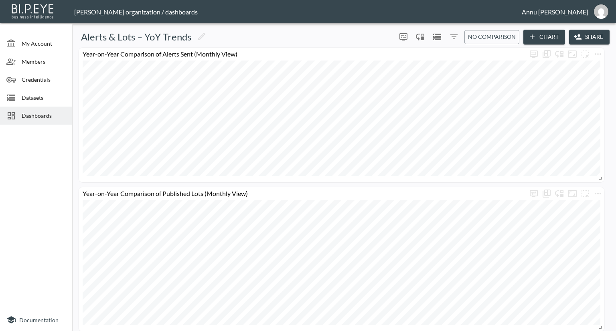
click at [36, 97] on span "Datasets" at bounding box center [44, 97] width 44 height 8
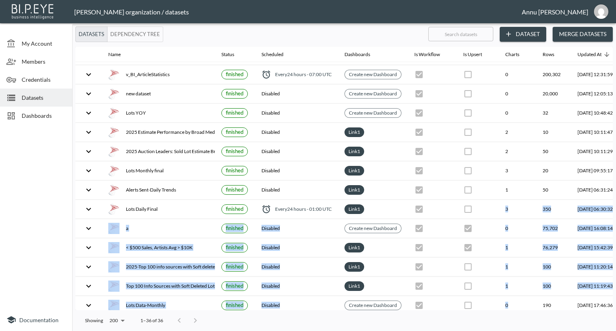
drag, startPoint x: 482, startPoint y: 305, endPoint x: 536, endPoint y: 306, distance: 54.1
click at [536, 306] on div "Name Status Scheduled Dashboards Is Workflow Is Upsert Charts Rows Updated At n…" at bounding box center [343, 178] width 537 height 263
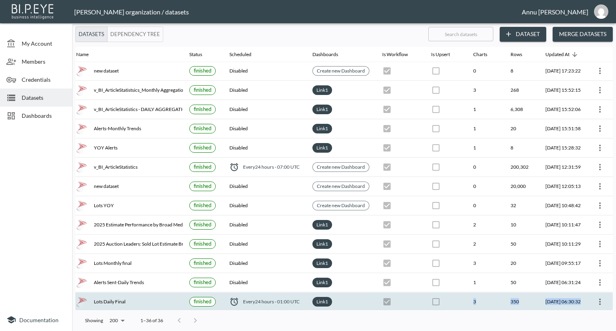
scroll to position [0, 47]
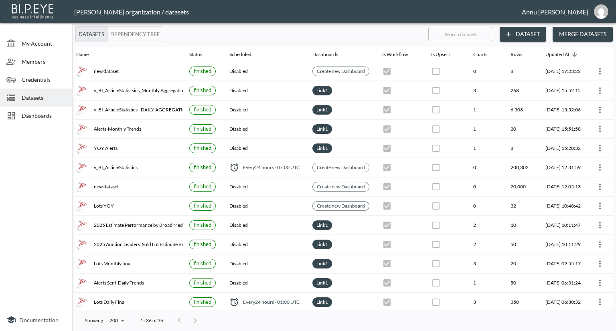
click at [33, 164] on div at bounding box center [36, 218] width 72 height 181
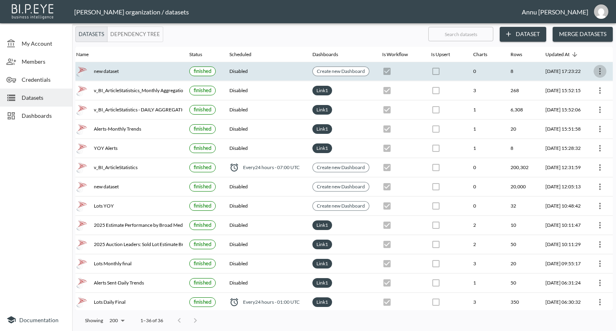
click at [595, 65] on button "more" at bounding box center [599, 71] width 13 height 13
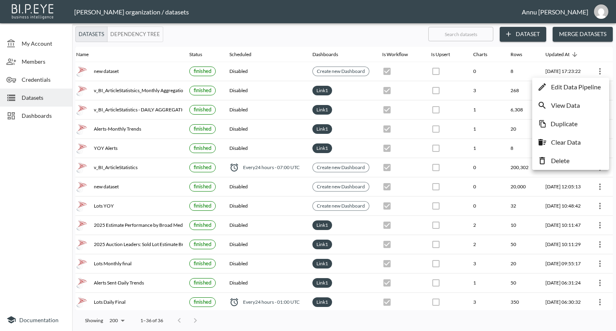
click at [575, 89] on p "Edit Data Pipeline" at bounding box center [576, 87] width 50 height 10
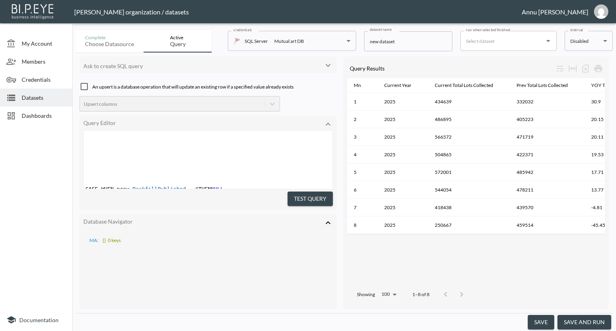
scroll to position [87, 0]
type textarea "WITH Base AS ( SELECT YEAR(COALESCE(CollectDate, PublishDate, DeletedDate)) AS …"
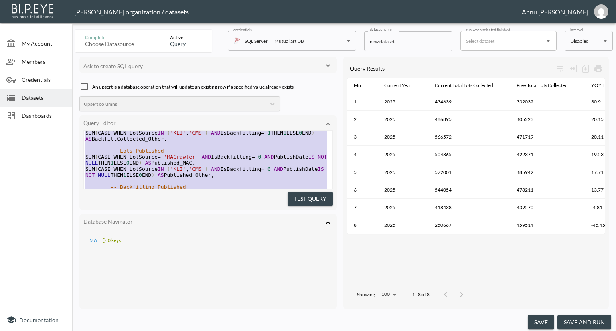
scroll to position [0, 0]
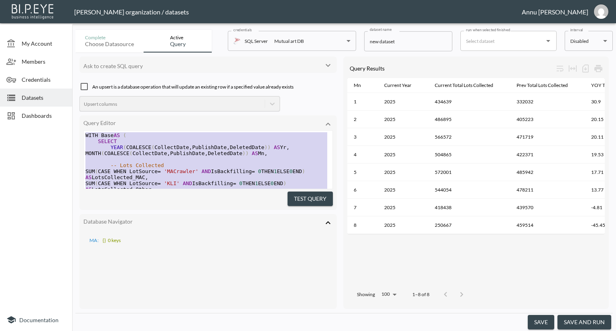
drag, startPoint x: 151, startPoint y: 175, endPoint x: 61, endPoint y: 52, distance: 152.6
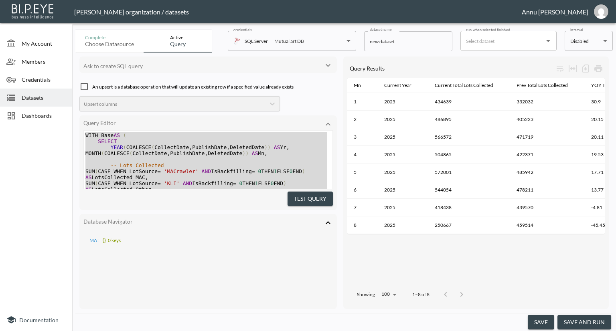
click at [20, 167] on div at bounding box center [36, 218] width 72 height 181
click at [38, 168] on div at bounding box center [36, 218] width 72 height 181
click at [170, 225] on div "Database Navigator" at bounding box center [207, 223] width 249 height 11
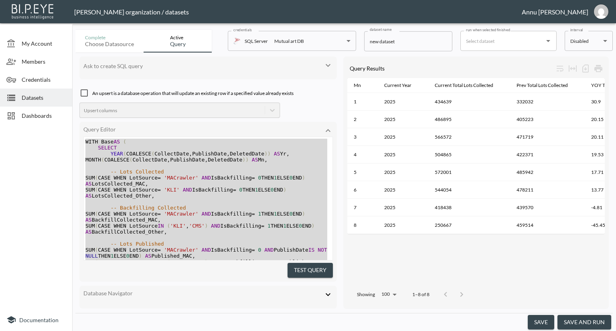
scroll to position [80, 0]
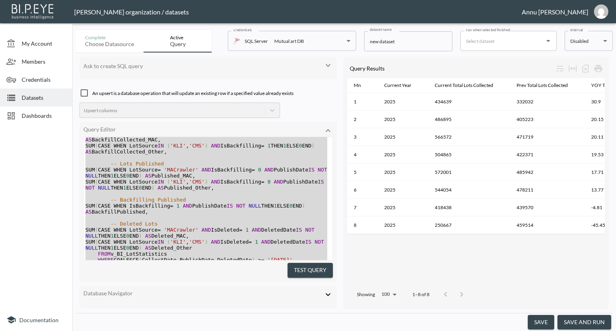
click at [45, 196] on div at bounding box center [36, 218] width 72 height 181
click at [221, 204] on span "SUM ( CASE WHEN IsBackfilling = 1 AND PublishDate IS NOT NULL THEN 1 ELSE 0 END…" at bounding box center [196, 209] width 223 height 12
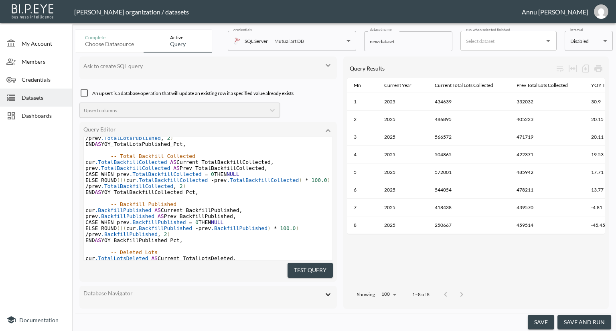
scroll to position [480, 0]
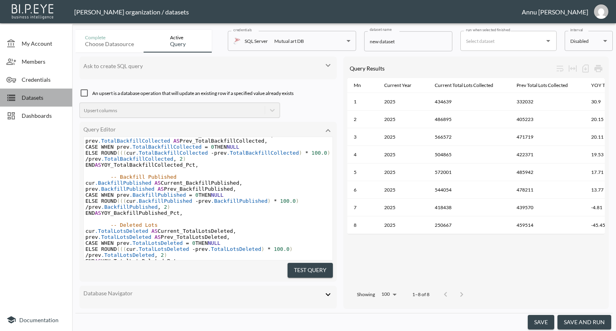
click at [46, 97] on span "Datasets" at bounding box center [44, 97] width 44 height 8
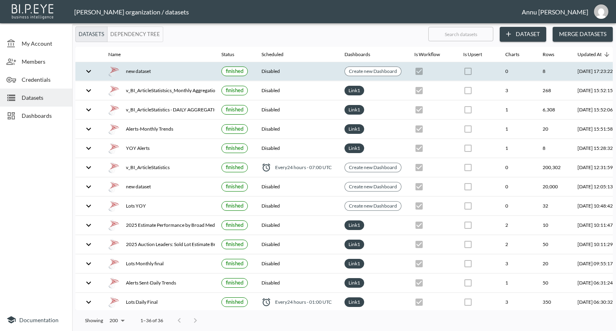
click at [148, 67] on div "new dataset" at bounding box center [158, 71] width 100 height 11
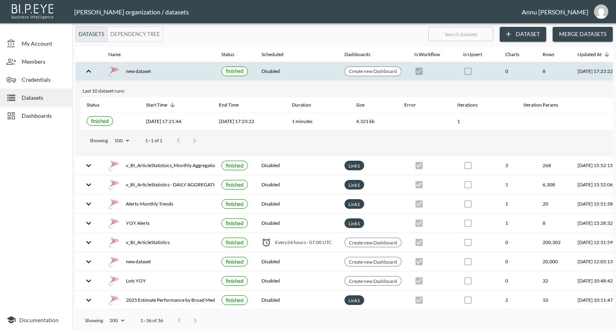
scroll to position [0, 47]
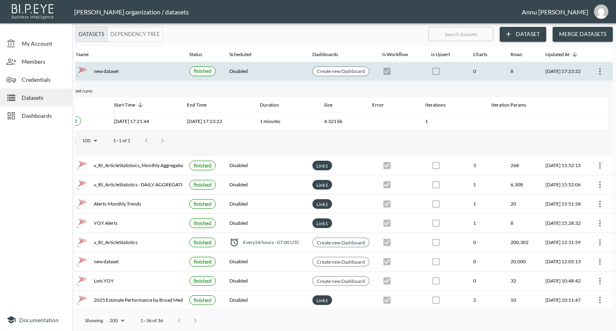
click at [599, 71] on icon "more" at bounding box center [600, 71] width 2 height 6
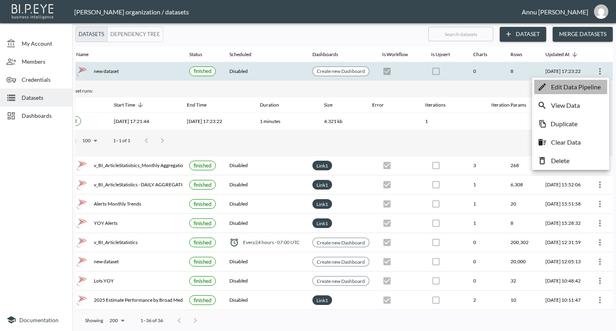
click at [587, 85] on p "Edit Data Pipeline" at bounding box center [576, 87] width 50 height 10
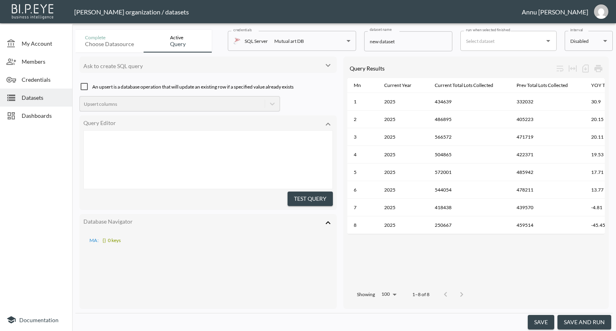
scroll to position [488, 0]
type textarea "WITH Base AS ( SELECT YEAR(COALESCE(CollectDate, PublishDate, DeletedDate)) AS …"
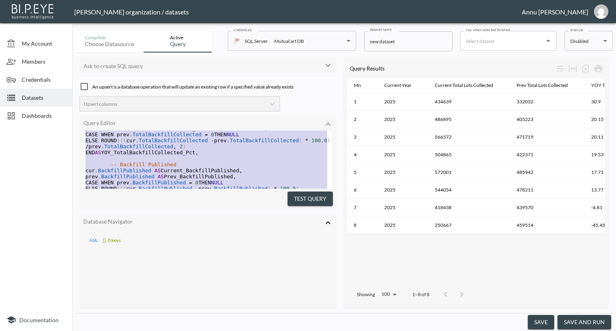
scroll to position [623, 0]
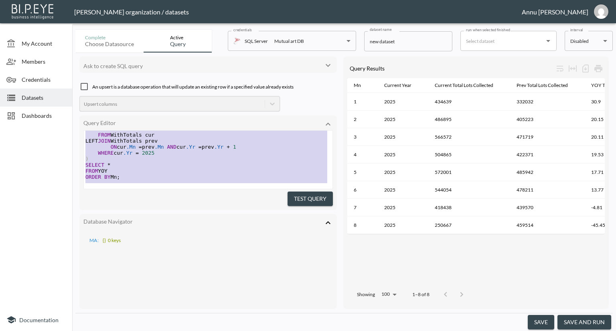
drag, startPoint x: 85, startPoint y: 134, endPoint x: 128, endPoint y: 260, distance: 133.1
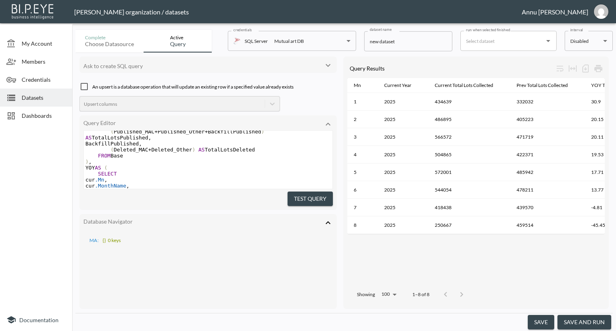
scroll to position [321, 0]
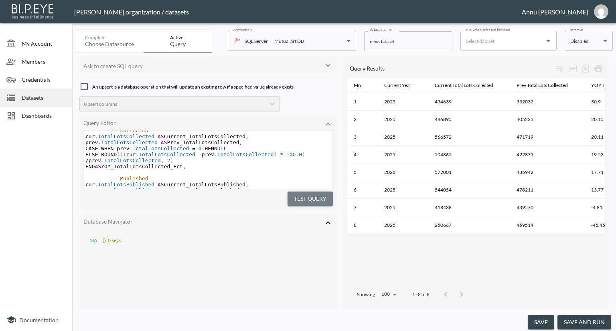
click at [296, 198] on button "Test Query" at bounding box center [309, 199] width 45 height 15
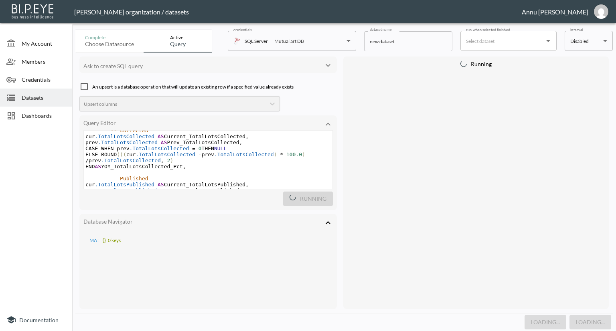
scroll to position [122, 0]
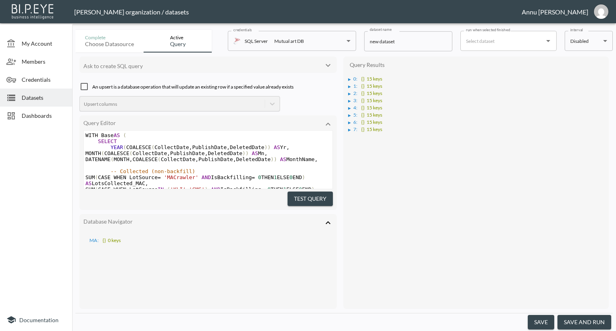
click at [350, 79] on div "▶" at bounding box center [349, 79] width 3 height 4
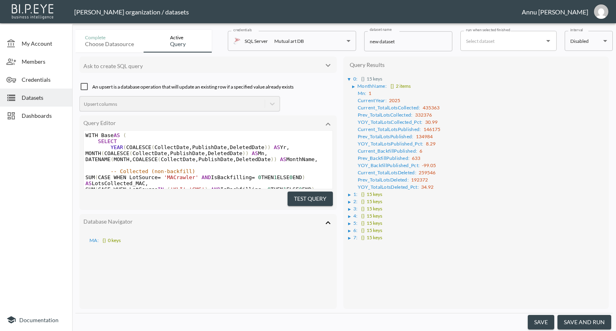
click at [351, 193] on div "▶" at bounding box center [349, 195] width 3 height 4
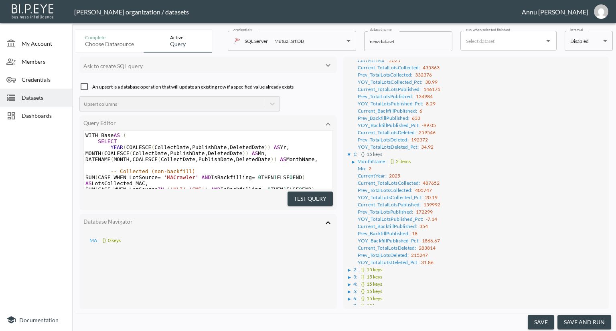
scroll to position [41, 0]
click at [317, 194] on button "Test Query" at bounding box center [309, 199] width 45 height 15
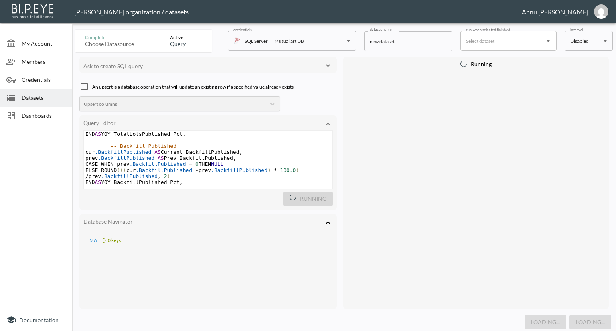
scroll to position [512, 0]
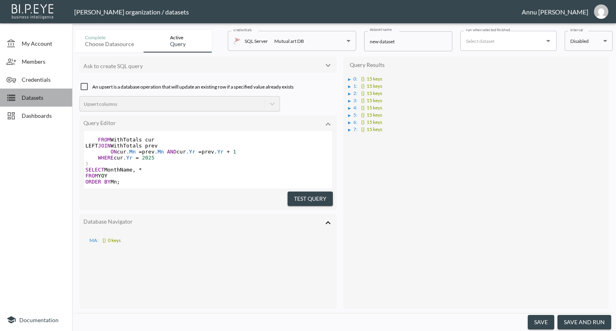
click at [24, 97] on span "Datasets" at bounding box center [44, 97] width 44 height 8
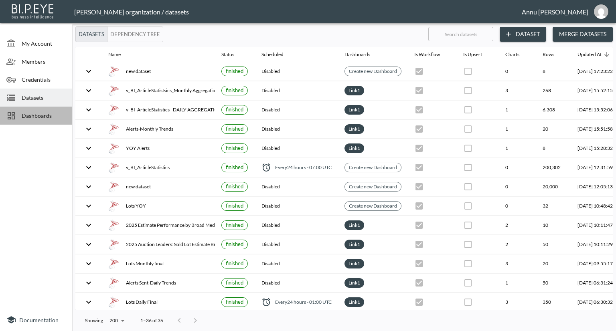
click at [30, 110] on div "Dashboards" at bounding box center [36, 116] width 72 height 18
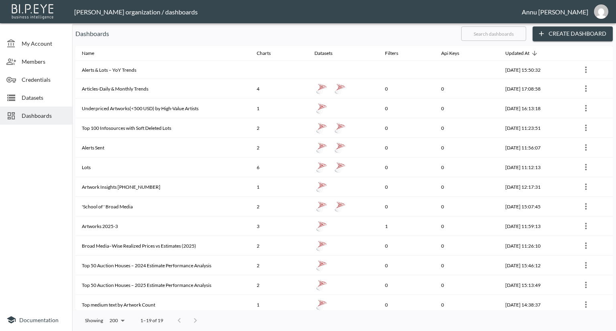
click at [30, 96] on span "Datasets" at bounding box center [44, 97] width 44 height 8
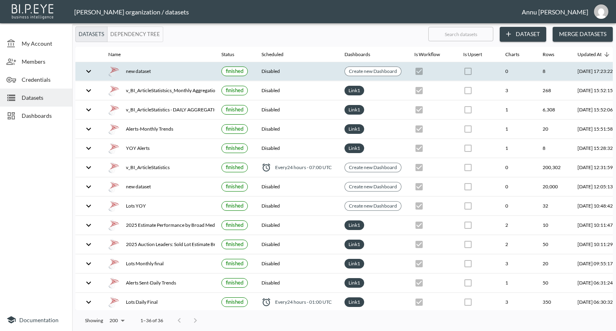
click at [138, 69] on div "new dataset" at bounding box center [158, 71] width 100 height 11
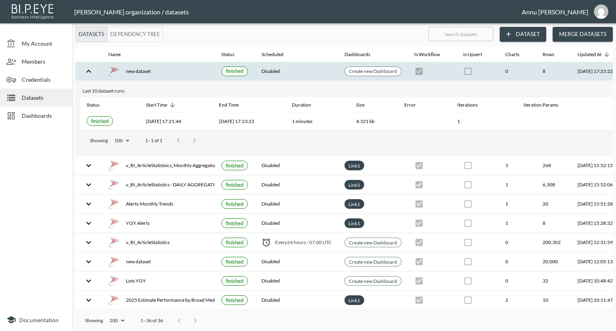
scroll to position [0, 47]
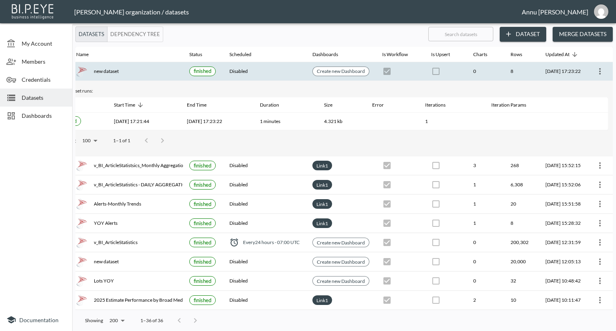
click at [595, 73] on icon "more" at bounding box center [600, 72] width 10 height 10
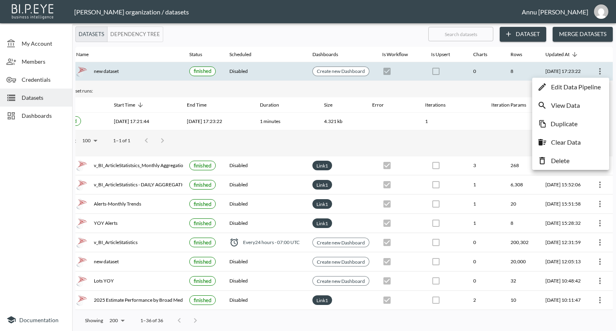
click at [595, 85] on p "Edit Data Pipeline" at bounding box center [576, 87] width 50 height 10
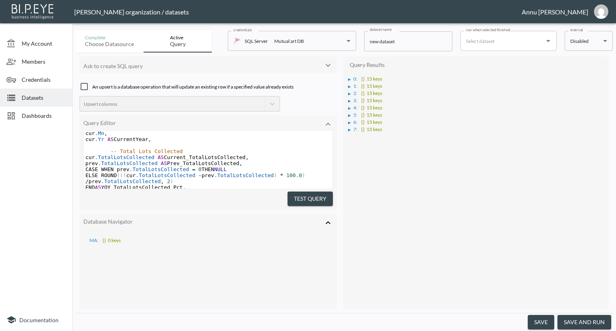
scroll to position [480, 0]
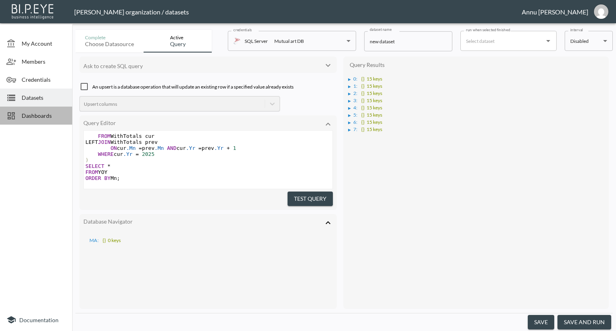
click at [49, 117] on span "Dashboards" at bounding box center [44, 115] width 44 height 8
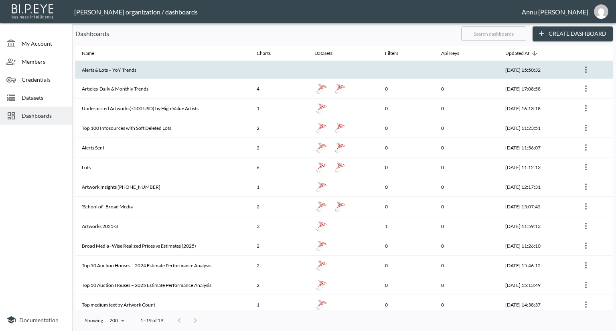
click at [124, 66] on th "Alerts & Lots – YoY Trends" at bounding box center [162, 70] width 175 height 18
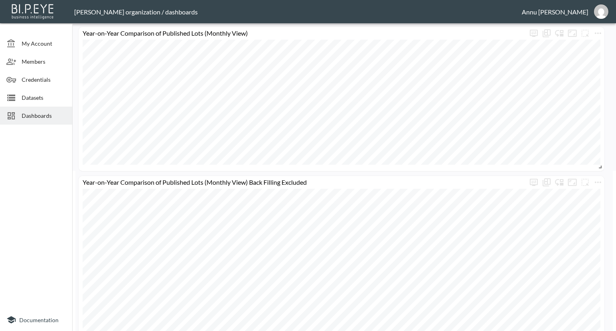
scroll to position [120, 0]
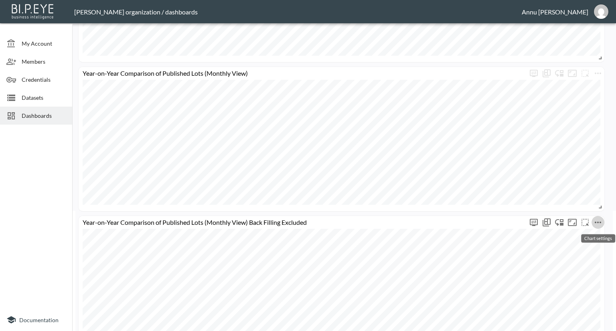
click at [596, 223] on icon "more" at bounding box center [598, 223] width 10 height 10
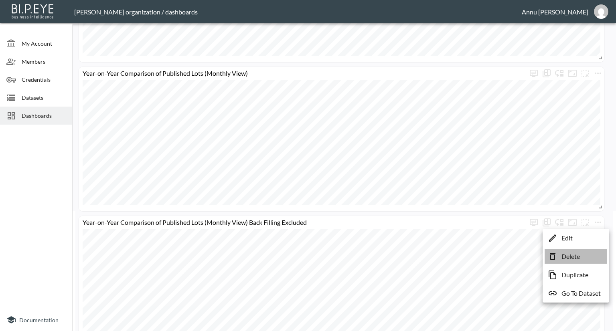
click at [573, 254] on p "Delete" at bounding box center [570, 257] width 18 height 10
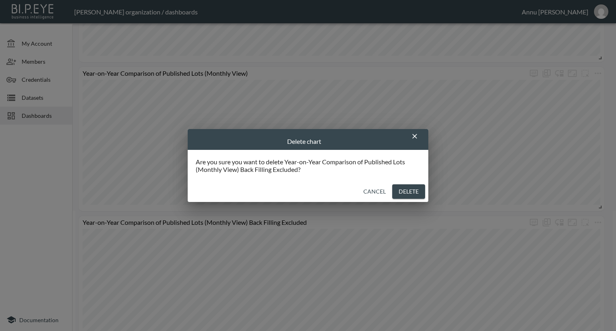
click at [395, 190] on button "Delete" at bounding box center [408, 191] width 33 height 15
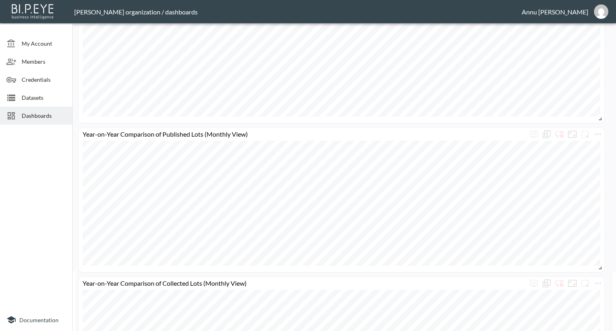
scroll to position [0, 0]
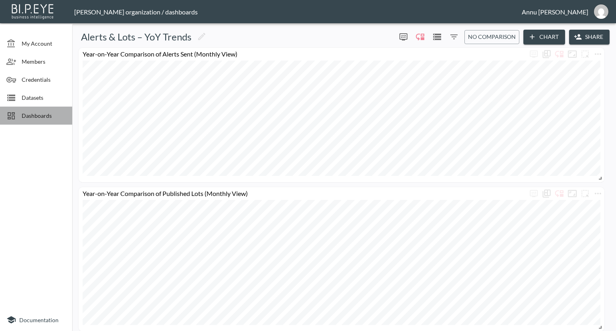
click at [45, 111] on span "Dashboards" at bounding box center [44, 115] width 44 height 8
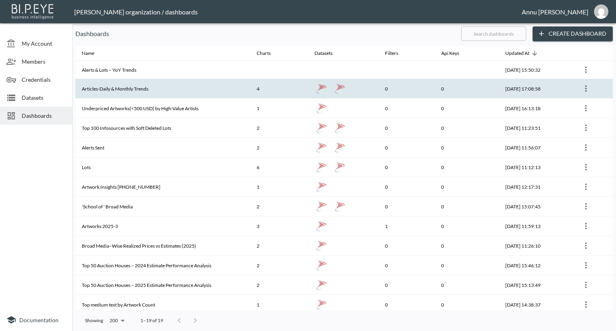
click at [157, 90] on th "Articles-Daily & Monthly Trends" at bounding box center [162, 89] width 175 height 20
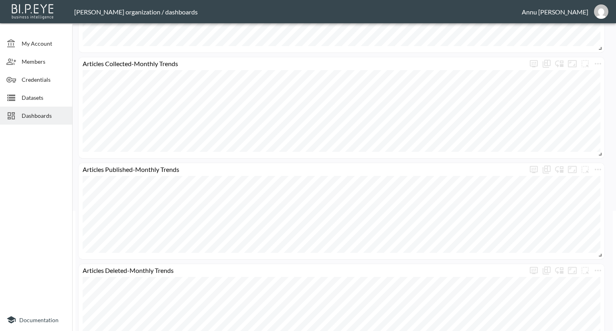
scroll to position [194, 0]
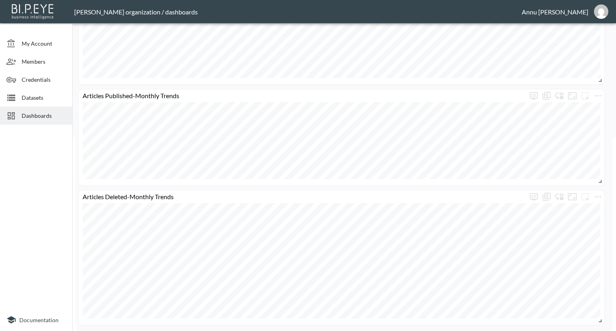
click at [47, 116] on span "Dashboards" at bounding box center [44, 115] width 44 height 8
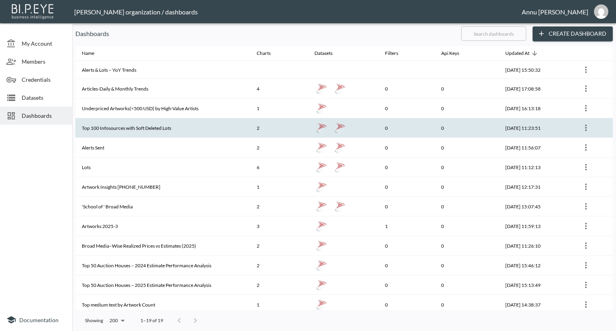
click at [109, 123] on th "Top 100 Infosources with Soft Deleted Lots" at bounding box center [162, 128] width 175 height 20
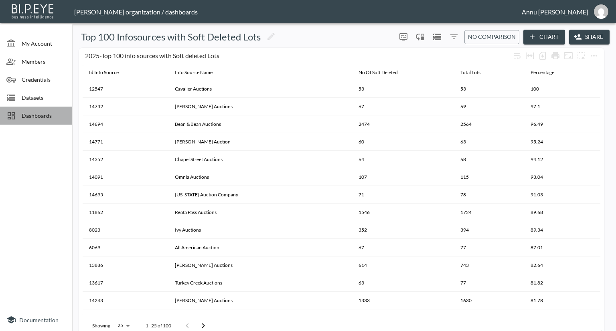
click at [55, 117] on span "Dashboards" at bounding box center [44, 115] width 44 height 8
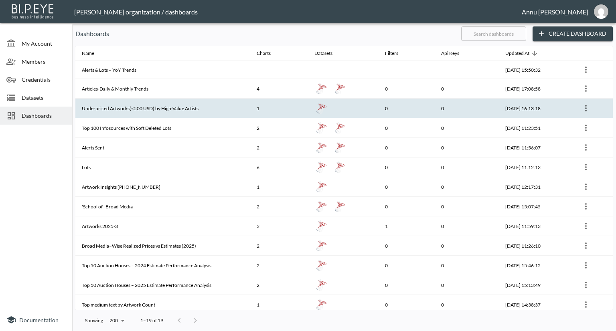
scroll to position [80, 0]
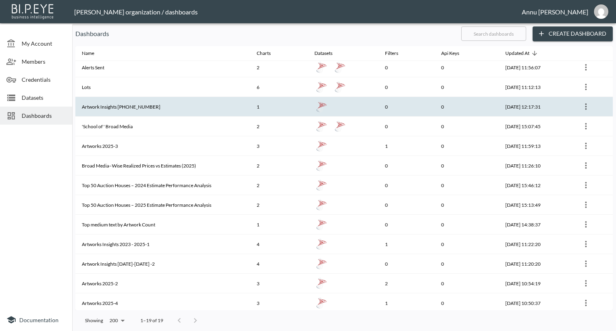
click at [139, 107] on th "Artwork Insights [PHONE_NUMBER]" at bounding box center [162, 107] width 175 height 20
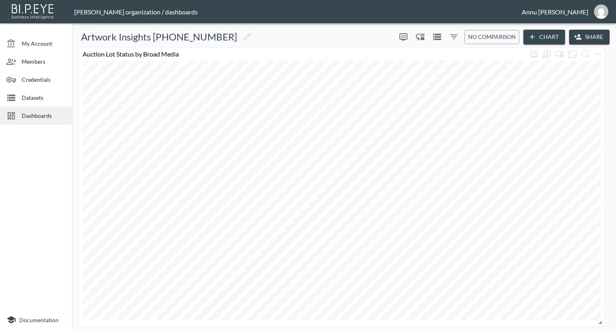
scroll to position [2, 0]
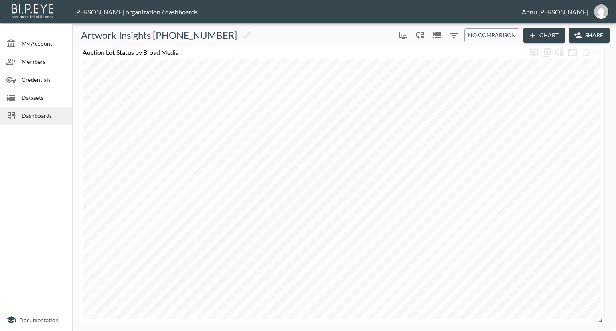
click at [43, 116] on span "Dashboards" at bounding box center [44, 115] width 44 height 8
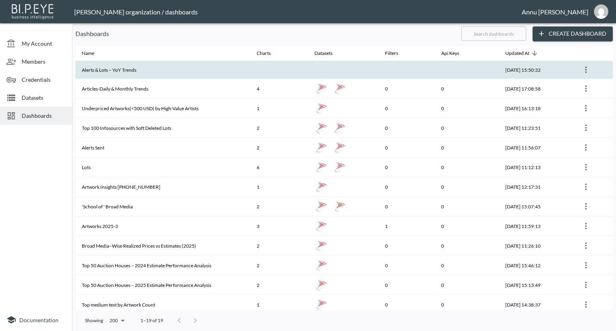
click at [127, 66] on th "Alerts & Lots – YoY Trends" at bounding box center [162, 70] width 175 height 18
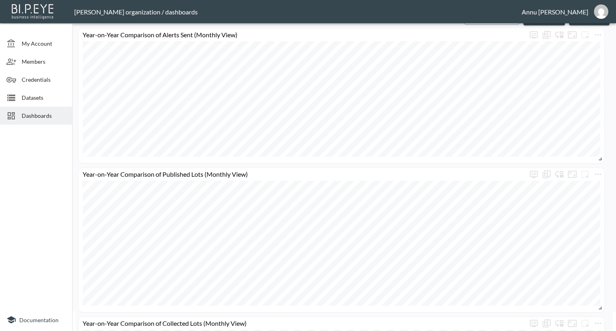
scroll to position [59, 0]
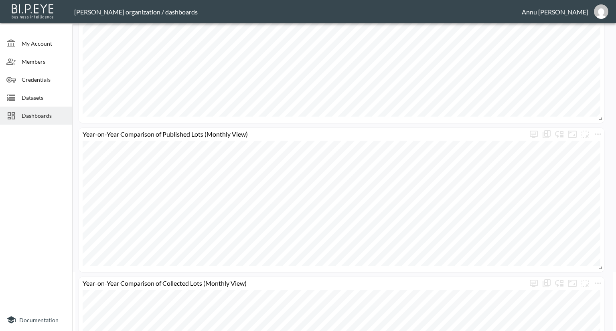
click at [37, 115] on span "Dashboards" at bounding box center [44, 115] width 44 height 8
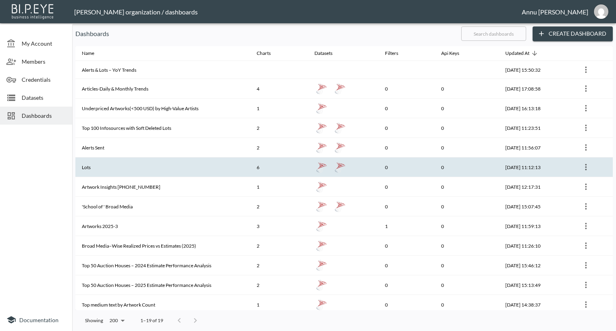
click at [122, 159] on th "Lots" at bounding box center [162, 168] width 175 height 20
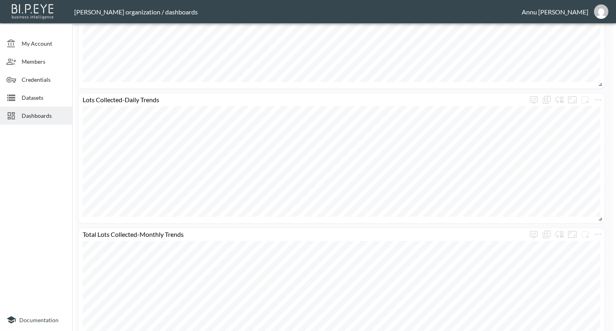
scroll to position [561, 0]
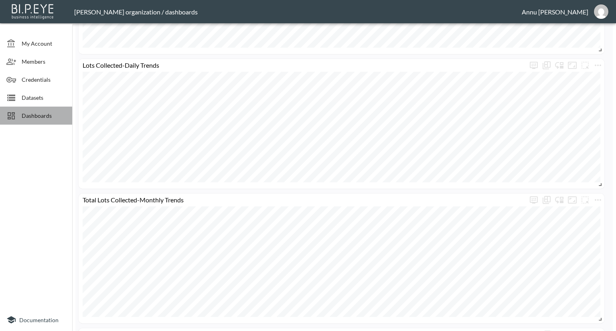
click at [47, 113] on span "Dashboards" at bounding box center [44, 115] width 44 height 8
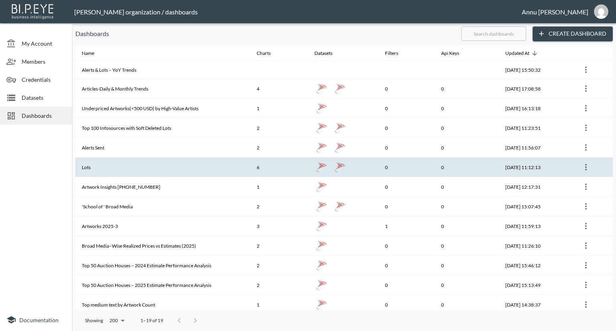
click at [110, 168] on th "Lots" at bounding box center [162, 168] width 175 height 20
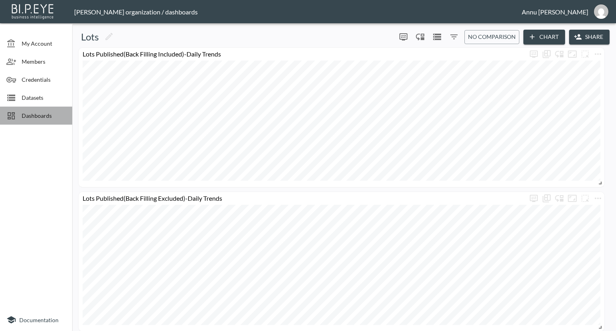
click at [45, 117] on span "Dashboards" at bounding box center [44, 115] width 44 height 8
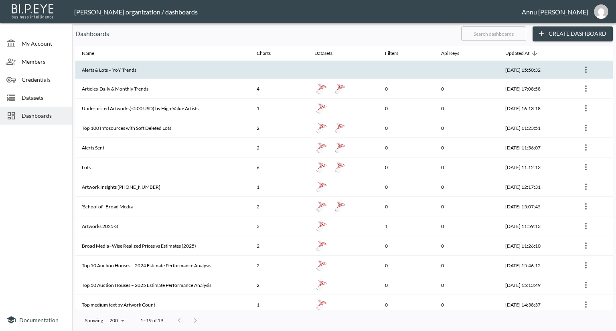
click at [122, 66] on th "Alerts & Lots – YoY Trends" at bounding box center [162, 70] width 175 height 18
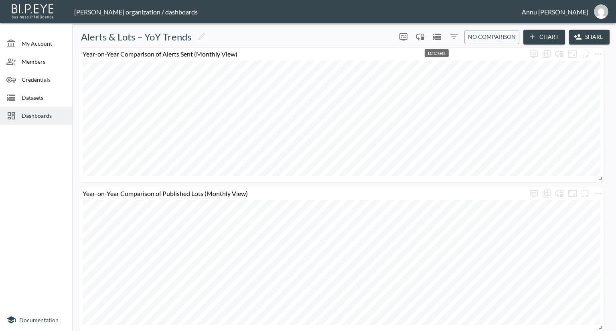
click at [436, 38] on icon "Datasets" at bounding box center [437, 37] width 10 height 10
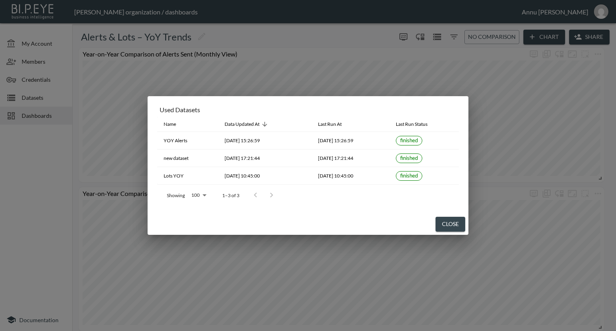
click at [50, 198] on div "Used Datasets Name Data Updated At Last Run At Last Run Status YOY Alerts 2025-…" at bounding box center [308, 165] width 616 height 331
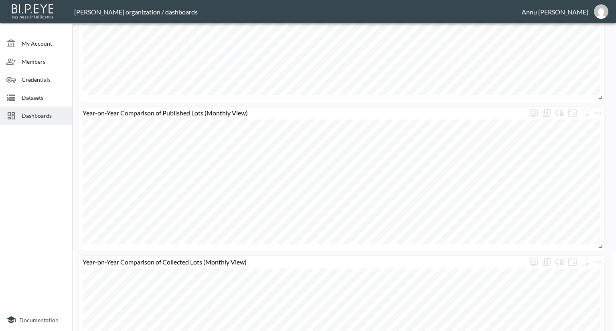
scroll to position [160, 0]
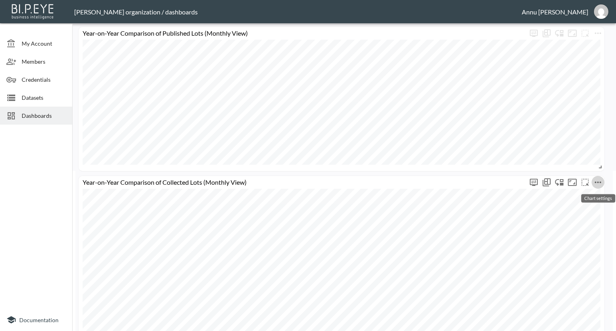
click at [599, 183] on icon "more" at bounding box center [598, 183] width 10 height 10
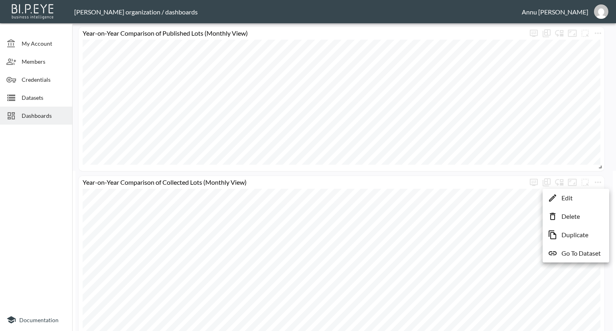
click at [582, 198] on li "Edit" at bounding box center [575, 198] width 63 height 14
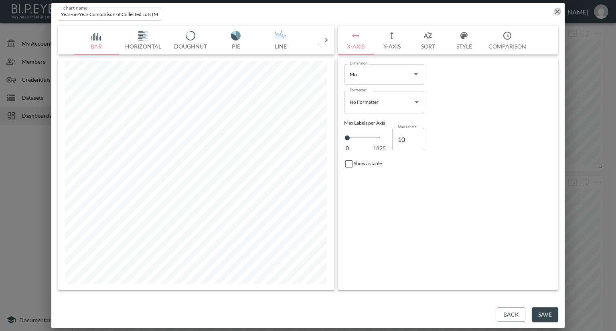
click at [558, 10] on icon "button" at bounding box center [557, 12] width 8 height 8
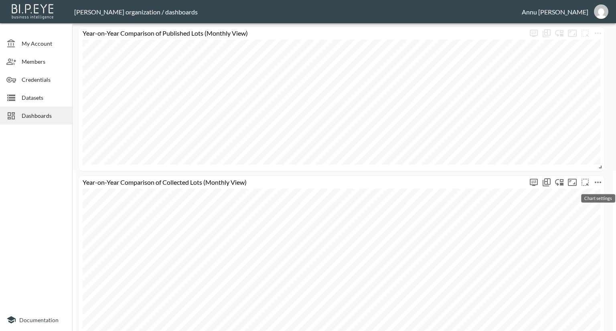
click at [596, 180] on icon "more" at bounding box center [598, 183] width 10 height 10
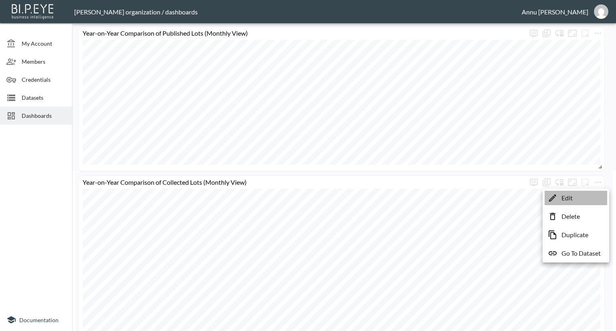
click at [581, 196] on li "Edit" at bounding box center [575, 198] width 63 height 14
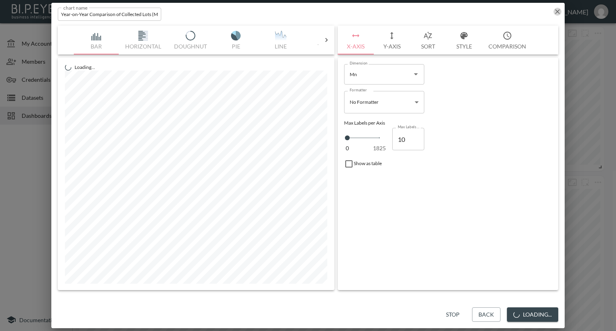
click at [556, 8] on icon "button" at bounding box center [557, 12] width 8 height 8
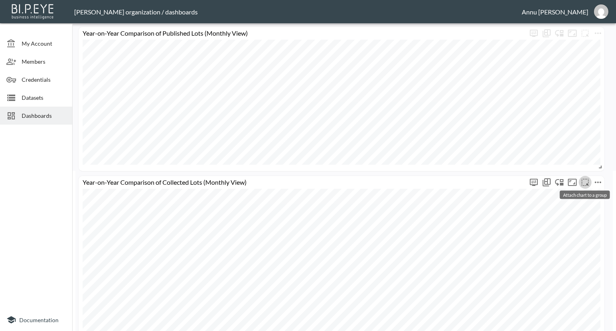
click at [591, 184] on button "more" at bounding box center [585, 182] width 13 height 13
click at [608, 174] on div at bounding box center [308, 165] width 616 height 331
click at [599, 184] on icon "more" at bounding box center [598, 183] width 10 height 10
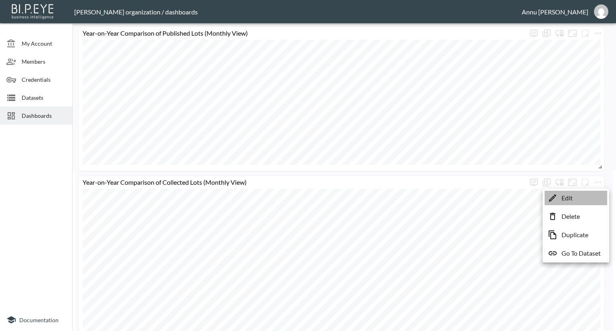
click at [583, 199] on li "Edit" at bounding box center [575, 198] width 63 height 14
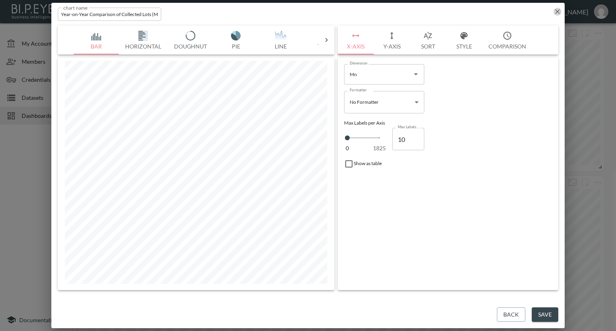
click at [555, 10] on icon "button" at bounding box center [557, 12] width 8 height 8
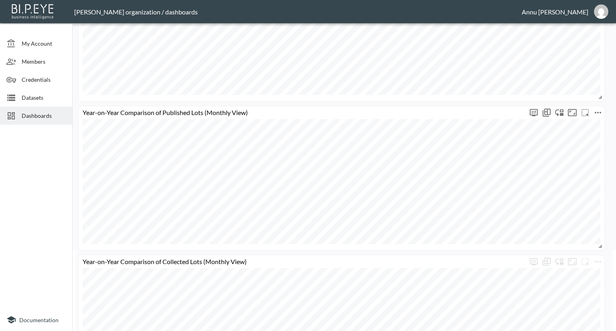
scroll to position [80, 0]
click at [595, 113] on icon "more" at bounding box center [598, 114] width 6 height 2
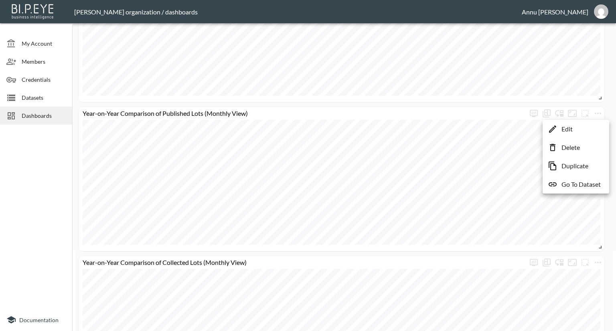
click at [571, 164] on p "Duplicate" at bounding box center [574, 166] width 27 height 10
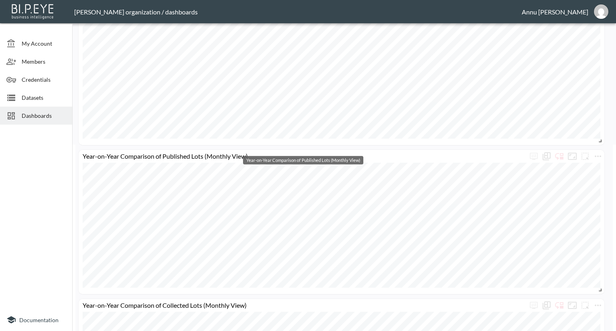
scroll to position [200, 0]
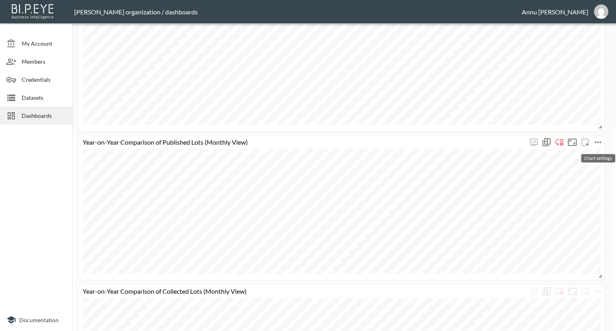
click at [597, 143] on icon "more" at bounding box center [598, 143] width 10 height 10
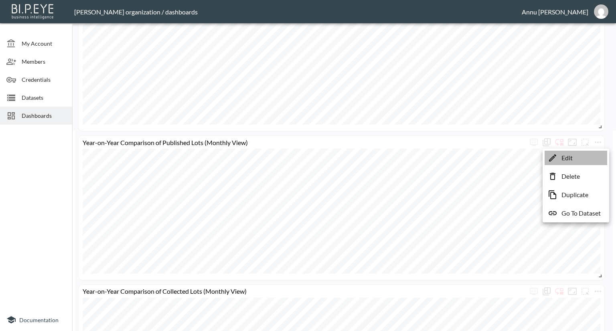
click at [579, 159] on li "Edit" at bounding box center [575, 158] width 63 height 14
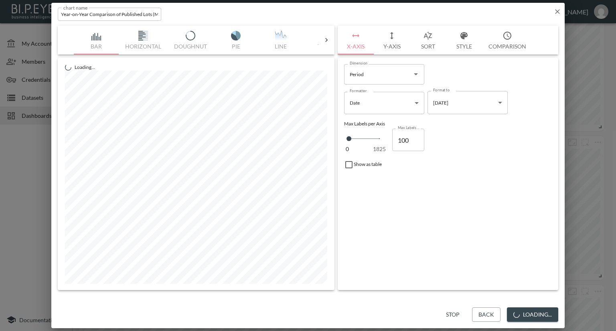
click at [393, 45] on button "Y-Axis" at bounding box center [392, 40] width 36 height 29
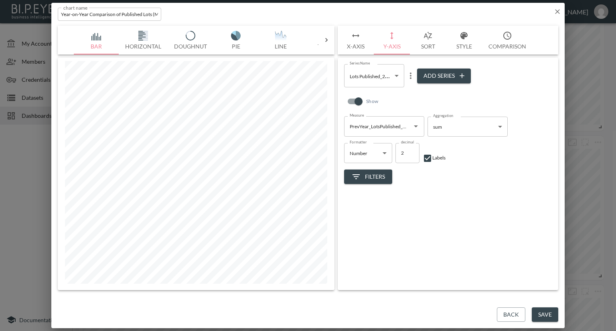
click at [396, 77] on body "BI.P.EYE, Interactive Analytics Dashboards - app Nadia Senft organization / das…" at bounding box center [308, 165] width 616 height 331
click at [430, 101] on div at bounding box center [308, 165] width 616 height 331
click at [415, 122] on icon "Open" at bounding box center [416, 126] width 10 height 10
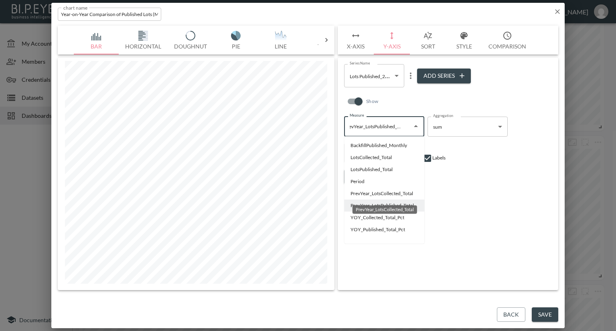
click at [379, 194] on li "PrevYear_LotsCollected_Total" at bounding box center [384, 194] width 80 height 12
type input "PrevYear_LotsCollected_Total"
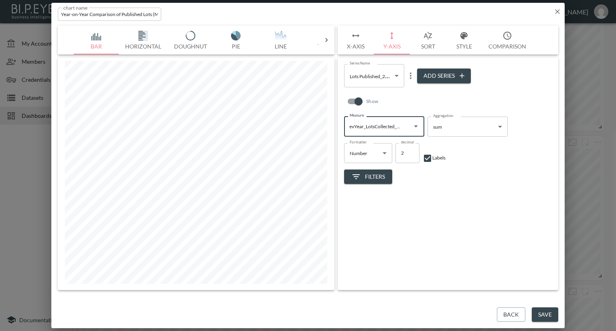
click at [411, 78] on icon "more" at bounding box center [411, 76] width 2 height 6
click at [411, 92] on p "Edit" at bounding box center [412, 92] width 11 height 10
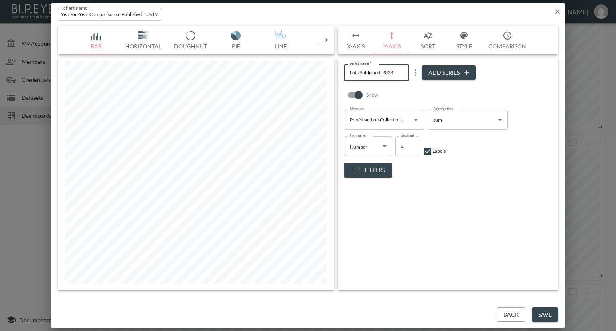
click at [379, 71] on input "Lots Published_2024" at bounding box center [376, 72] width 65 height 16
click at [362, 73] on input "Lots collected_2024" at bounding box center [376, 72] width 65 height 16
type input "Lots Collected_2024"
click at [414, 117] on icon "Open" at bounding box center [416, 120] width 10 height 10
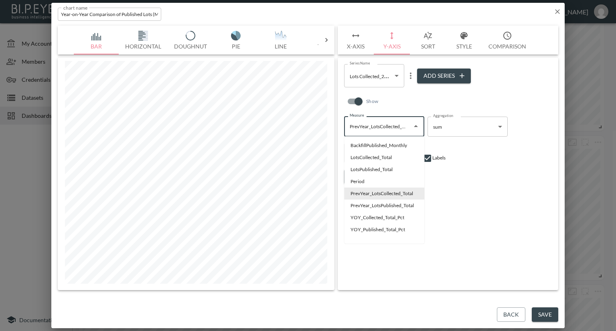
scroll to position [0, 5]
click at [493, 191] on div "Series Name Lots Collected_2024 824489db-01a2-4c85-a3bb-85a8ae7ab7e3 Series Nam…" at bounding box center [448, 174] width 221 height 233
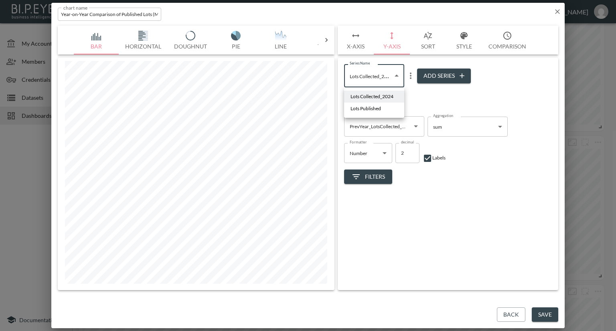
click at [392, 73] on body "BI.P.EYE, Interactive Analytics Dashboards - app Nadia Senft organization / das…" at bounding box center [308, 165] width 616 height 331
click at [378, 107] on span "Lots Published" at bounding box center [365, 108] width 30 height 7
type input "ac213a69-e3c9-47a3-9d50-8b435646aa04"
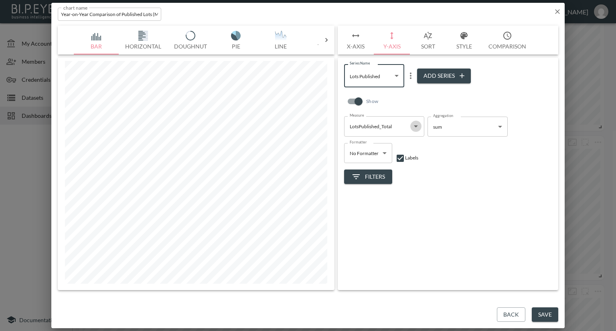
click at [414, 127] on icon "Open" at bounding box center [416, 126] width 10 height 10
click at [398, 98] on div "Show" at bounding box center [448, 104] width 208 height 26
click at [395, 75] on body "BI.P.EYE, Interactive Analytics Dashboards - app Nadia Senft organization / das…" at bounding box center [308, 165] width 616 height 331
click at [416, 103] on div at bounding box center [308, 165] width 616 height 331
click at [414, 124] on icon "Open" at bounding box center [416, 126] width 10 height 10
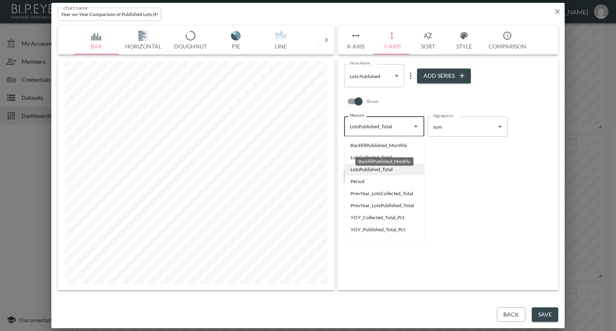
click at [364, 157] on div "BackfillPublished_Monthly" at bounding box center [384, 161] width 58 height 8
click at [380, 158] on div "BackfillPublished_Monthly" at bounding box center [384, 161] width 58 height 8
click at [401, 153] on div "BackfillPublished_Monthly" at bounding box center [384, 159] width 60 height 15
click at [390, 157] on li "LotsCollected_Total" at bounding box center [384, 158] width 80 height 12
type input "LotsCollected_Total"
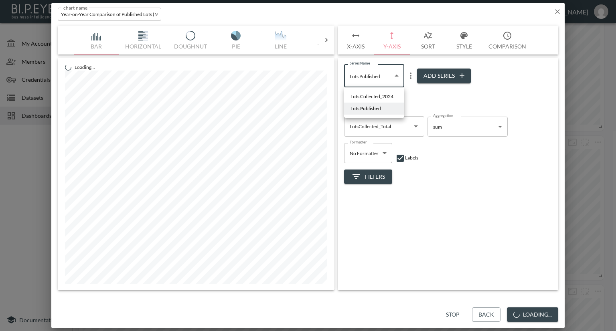
click at [398, 77] on body "BI.P.EYE, Interactive Analytics Dashboards - app Nadia Senft organization / das…" at bounding box center [308, 165] width 616 height 331
click at [407, 77] on div at bounding box center [308, 165] width 616 height 331
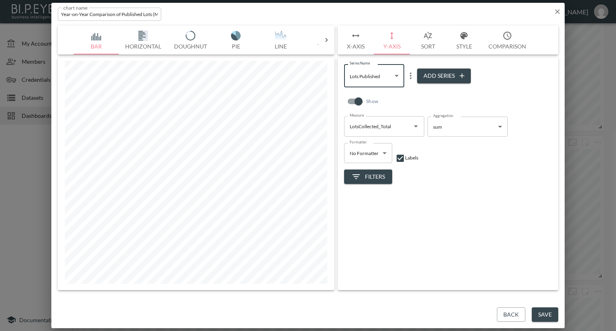
click at [411, 77] on icon "more" at bounding box center [411, 76] width 10 height 10
click at [409, 90] on p "Edit" at bounding box center [412, 92] width 11 height 10
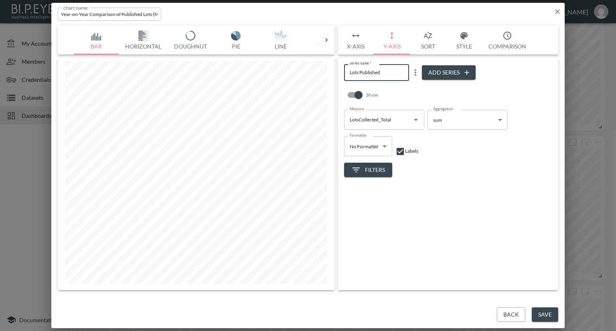
drag, startPoint x: 382, startPoint y: 73, endPoint x: 360, endPoint y: 73, distance: 21.7
click at [360, 73] on input "Lots Published" at bounding box center [376, 72] width 65 height 16
type input "Lots Collected"
click at [534, 312] on button "Save" at bounding box center [545, 315] width 26 height 15
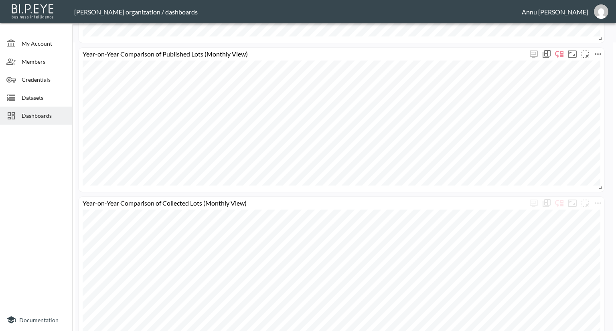
scroll to position [208, 0]
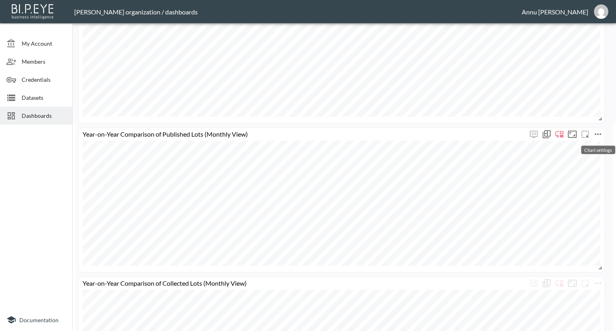
click at [600, 134] on icon "more" at bounding box center [598, 135] width 6 height 2
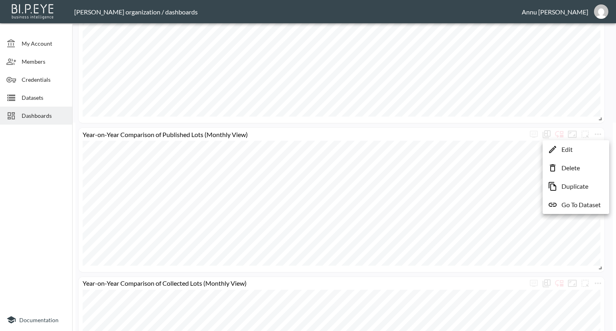
click at [579, 168] on p "Delete" at bounding box center [570, 168] width 18 height 10
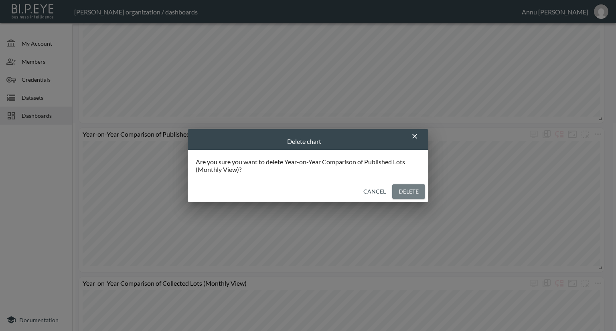
click at [412, 193] on button "Delete" at bounding box center [408, 191] width 33 height 15
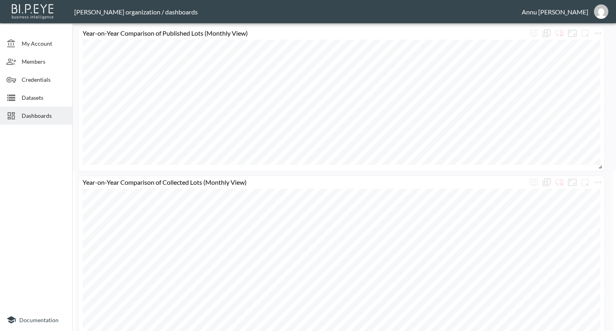
scroll to position [180, 0]
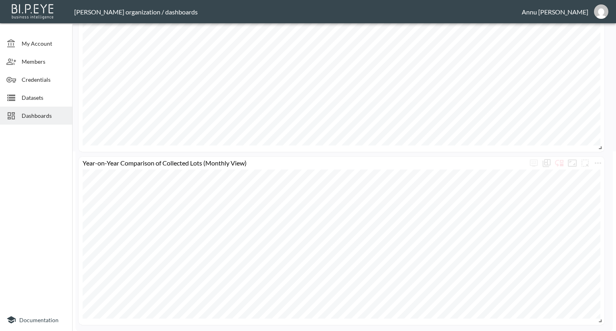
click at [53, 98] on span "Datasets" at bounding box center [44, 97] width 44 height 8
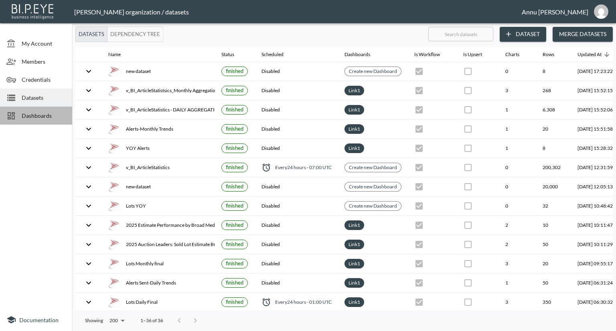
click at [40, 118] on span "Dashboards" at bounding box center [44, 115] width 44 height 8
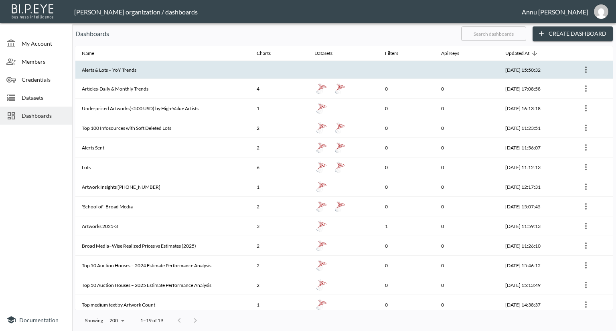
click at [129, 65] on th "Alerts & Lots – YoY Trends" at bounding box center [162, 70] width 175 height 18
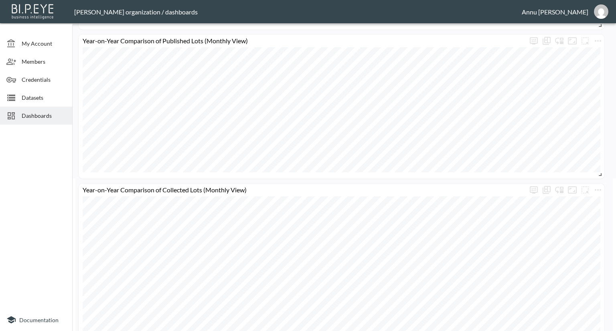
scroll to position [180, 0]
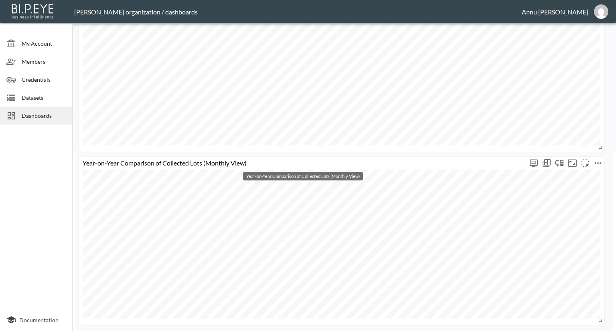
click at [417, 159] on div "Year-on-Year Comparison of Collected Lots (Monthly View)" at bounding box center [303, 163] width 449 height 8
